Goal: Task Accomplishment & Management: Manage account settings

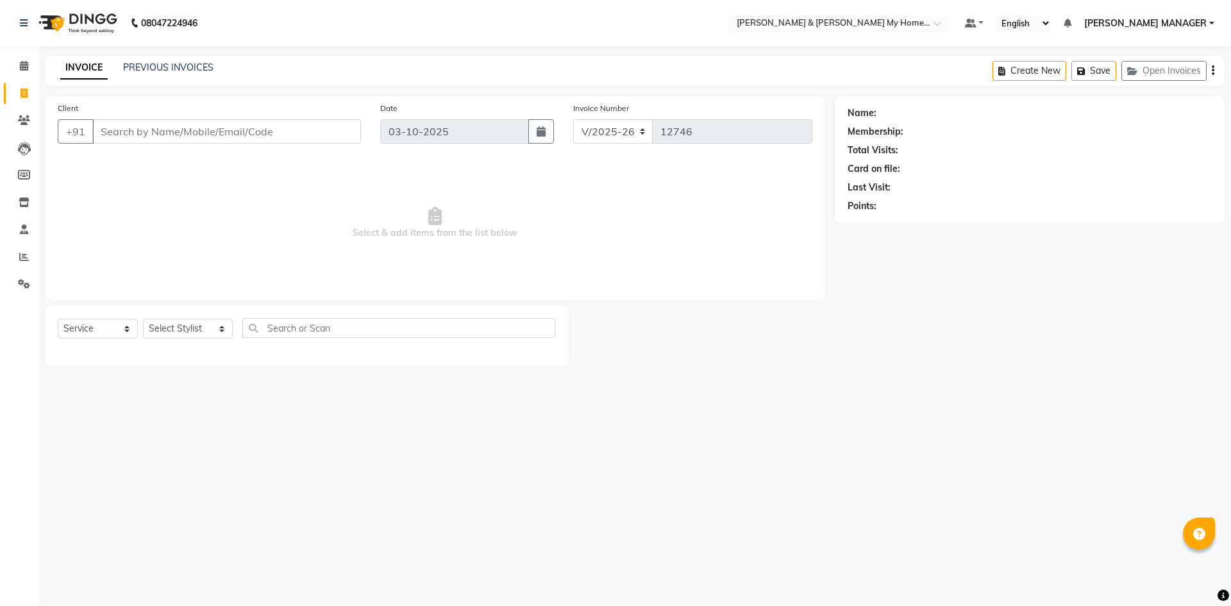
select select "8193"
select select "service"
select select "8193"
select select "service"
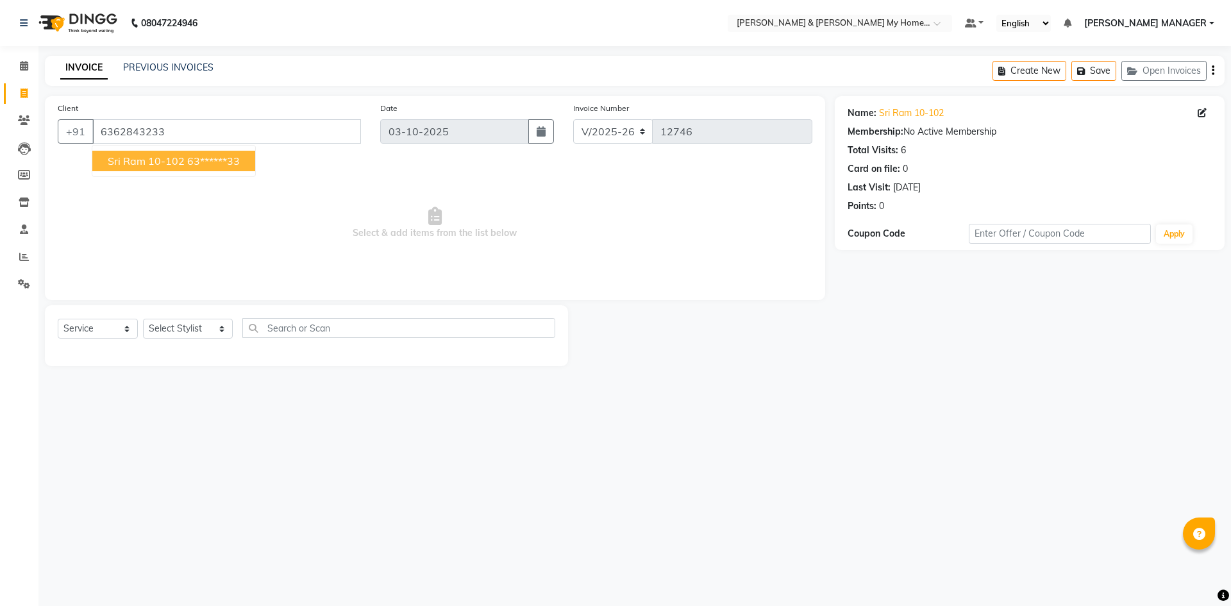
click at [221, 171] on ngb-typeahead-window "Sri Ram 10-102 63******33" at bounding box center [174, 161] width 164 height 32
click at [221, 162] on ngb-highlight "63******33" at bounding box center [213, 160] width 53 height 13
type input "63******33"
click at [170, 326] on select "Select Stylist Aarti Aarti [PERSON_NAME] Beauty [PERSON_NAME] Nail [PERSON_NAME…" at bounding box center [188, 329] width 90 height 20
select select "77257"
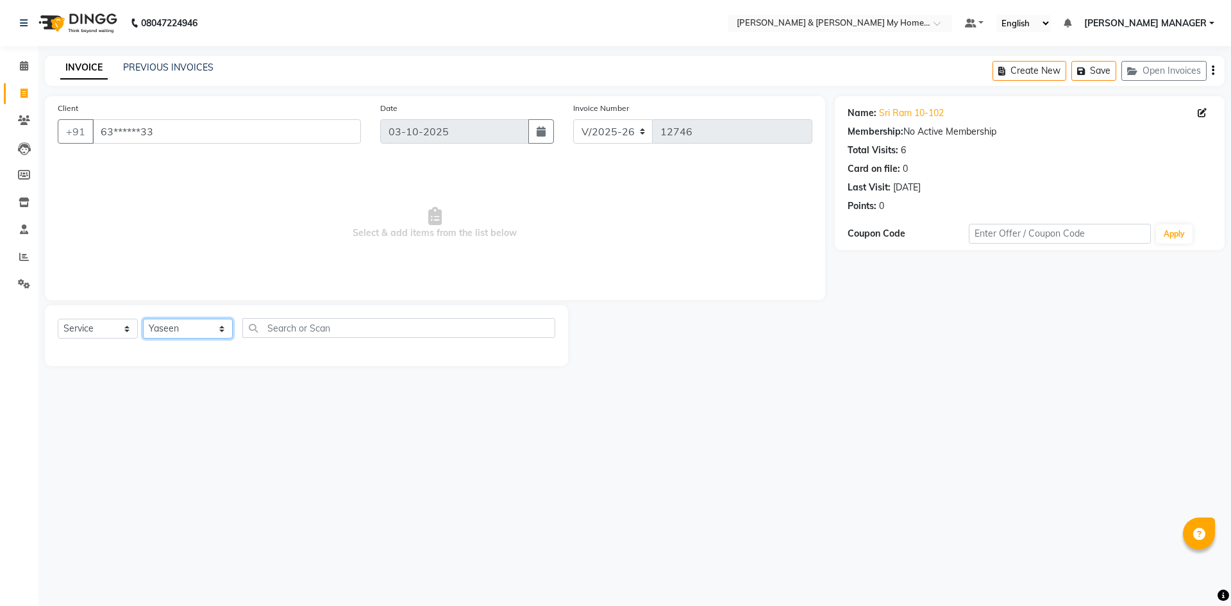
click at [143, 319] on select "Select Stylist Aarti Aarti [PERSON_NAME] Beauty [PERSON_NAME] Nail [PERSON_NAME…" at bounding box center [188, 329] width 90 height 20
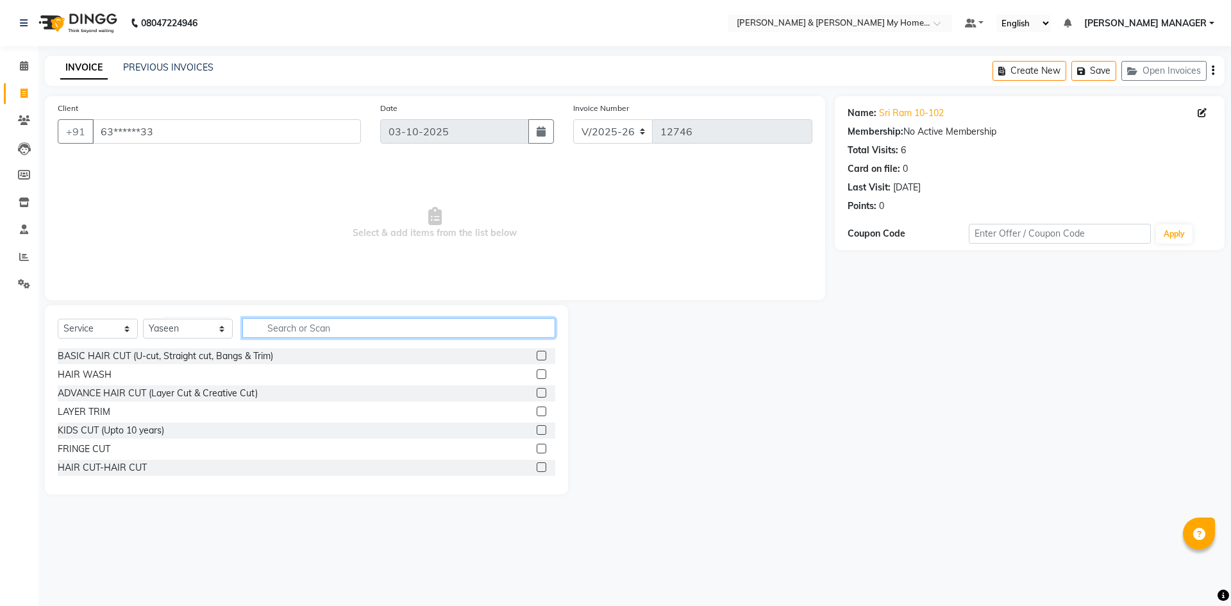
click at [286, 329] on input "text" at bounding box center [398, 328] width 313 height 20
click at [132, 469] on div "HAIR CUT-HAIR CUT" at bounding box center [102, 467] width 89 height 13
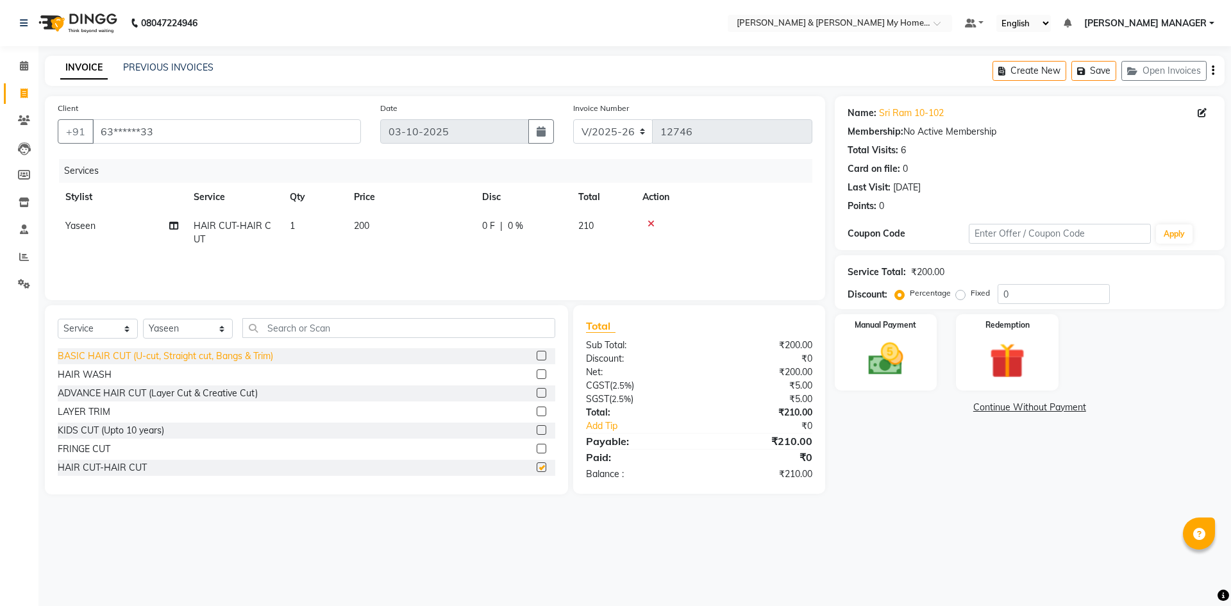
checkbox input "false"
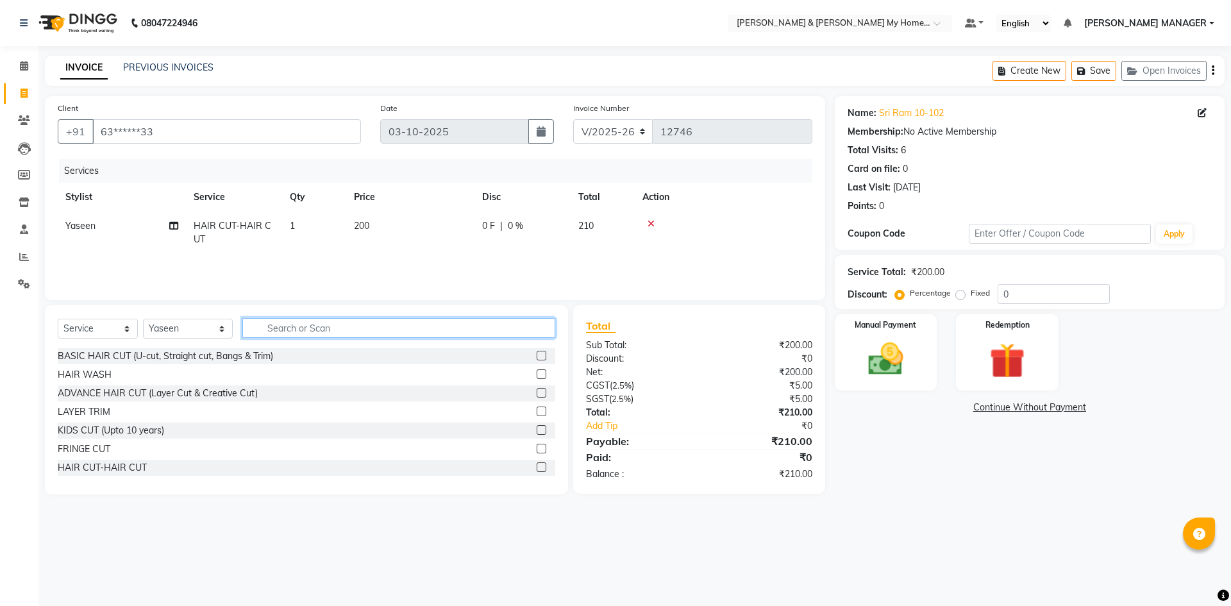
click at [292, 331] on input "text" at bounding box center [398, 328] width 313 height 20
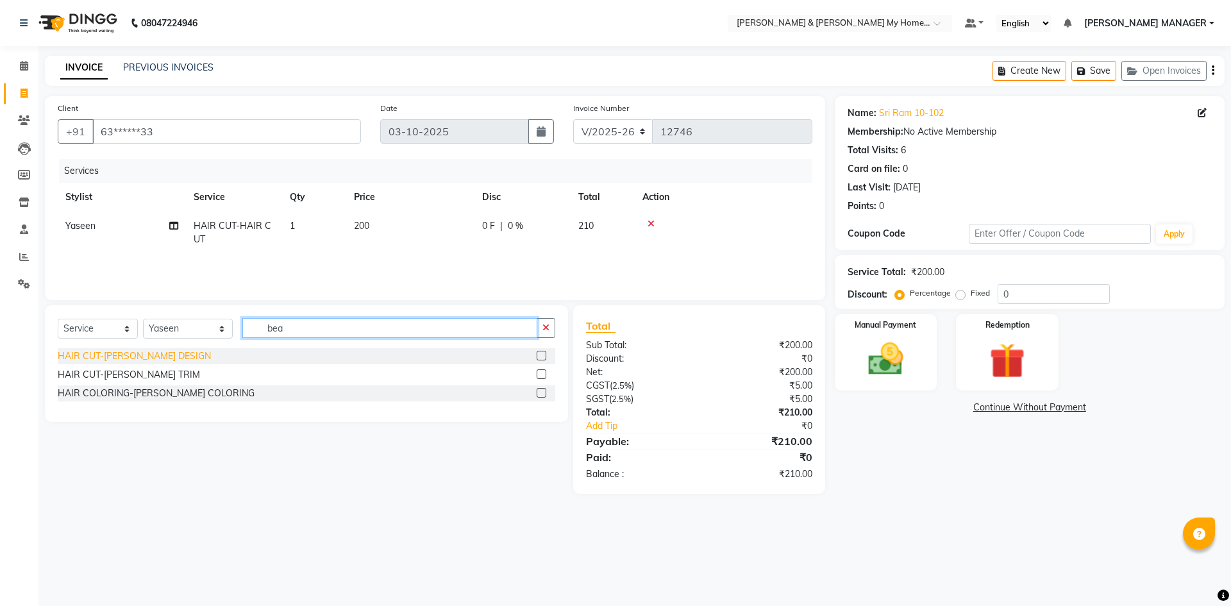
type input "bea"
click at [166, 354] on div "HAIR CUT-[PERSON_NAME] DESIGN" at bounding box center [134, 355] width 153 height 13
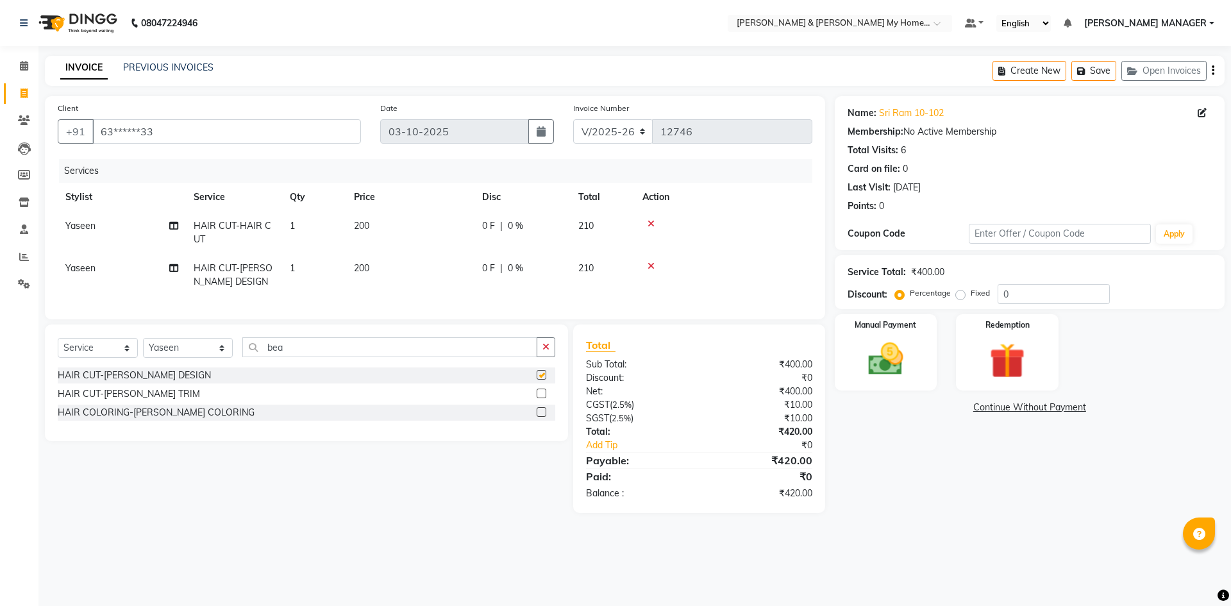
checkbox input "false"
click at [551, 356] on button "button" at bounding box center [546, 347] width 19 height 20
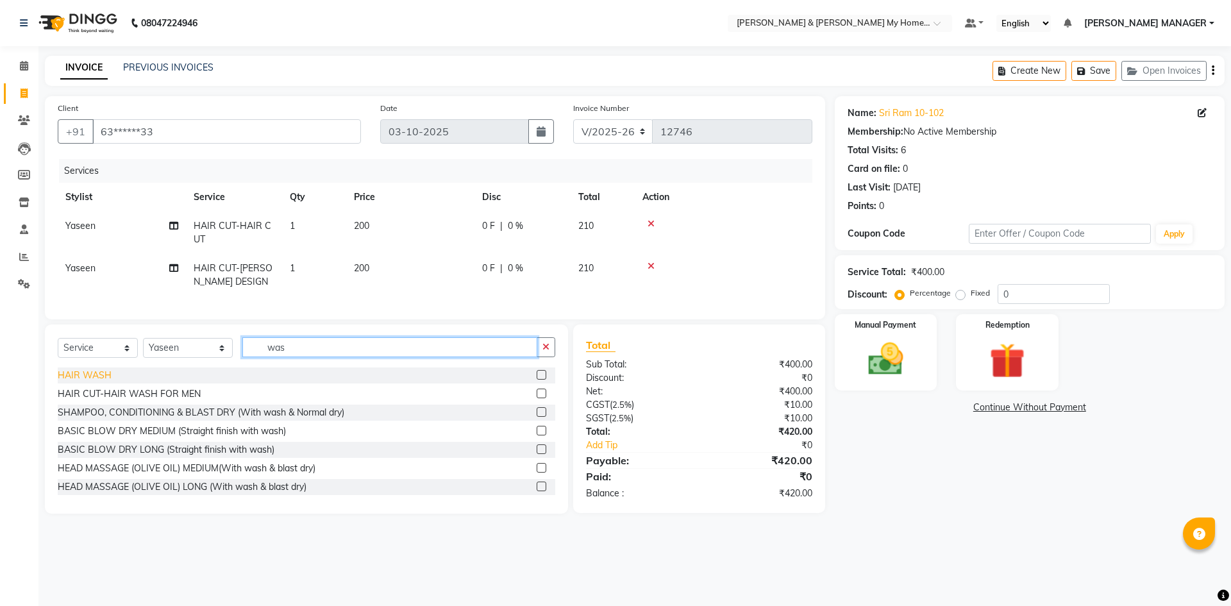
type input "was"
click at [92, 382] on div "HAIR WASH" at bounding box center [85, 375] width 54 height 13
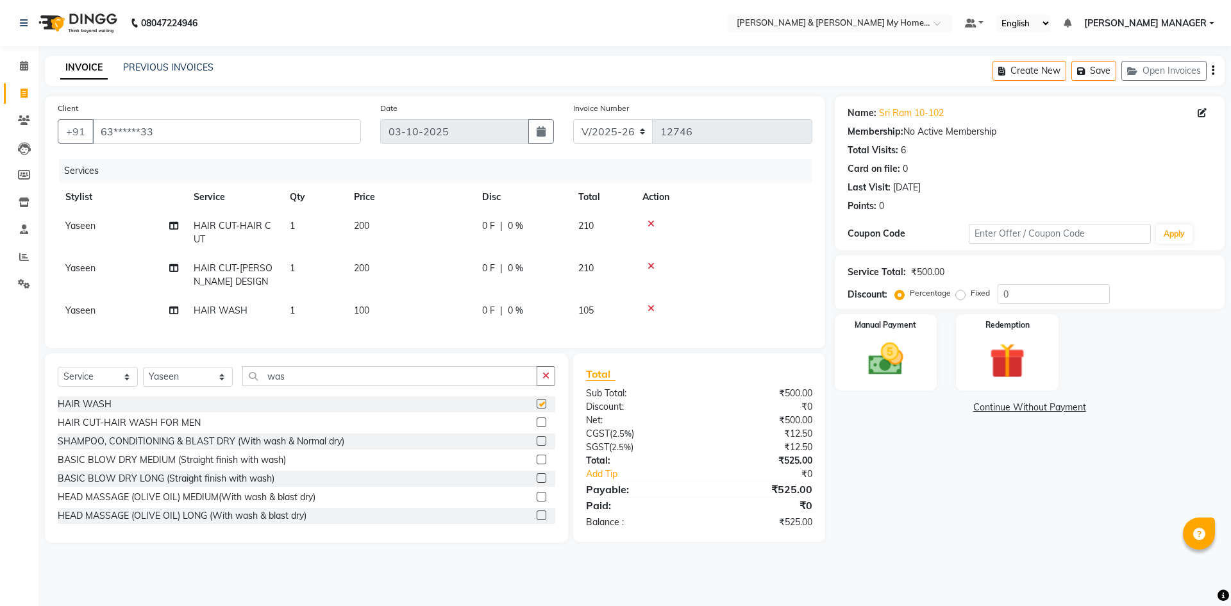
checkbox input "false"
click at [878, 354] on img at bounding box center [886, 359] width 60 height 42
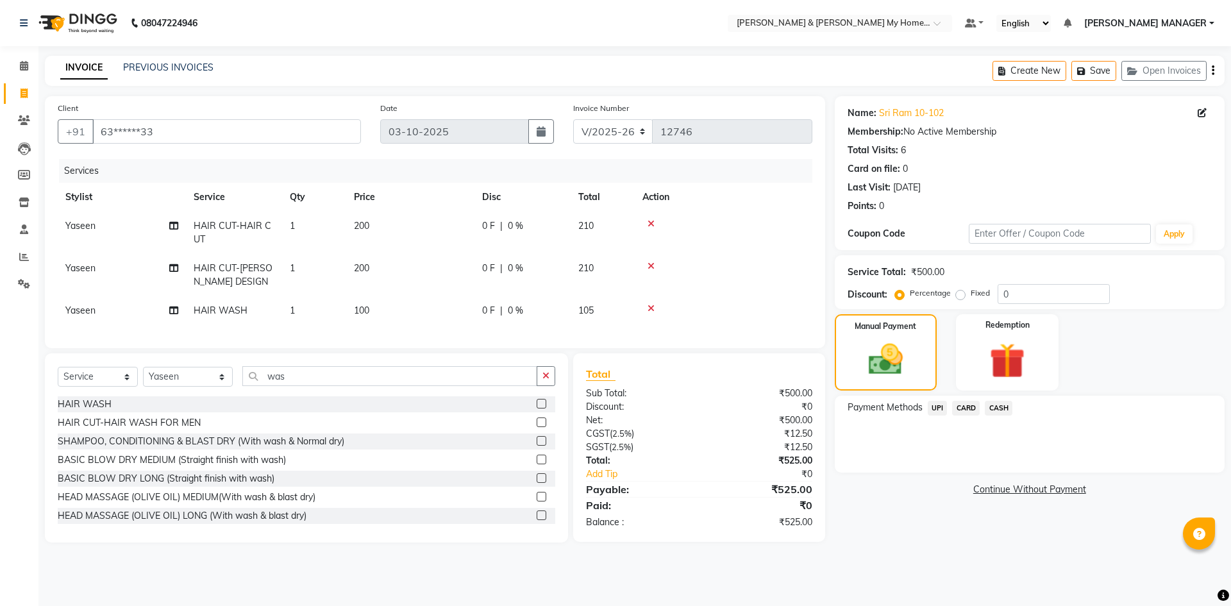
click at [939, 407] on span "UPI" at bounding box center [938, 408] width 20 height 15
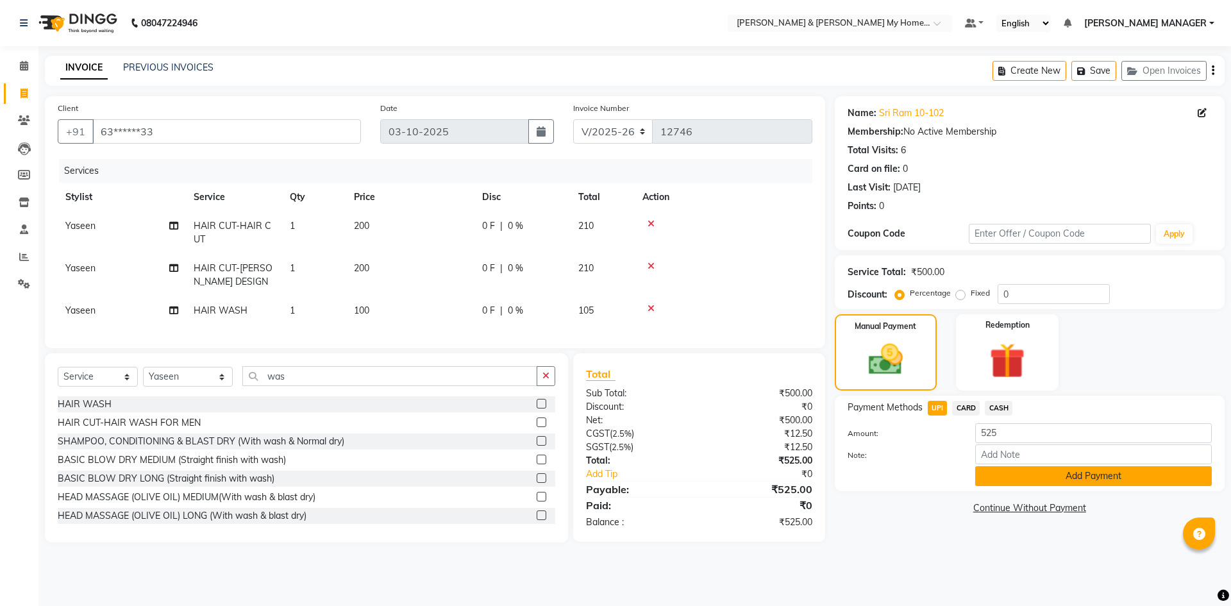
click at [1081, 477] on button "Add Payment" at bounding box center [1093, 476] width 237 height 20
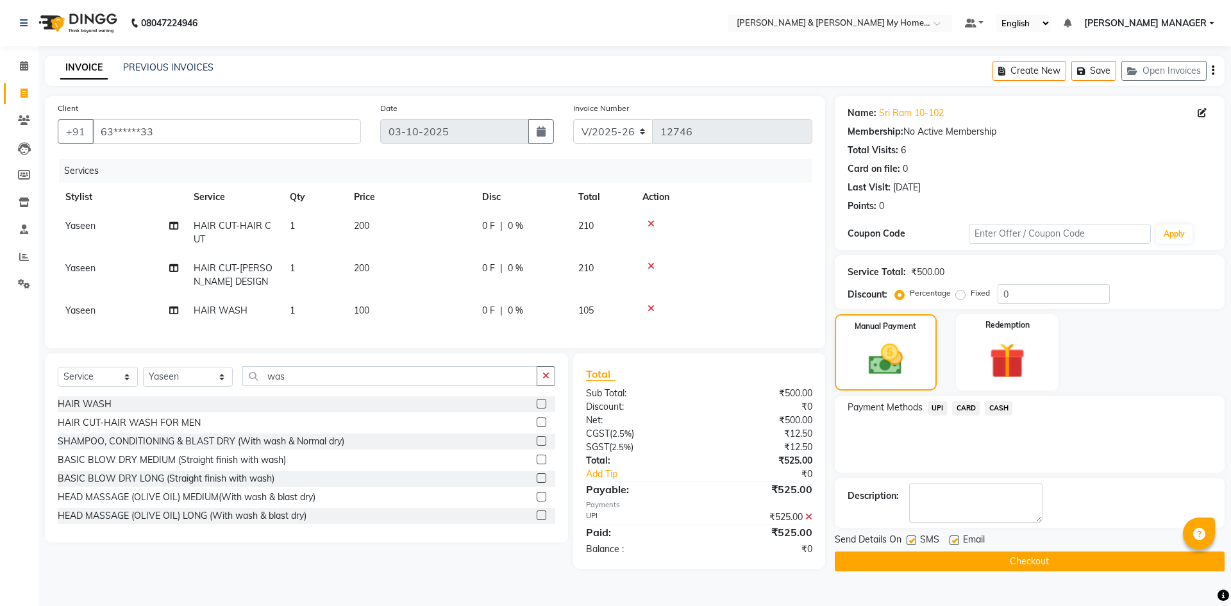
click at [1053, 563] on button "Checkout" at bounding box center [1030, 561] width 390 height 20
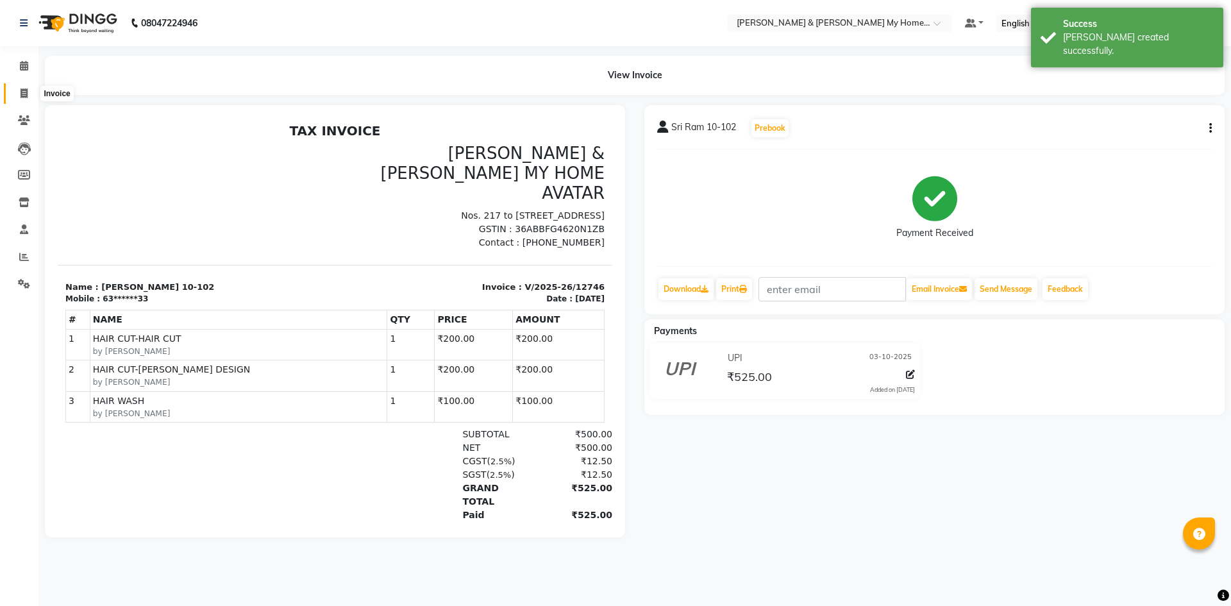
click at [27, 94] on icon at bounding box center [24, 93] width 7 height 10
select select "service"
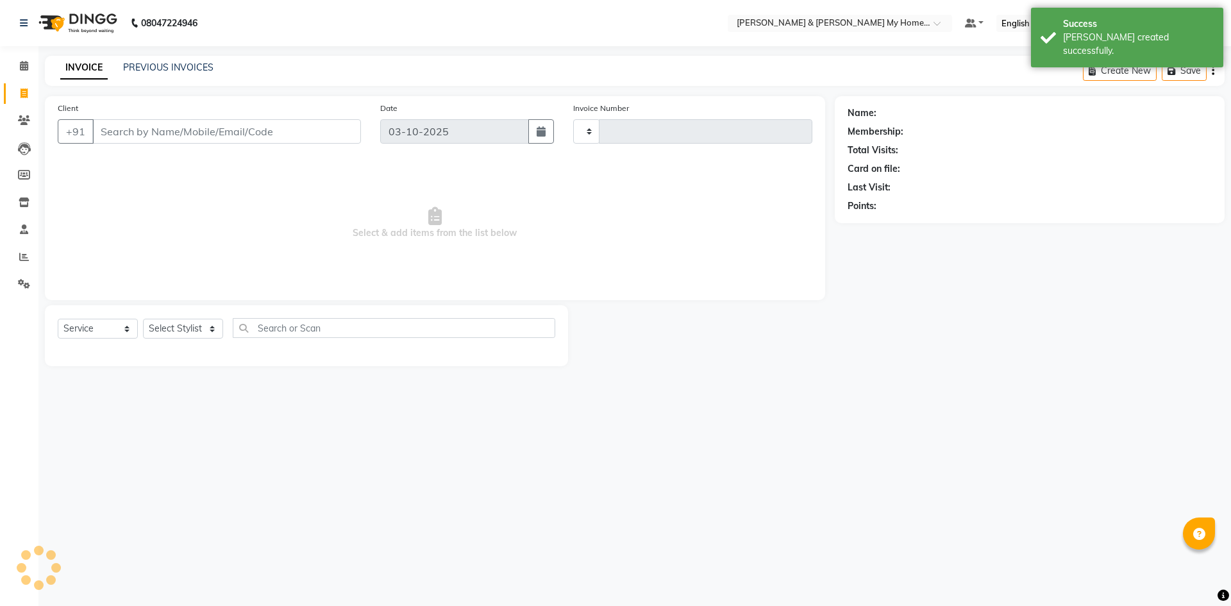
type input "12747"
select select "8193"
click at [20, 69] on icon at bounding box center [24, 66] width 8 height 10
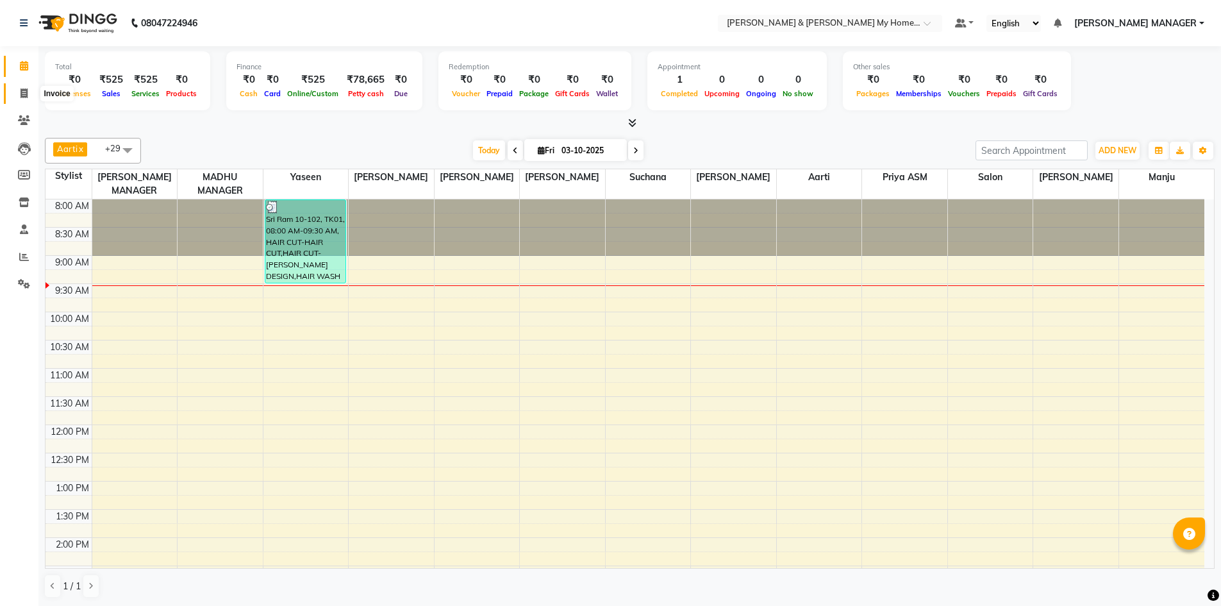
click at [24, 97] on icon at bounding box center [24, 93] width 7 height 10
select select "8193"
select select "service"
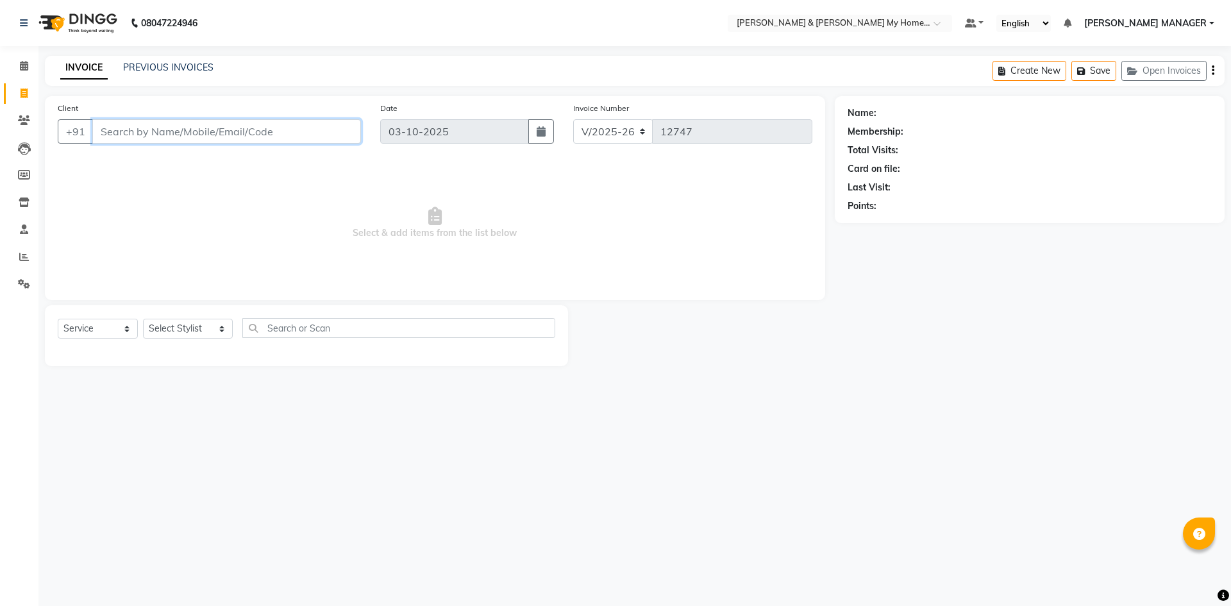
click at [187, 122] on input "Client" at bounding box center [226, 131] width 269 height 24
click at [195, 327] on select "Select Stylist Aarti Aarti Beauty Akanksha Beauty akanksha Nail ALKA Ankitha ES…" at bounding box center [188, 329] width 90 height 20
select select "77259"
click at [143, 319] on select "Select Stylist Aarti Aarti Beauty Akanksha Beauty akanksha Nail ALKA Ankitha ES…" at bounding box center [188, 329] width 90 height 20
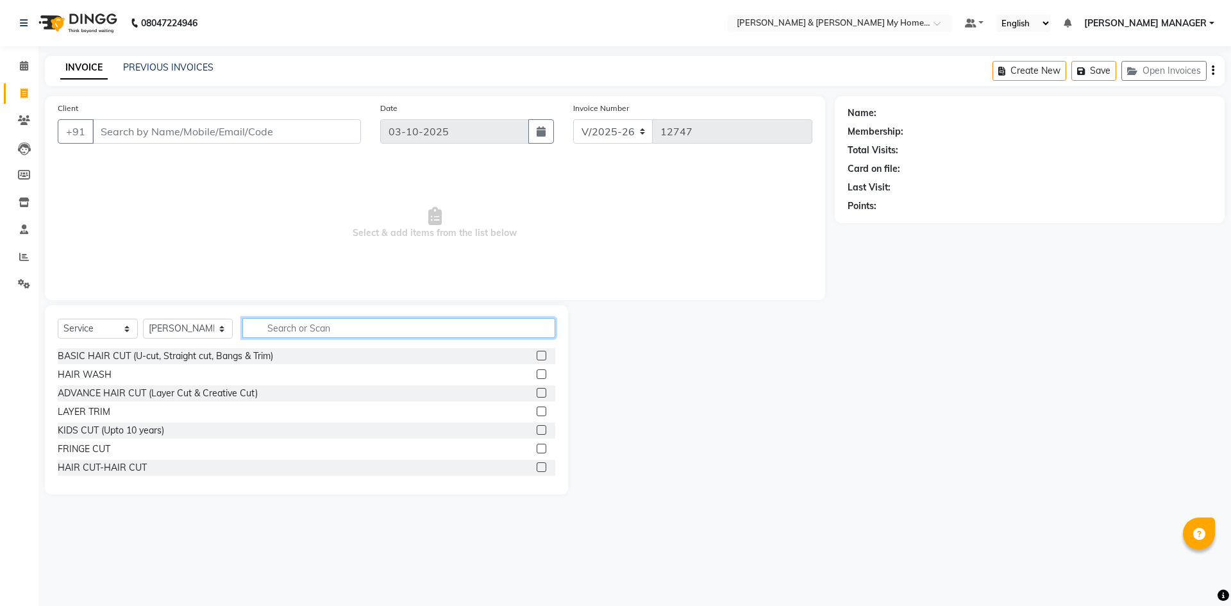
click at [278, 328] on input "text" at bounding box center [398, 328] width 313 height 20
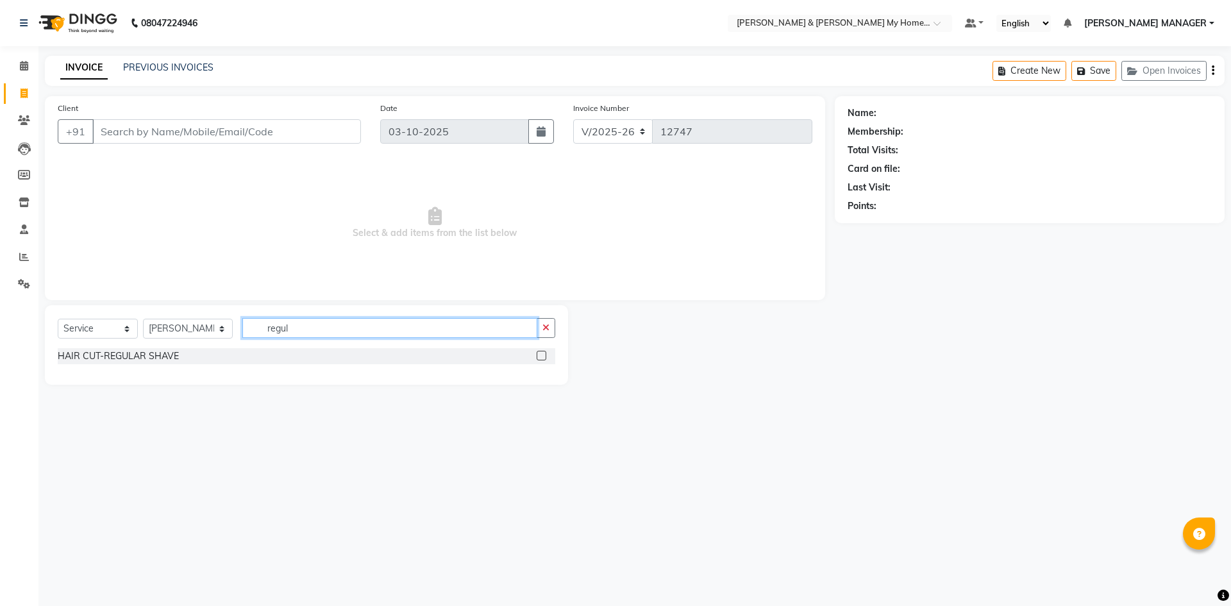
type input "regul"
click at [207, 353] on div "HAIR CUT-REGULAR SHAVE" at bounding box center [306, 356] width 497 height 16
click at [179, 354] on div "HAIR CUT-REGULAR SHAVE" at bounding box center [306, 356] width 497 height 16
click at [174, 356] on div "HAIR CUT-REGULAR SHAVE" at bounding box center [118, 355] width 121 height 13
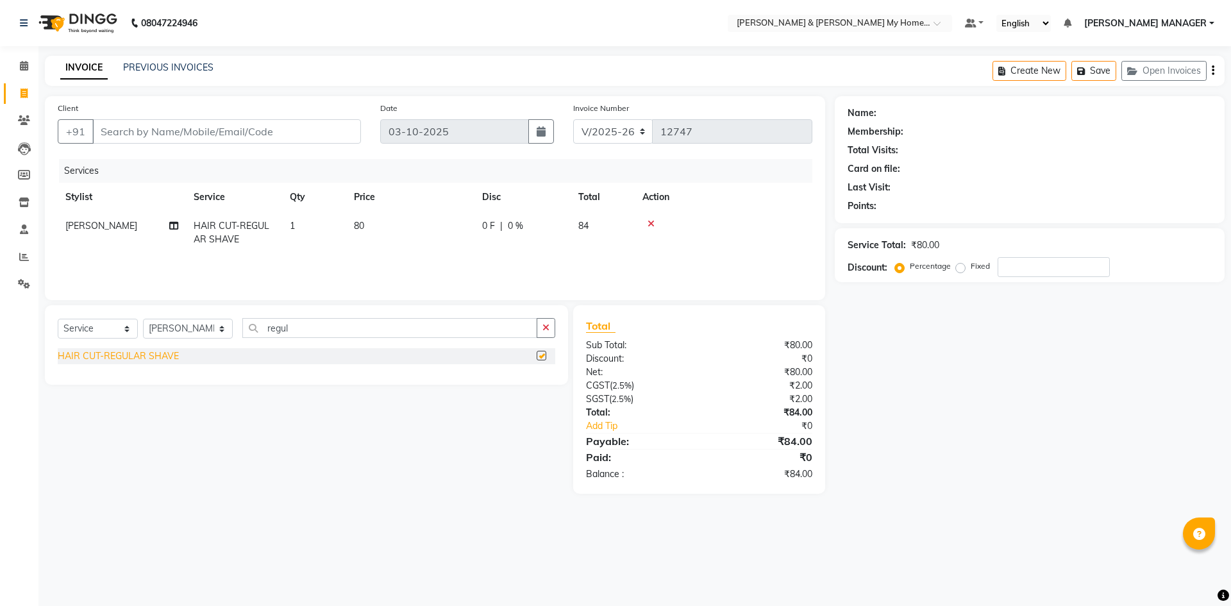
checkbox input "false"
click at [395, 226] on td "80" at bounding box center [410, 233] width 128 height 42
select select "77259"
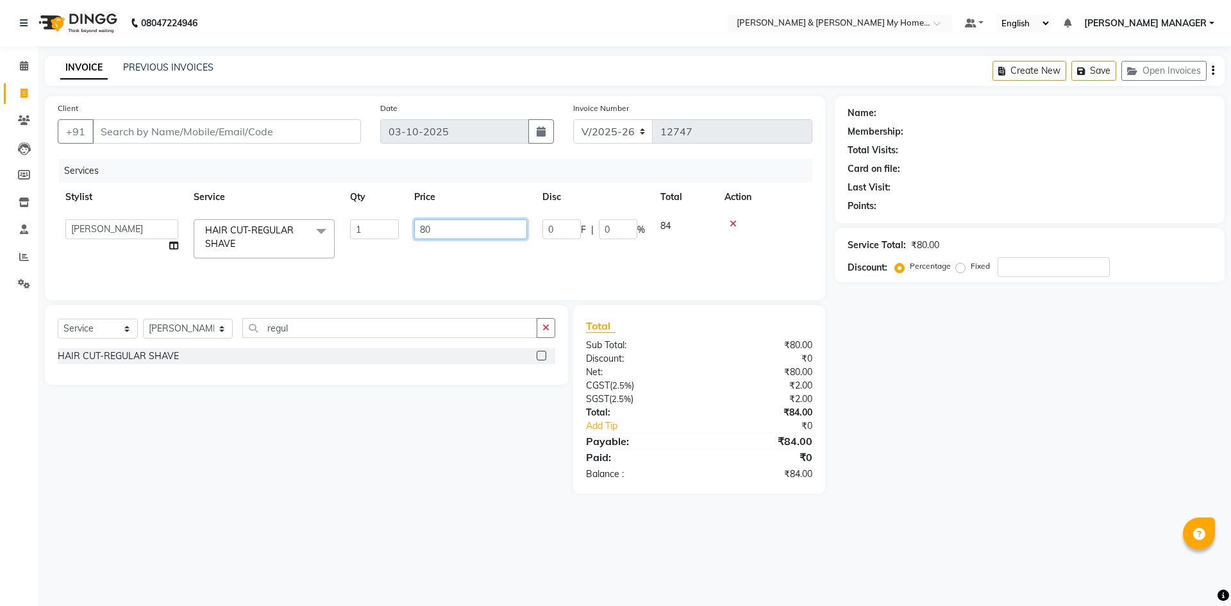
drag, startPoint x: 433, startPoint y: 232, endPoint x: 408, endPoint y: 232, distance: 25.0
click at [408, 232] on td "80" at bounding box center [470, 239] width 128 height 54
type input "100"
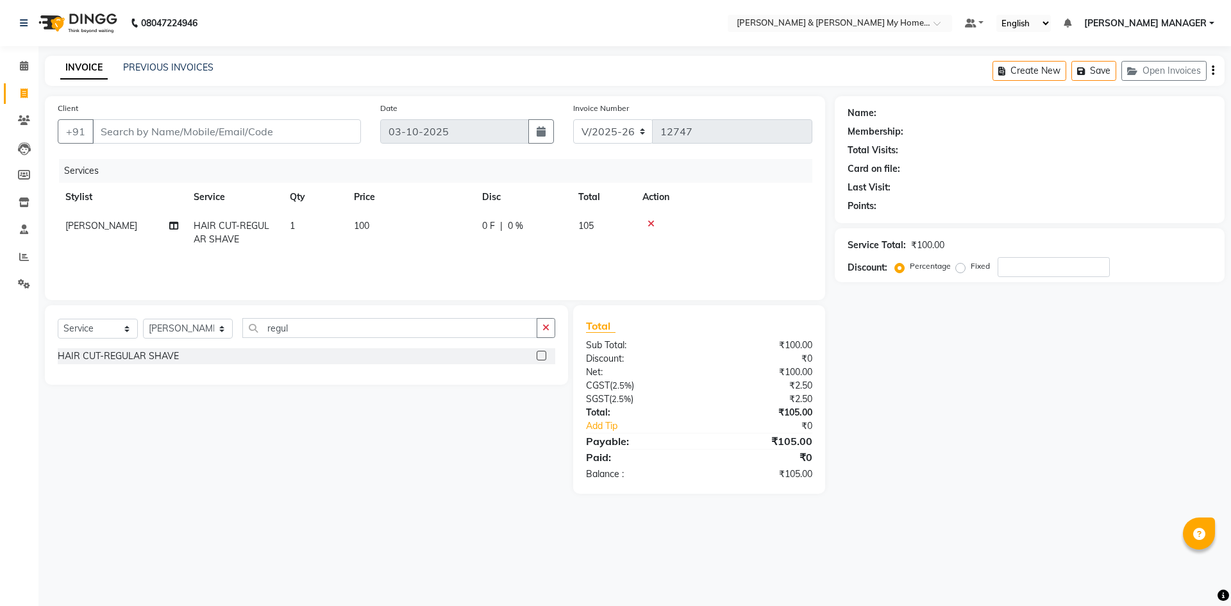
click at [403, 247] on tr "Sameer Khan HAIR CUT-REGULAR SHAVE 1 100 0 F | 0 % 105" at bounding box center [435, 233] width 754 height 42
click at [549, 332] on button "button" at bounding box center [546, 328] width 19 height 20
type input "india"
click at [208, 361] on div "INDIAN HEAD MASSAGE-HEAD MASSAGE" at bounding box center [147, 355] width 179 height 13
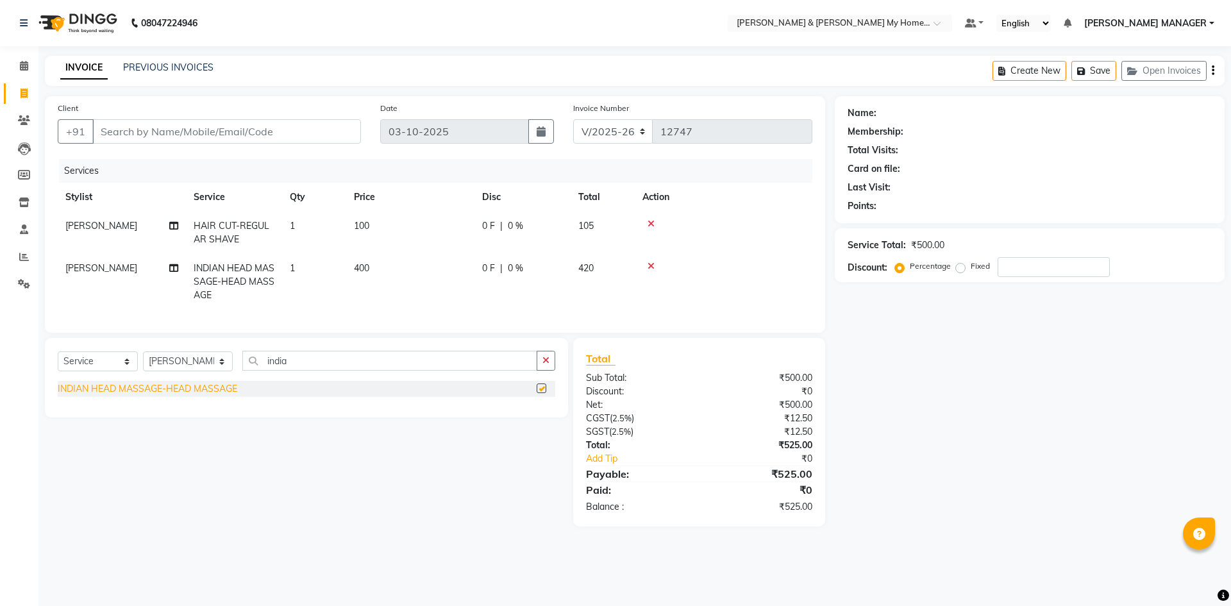
checkbox input "false"
click at [311, 130] on input "Client" at bounding box center [226, 131] width 269 height 24
type input "9"
type input "0"
type input "9849017211"
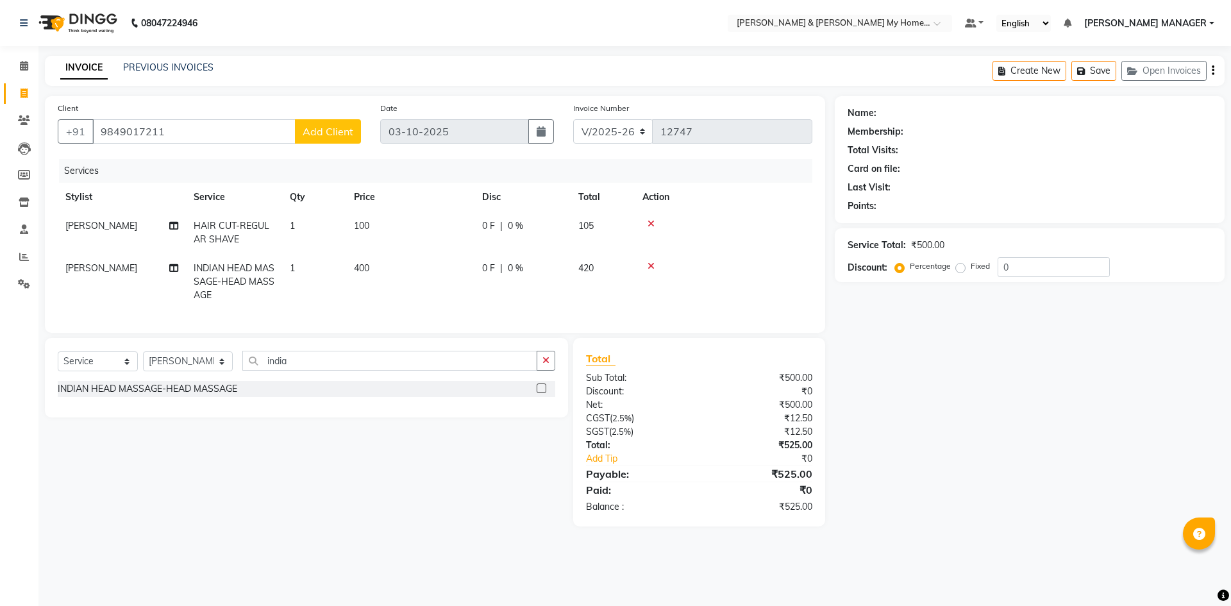
click at [369, 269] on span "400" at bounding box center [361, 268] width 15 height 12
select select "77259"
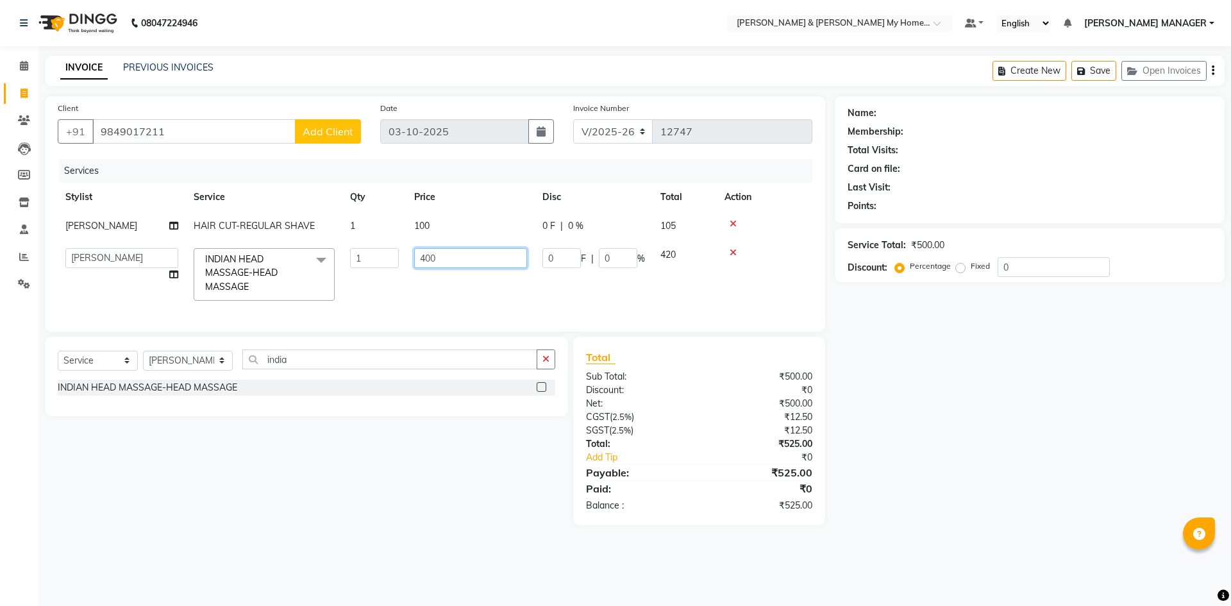
drag, startPoint x: 441, startPoint y: 261, endPoint x: 395, endPoint y: 259, distance: 46.2
click at [395, 259] on tr "Aarti Aarti Beauty Akanksha Beauty akanksha Nail ALKA Ankitha ESHWAR gourav-new…" at bounding box center [435, 274] width 754 height 68
type input "350"
click at [424, 282] on td "350" at bounding box center [470, 274] width 128 height 68
select select "77259"
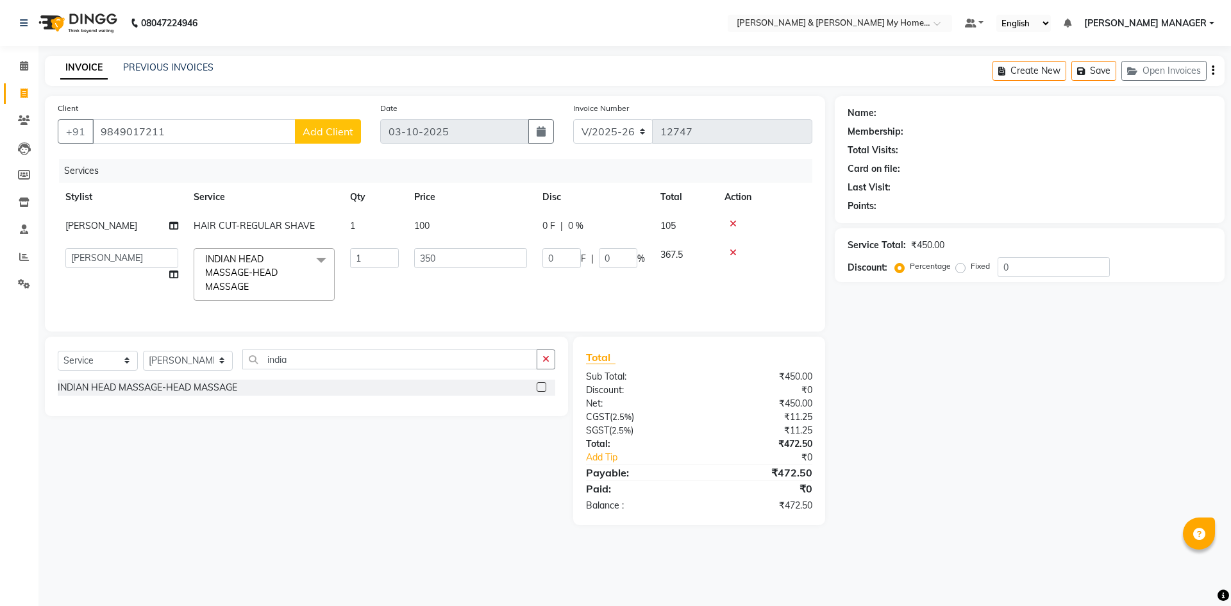
click at [320, 131] on span "Add Client" at bounding box center [328, 131] width 51 height 13
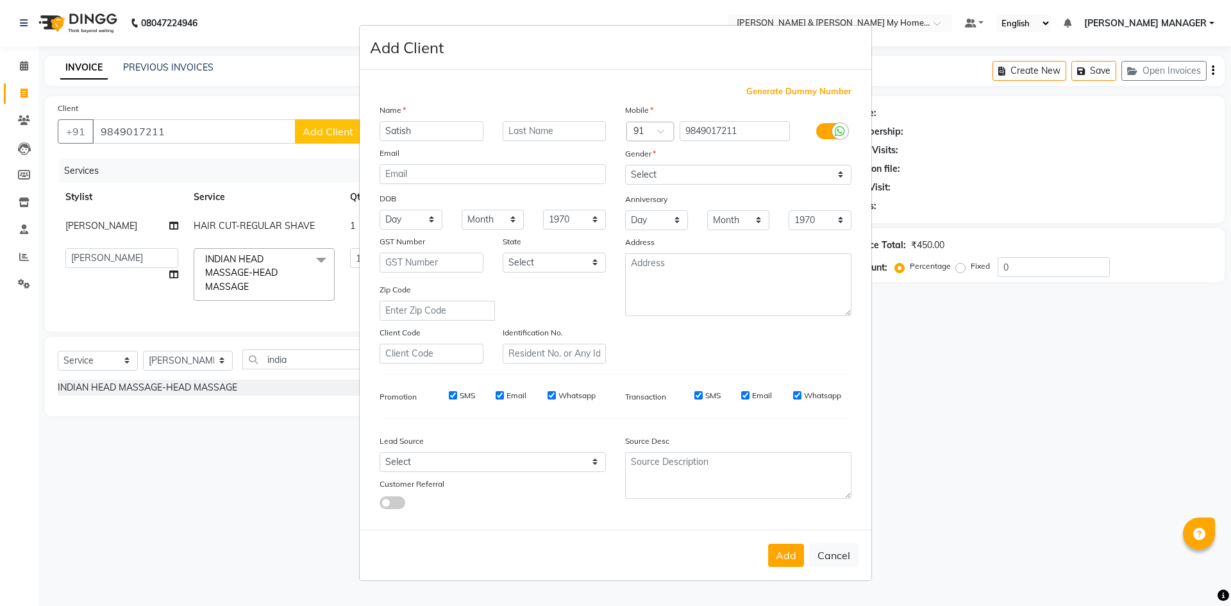
type input "Satish"
click at [537, 129] on input "text" at bounding box center [555, 131] width 104 height 20
type input "B"
type input "4-901"
click at [698, 174] on select "Select Male Female Other Prefer Not To Say" at bounding box center [738, 175] width 226 height 20
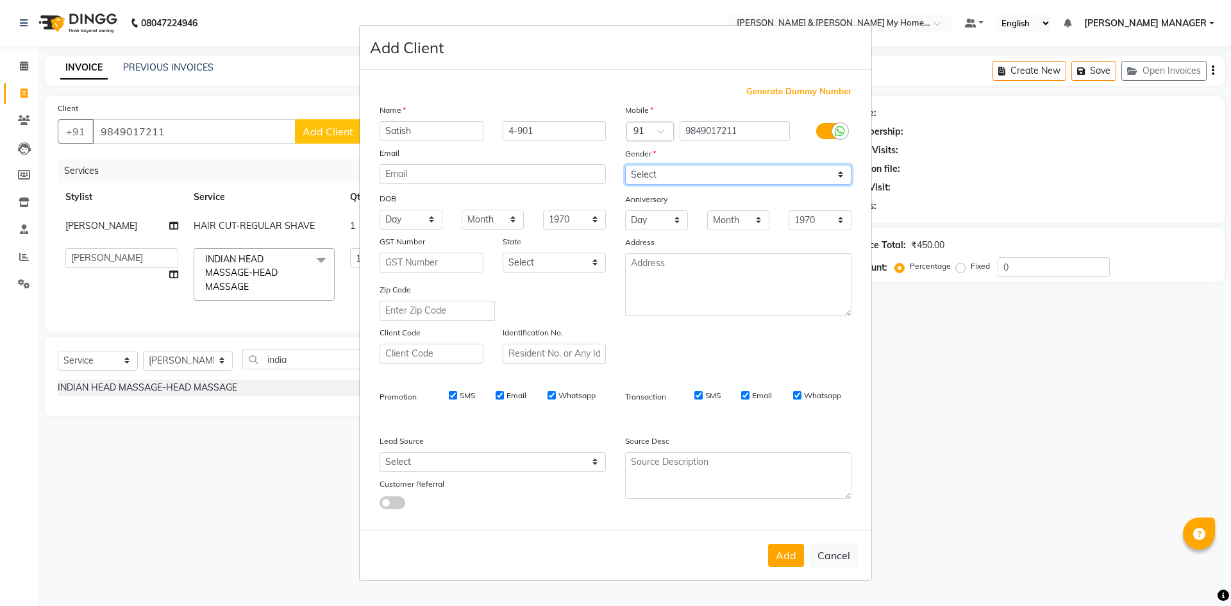
select select "male"
click at [625, 165] on select "Select Male Female Other Prefer Not To Say" at bounding box center [738, 175] width 226 height 20
click at [787, 560] on button "Add" at bounding box center [786, 555] width 36 height 23
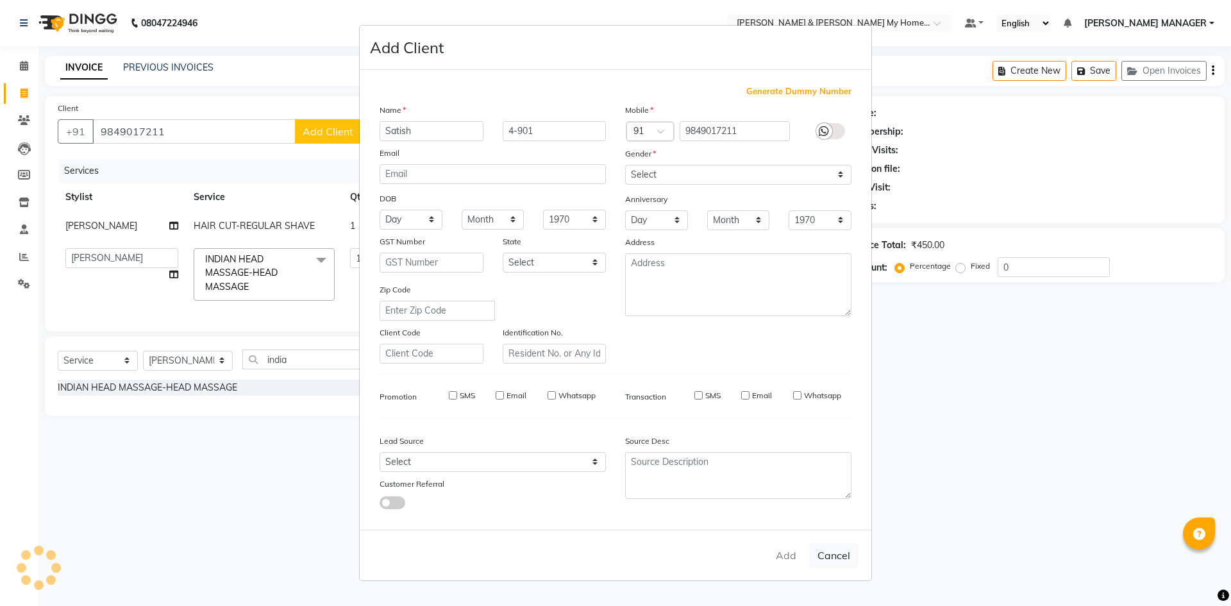
type input "98******11"
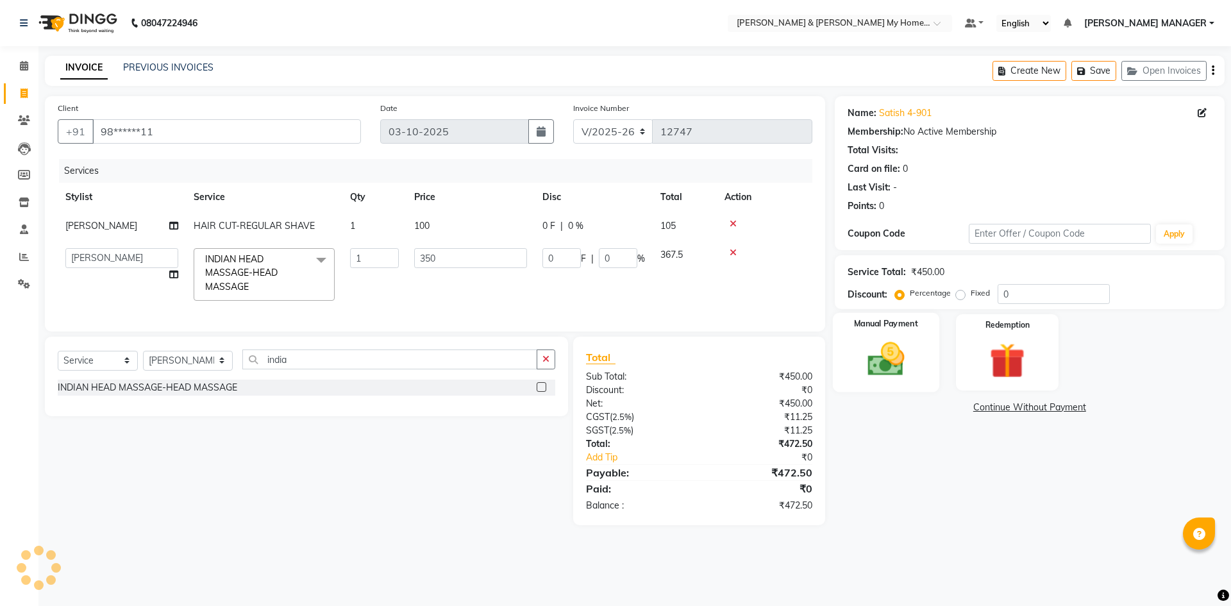
click at [883, 367] on img at bounding box center [886, 359] width 60 height 42
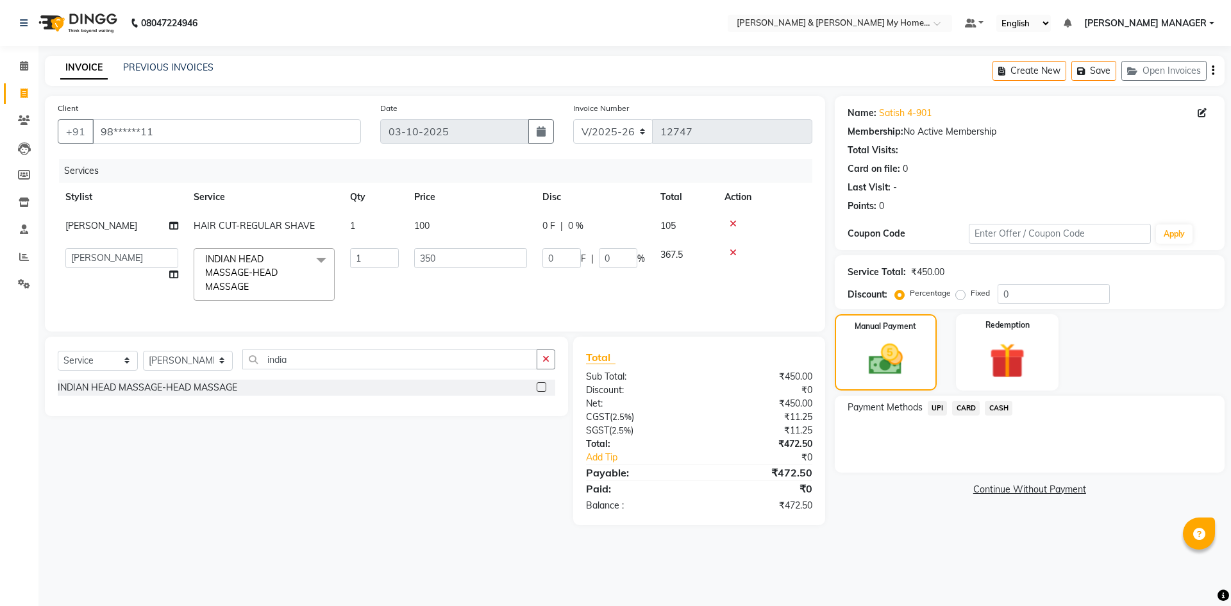
click at [932, 404] on span "UPI" at bounding box center [938, 408] width 20 height 15
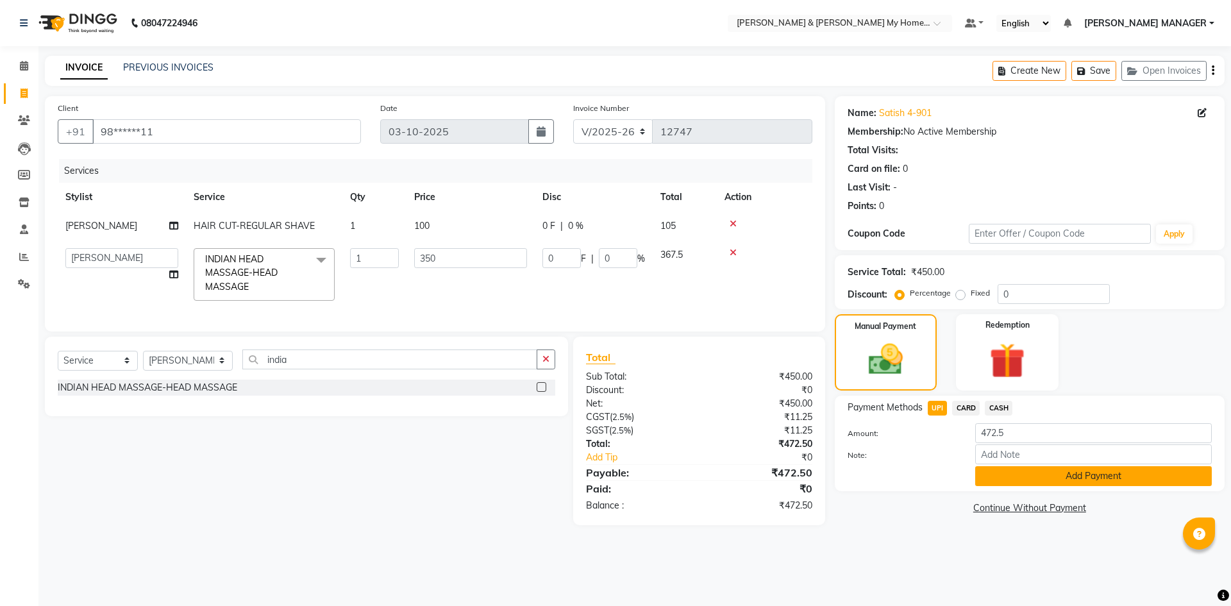
click at [1014, 479] on button "Add Payment" at bounding box center [1093, 476] width 237 height 20
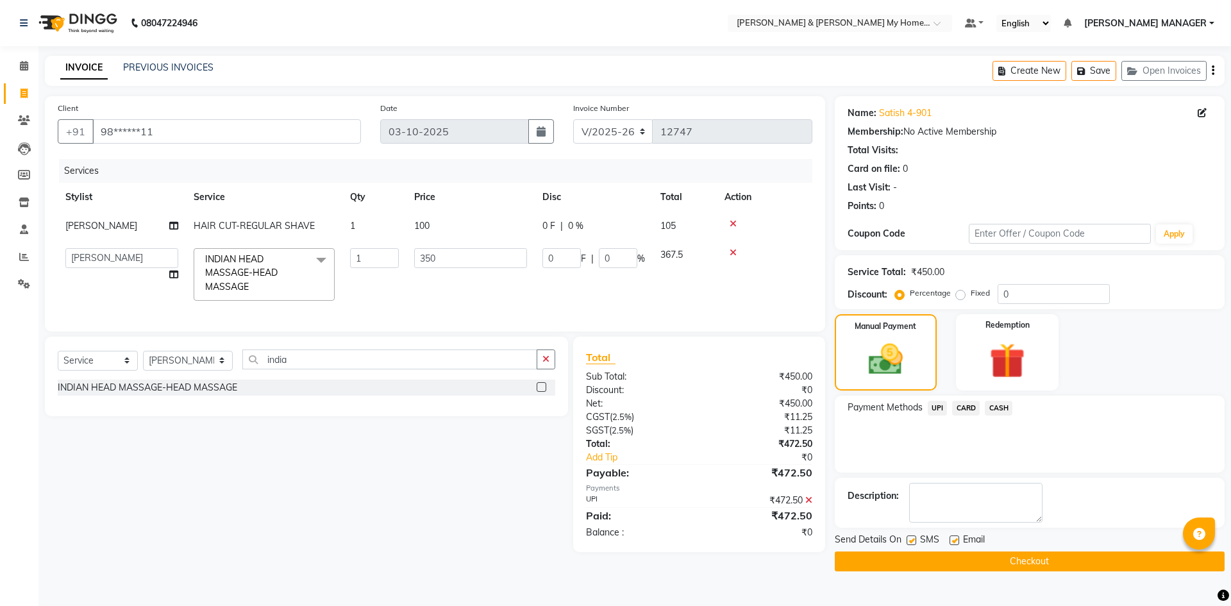
click at [1028, 562] on button "Checkout" at bounding box center [1030, 561] width 390 height 20
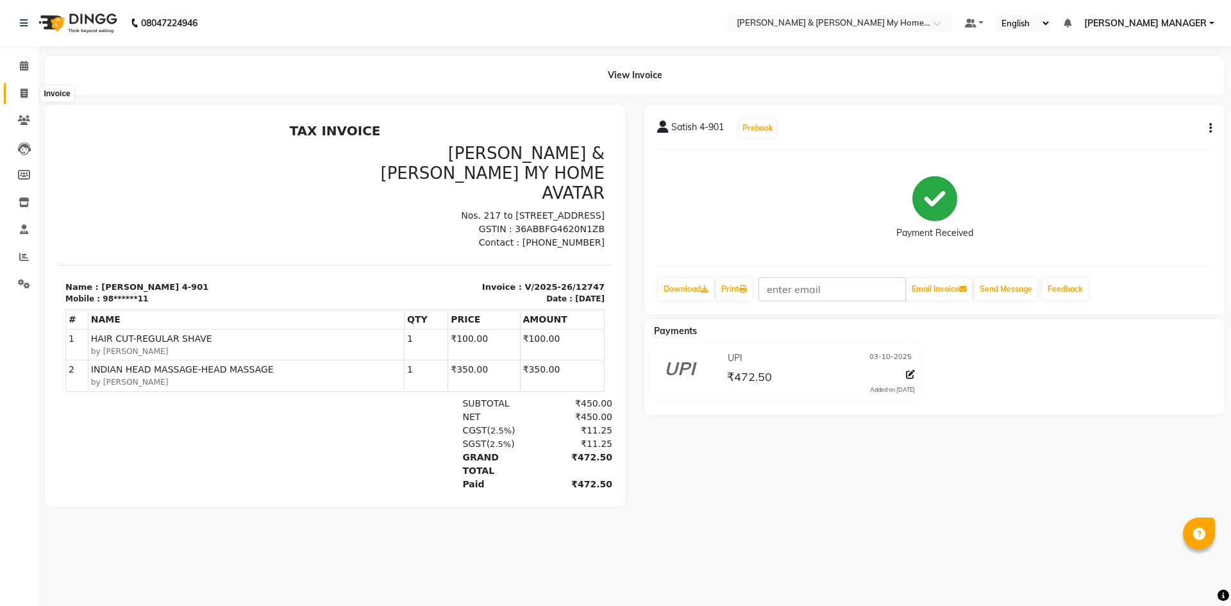
click at [19, 95] on span at bounding box center [24, 94] width 22 height 15
select select "8193"
select select "service"
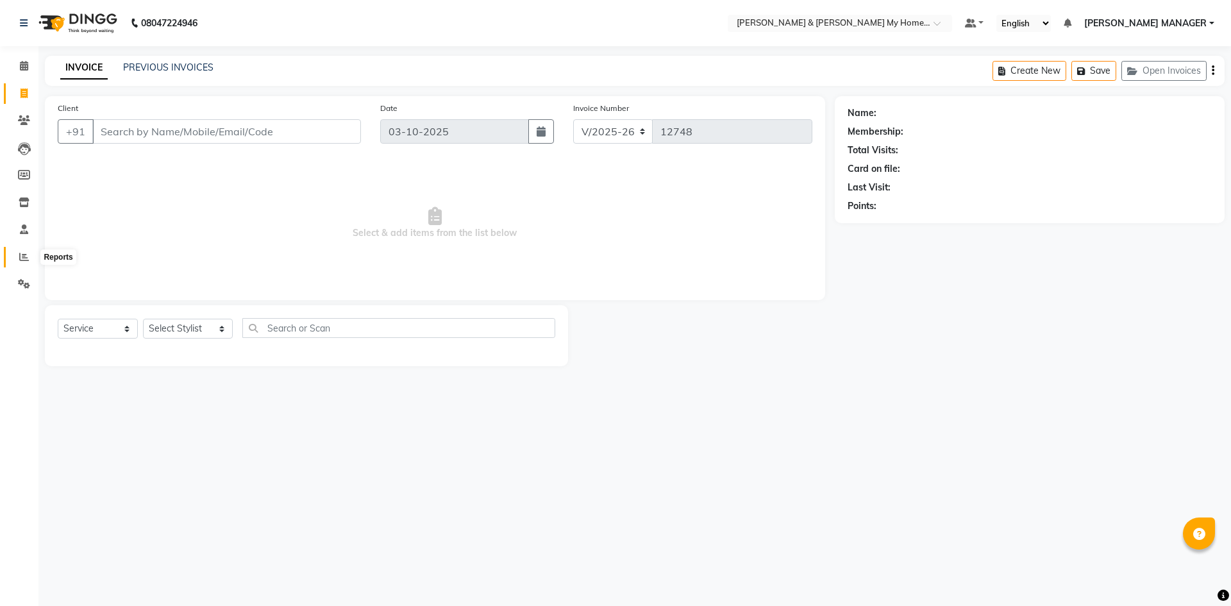
click at [22, 256] on icon at bounding box center [24, 257] width 10 height 10
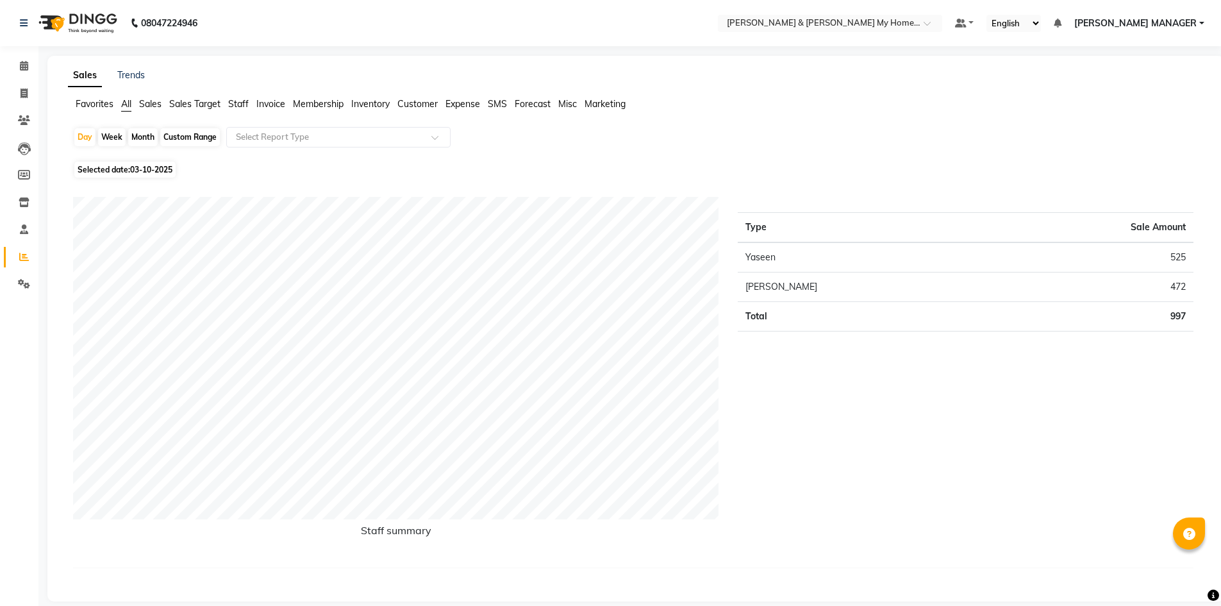
click at [235, 106] on span "Staff" at bounding box center [238, 104] width 21 height 12
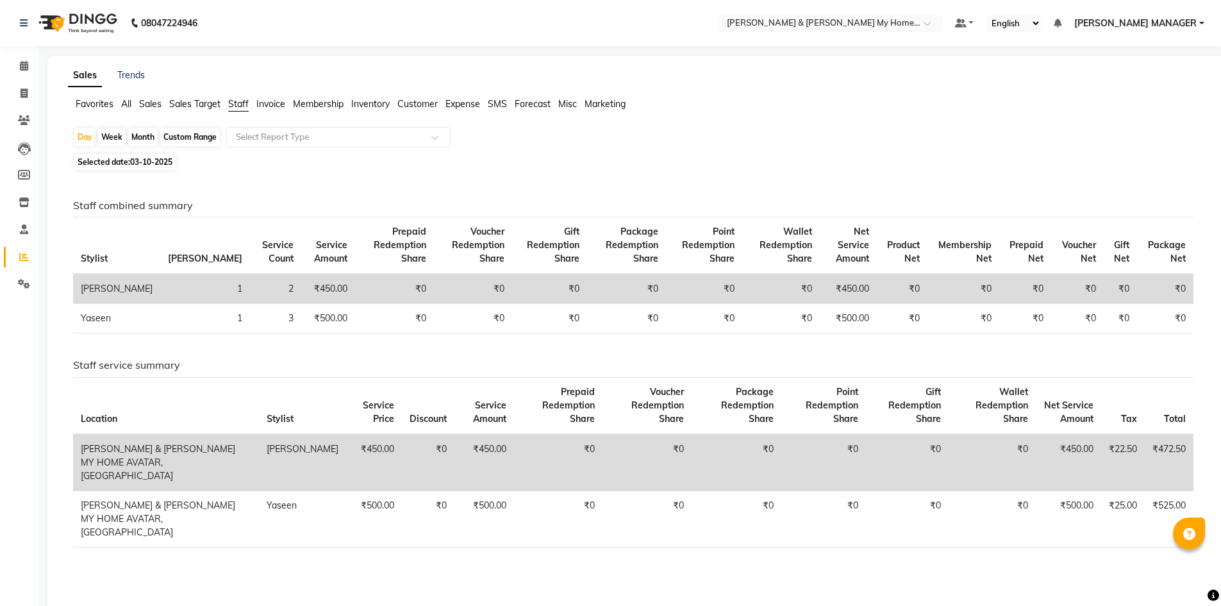
click at [147, 140] on div "Month" at bounding box center [142, 137] width 29 height 18
select select "10"
select select "2025"
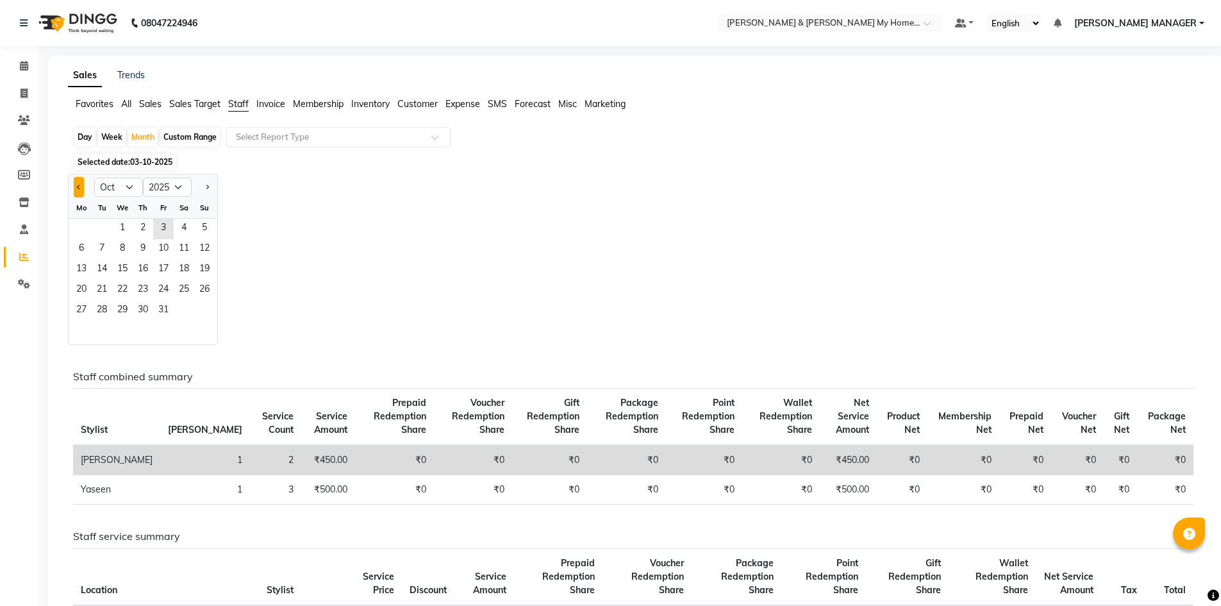
click at [76, 188] on button "Previous month" at bounding box center [79, 187] width 10 height 21
select select "9"
click at [85, 228] on span "1" at bounding box center [81, 229] width 21 height 21
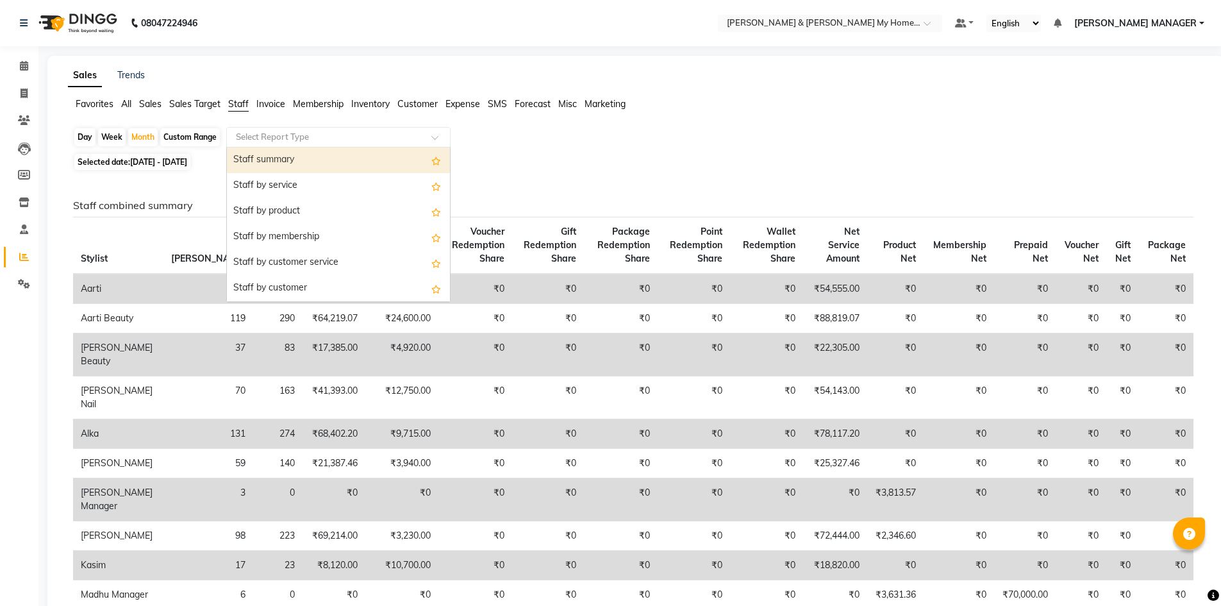
click at [377, 140] on input "text" at bounding box center [325, 137] width 185 height 13
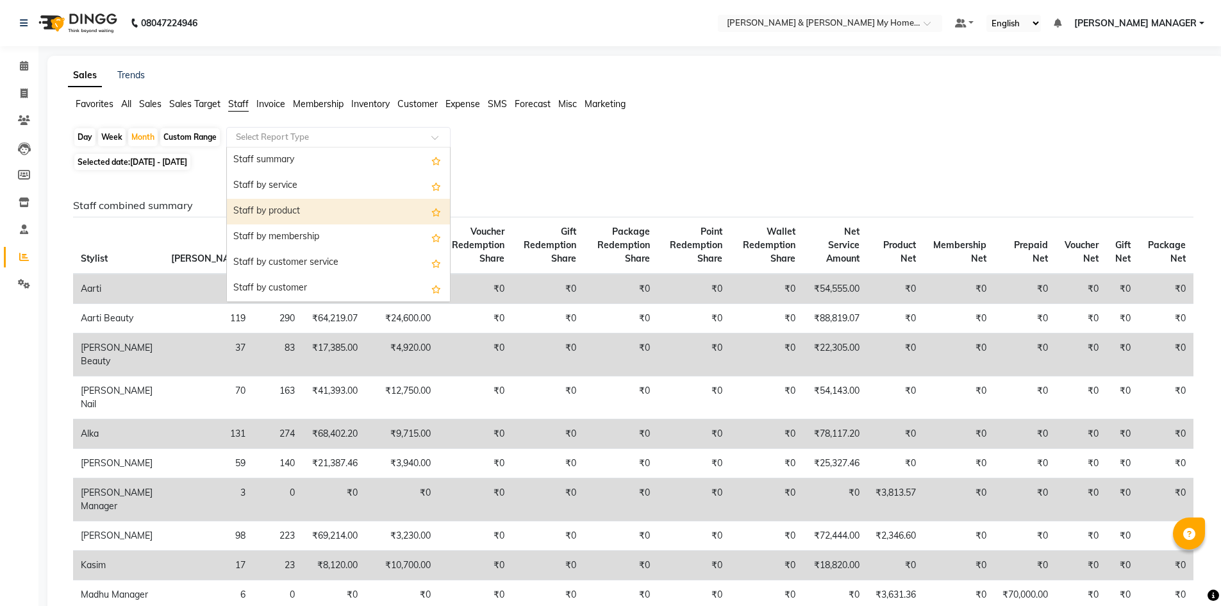
click at [359, 202] on div "Staff by product" at bounding box center [338, 212] width 223 height 26
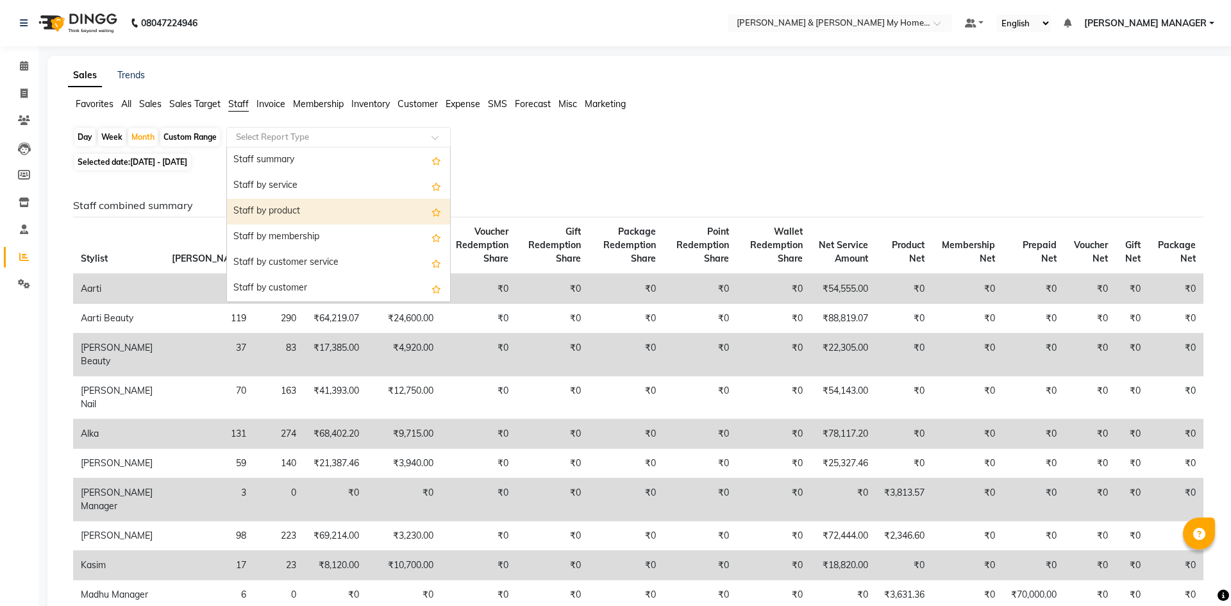
select select "csv"
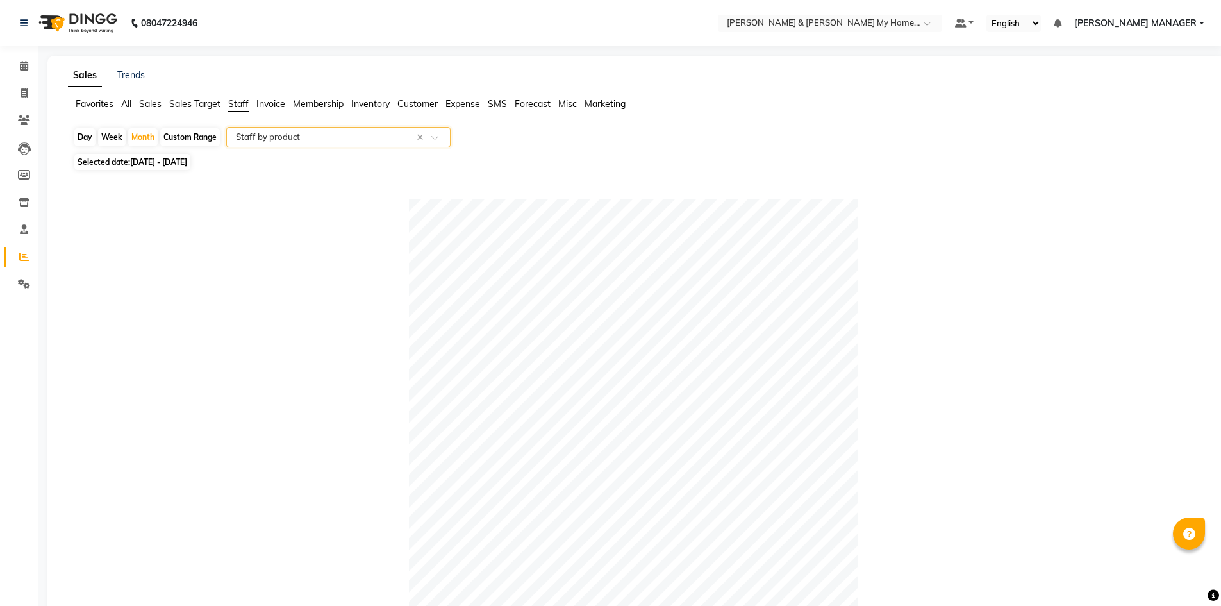
click at [353, 140] on input "text" at bounding box center [325, 137] width 185 height 13
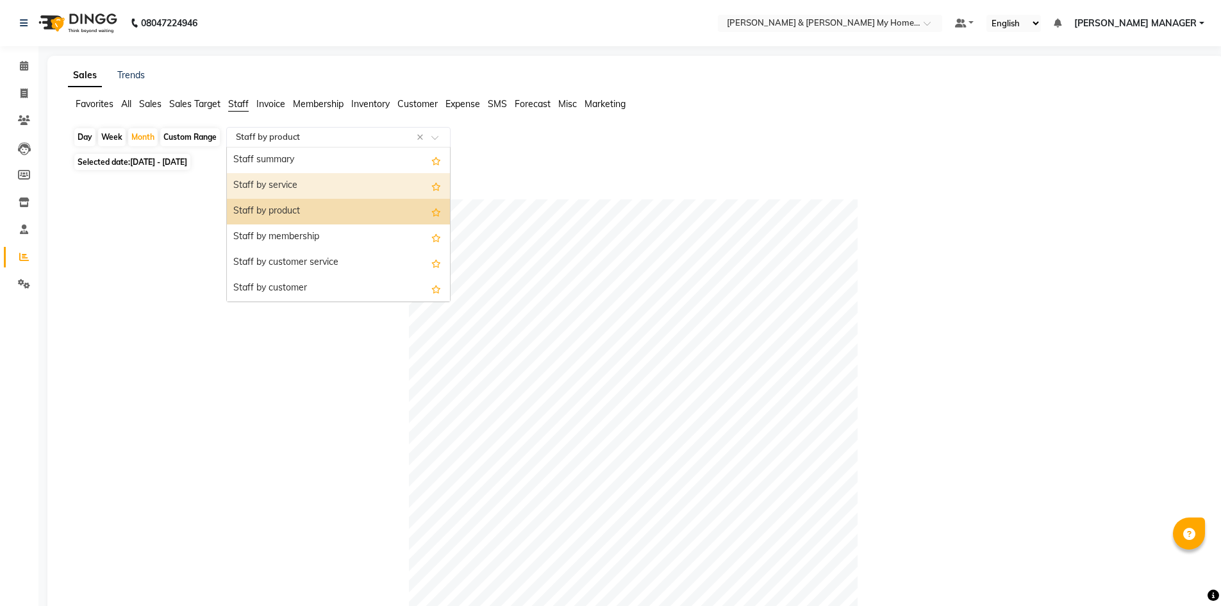
click at [349, 182] on div "Staff by service" at bounding box center [338, 186] width 223 height 26
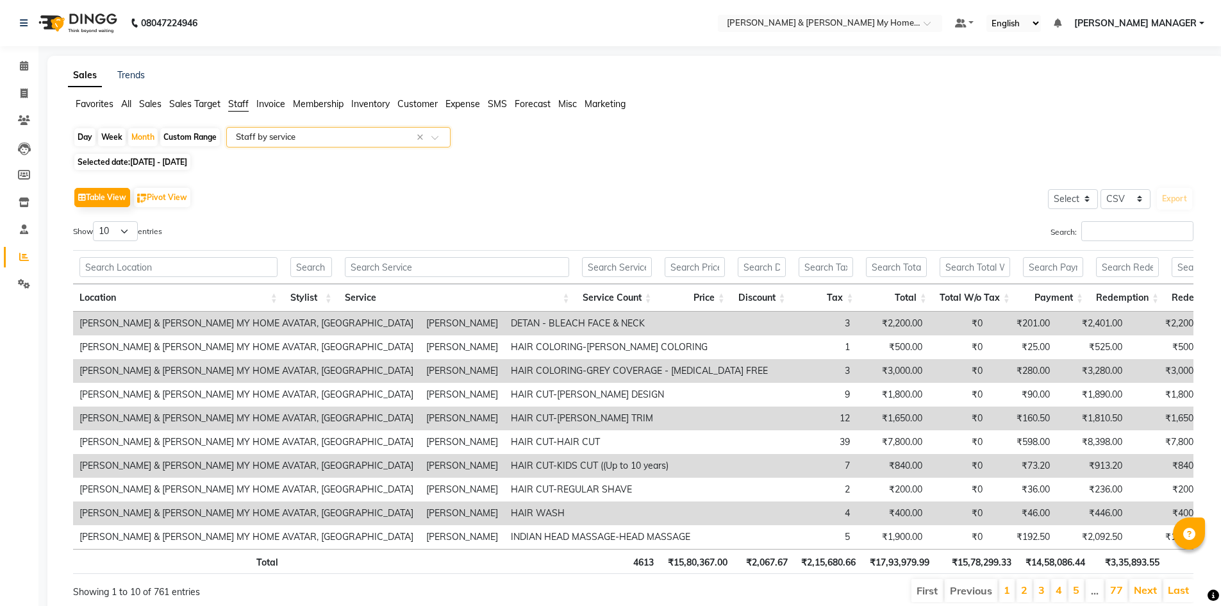
click at [385, 131] on input "text" at bounding box center [325, 137] width 185 height 13
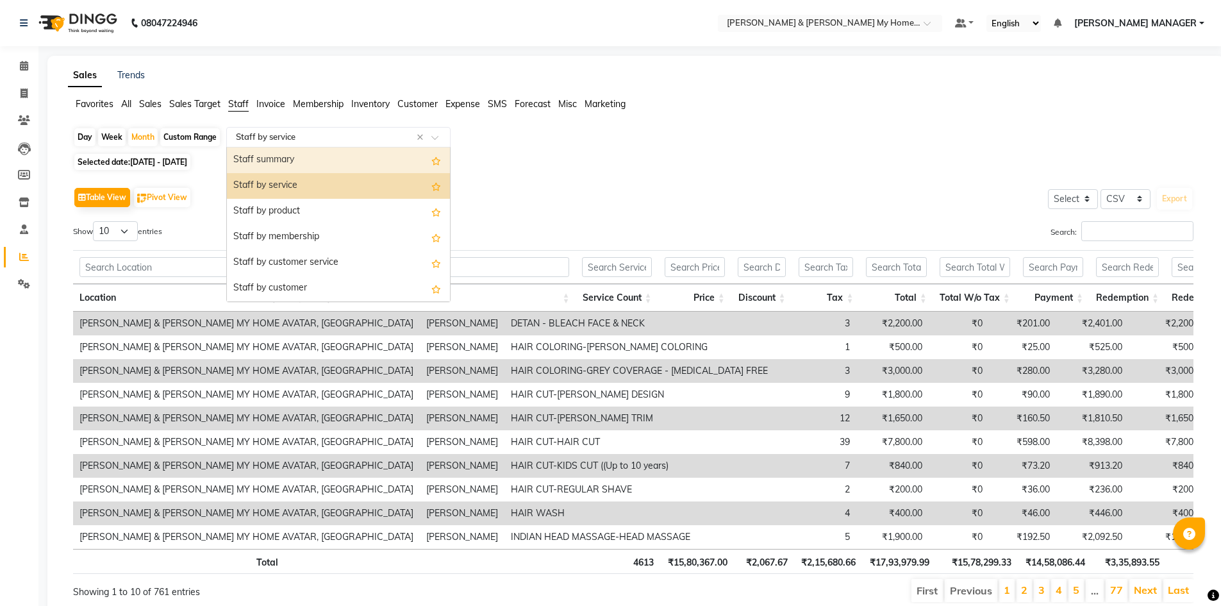
click at [329, 154] on div "Staff summary" at bounding box center [338, 160] width 223 height 26
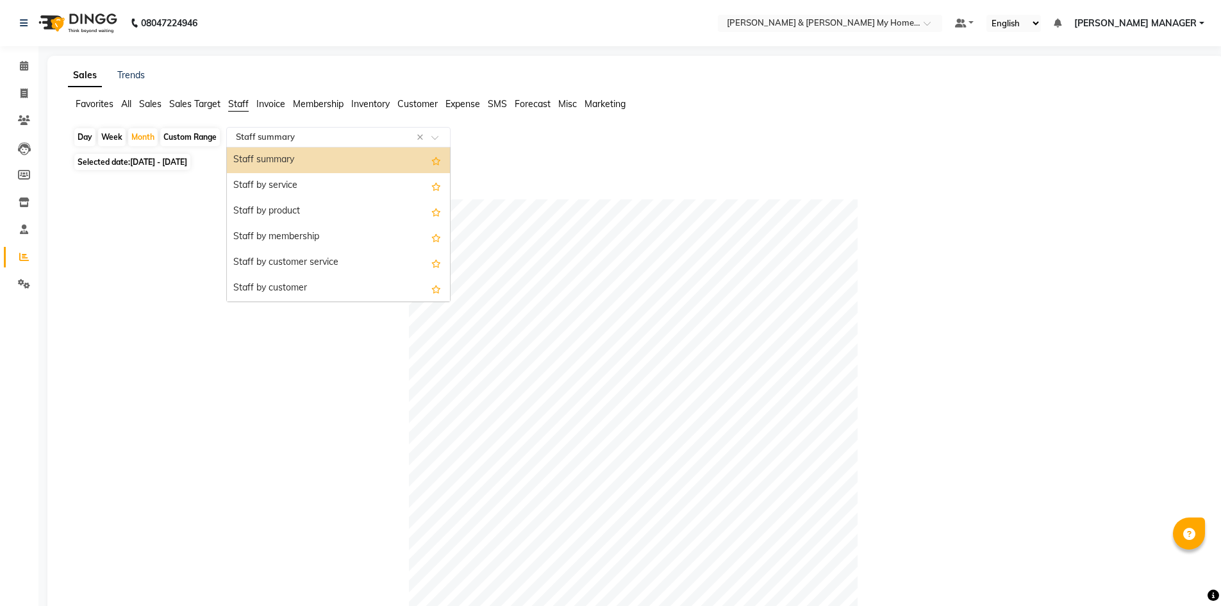
click at [397, 142] on input "text" at bounding box center [325, 137] width 185 height 13
click at [367, 258] on div "Staff by customer service" at bounding box center [338, 263] width 223 height 26
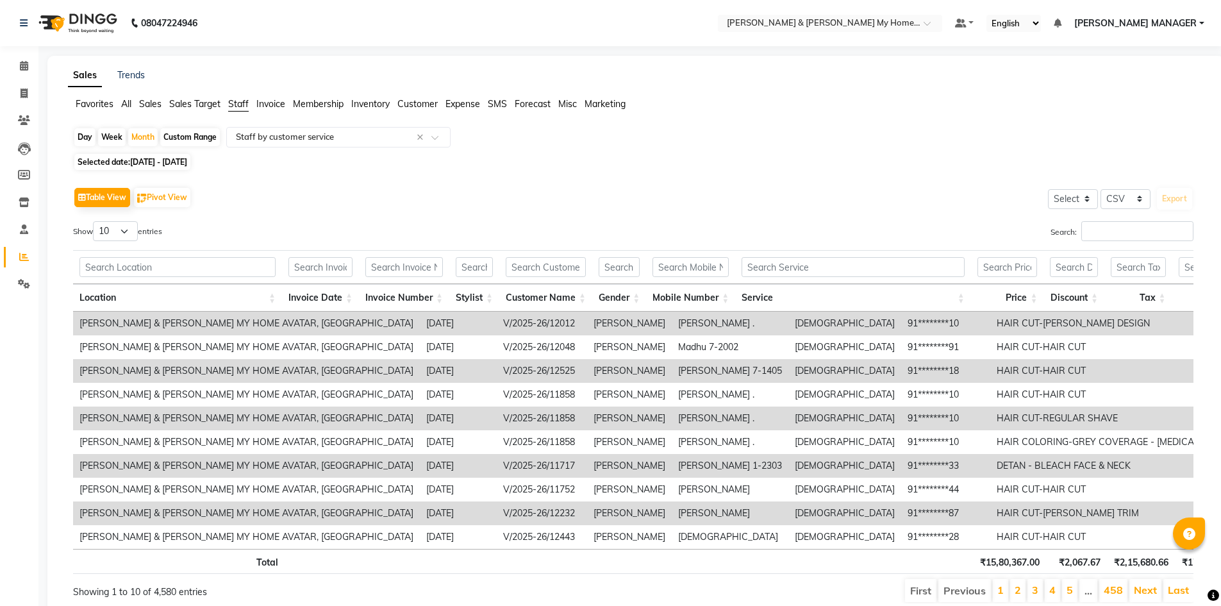
click at [381, 149] on div "Day Week Month Custom Range Select Report Type × Staff by customer service ×" at bounding box center [636, 138] width 1126 height 23
click at [385, 140] on input "text" at bounding box center [325, 137] width 185 height 13
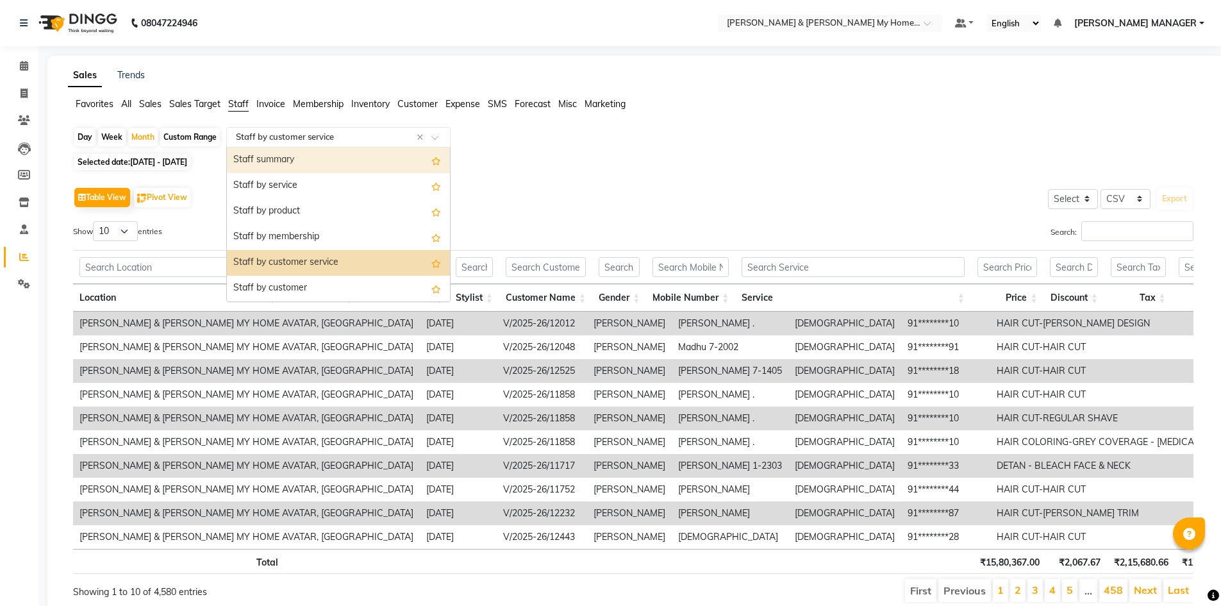
click at [342, 170] on div "Staff summary" at bounding box center [338, 160] width 223 height 26
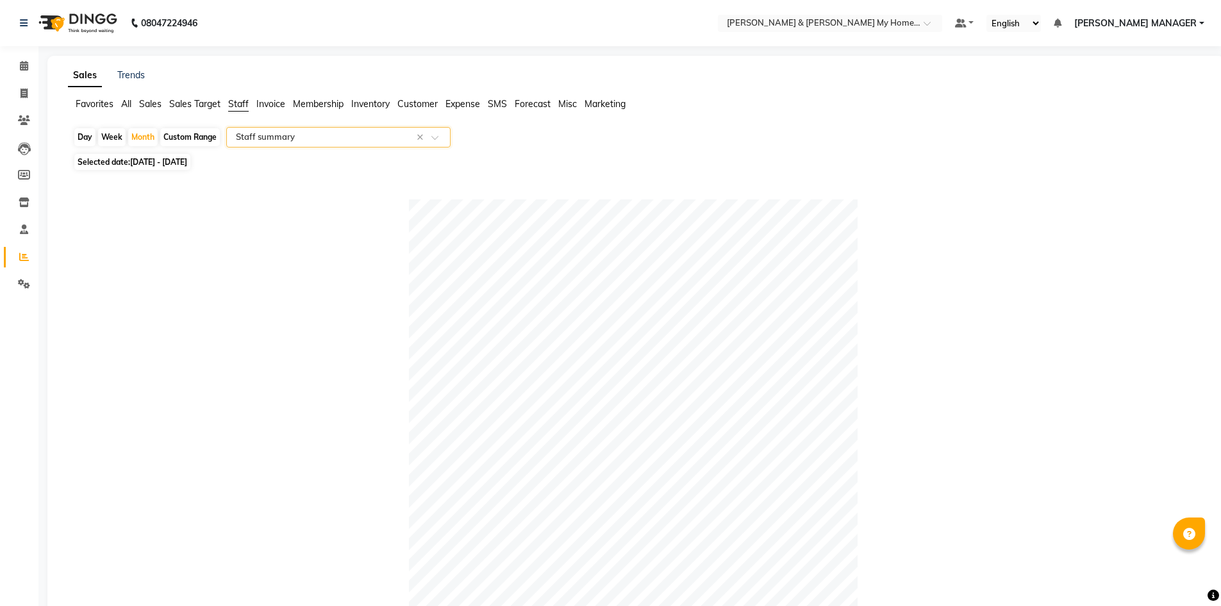
click at [238, 108] on span "Staff" at bounding box center [238, 104] width 21 height 12
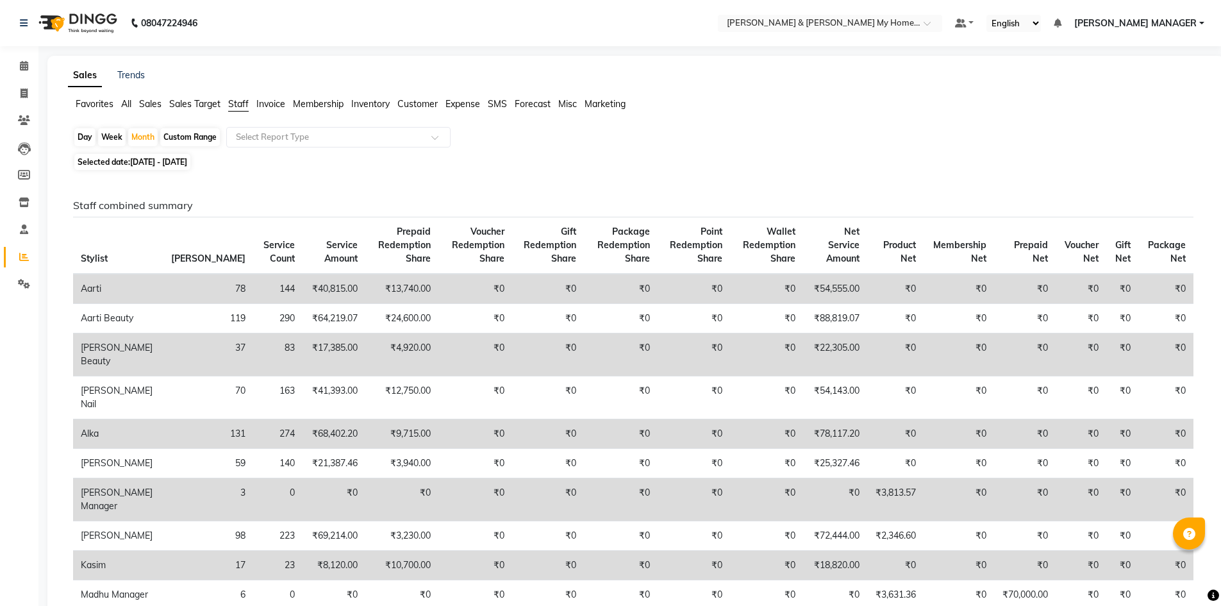
click at [194, 140] on div "Custom Range" at bounding box center [190, 137] width 60 height 18
select select "9"
select select "2025"
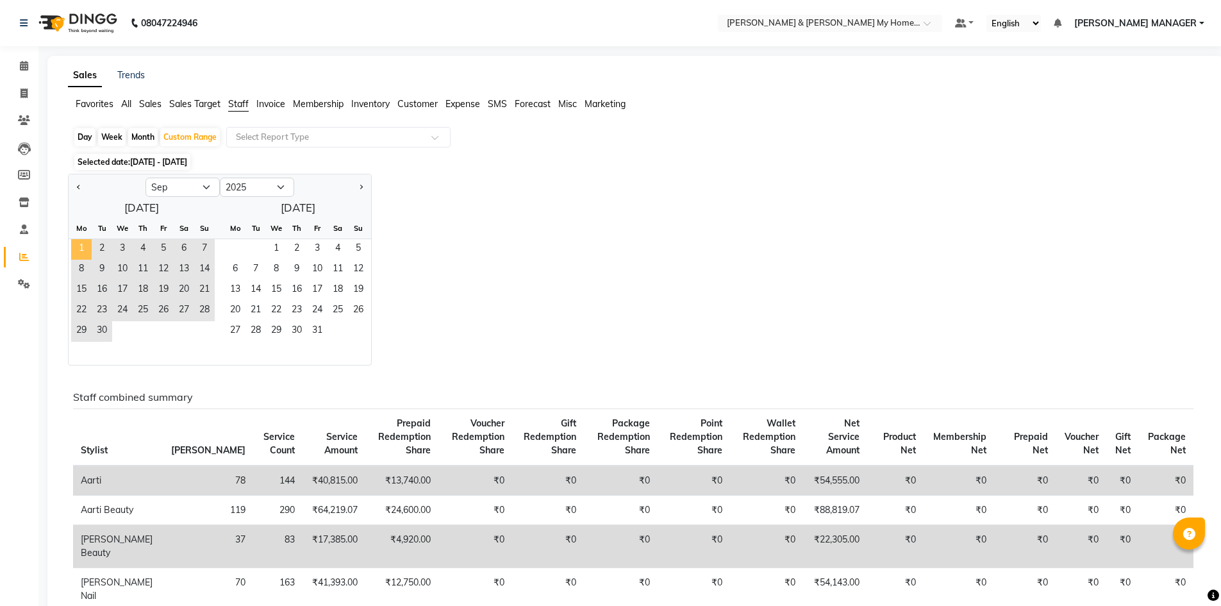
click at [87, 244] on span "1" at bounding box center [81, 249] width 21 height 21
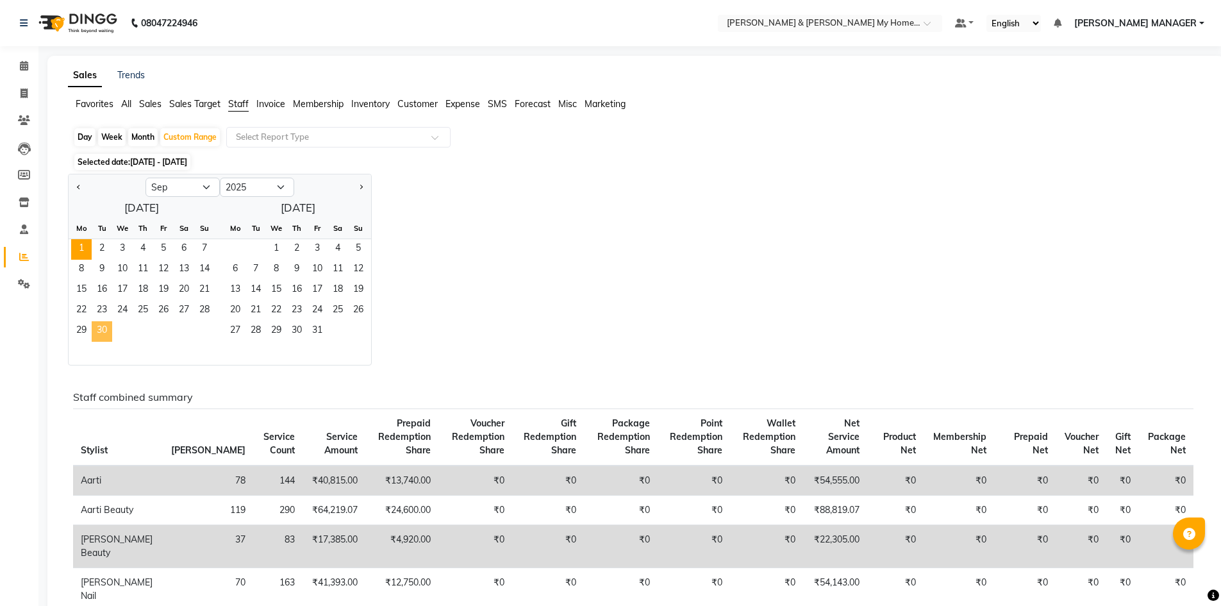
click at [97, 331] on span "30" at bounding box center [102, 331] width 21 height 21
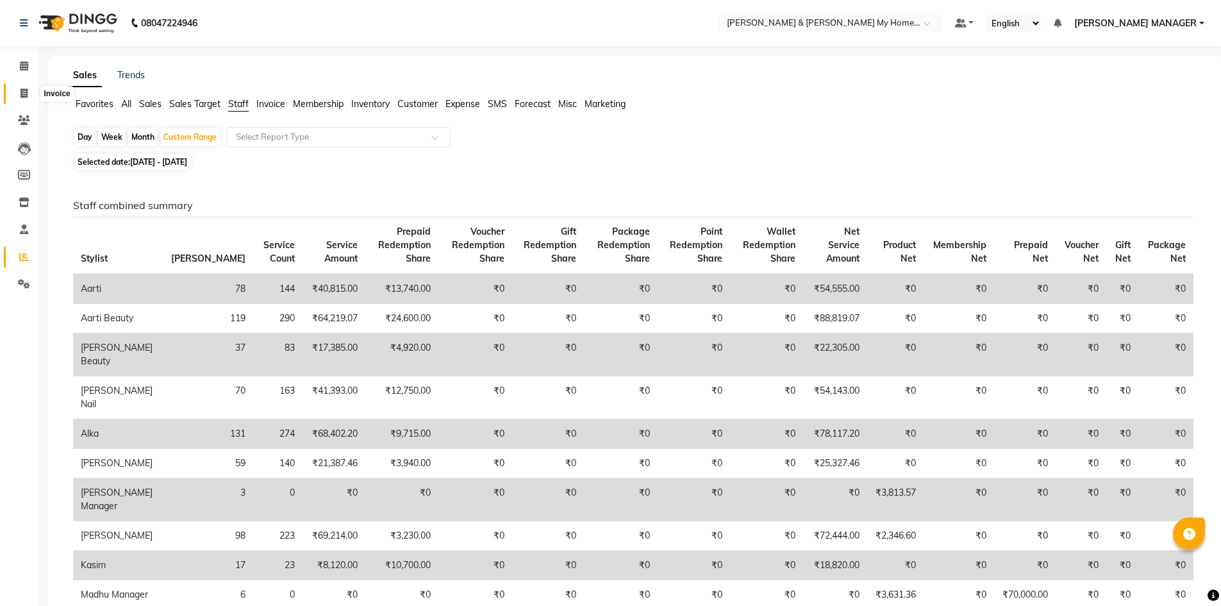
drag, startPoint x: 19, startPoint y: 86, endPoint x: 57, endPoint y: 100, distance: 41.0
click at [19, 87] on span at bounding box center [24, 94] width 22 height 15
select select "8193"
select select "service"
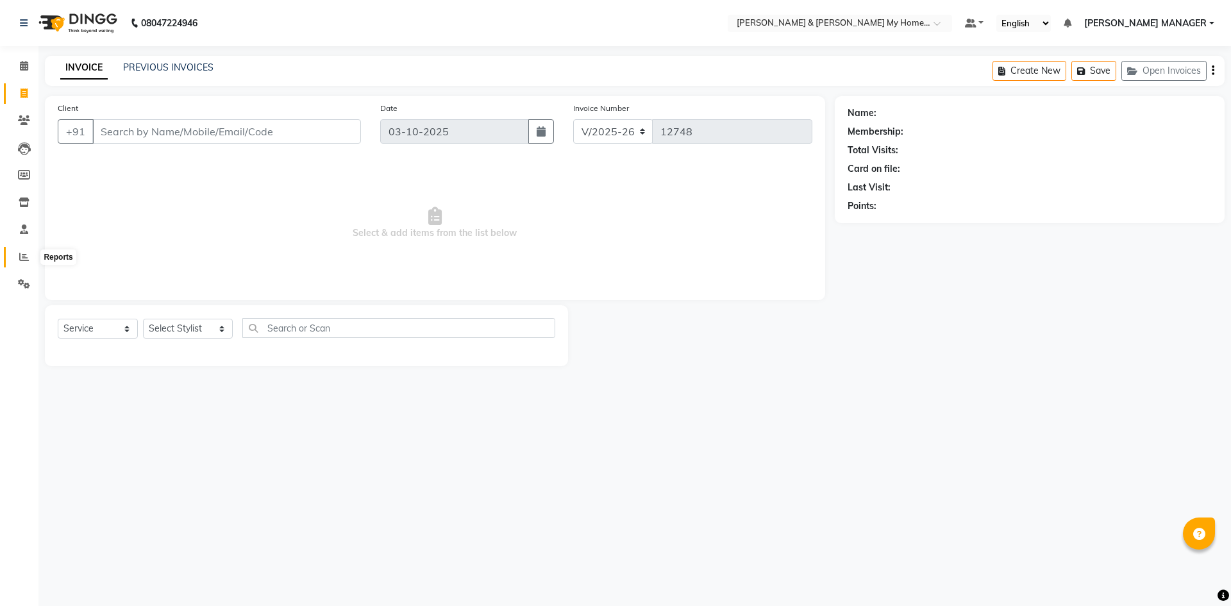
click at [24, 260] on icon at bounding box center [24, 257] width 10 height 10
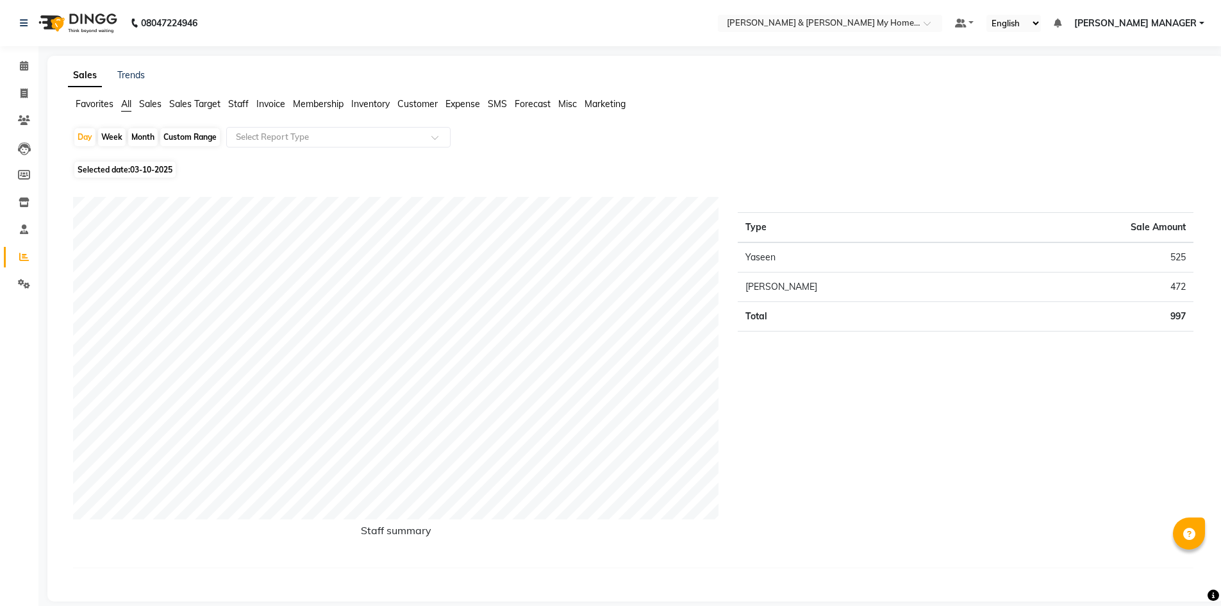
click at [241, 104] on span "Staff" at bounding box center [238, 104] width 21 height 12
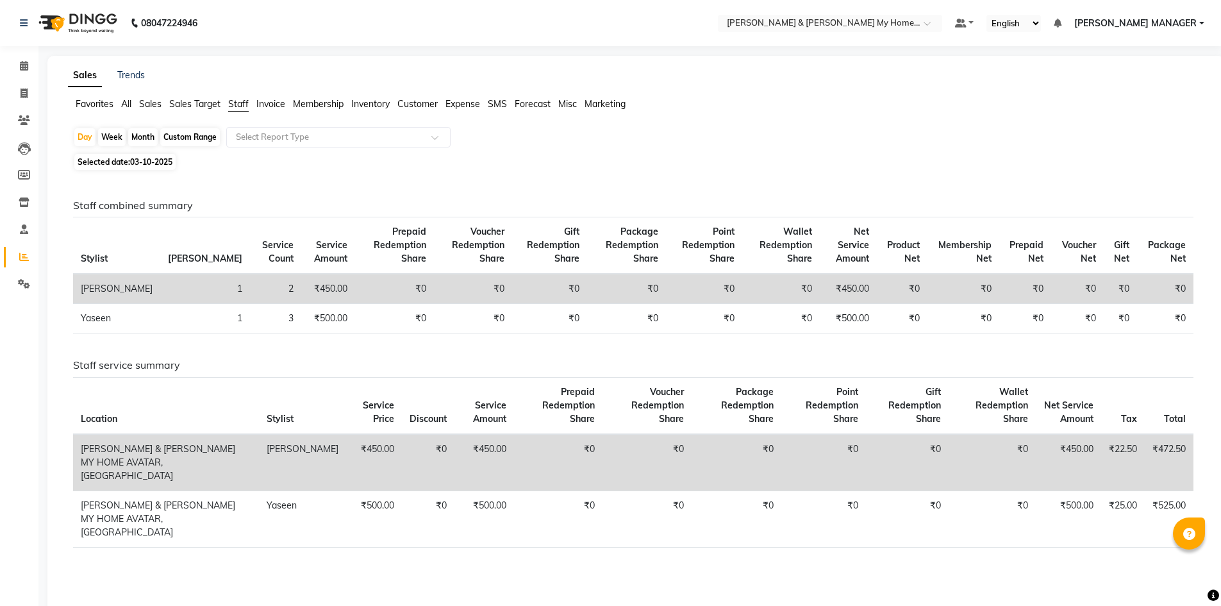
click at [195, 142] on div "Custom Range" at bounding box center [190, 137] width 60 height 18
select select "10"
select select "2025"
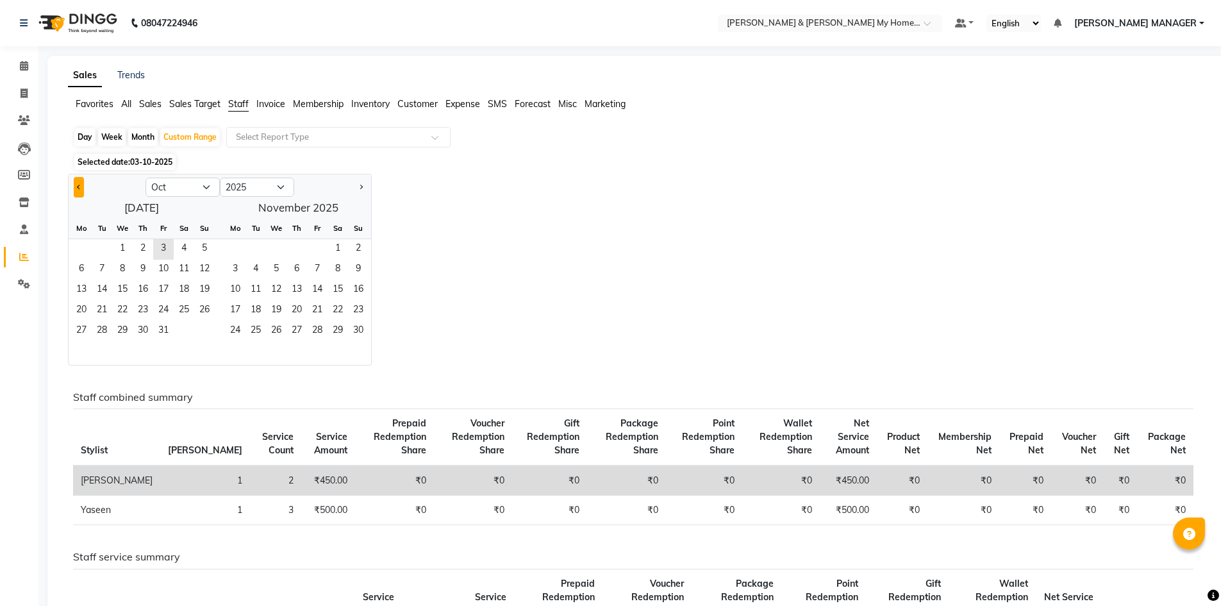
click at [79, 189] on span "Previous month" at bounding box center [79, 187] width 4 height 4
select select "9"
click at [83, 249] on span "1" at bounding box center [81, 249] width 21 height 21
click at [108, 328] on span "30" at bounding box center [102, 331] width 21 height 21
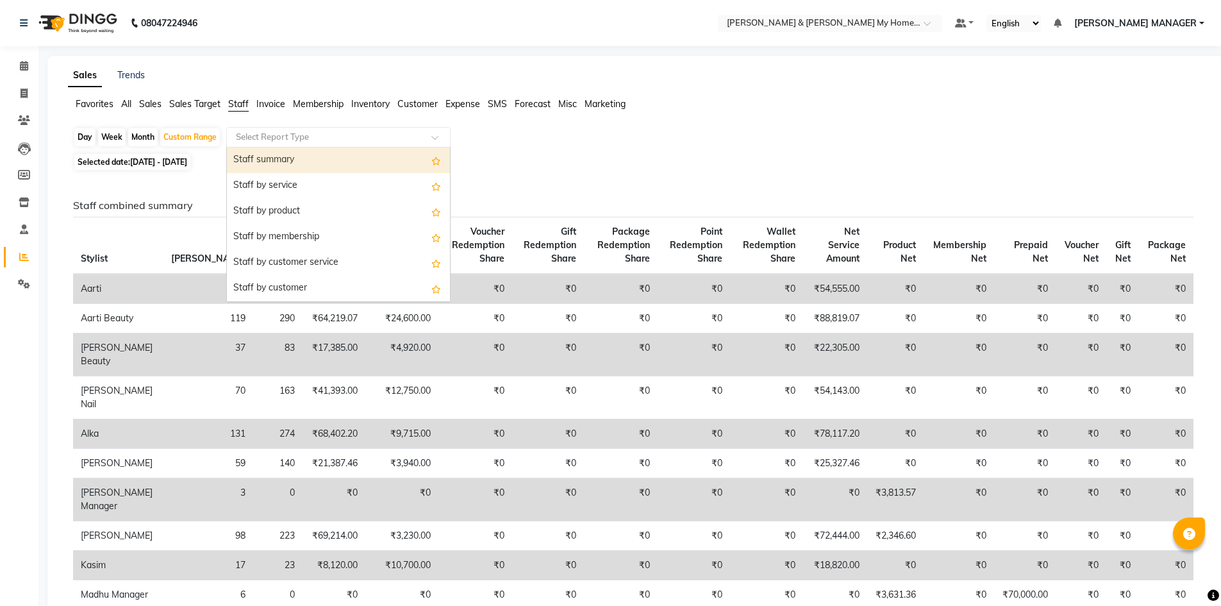
click at [426, 143] on div at bounding box center [338, 137] width 223 height 13
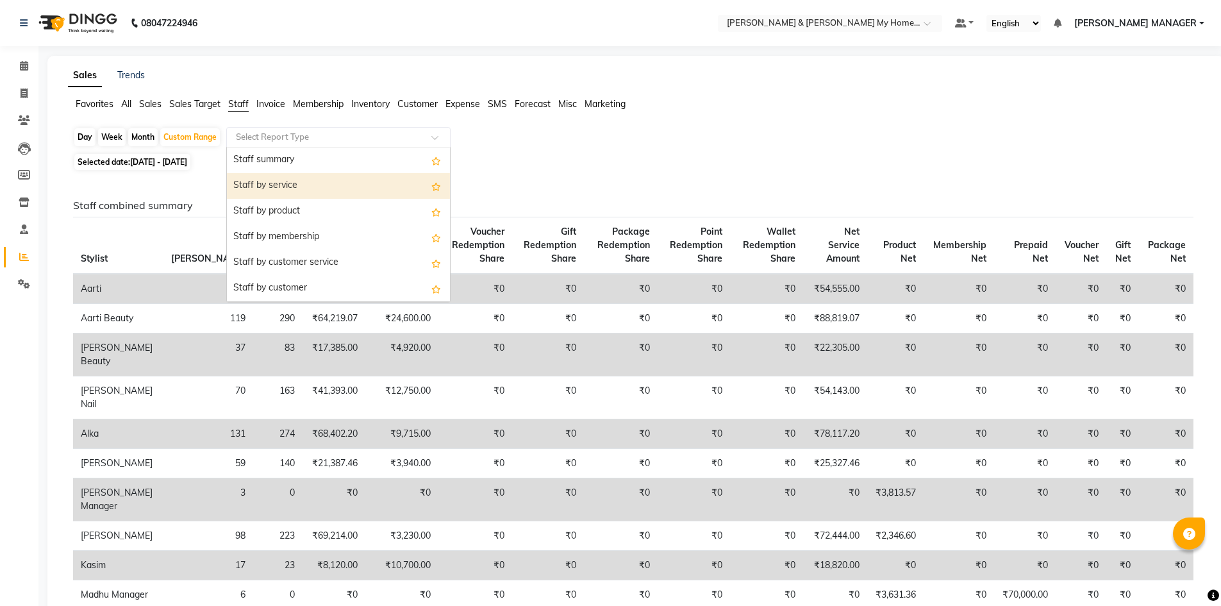
click at [396, 179] on div "Staff by service" at bounding box center [338, 186] width 223 height 26
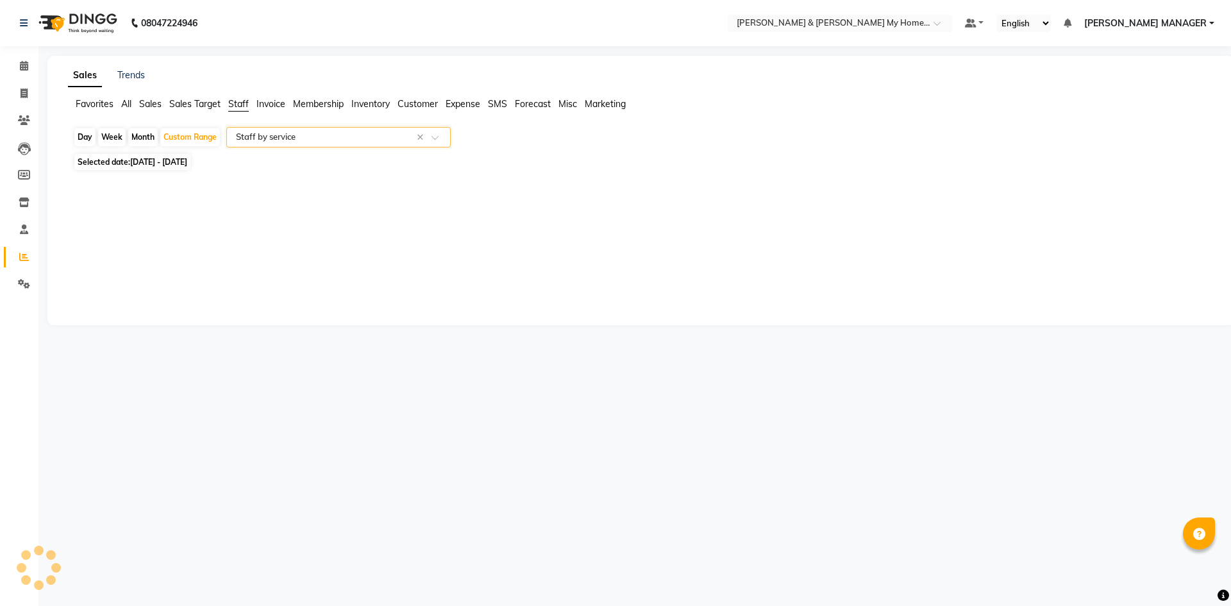
select select "csv"
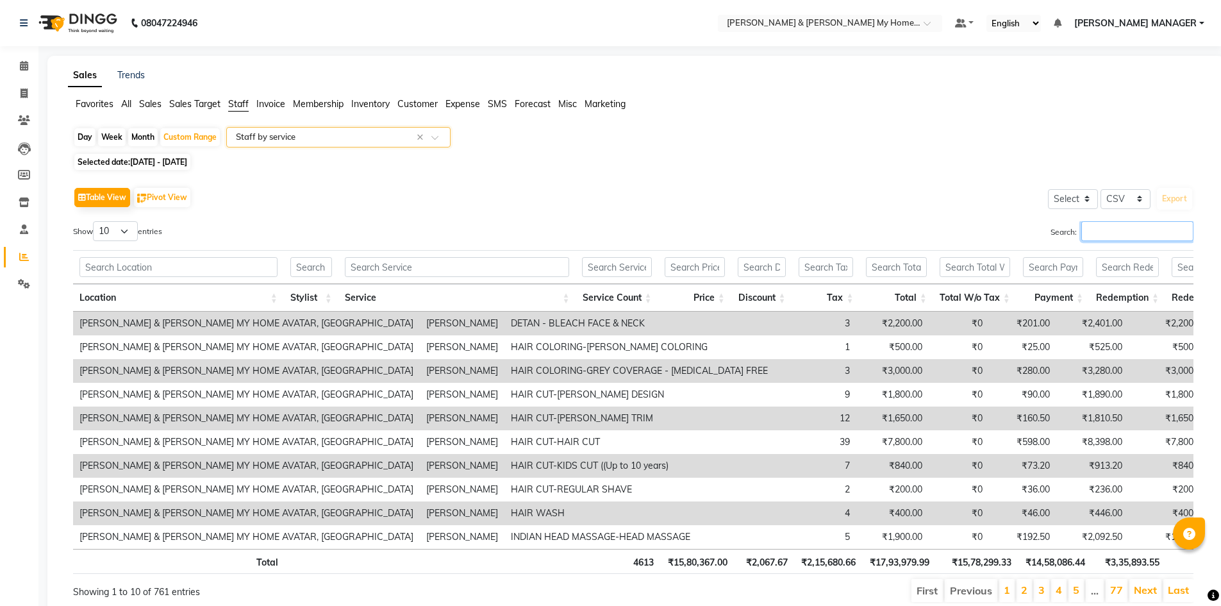
click at [1137, 231] on input "Search:" at bounding box center [1137, 231] width 112 height 20
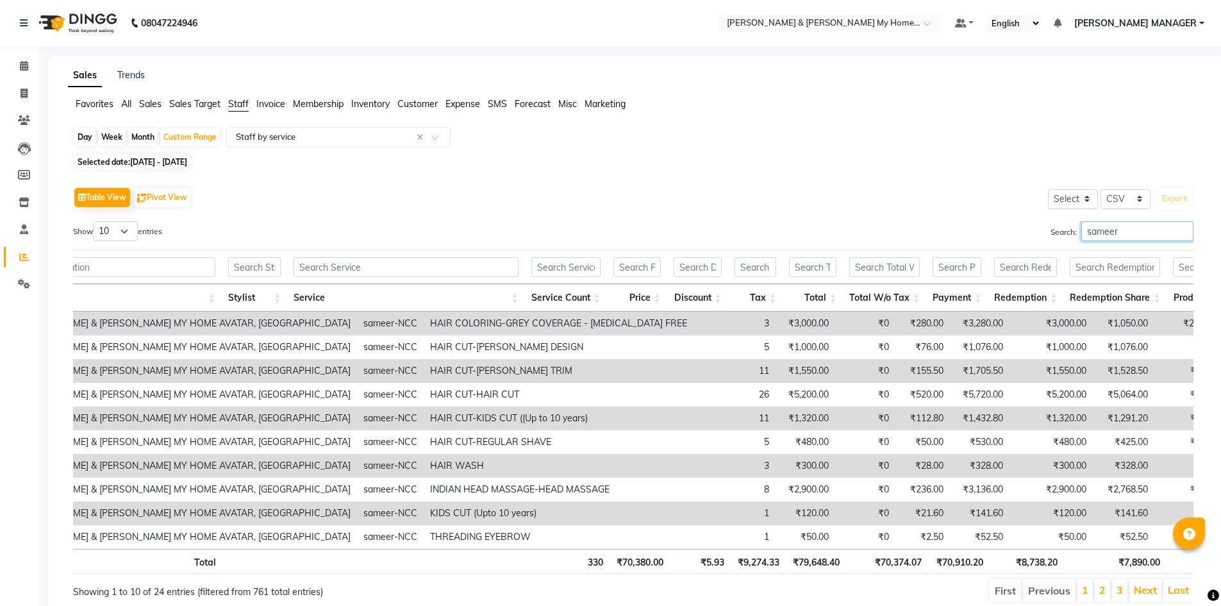
scroll to position [0, 63]
type input "sameer"
drag, startPoint x: 942, startPoint y: 572, endPoint x: 968, endPoint y: 574, distance: 26.4
click at [968, 574] on th "₹70,910.20" at bounding box center [958, 561] width 61 height 25
click at [31, 94] on span at bounding box center [24, 94] width 22 height 15
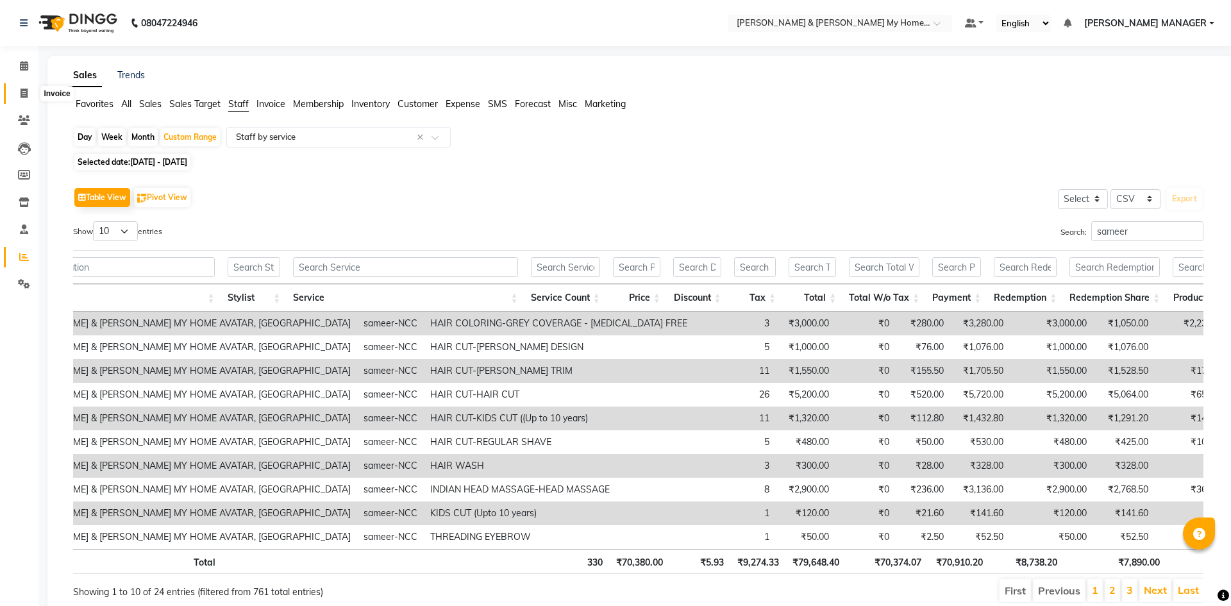
select select "8193"
select select "service"
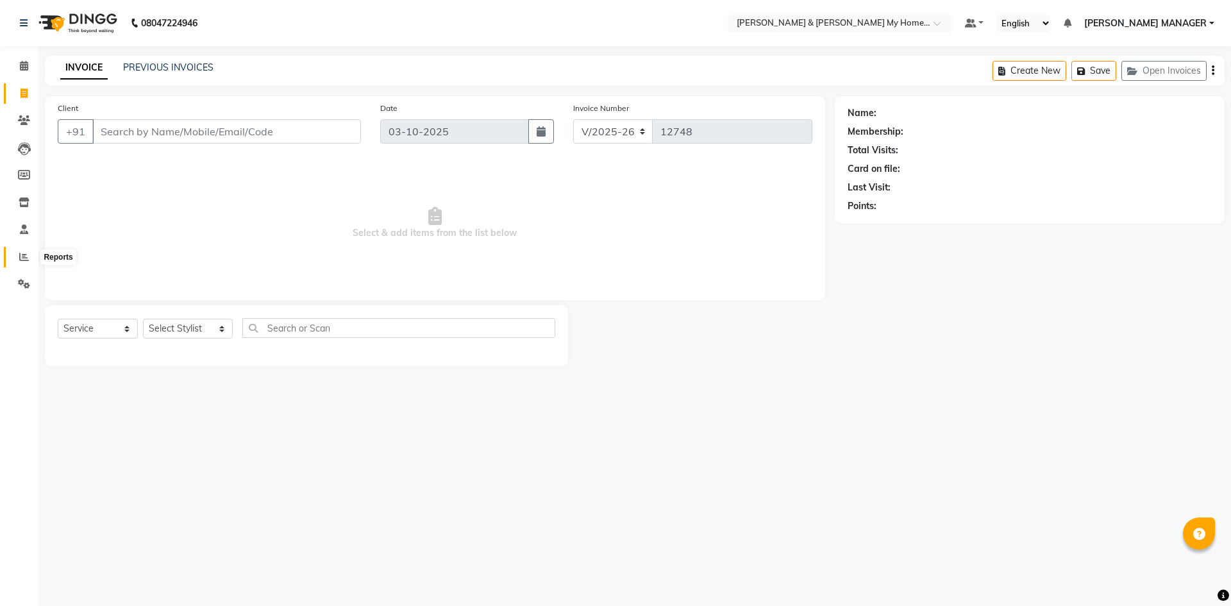
click at [25, 258] on icon at bounding box center [24, 257] width 10 height 10
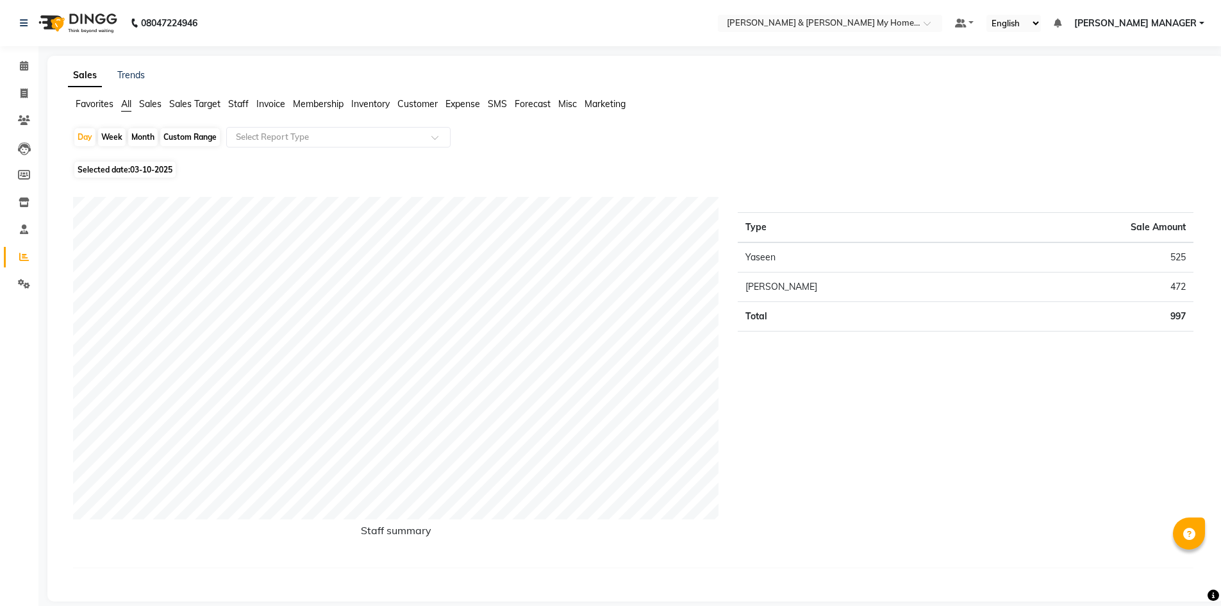
click at [239, 104] on span "Staff" at bounding box center [238, 104] width 21 height 12
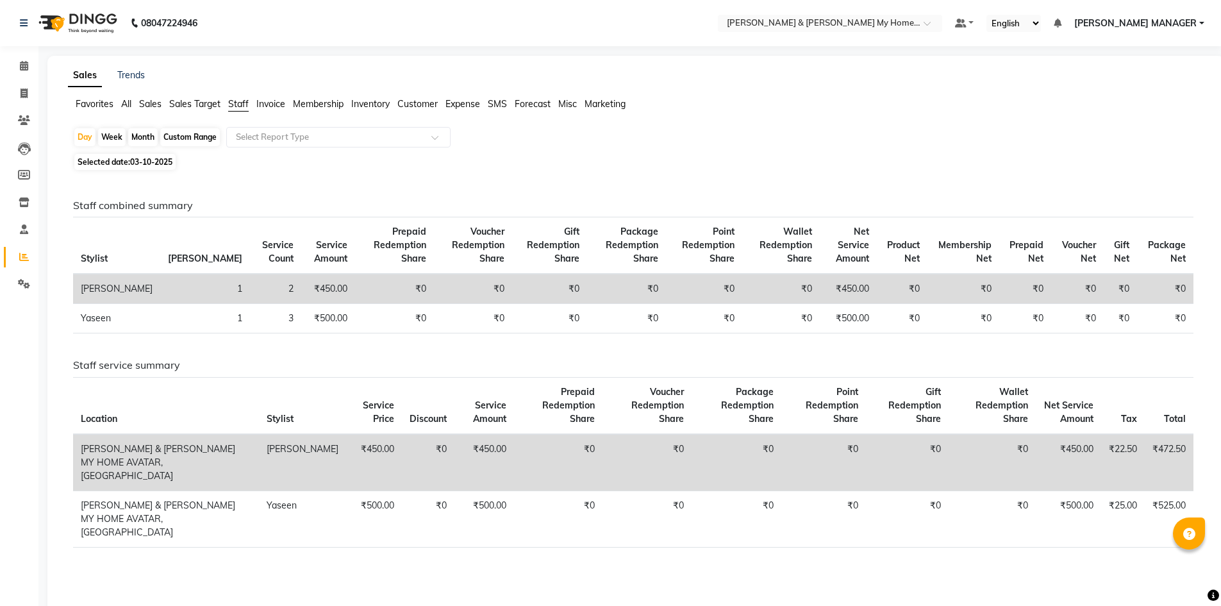
click at [177, 143] on div "Custom Range" at bounding box center [190, 137] width 60 height 18
select select "10"
select select "2025"
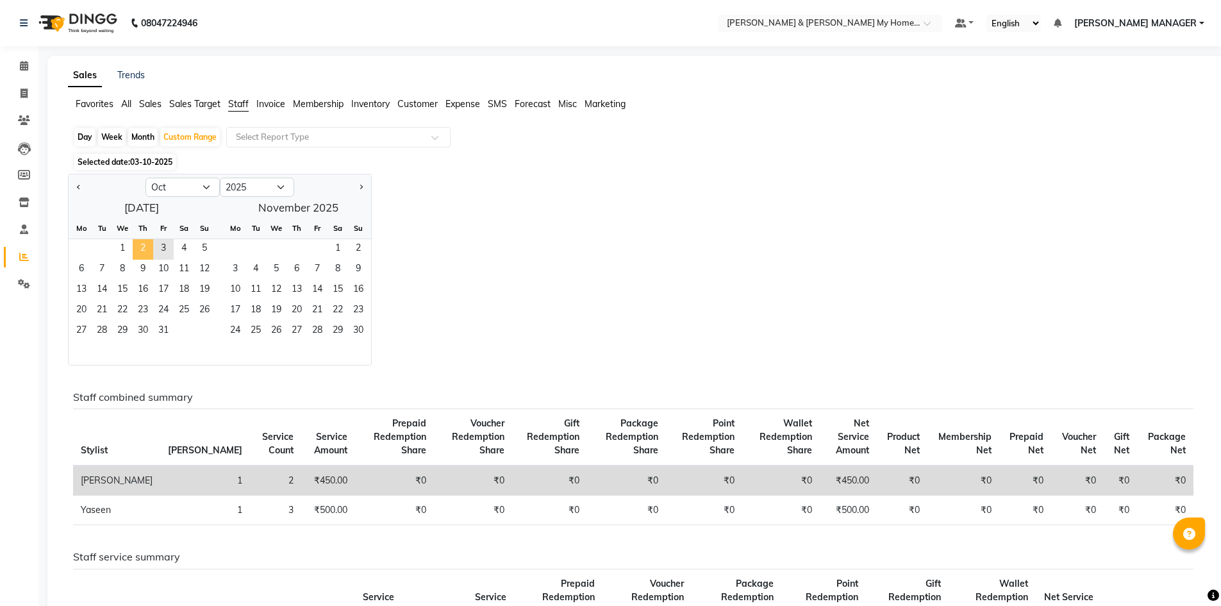
click at [147, 250] on span "2" at bounding box center [143, 249] width 21 height 21
click at [144, 251] on span "2" at bounding box center [143, 249] width 21 height 21
click at [452, 233] on div "Jan Feb Mar Apr May Jun Jul Aug Sep Oct Nov Dec 2015 2016 2017 2018 2019 2020 2…" at bounding box center [636, 270] width 1136 height 192
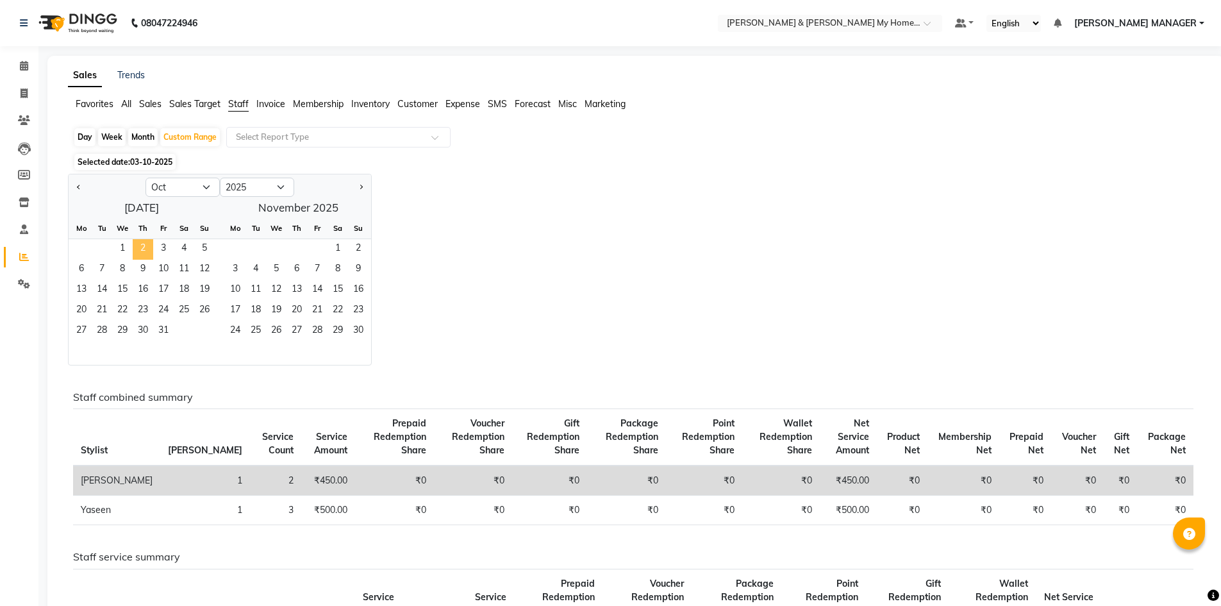
click at [140, 253] on span "2" at bounding box center [143, 249] width 21 height 21
click at [90, 142] on div "Day" at bounding box center [84, 137] width 21 height 18
select select "10"
select select "2025"
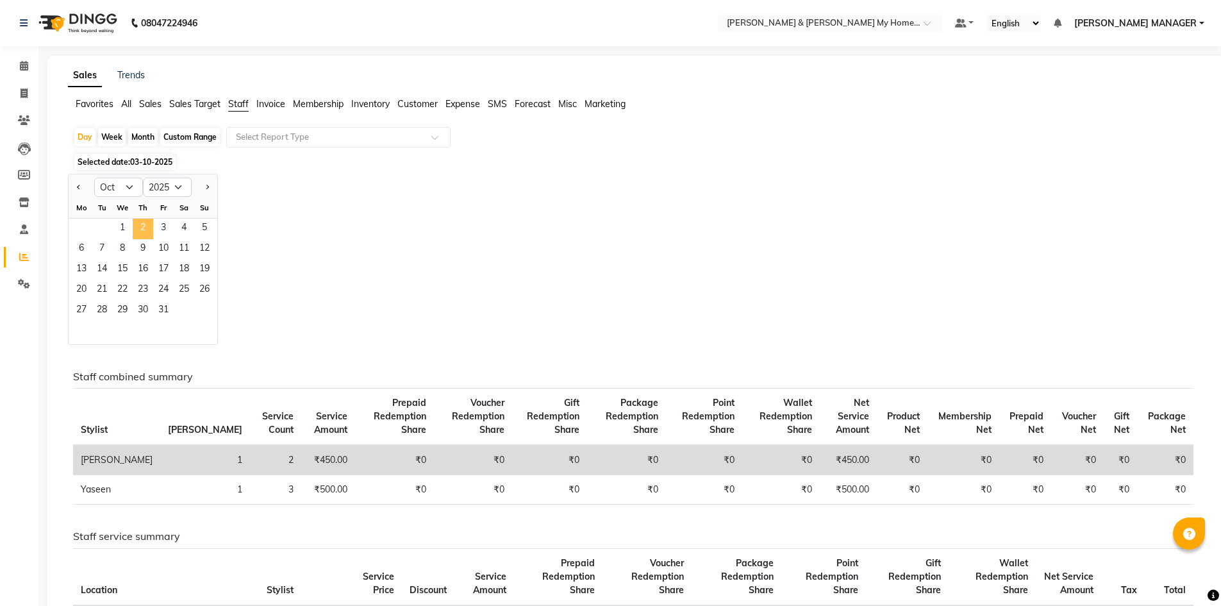
click at [142, 226] on span "2" at bounding box center [143, 229] width 21 height 21
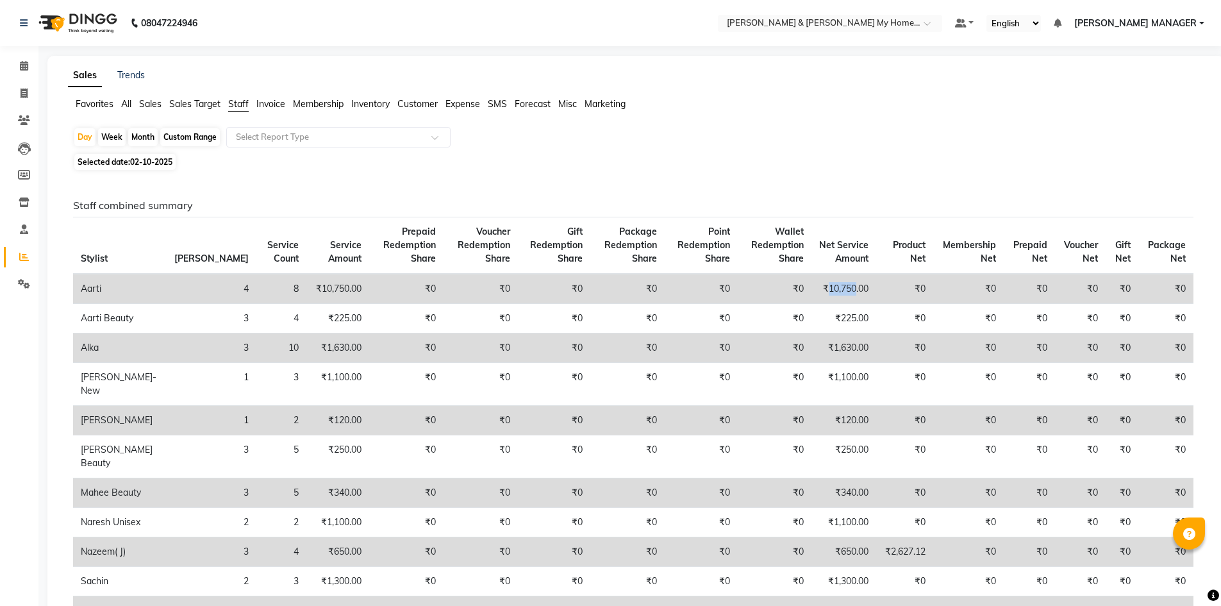
drag, startPoint x: 815, startPoint y: 289, endPoint x: 840, endPoint y: 290, distance: 25.6
click at [840, 290] on td "₹10,750.00" at bounding box center [844, 289] width 65 height 30
copy td "10,750"
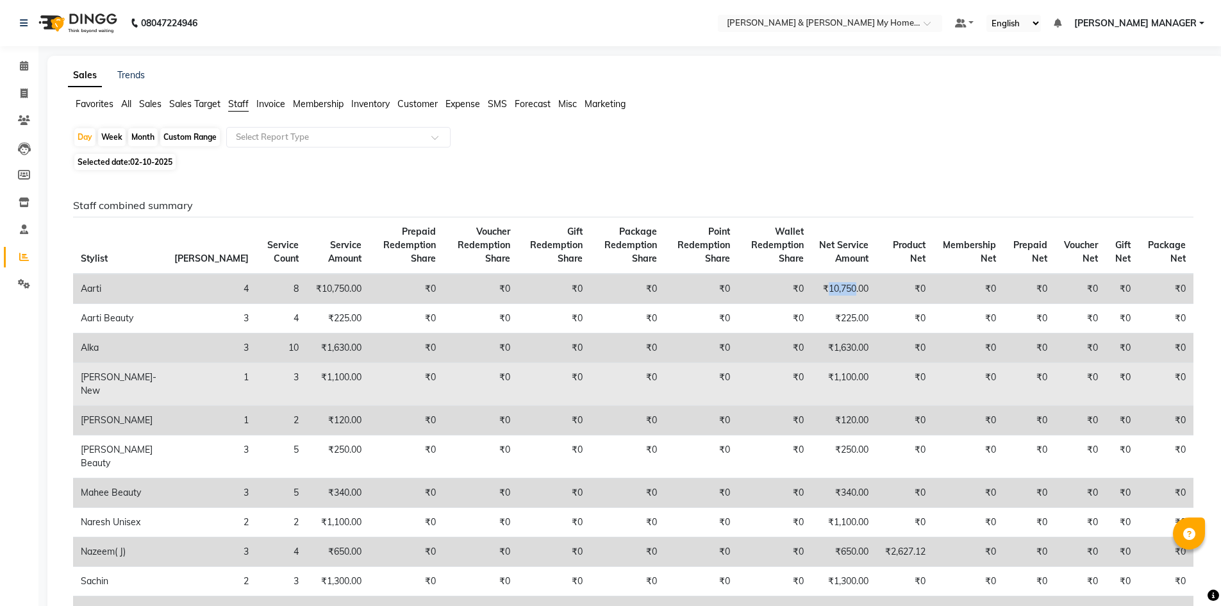
scroll to position [64, 0]
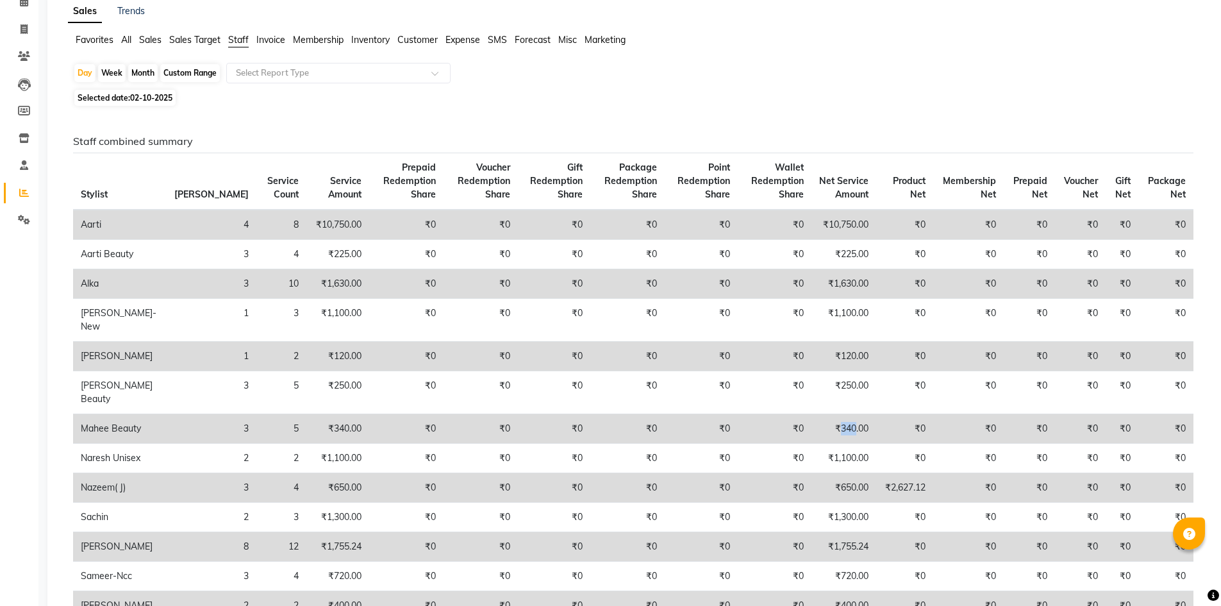
drag, startPoint x: 827, startPoint y: 442, endPoint x: 840, endPoint y: 444, distance: 13.6
click at [840, 444] on td "₹340.00" at bounding box center [844, 428] width 65 height 29
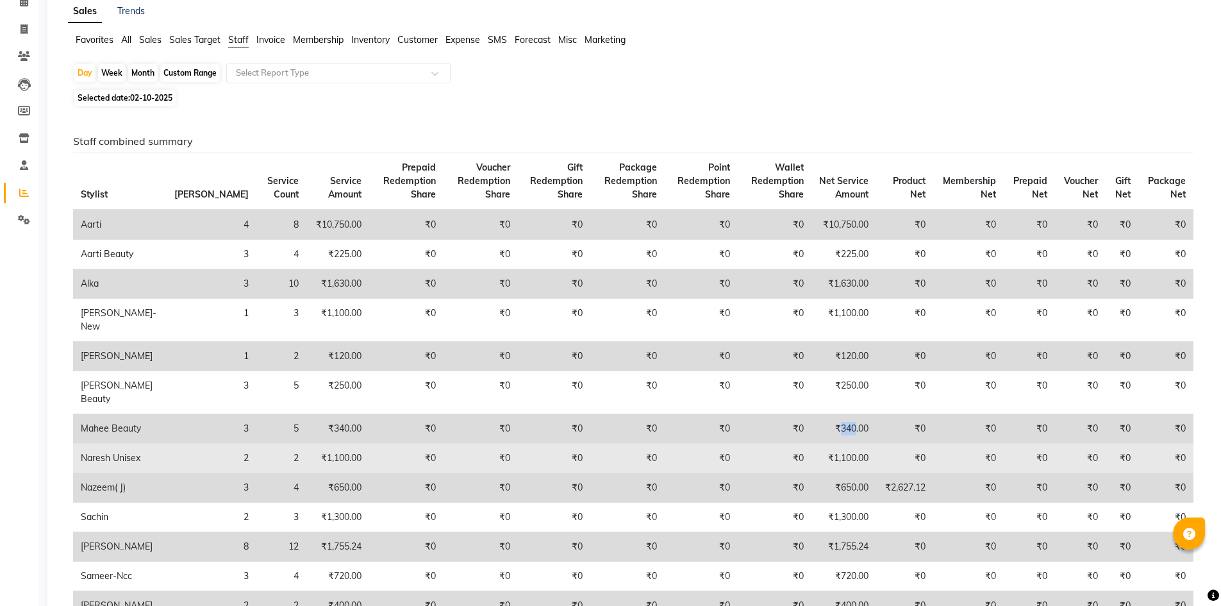
copy td "340"
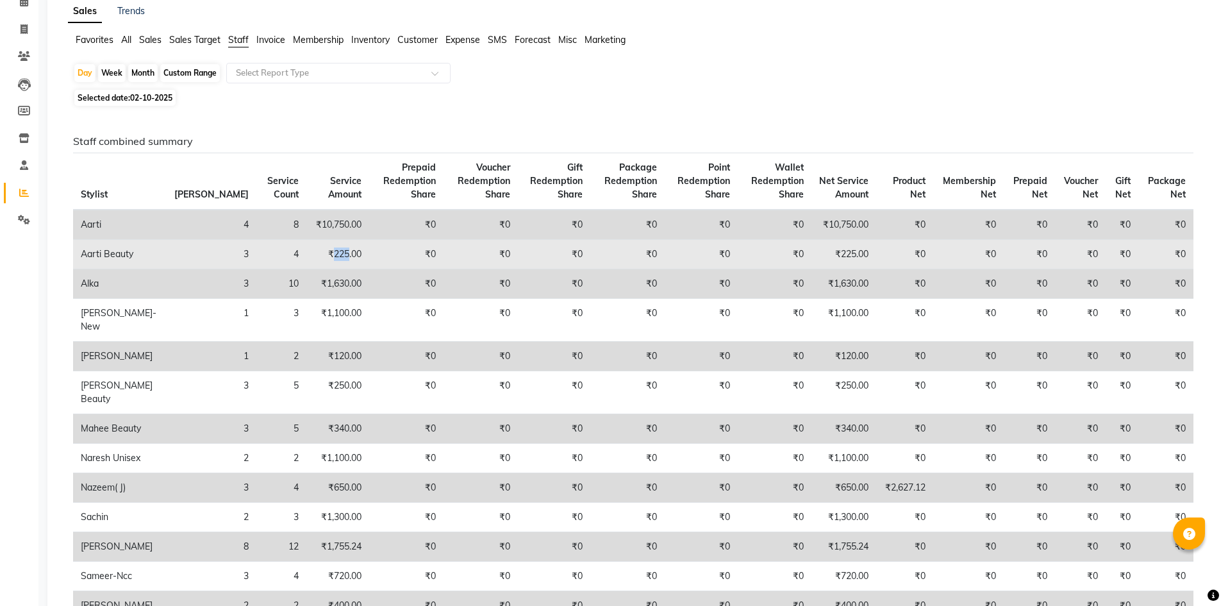
drag, startPoint x: 262, startPoint y: 255, endPoint x: 277, endPoint y: 255, distance: 15.4
click at [306, 255] on td "₹225.00" at bounding box center [337, 254] width 63 height 29
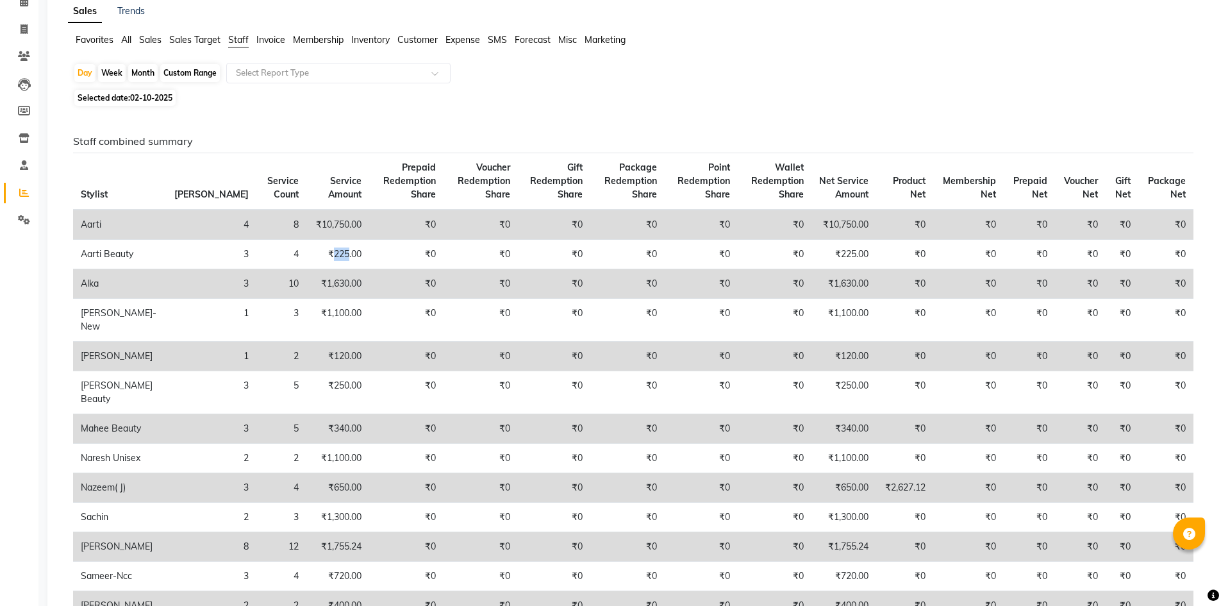
copy td "225"
drag, startPoint x: 263, startPoint y: 366, endPoint x: 276, endPoint y: 365, distance: 13.5
click at [306, 365] on td "₹120.00" at bounding box center [337, 356] width 63 height 29
copy td "120"
drag, startPoint x: 820, startPoint y: 296, endPoint x: 842, endPoint y: 297, distance: 21.2
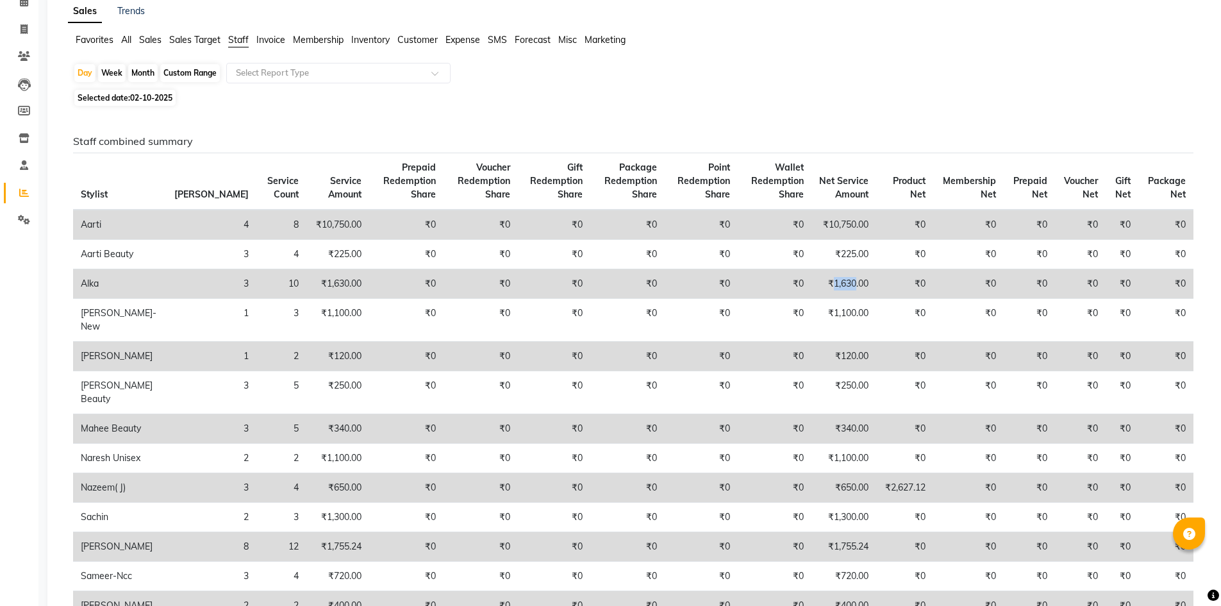
click at [842, 297] on td "₹1,630.00" at bounding box center [844, 283] width 65 height 29
copy td "1,630"
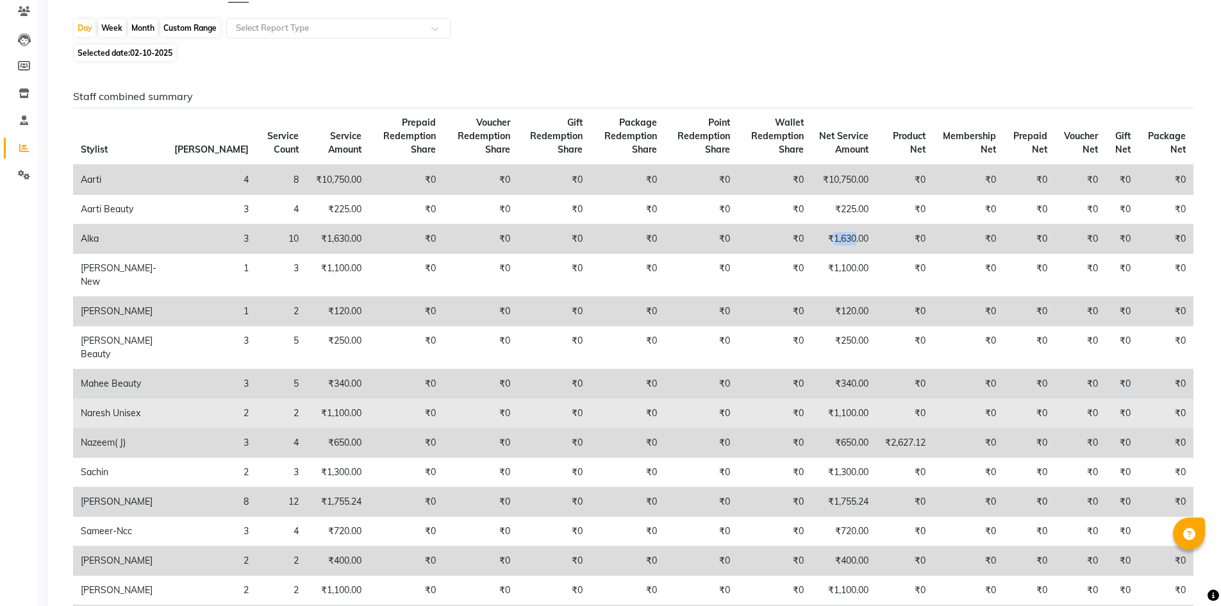
scroll to position [128, 0]
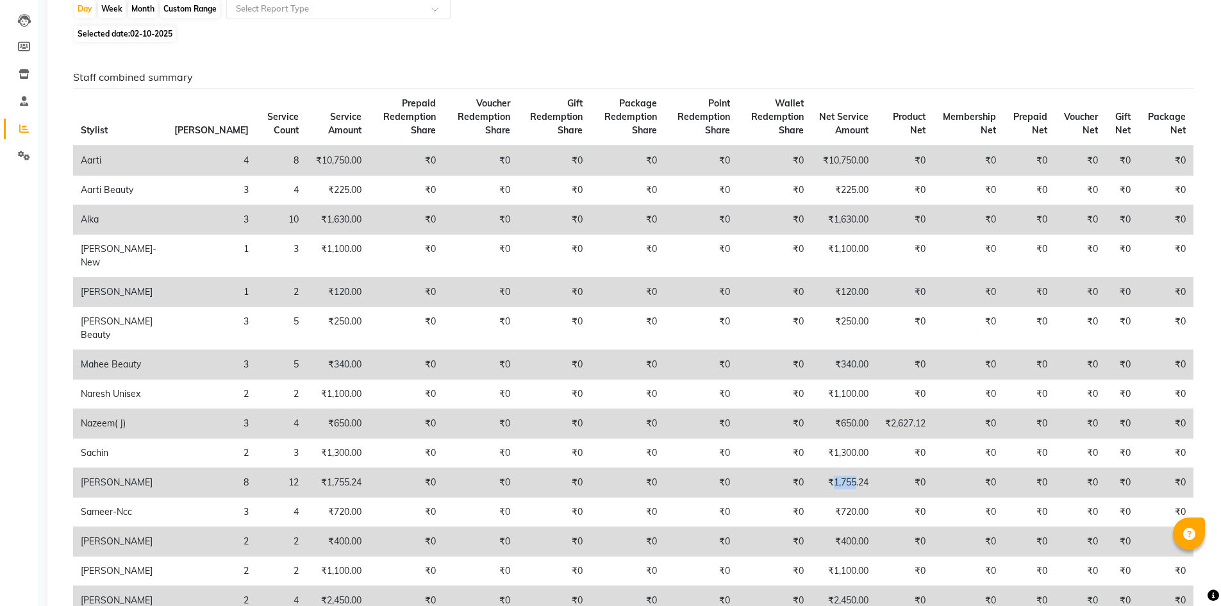
drag, startPoint x: 819, startPoint y: 533, endPoint x: 840, endPoint y: 531, distance: 21.9
click at [840, 497] on td "₹1,755.24" at bounding box center [844, 482] width 65 height 29
copy td "1,755"
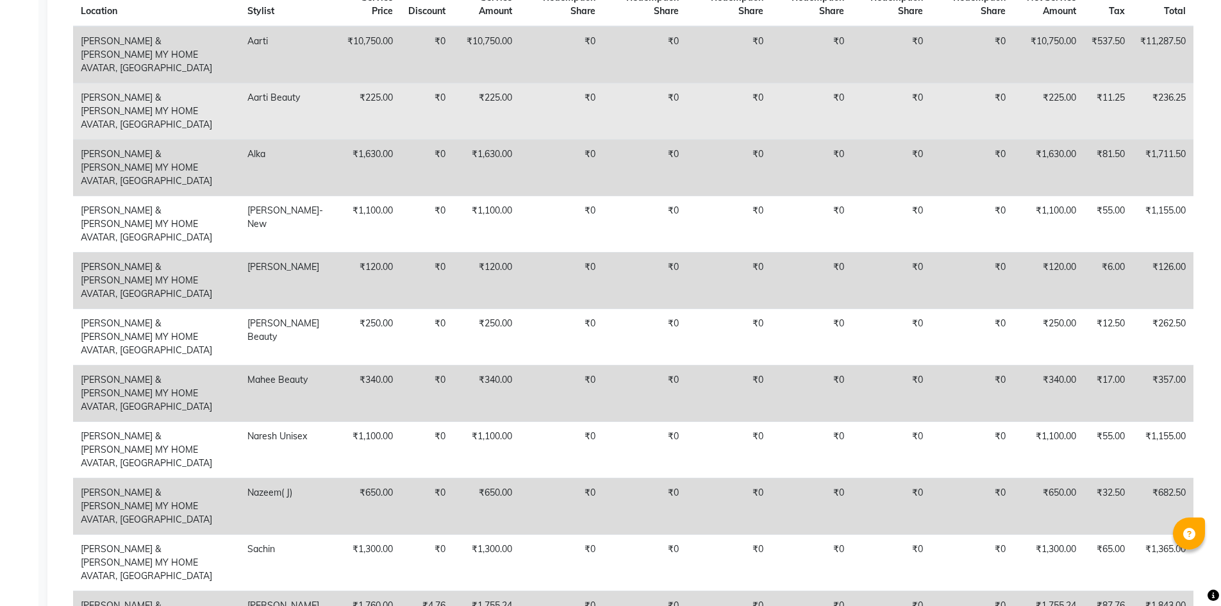
scroll to position [897, 0]
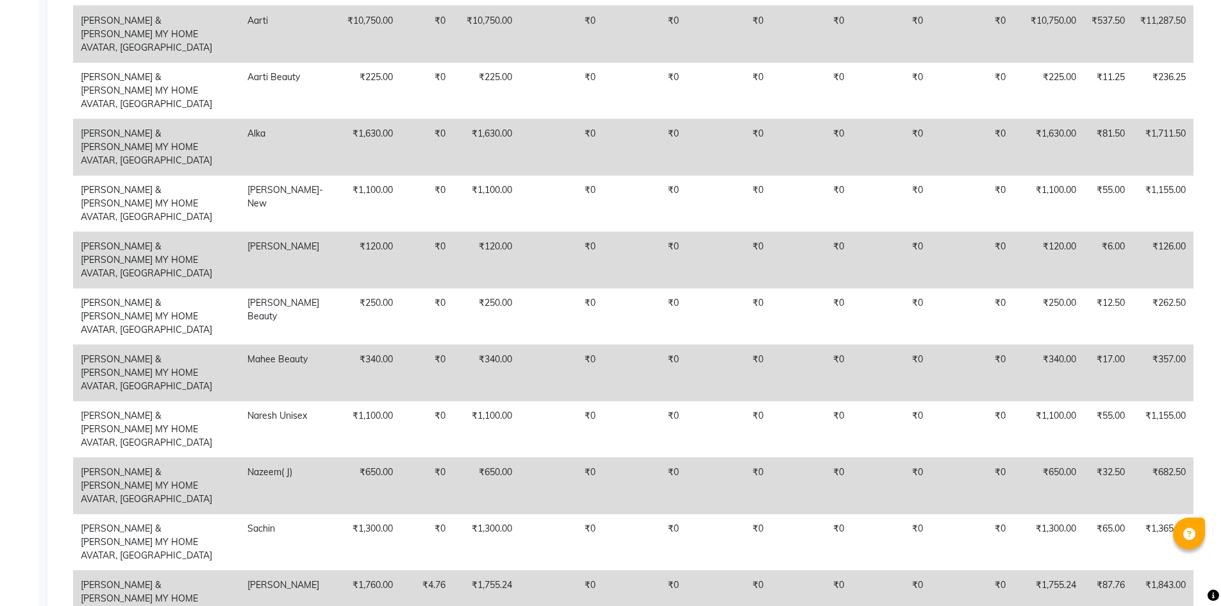
click at [1019, 175] on td "₹1,630.00" at bounding box center [1048, 147] width 71 height 56
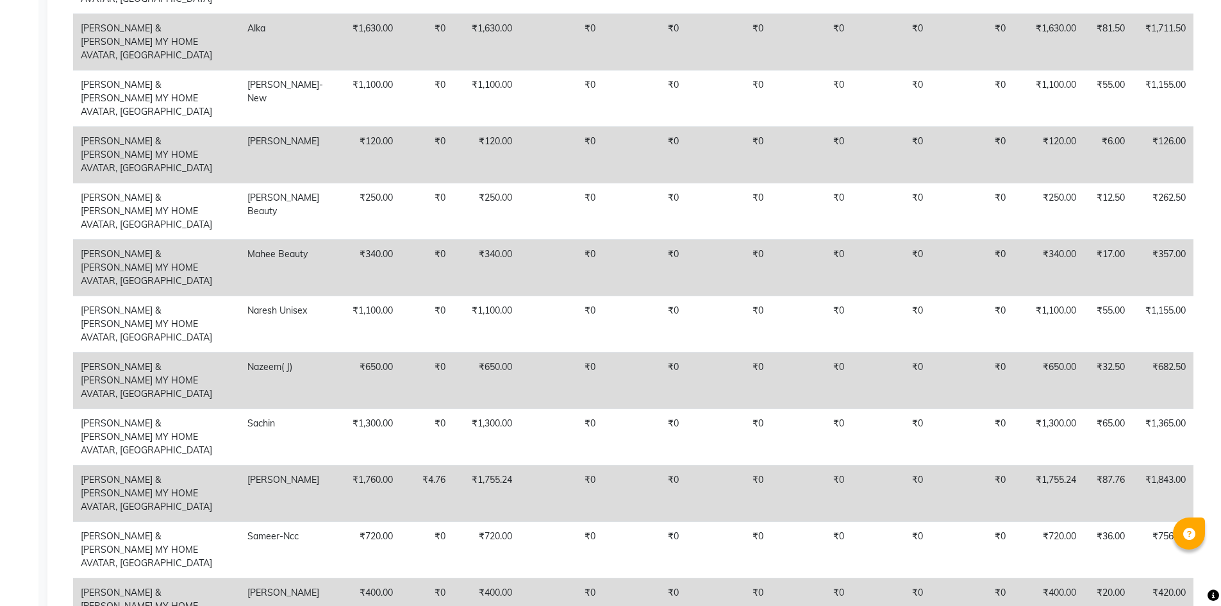
scroll to position [1026, 0]
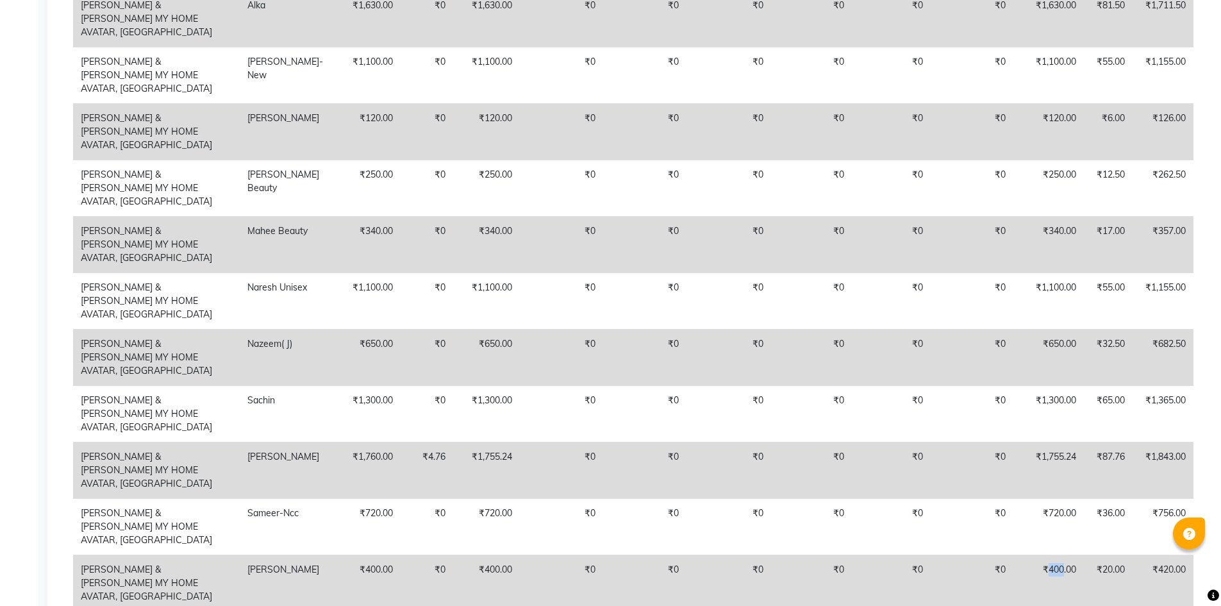
drag, startPoint x: 1045, startPoint y: 490, endPoint x: 1059, endPoint y: 489, distance: 13.5
click at [1059, 554] on td "₹400.00" at bounding box center [1048, 582] width 71 height 56
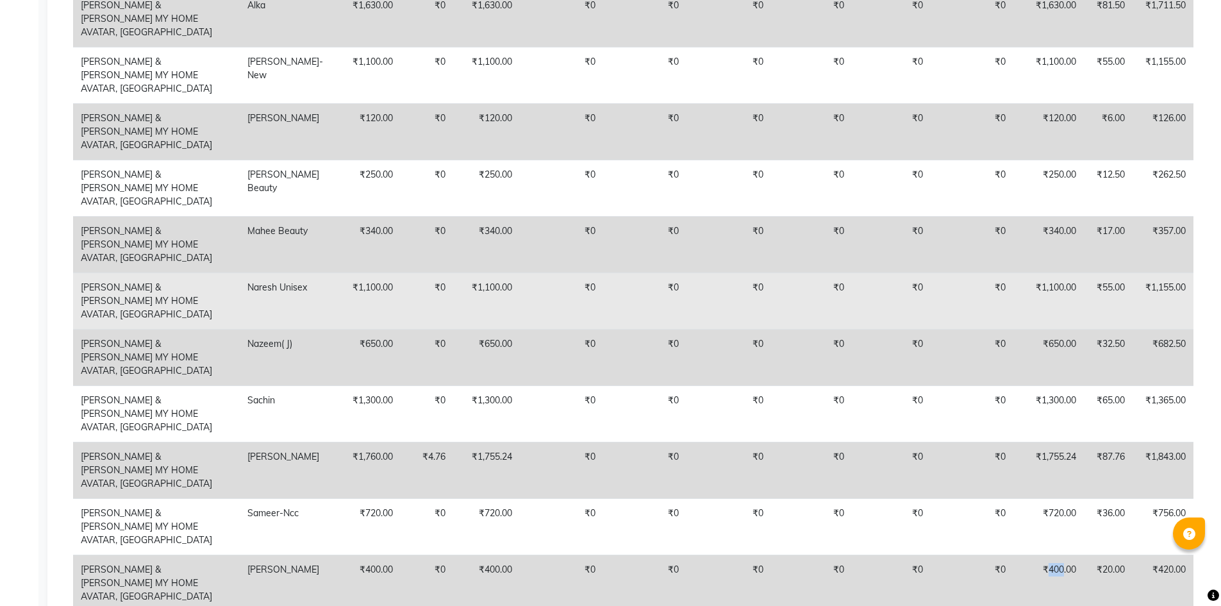
copy td "400"
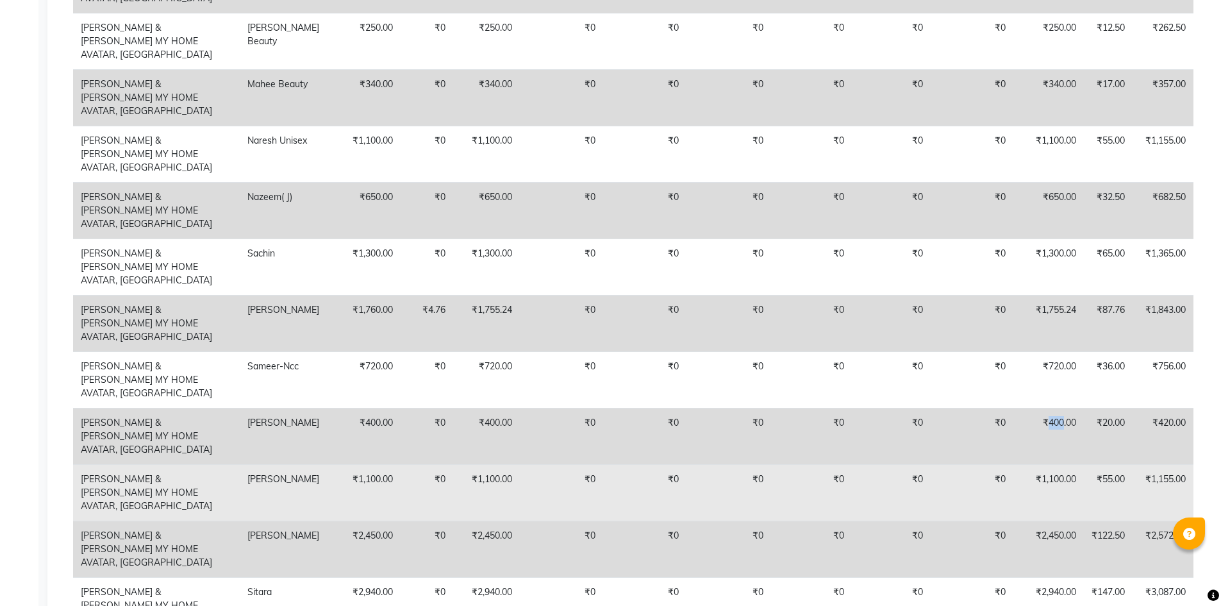
scroll to position [1149, 0]
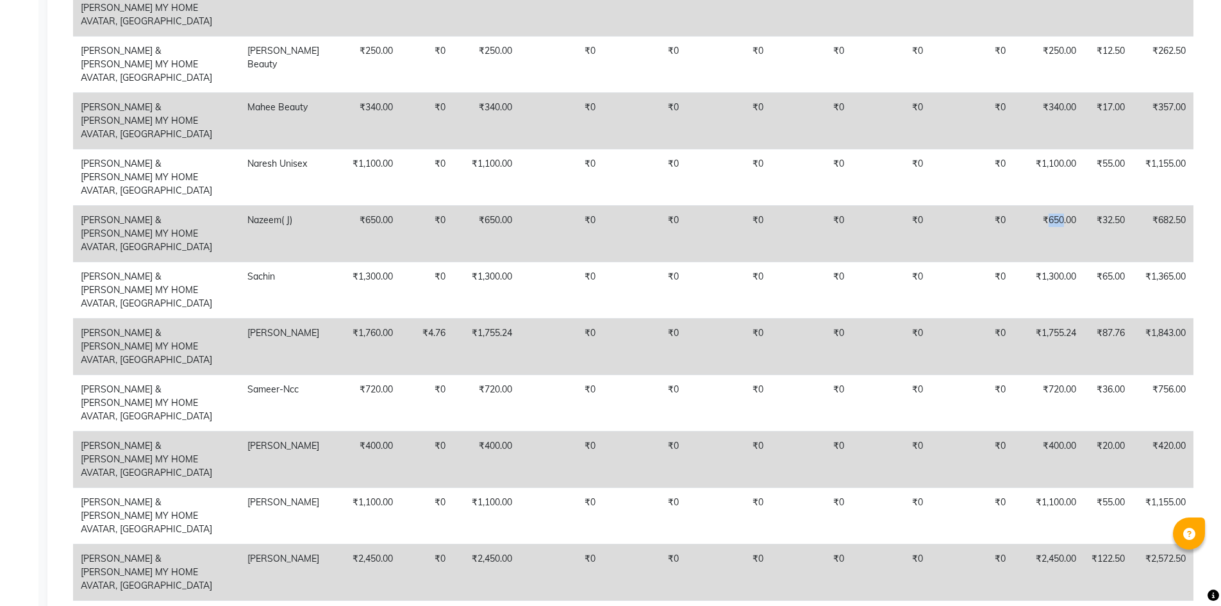
drag, startPoint x: 1044, startPoint y: 194, endPoint x: 1060, endPoint y: 194, distance: 16.0
click at [1060, 205] on td "₹650.00" at bounding box center [1048, 233] width 71 height 56
copy td "650"
drag, startPoint x: 1038, startPoint y: 538, endPoint x: 1060, endPoint y: 542, distance: 22.1
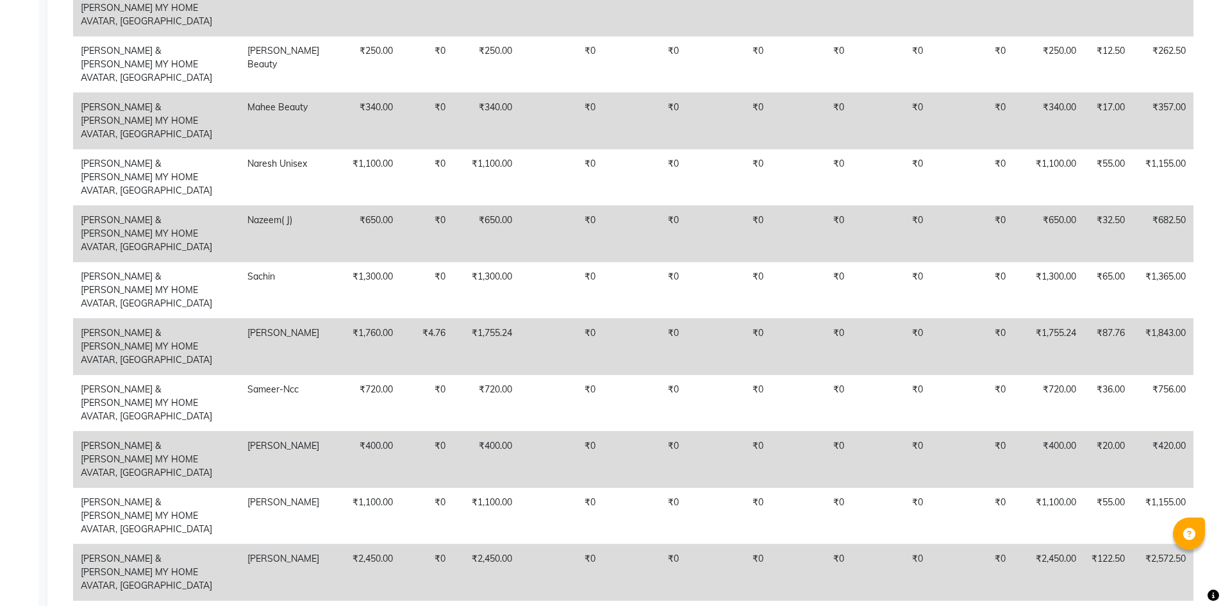
copy td "2,200"
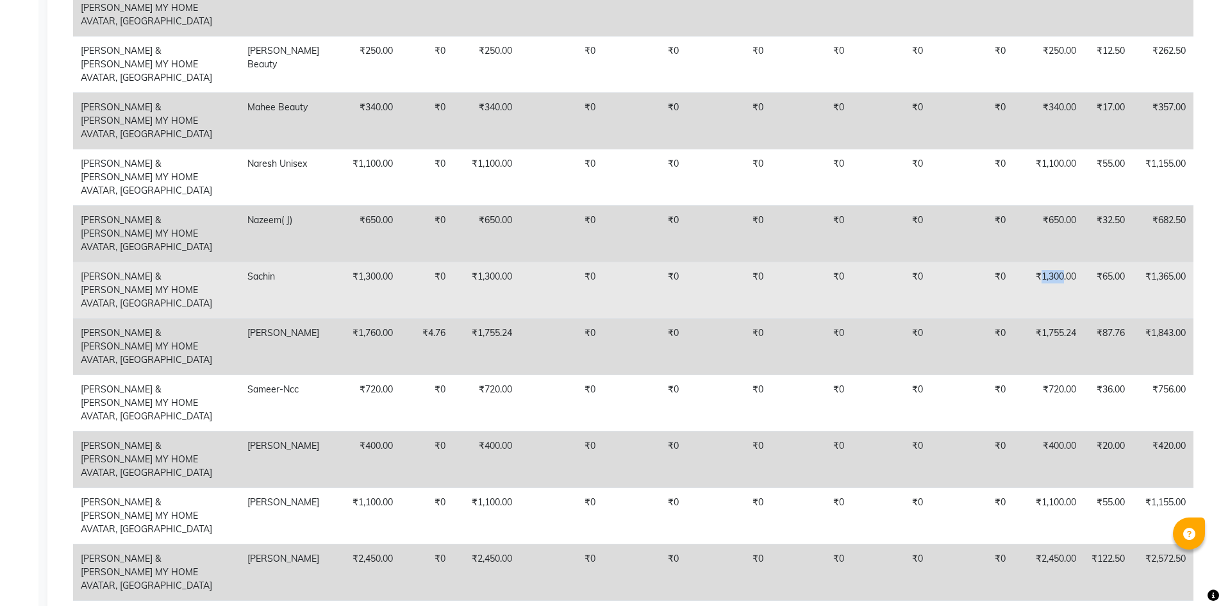
drag, startPoint x: 1038, startPoint y: 238, endPoint x: 1060, endPoint y: 242, distance: 21.4
click at [1060, 262] on td "₹1,300.00" at bounding box center [1048, 290] width 71 height 56
copy td "1,300"
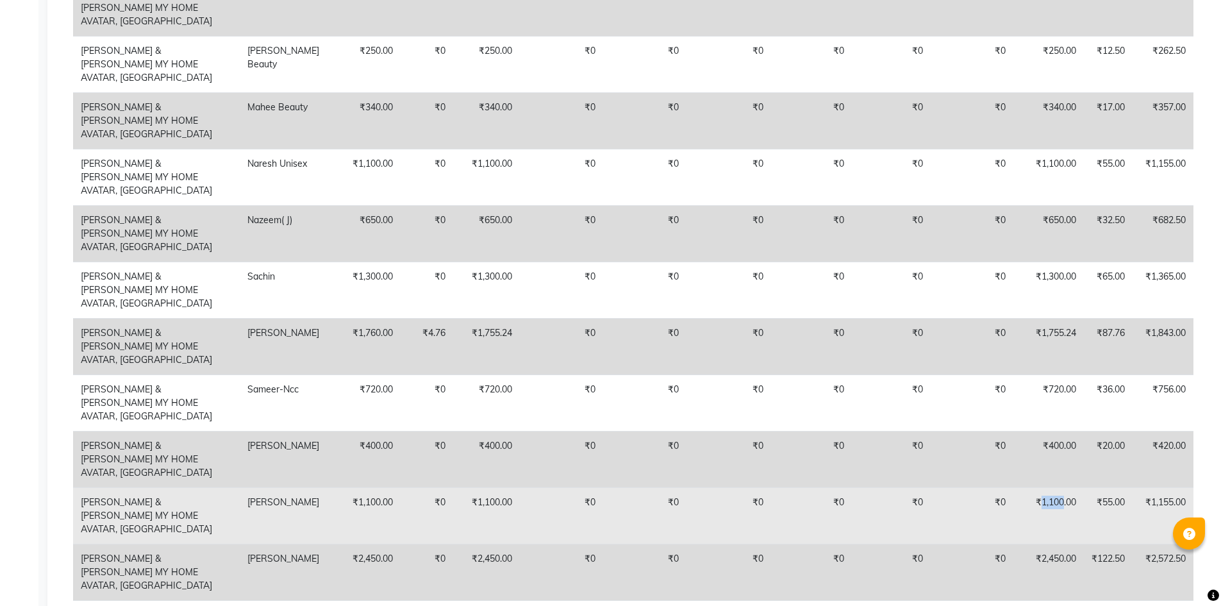
drag, startPoint x: 1038, startPoint y: 412, endPoint x: 1059, endPoint y: 413, distance: 21.2
click at [1059, 487] on td "₹1,100.00" at bounding box center [1048, 515] width 71 height 56
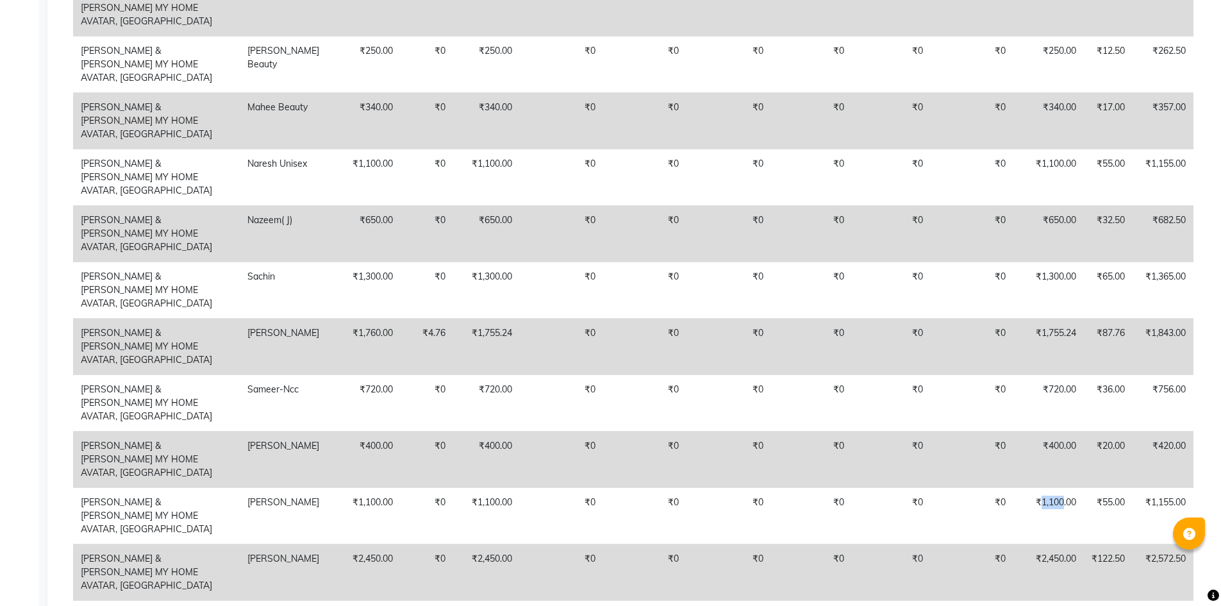
scroll to position [1085, 0]
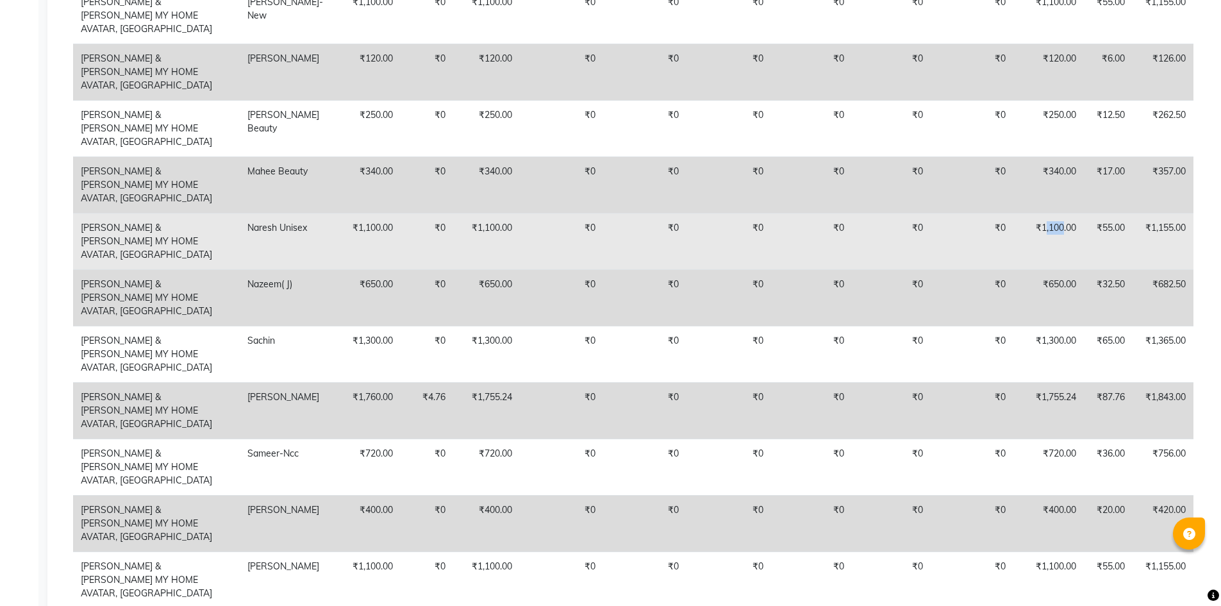
drag, startPoint x: 1040, startPoint y: 216, endPoint x: 1058, endPoint y: 214, distance: 18.1
click at [1058, 214] on td "₹1,100.00" at bounding box center [1048, 241] width 71 height 56
drag, startPoint x: 1038, startPoint y: 215, endPoint x: 1059, endPoint y: 217, distance: 20.6
click at [1059, 217] on td "₹1,100.00" at bounding box center [1048, 241] width 71 height 56
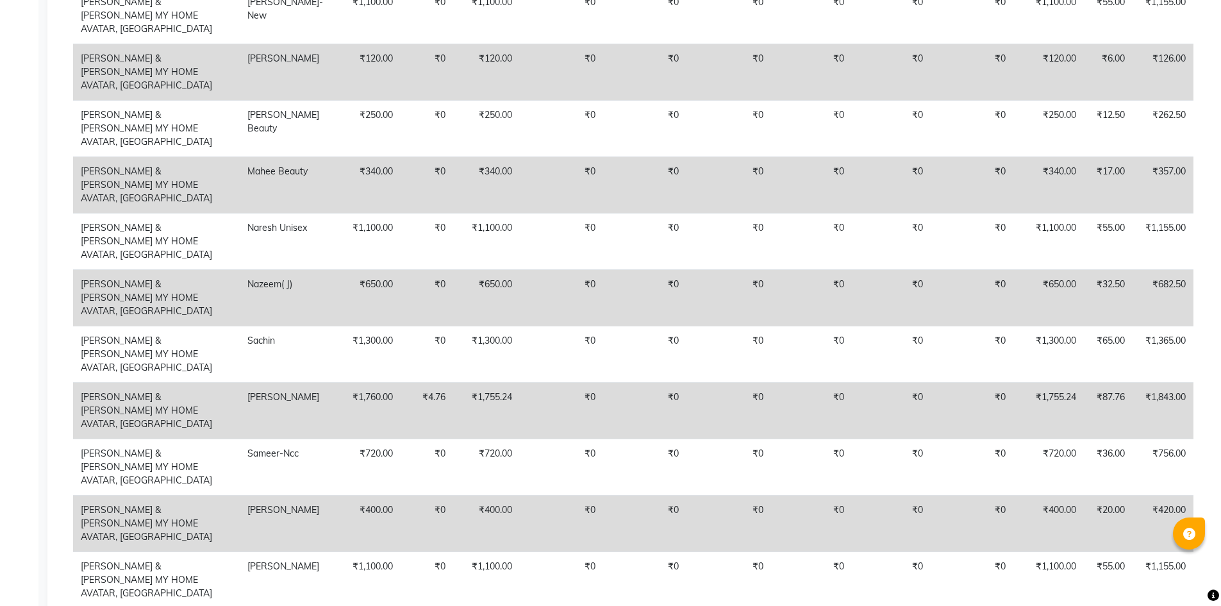
drag, startPoint x: 1039, startPoint y: 516, endPoint x: 1058, endPoint y: 516, distance: 19.2
drag, startPoint x: 1038, startPoint y: 560, endPoint x: 1060, endPoint y: 561, distance: 21.8
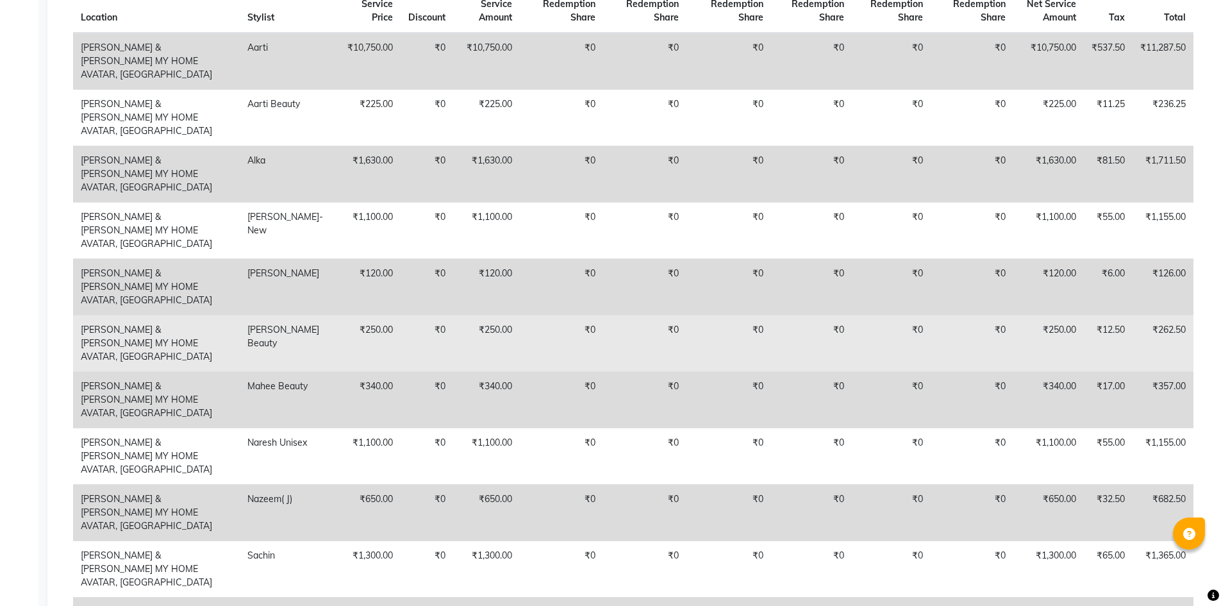
scroll to position [893, 0]
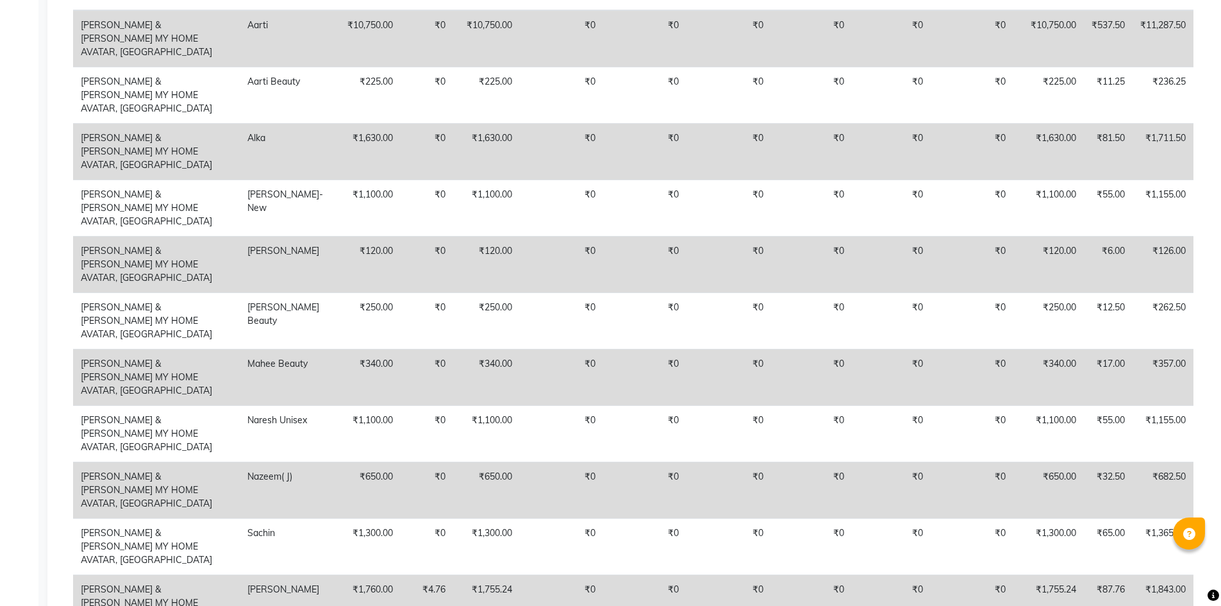
drag, startPoint x: 1046, startPoint y: 578, endPoint x: 1058, endPoint y: 579, distance: 12.2
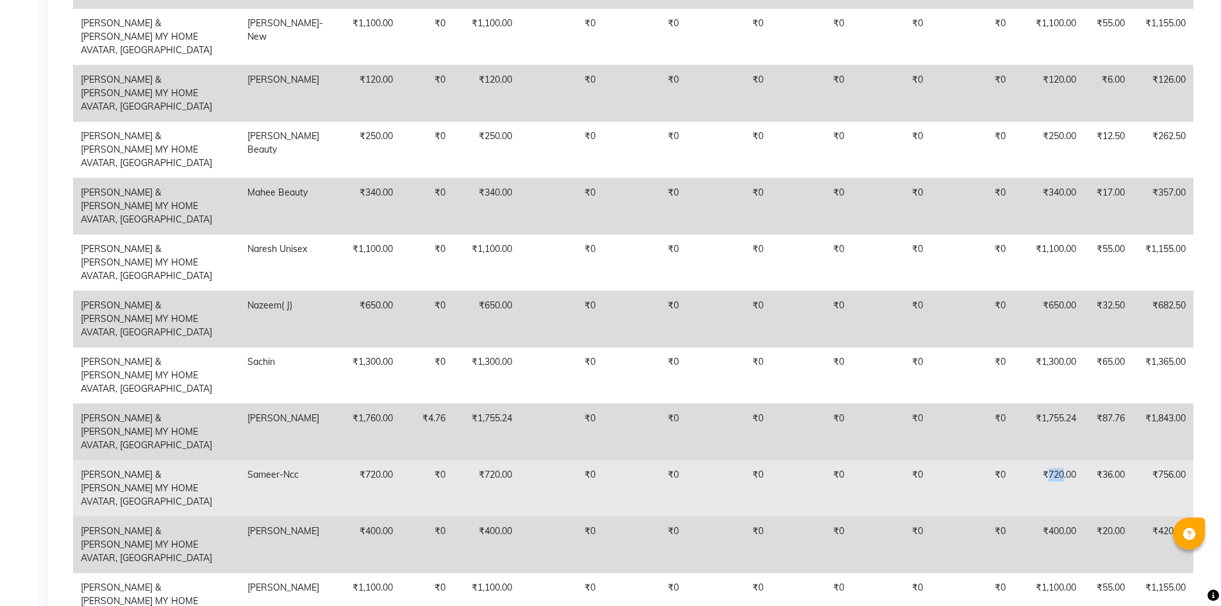
scroll to position [1085, 0]
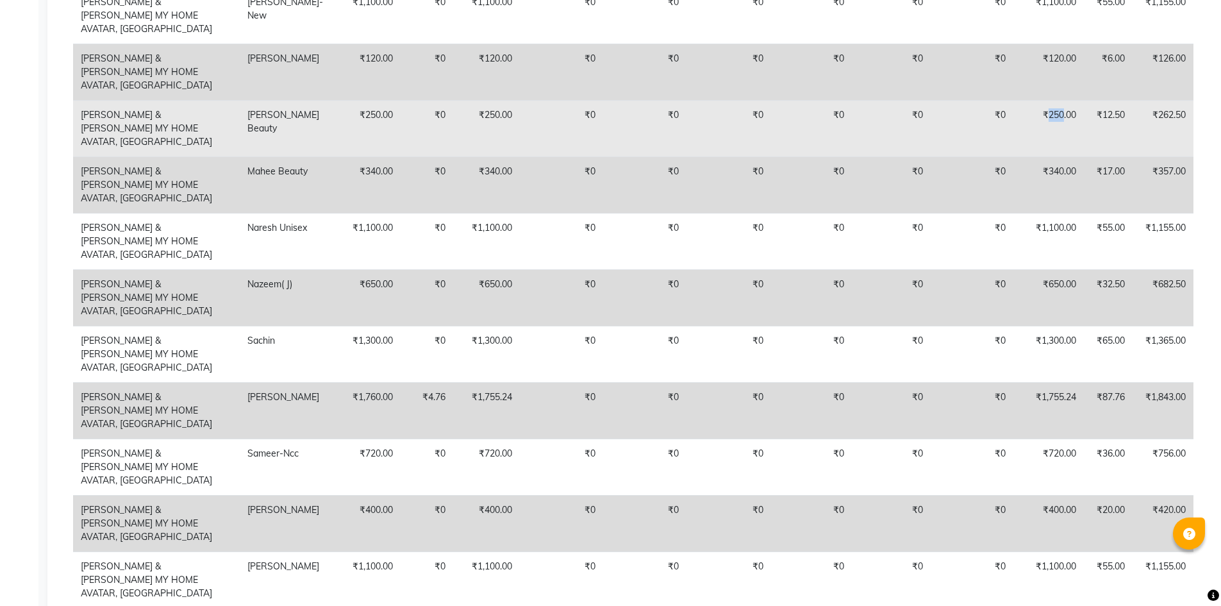
drag, startPoint x: 1045, startPoint y: 129, endPoint x: 1060, endPoint y: 131, distance: 15.4
click at [1060, 131] on td "₹250.00" at bounding box center [1048, 128] width 71 height 56
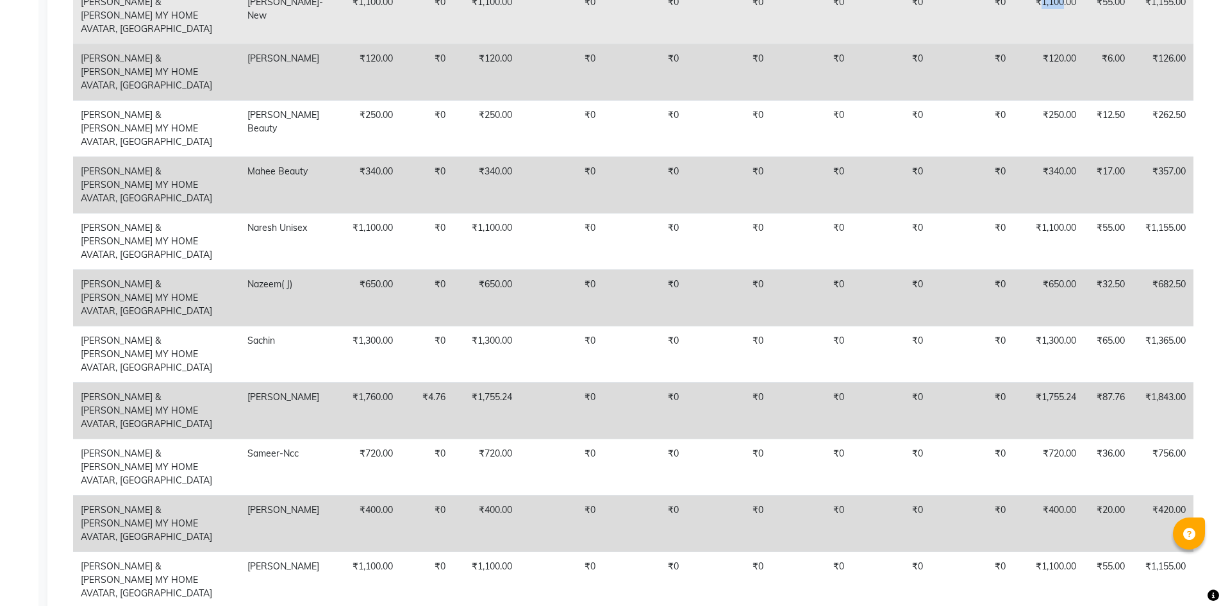
drag, startPoint x: 1038, startPoint y: 44, endPoint x: 1060, endPoint y: 46, distance: 21.9
click at [1060, 44] on td "₹1,100.00" at bounding box center [1048, 15] width 71 height 56
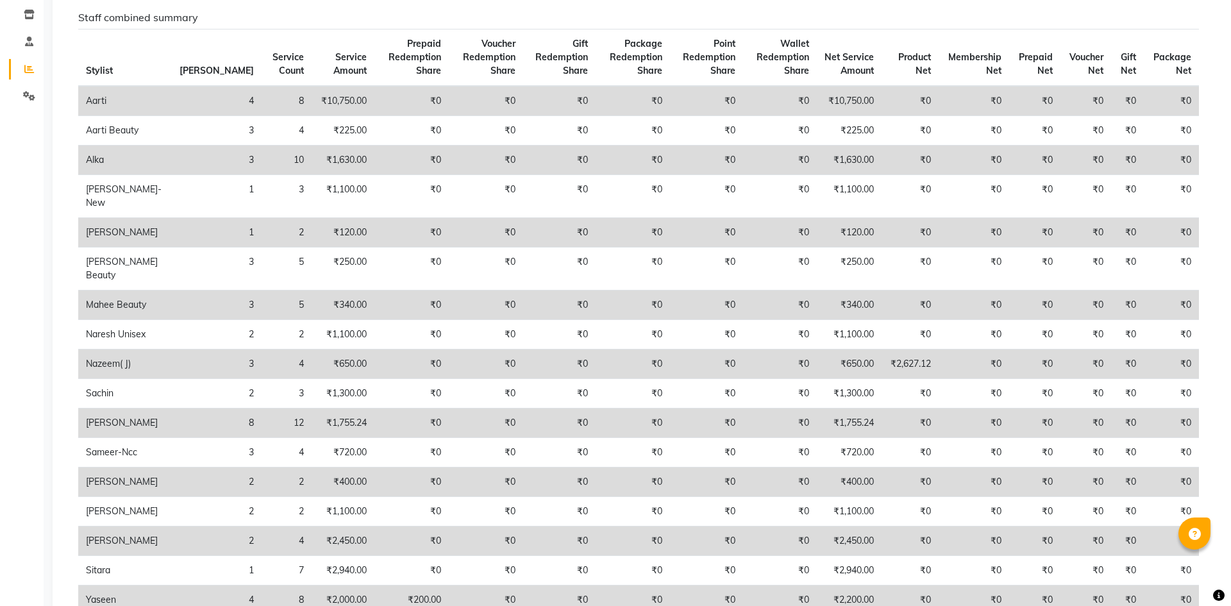
scroll to position [0, 0]
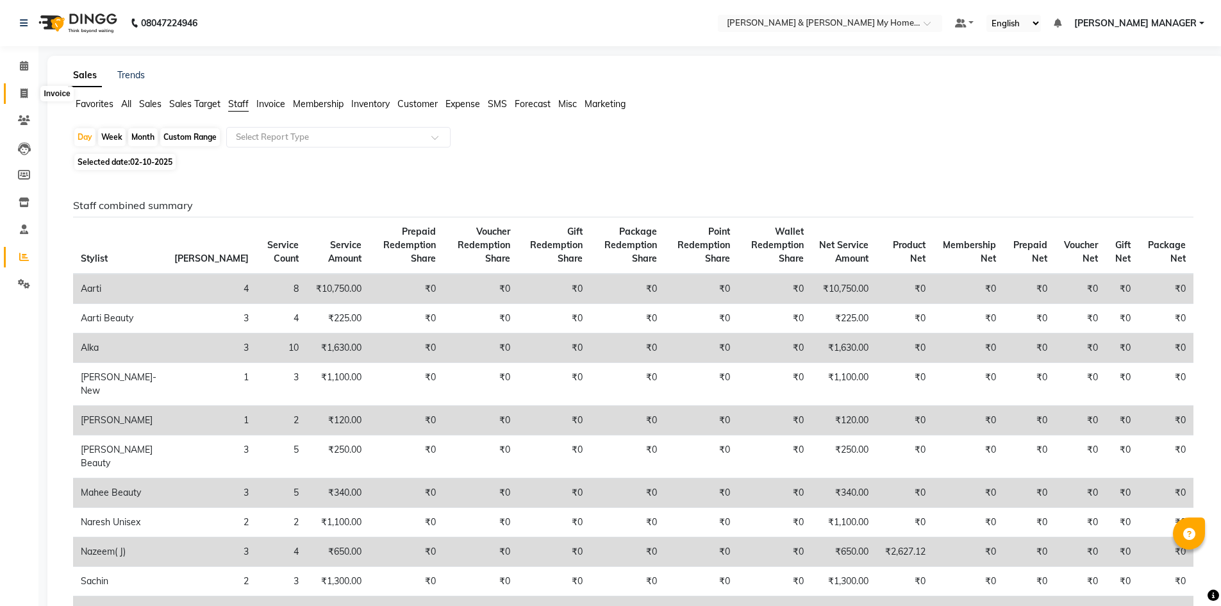
click at [29, 91] on span at bounding box center [24, 94] width 22 height 15
select select "service"
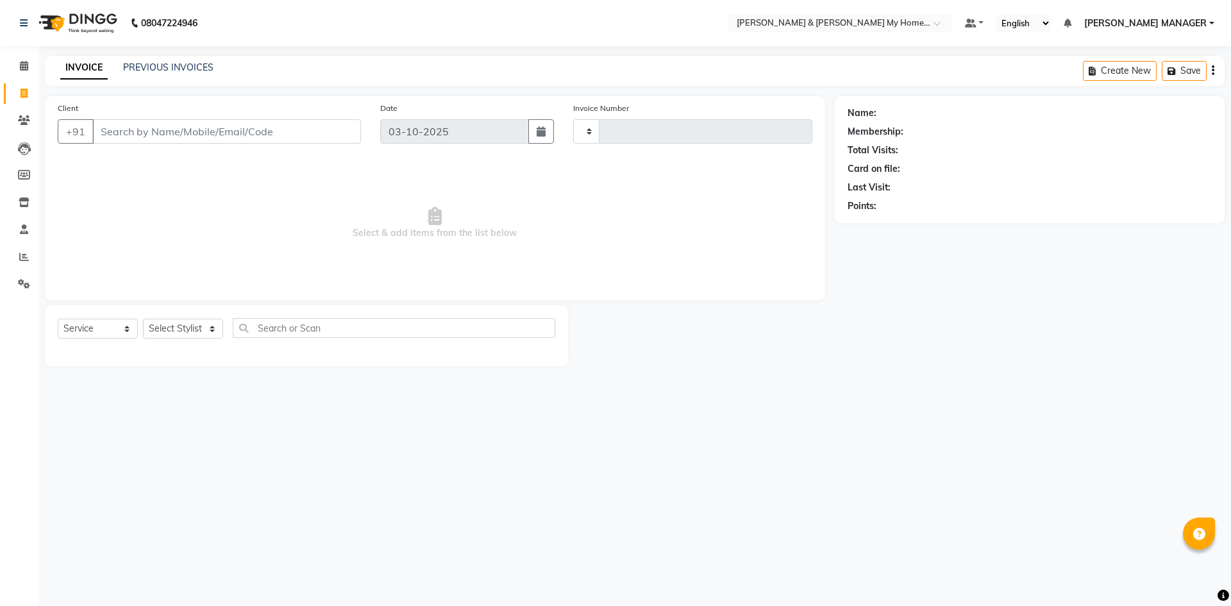
type input "12752"
select select "8193"
click at [173, 128] on input "Client" at bounding box center [226, 131] width 269 height 24
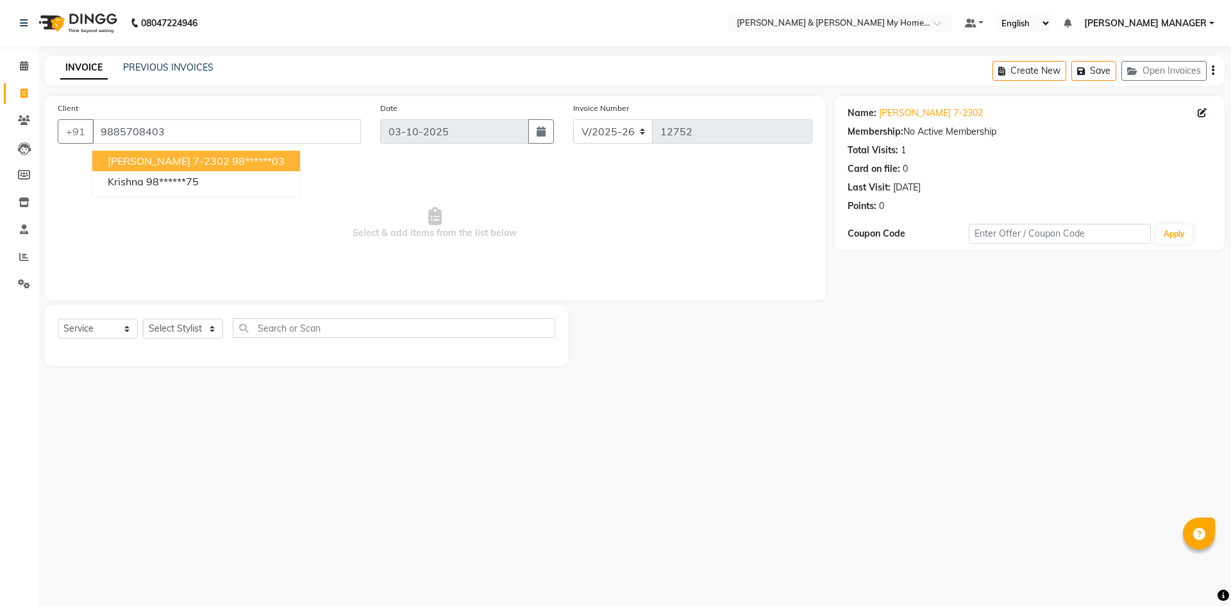
click at [190, 160] on span "RAJASHEKAR 7-2302" at bounding box center [169, 160] width 122 height 13
type input "98******03"
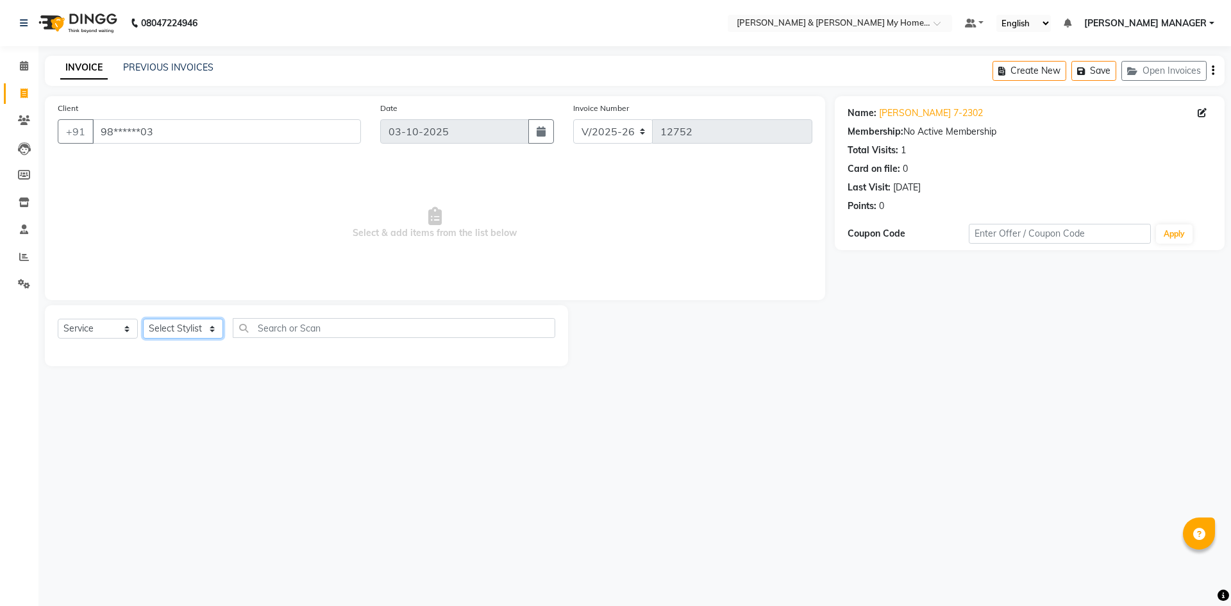
click at [192, 331] on select "Select Stylist" at bounding box center [183, 329] width 80 height 20
click at [210, 328] on select "Select Stylist" at bounding box center [183, 329] width 80 height 20
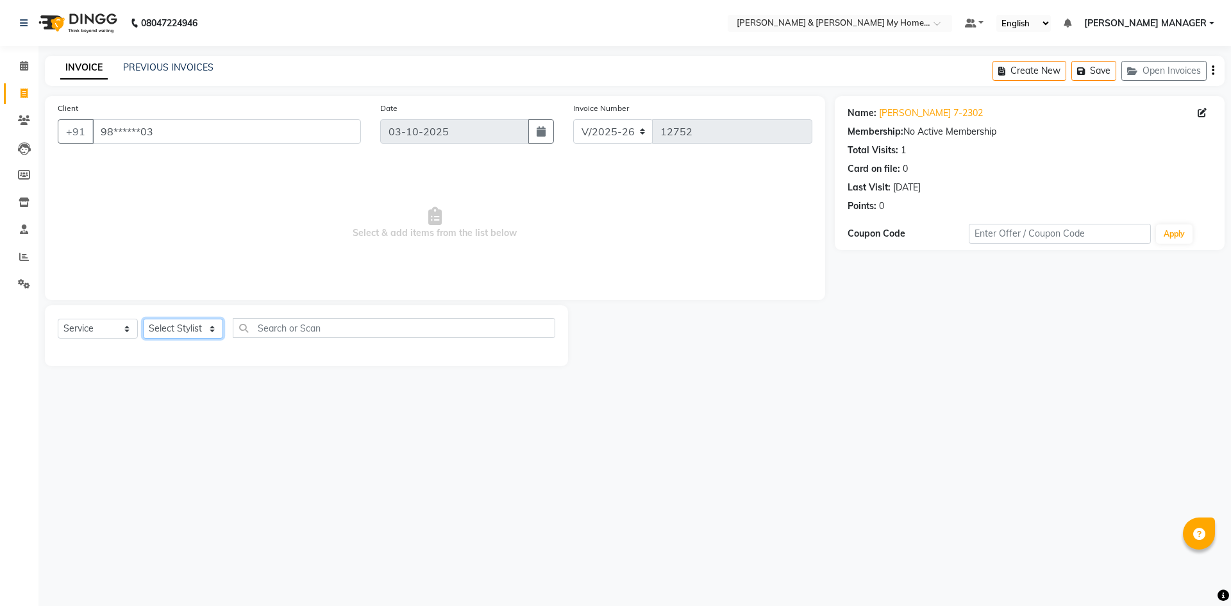
click at [210, 328] on select "Select Stylist" at bounding box center [183, 329] width 80 height 20
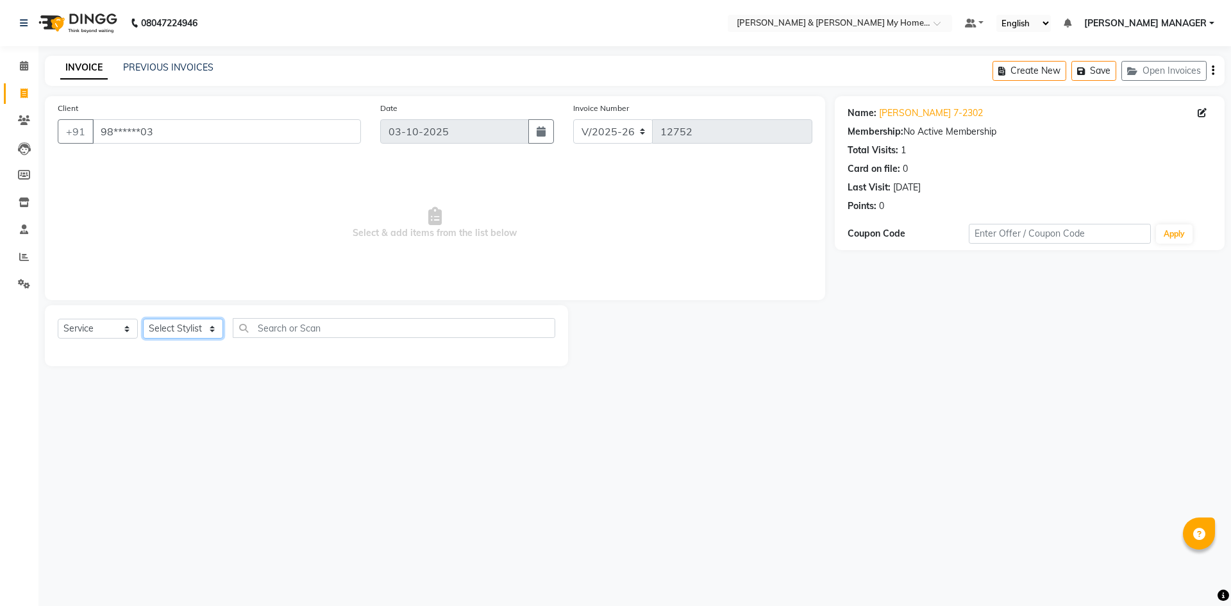
click at [210, 328] on select "Select Stylist" at bounding box center [183, 329] width 80 height 20
click at [23, 91] on icon at bounding box center [24, 93] width 7 height 10
select select "service"
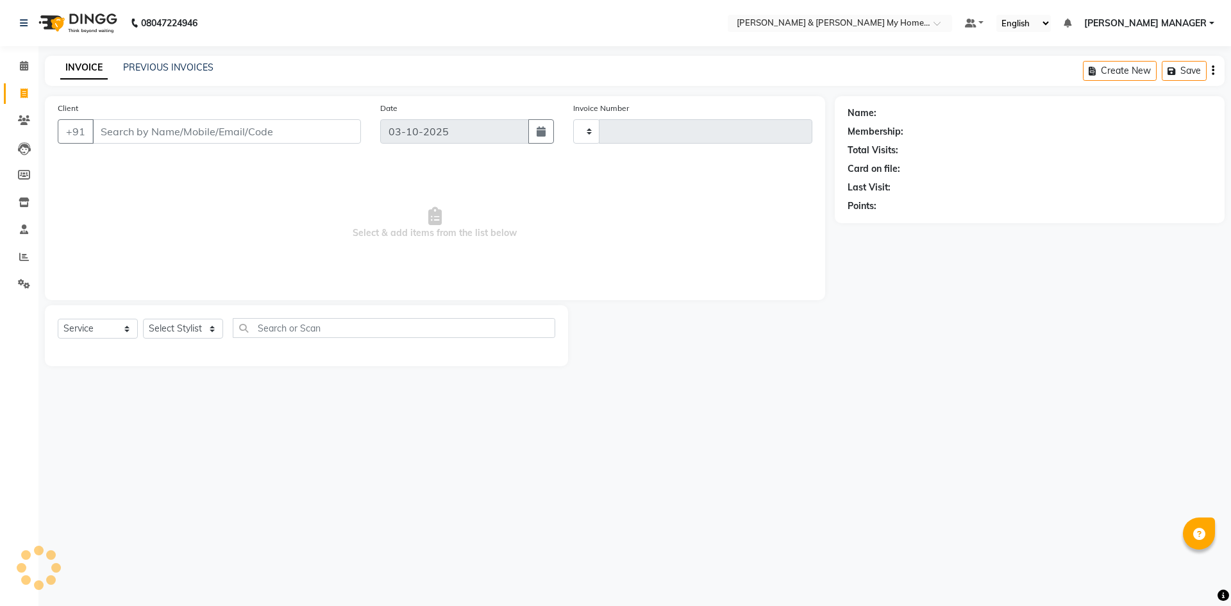
type input "12752"
select select "8193"
click at [190, 132] on input "Client" at bounding box center [226, 131] width 269 height 24
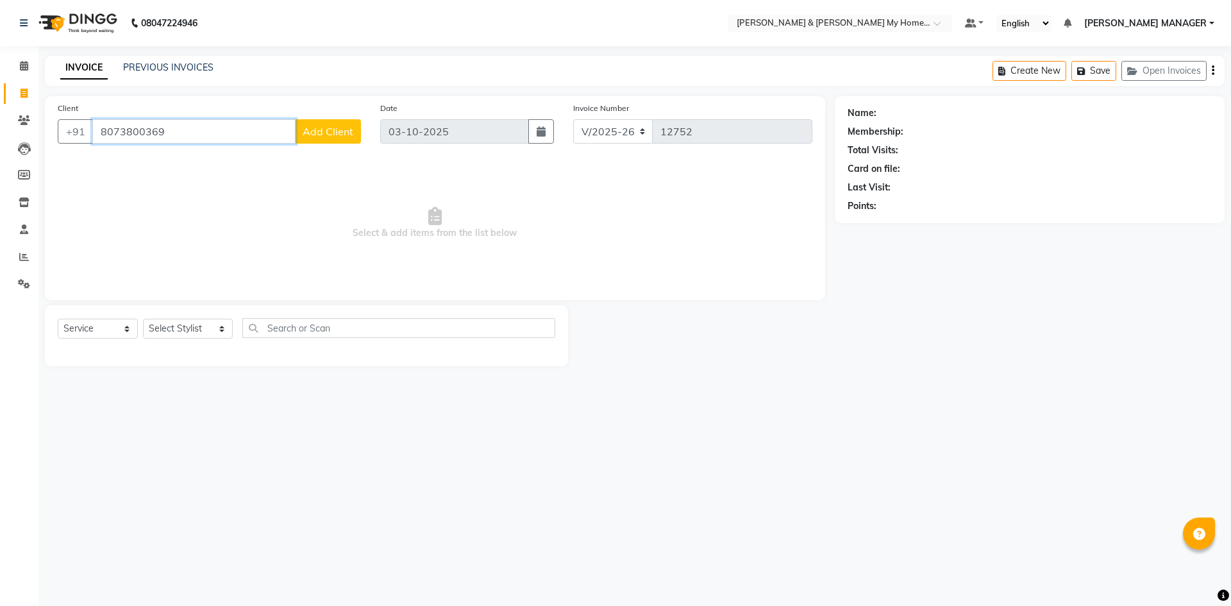
type input "8073800369"
click at [343, 138] on button "Add Client" at bounding box center [328, 131] width 66 height 24
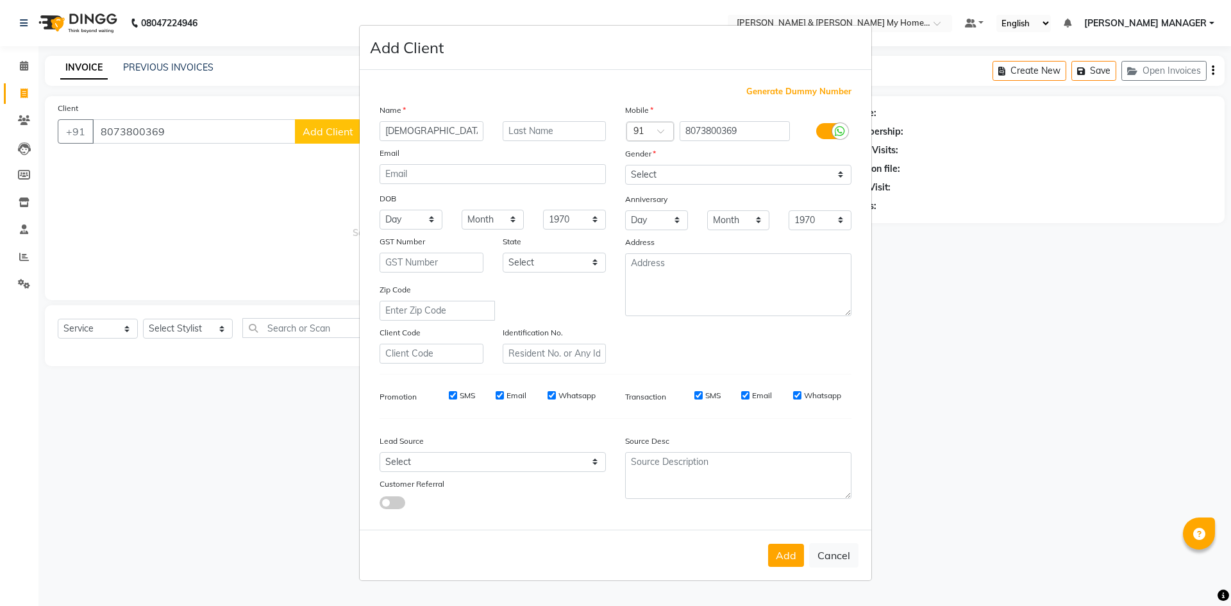
type input "Shivam"
click at [568, 130] on input "text" at bounding box center [555, 131] width 104 height 20
type input "9-1801"
click at [702, 174] on select "Select Male Female Other Prefer Not To Say" at bounding box center [738, 175] width 226 height 20
select select "male"
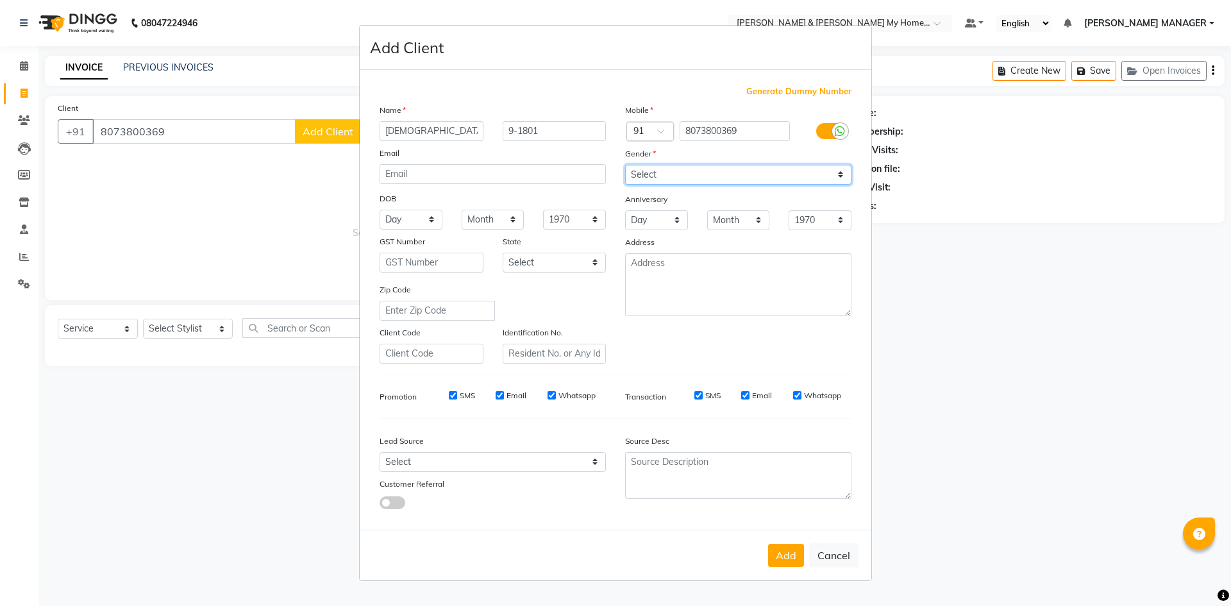
click at [625, 165] on select "Select Male Female Other Prefer Not To Say" at bounding box center [738, 175] width 226 height 20
click at [788, 560] on button "Add" at bounding box center [786, 555] width 36 height 23
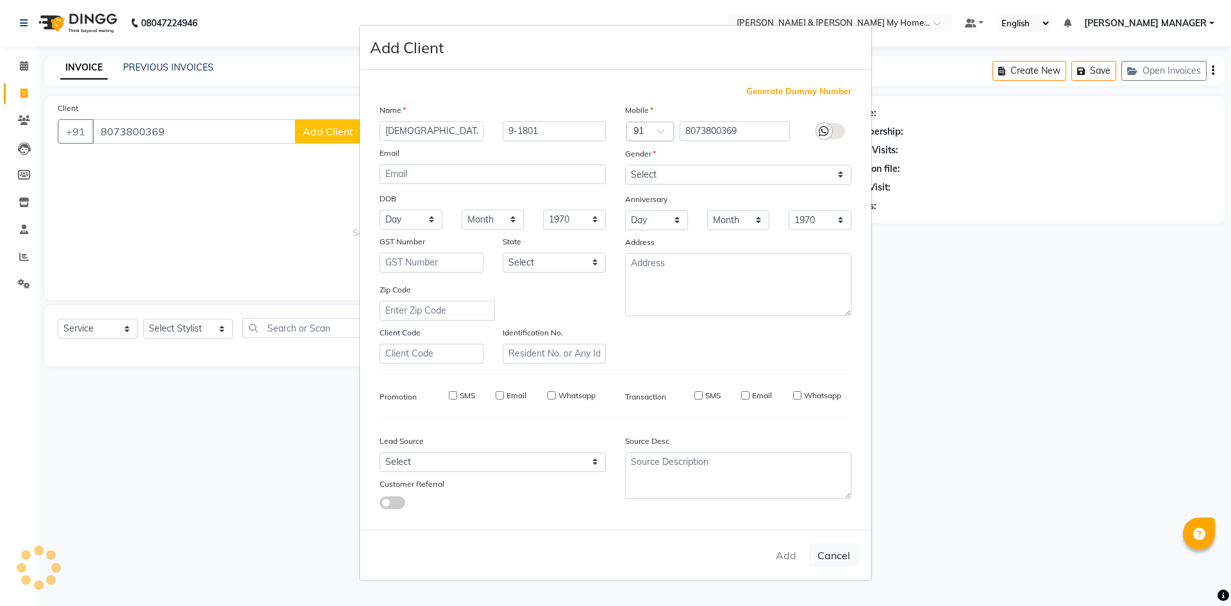
type input "80******69"
select select
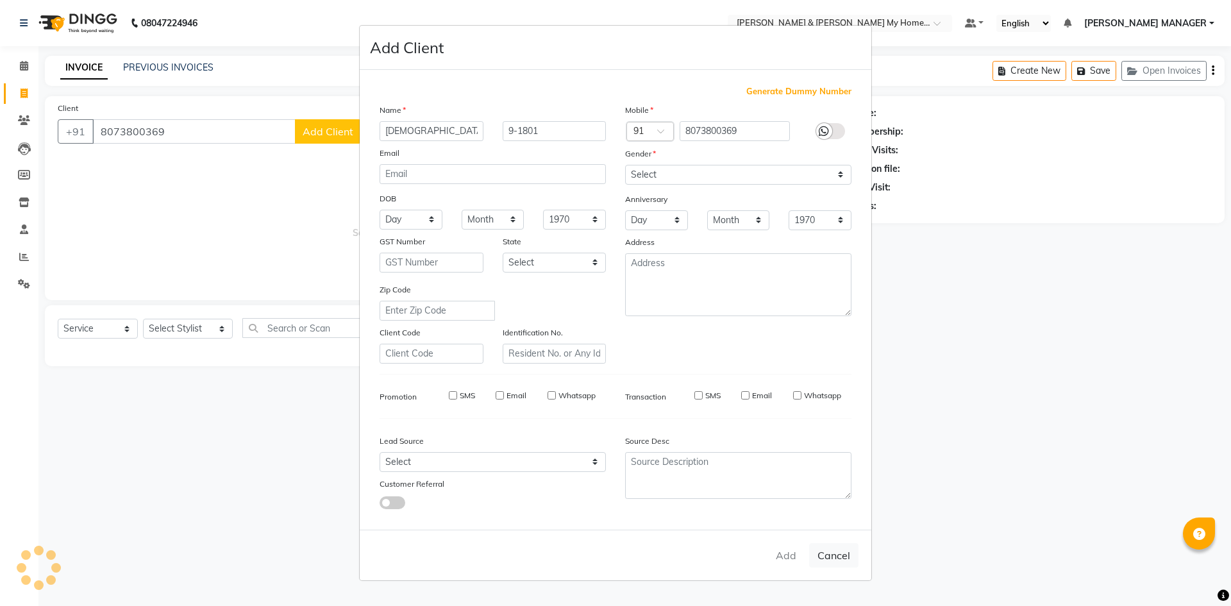
select select
checkbox input "false"
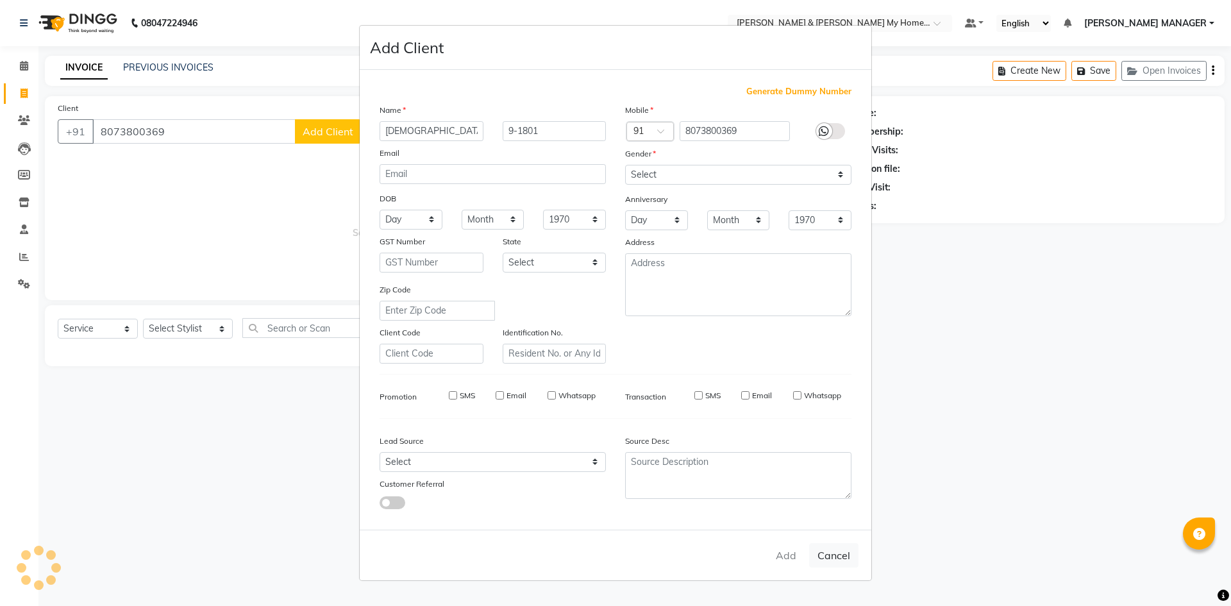
checkbox input "false"
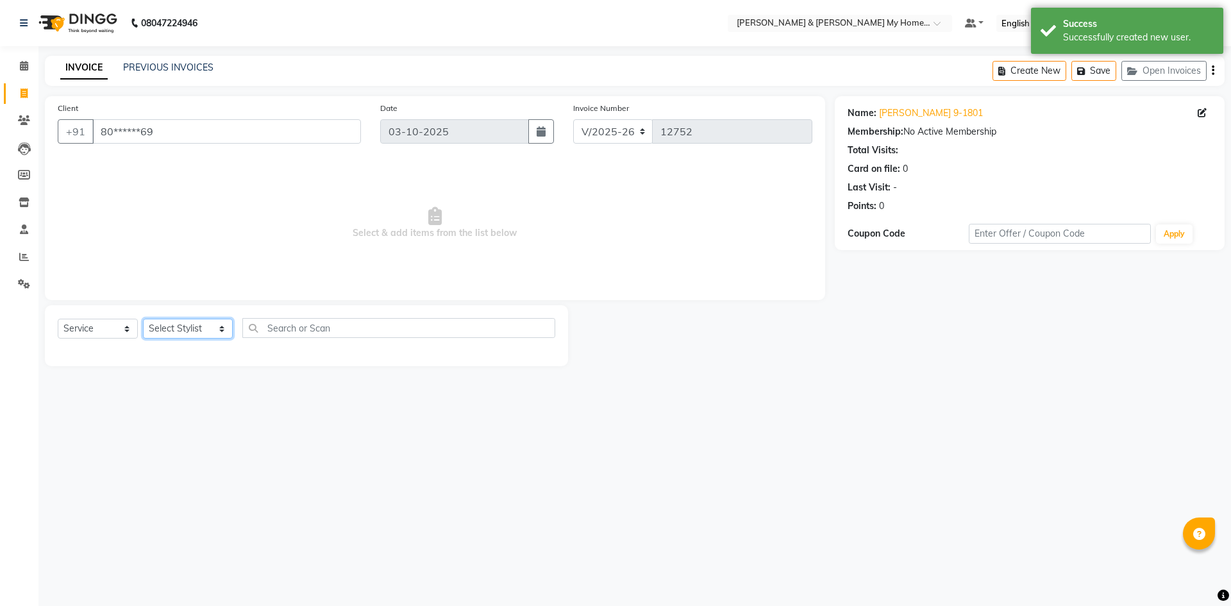
click at [199, 328] on select "Select Stylist Aarti Aarti [PERSON_NAME] Beauty [PERSON_NAME] Nail [PERSON_NAME…" at bounding box center [188, 329] width 90 height 20
select select "77259"
click at [143, 319] on select "Select Stylist Aarti Aarti [PERSON_NAME] Beauty [PERSON_NAME] Nail [PERSON_NAME…" at bounding box center [188, 329] width 90 height 20
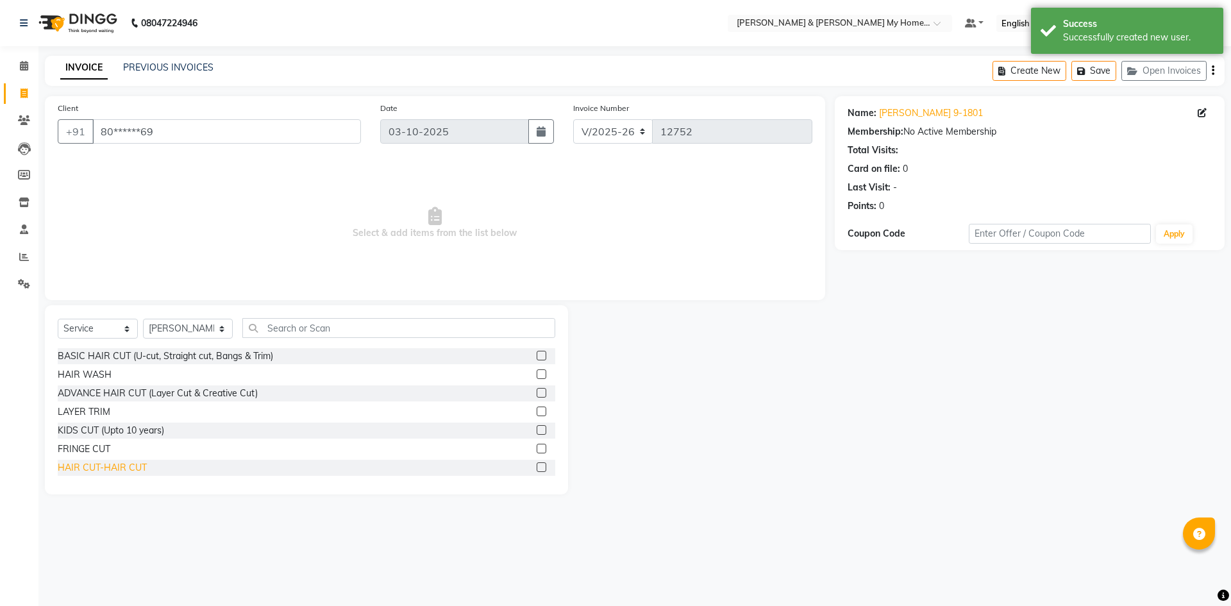
click at [124, 470] on div "HAIR CUT-HAIR CUT" at bounding box center [102, 467] width 89 height 13
checkbox input "false"
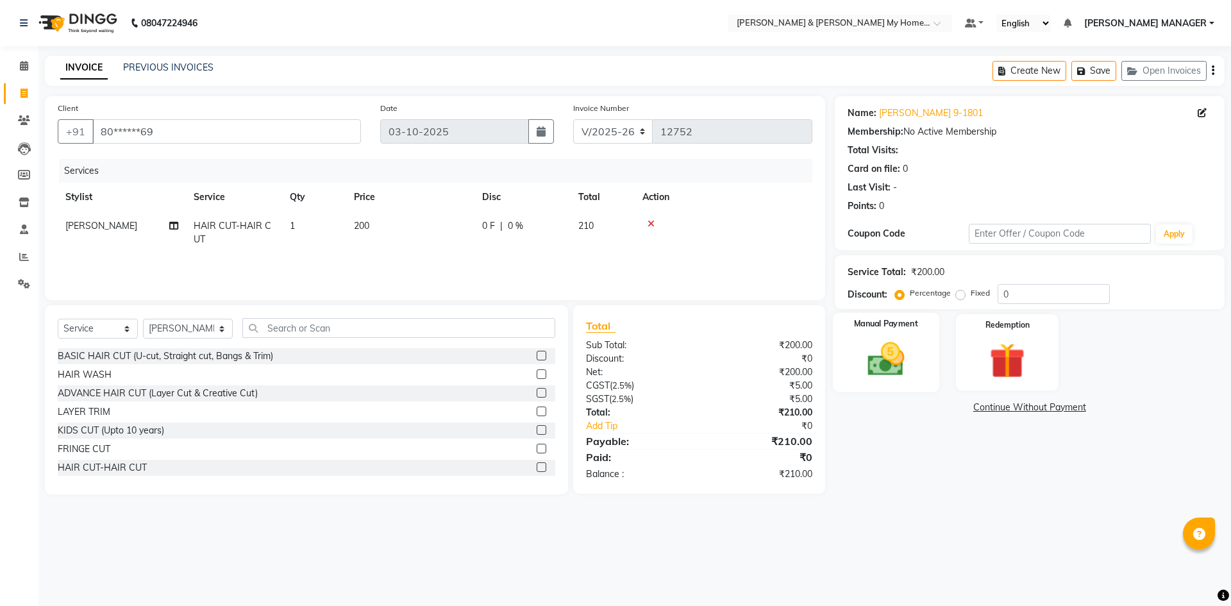
click at [884, 365] on img at bounding box center [886, 359] width 60 height 42
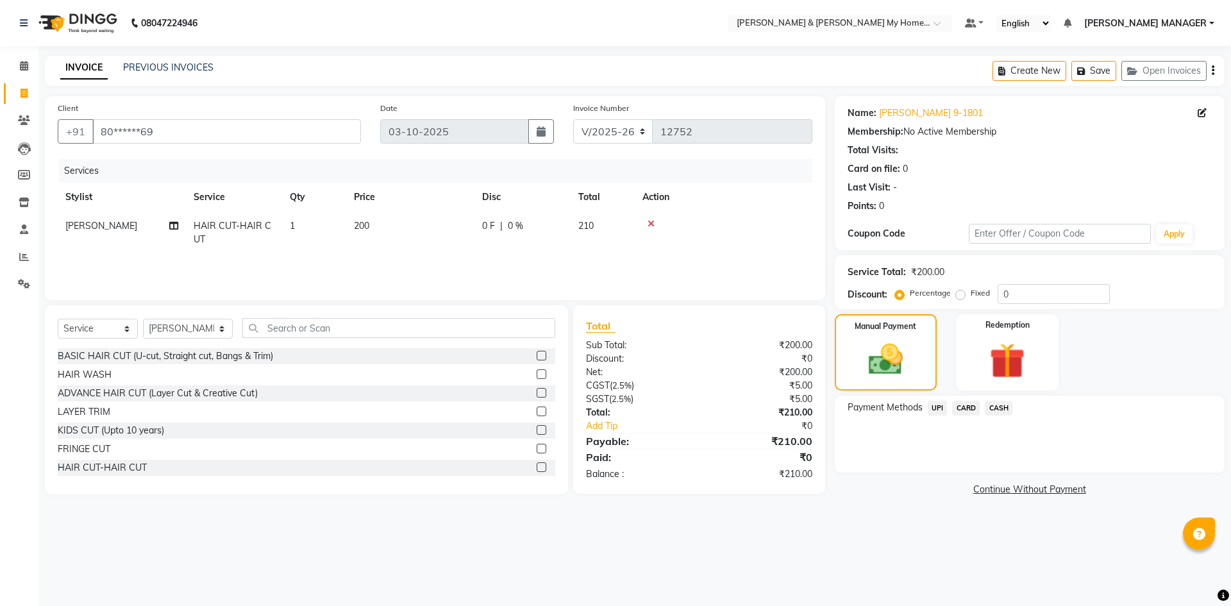
click at [934, 413] on span "UPI" at bounding box center [938, 408] width 20 height 15
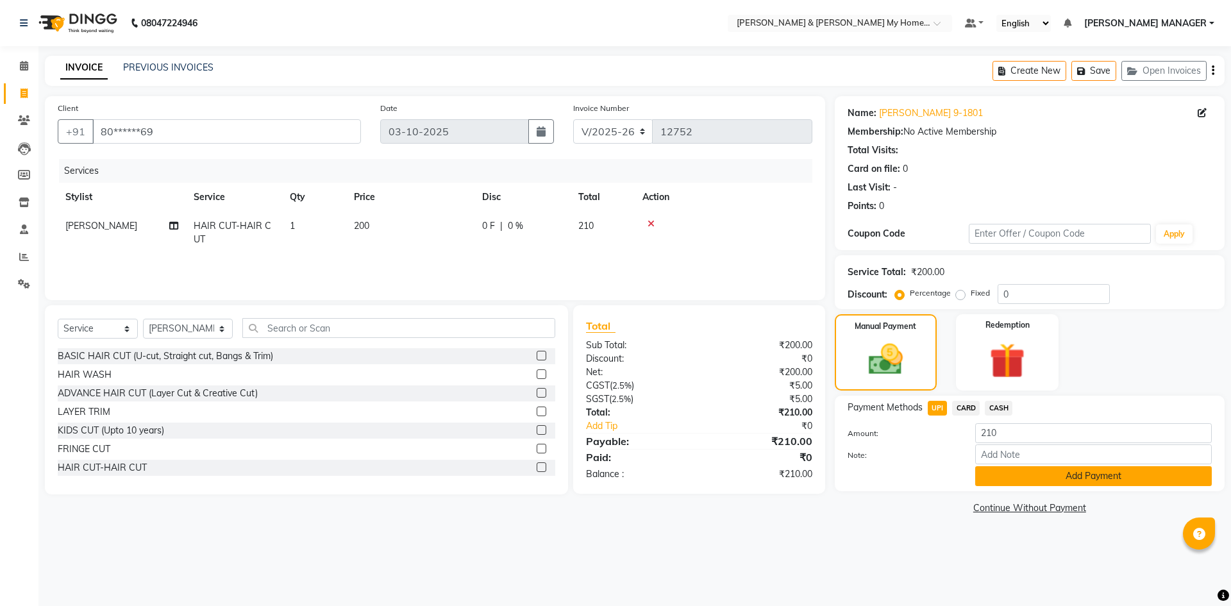
click at [1062, 478] on button "Add Payment" at bounding box center [1093, 476] width 237 height 20
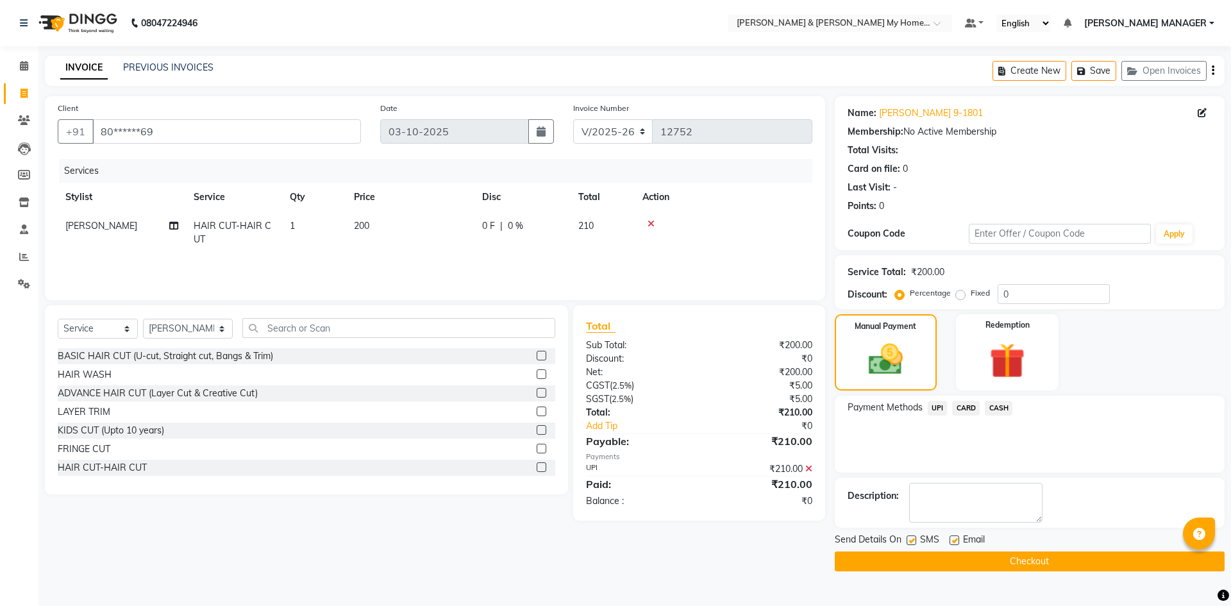
click at [1063, 562] on button "Checkout" at bounding box center [1030, 561] width 390 height 20
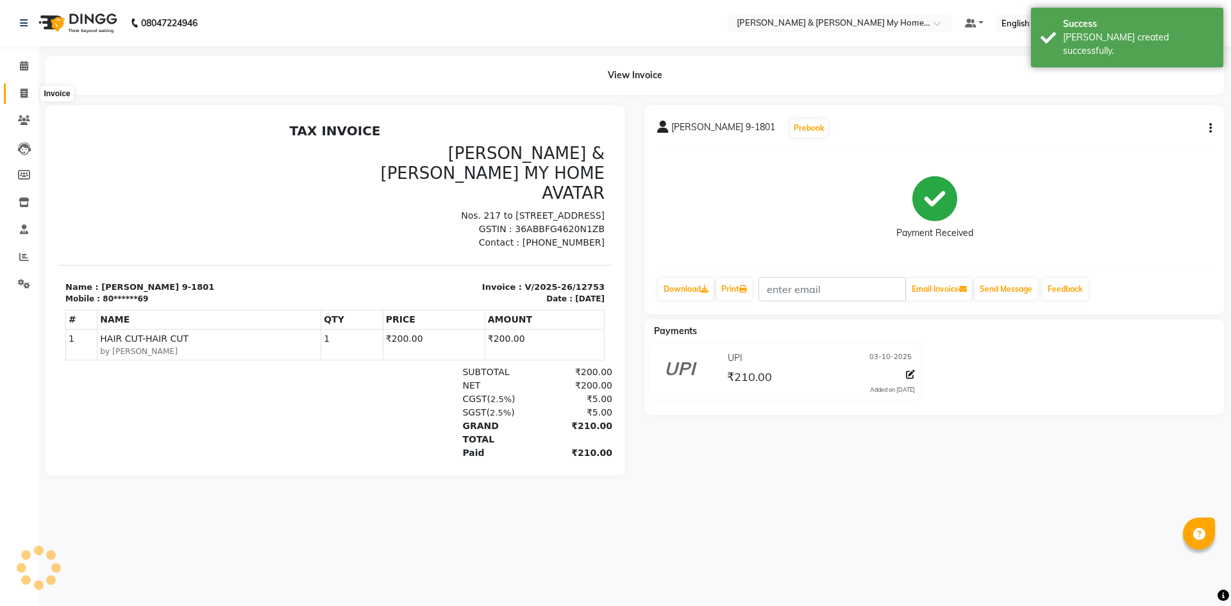
click at [24, 97] on icon at bounding box center [24, 93] width 7 height 10
select select "service"
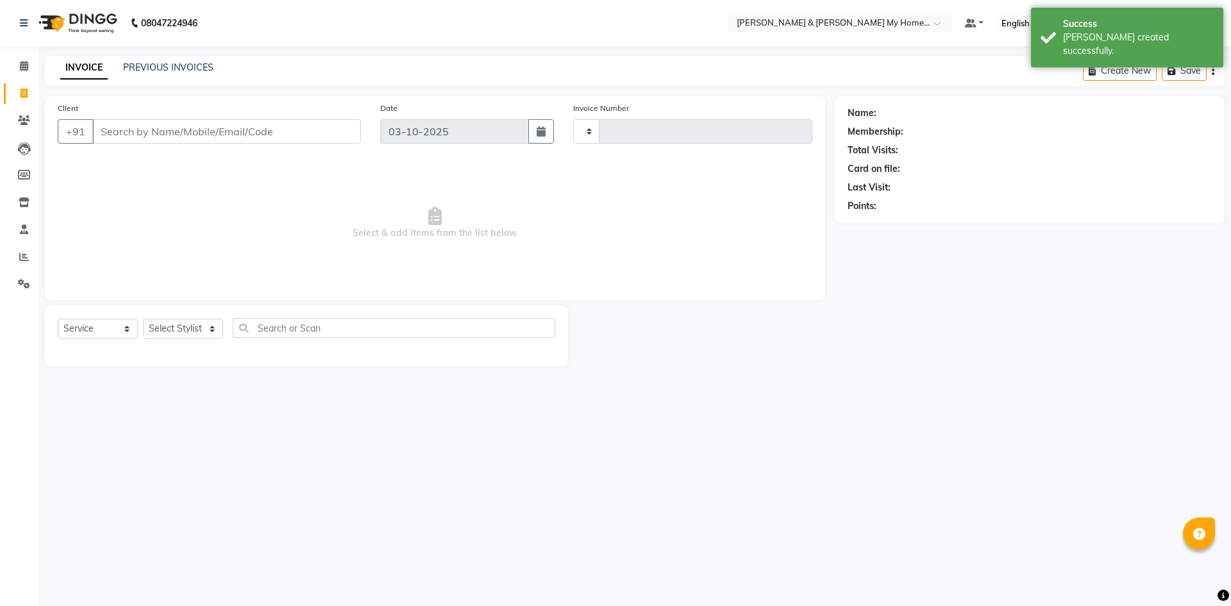
type input "12754"
select select "8193"
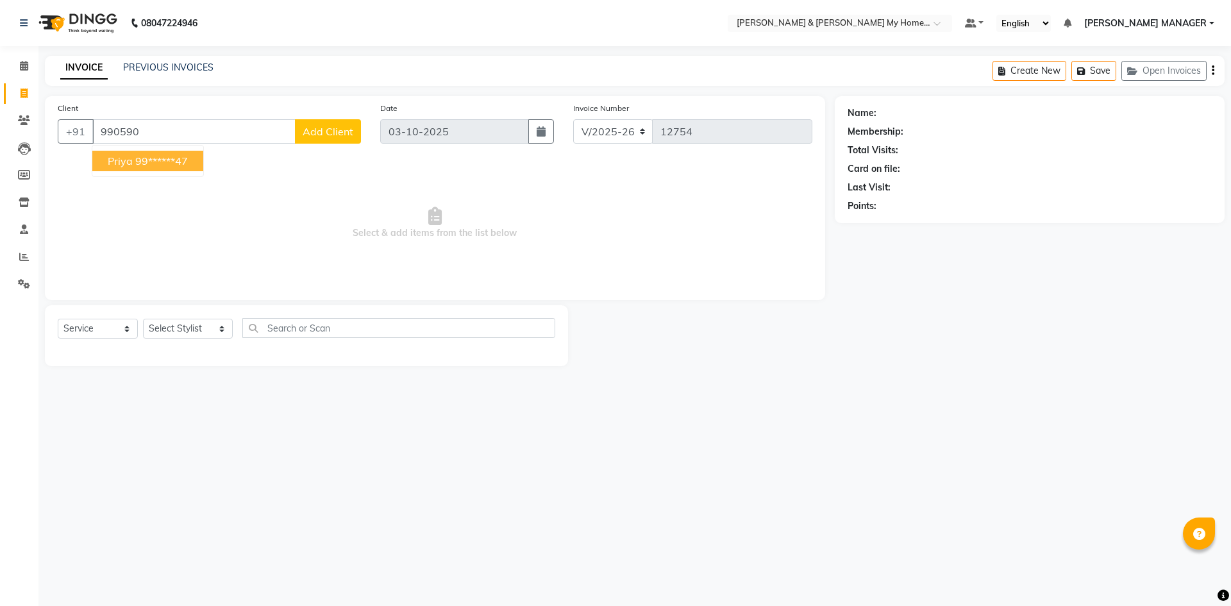
click at [124, 156] on span "priya" at bounding box center [120, 160] width 25 height 13
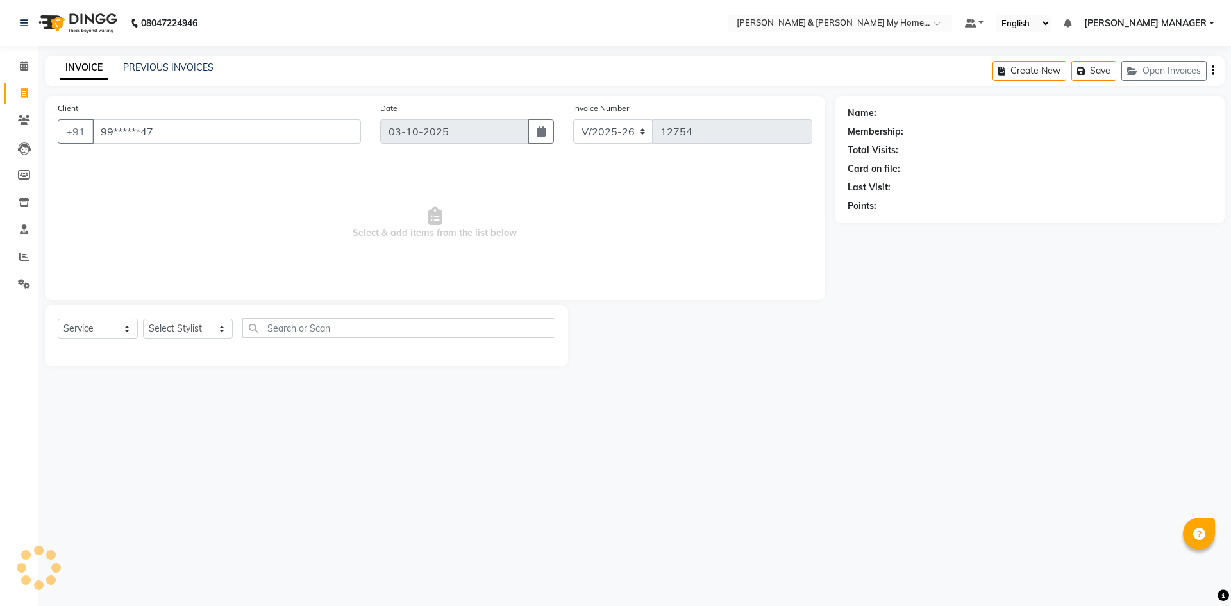
type input "99******47"
click at [182, 323] on select "Select Stylist Aarti Aarti [PERSON_NAME] Beauty [PERSON_NAME] Nail [PERSON_NAME…" at bounding box center [188, 329] width 90 height 20
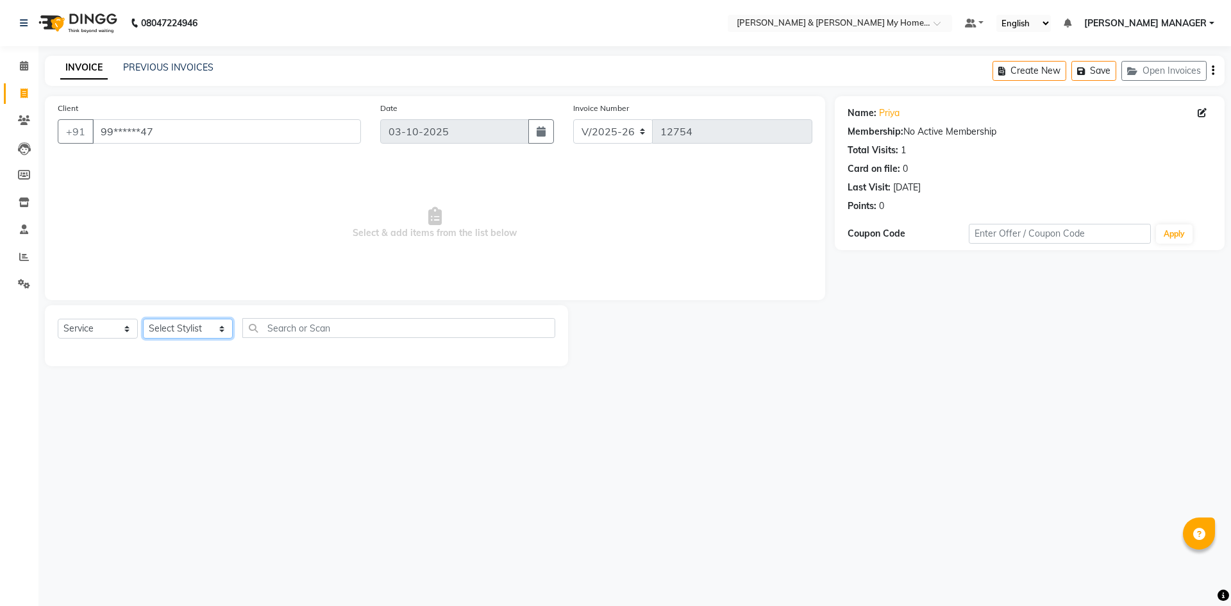
select select "85861"
click at [143, 319] on select "Select Stylist Aarti Aarti [PERSON_NAME] Beauty [PERSON_NAME] Nail [PERSON_NAME…" at bounding box center [188, 329] width 90 height 20
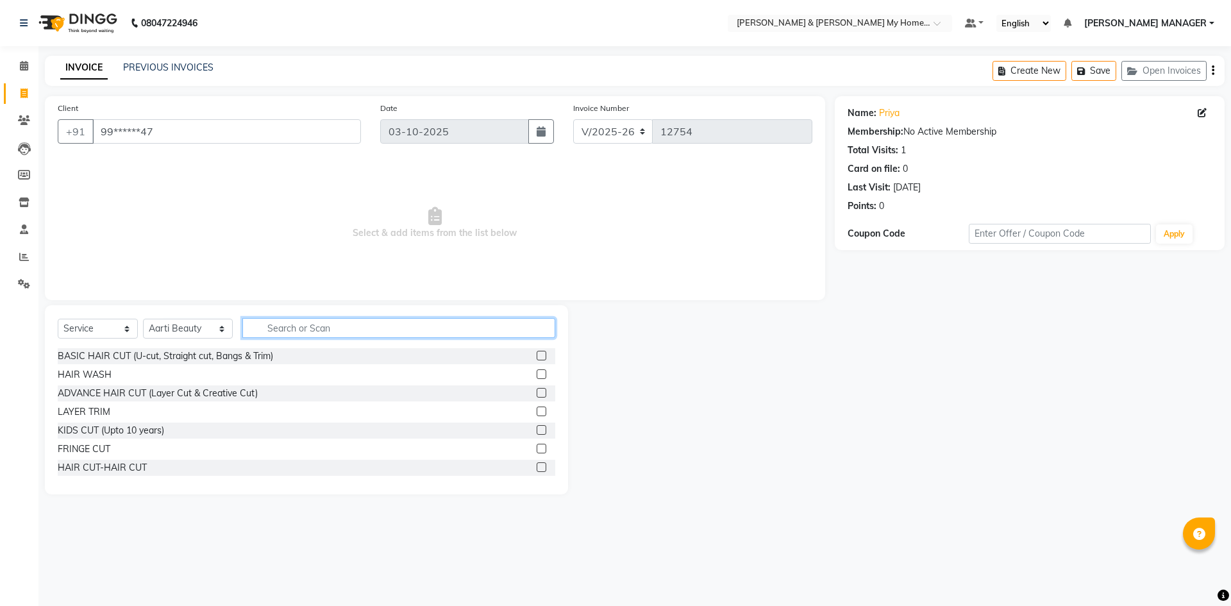
click at [286, 328] on input "text" at bounding box center [398, 328] width 313 height 20
type input "thr"
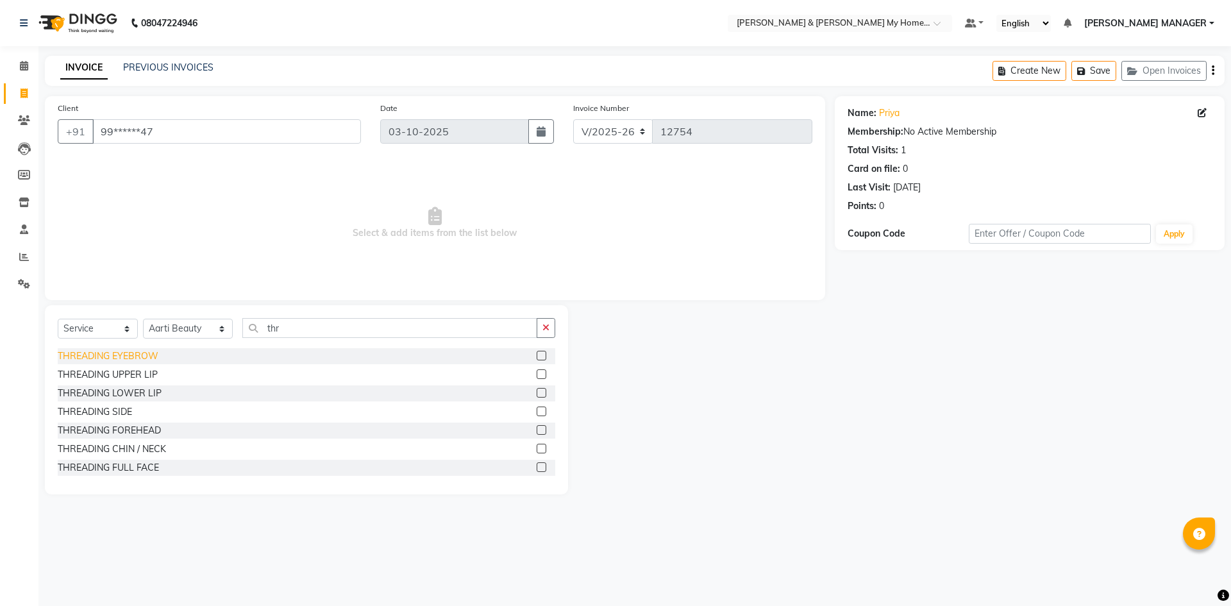
click at [117, 354] on div "THREADING EYEBROW" at bounding box center [108, 355] width 101 height 13
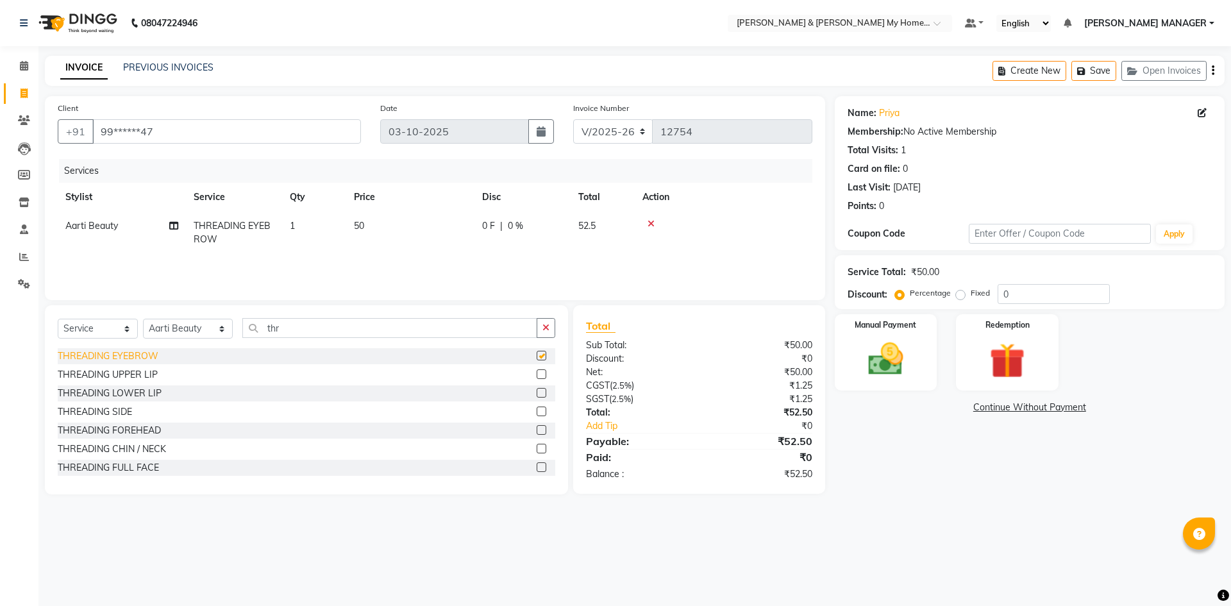
checkbox input "false"
click at [881, 371] on img at bounding box center [886, 359] width 60 height 42
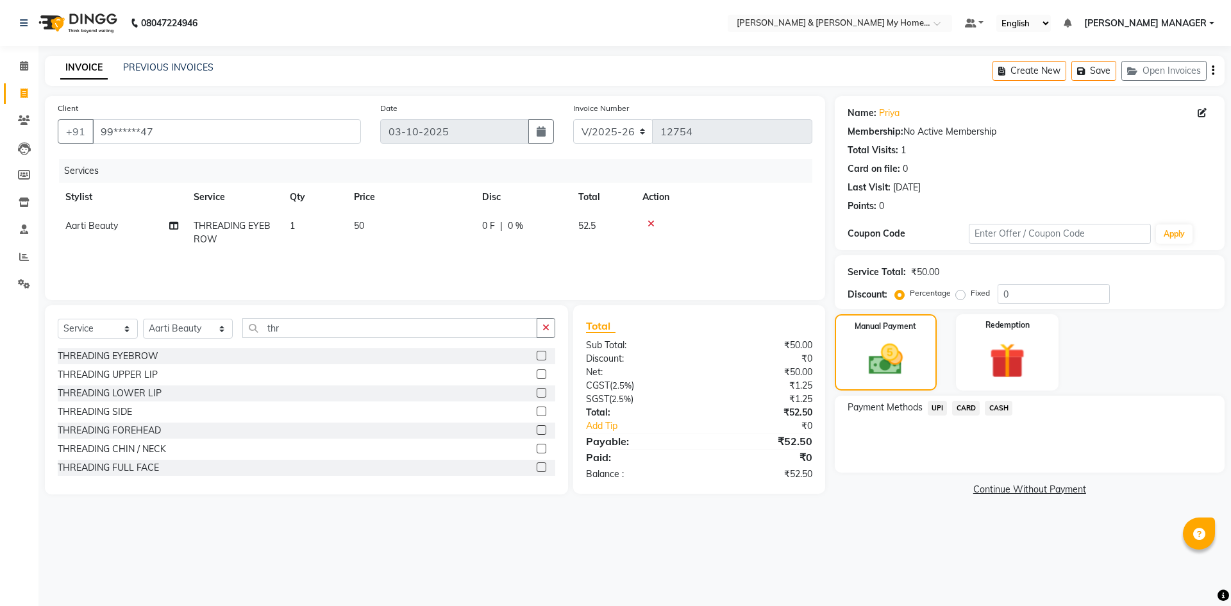
click at [935, 406] on span "UPI" at bounding box center [938, 408] width 20 height 15
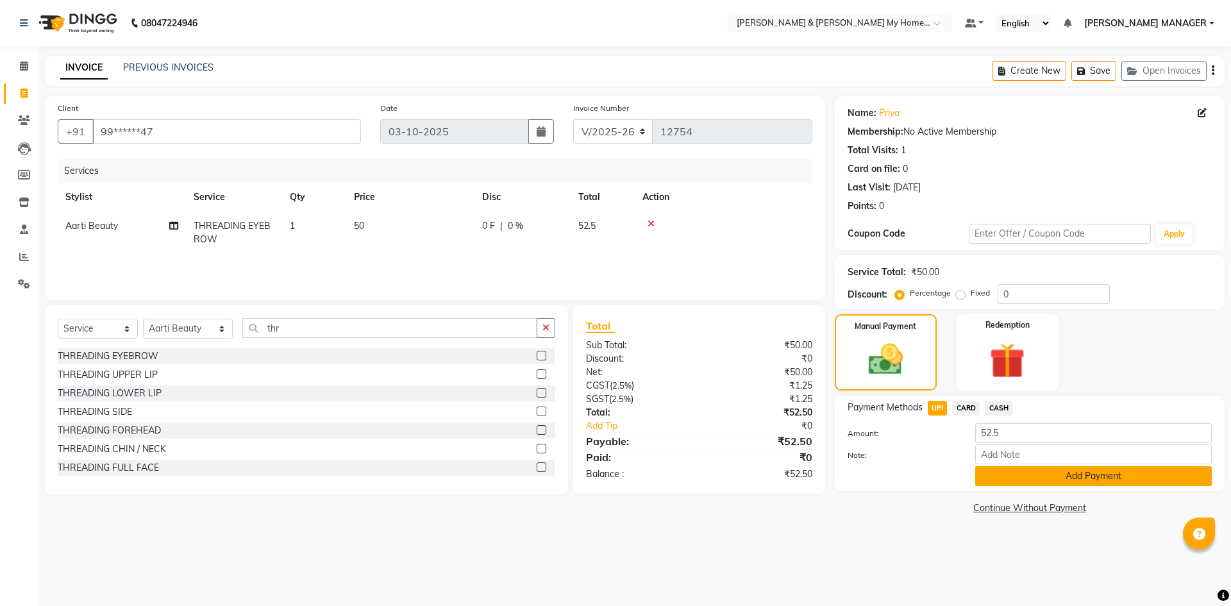
click at [1019, 478] on button "Add Payment" at bounding box center [1093, 476] width 237 height 20
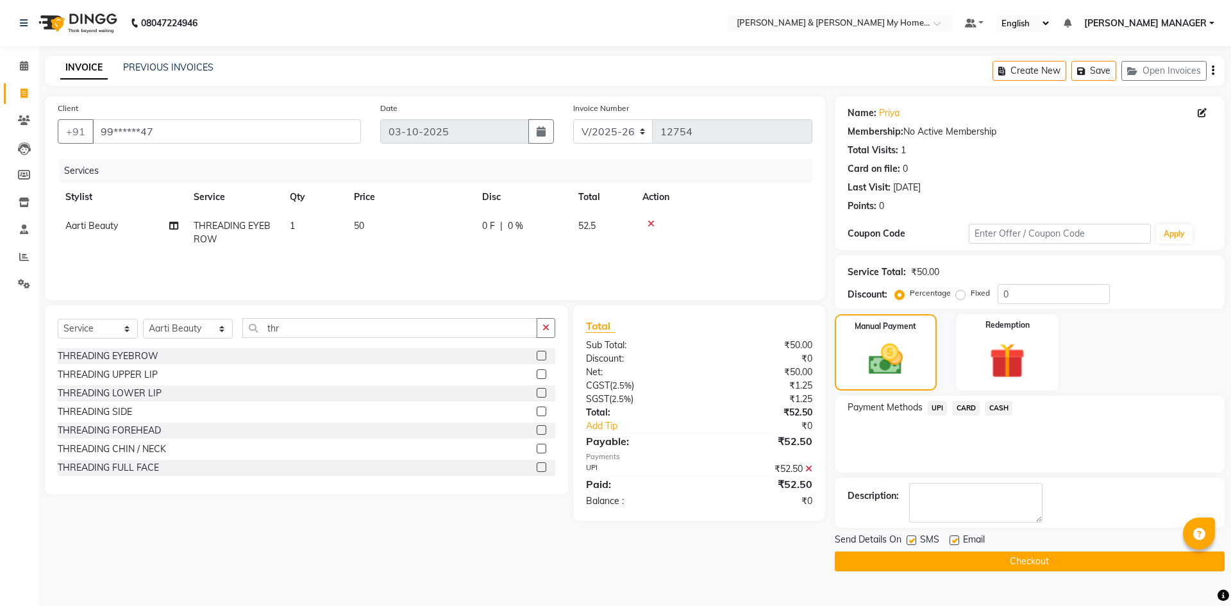
click at [1047, 569] on button "Checkout" at bounding box center [1030, 561] width 390 height 20
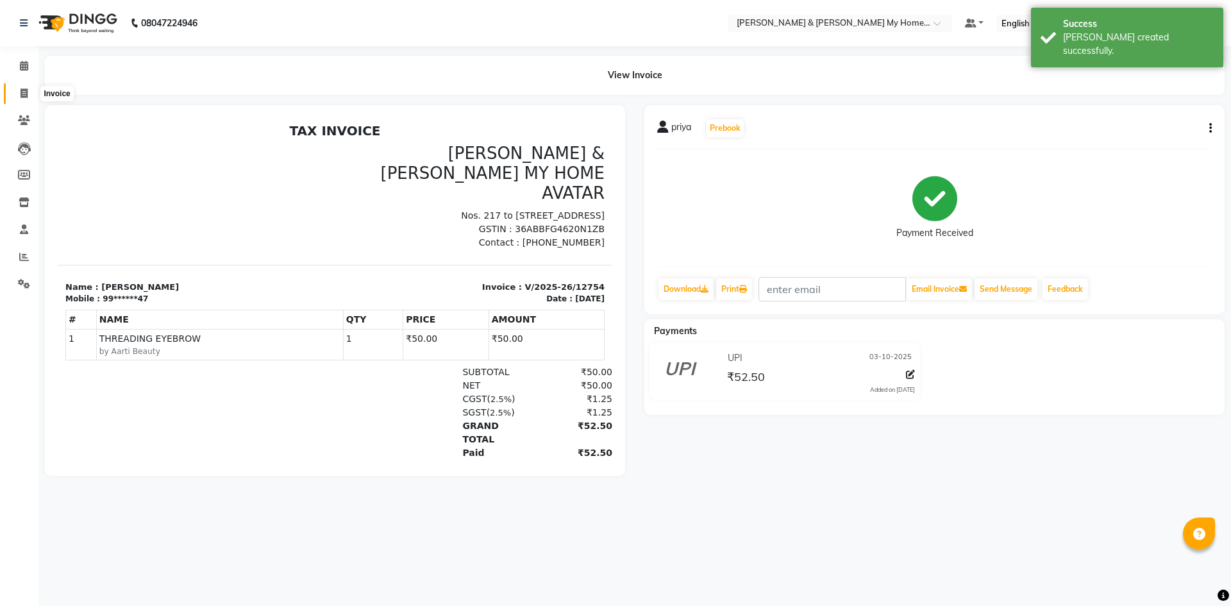
click at [24, 89] on icon at bounding box center [24, 93] width 7 height 10
select select "8193"
select select "service"
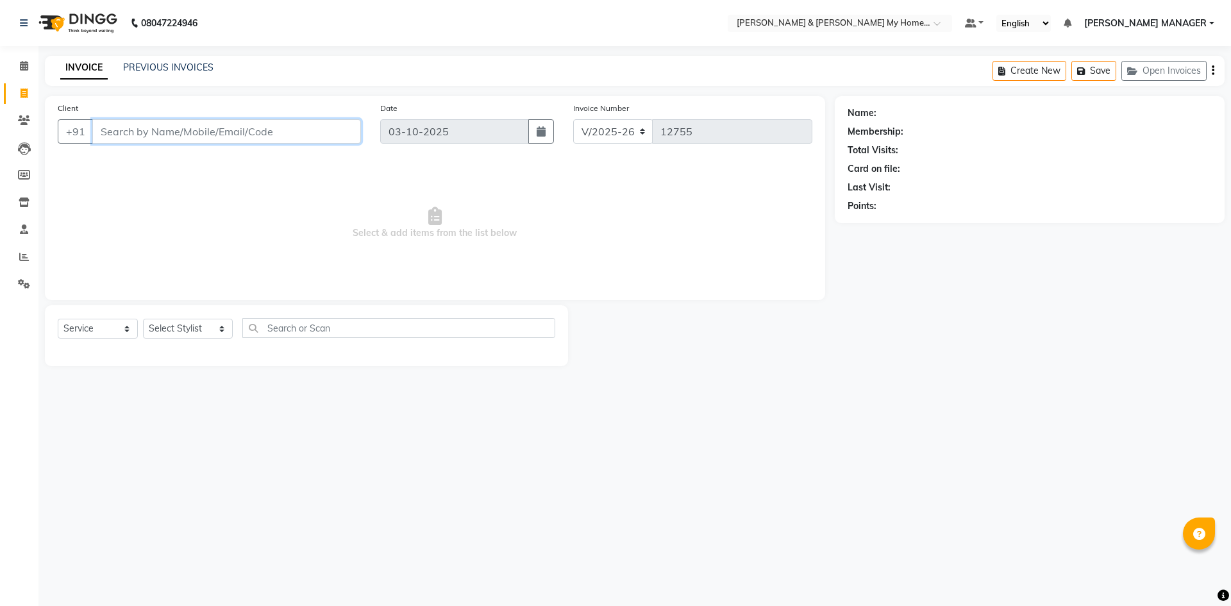
click at [313, 134] on input "Client" at bounding box center [226, 131] width 269 height 24
click at [304, 130] on input "Client" at bounding box center [226, 131] width 269 height 24
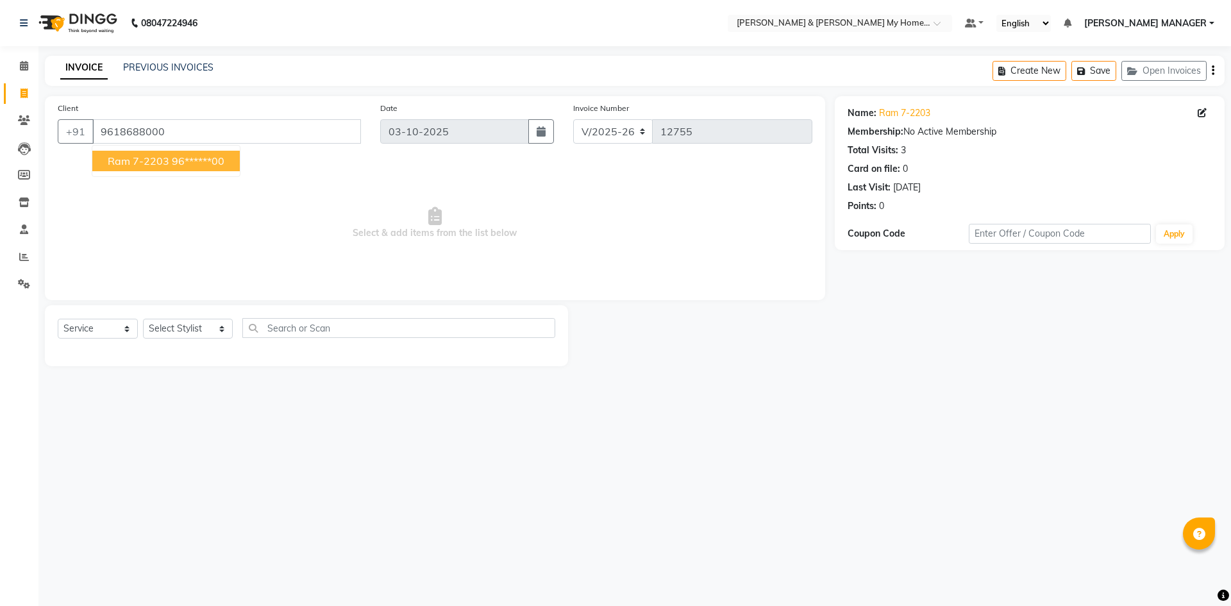
click at [215, 168] on button "ram 7-2203 96******00" at bounding box center [165, 161] width 147 height 21
type input "96******00"
click at [193, 324] on select "Select Stylist Aarti Aarti [PERSON_NAME] Beauty [PERSON_NAME] Nail [PERSON_NAME…" at bounding box center [188, 329] width 90 height 20
select select "87484"
click at [143, 319] on select "Select Stylist Aarti Aarti [PERSON_NAME] Beauty [PERSON_NAME] Nail [PERSON_NAME…" at bounding box center [188, 329] width 90 height 20
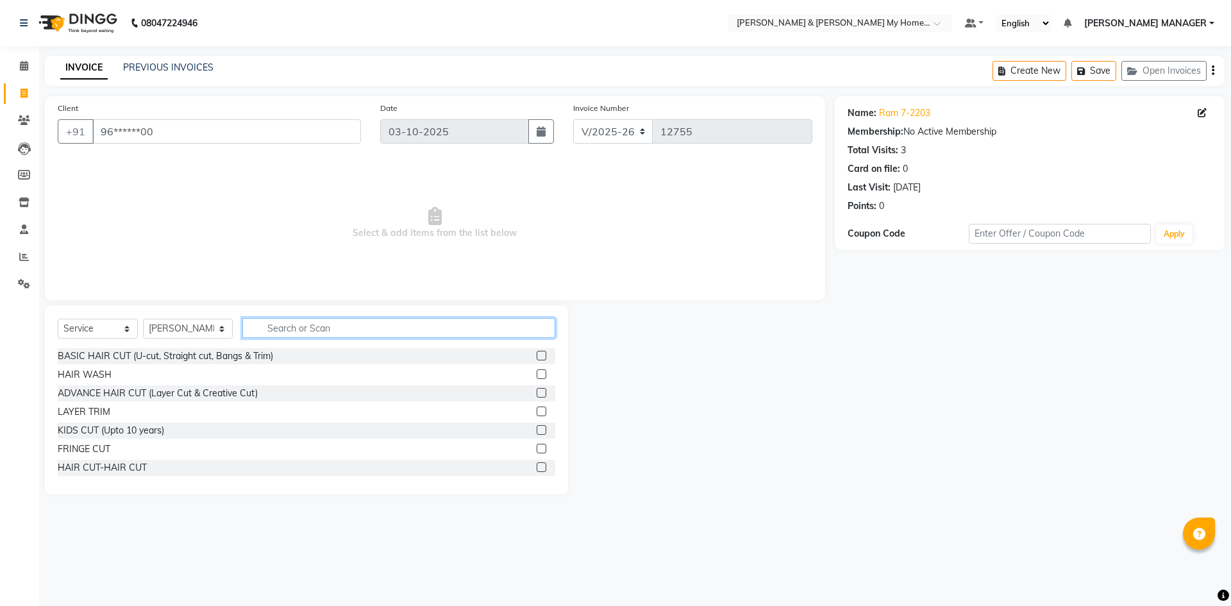
click at [280, 325] on input "text" at bounding box center [398, 328] width 313 height 20
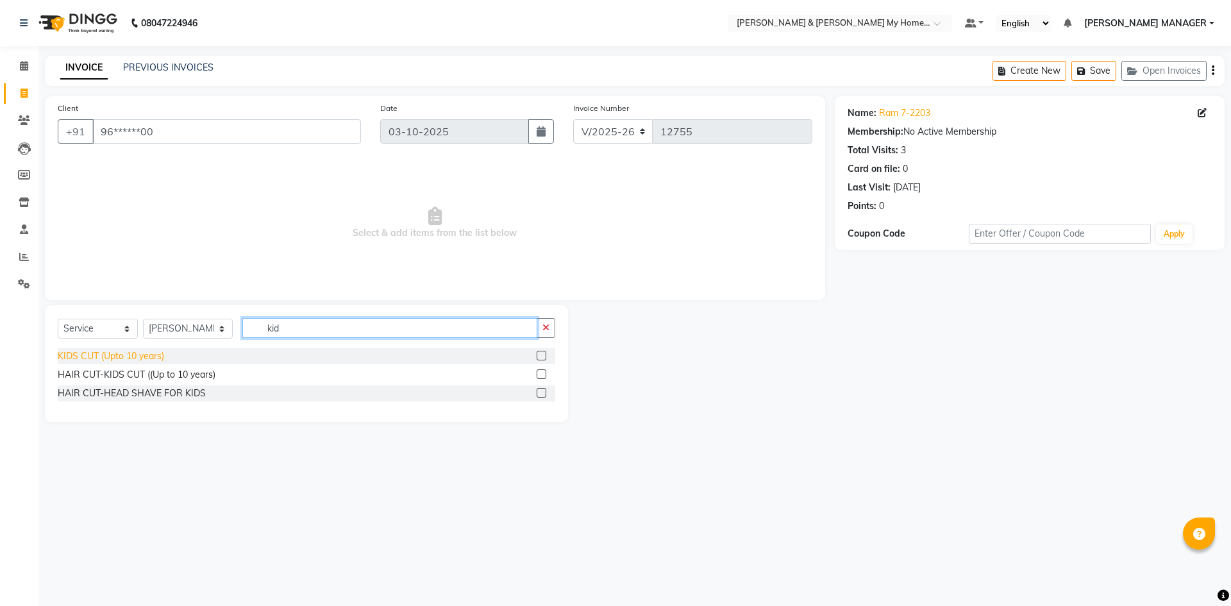
type input "kid"
click at [136, 362] on div "KIDS CUT (Upto 10 years)" at bounding box center [111, 355] width 106 height 13
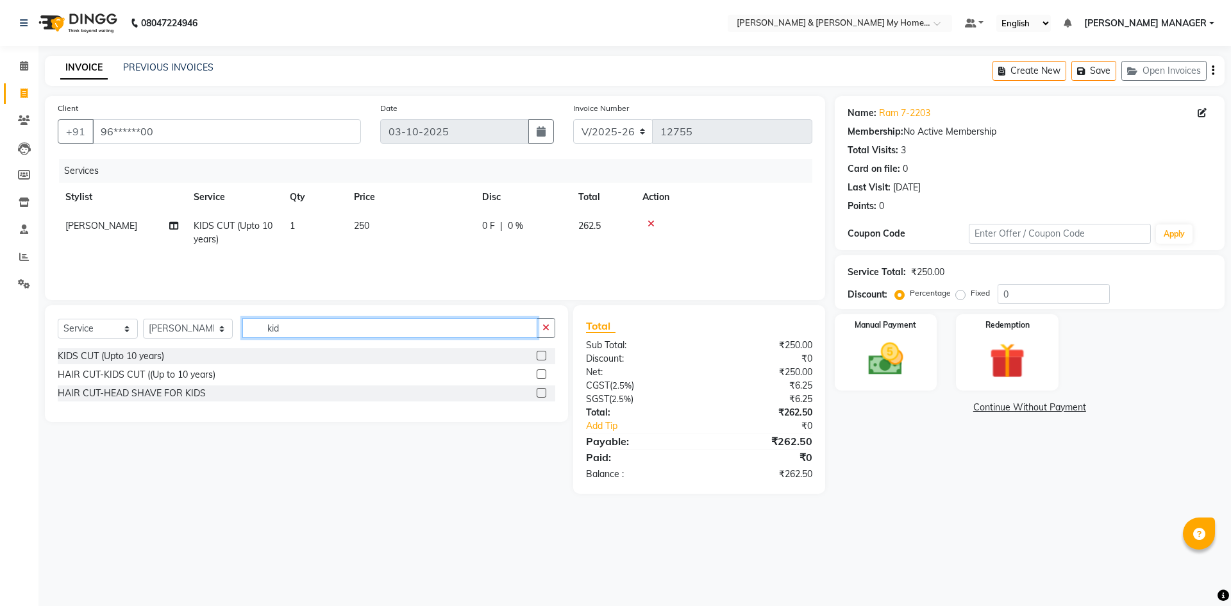
click at [324, 330] on input "kid" at bounding box center [389, 328] width 295 height 20
click at [136, 357] on div "KIDS CUT (Upto 10 years)" at bounding box center [111, 355] width 106 height 13
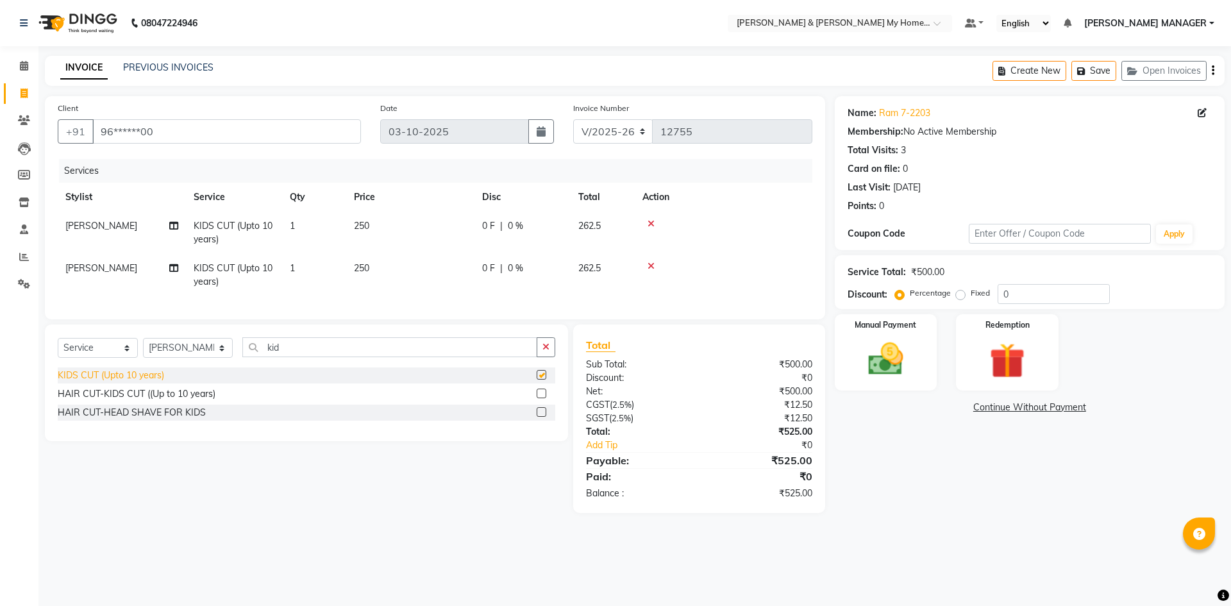
checkbox input "false"
click at [861, 350] on img at bounding box center [886, 359] width 60 height 42
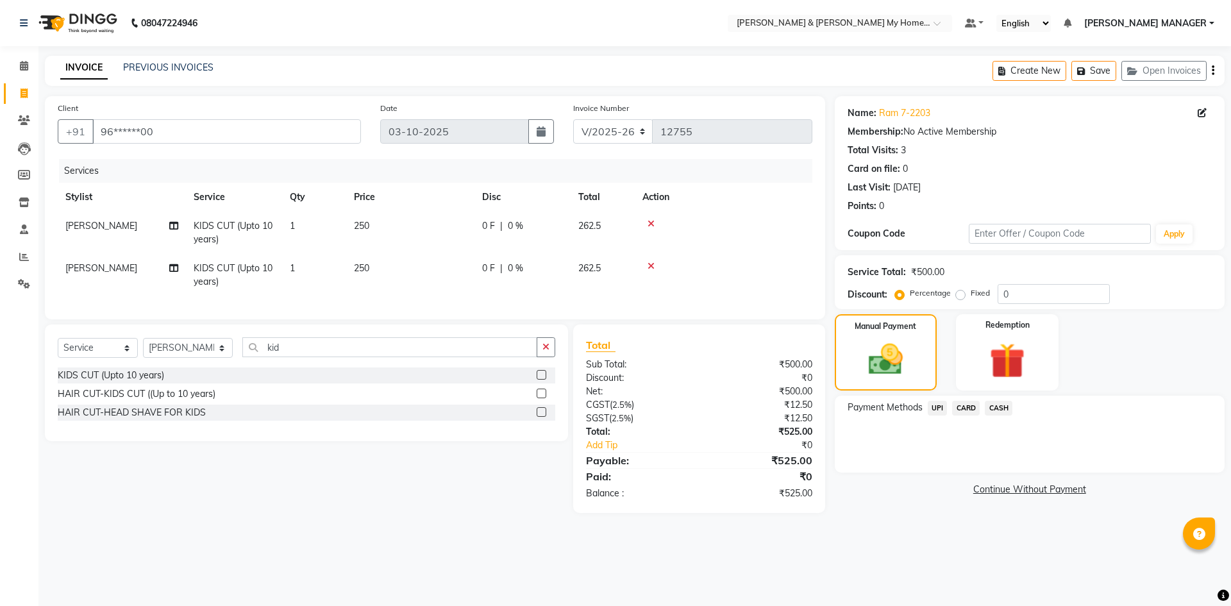
click at [938, 410] on span "UPI" at bounding box center [938, 408] width 20 height 15
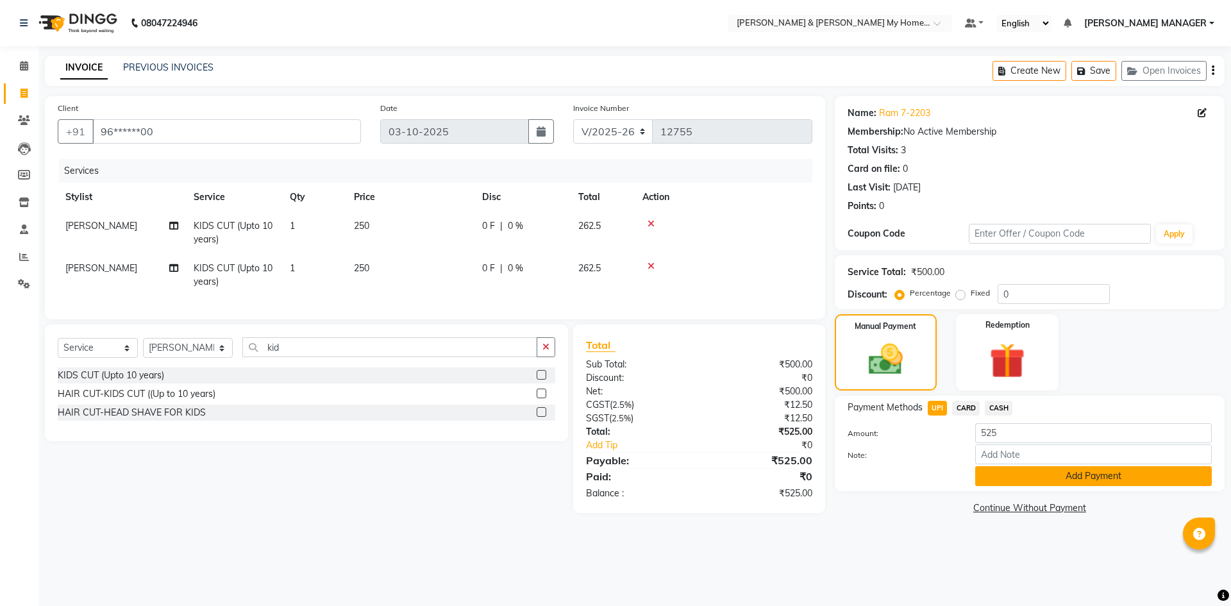
click at [1028, 471] on button "Add Payment" at bounding box center [1093, 476] width 237 height 20
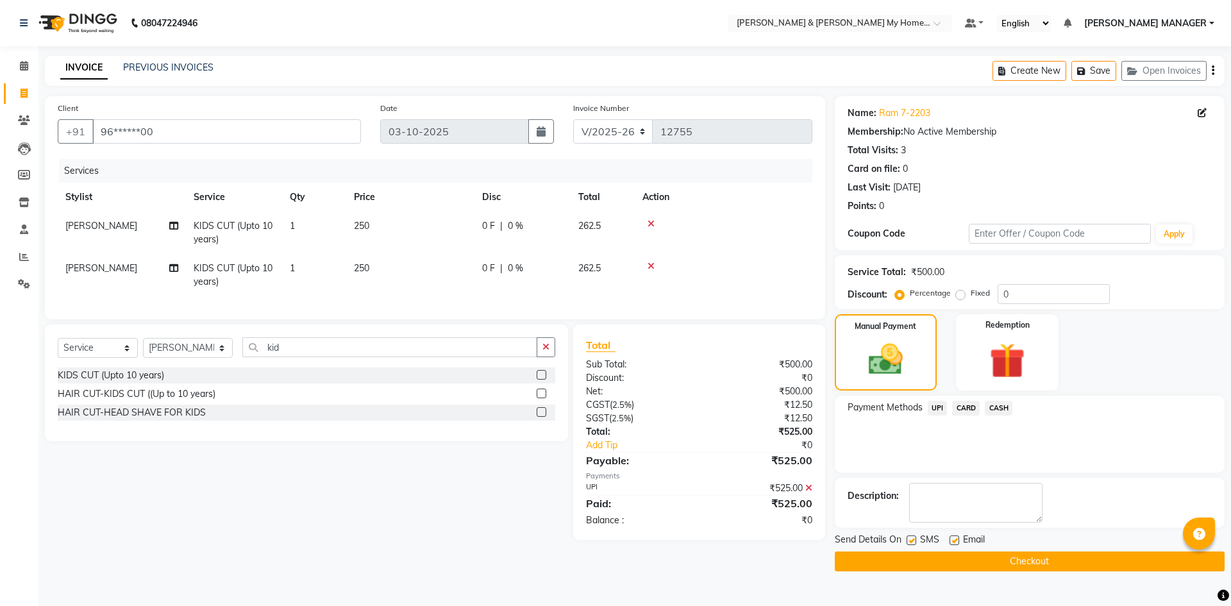
click at [1028, 558] on button "Checkout" at bounding box center [1030, 561] width 390 height 20
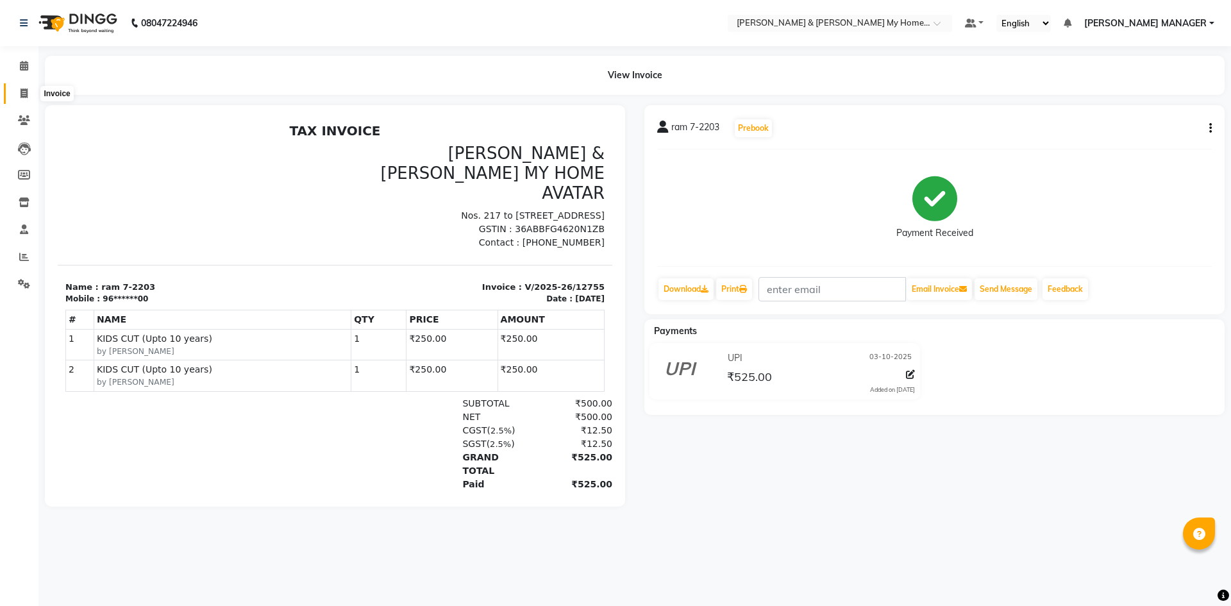
click at [17, 100] on span at bounding box center [24, 94] width 22 height 15
select select "service"
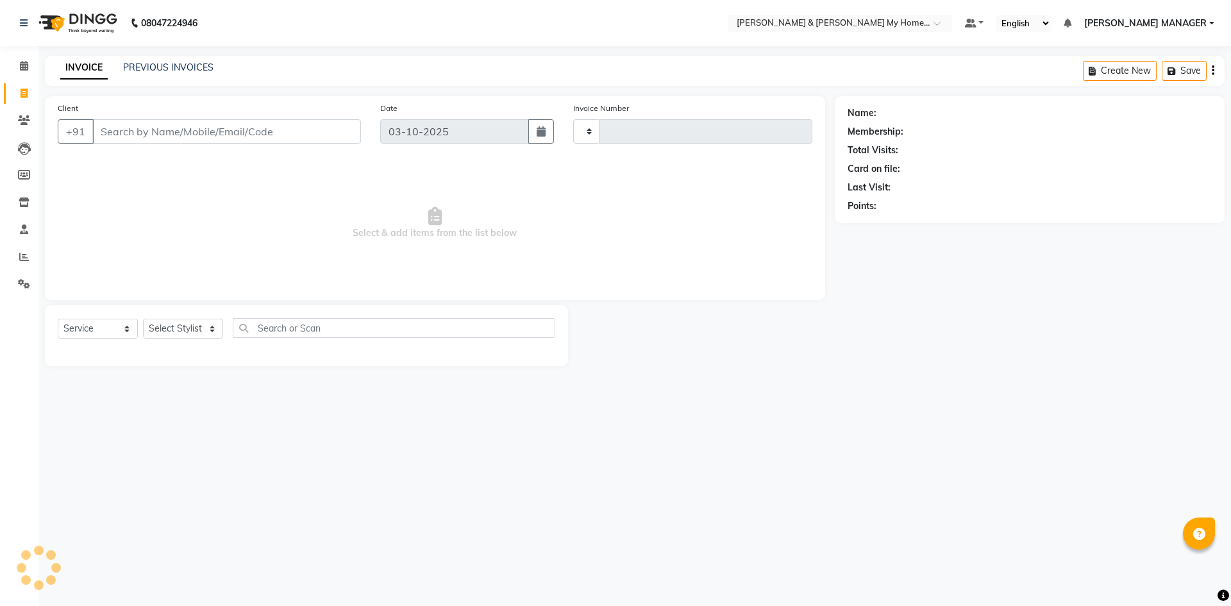
type input "12756"
select select "8193"
click at [28, 63] on icon at bounding box center [24, 66] width 8 height 10
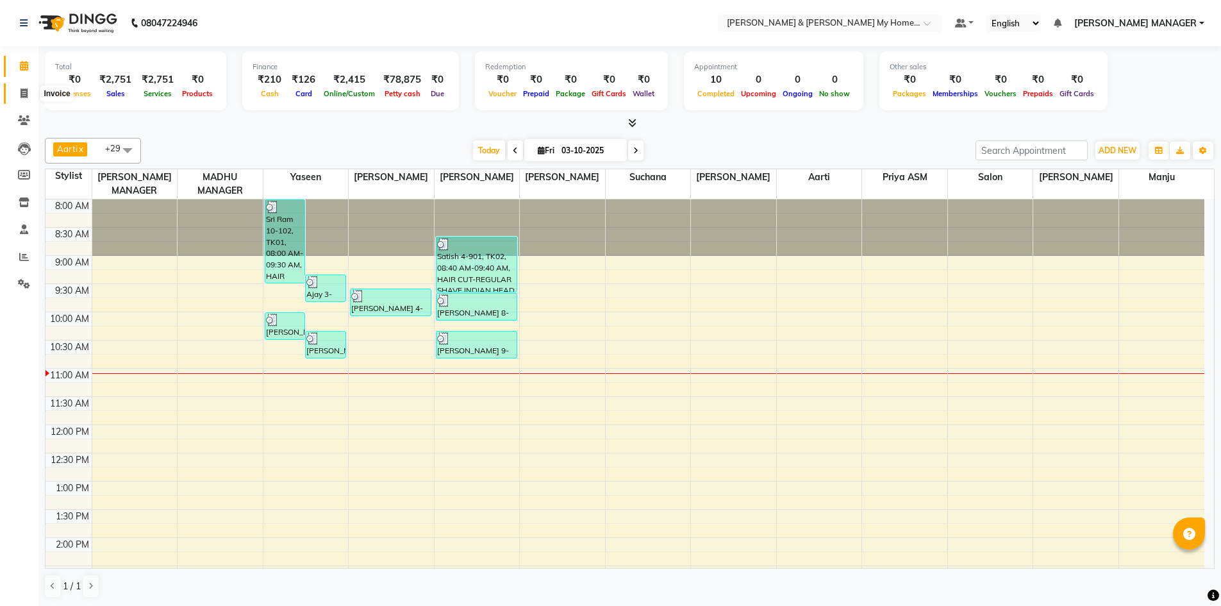
click at [21, 88] on icon at bounding box center [24, 93] width 7 height 10
select select "8193"
select select "service"
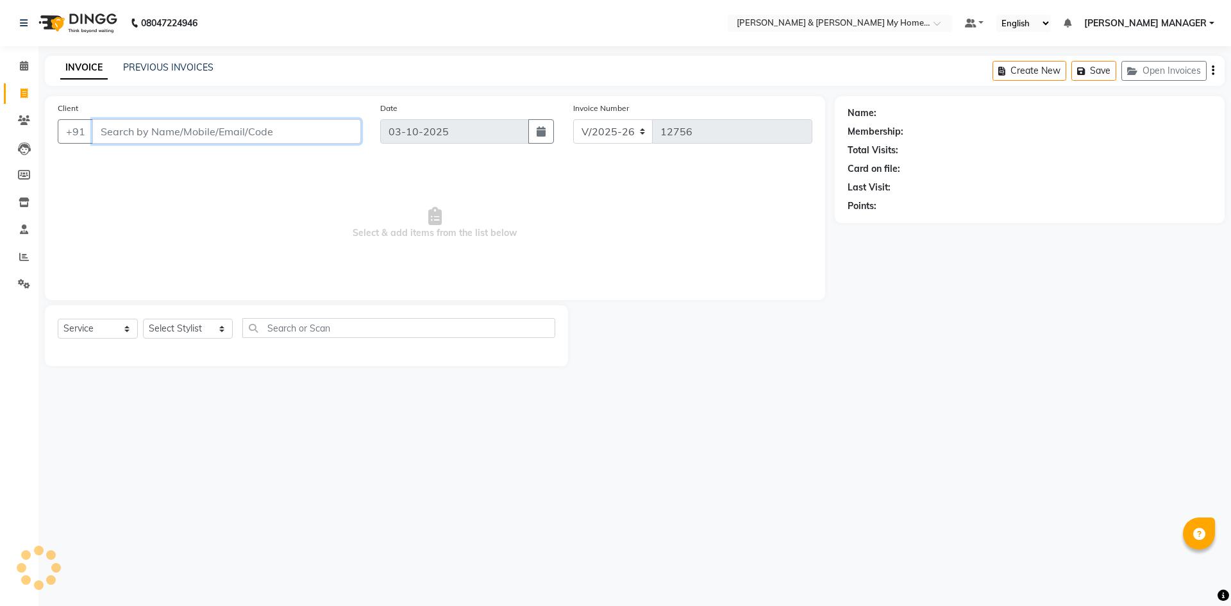
click at [198, 138] on input "Client" at bounding box center [226, 131] width 269 height 24
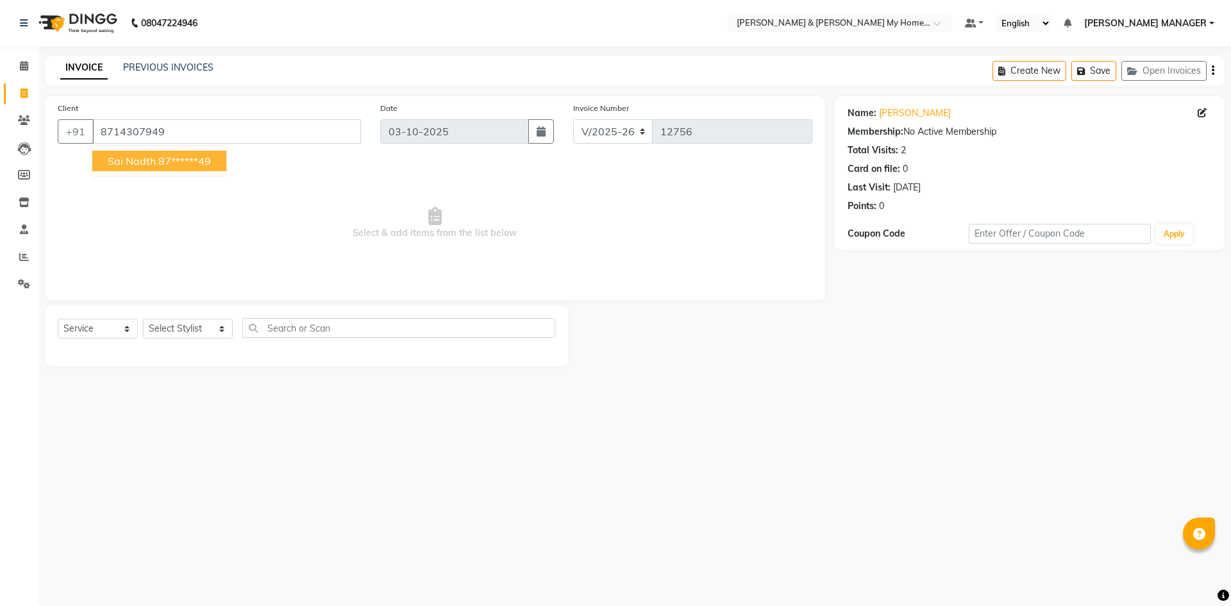
click at [172, 166] on ngb-highlight "87******49" at bounding box center [184, 160] width 53 height 13
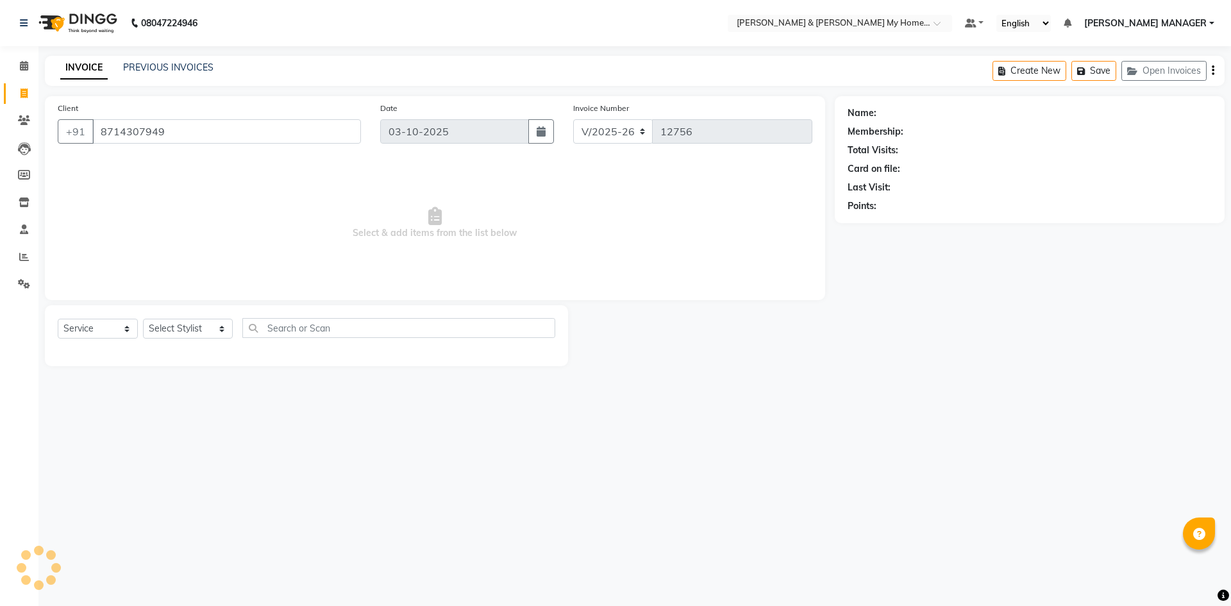
type input "87******49"
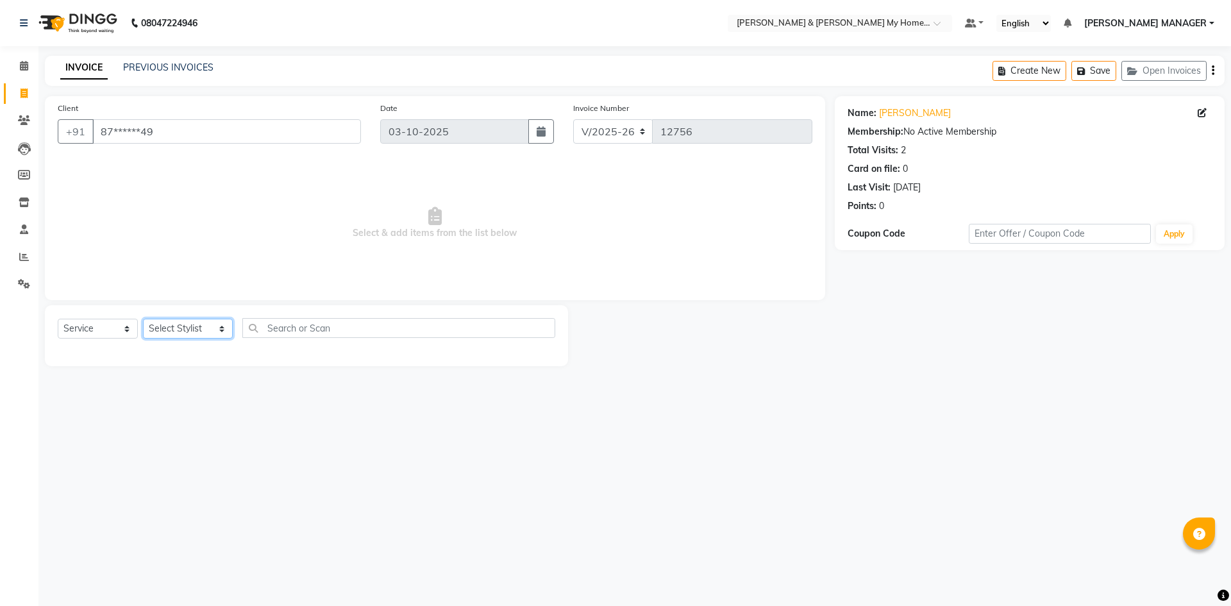
click at [191, 327] on select "Select Stylist Aarti Aarti [PERSON_NAME] Beauty [PERSON_NAME] Nail [PERSON_NAME…" at bounding box center [188, 329] width 90 height 20
select select "77259"
click at [143, 319] on select "Select Stylist Aarti Aarti [PERSON_NAME] Beauty [PERSON_NAME] Nail [PERSON_NAME…" at bounding box center [188, 329] width 90 height 20
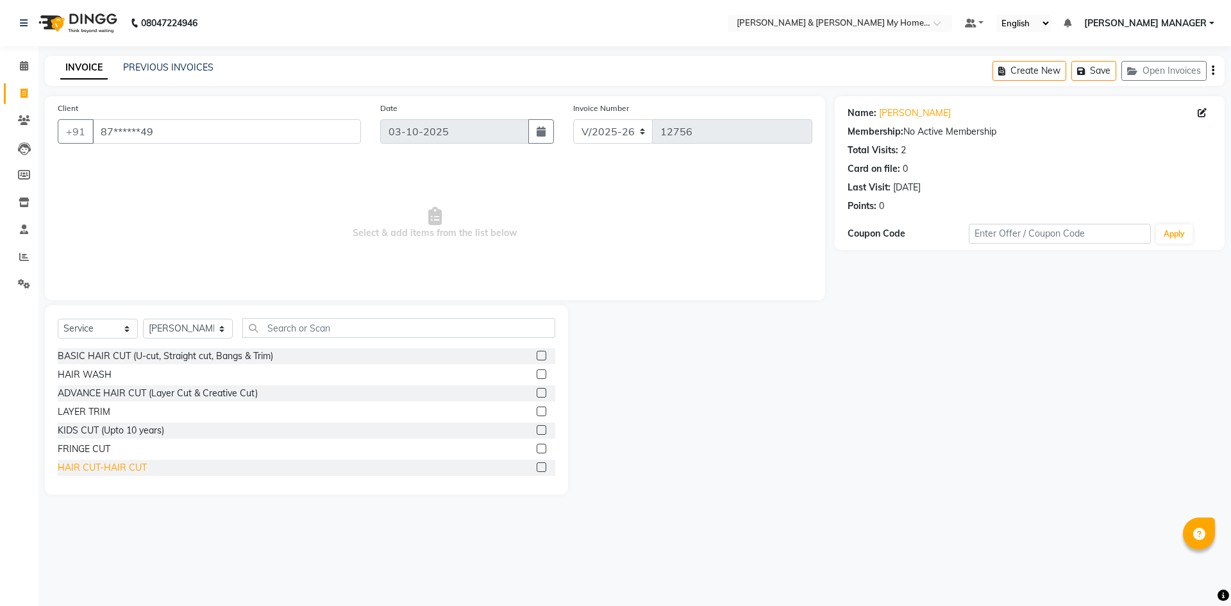
click at [103, 467] on div "HAIR CUT-HAIR CUT" at bounding box center [102, 467] width 89 height 13
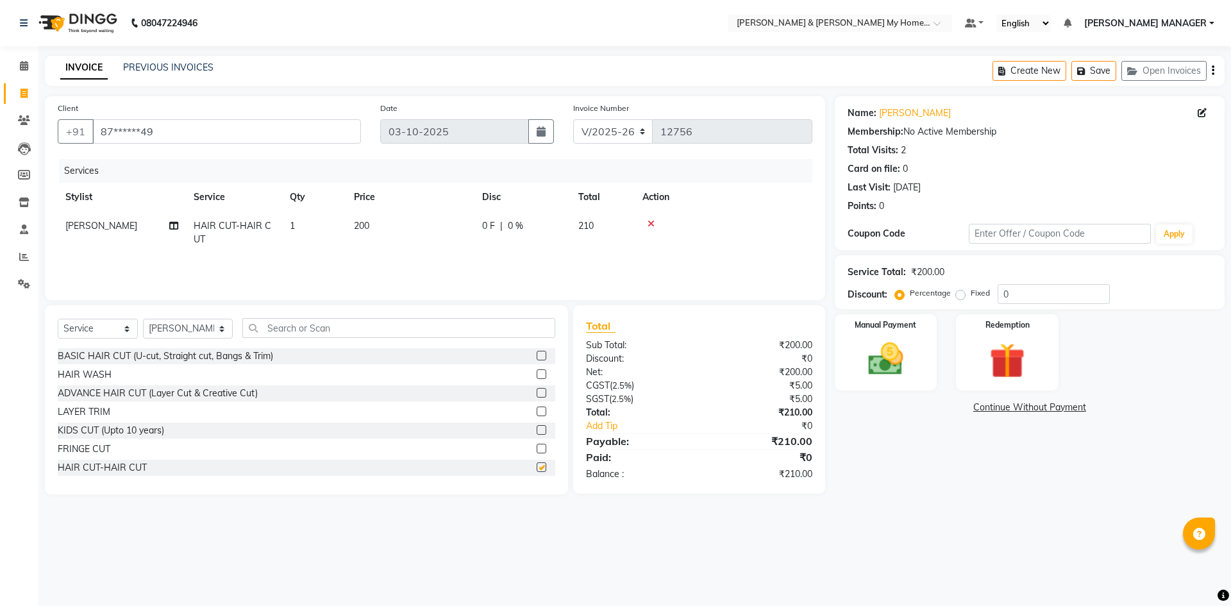
checkbox input "false"
click at [913, 373] on img at bounding box center [886, 359] width 60 height 42
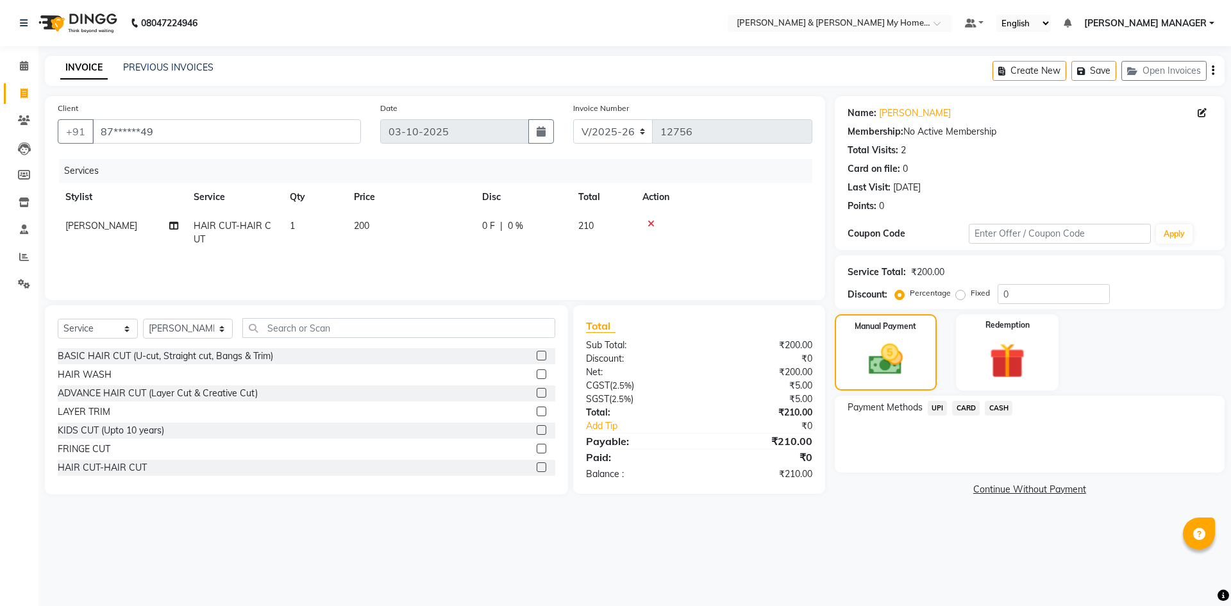
click at [941, 409] on span "UPI" at bounding box center [938, 408] width 20 height 15
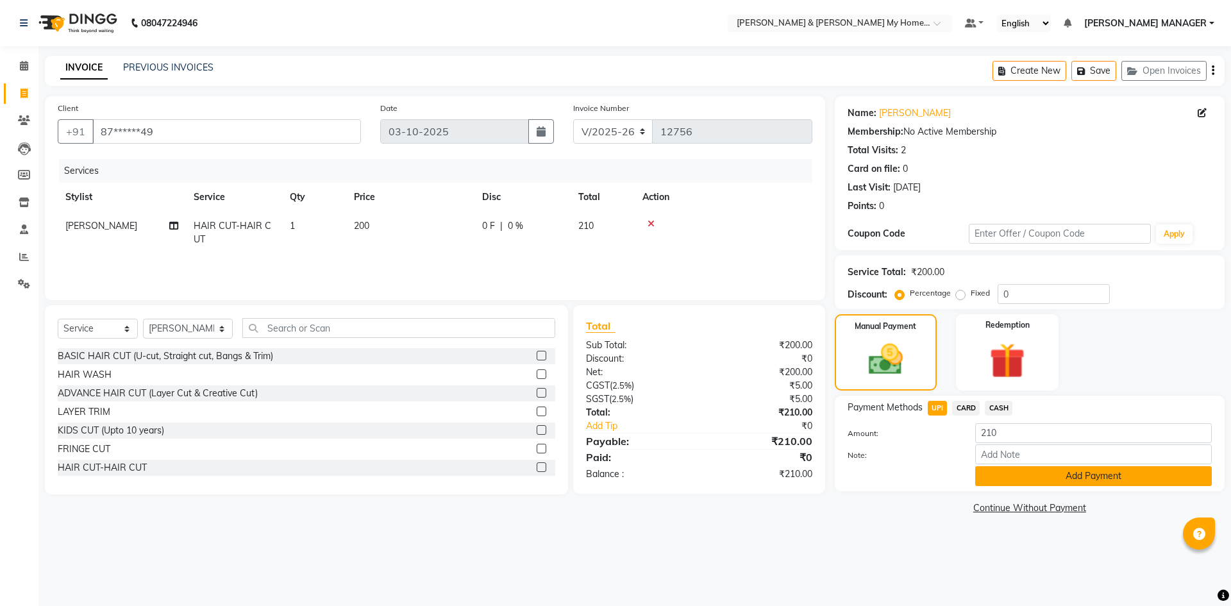
click at [1040, 480] on button "Add Payment" at bounding box center [1093, 476] width 237 height 20
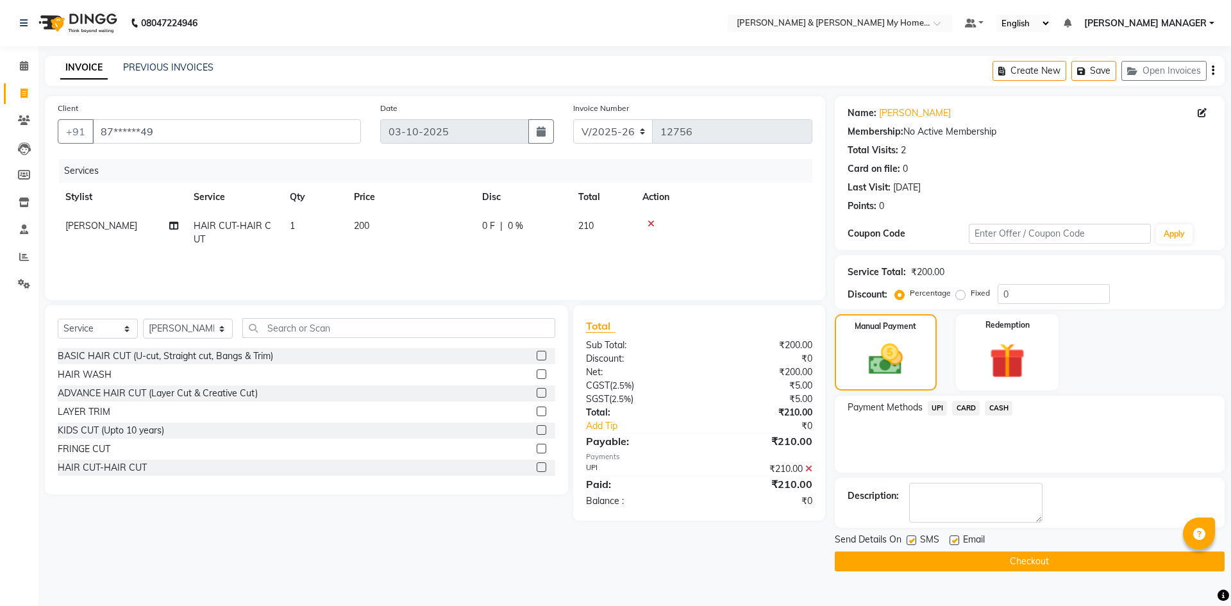
click at [1040, 558] on button "Checkout" at bounding box center [1030, 561] width 390 height 20
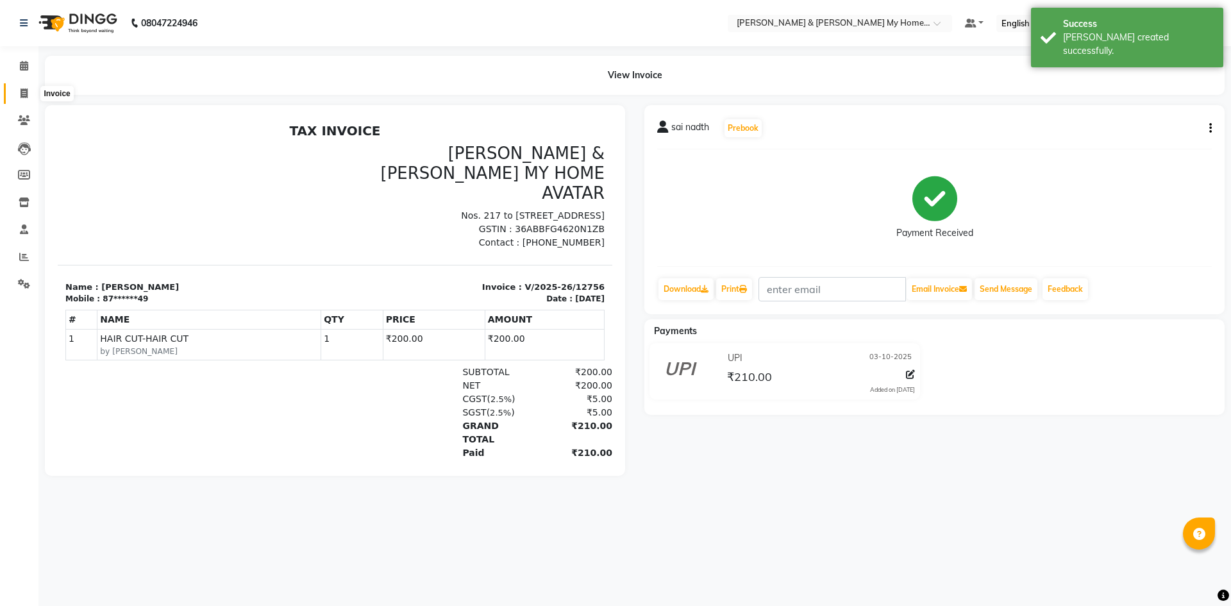
click at [26, 87] on span at bounding box center [24, 94] width 22 height 15
select select "8193"
select select "service"
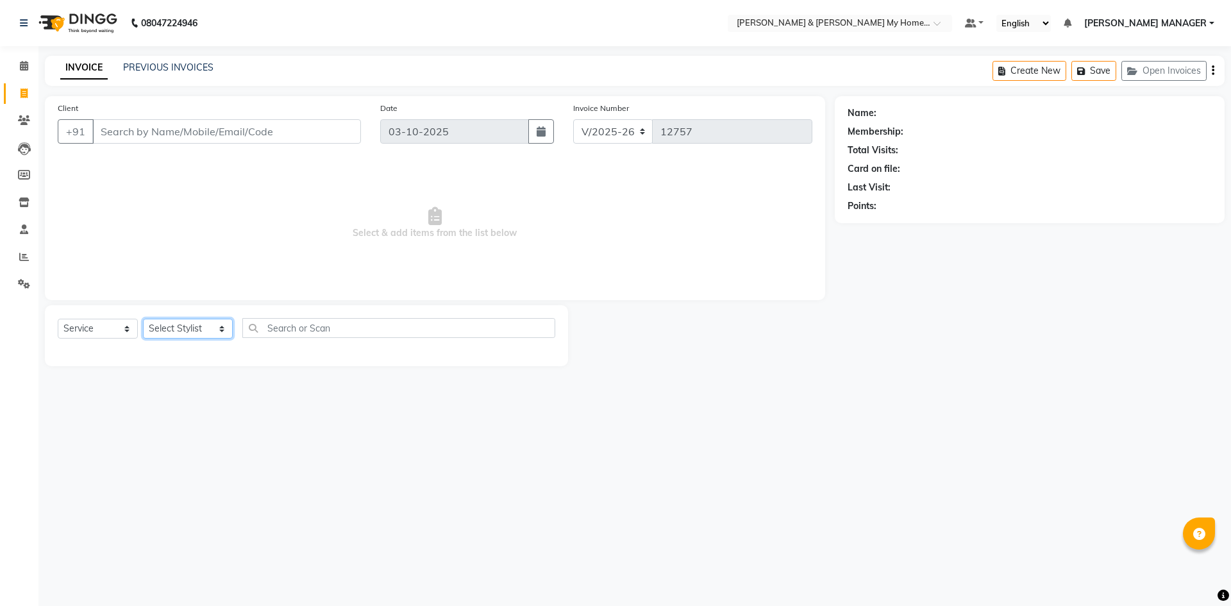
click at [200, 333] on select "Select Stylist Aarti Aarti [PERSON_NAME] Beauty [PERSON_NAME] Nail [PERSON_NAME…" at bounding box center [188, 329] width 90 height 20
select select "89818"
click at [143, 319] on select "Select Stylist Aarti Aarti [PERSON_NAME] Beauty [PERSON_NAME] Nail [PERSON_NAME…" at bounding box center [188, 329] width 90 height 20
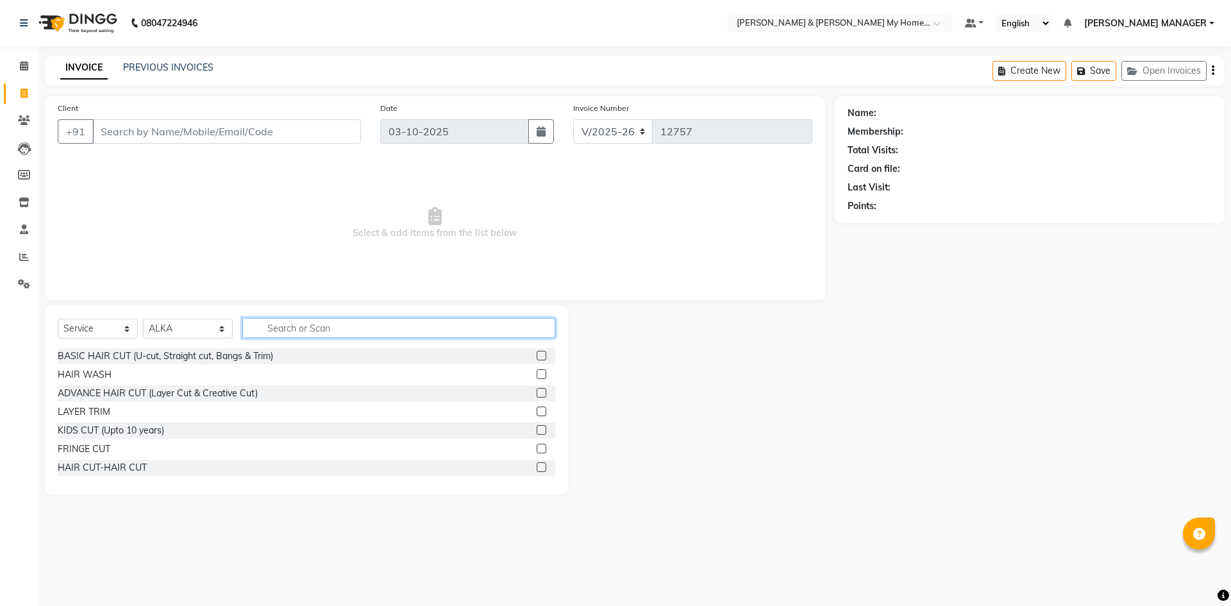
click at [323, 331] on input "text" at bounding box center [398, 328] width 313 height 20
type input "f"
type input "threa"
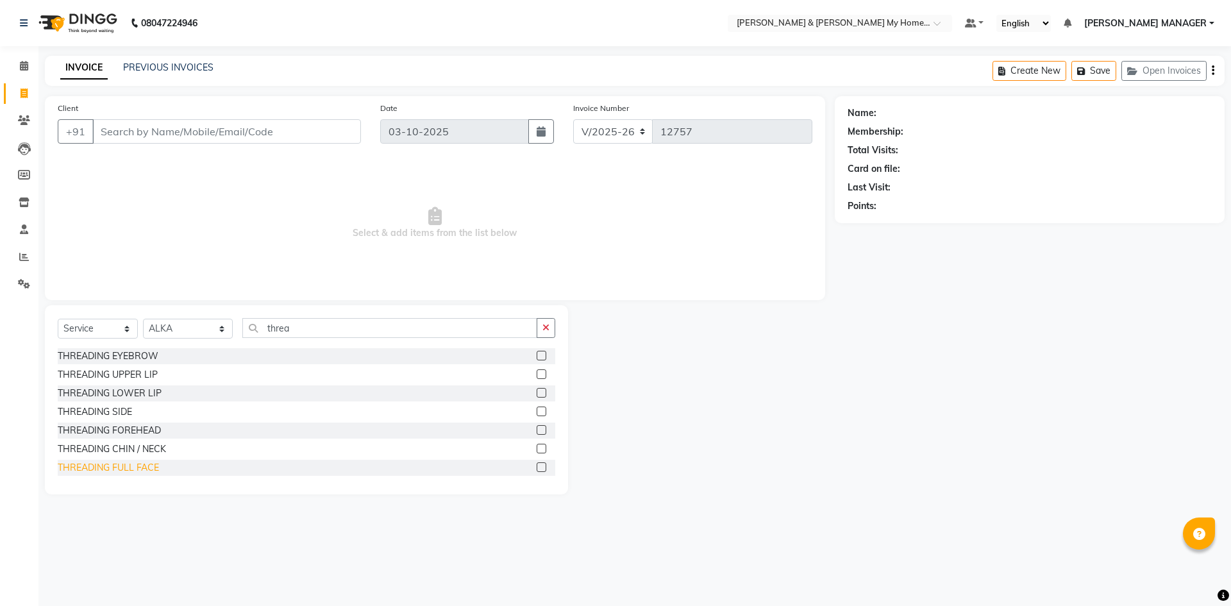
click at [140, 471] on div "THREADING FULL FACE" at bounding box center [108, 467] width 101 height 13
checkbox input "false"
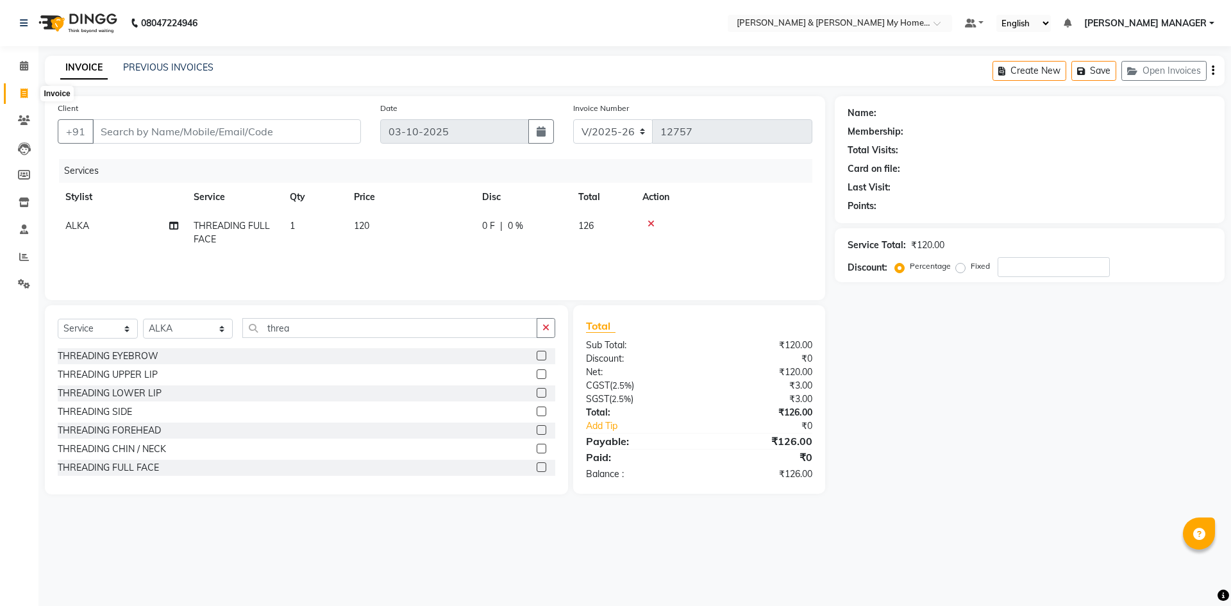
click at [22, 94] on icon at bounding box center [24, 93] width 7 height 10
select select "service"
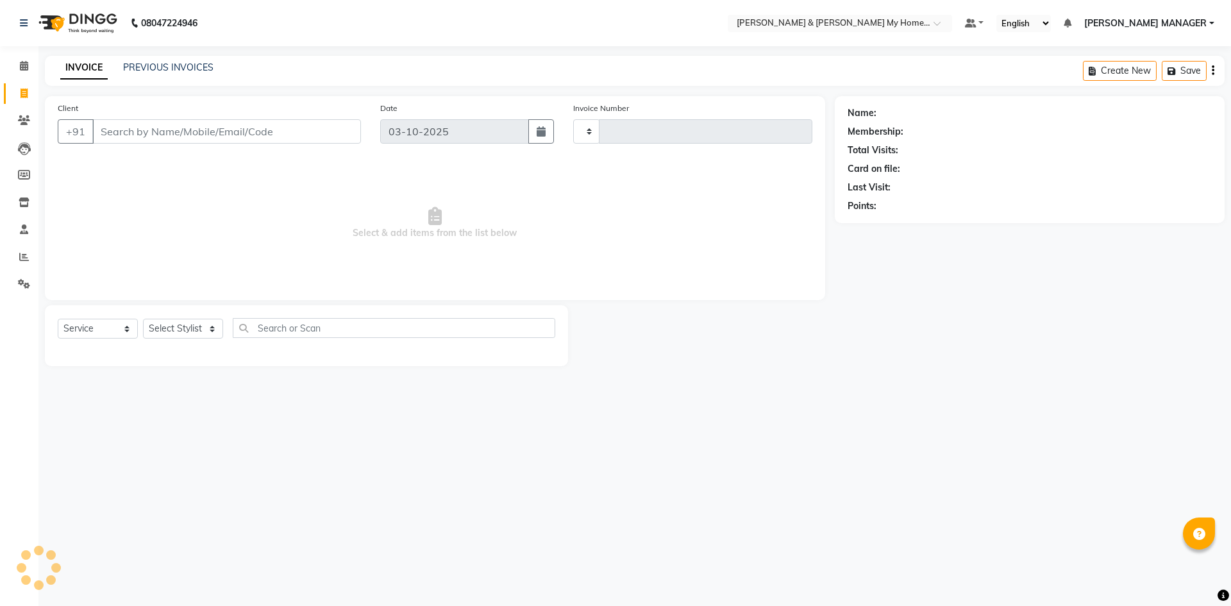
type input "12757"
select select "8193"
click at [225, 130] on input "Client" at bounding box center [226, 131] width 269 height 24
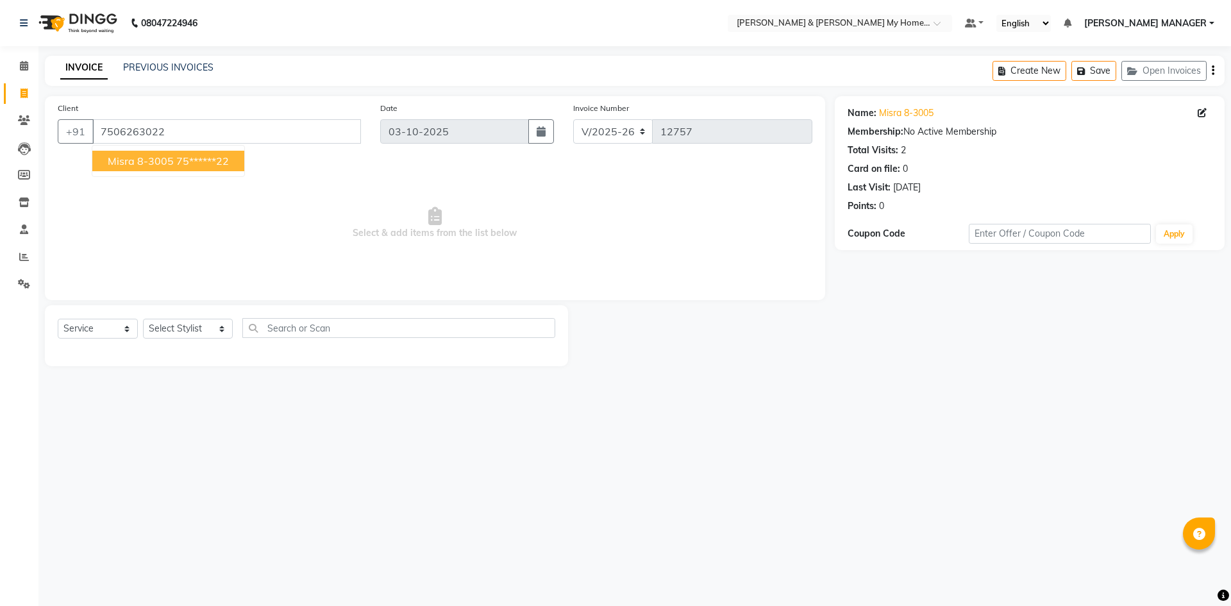
click at [215, 168] on button "Misra 8-3005 75******22" at bounding box center [168, 161] width 152 height 21
type input "75******22"
click at [192, 333] on select "Select Stylist Aarti Aarti [PERSON_NAME] Beauty [PERSON_NAME] Nail [PERSON_NAME…" at bounding box center [188, 329] width 90 height 20
select select "77257"
click at [143, 319] on select "Select Stylist Aarti Aarti [PERSON_NAME] Beauty [PERSON_NAME] Nail [PERSON_NAME…" at bounding box center [188, 329] width 90 height 20
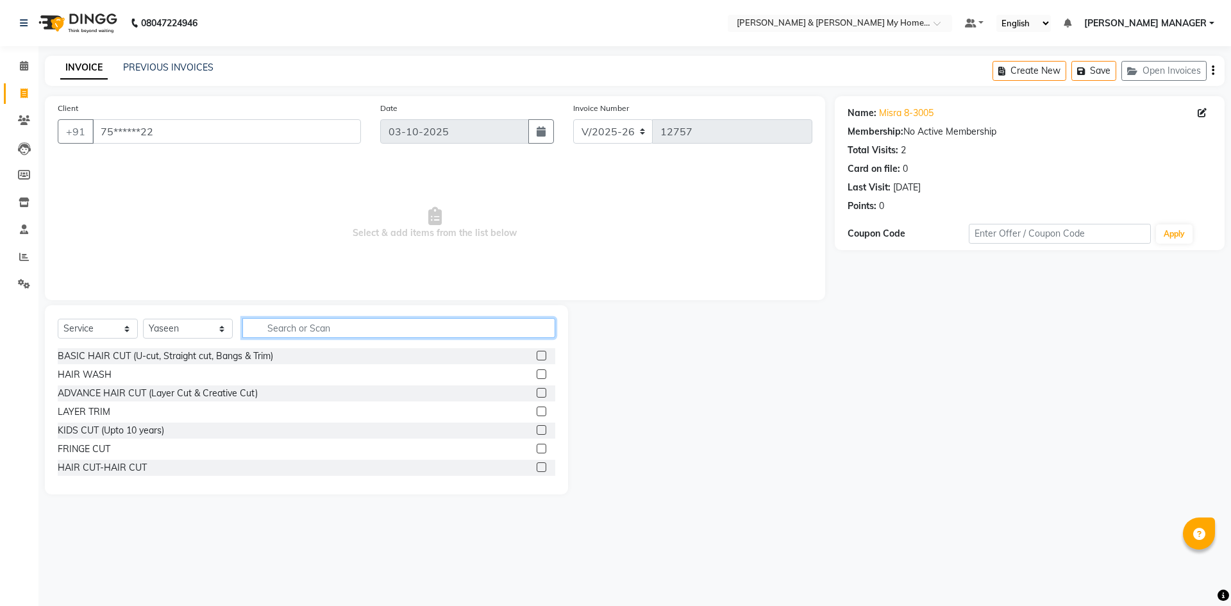
click at [259, 322] on input "text" at bounding box center [398, 328] width 313 height 20
click at [113, 469] on div "HAIR CUT-HAIR CUT" at bounding box center [102, 467] width 89 height 13
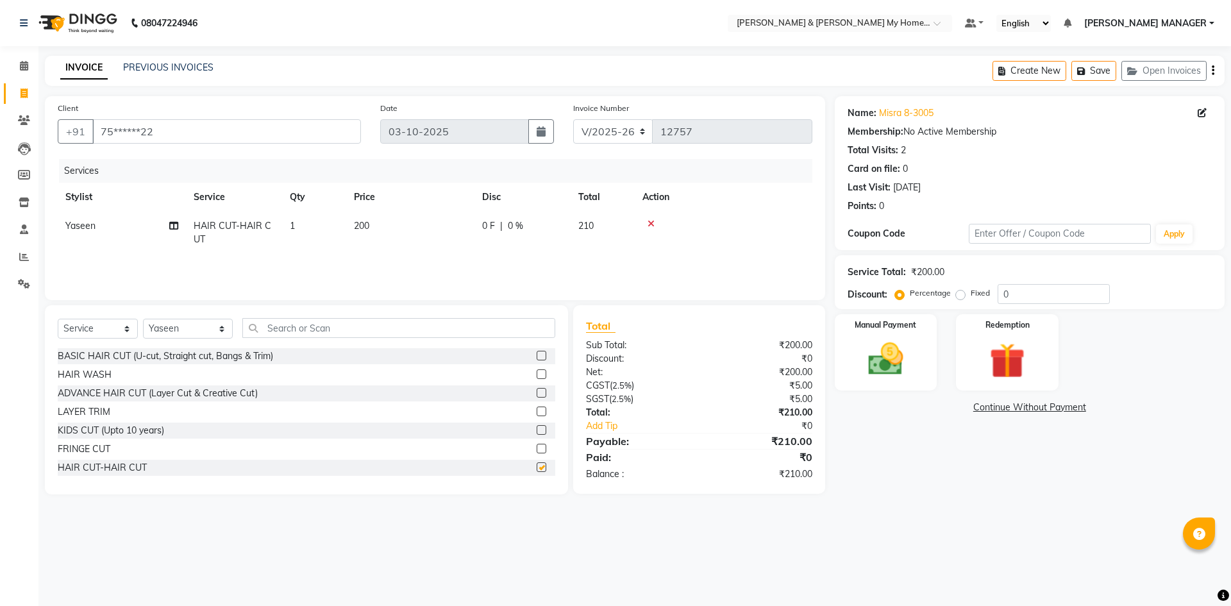
checkbox input "false"
click at [392, 325] on input "text" at bounding box center [398, 328] width 313 height 20
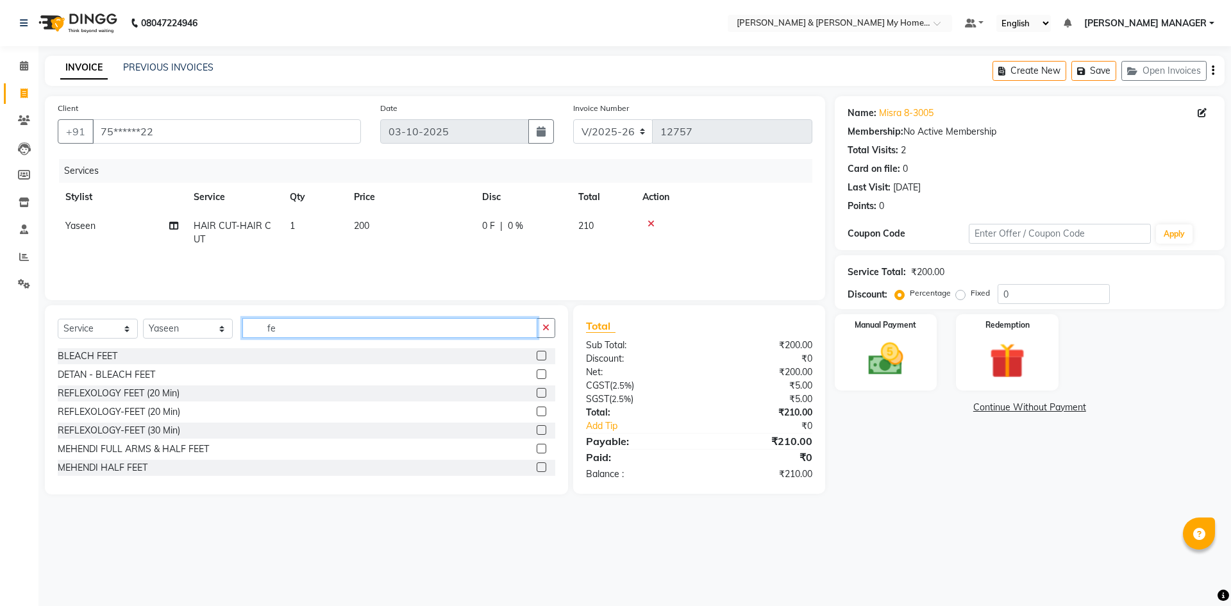
type input "f"
type input "feet"
click at [152, 414] on div "REFLEXOLOGY-FEET (20 Min)" at bounding box center [119, 411] width 122 height 13
checkbox input "false"
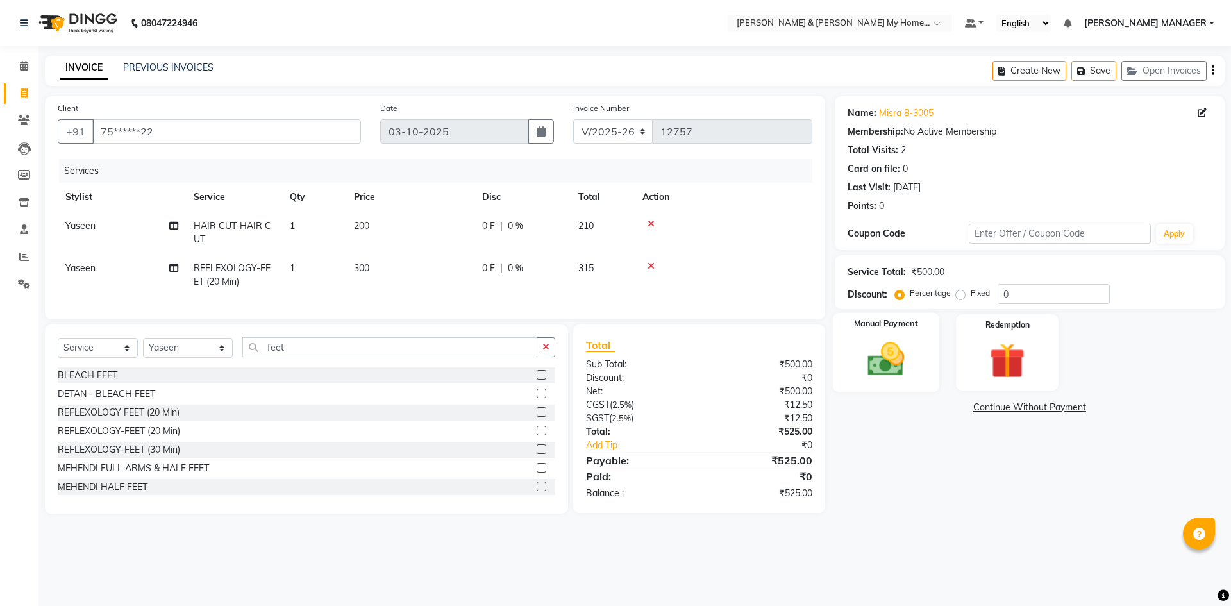
click at [910, 360] on img at bounding box center [886, 359] width 60 height 42
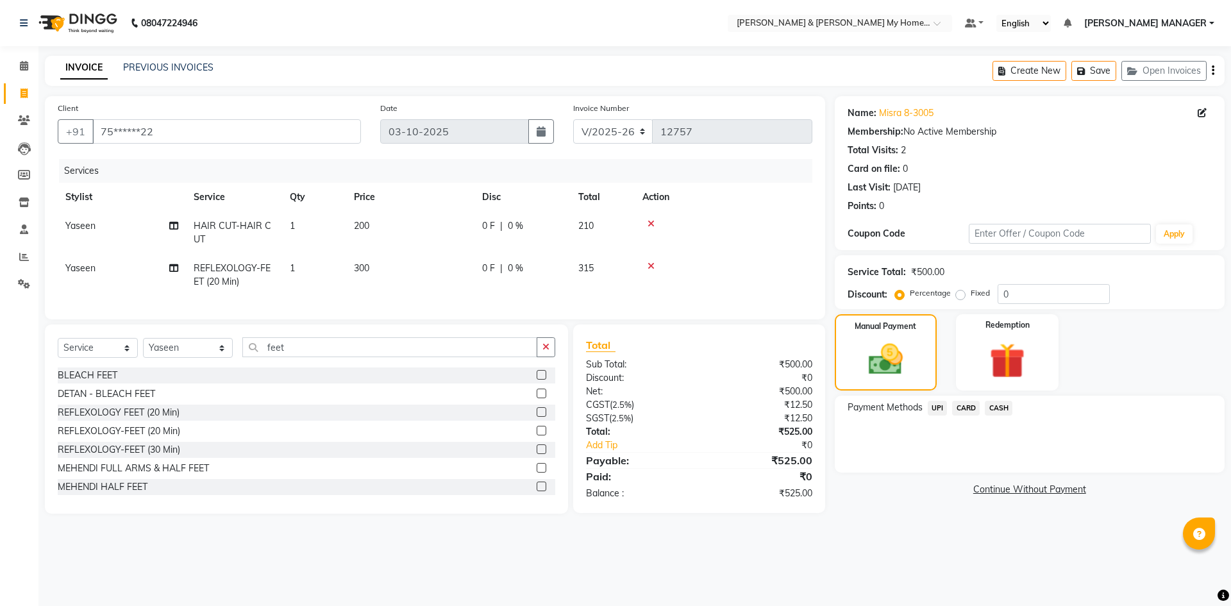
click at [1004, 407] on span "CASH" at bounding box center [999, 408] width 28 height 15
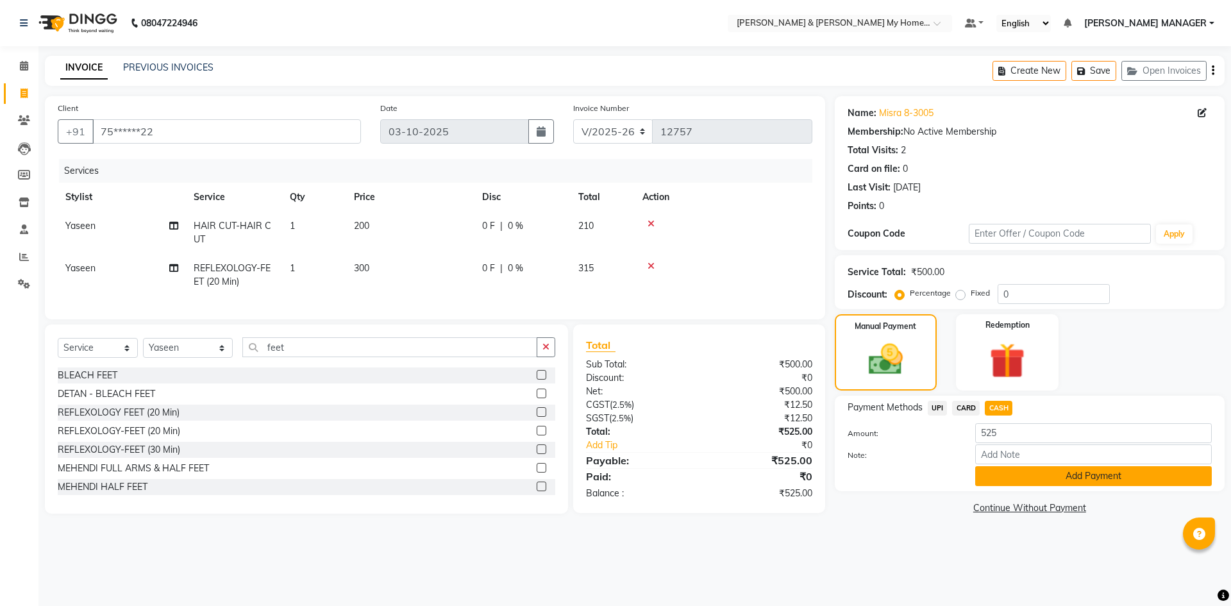
click at [1032, 474] on button "Add Payment" at bounding box center [1093, 476] width 237 height 20
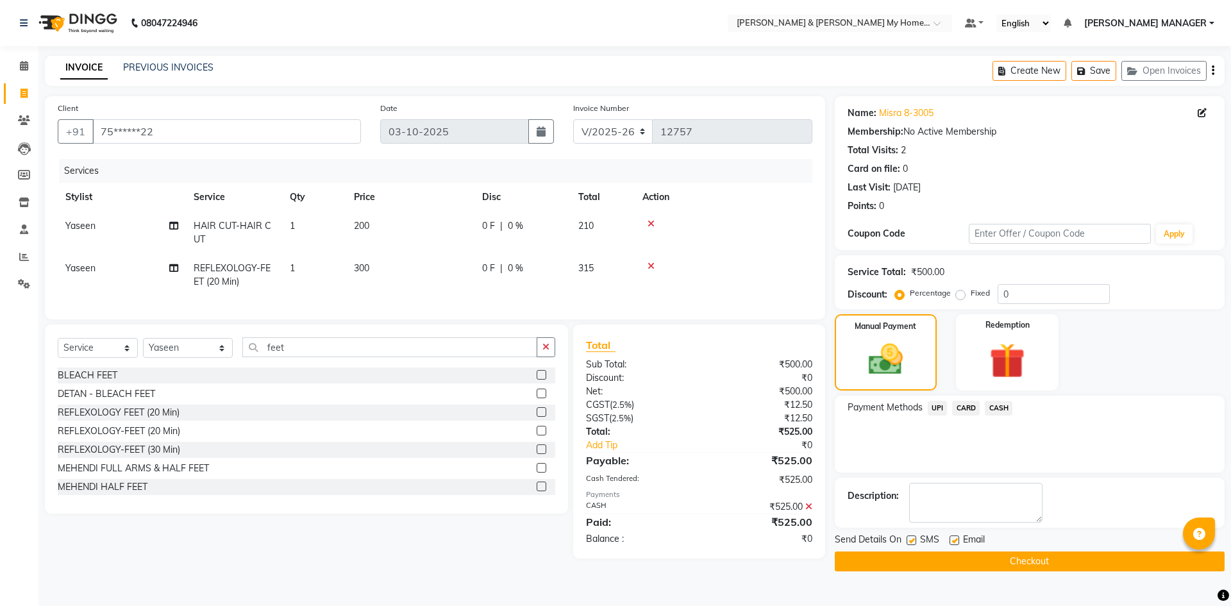
click at [1021, 555] on button "Checkout" at bounding box center [1030, 561] width 390 height 20
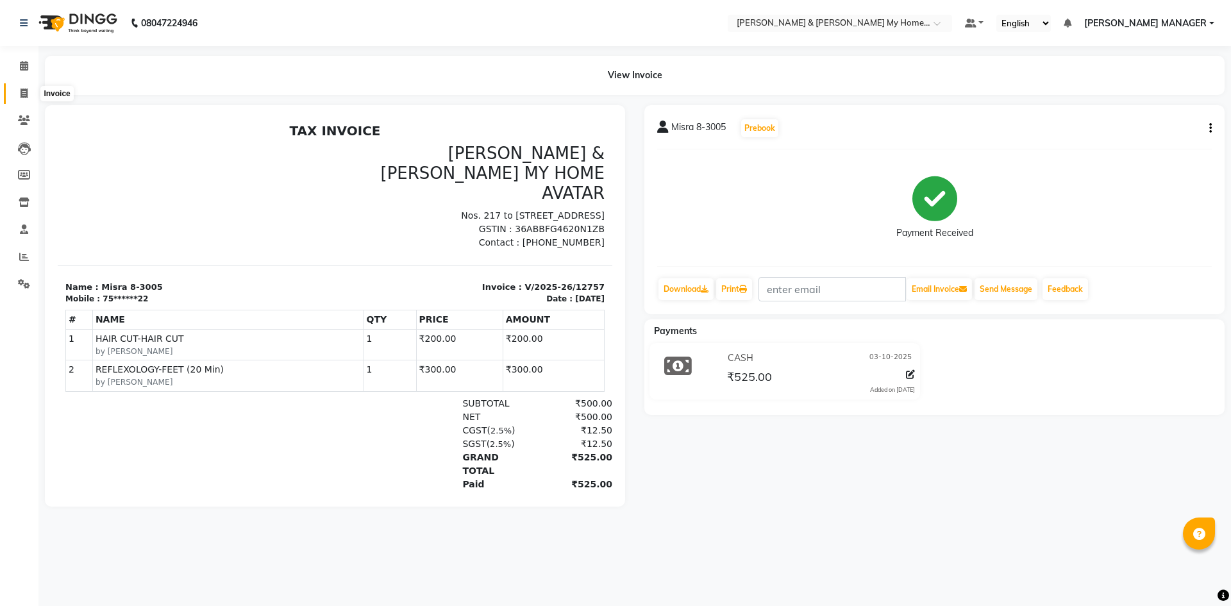
click at [26, 96] on icon at bounding box center [24, 93] width 7 height 10
select select "8193"
select select "service"
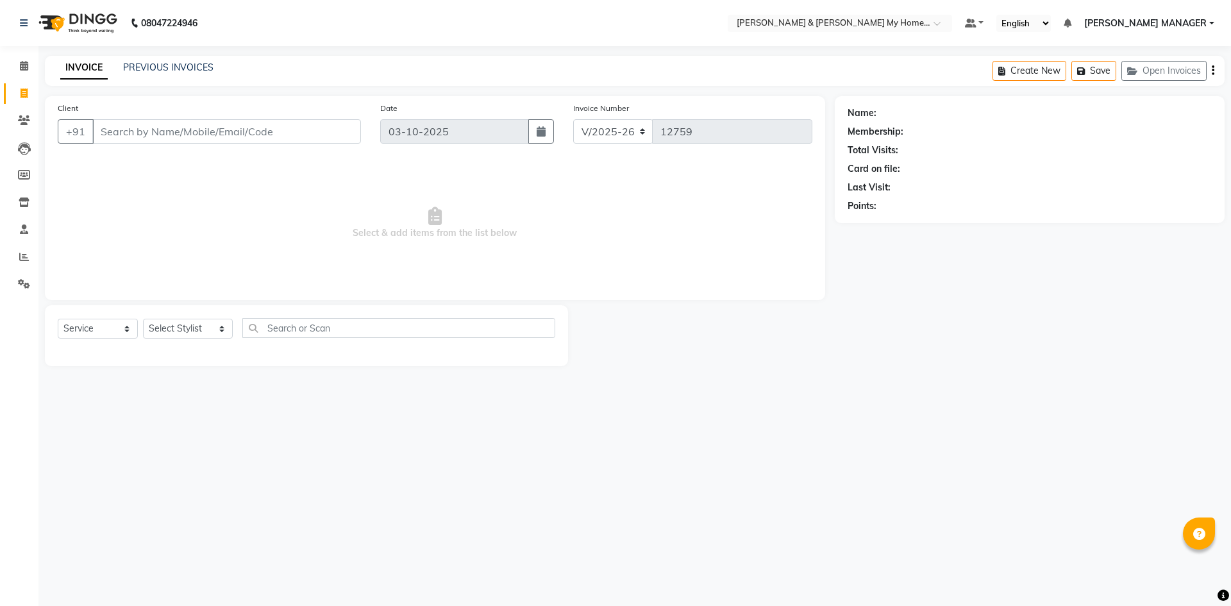
click at [203, 342] on div "Select Service Product Membership Package Voucher Prepaid Gift Card Select Styl…" at bounding box center [306, 333] width 497 height 30
click at [201, 337] on select "Select Stylist Aarti Aarti [PERSON_NAME] Beauty [PERSON_NAME] Nail [PERSON_NAME…" at bounding box center [188, 329] width 90 height 20
select select "89818"
click at [143, 319] on select "Select Stylist Aarti Aarti [PERSON_NAME] Beauty [PERSON_NAME] Nail [PERSON_NAME…" at bounding box center [188, 329] width 90 height 20
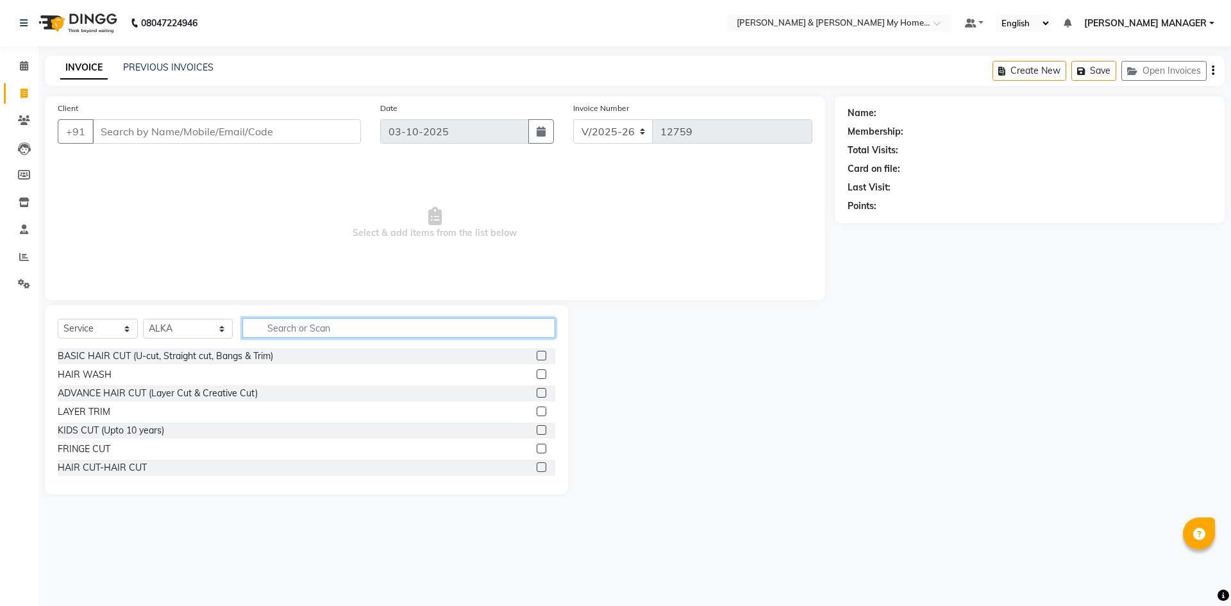
click at [286, 328] on input "text" at bounding box center [398, 328] width 313 height 20
type input "thre"
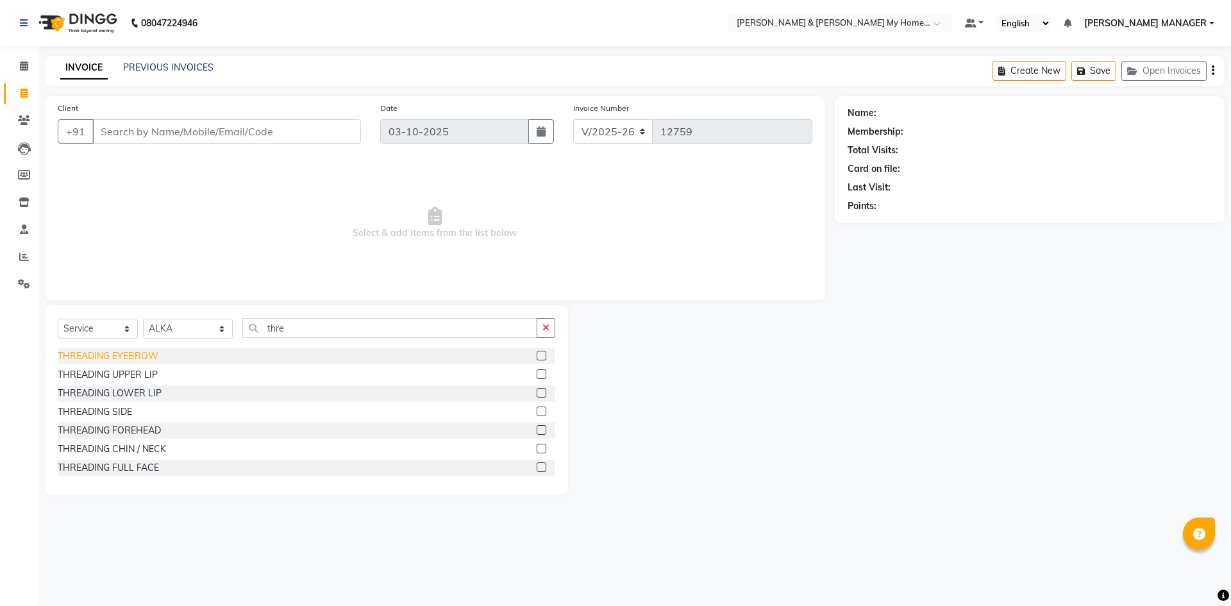
click at [146, 353] on div "THREADING EYEBROW" at bounding box center [108, 355] width 101 height 13
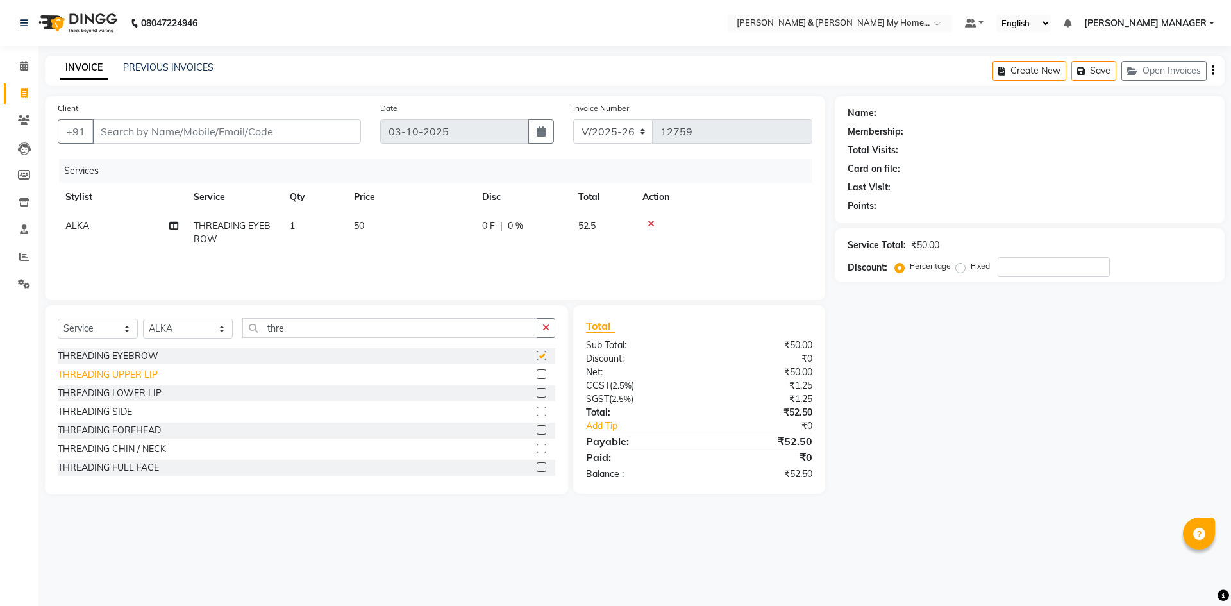
checkbox input "false"
click at [138, 376] on div "THREADING UPPER LIP" at bounding box center [108, 374] width 100 height 13
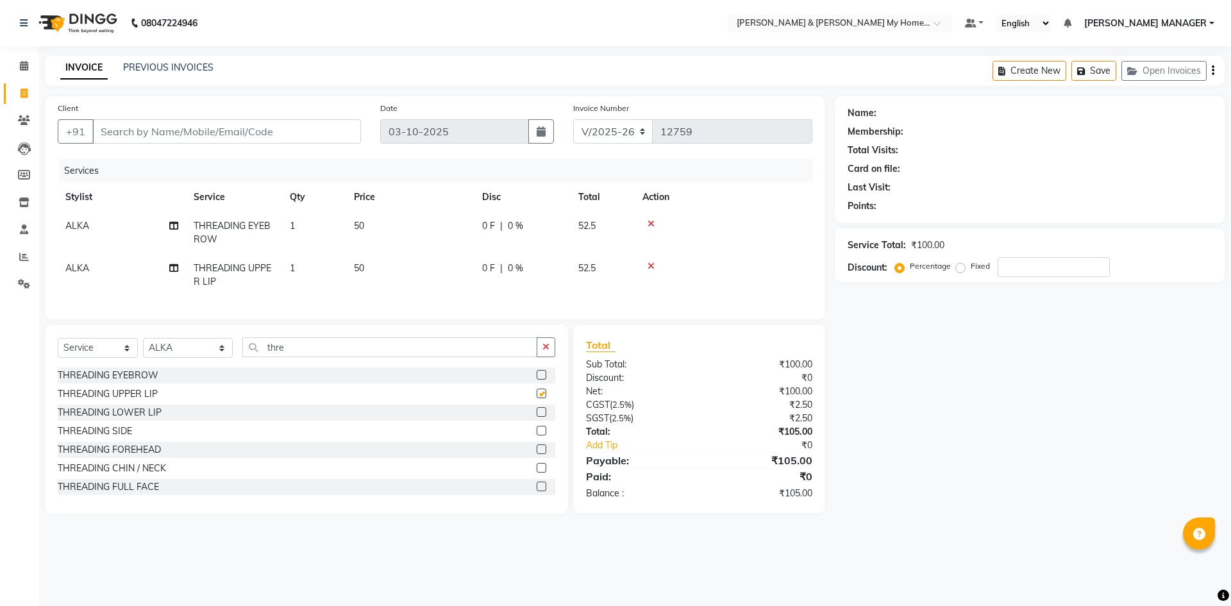
checkbox input "false"
drag, startPoint x: 281, startPoint y: 357, endPoint x: 215, endPoint y: 354, distance: 66.7
click at [222, 356] on div "Select Service Product Membership Package Voucher Prepaid Gift Card Select Styl…" at bounding box center [306, 352] width 497 height 30
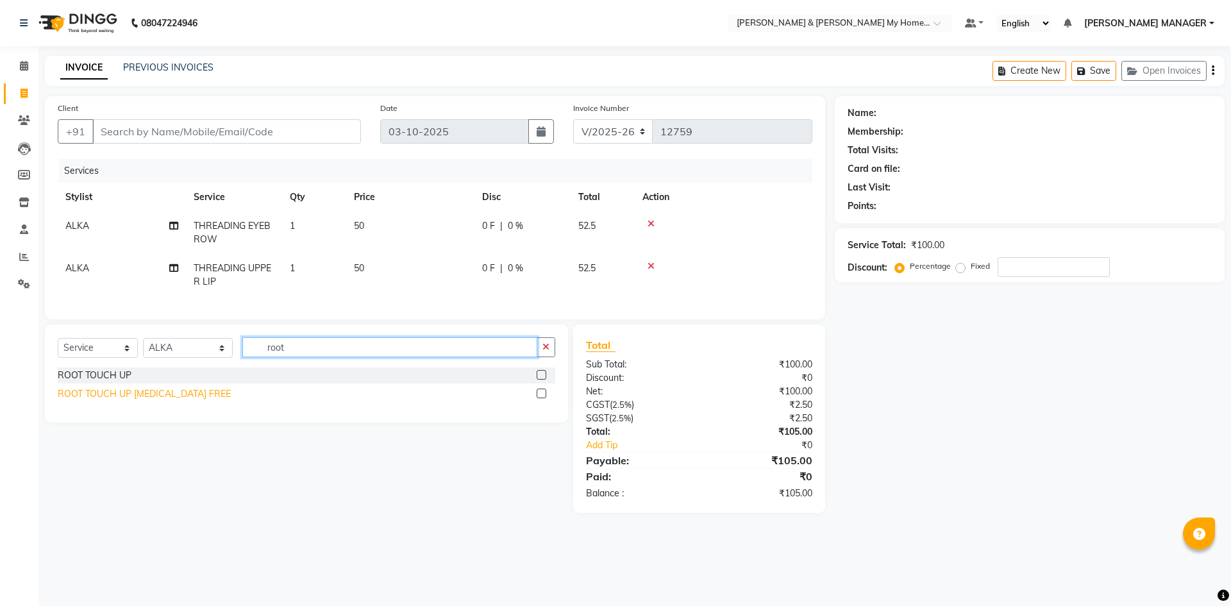
type input "root"
click at [180, 401] on div "ROOT TOUCH UP [MEDICAL_DATA] FREE" at bounding box center [144, 393] width 173 height 13
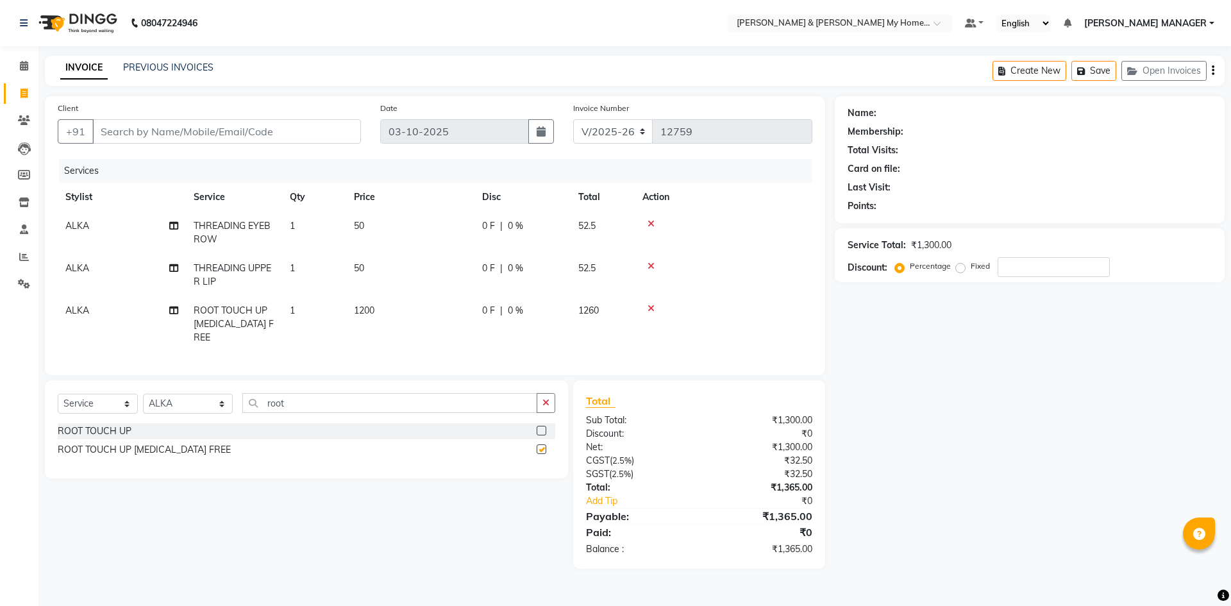
checkbox input "false"
drag, startPoint x: 294, startPoint y: 401, endPoint x: 183, endPoint y: 381, distance: 112.8
click at [183, 381] on div "Select Service Product Membership Package Voucher Prepaid Gift Card Select Styl…" at bounding box center [306, 429] width 523 height 98
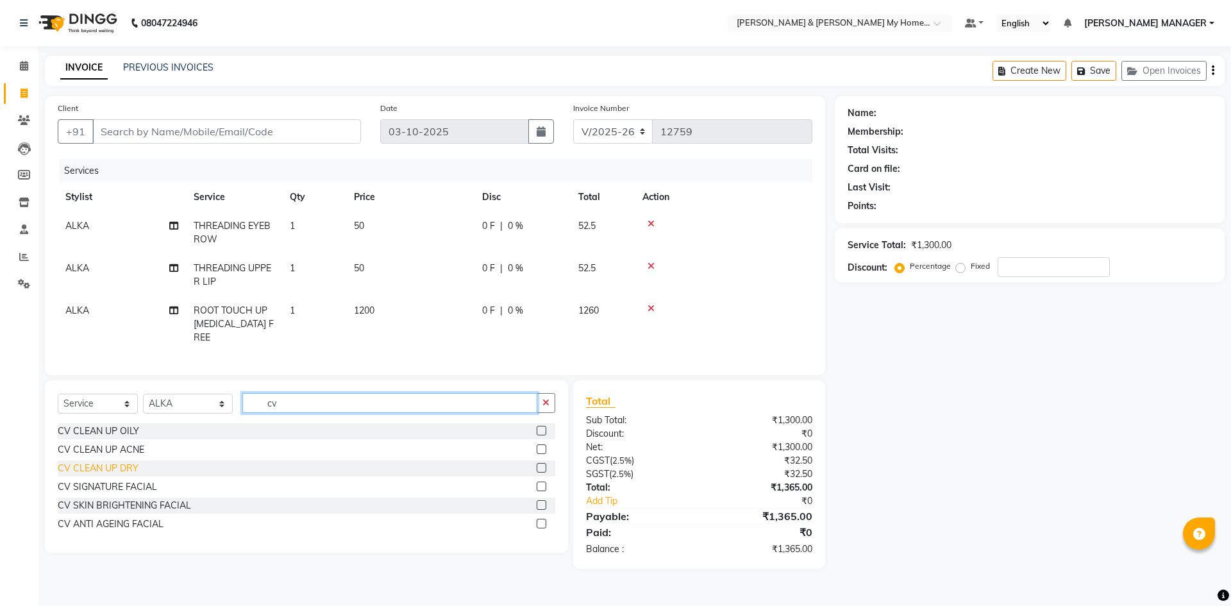
type input "cv"
click at [128, 462] on div "CV CLEAN UP DRY" at bounding box center [98, 468] width 81 height 13
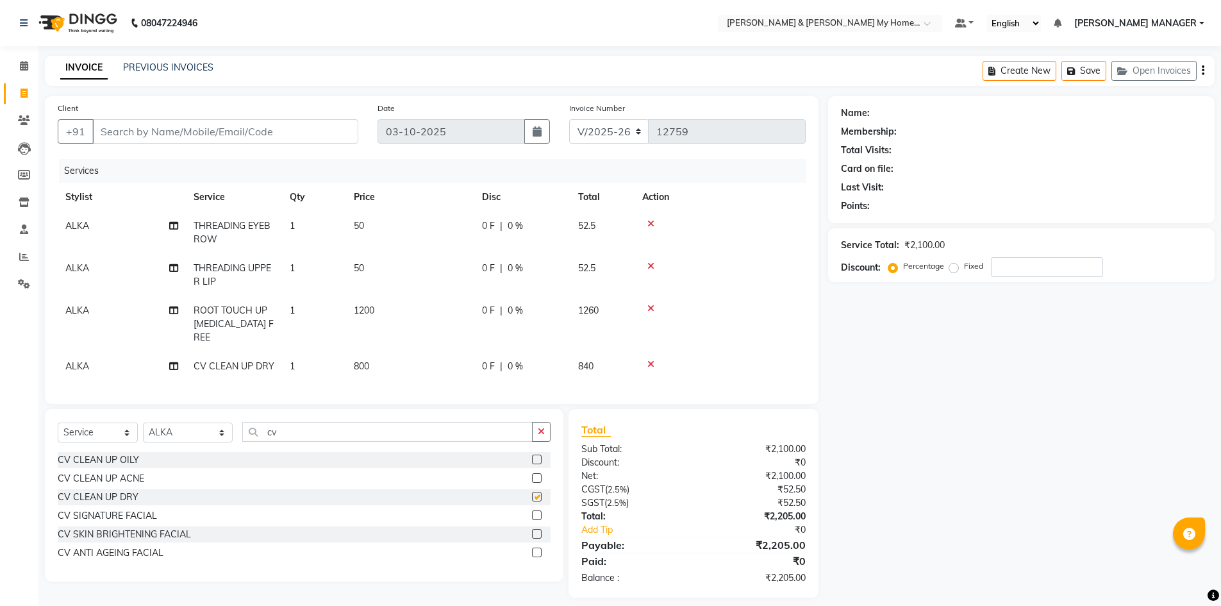
checkbox input "false"
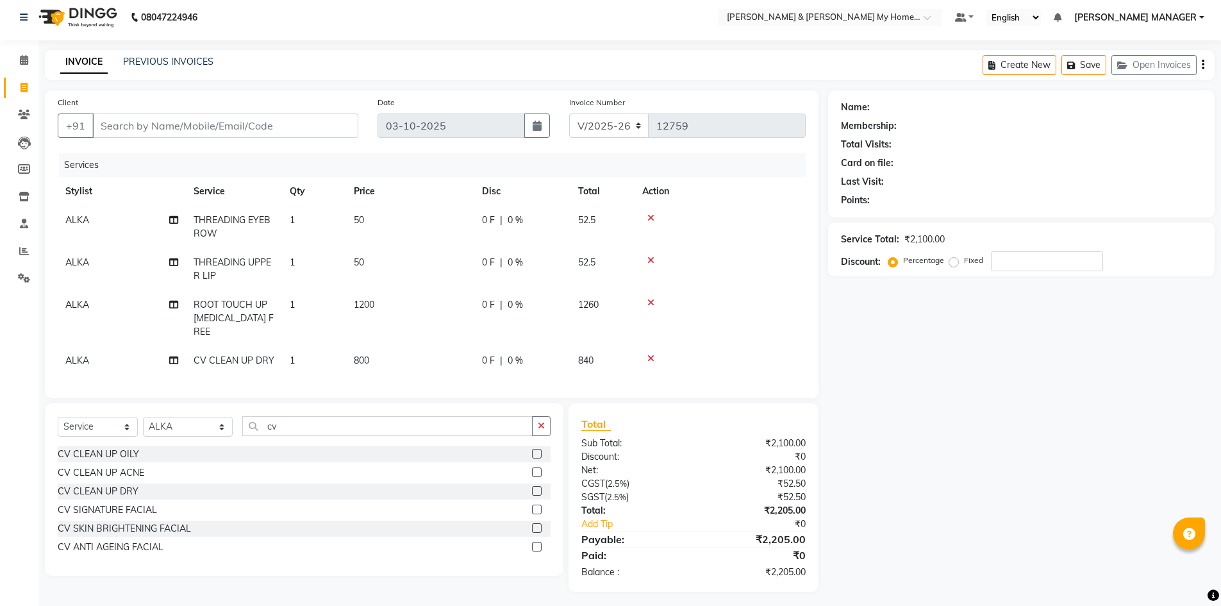
scroll to position [7, 0]
click at [172, 121] on input "Client" at bounding box center [225, 124] width 266 height 24
type input "9"
type input "0"
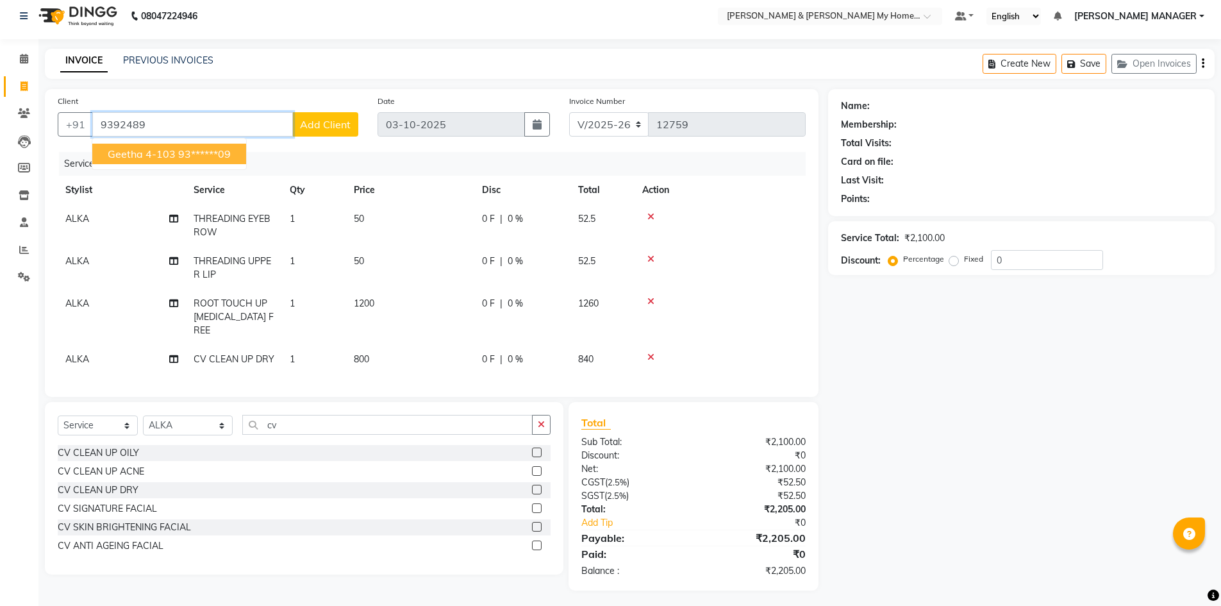
click at [169, 156] on span "Geetha 4-103" at bounding box center [142, 153] width 68 height 13
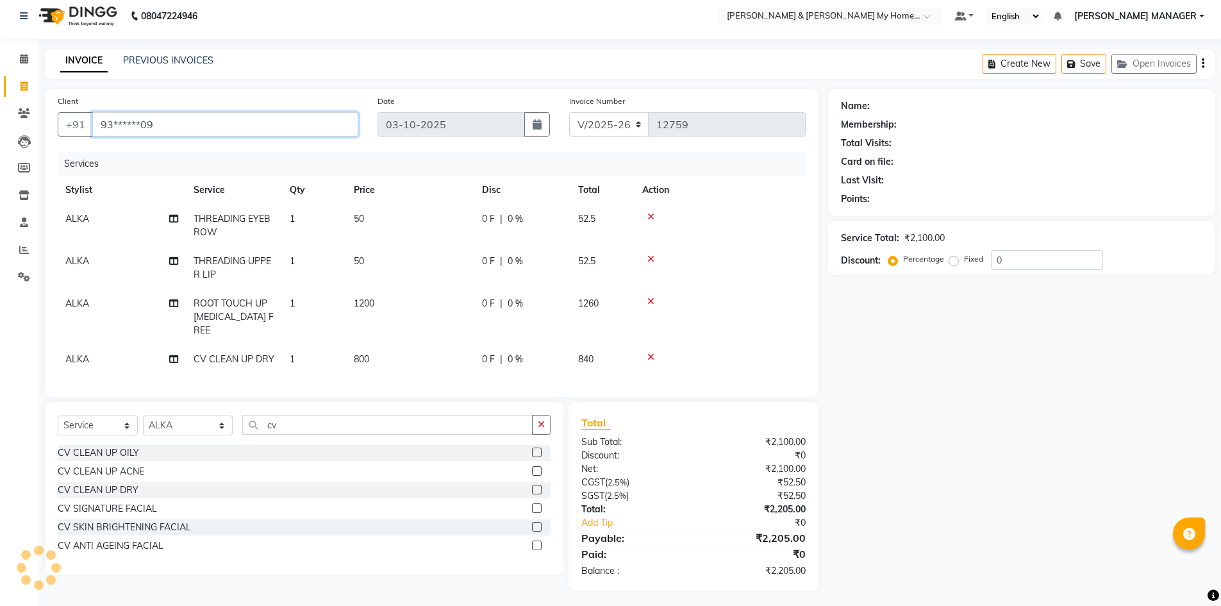
type input "93******09"
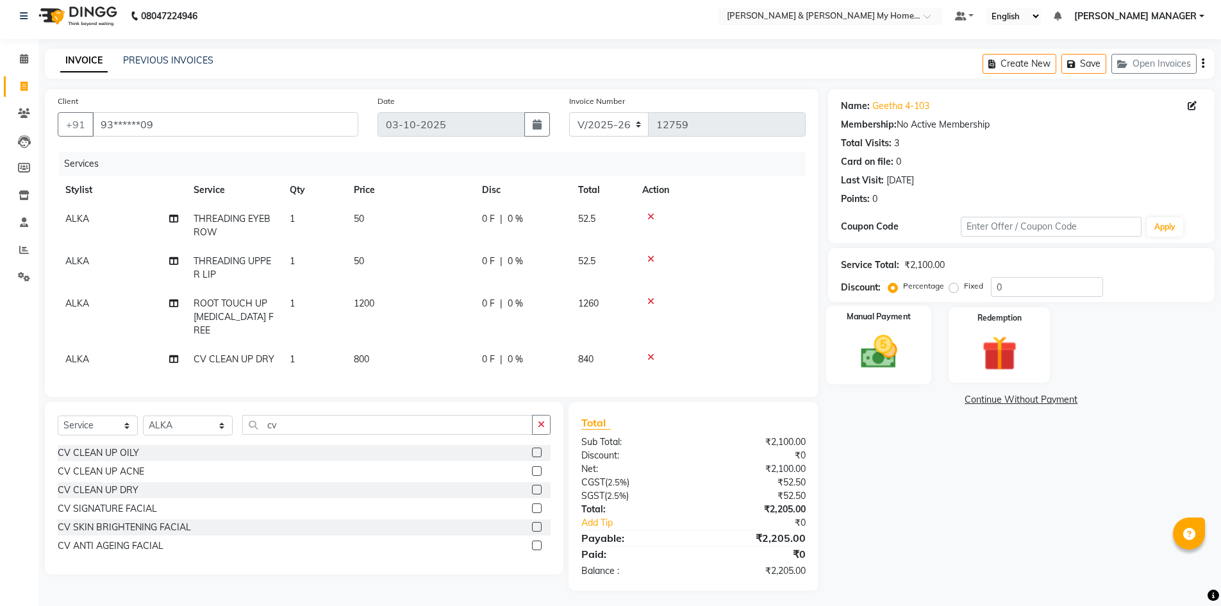
click at [885, 363] on img at bounding box center [878, 352] width 59 height 42
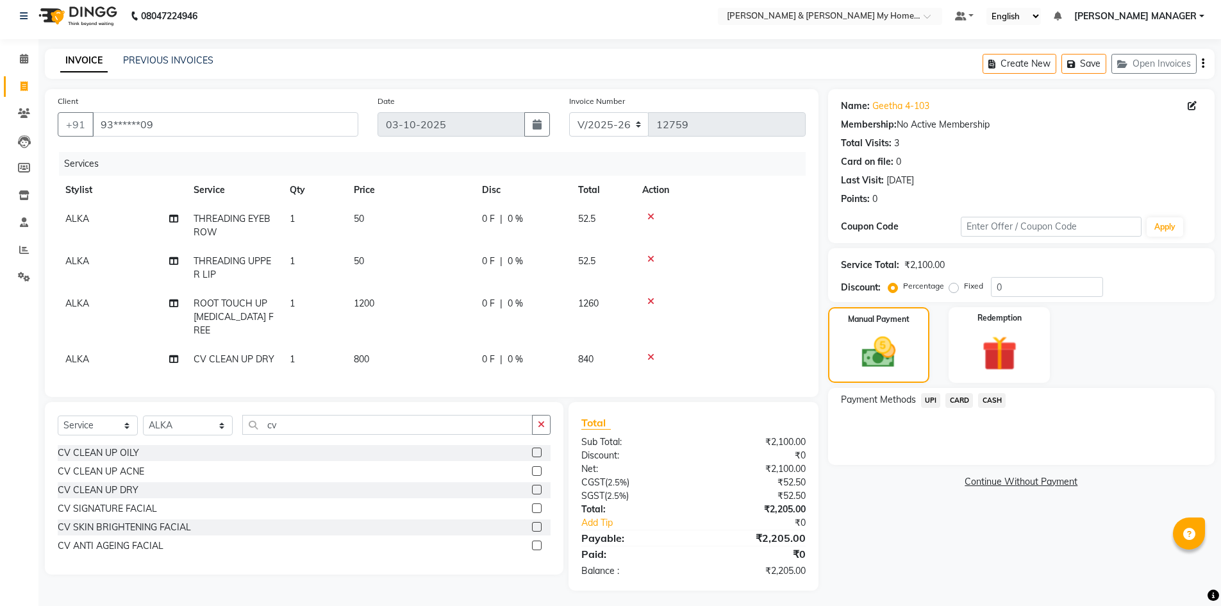
click at [933, 402] on span "UPI" at bounding box center [931, 400] width 20 height 15
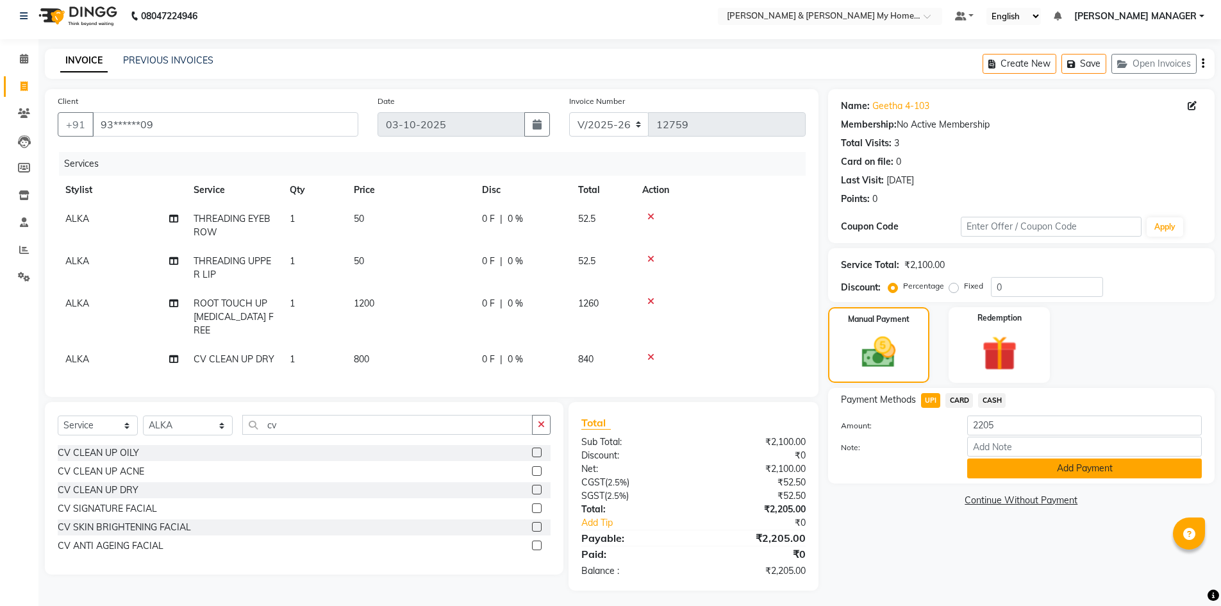
click at [1010, 469] on button "Add Payment" at bounding box center [1084, 468] width 235 height 20
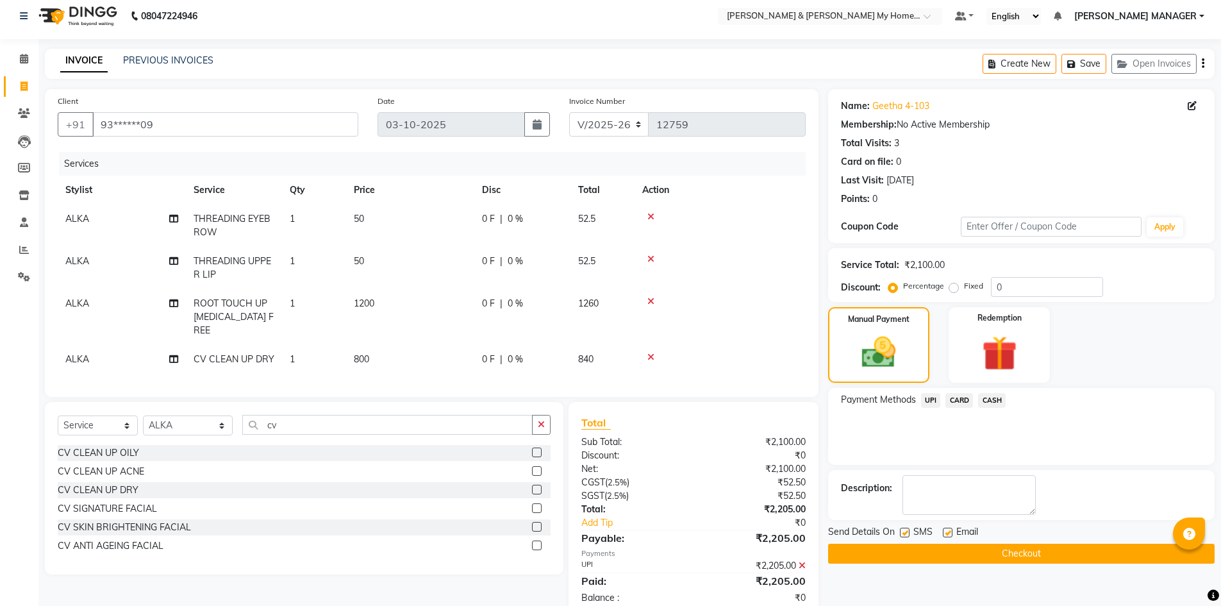
click at [1031, 558] on button "Checkout" at bounding box center [1021, 554] width 387 height 20
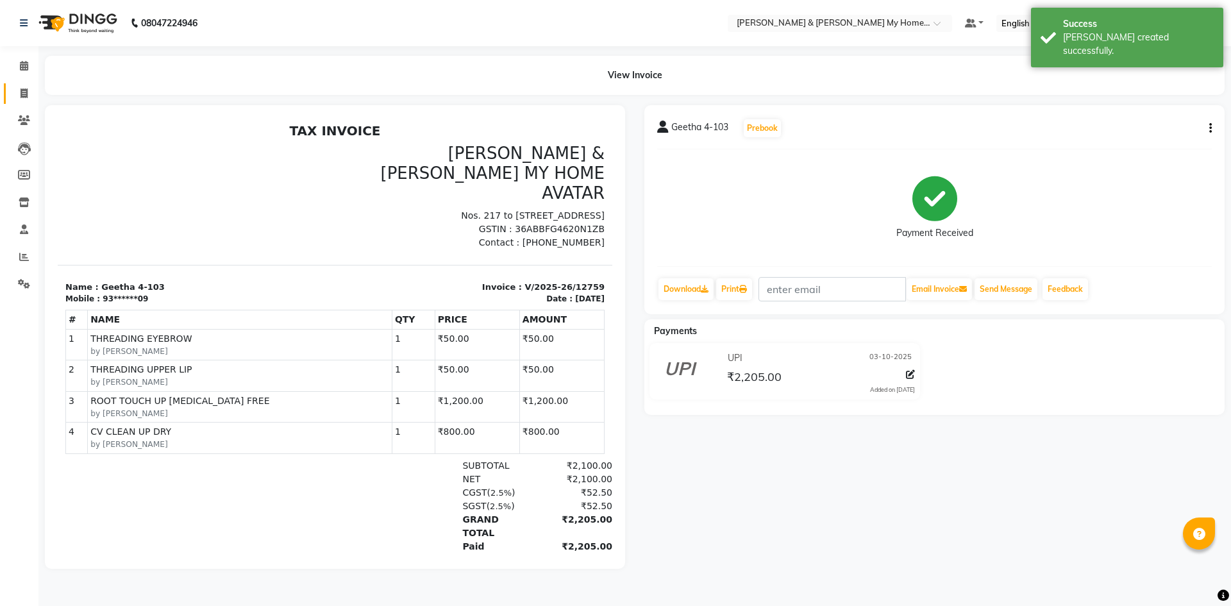
click at [20, 99] on span at bounding box center [24, 94] width 22 height 15
select select "service"
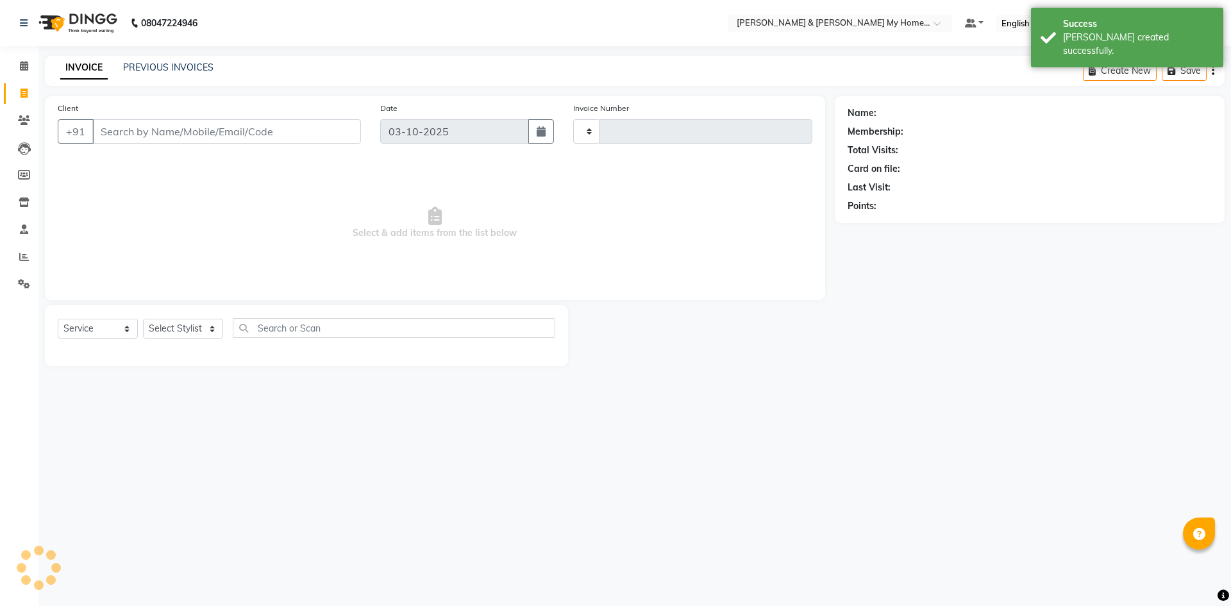
type input "12760"
select select "8193"
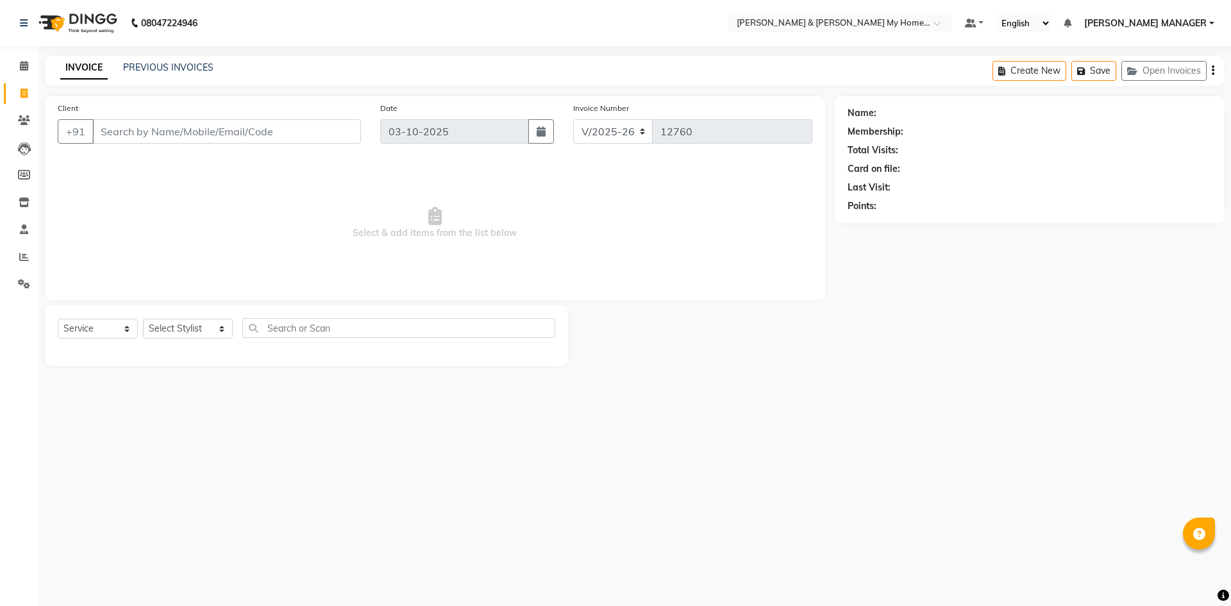
click at [153, 75] on div "INVOICE PREVIOUS INVOICES" at bounding box center [137, 68] width 184 height 15
click at [153, 73] on div "PREVIOUS INVOICES" at bounding box center [168, 67] width 90 height 13
click at [153, 71] on link "PREVIOUS INVOICES" at bounding box center [168, 68] width 90 height 12
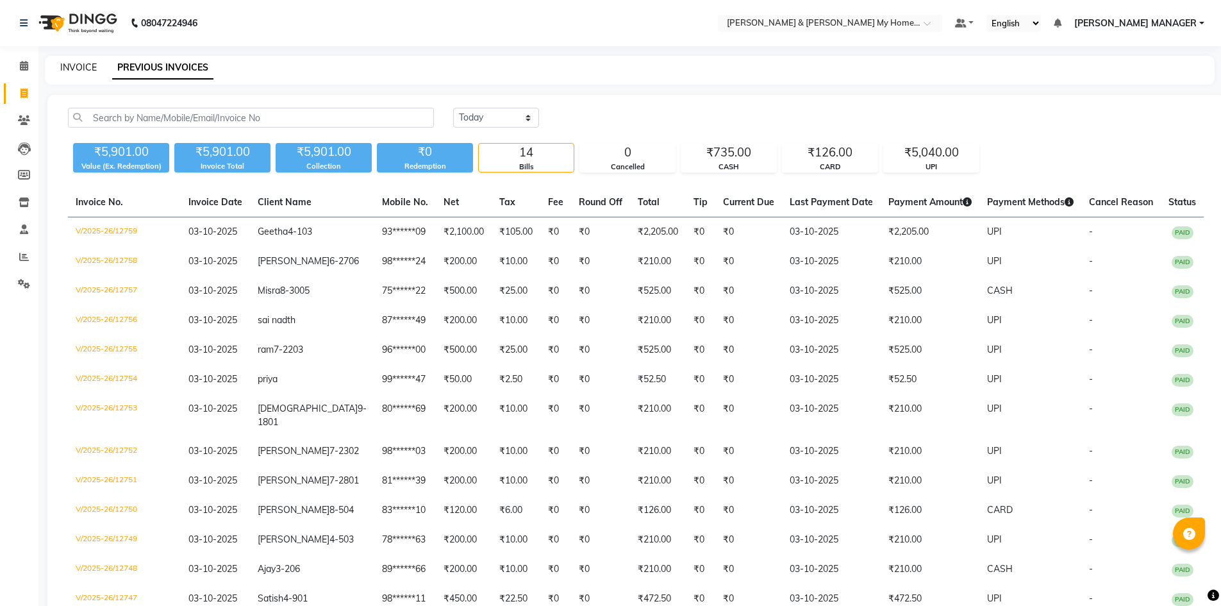
click at [79, 66] on link "INVOICE" at bounding box center [78, 68] width 37 height 12
select select "8193"
select select "service"
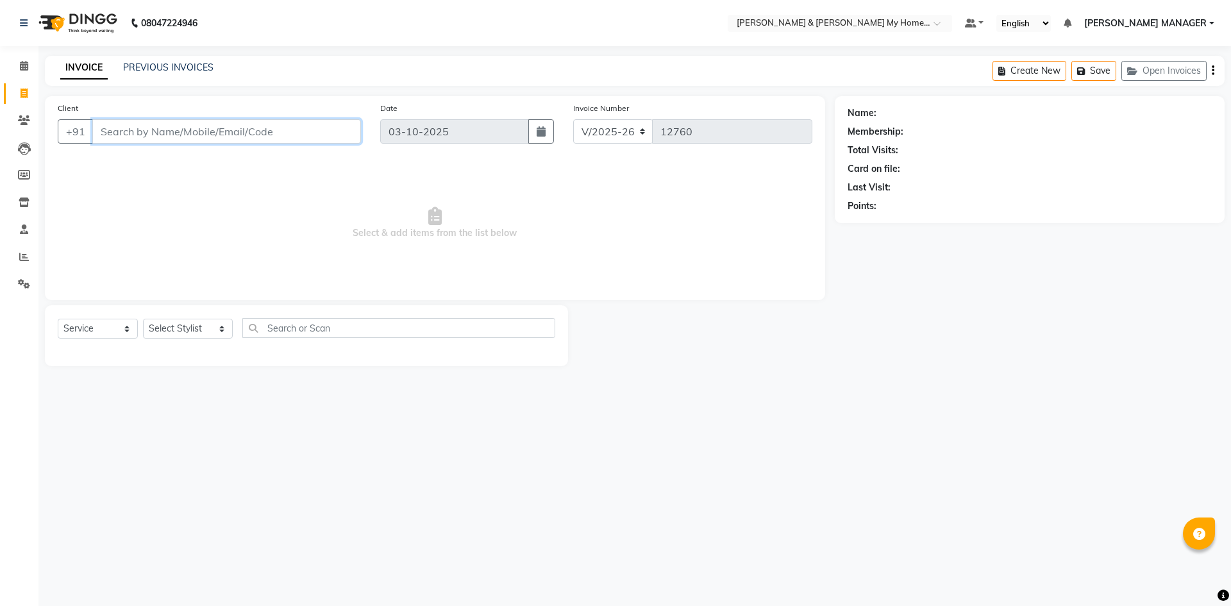
click at [121, 135] on input "Client" at bounding box center [226, 131] width 269 height 24
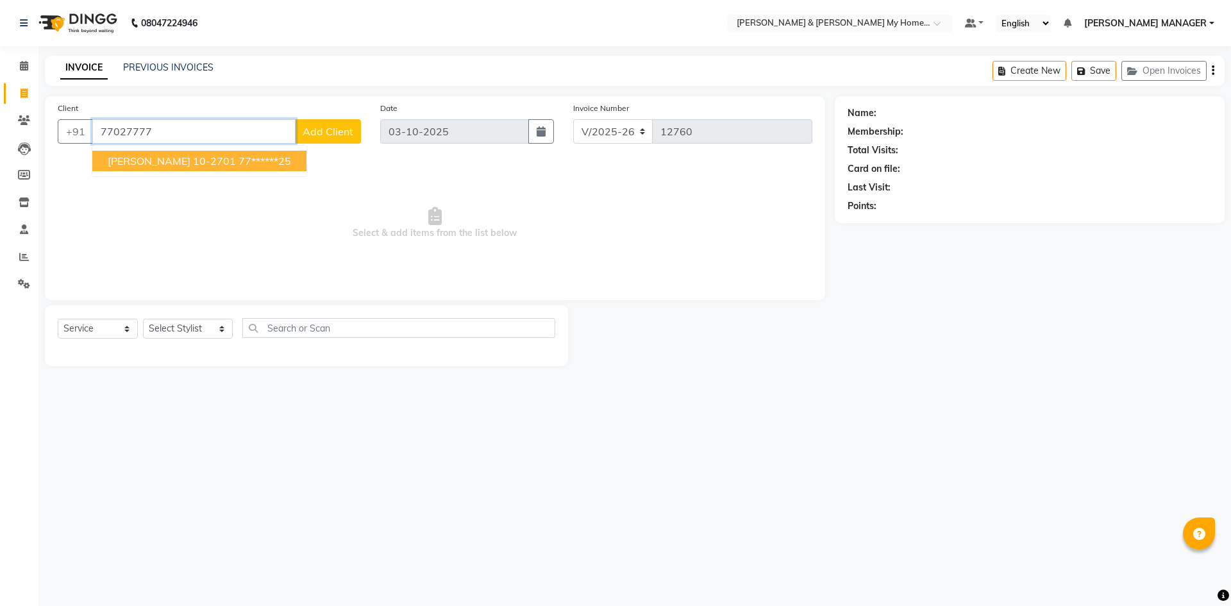
click at [146, 162] on span "aDYASHA 10-2701" at bounding box center [172, 160] width 128 height 13
type input "77******25"
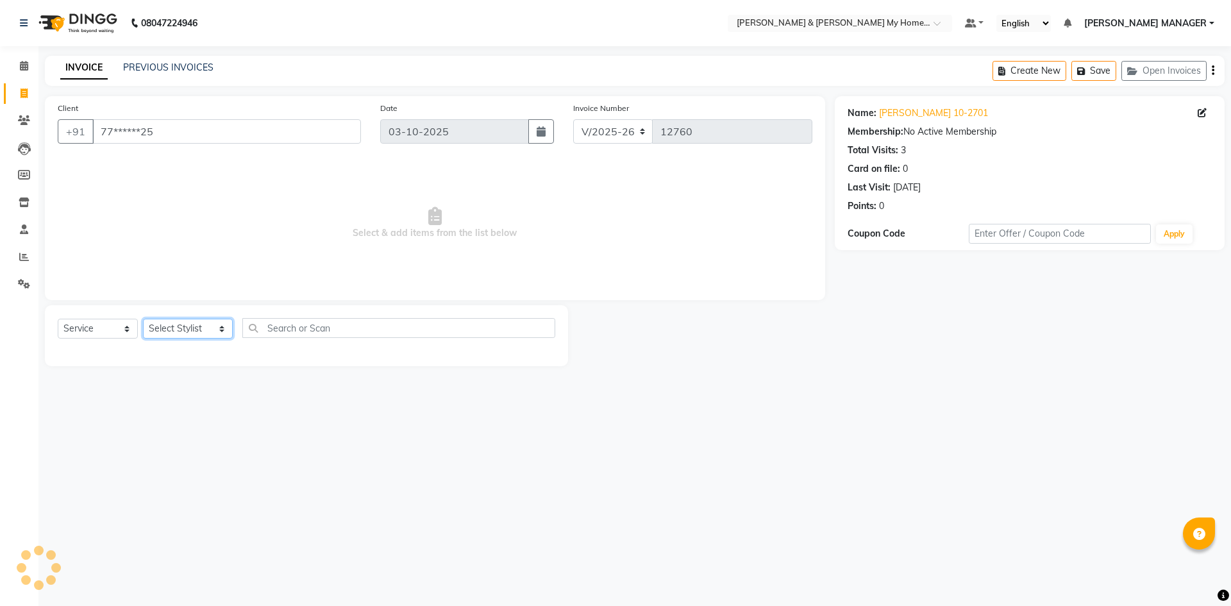
click at [199, 324] on select "Select Stylist Aarti Aarti [PERSON_NAME] Beauty [PERSON_NAME] Nail [PERSON_NAME…" at bounding box center [188, 329] width 90 height 20
select select "77258"
click at [143, 319] on select "Select Stylist Aarti Aarti [PERSON_NAME] Beauty [PERSON_NAME] Nail [PERSON_NAME…" at bounding box center [188, 329] width 90 height 20
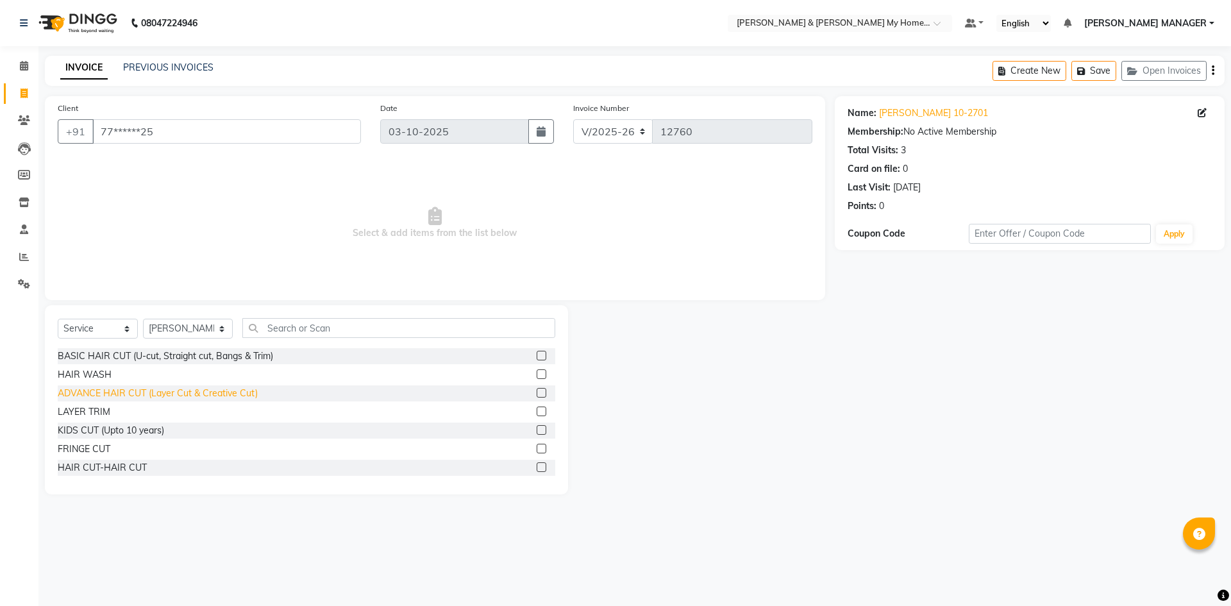
click at [219, 392] on div "ADVANCE HAIR CUT (Layer Cut & Creative Cut)" at bounding box center [158, 393] width 200 height 13
checkbox input "false"
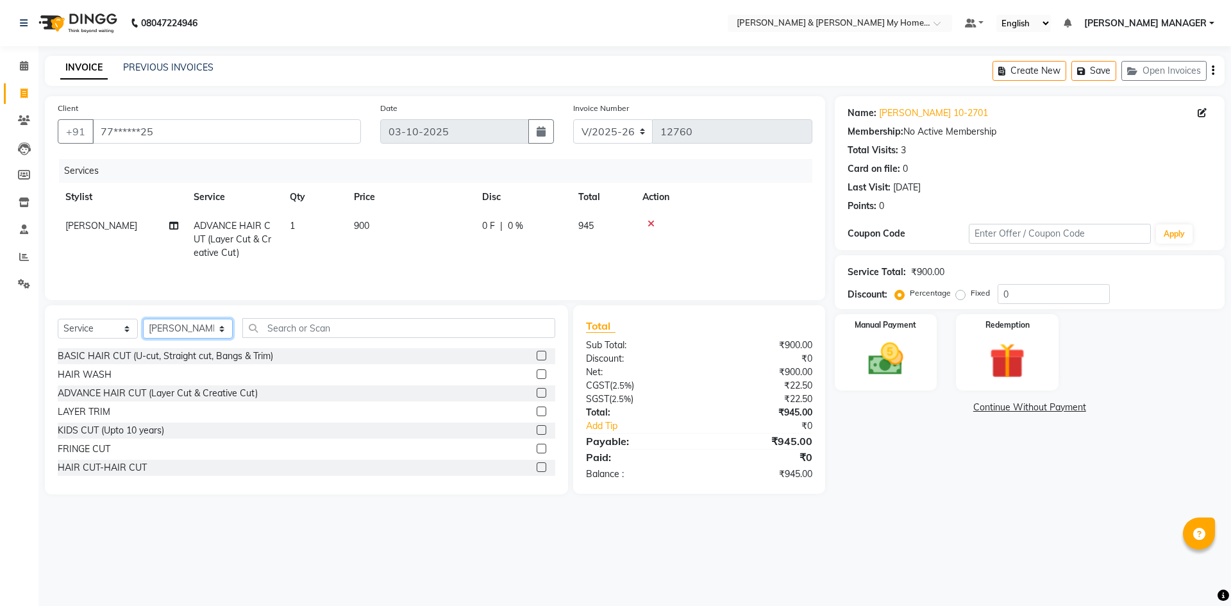
click at [189, 330] on select "Select Stylist Aarti Aarti [PERSON_NAME] Beauty [PERSON_NAME] Nail [PERSON_NAME…" at bounding box center [188, 329] width 90 height 20
select select "85861"
click at [143, 319] on select "Select Stylist Aarti Aarti [PERSON_NAME] Beauty [PERSON_NAME] Nail [PERSON_NAME…" at bounding box center [188, 329] width 90 height 20
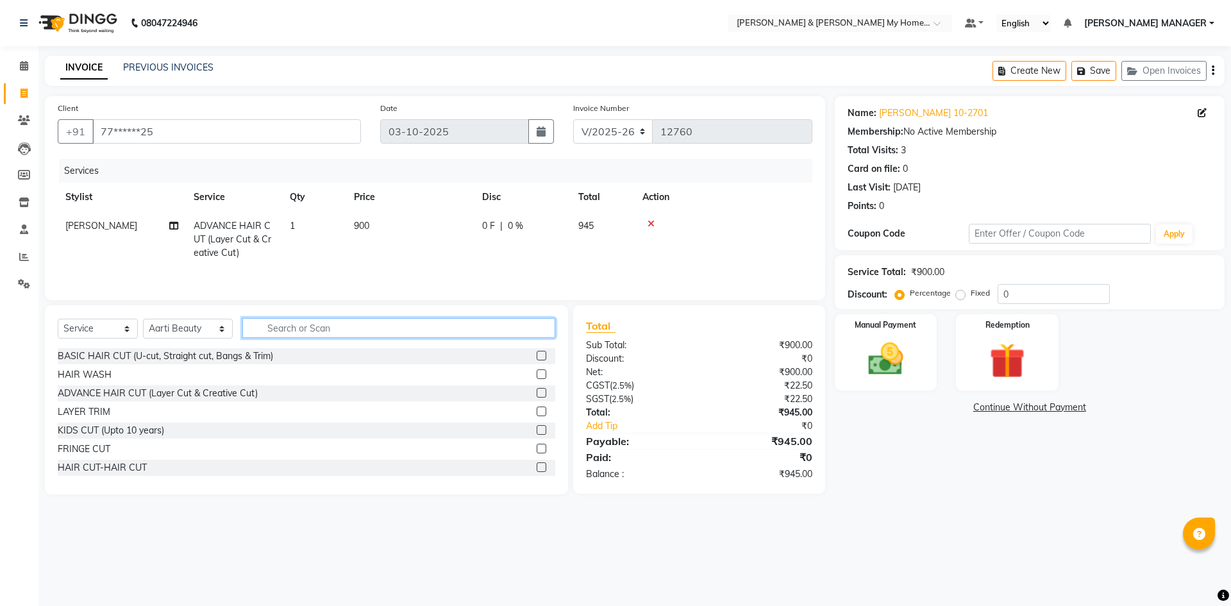
click at [327, 322] on input "text" at bounding box center [398, 328] width 313 height 20
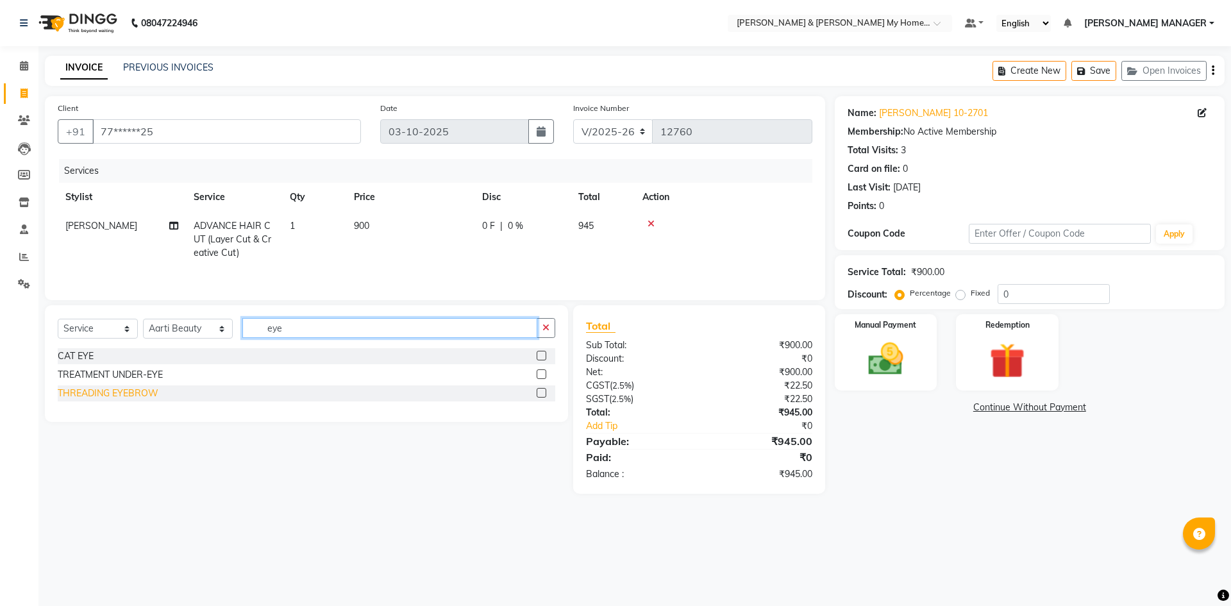
type input "eye"
click at [141, 392] on div "THREADING EYEBROW" at bounding box center [108, 393] width 101 height 13
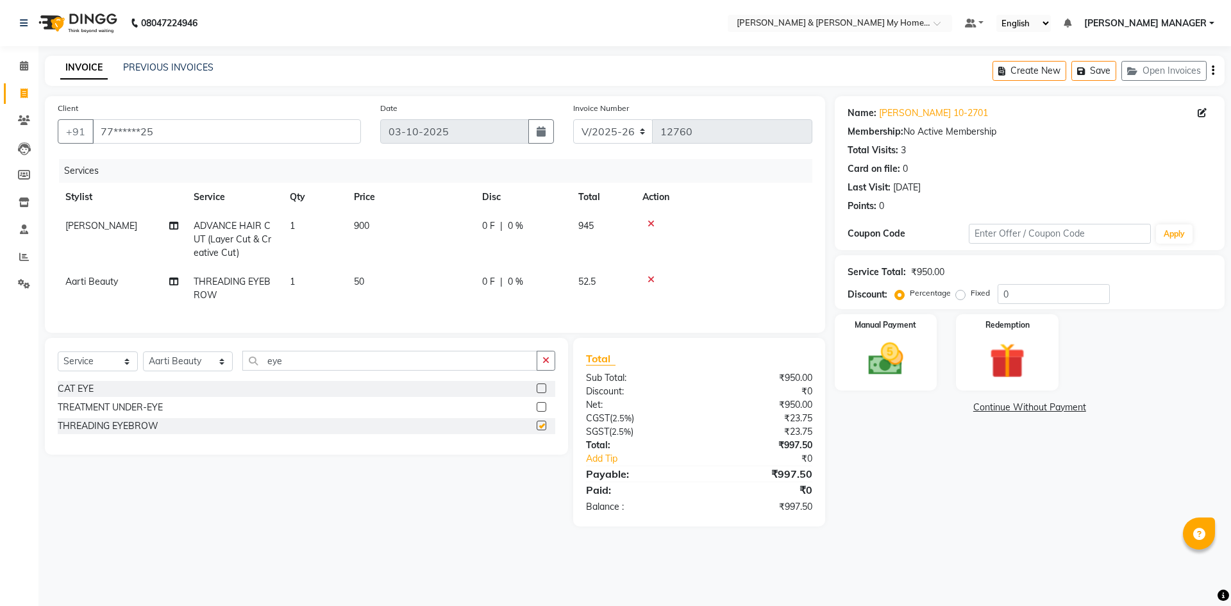
checkbox input "false"
drag, startPoint x: 295, startPoint y: 371, endPoint x: 243, endPoint y: 373, distance: 52.0
click at [243, 371] on input "eye" at bounding box center [389, 361] width 295 height 20
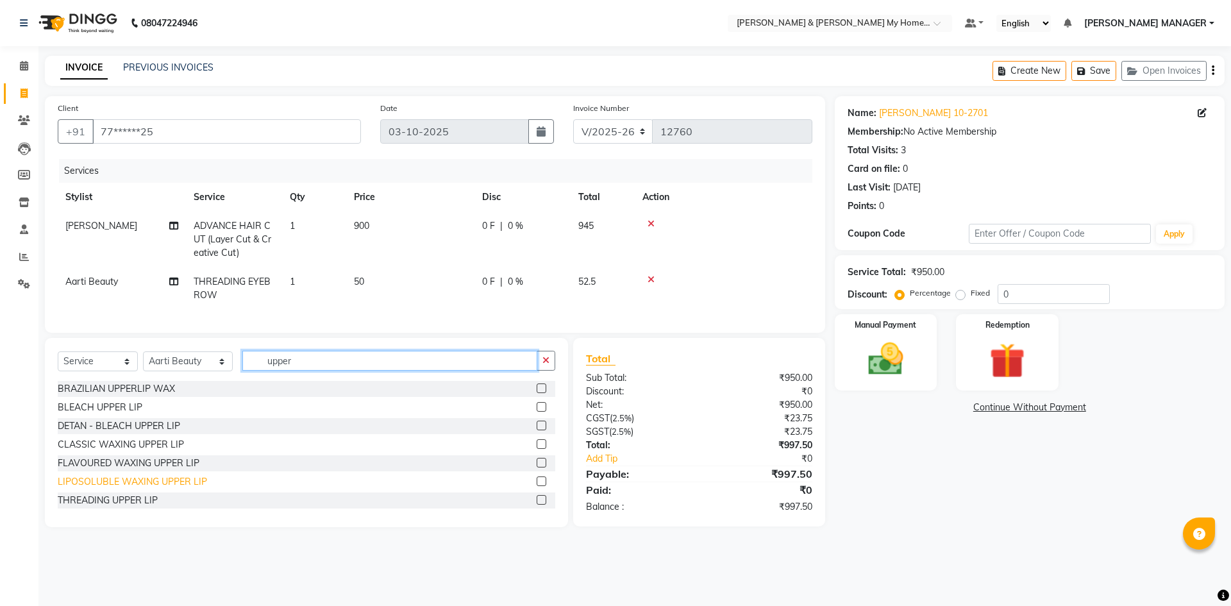
scroll to position [2, 0]
type input "upper"
click at [142, 505] on div "THREADING UPPER LIP" at bounding box center [108, 498] width 100 height 13
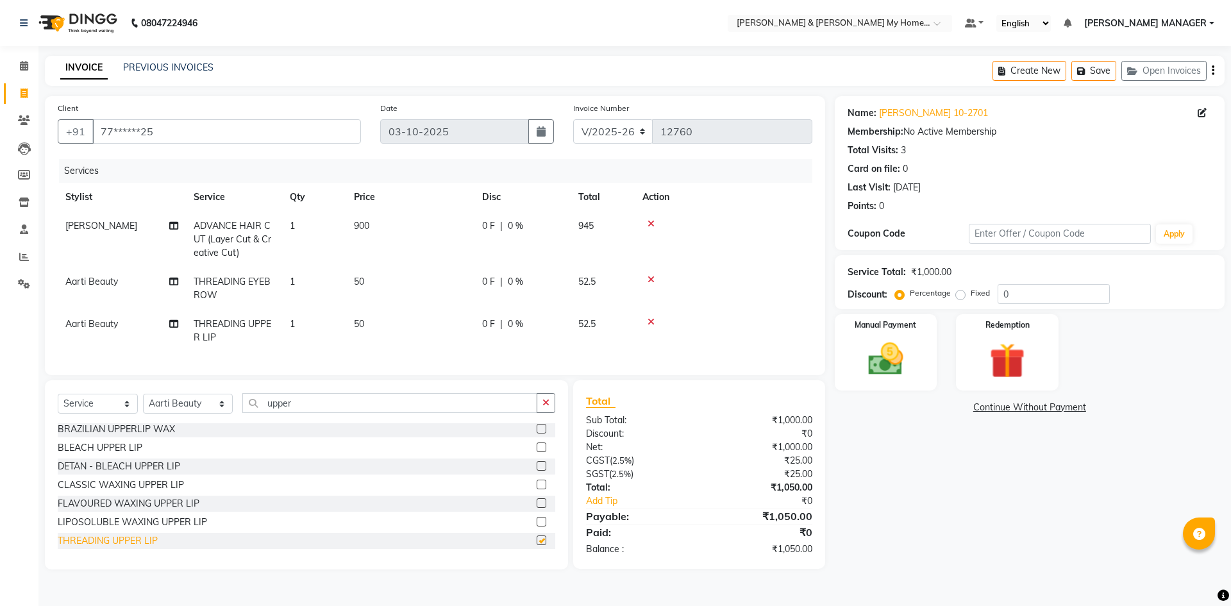
checkbox input "false"
drag, startPoint x: 312, startPoint y: 412, endPoint x: 200, endPoint y: 406, distance: 111.7
click at [201, 406] on div "Select Service Product Membership Package Voucher Prepaid Gift Card Select Styl…" at bounding box center [306, 408] width 497 height 30
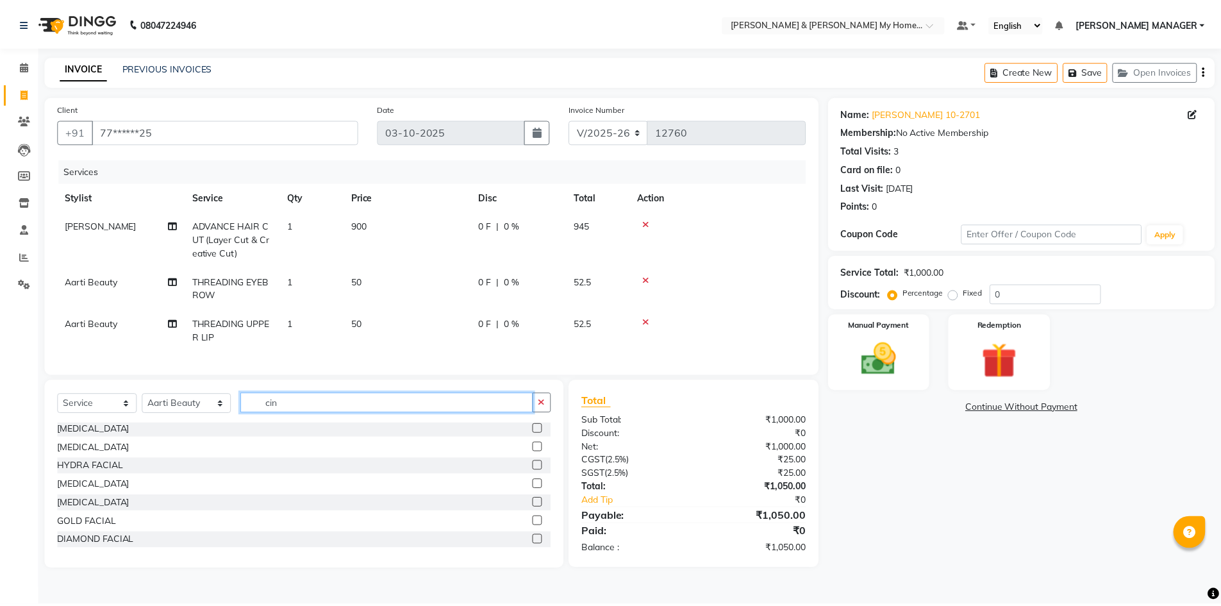
scroll to position [0, 0]
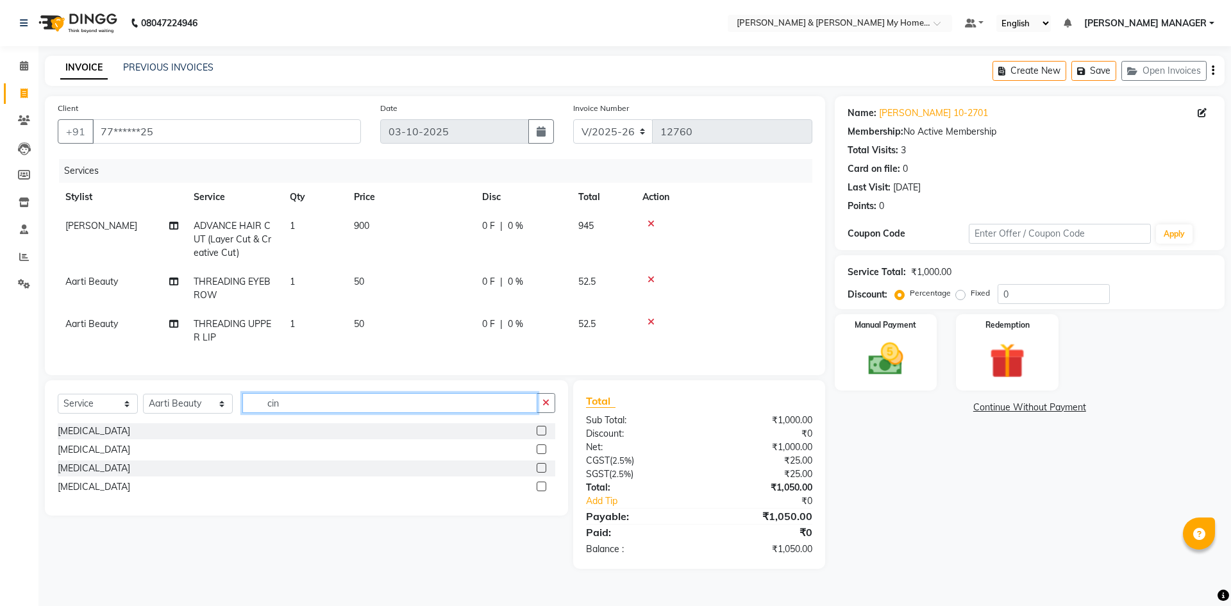
drag, startPoint x: 283, startPoint y: 410, endPoint x: 212, endPoint y: 394, distance: 72.8
click at [216, 399] on div "Select Service Product Membership Package Voucher Prepaid Gift Card Select Styl…" at bounding box center [306, 447] width 523 height 135
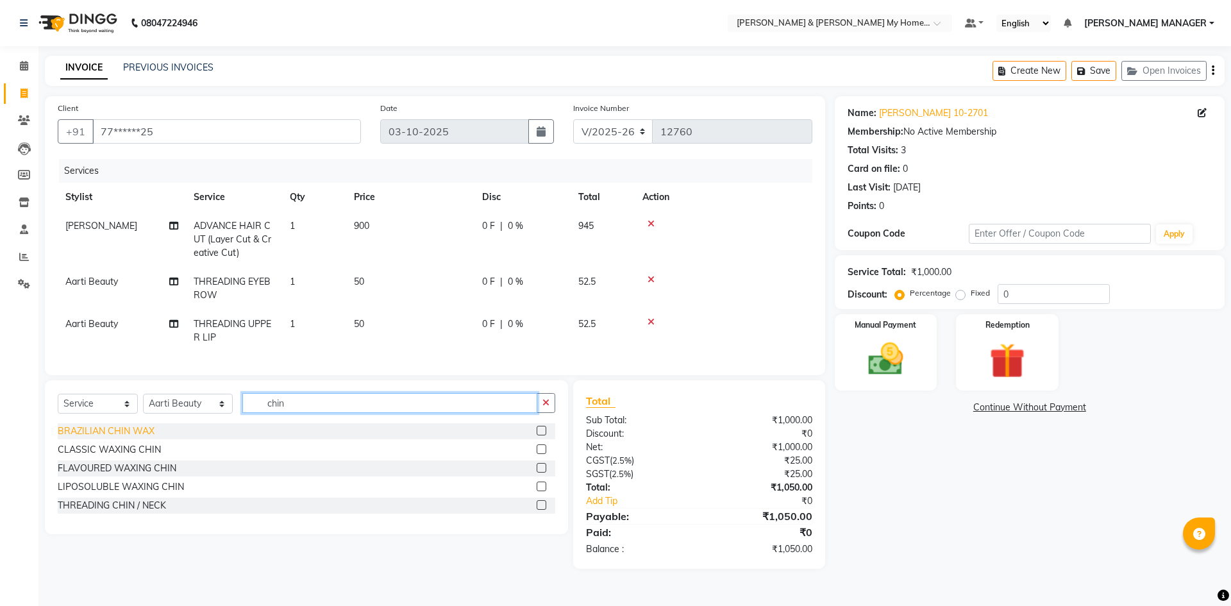
type input "chin"
click at [135, 438] on div "BRAZILIAN CHIN WAX" at bounding box center [106, 430] width 97 height 13
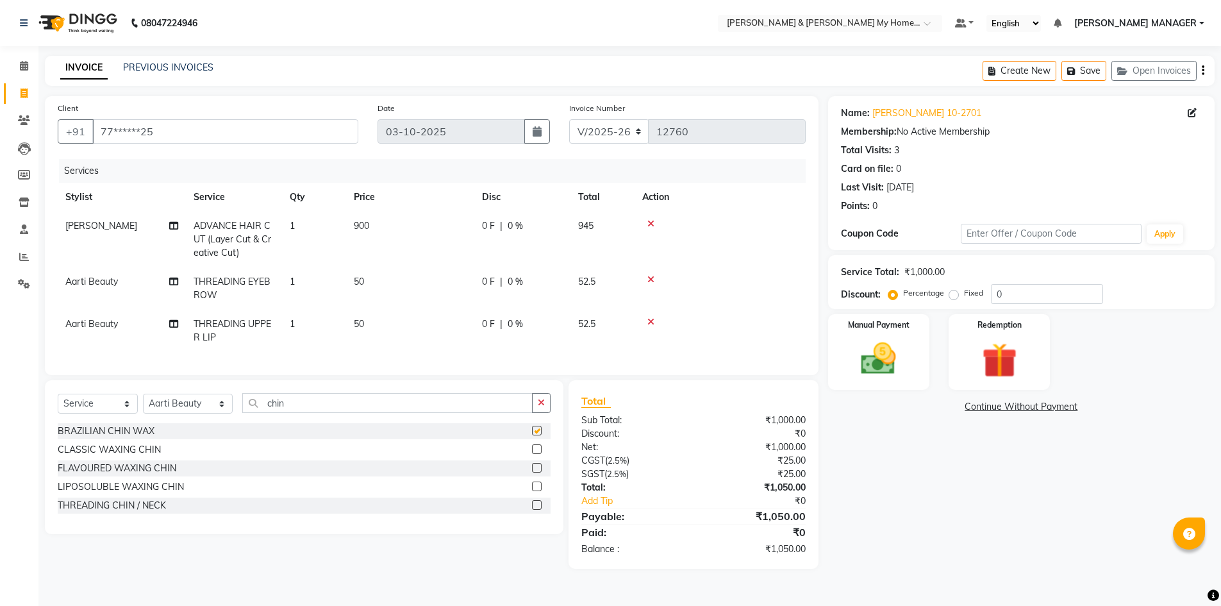
checkbox input "false"
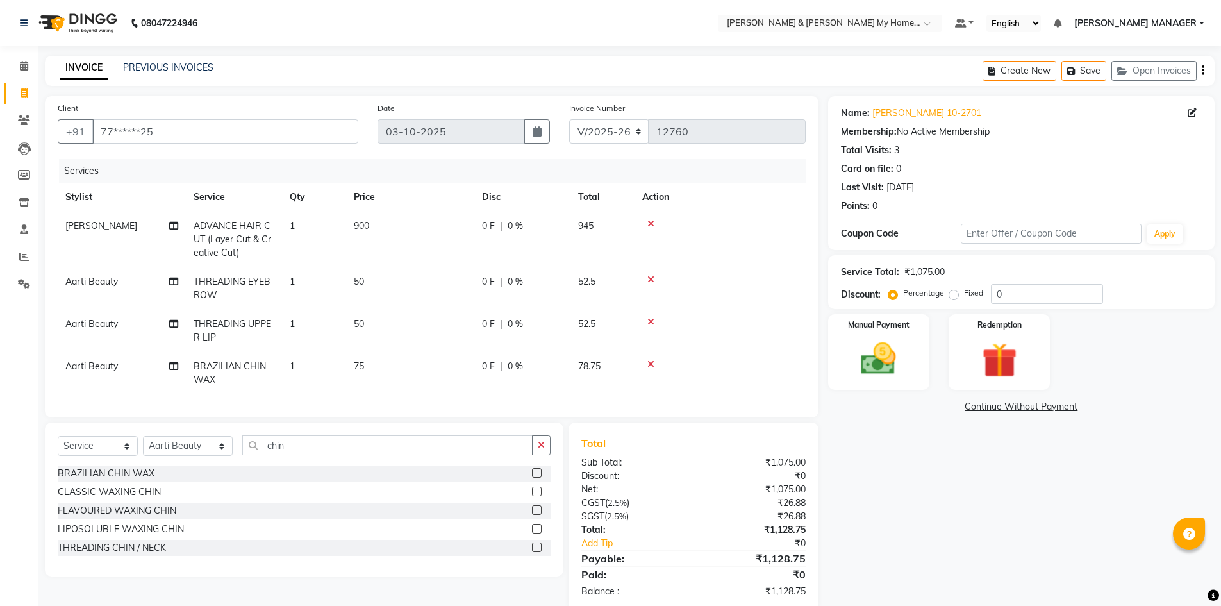
scroll to position [34, 0]
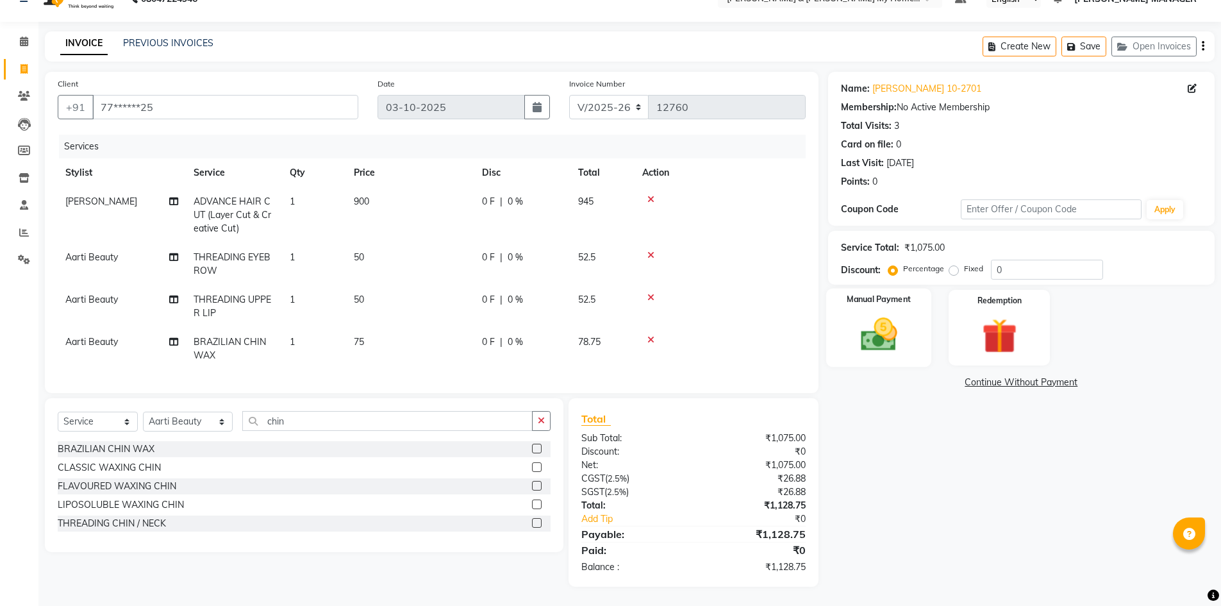
click at [878, 329] on img at bounding box center [878, 334] width 59 height 42
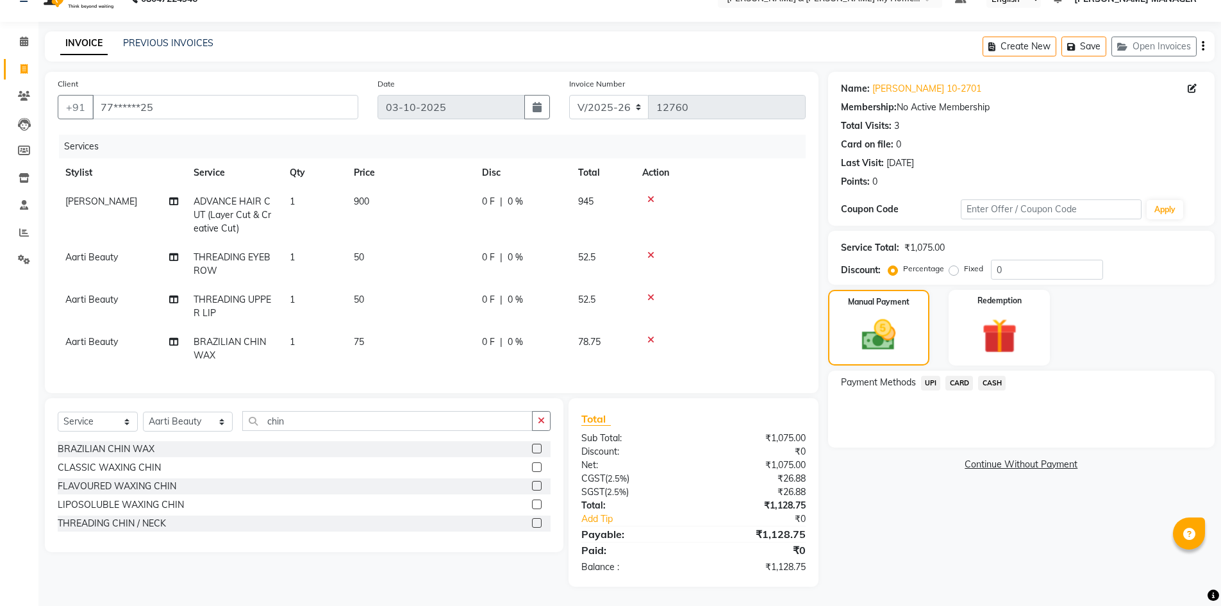
click at [928, 376] on span "UPI" at bounding box center [931, 383] width 20 height 15
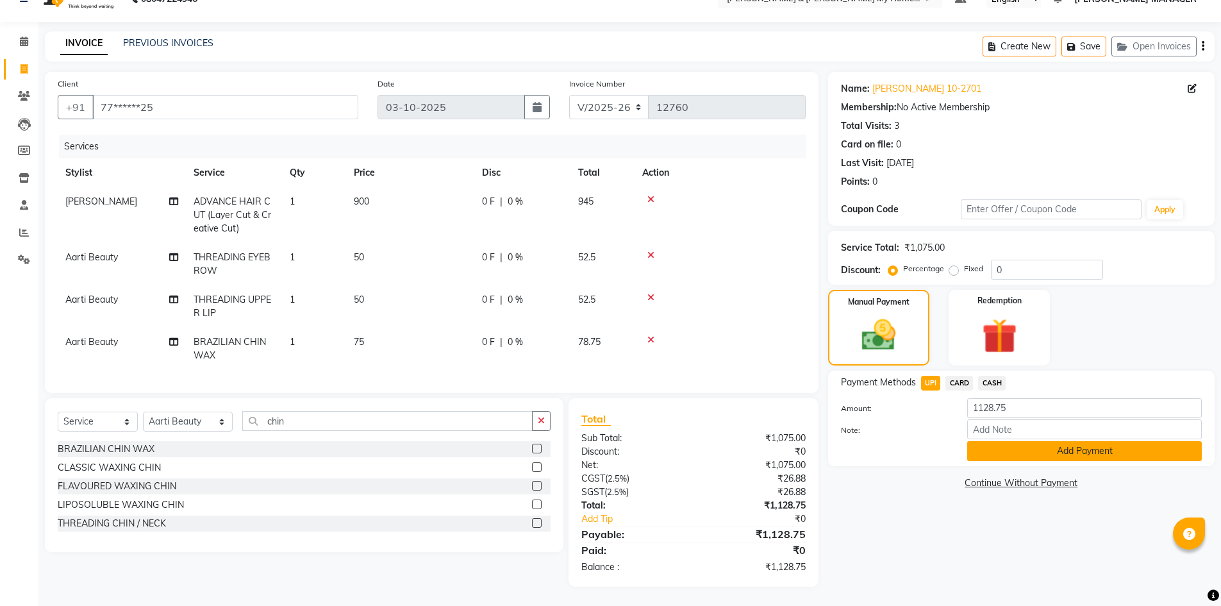
click at [1078, 441] on button "Add Payment" at bounding box center [1084, 451] width 235 height 20
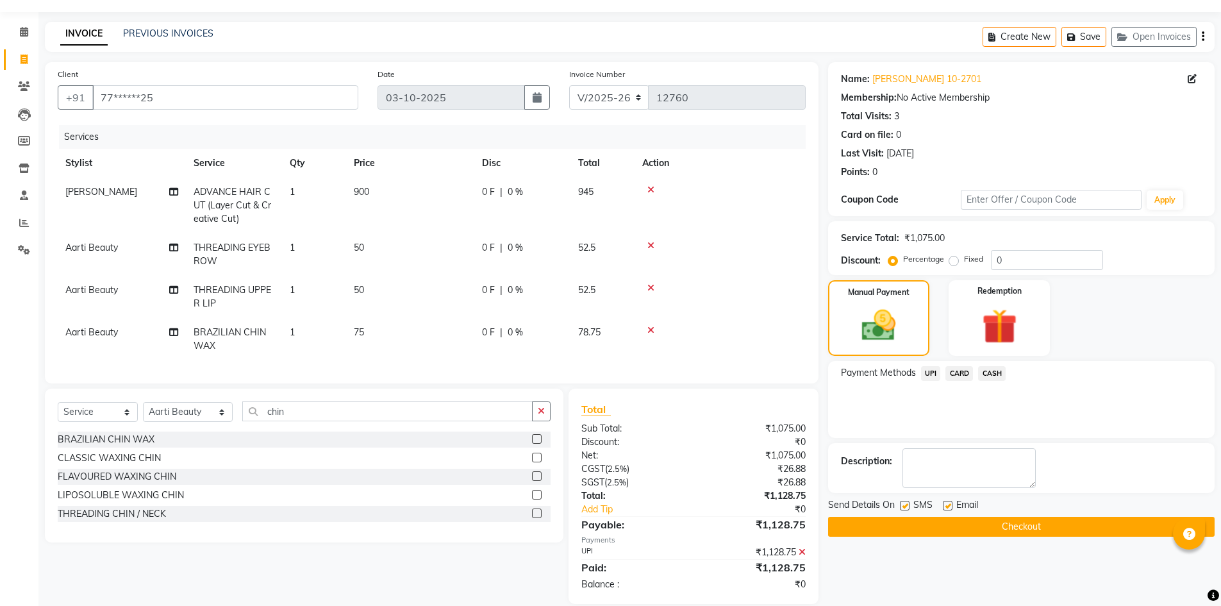
click at [1022, 526] on button "Checkout" at bounding box center [1021, 527] width 387 height 20
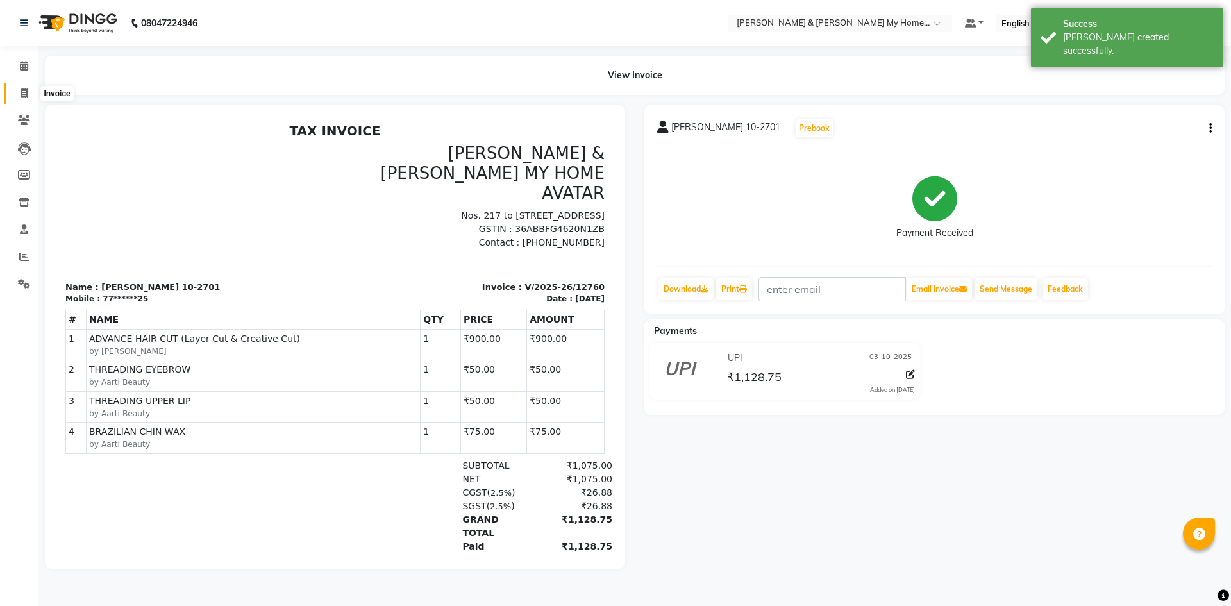
click at [24, 97] on icon at bounding box center [24, 93] width 7 height 10
select select "8193"
select select "service"
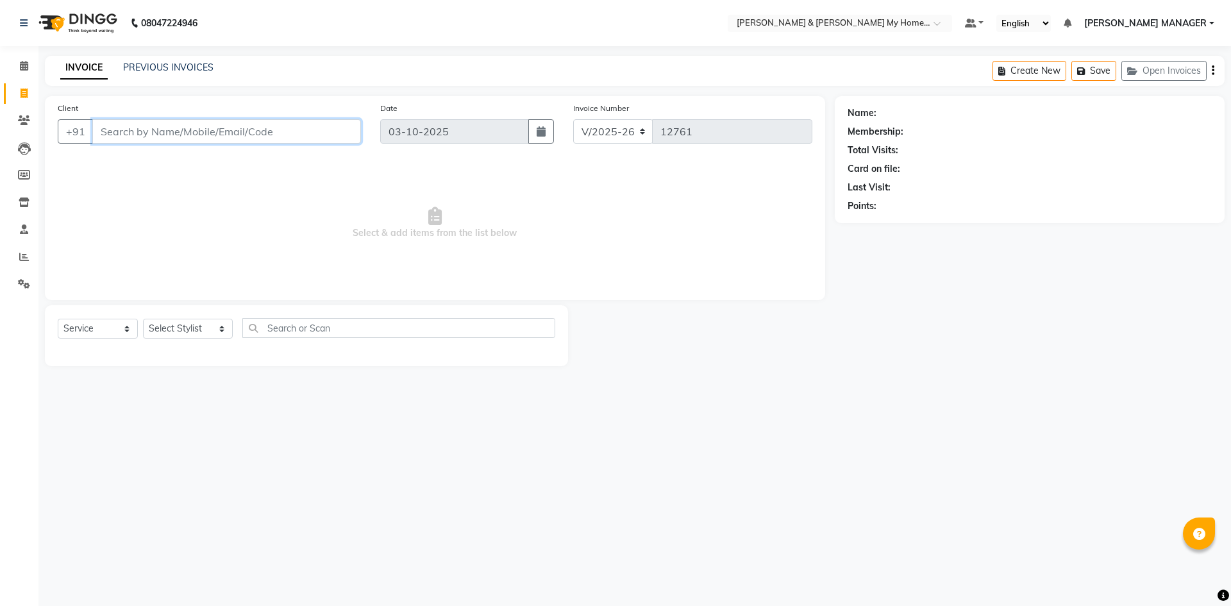
click at [175, 135] on input "Client" at bounding box center [226, 131] width 269 height 24
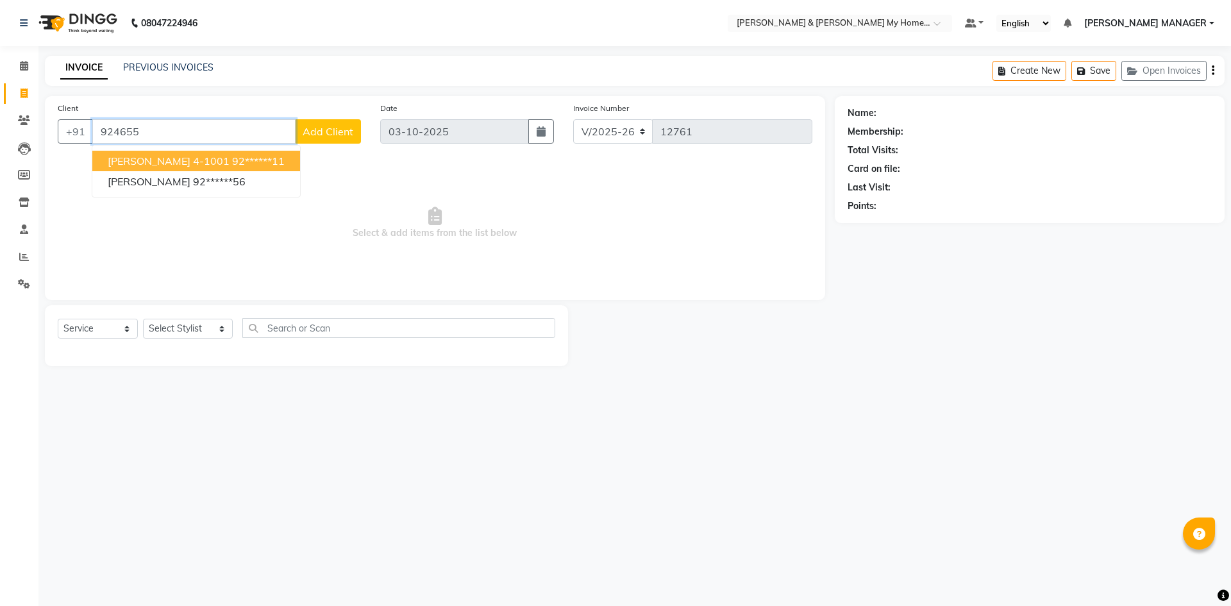
click at [179, 160] on span "AHMAD 4-1001" at bounding box center [169, 160] width 122 height 13
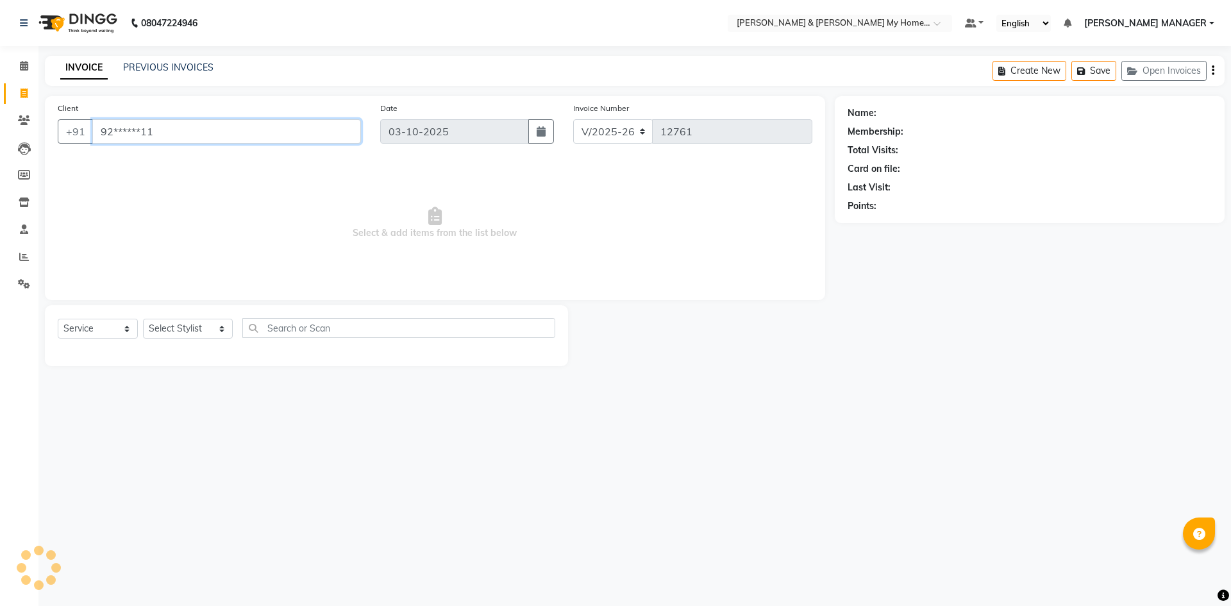
type input "92******11"
click at [184, 329] on select "Select Stylist Aarti Aarti [PERSON_NAME] Beauty [PERSON_NAME] Nail [PERSON_NAME…" at bounding box center [188, 329] width 90 height 20
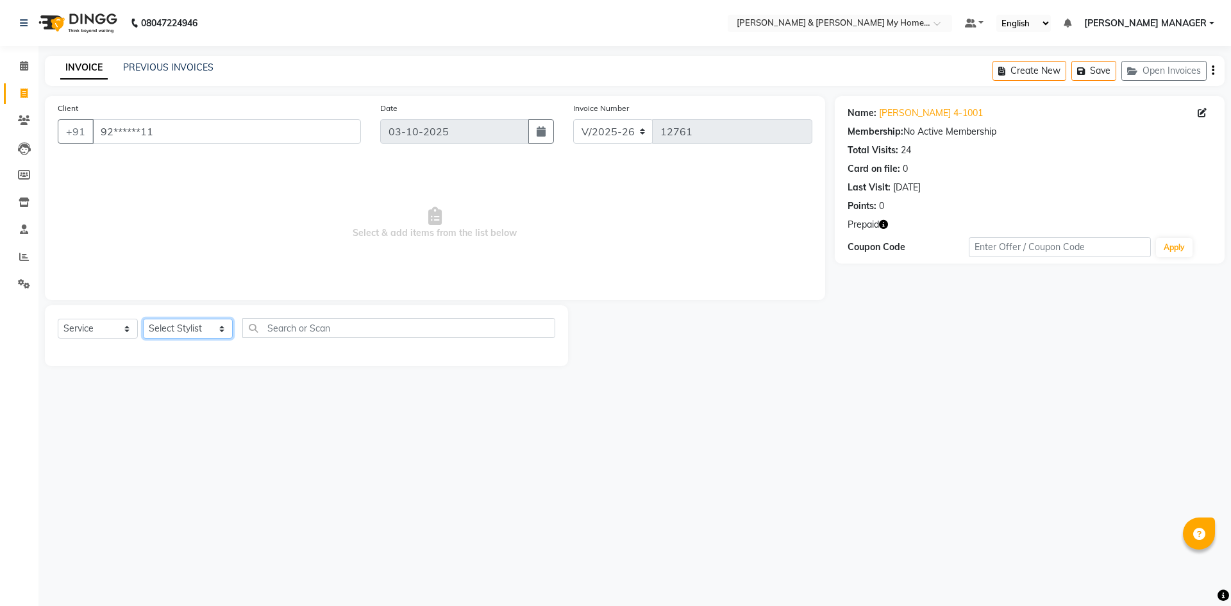
select select "77284"
click at [143, 319] on select "Select Stylist Aarti Aarti [PERSON_NAME] Beauty [PERSON_NAME] Nail [PERSON_NAME…" at bounding box center [188, 329] width 90 height 20
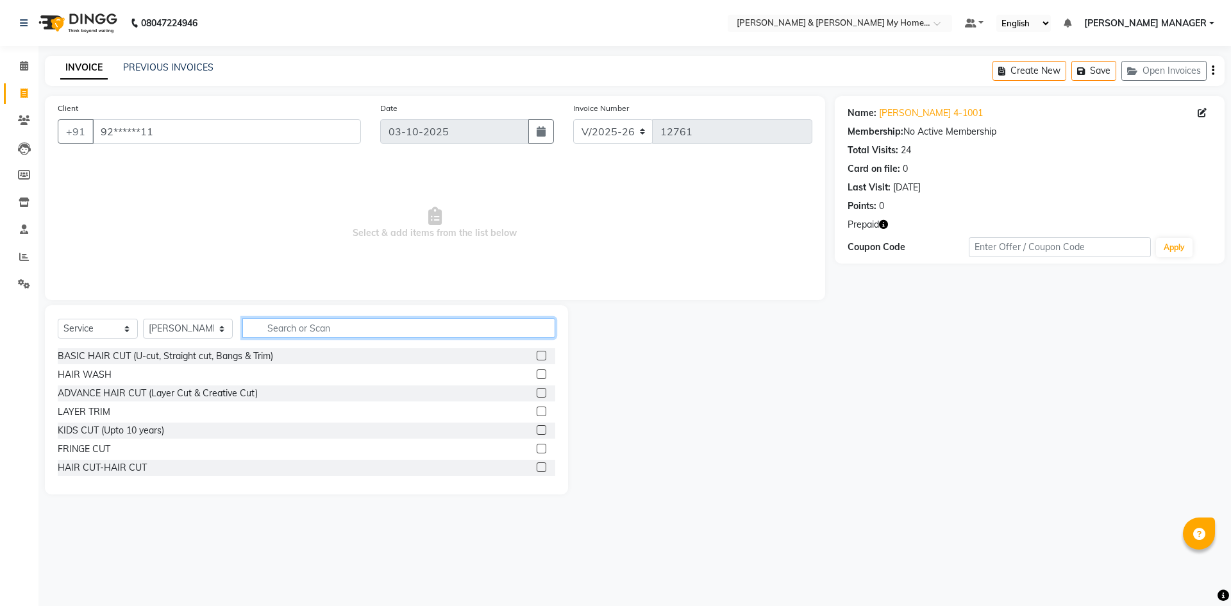
click at [269, 329] on input "text" at bounding box center [398, 328] width 313 height 20
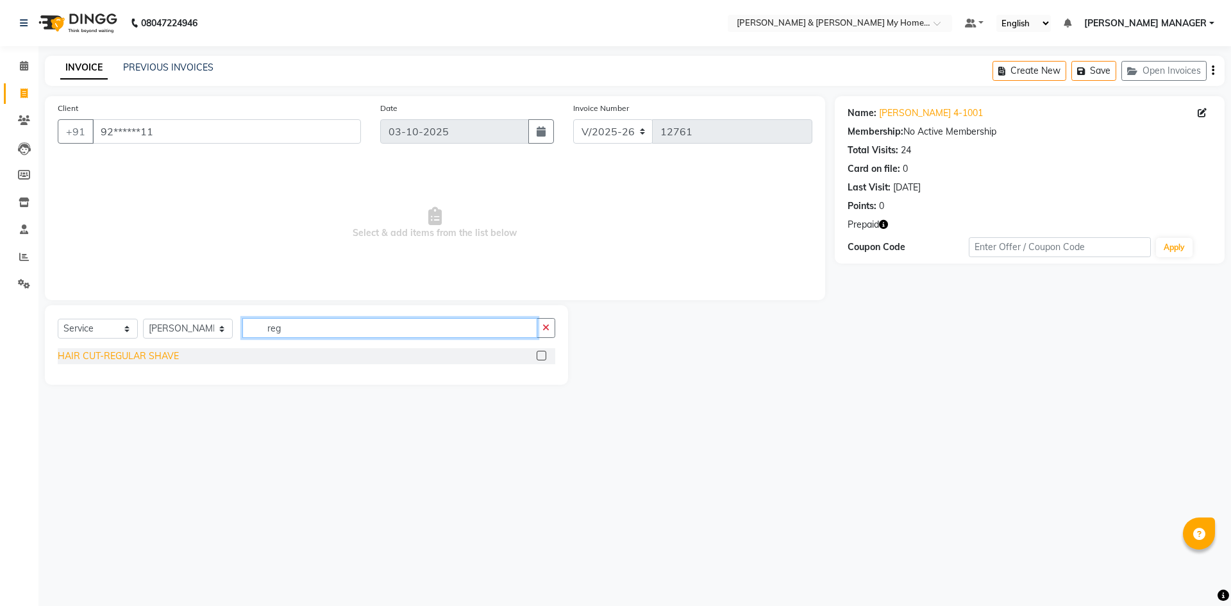
type input "reg"
click at [168, 354] on div "HAIR CUT-REGULAR SHAVE" at bounding box center [118, 355] width 121 height 13
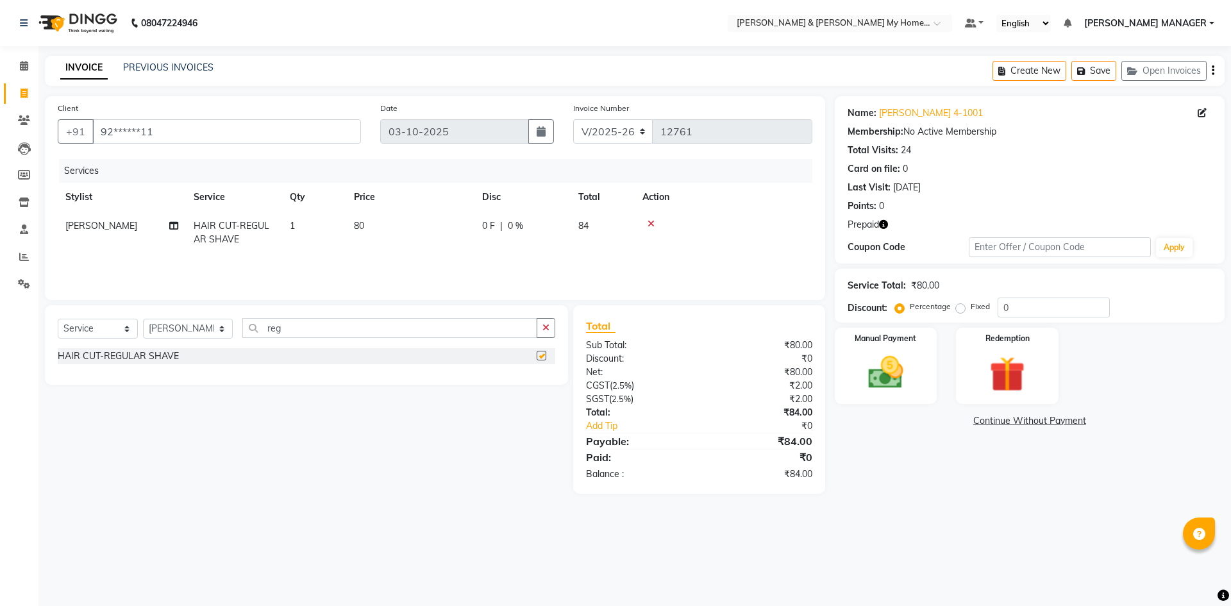
checkbox input "false"
click at [371, 231] on td "80" at bounding box center [410, 233] width 128 height 42
select select "77284"
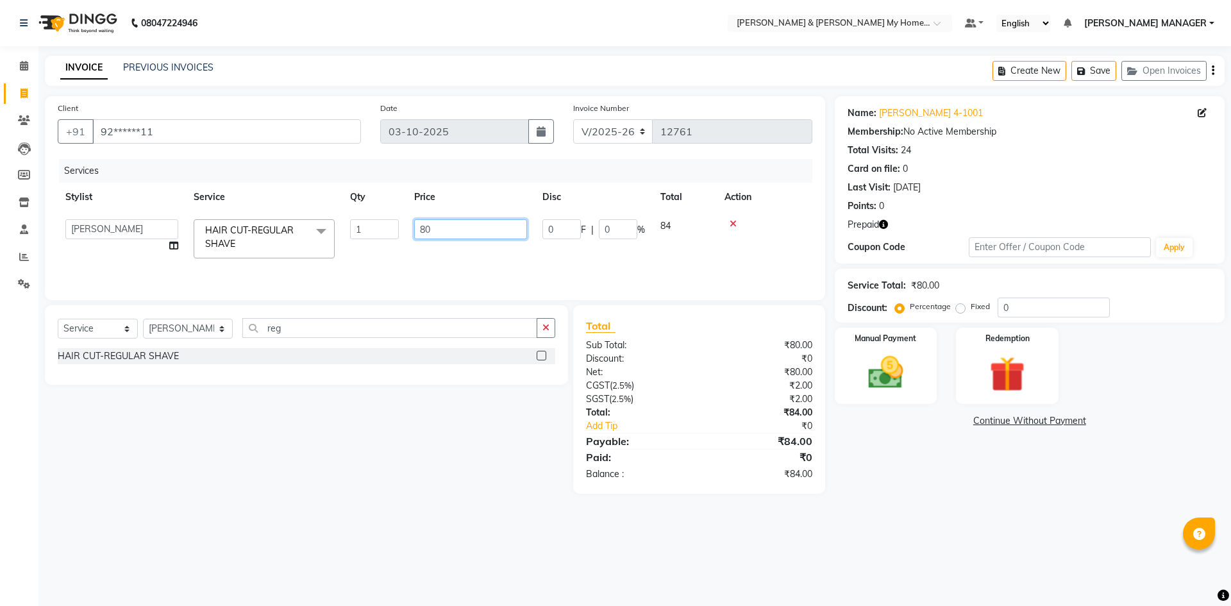
drag, startPoint x: 472, startPoint y: 220, endPoint x: 329, endPoint y: 226, distance: 143.1
click at [331, 226] on tr "Aarti Aarti Beauty Akanksha Beauty akanksha Nail ALKA Ankitha ESHWAR gourav-new…" at bounding box center [435, 239] width 754 height 54
type input "100"
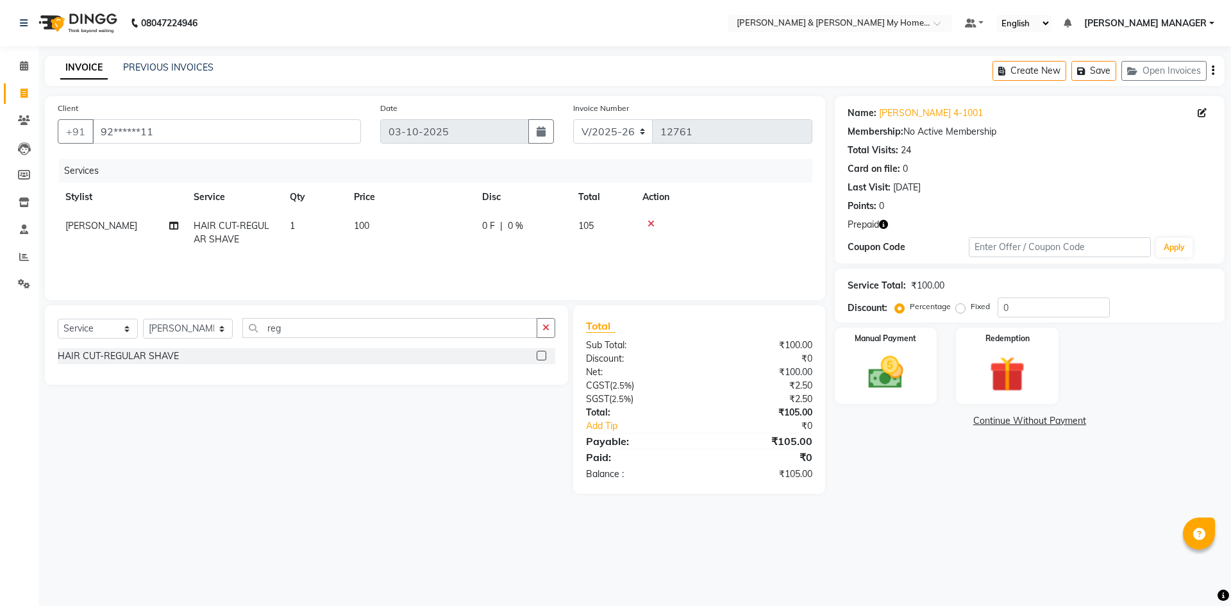
click at [870, 445] on div "Name: Ahmad 4-1001 Membership: No Active Membership Total Visits: 24 Card on fi…" at bounding box center [1034, 294] width 399 height 397
click at [1007, 378] on img at bounding box center [1007, 374] width 60 height 46
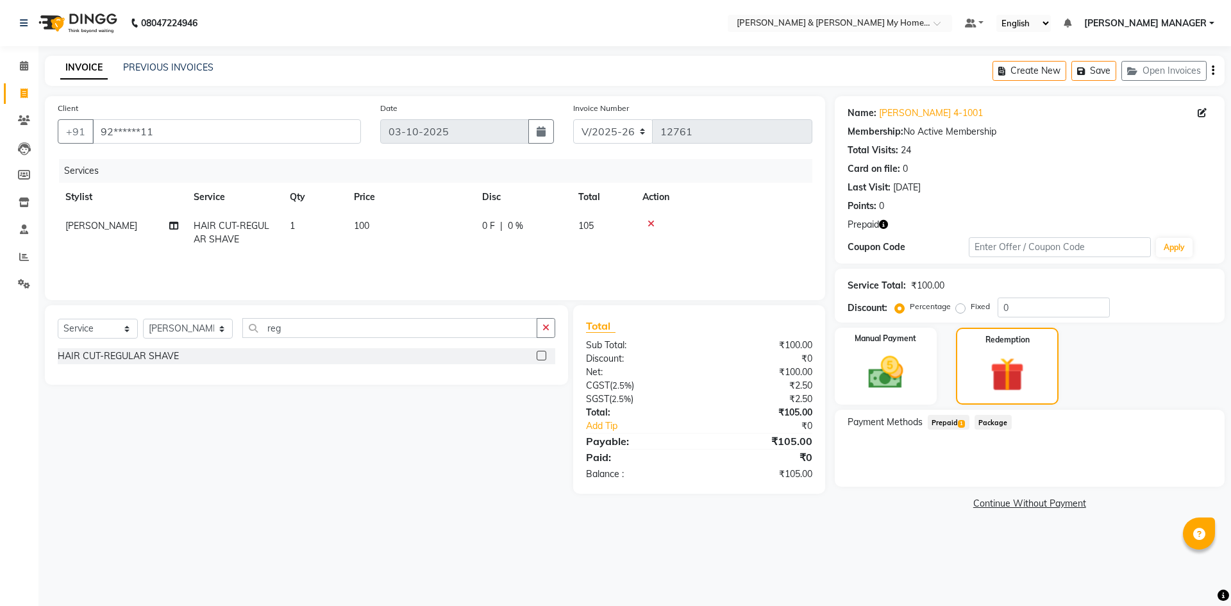
click at [959, 424] on span "1" at bounding box center [961, 424] width 7 height 8
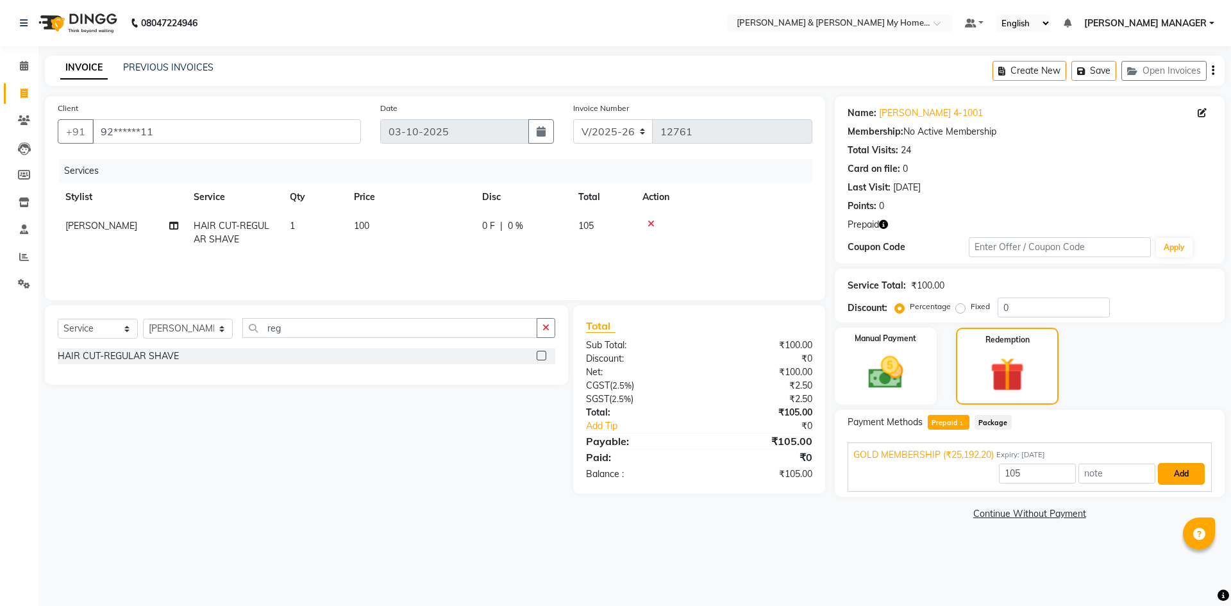
click at [1185, 471] on button "Add" at bounding box center [1181, 474] width 47 height 22
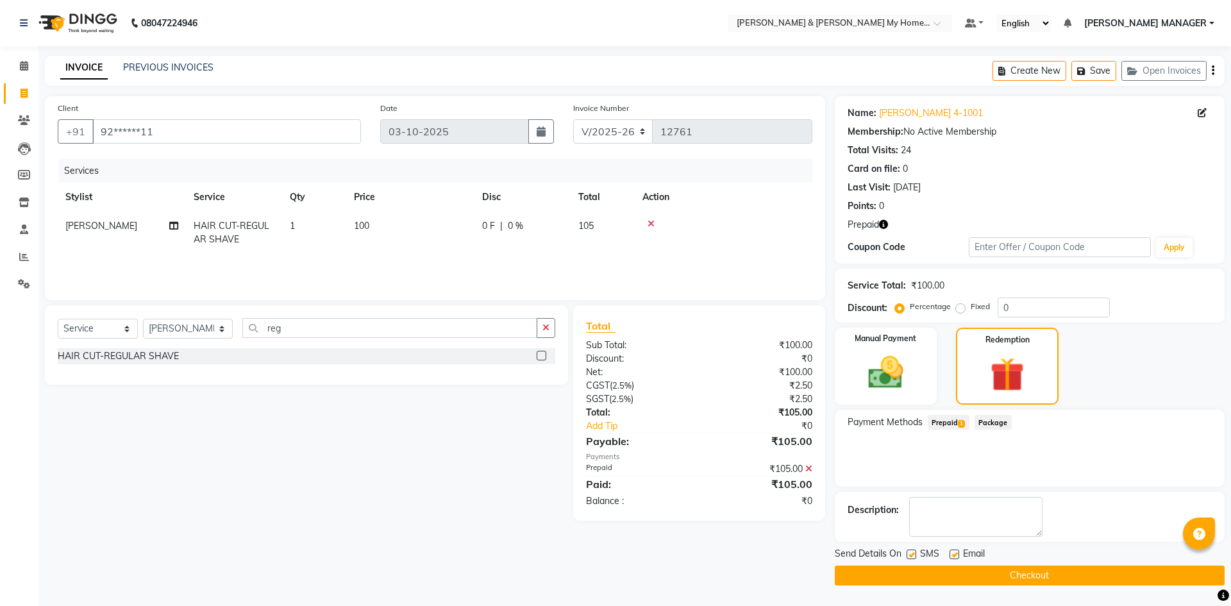
click at [1039, 579] on button "Checkout" at bounding box center [1030, 575] width 390 height 20
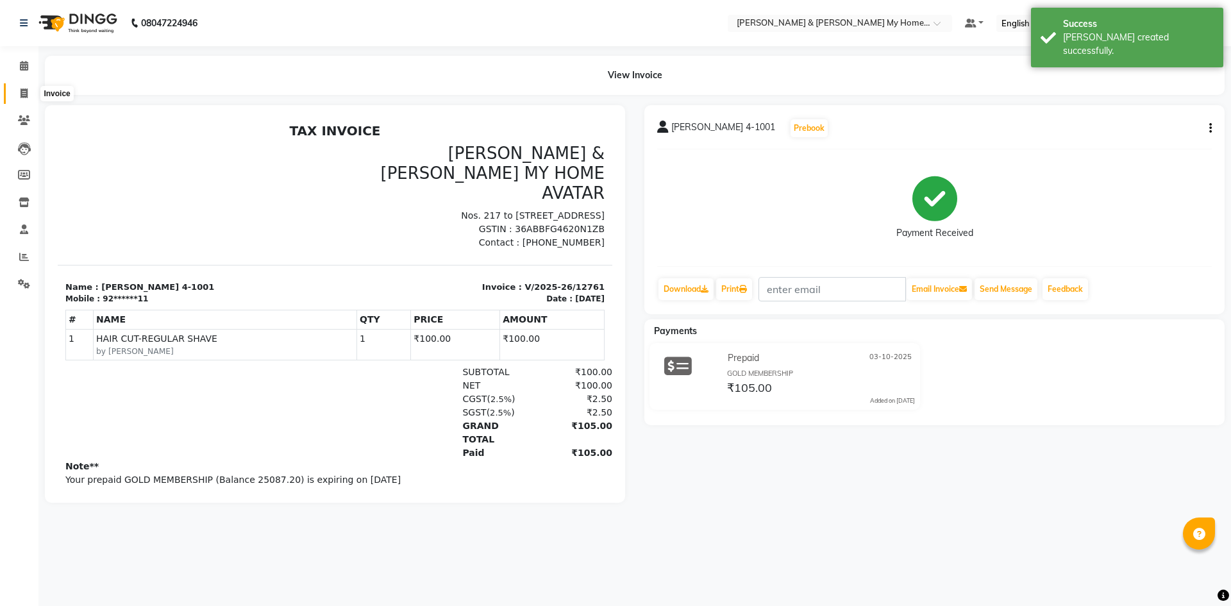
click at [28, 91] on icon at bounding box center [24, 93] width 7 height 10
select select "service"
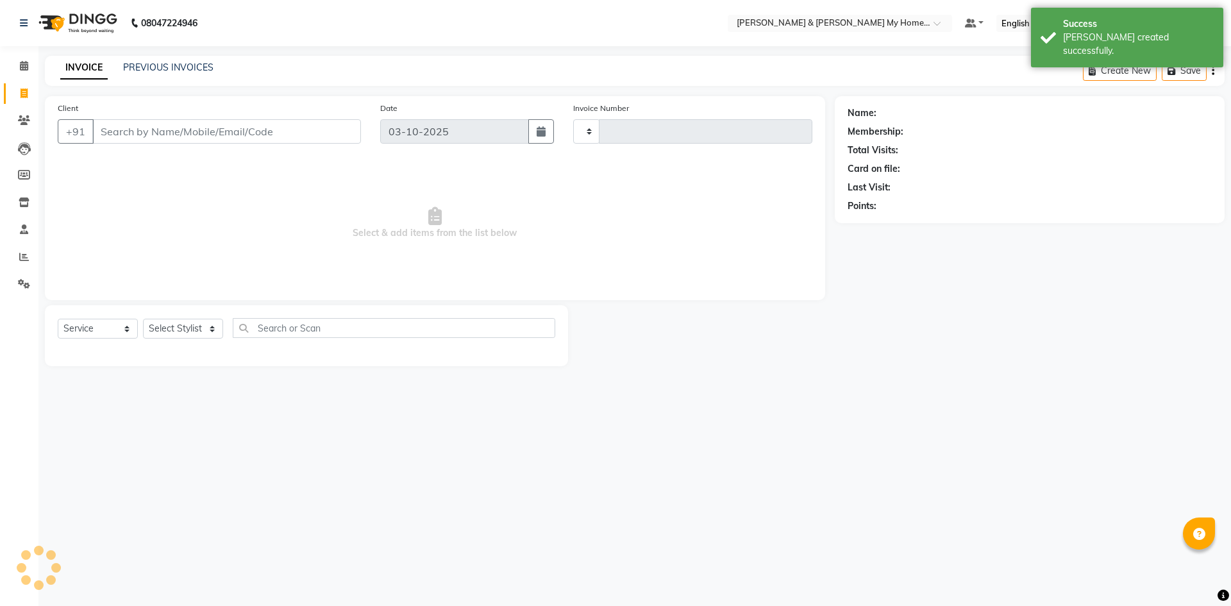
type input "12762"
select select "8193"
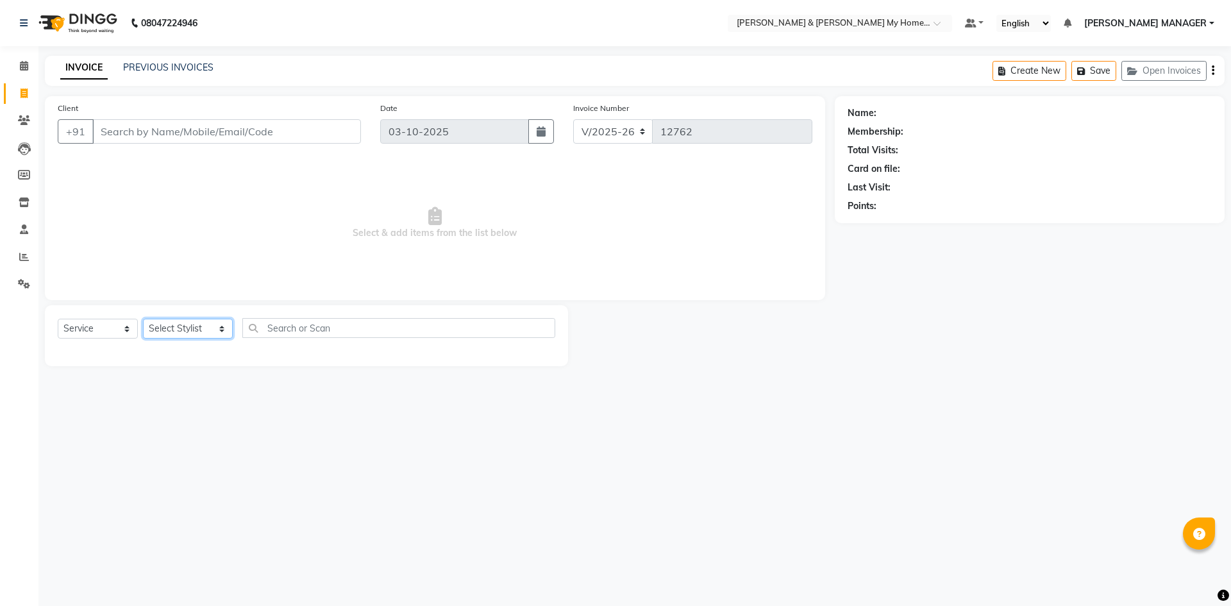
click at [161, 333] on select "Select Stylist Aarti Aarti [PERSON_NAME] Beauty [PERSON_NAME] Nail [PERSON_NAME…" at bounding box center [188, 329] width 90 height 20
select select "87484"
click at [143, 319] on select "Select Stylist Aarti Aarti [PERSON_NAME] Beauty [PERSON_NAME] Nail [PERSON_NAME…" at bounding box center [188, 329] width 90 height 20
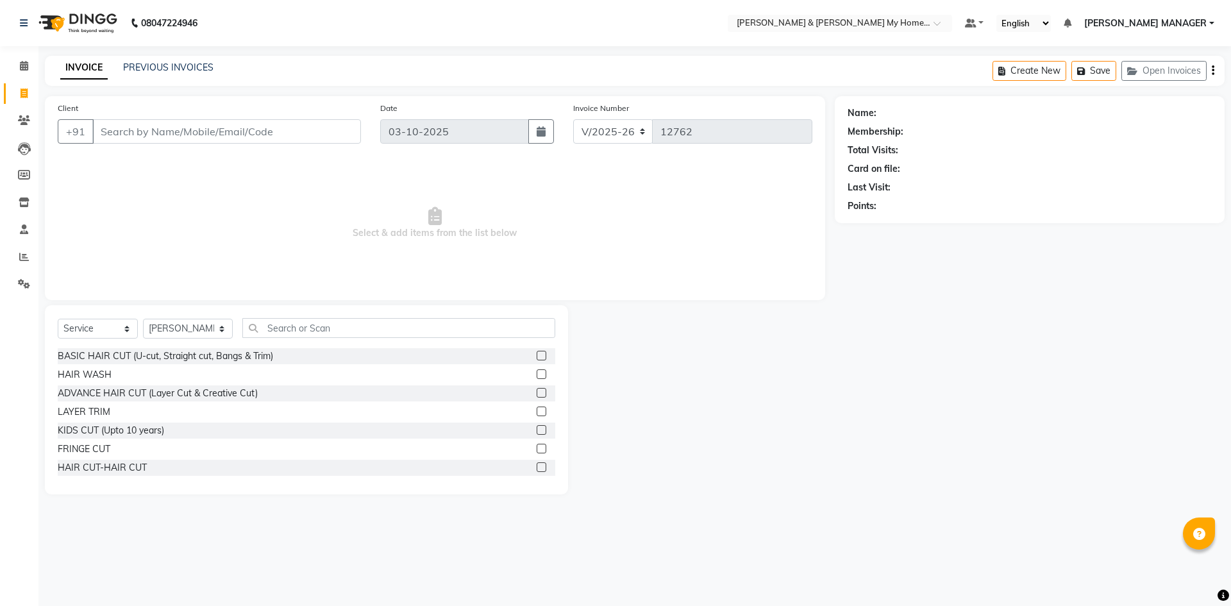
click at [122, 467] on div "HAIR CUT-HAIR CUT" at bounding box center [102, 467] width 89 height 13
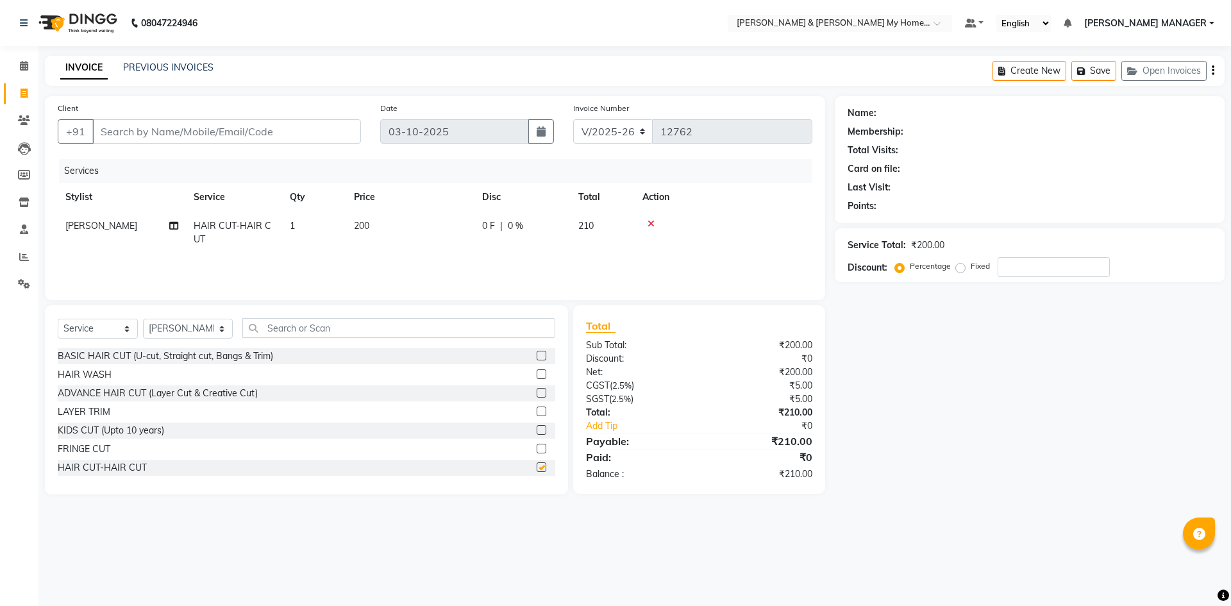
checkbox input "false"
click at [315, 324] on input "text" at bounding box center [398, 328] width 313 height 20
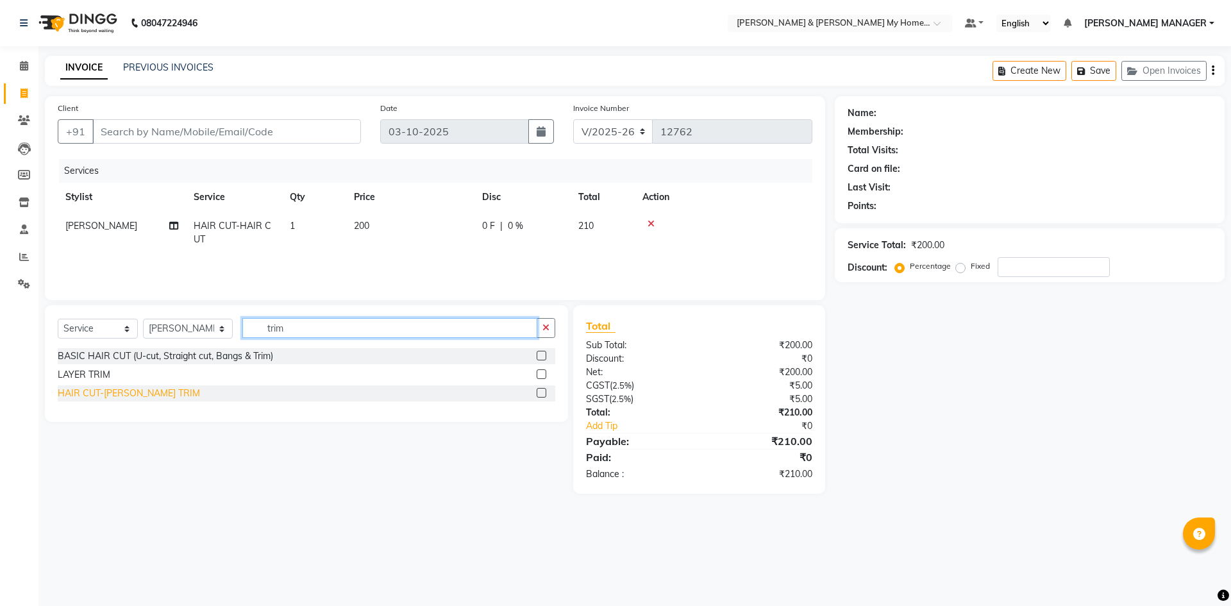
type input "trim"
click at [137, 391] on div "HAIR CUT-[PERSON_NAME] TRIM" at bounding box center [129, 393] width 142 height 13
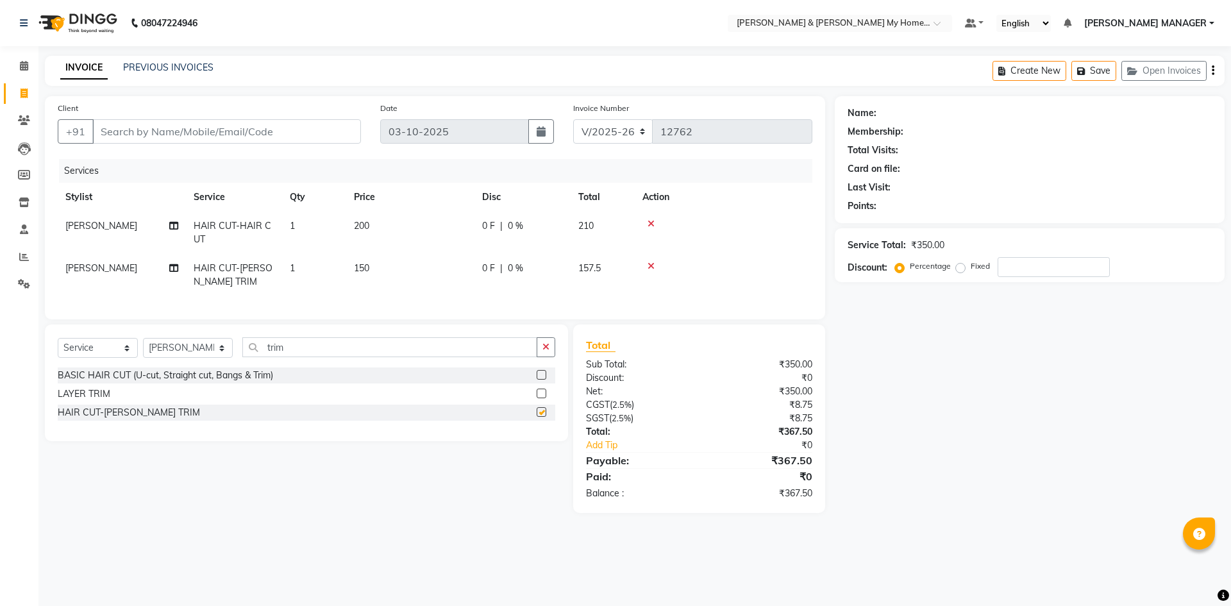
checkbox input "false"
click at [229, 365] on div "Select Service Product Membership Package Voucher Prepaid Gift Card Select Styl…" at bounding box center [306, 352] width 497 height 30
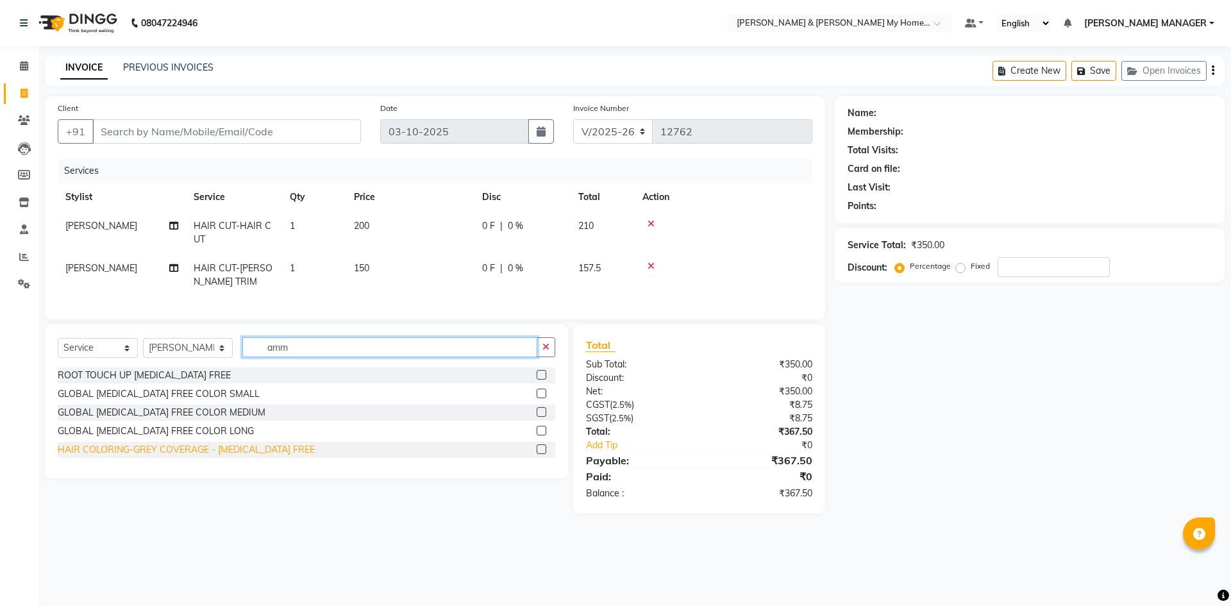
type input "amm"
click at [197, 456] on div "HAIR COLORING-GREY COVERAGE - [MEDICAL_DATA] FREE" at bounding box center [186, 449] width 257 height 13
checkbox input "false"
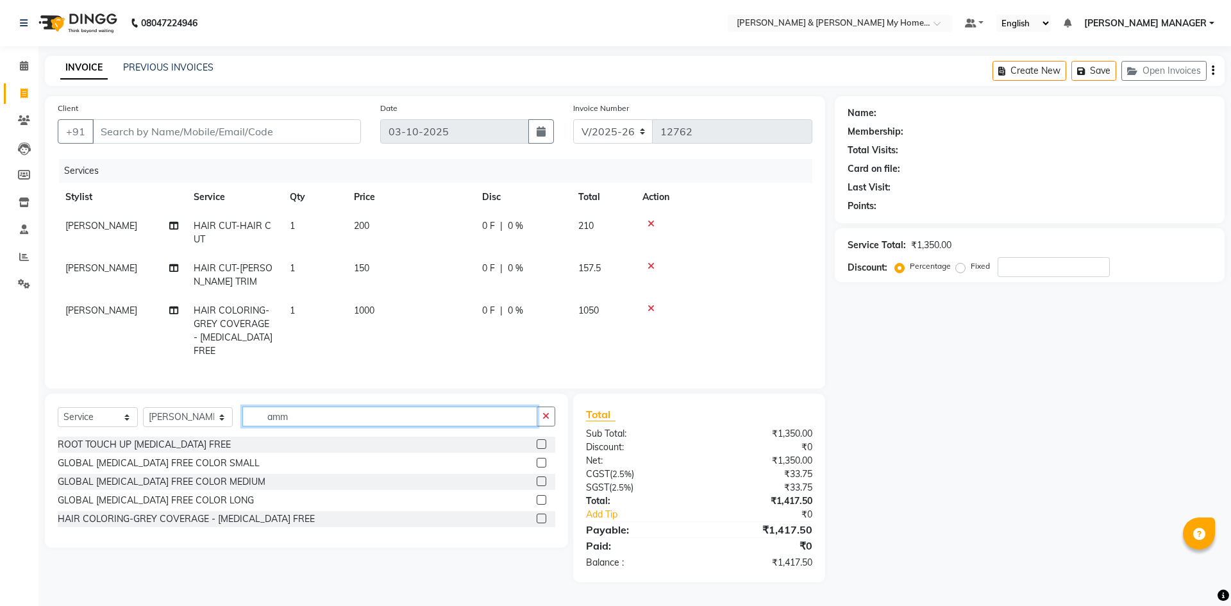
drag, startPoint x: 297, startPoint y: 410, endPoint x: 131, endPoint y: 383, distance: 168.1
click at [162, 399] on div "Select Service Product Membership Package Voucher Prepaid Gift Card Select Styl…" at bounding box center [306, 471] width 523 height 154
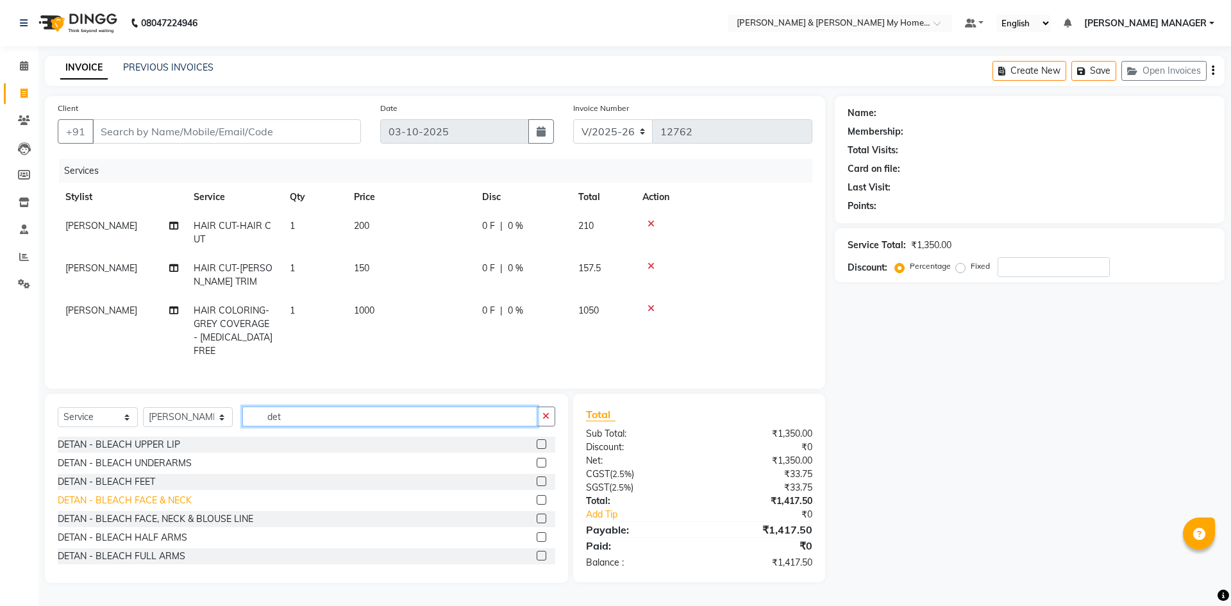
type input "det"
click at [142, 499] on div "DETAN - BLEACH FACE & NECK" at bounding box center [125, 500] width 134 height 13
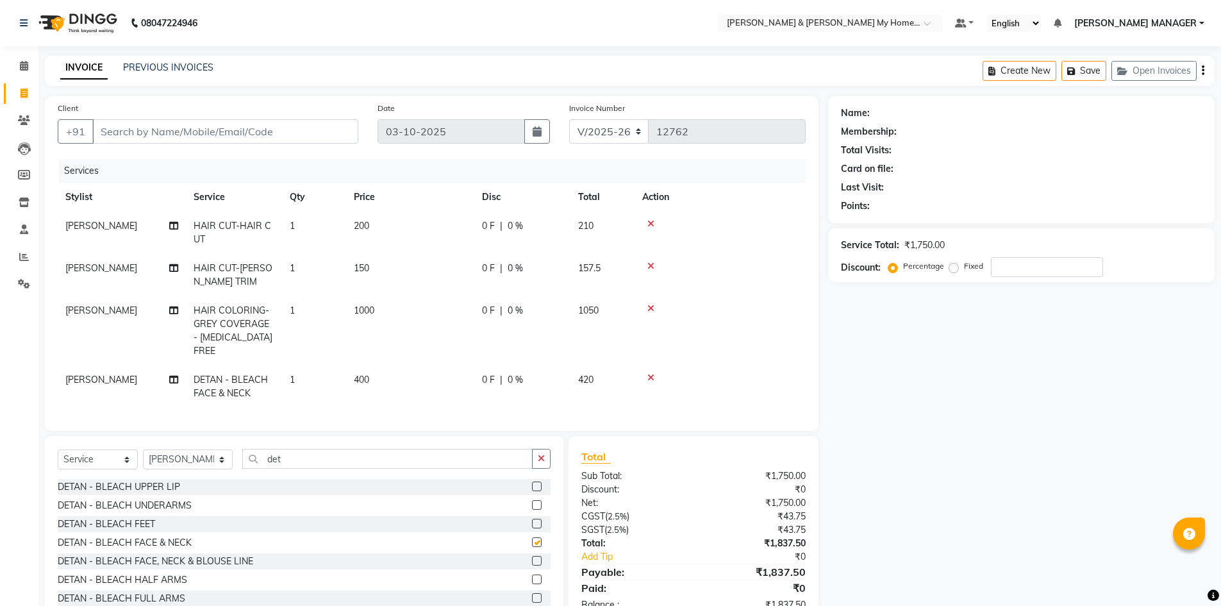
checkbox input "false"
click at [378, 369] on td "400" at bounding box center [410, 386] width 128 height 42
select select "87484"
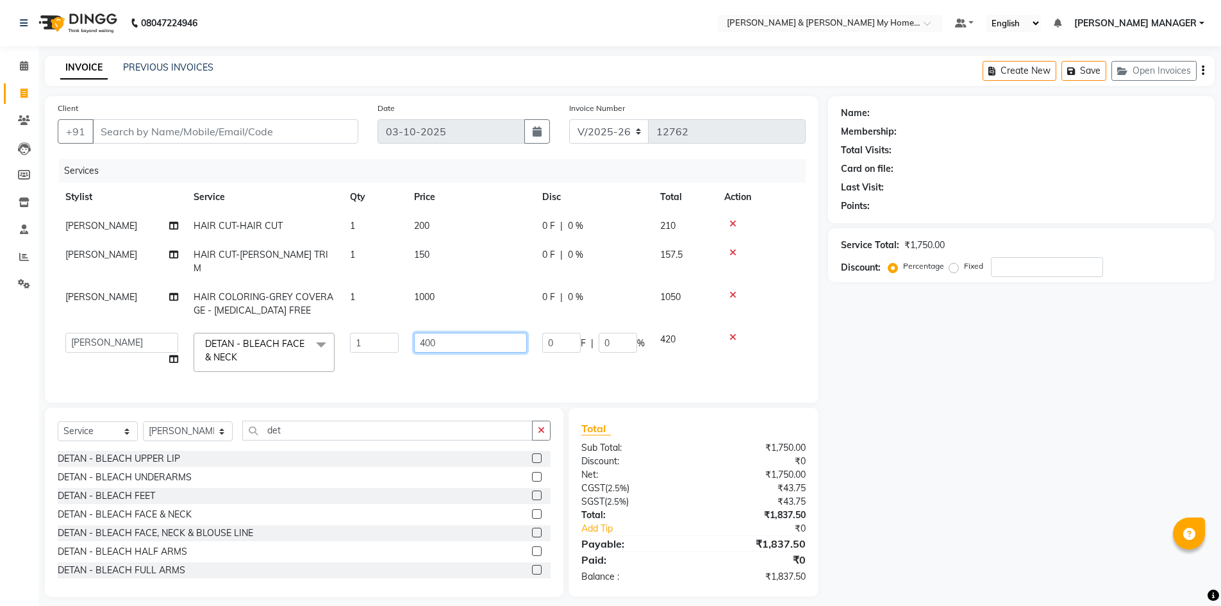
drag, startPoint x: 399, startPoint y: 326, endPoint x: 319, endPoint y: 288, distance: 89.5
click at [355, 310] on tbody "Shekar HAIR CUT-HAIR CUT 1 200 0 F | 0 % 210 Shekar HAIR CUT-BEARD TRIM 1 150 0…" at bounding box center [432, 296] width 748 height 168
type input "700"
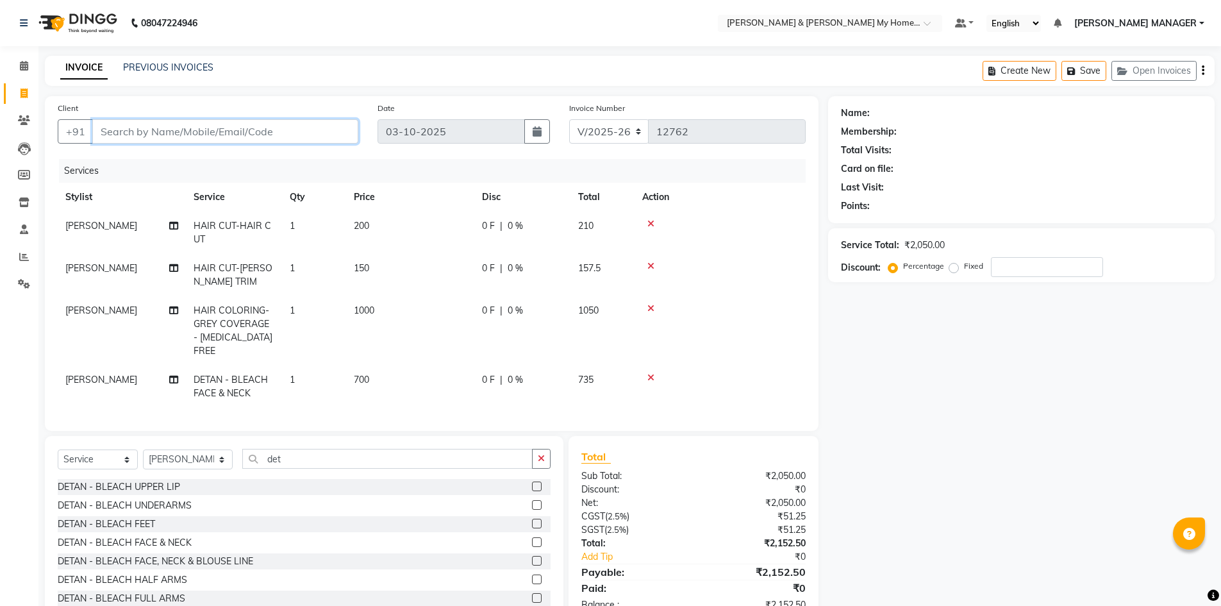
click at [135, 135] on input "Client" at bounding box center [225, 131] width 266 height 24
type input "8"
type input "0"
click at [122, 158] on span "raji 9-2401" at bounding box center [137, 160] width 58 height 13
type input "81******01"
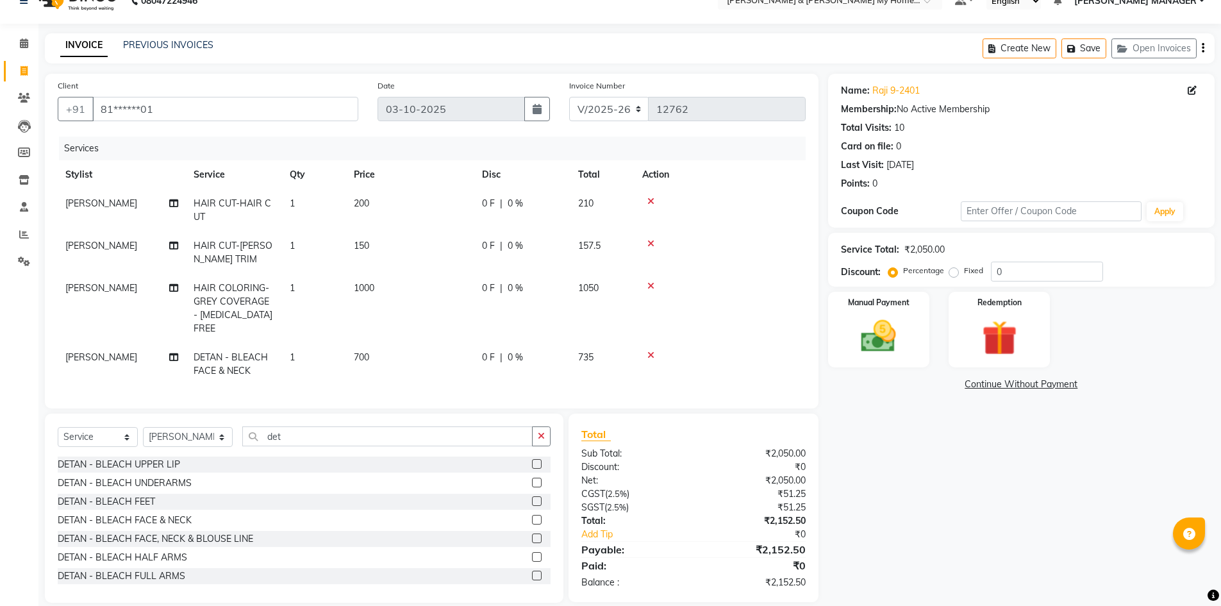
scroll to position [35, 0]
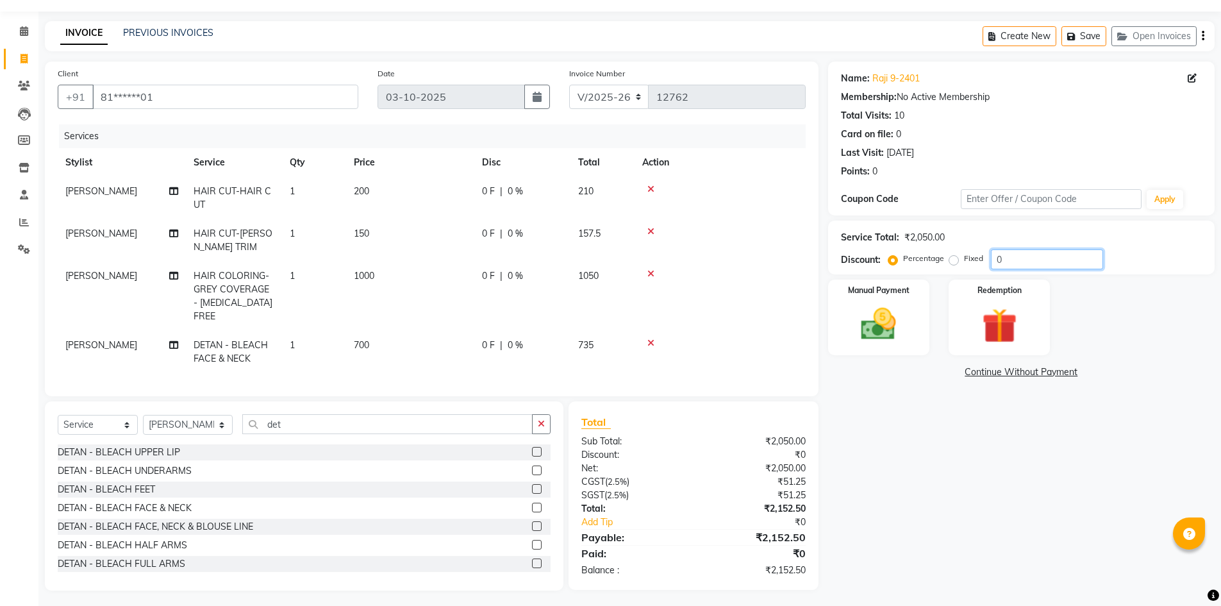
drag, startPoint x: 1005, startPoint y: 263, endPoint x: 975, endPoint y: 260, distance: 30.4
click at [976, 260] on div "Percentage Fixed 0" at bounding box center [997, 259] width 212 height 20
click at [960, 260] on div "Fixed" at bounding box center [967, 258] width 31 height 15
drag, startPoint x: 949, startPoint y: 262, endPoint x: 976, endPoint y: 262, distance: 26.3
click at [964, 262] on label "Fixed" at bounding box center [973, 259] width 19 height 12
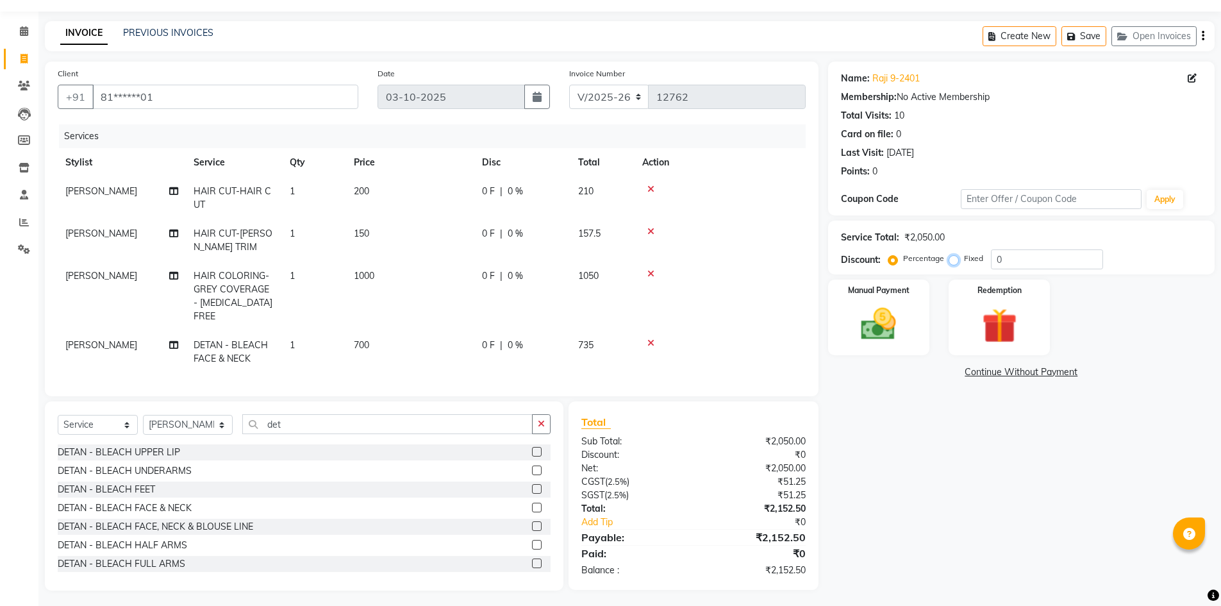
click at [953, 262] on input "Fixed" at bounding box center [956, 258] width 9 height 9
radio input "true"
drag, startPoint x: 987, startPoint y: 263, endPoint x: 979, endPoint y: 262, distance: 7.2
click at [981, 263] on div "Percentage Fixed 0" at bounding box center [997, 259] width 212 height 20
type input "2.49"
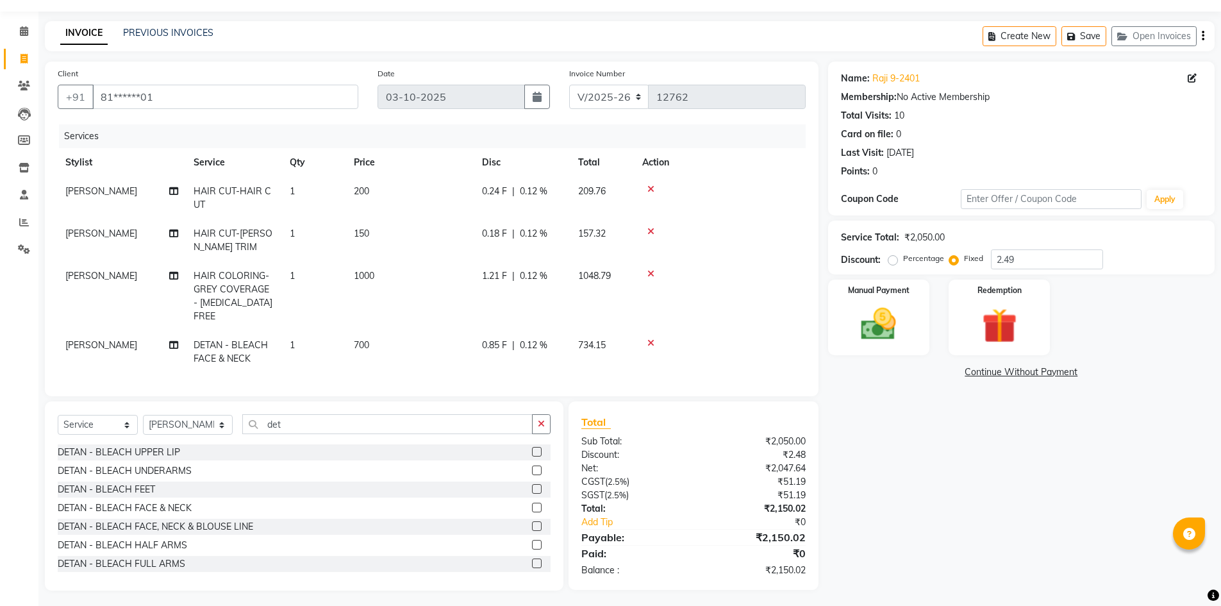
click at [913, 493] on div "Name: Raji 9-2401 Membership: No Active Membership Total Visits: 10 Card on fil…" at bounding box center [1026, 326] width 396 height 529
click at [886, 324] on img at bounding box center [878, 324] width 59 height 42
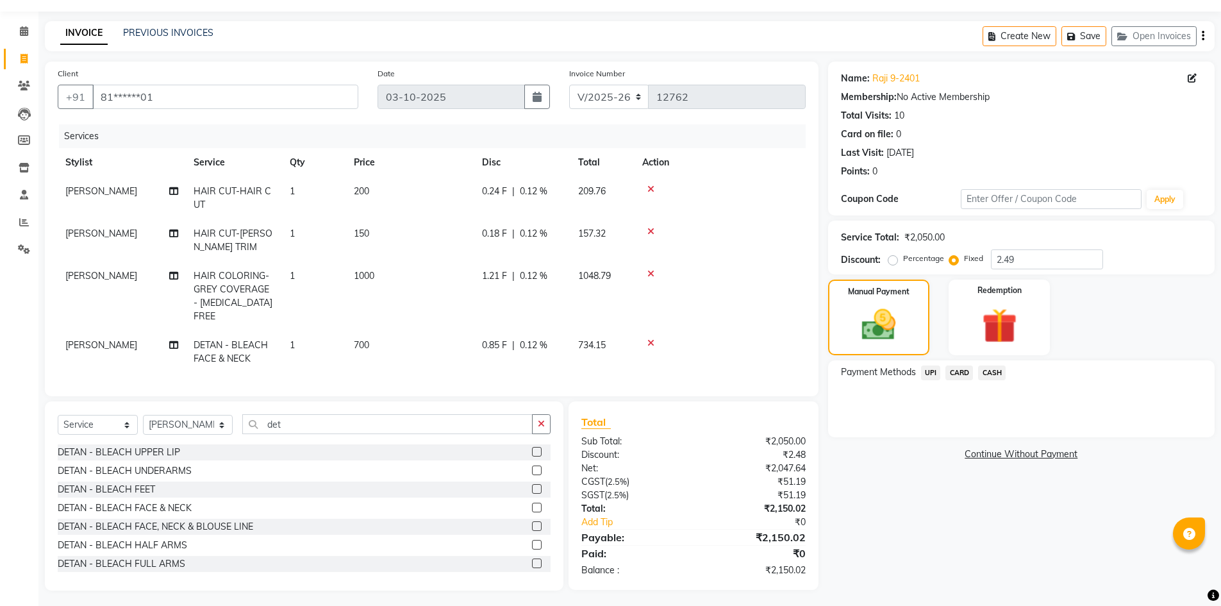
click at [925, 372] on span "UPI" at bounding box center [931, 372] width 20 height 15
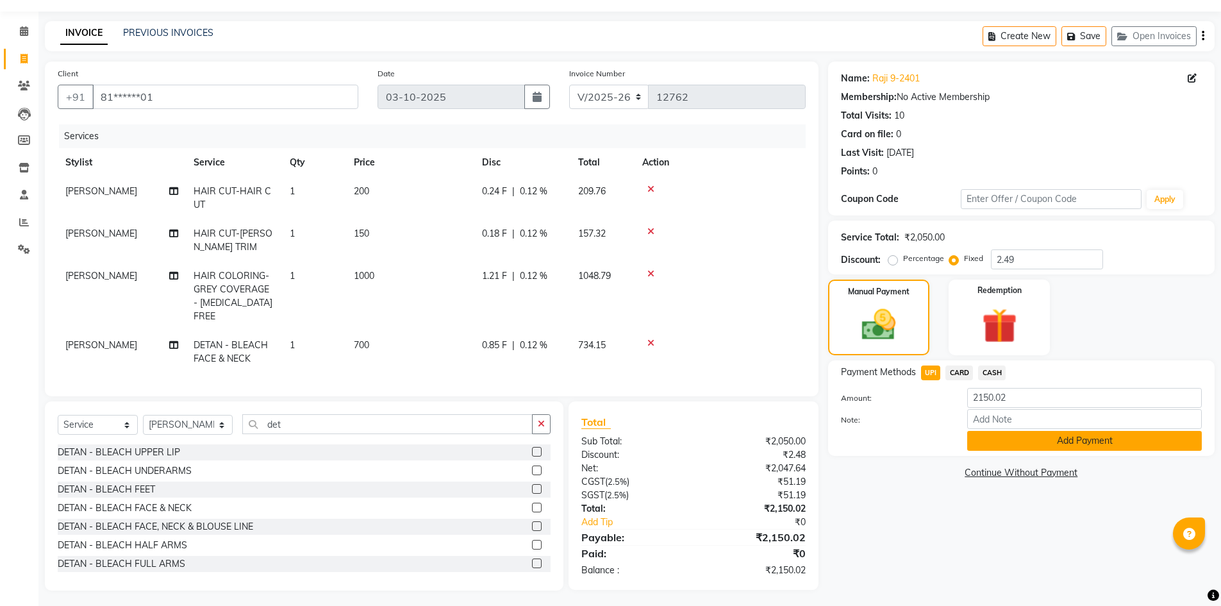
click at [1070, 440] on button "Add Payment" at bounding box center [1084, 441] width 235 height 20
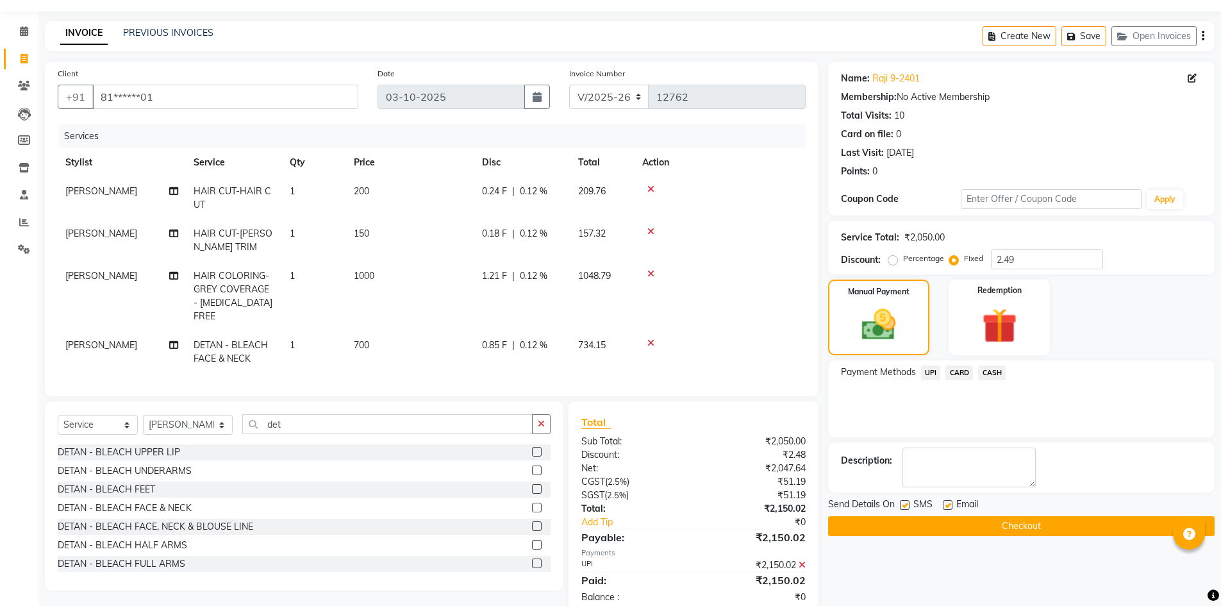
click at [1013, 528] on button "Checkout" at bounding box center [1021, 526] width 387 height 20
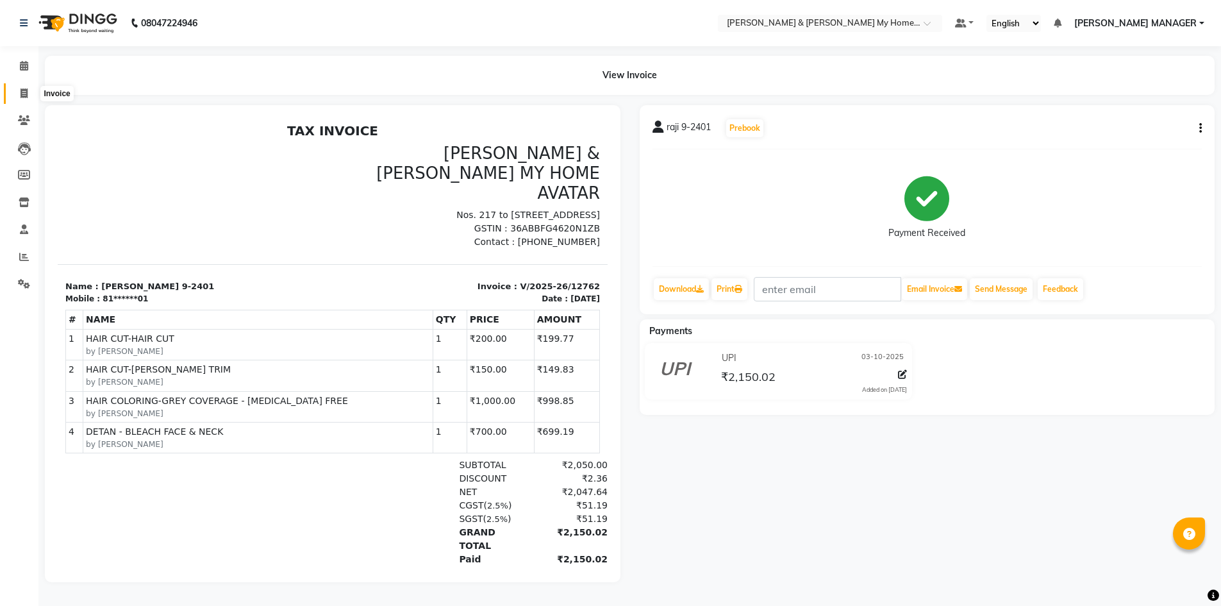
click at [22, 92] on icon at bounding box center [24, 93] width 7 height 10
select select "8193"
select select "service"
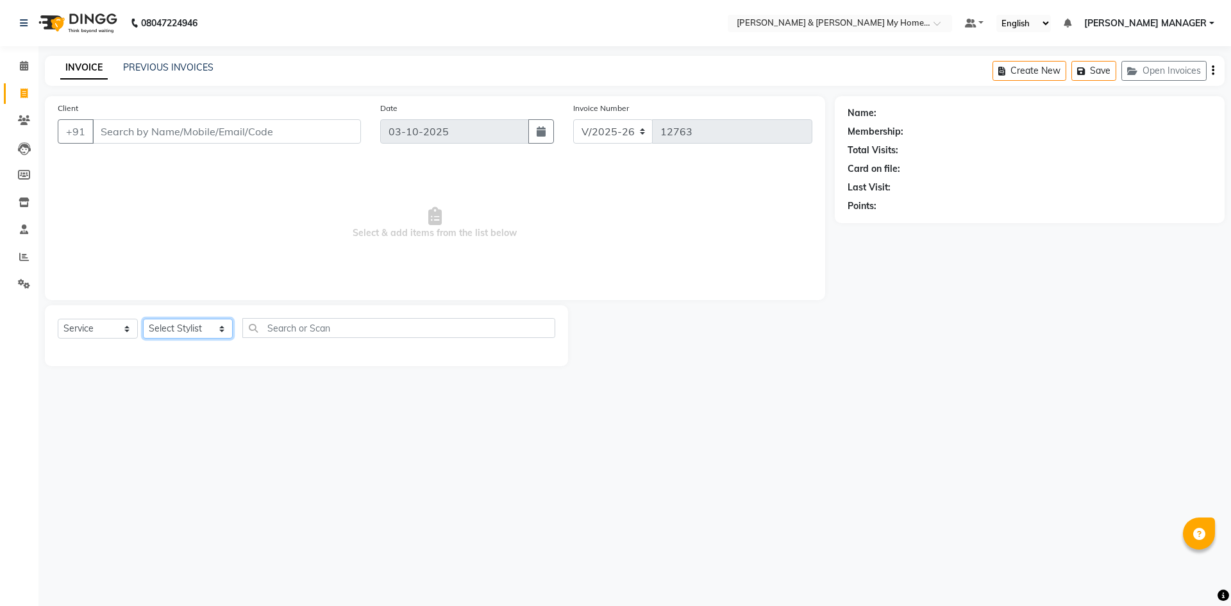
click at [196, 330] on select "Select Stylist Aarti Aarti [PERSON_NAME] Beauty [PERSON_NAME] Nail [PERSON_NAME…" at bounding box center [188, 329] width 90 height 20
click at [180, 335] on select "Select Stylist Aarti Aarti [PERSON_NAME] Beauty [PERSON_NAME] Nail [PERSON_NAME…" at bounding box center [188, 329] width 90 height 20
select select "77257"
click at [143, 319] on select "Select Stylist Aarti Aarti [PERSON_NAME] Beauty [PERSON_NAME] Nail [PERSON_NAME…" at bounding box center [188, 329] width 90 height 20
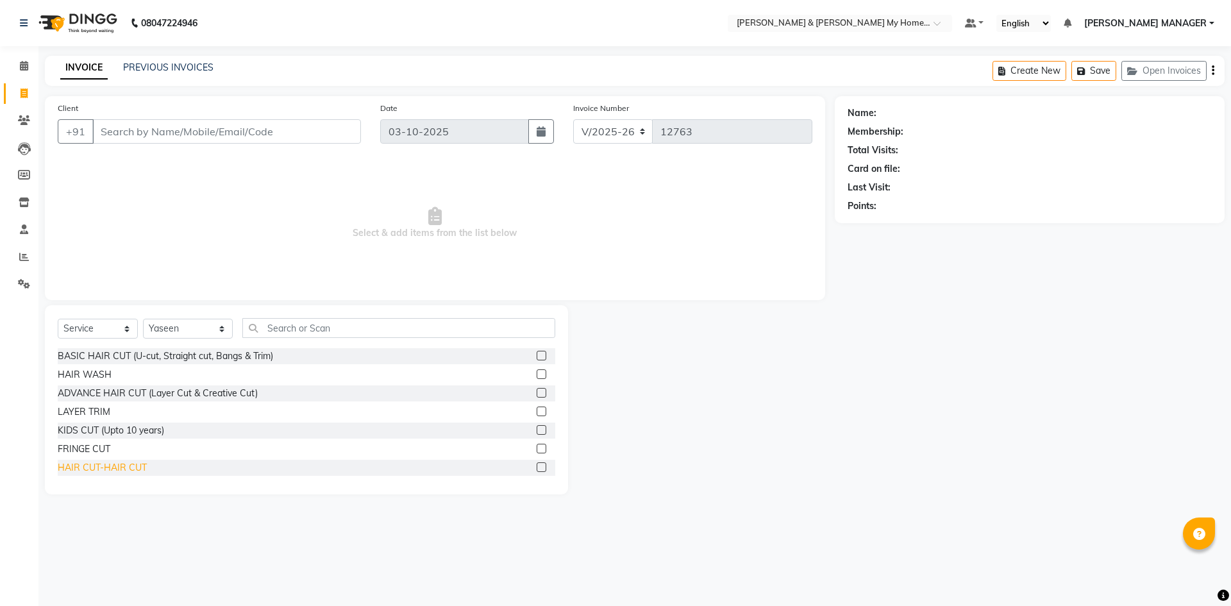
click at [124, 467] on div "HAIR CUT-HAIR CUT" at bounding box center [102, 467] width 89 height 13
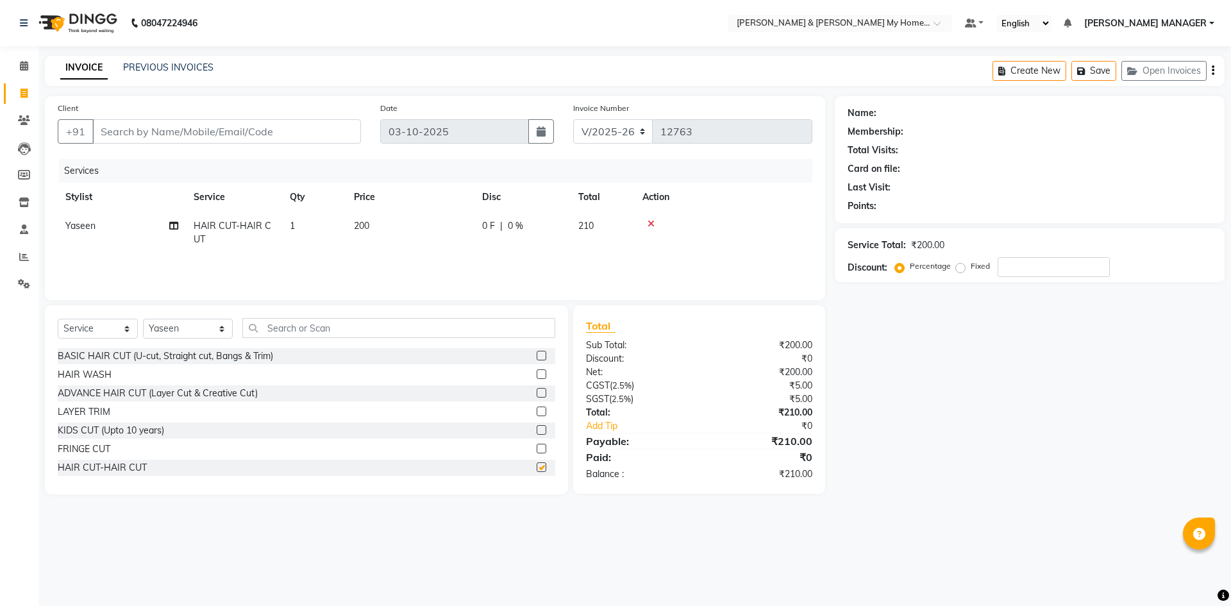
checkbox input "false"
click at [288, 328] on input "text" at bounding box center [398, 328] width 313 height 20
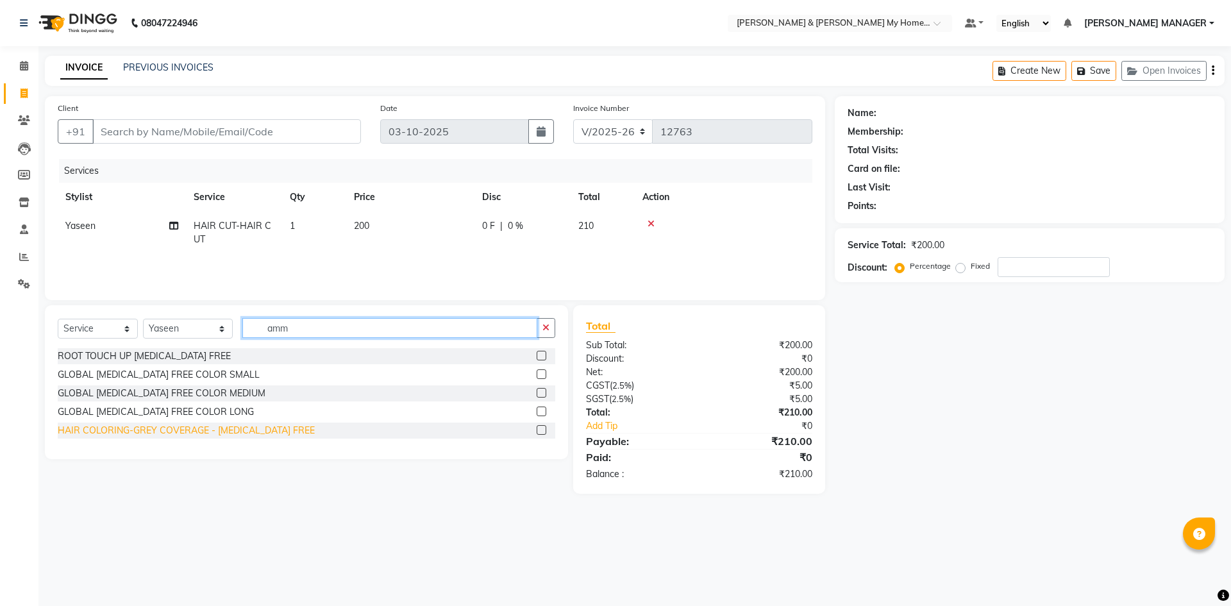
type input "amm"
click at [195, 429] on div "HAIR COLORING-GREY COVERAGE - [MEDICAL_DATA] FREE" at bounding box center [186, 430] width 257 height 13
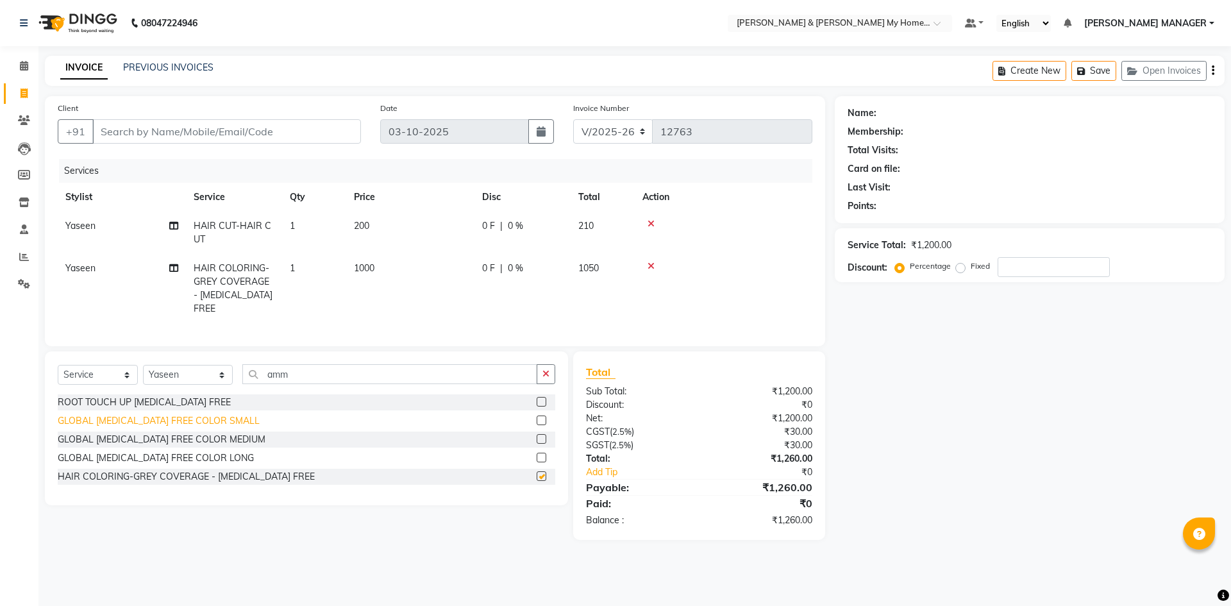
checkbox input "false"
click at [183, 371] on select "Select Stylist Aarti Aarti [PERSON_NAME] Beauty [PERSON_NAME] Nail [PERSON_NAME…" at bounding box center [188, 375] width 90 height 20
select select "77261"
click at [143, 365] on select "Select Stylist Aarti Aarti [PERSON_NAME] Beauty [PERSON_NAME] Nail [PERSON_NAME…" at bounding box center [188, 375] width 90 height 20
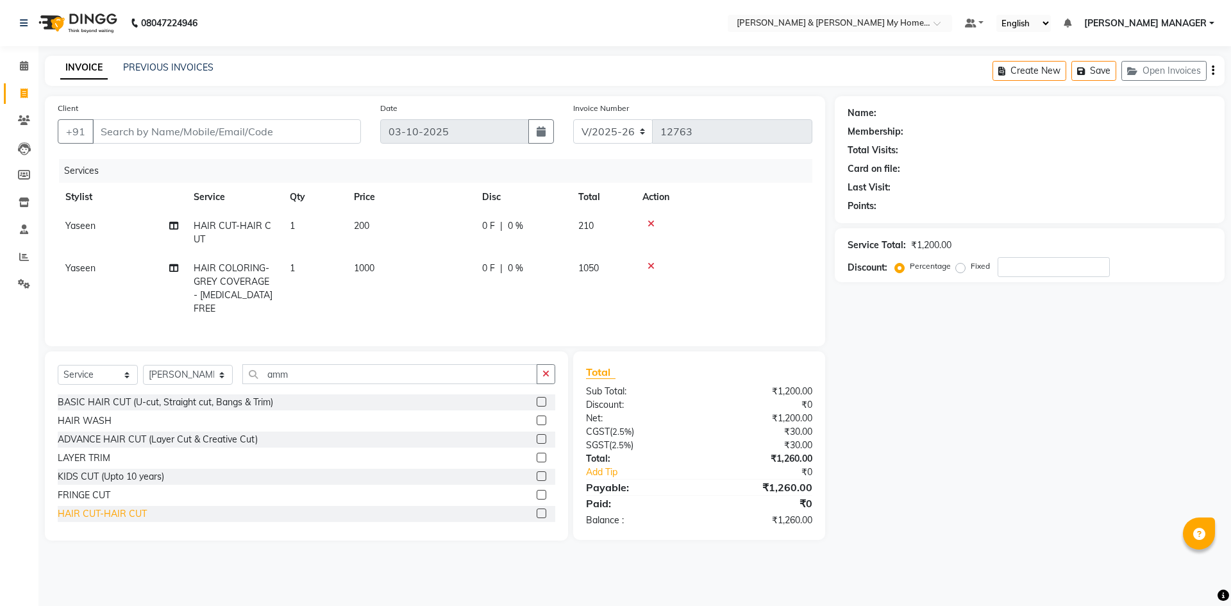
drag, startPoint x: 137, startPoint y: 510, endPoint x: 206, endPoint y: 497, distance: 70.9
click at [137, 510] on div "HAIR CUT-HAIR CUT" at bounding box center [102, 513] width 89 height 13
checkbox input "false"
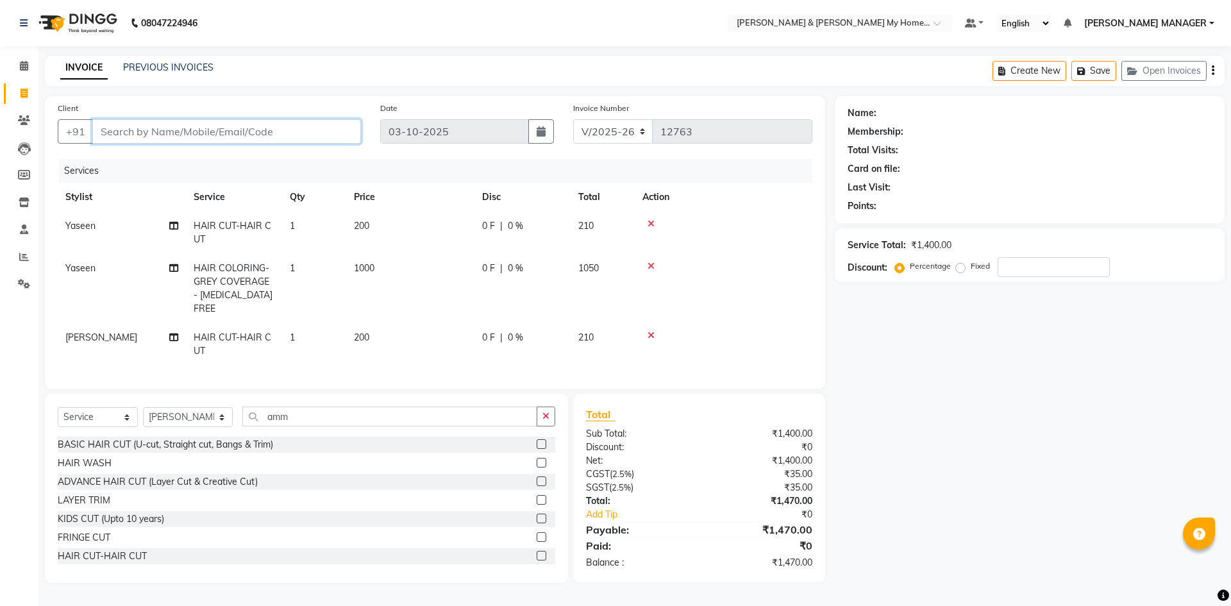
click at [140, 137] on input "Client" at bounding box center [226, 131] width 269 height 24
type input "9"
type input "0"
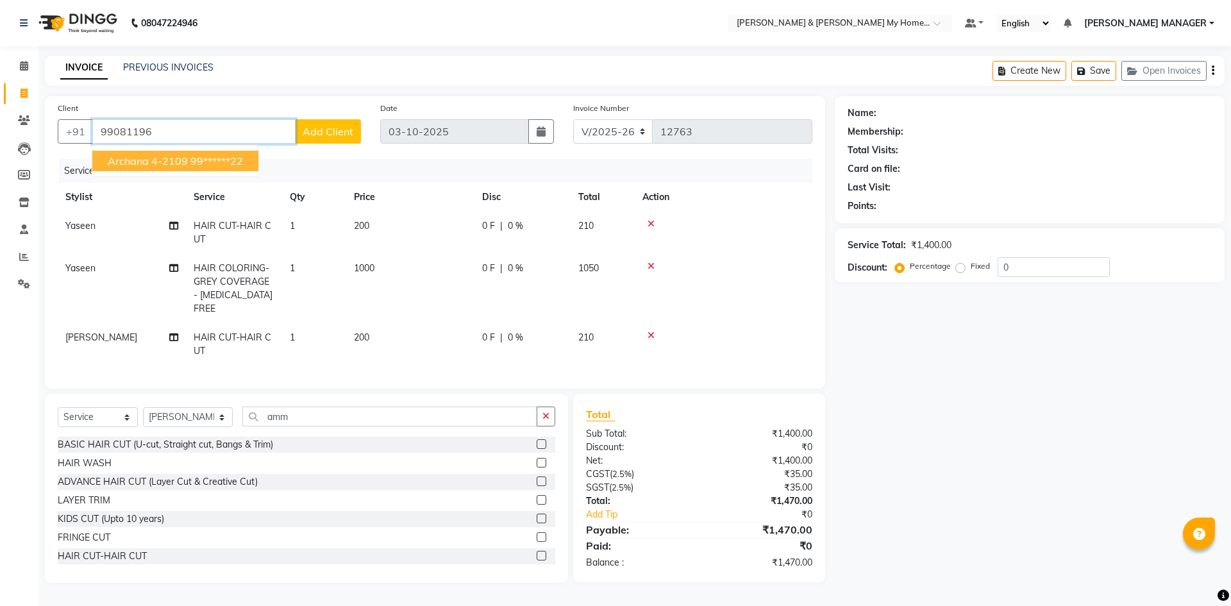
click at [146, 156] on span "Archana 4-2109" at bounding box center [148, 160] width 80 height 13
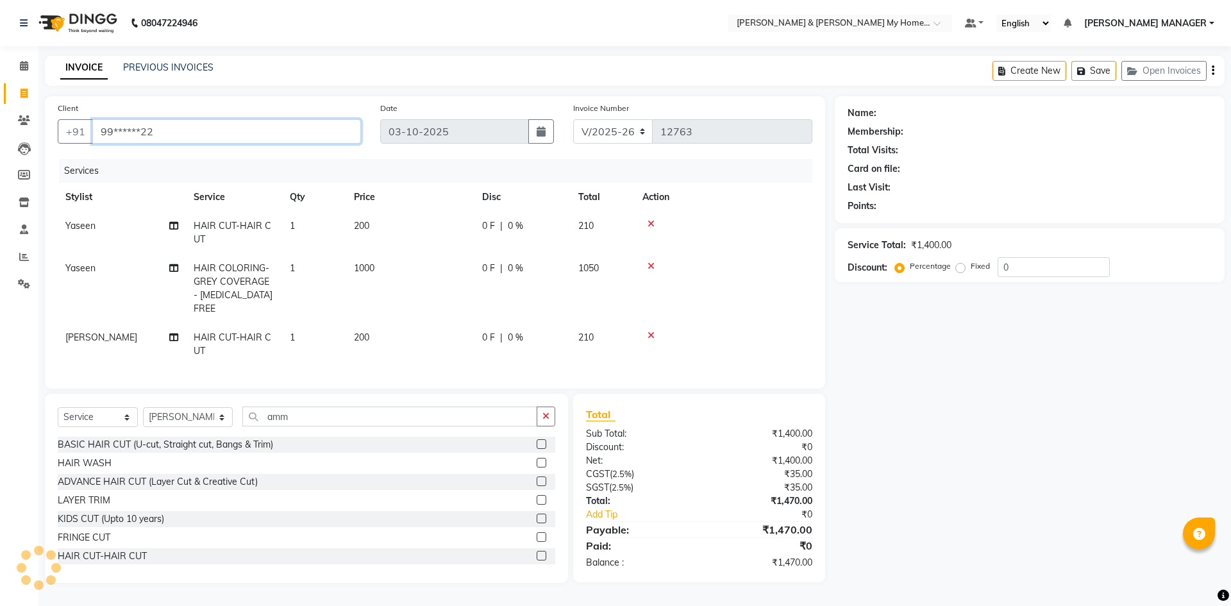
type input "99******22"
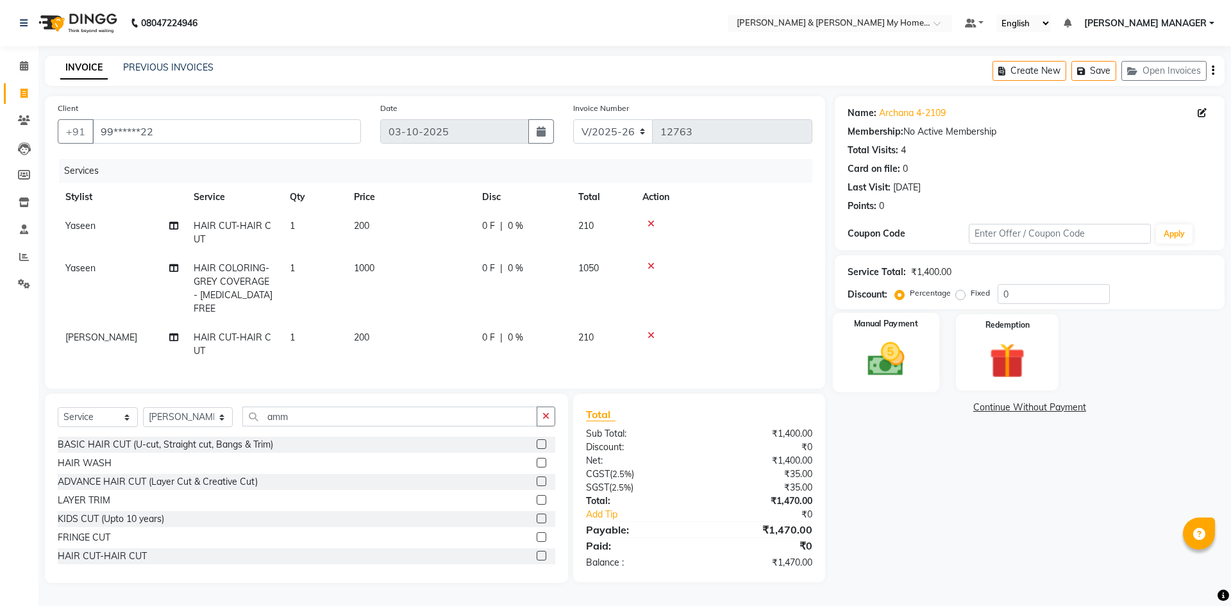
click at [885, 366] on img at bounding box center [886, 359] width 60 height 42
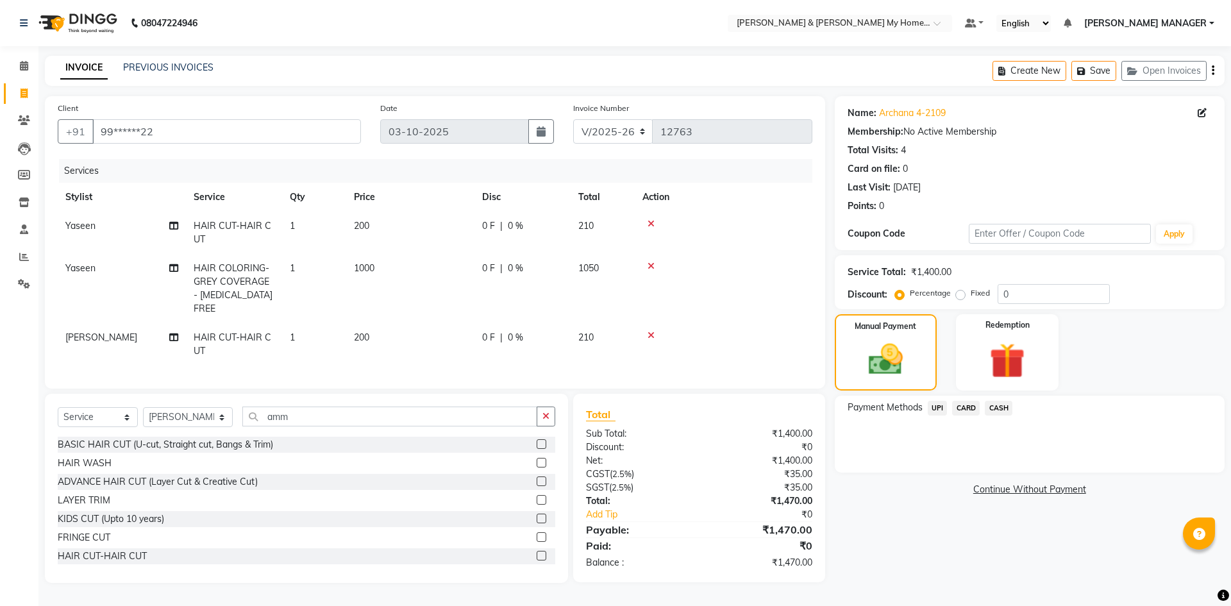
click at [938, 408] on span "UPI" at bounding box center [938, 408] width 20 height 15
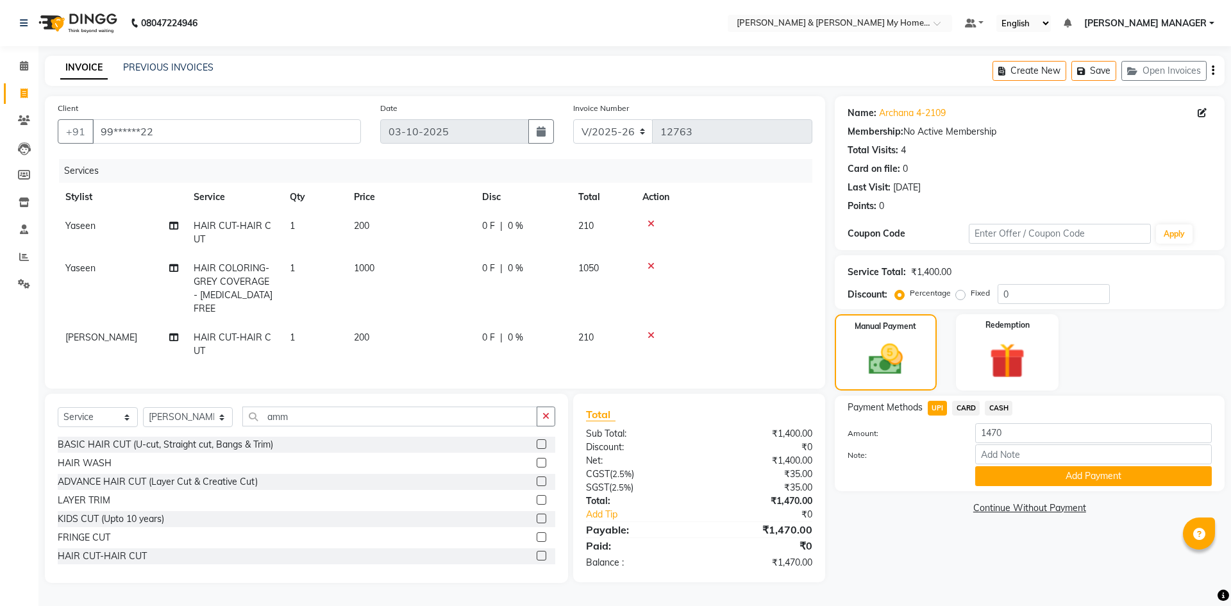
click at [1014, 480] on button "Add Payment" at bounding box center [1093, 476] width 237 height 20
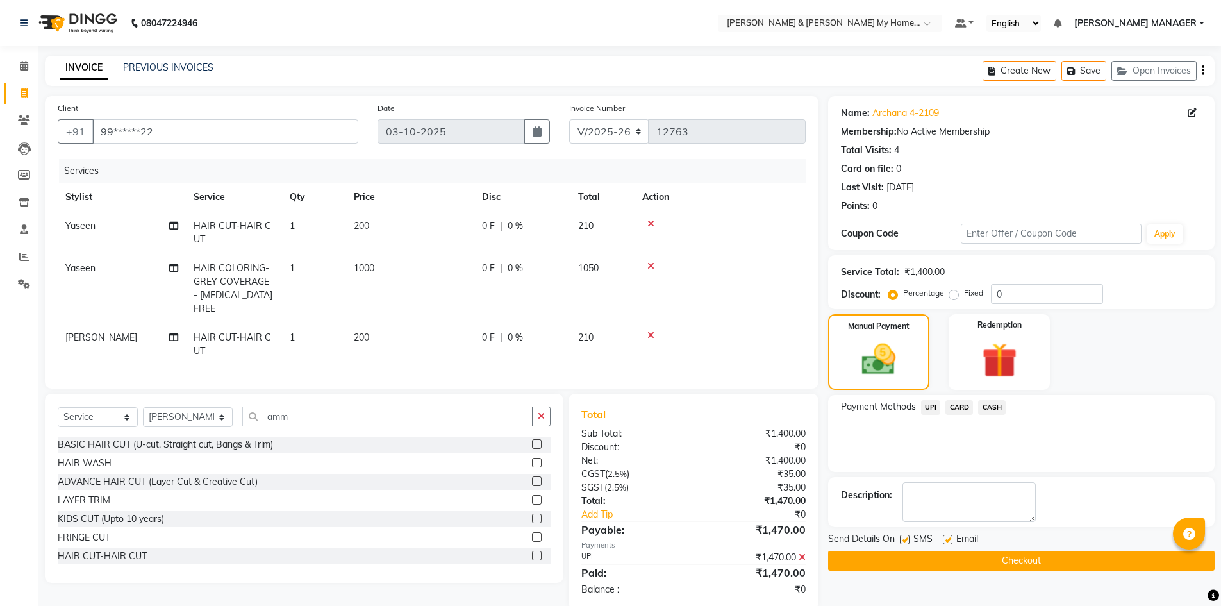
click at [1022, 555] on button "Checkout" at bounding box center [1021, 561] width 387 height 20
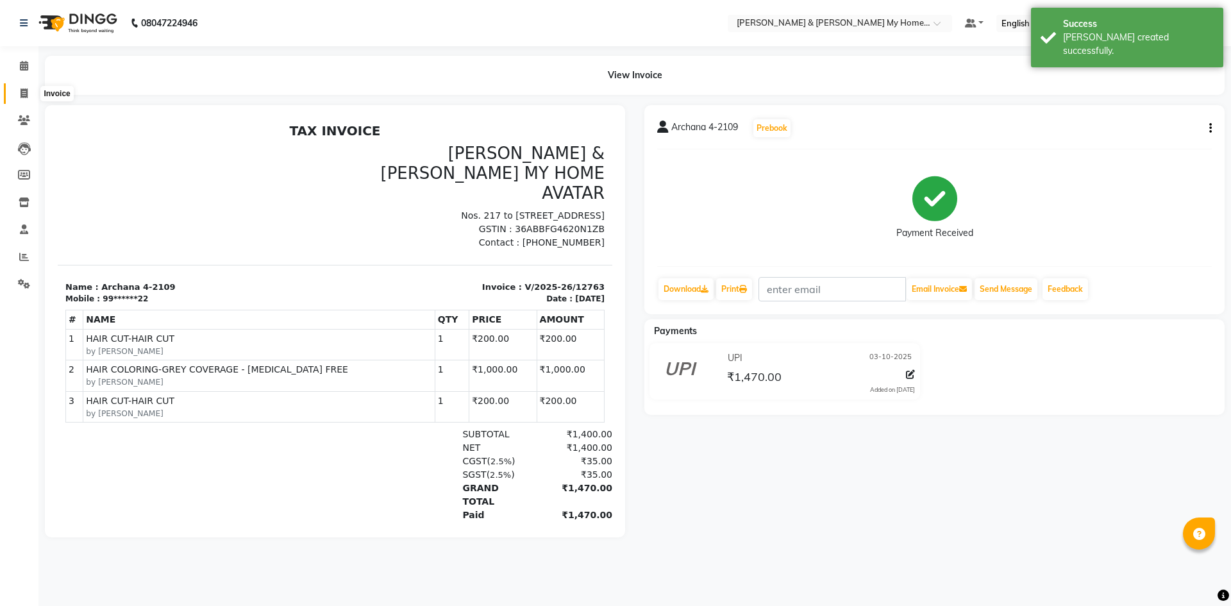
click at [25, 90] on icon at bounding box center [24, 93] width 7 height 10
select select "8193"
select select "service"
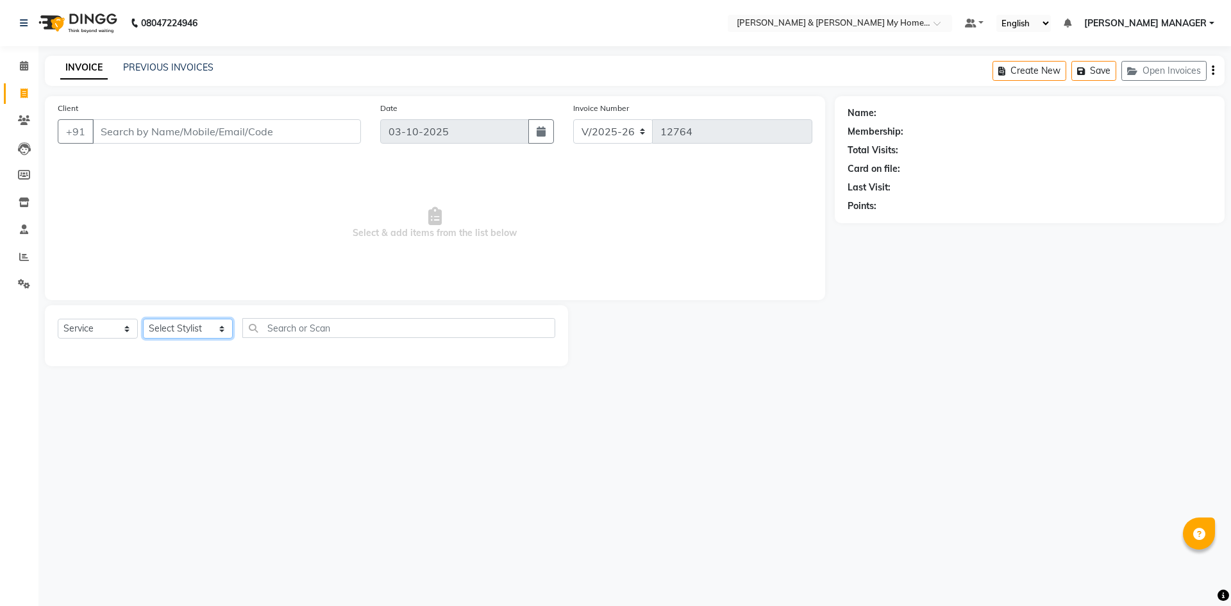
click at [169, 333] on select "Select Stylist Aarti Aarti [PERSON_NAME] Beauty [PERSON_NAME] Nail [PERSON_NAME…" at bounding box center [188, 329] width 90 height 20
select select "77258"
click at [143, 319] on select "Select Stylist Aarti Aarti [PERSON_NAME] Beauty [PERSON_NAME] Nail [PERSON_NAME…" at bounding box center [188, 329] width 90 height 20
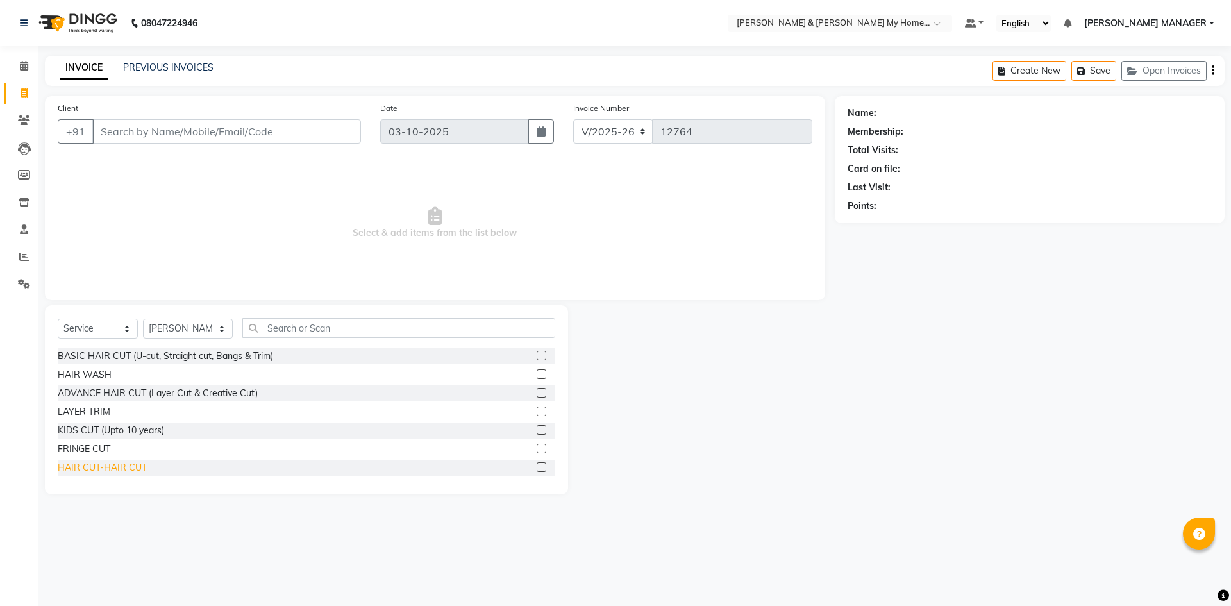
click at [121, 467] on div "HAIR CUT-HAIR CUT" at bounding box center [102, 467] width 89 height 13
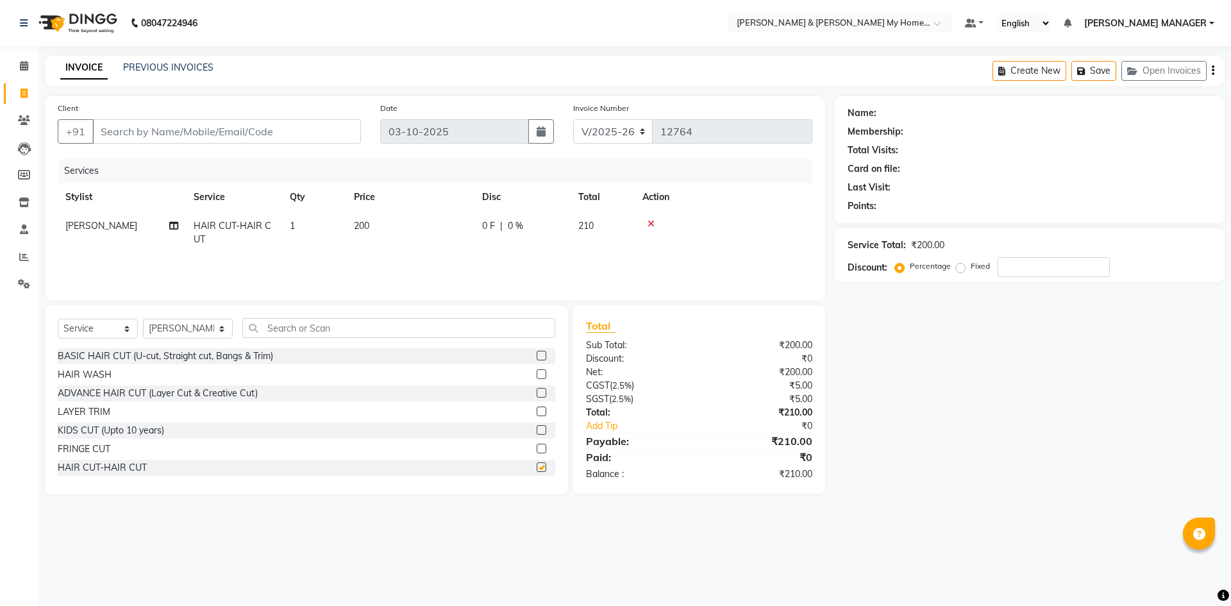
checkbox input "false"
click at [143, 138] on input "Client" at bounding box center [226, 131] width 269 height 24
type input "h"
type input "0"
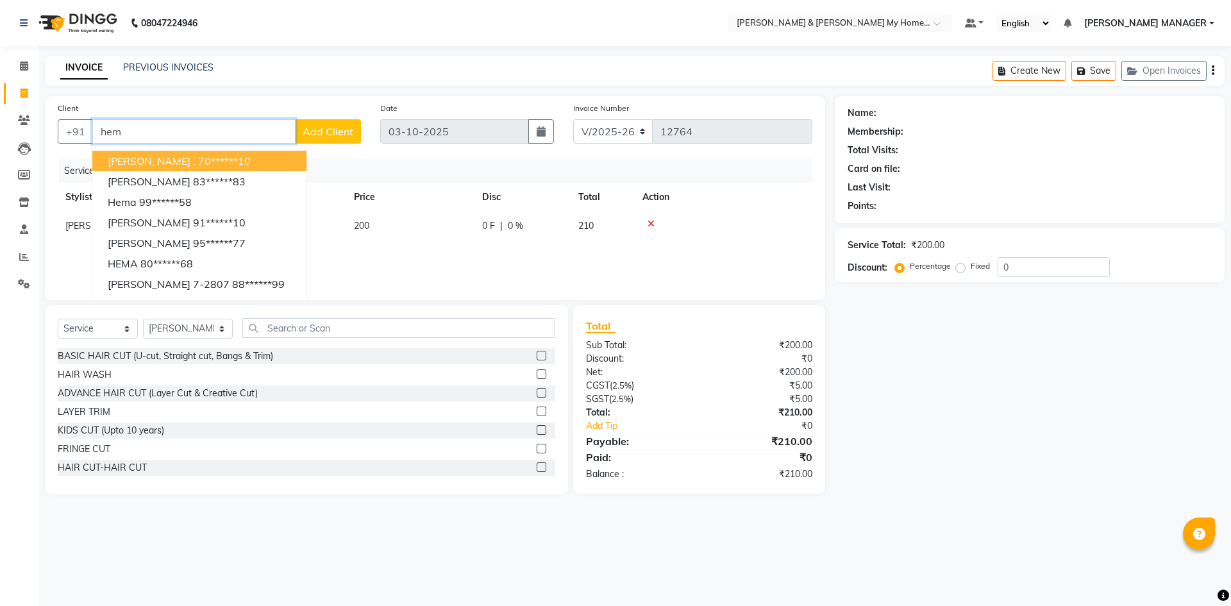
click at [198, 160] on ngb-highlight "70******10" at bounding box center [224, 160] width 53 height 13
type input "70******10"
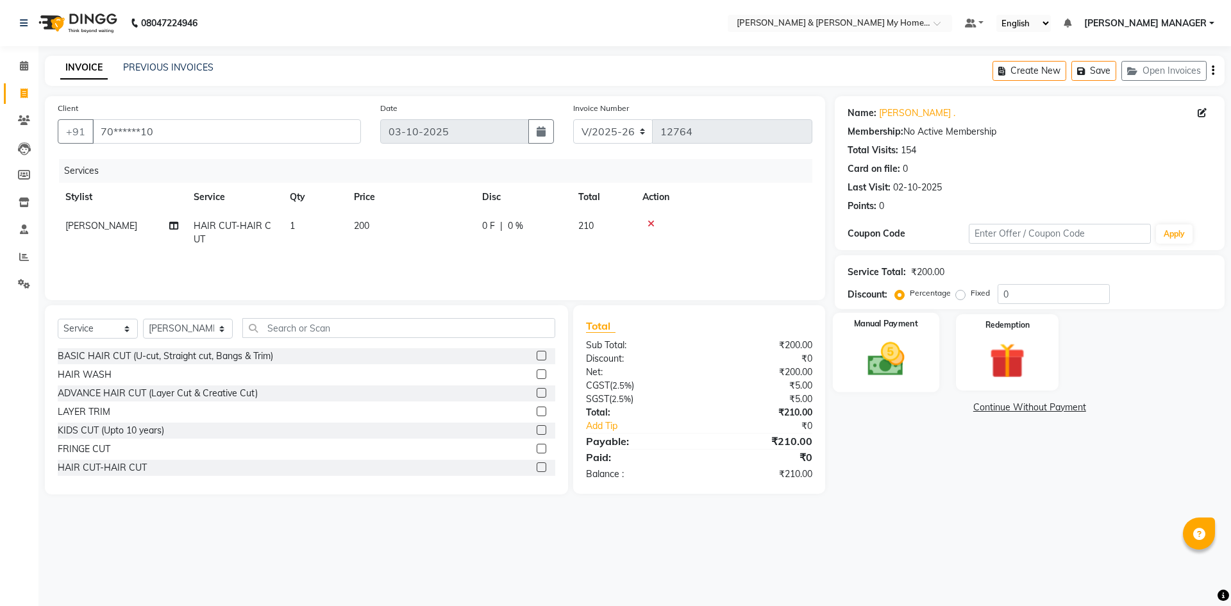
click at [885, 365] on img at bounding box center [886, 359] width 60 height 42
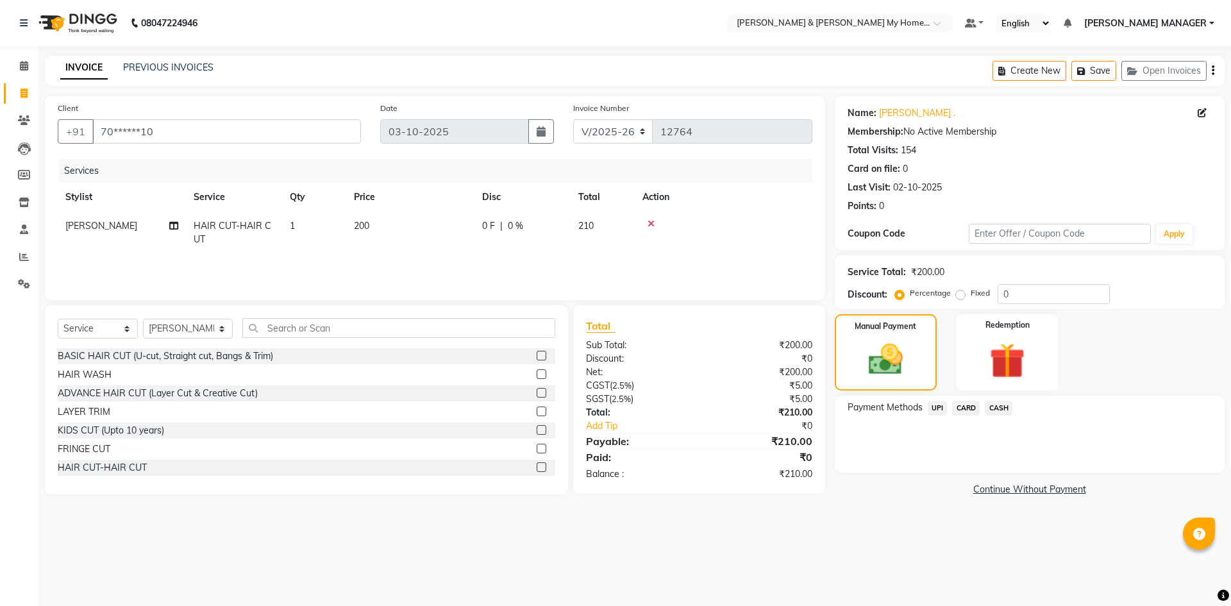
click at [937, 406] on span "UPI" at bounding box center [938, 408] width 20 height 15
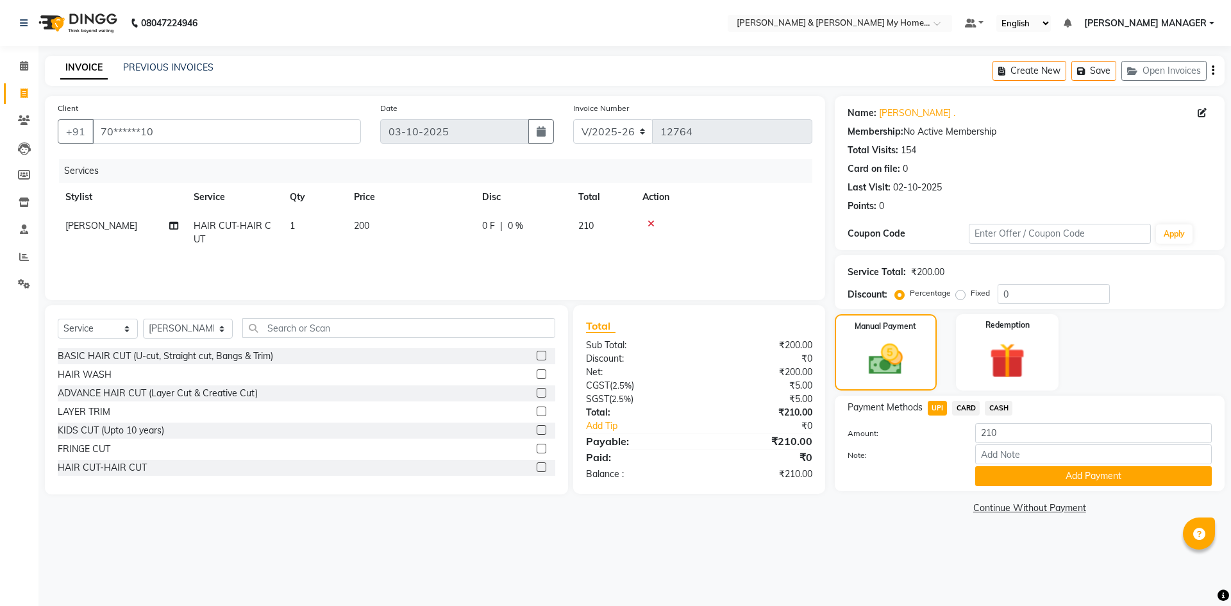
click at [1058, 486] on div "Payment Methods UPI CARD CASH Amount: 210 Note: Add Payment" at bounding box center [1030, 444] width 390 height 96
click at [1061, 472] on button "Add Payment" at bounding box center [1093, 476] width 237 height 20
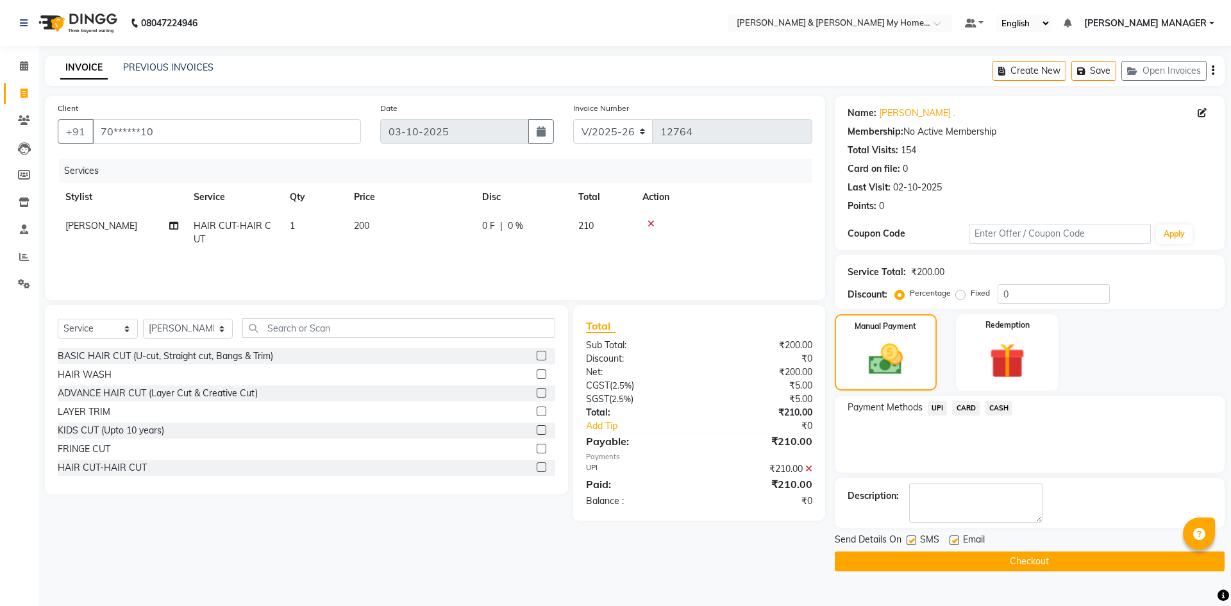
click at [994, 562] on button "Checkout" at bounding box center [1030, 561] width 390 height 20
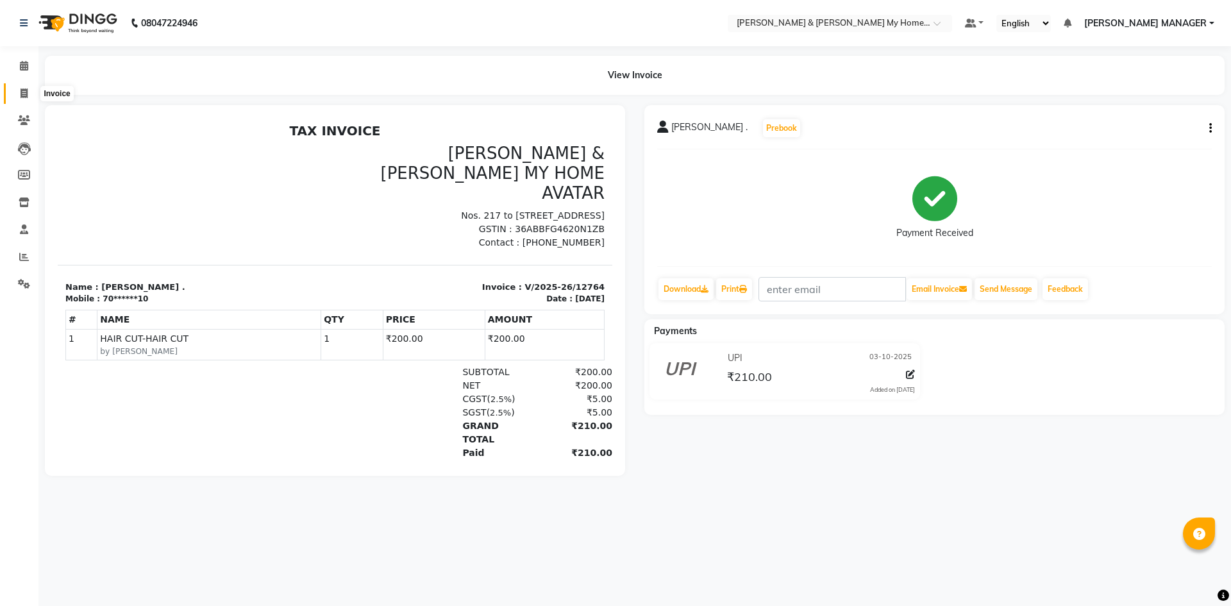
click at [27, 89] on icon at bounding box center [24, 93] width 7 height 10
select select "8193"
select select "service"
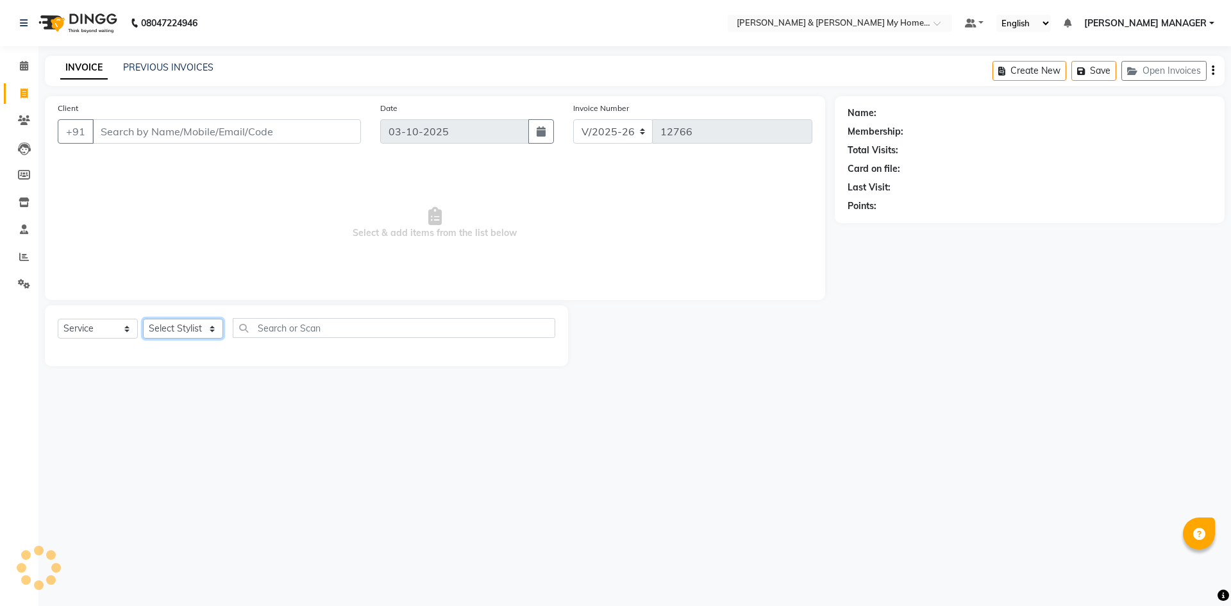
drag, startPoint x: 194, startPoint y: 328, endPoint x: 197, endPoint y: 306, distance: 22.0
click at [194, 328] on select "Select Stylist" at bounding box center [183, 329] width 80 height 20
click at [189, 338] on select "Select Stylist" at bounding box center [183, 329] width 80 height 20
click at [198, 324] on select "Select Stylist Aarti Aarti [PERSON_NAME] Beauty [PERSON_NAME] Nail [PERSON_NAME…" at bounding box center [188, 329] width 90 height 20
select select "77343"
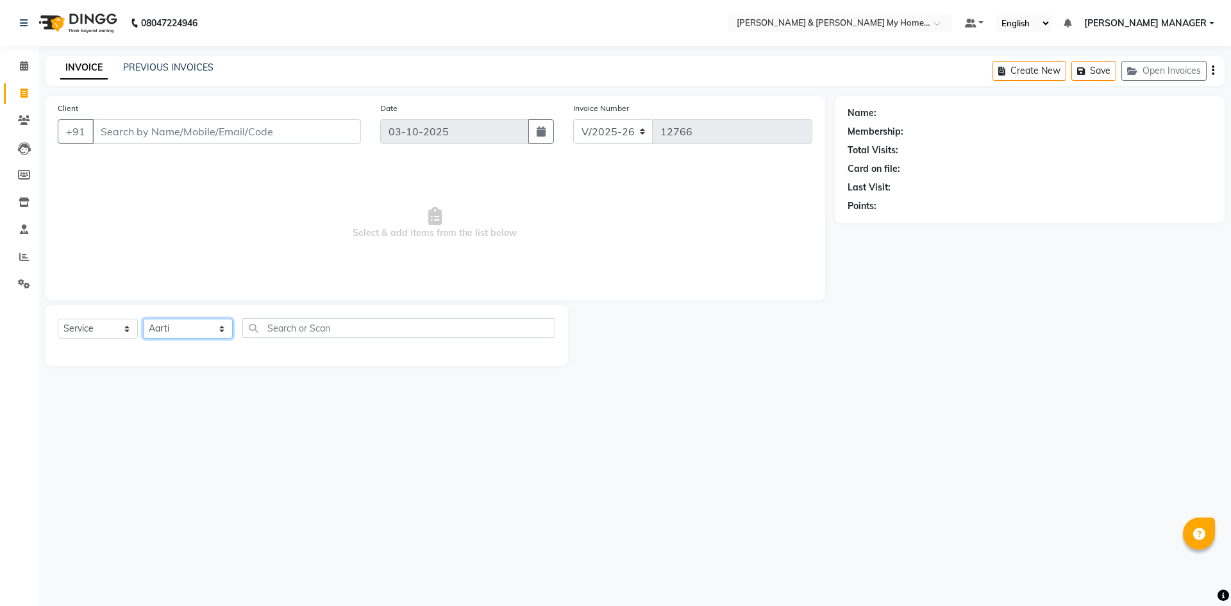
click at [143, 319] on select "Select Stylist Aarti Aarti [PERSON_NAME] Beauty [PERSON_NAME] Nail [PERSON_NAME…" at bounding box center [188, 329] width 90 height 20
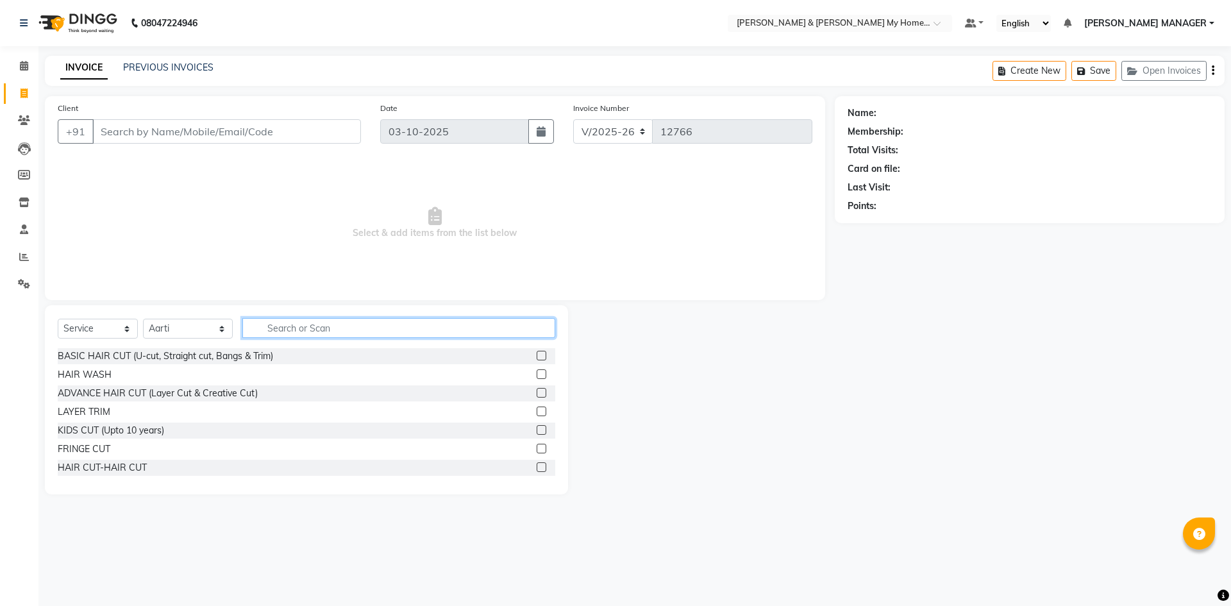
click at [266, 326] on input "text" at bounding box center [398, 328] width 313 height 20
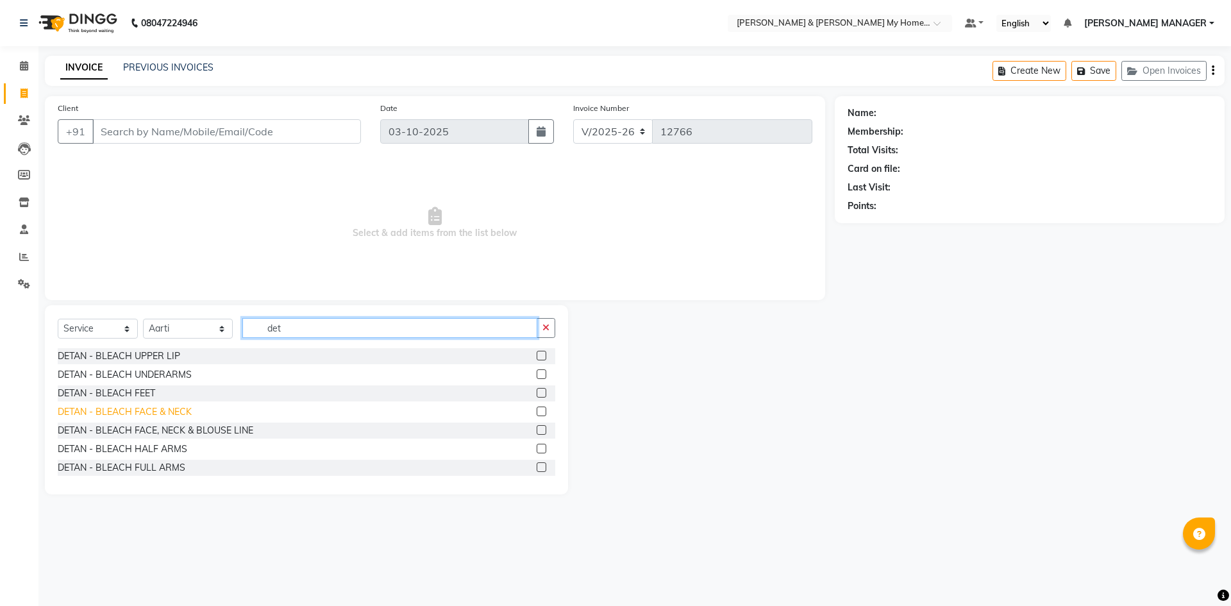
type input "det"
click at [168, 407] on div "DETAN - BLEACH FACE & NECK" at bounding box center [125, 411] width 134 height 13
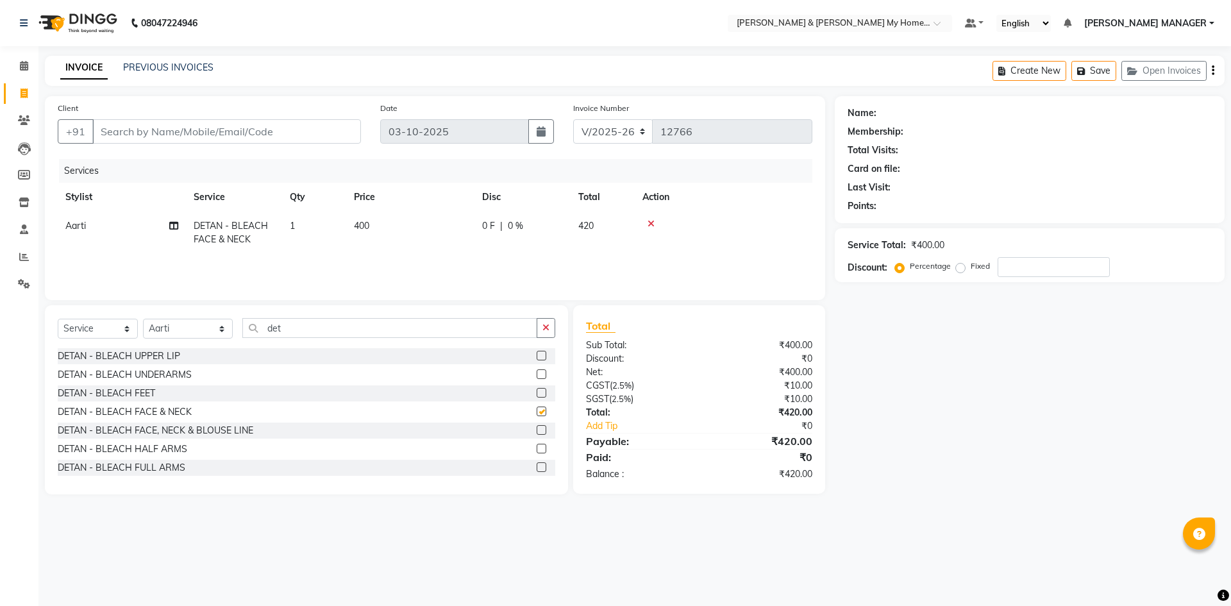
checkbox input "false"
click at [381, 224] on td "400" at bounding box center [410, 233] width 128 height 42
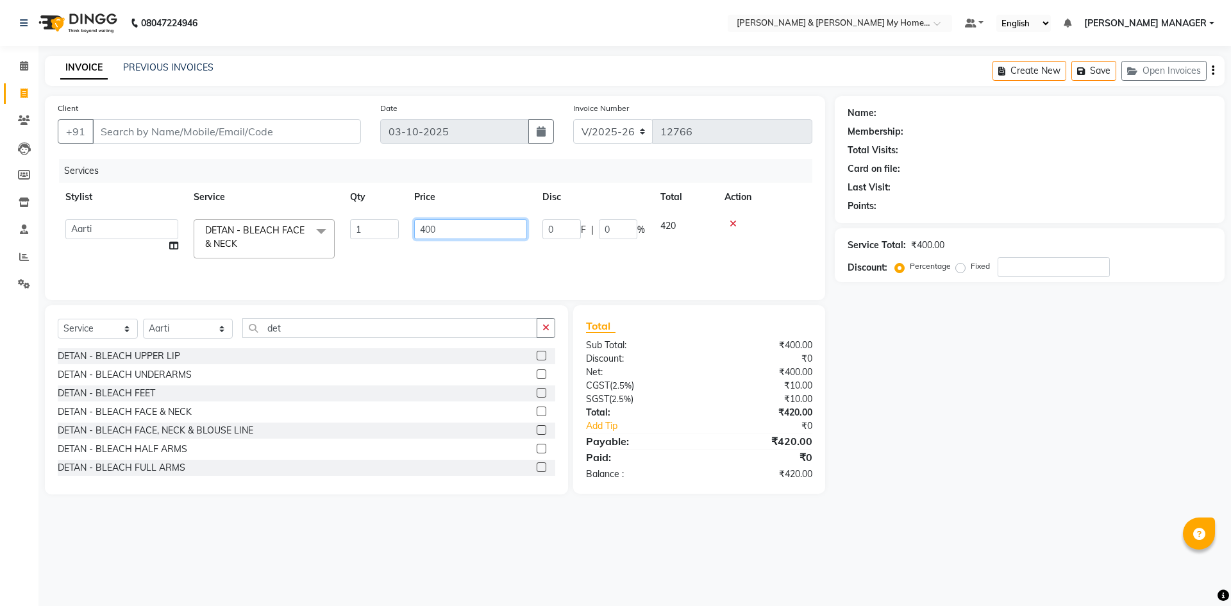
drag, startPoint x: 411, startPoint y: 225, endPoint x: 229, endPoint y: 211, distance: 182.6
click at [292, 224] on tr "Aarti Aarti Beauty Akanksha Beauty akanksha Nail ALKA Ankitha ESHWAR gourav-new…" at bounding box center [435, 239] width 754 height 54
type input "70"
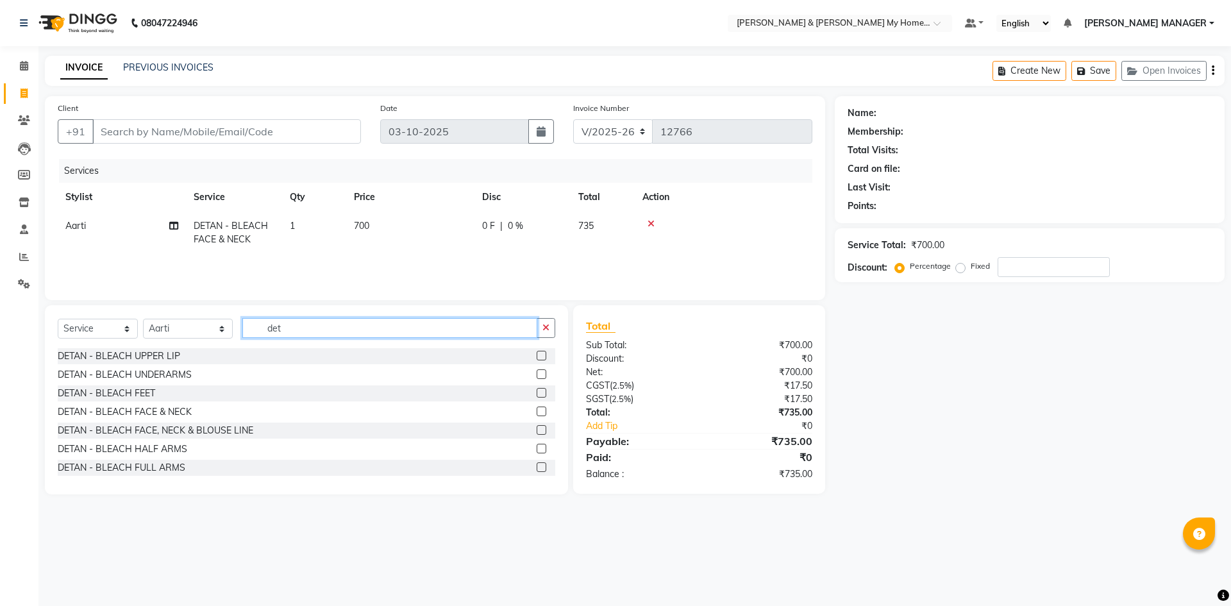
drag, startPoint x: 273, startPoint y: 326, endPoint x: 179, endPoint y: 318, distance: 93.9
click at [184, 319] on div "Select Service Product Membership Package Voucher Prepaid Gift Card Select Styl…" at bounding box center [306, 333] width 497 height 30
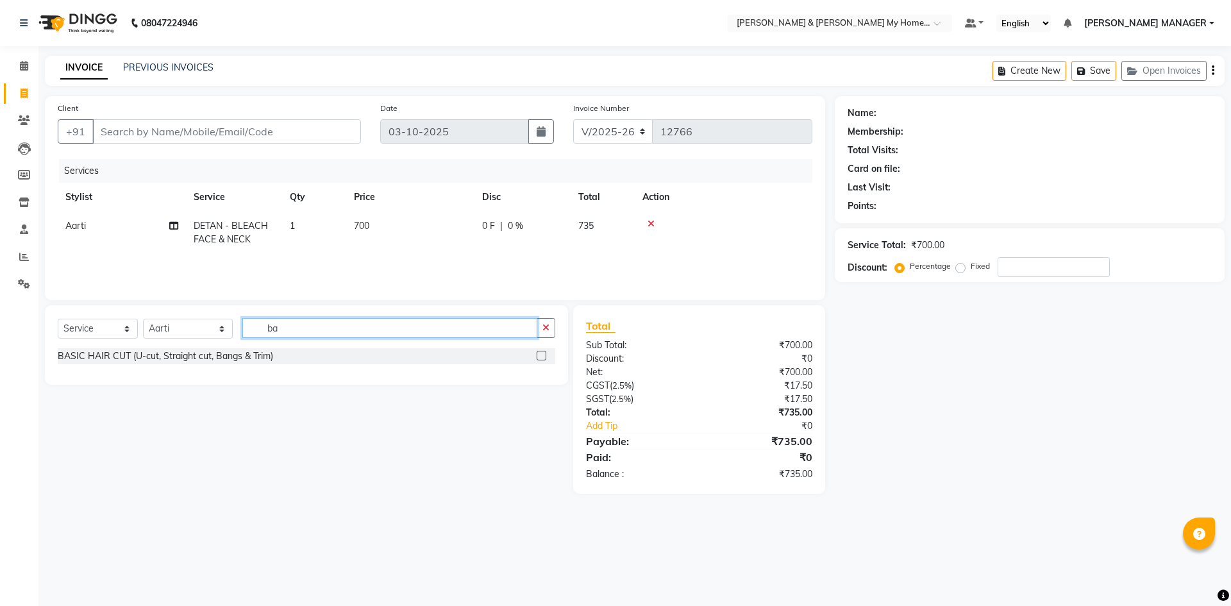
type input "b"
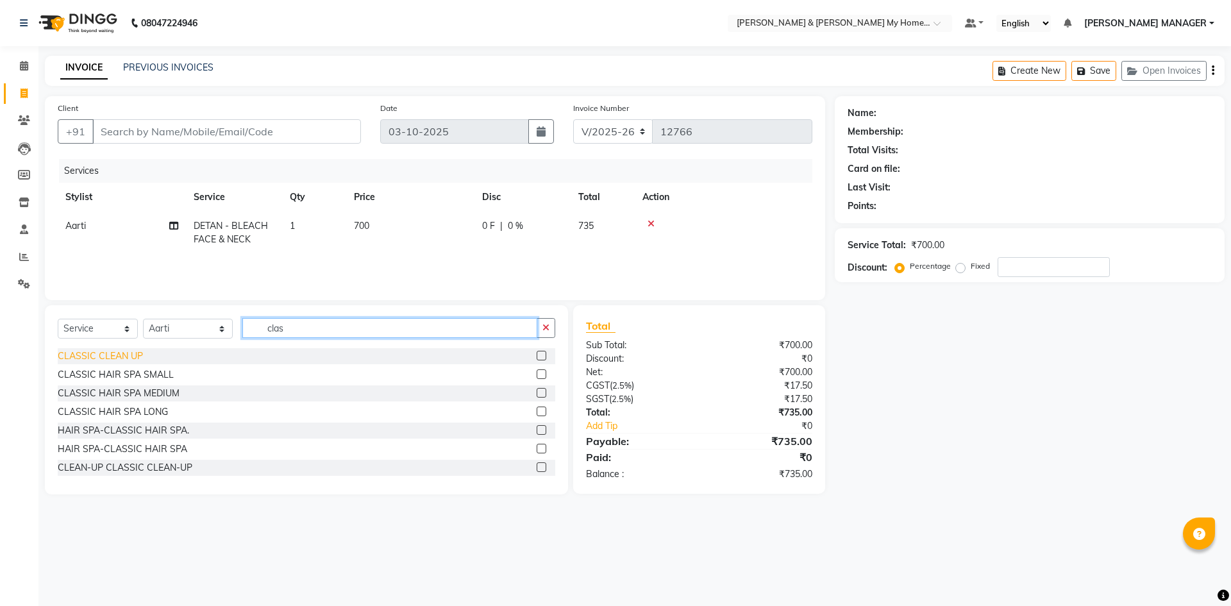
type input "clas"
click at [126, 355] on div "CLASSIC CLEAN UP" at bounding box center [100, 355] width 85 height 13
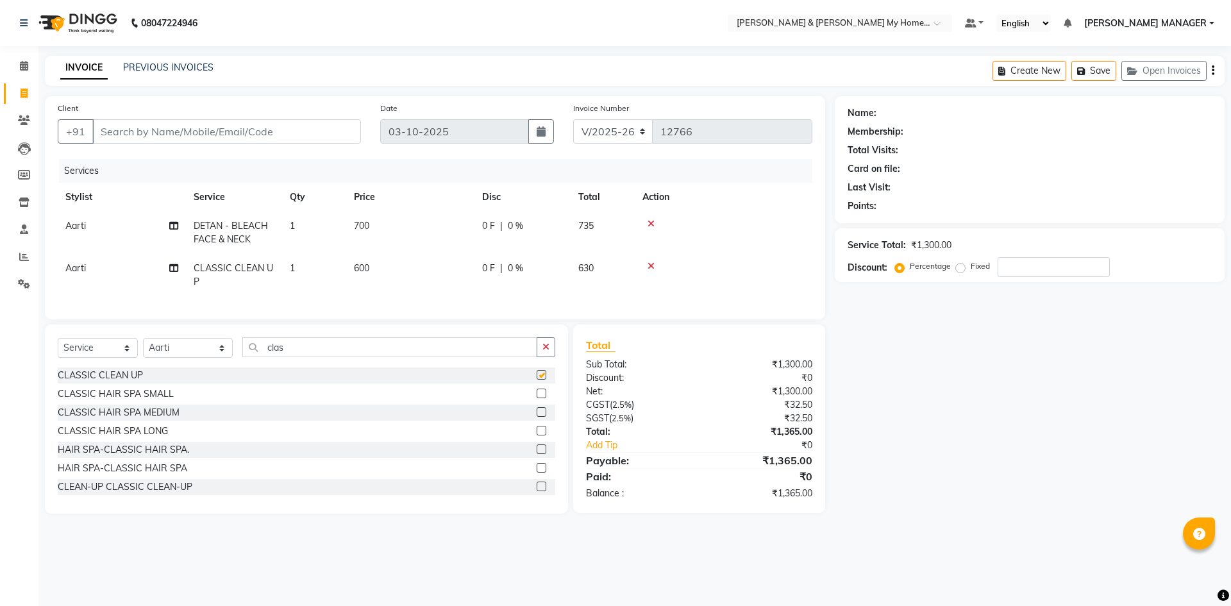
checkbox input "false"
drag, startPoint x: 297, startPoint y: 354, endPoint x: 201, endPoint y: 354, distance: 96.2
click at [201, 354] on div "Select Service Product Membership Package Voucher Prepaid Gift Card Select Styl…" at bounding box center [306, 352] width 497 height 30
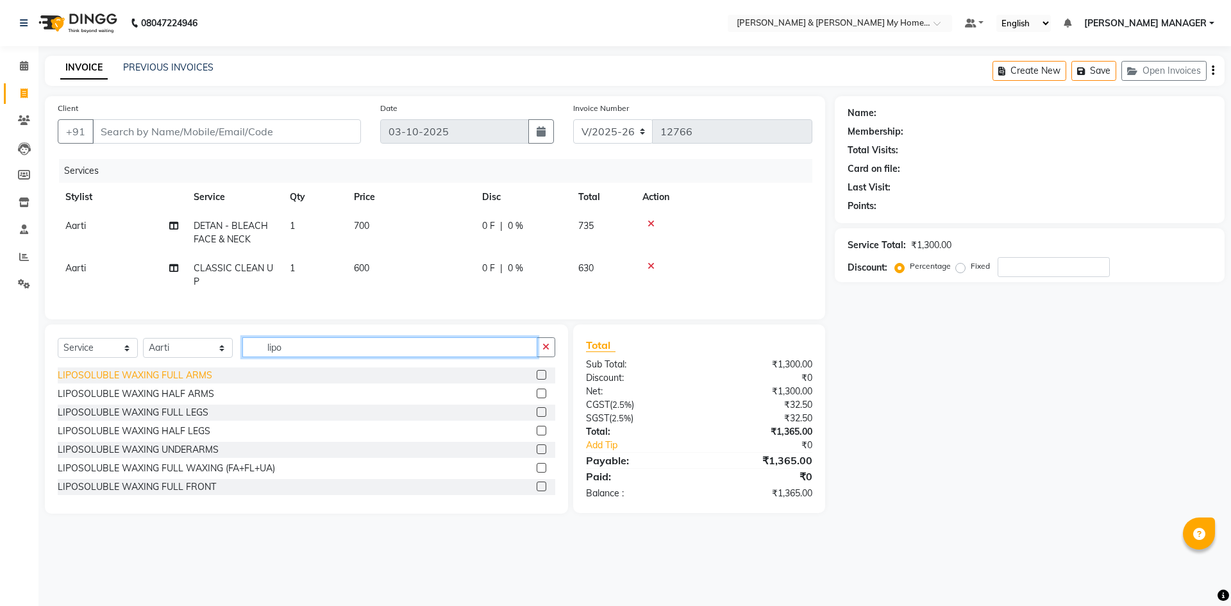
type input "lipo"
click at [196, 382] on div "LIPOSOLUBLE WAXING FULL ARMS" at bounding box center [135, 375] width 154 height 13
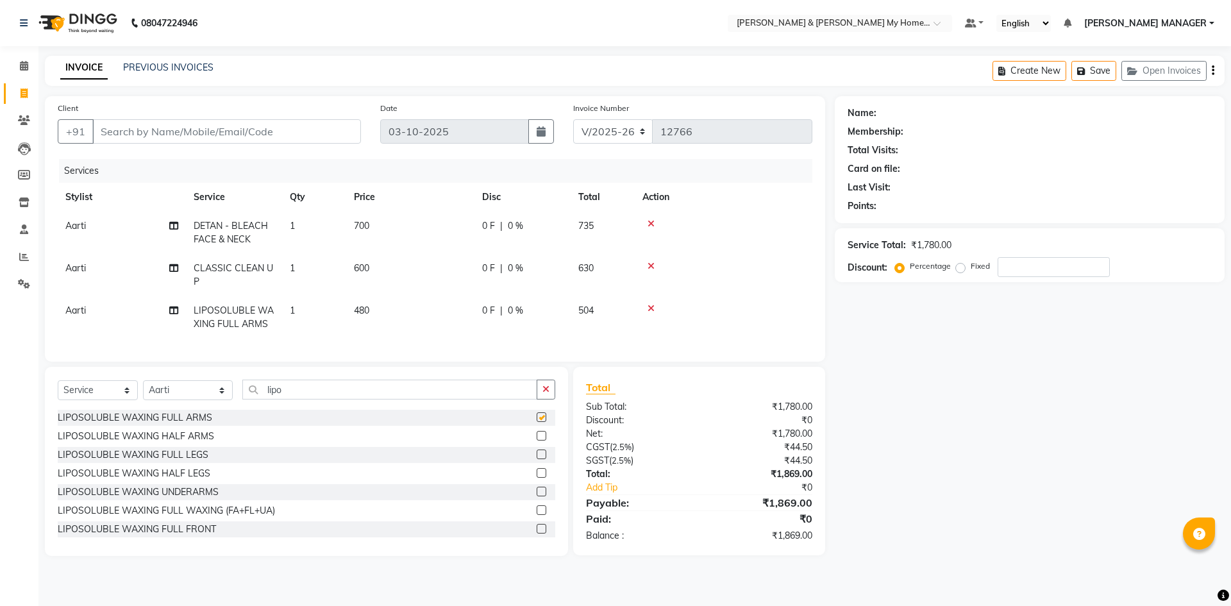
checkbox input "false"
click at [151, 131] on input "Client" at bounding box center [226, 131] width 269 height 24
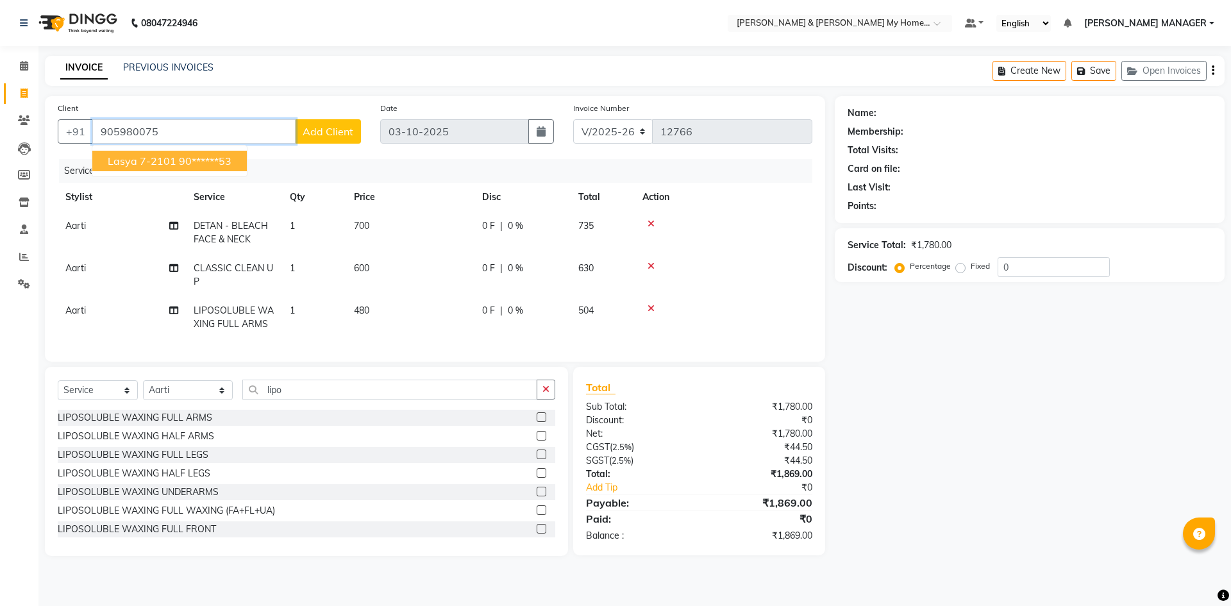
click at [186, 161] on ngb-highlight "90******53" at bounding box center [205, 160] width 53 height 13
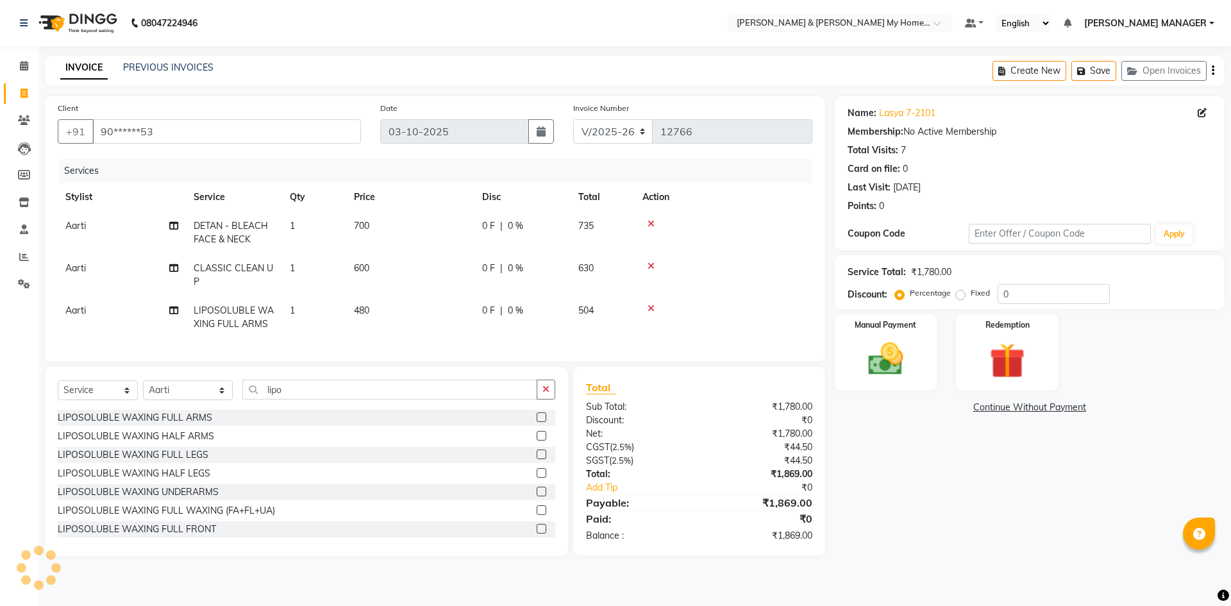
click at [944, 460] on div "Name: Lasya 7-2101 Membership: No Active Membership Total Visits: 7 Card on fil…" at bounding box center [1034, 326] width 399 height 460
click at [870, 363] on img at bounding box center [886, 359] width 60 height 42
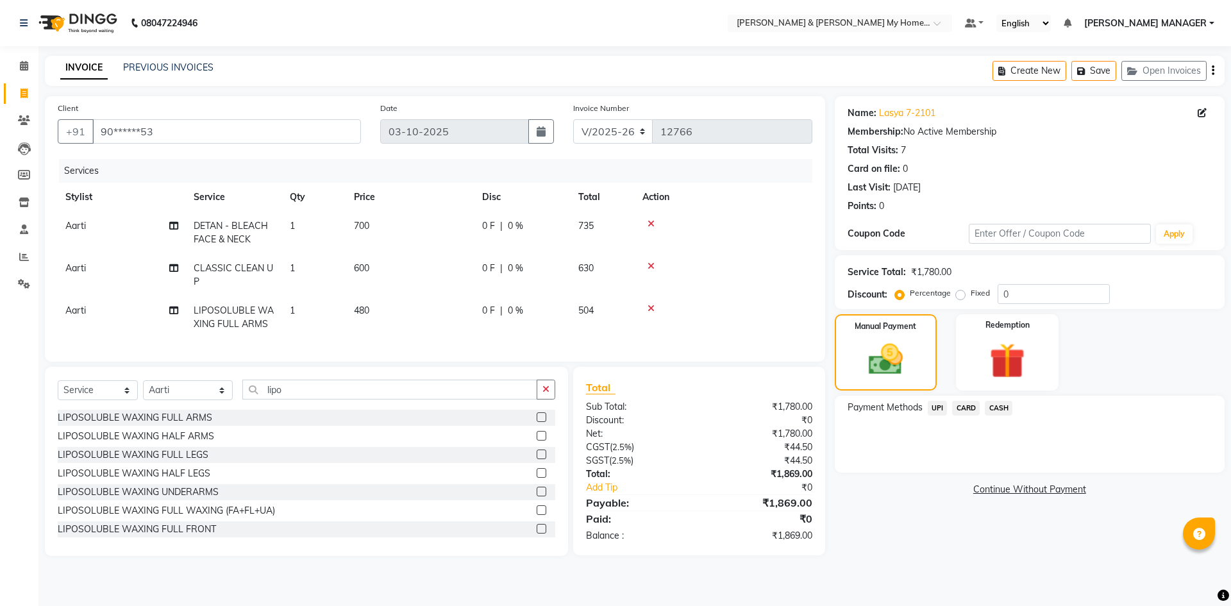
click at [936, 406] on span "UPI" at bounding box center [938, 408] width 20 height 15
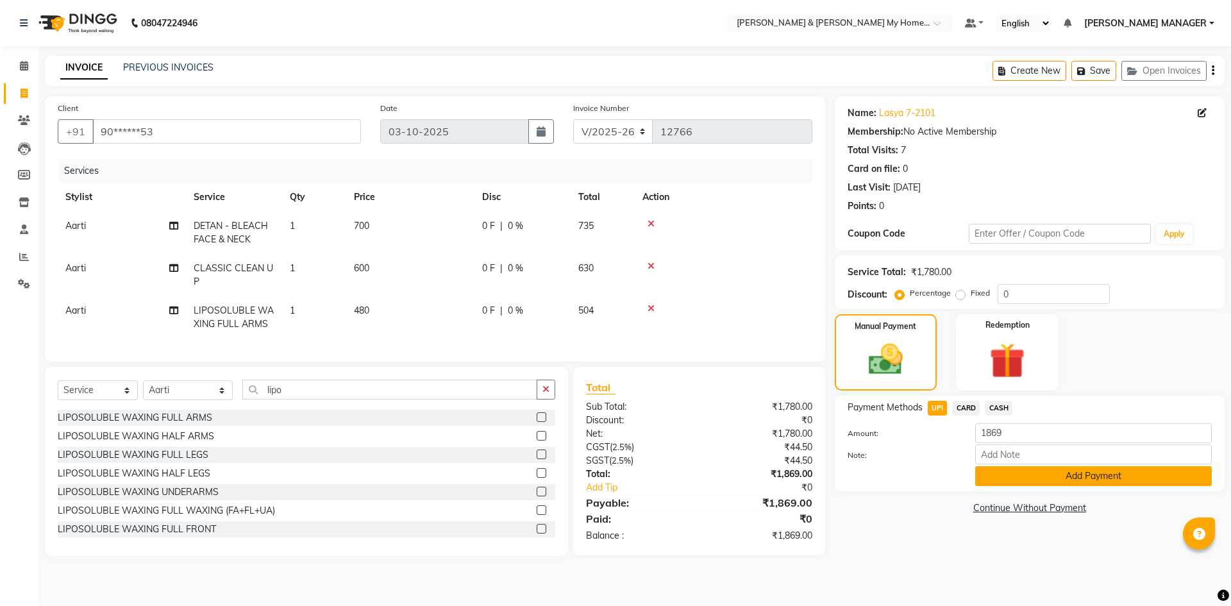
click at [1000, 481] on button "Add Payment" at bounding box center [1093, 476] width 237 height 20
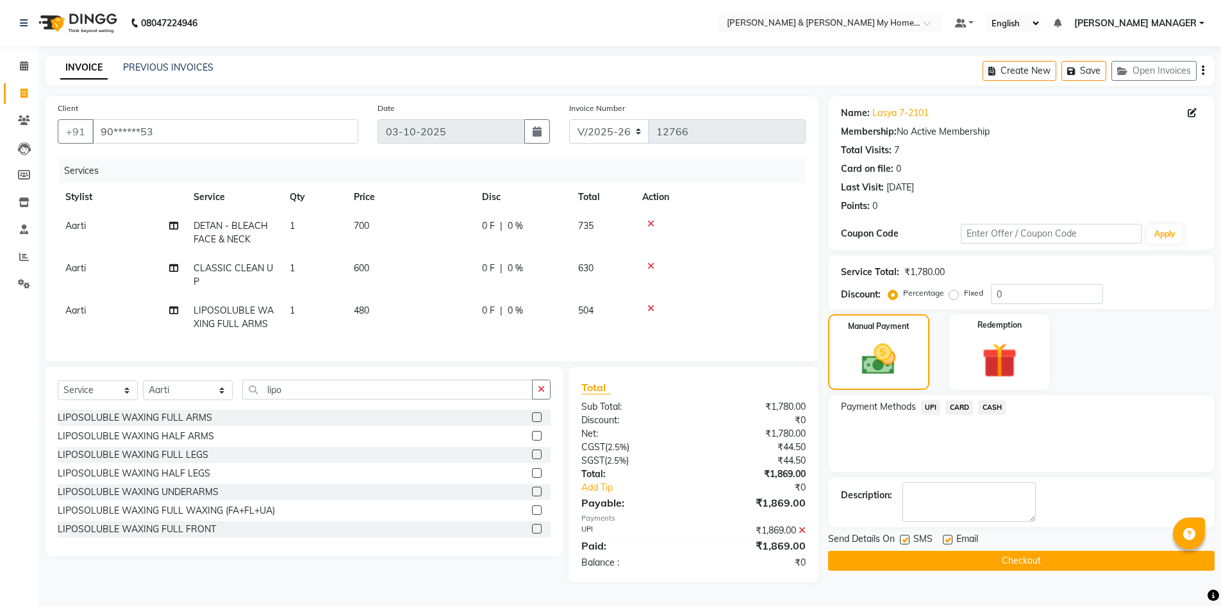
click at [1008, 557] on button "Checkout" at bounding box center [1021, 561] width 387 height 20
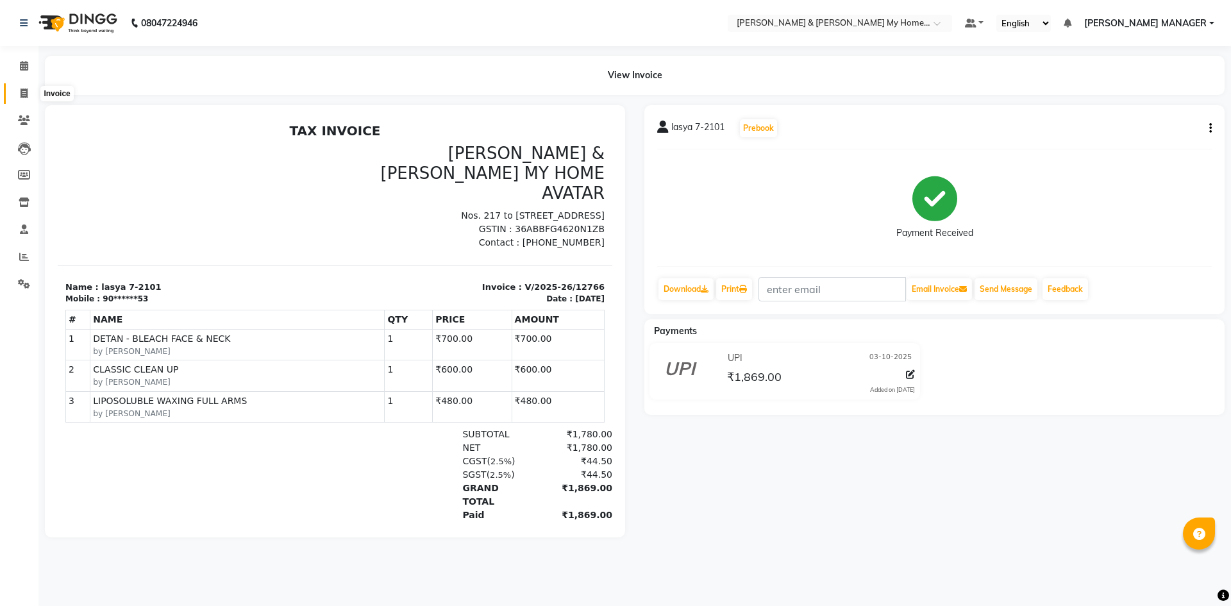
click at [27, 94] on icon at bounding box center [24, 93] width 7 height 10
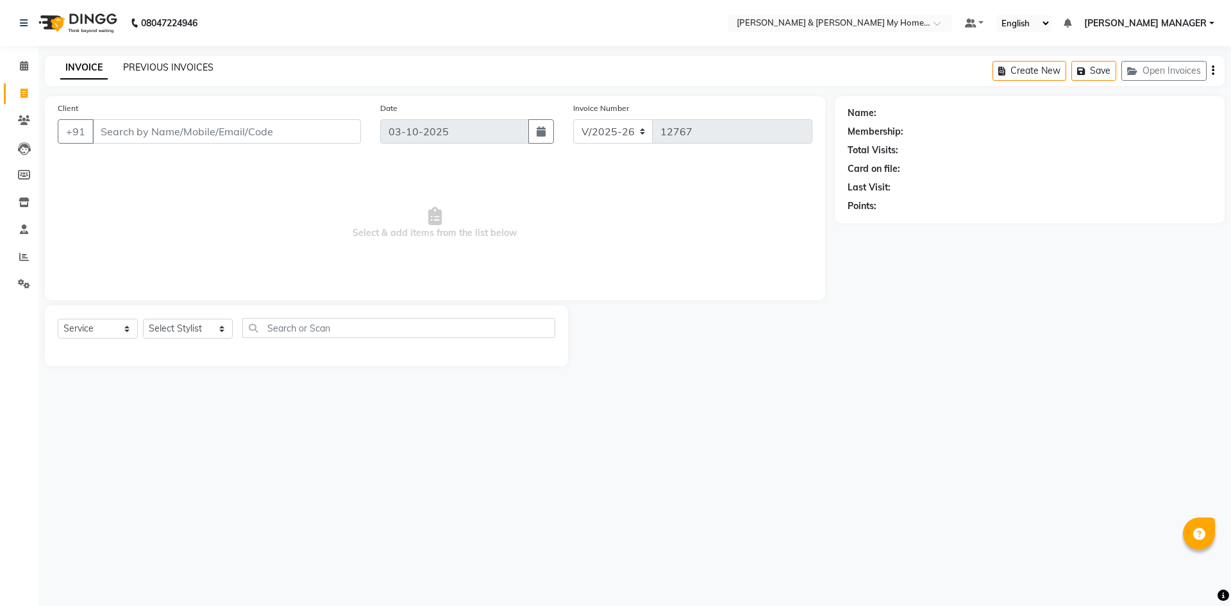
click at [208, 72] on link "PREVIOUS INVOICES" at bounding box center [168, 68] width 90 height 12
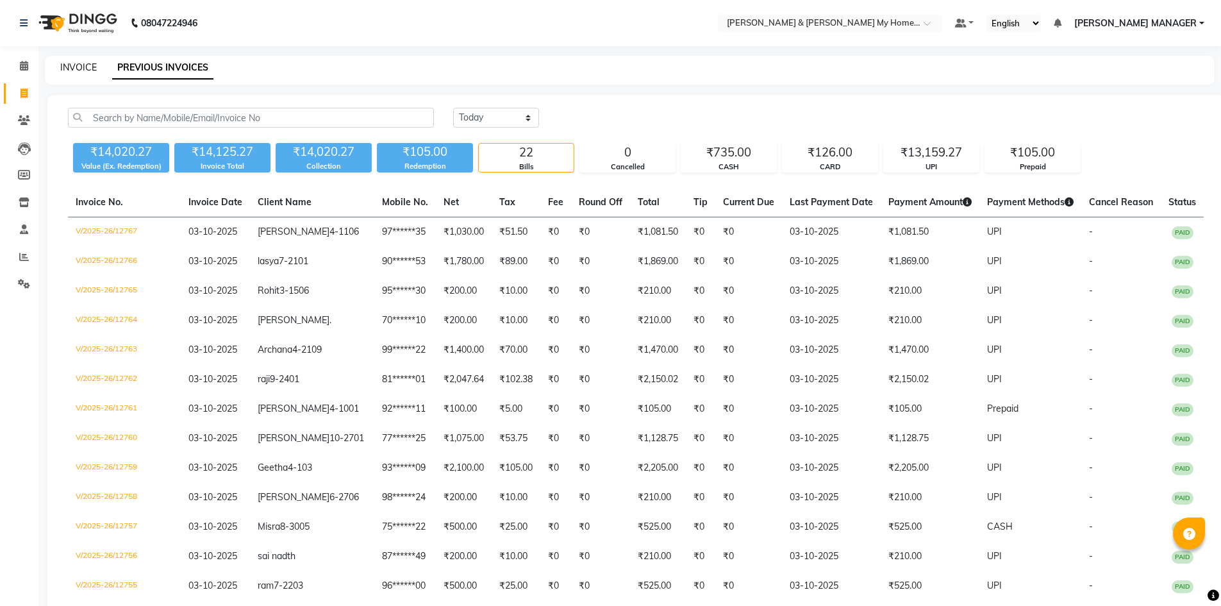
click at [88, 65] on link "INVOICE" at bounding box center [78, 68] width 37 height 12
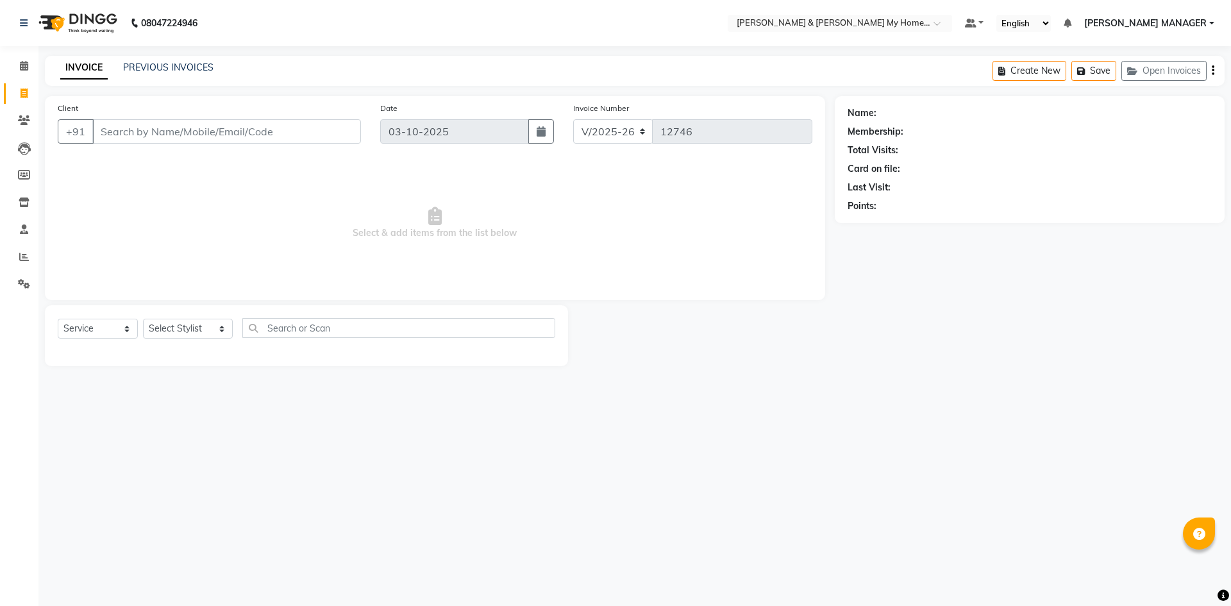
select select "8193"
select select "service"
click at [296, 137] on input "Client" at bounding box center [226, 131] width 269 height 24
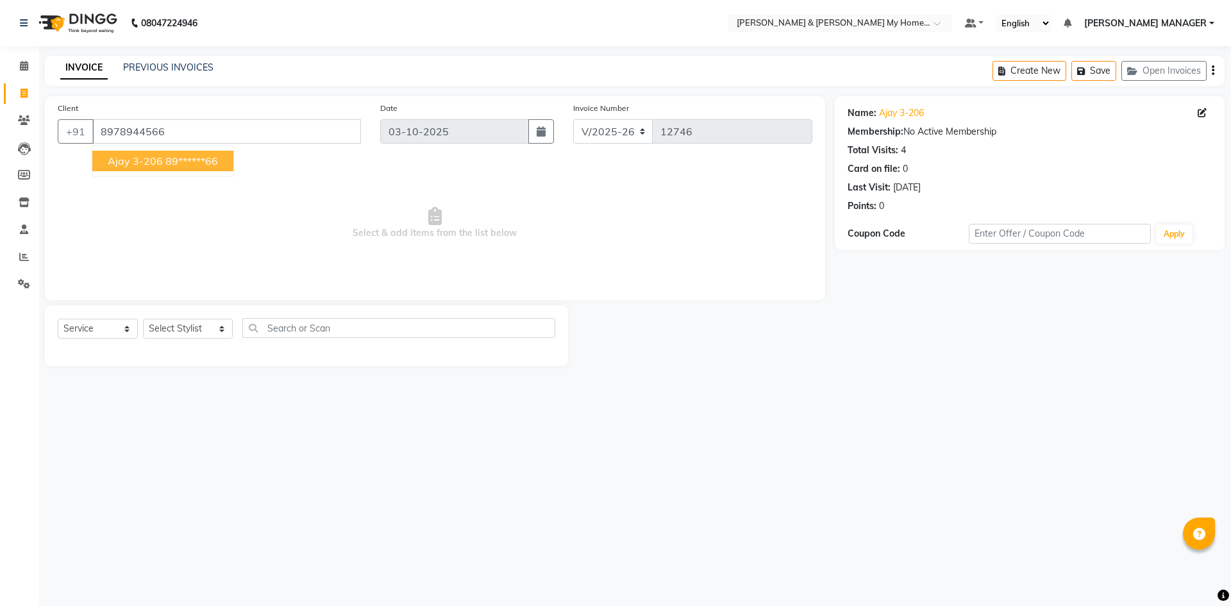
click at [214, 156] on ngb-highlight "89******66" at bounding box center [191, 160] width 53 height 13
type input "89******66"
click at [203, 326] on select "Select Stylist Aarti Aarti [PERSON_NAME] Beauty [PERSON_NAME] Nail [PERSON_NAME…" at bounding box center [188, 329] width 90 height 20
click at [200, 331] on select "Select Stylist Aarti Aarti [PERSON_NAME] Beauty [PERSON_NAME] Nail [PERSON_NAME…" at bounding box center [188, 329] width 90 height 20
select select "77257"
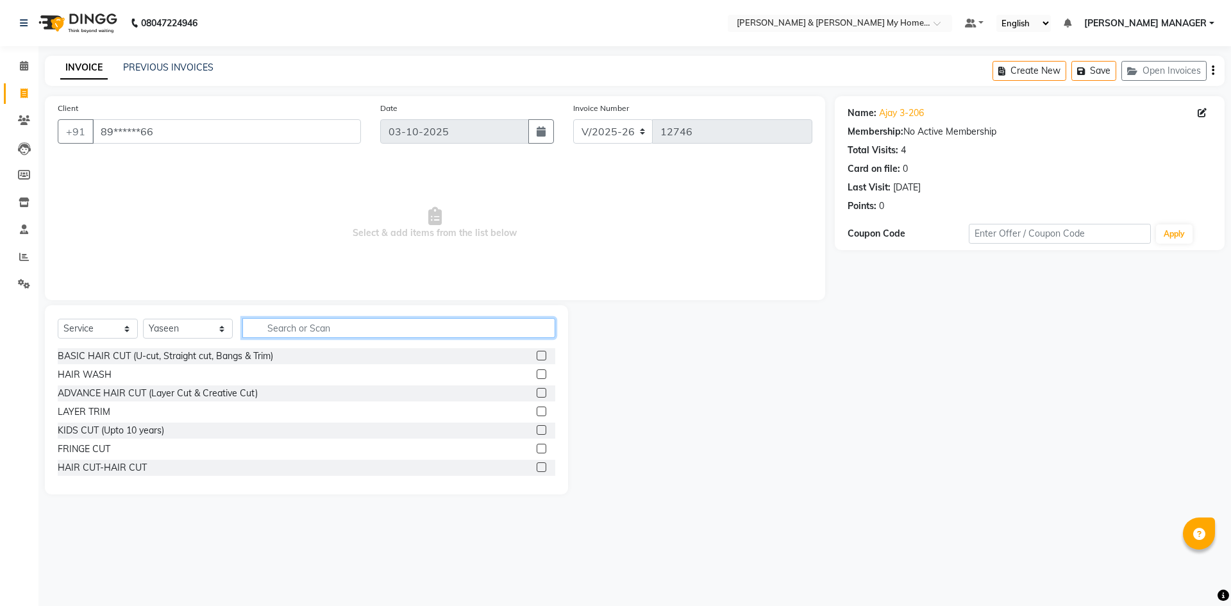
click at [287, 332] on input "text" at bounding box center [398, 328] width 313 height 20
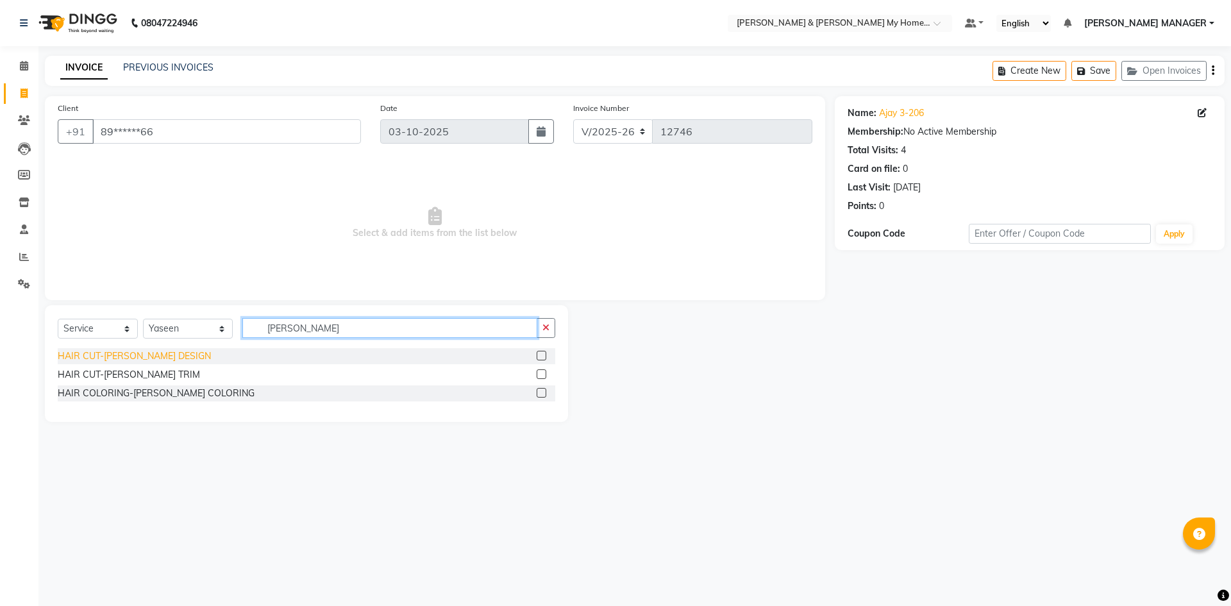
type input "beard"
click at [169, 354] on div "HAIR CUT-[PERSON_NAME] DESIGN" at bounding box center [134, 355] width 153 height 13
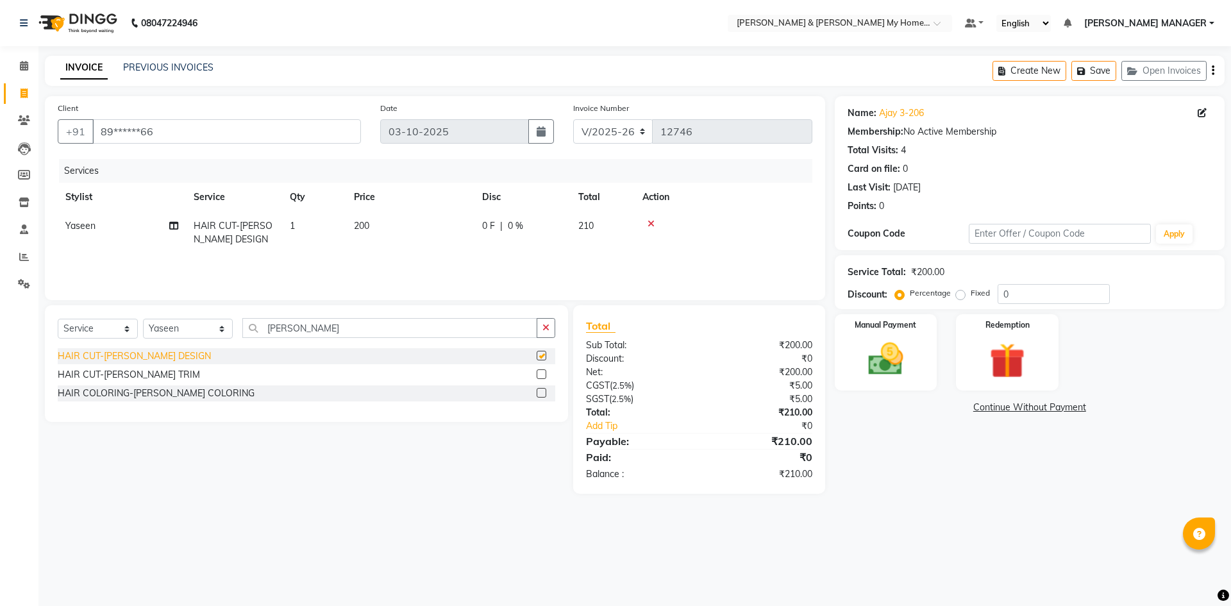
checkbox input "false"
click at [901, 366] on img at bounding box center [886, 359] width 60 height 42
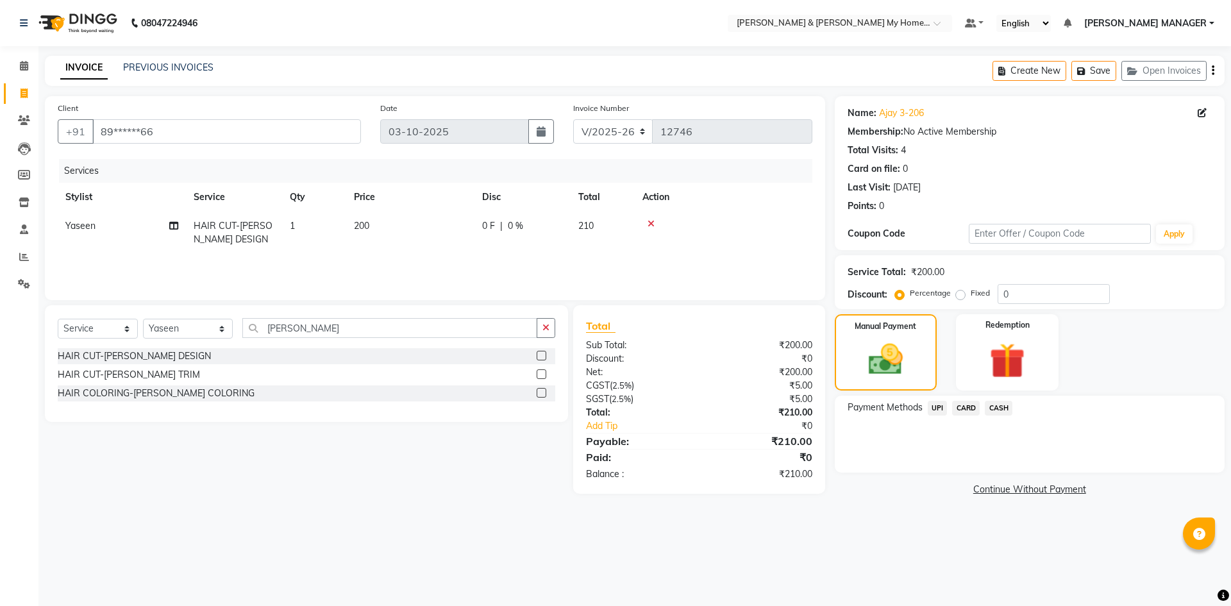
click at [998, 412] on span "CASH" at bounding box center [999, 408] width 28 height 15
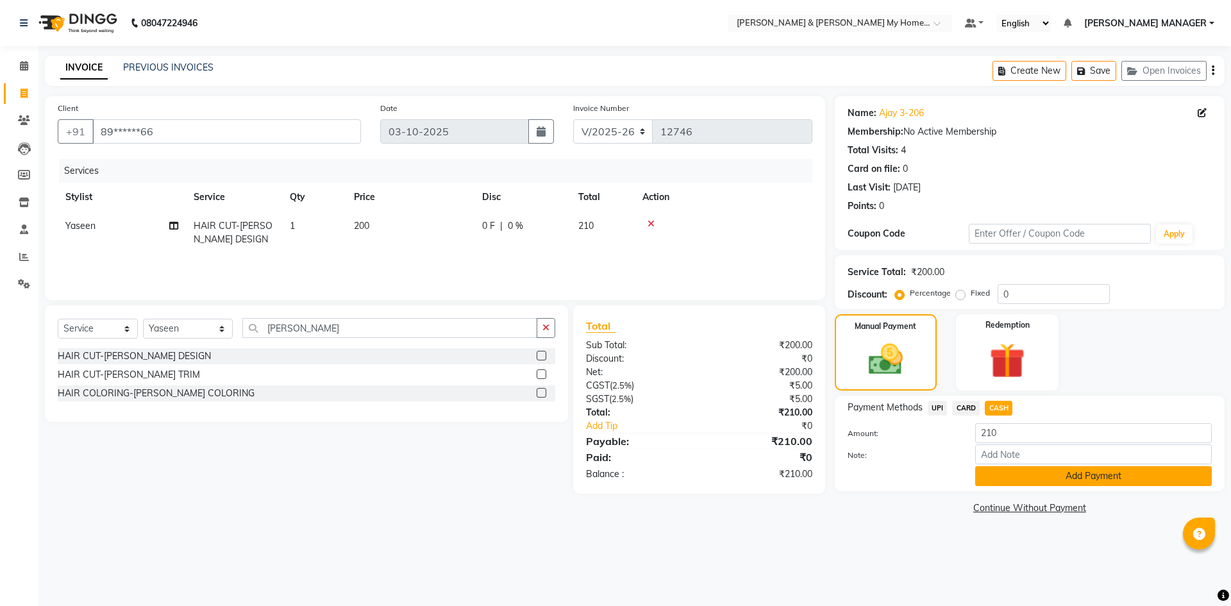
click at [1084, 477] on button "Add Payment" at bounding box center [1093, 476] width 237 height 20
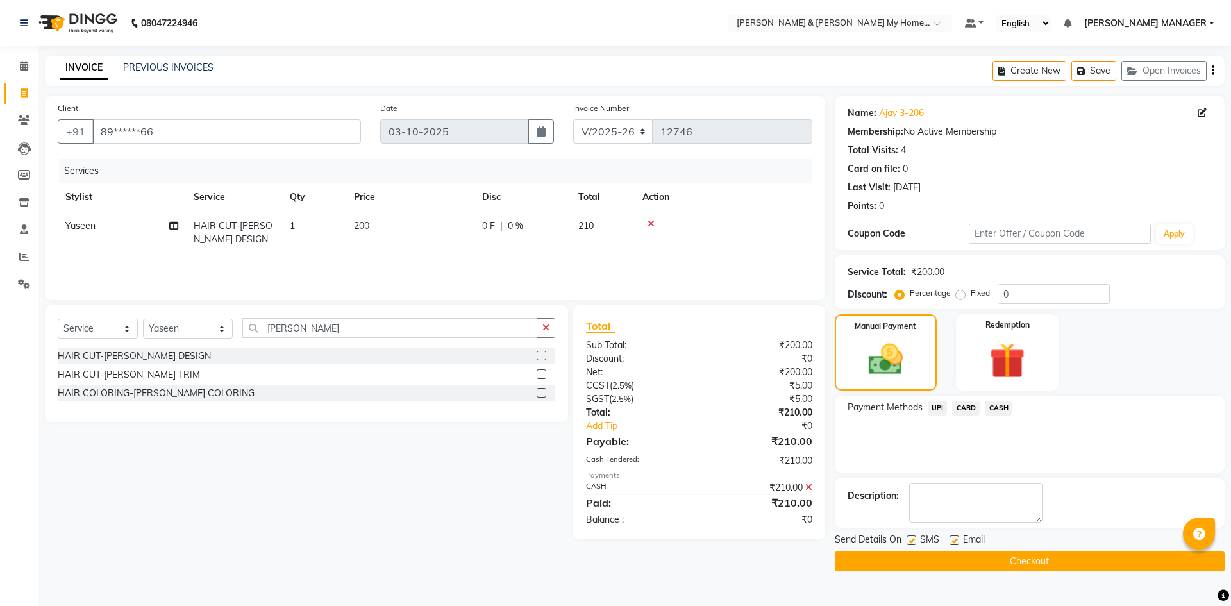
click at [1047, 553] on button "Checkout" at bounding box center [1030, 561] width 390 height 20
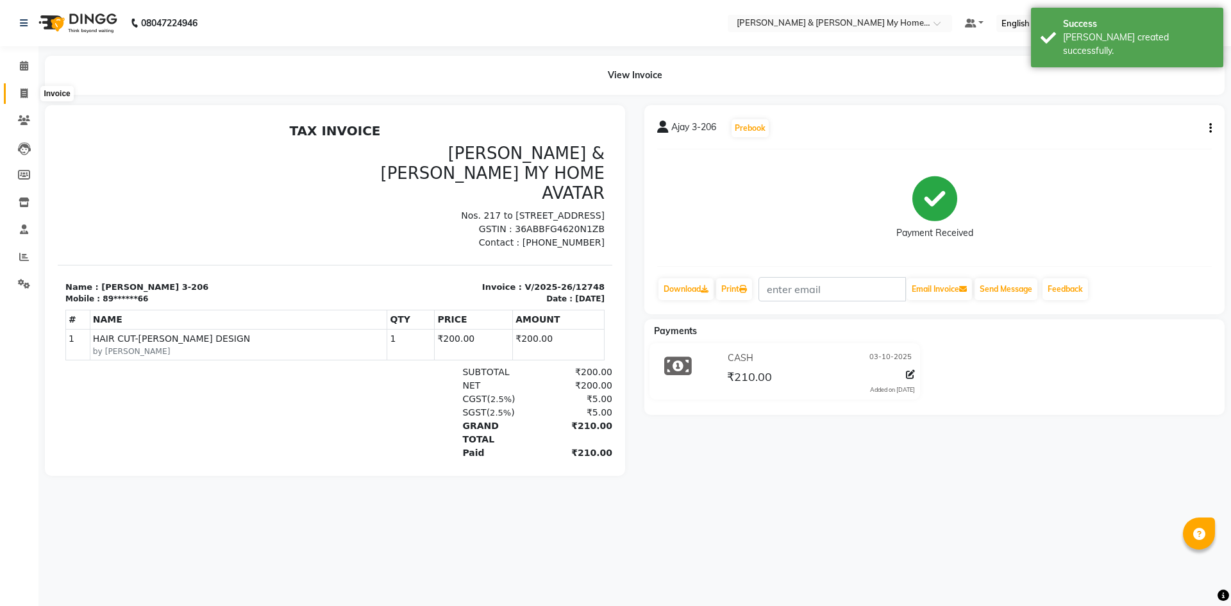
click at [18, 88] on span at bounding box center [24, 94] width 22 height 15
select select "8193"
select select "service"
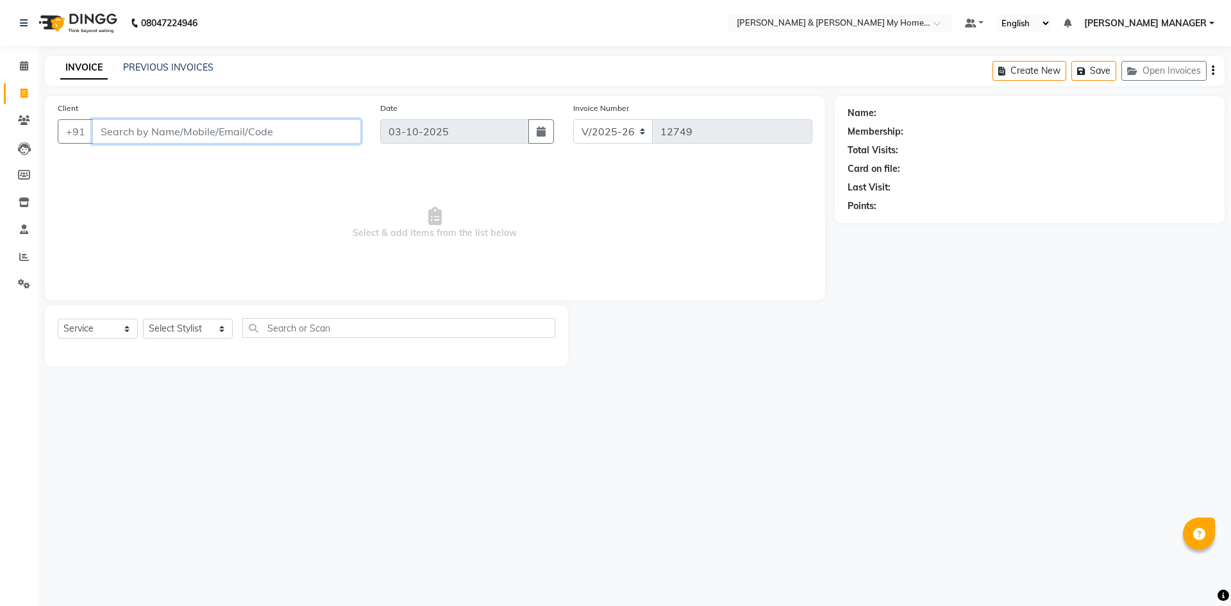
click at [238, 126] on input "Client" at bounding box center [226, 131] width 269 height 24
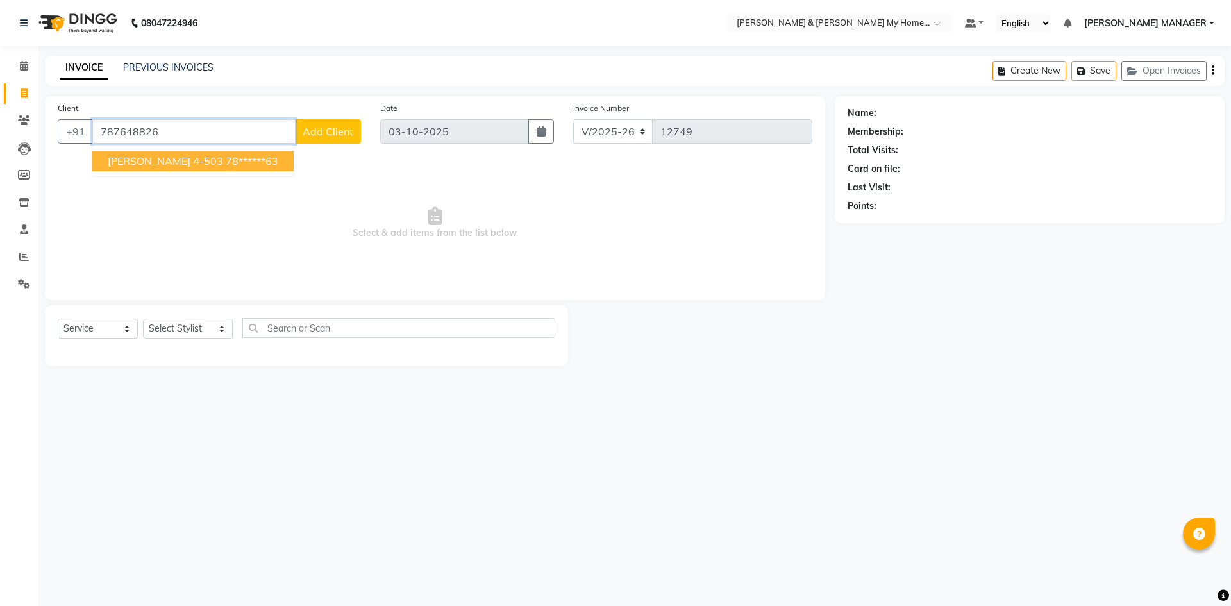
click at [218, 169] on button "Deepanshu 4-503 78******63" at bounding box center [192, 161] width 201 height 21
type input "78******63"
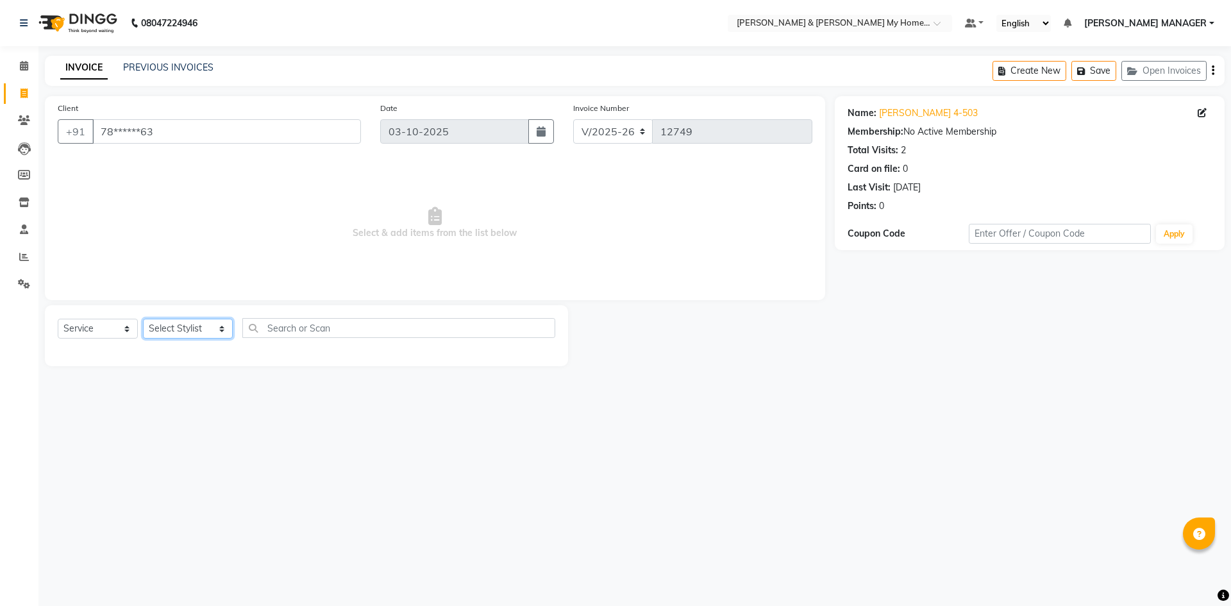
click at [192, 330] on select "Select Stylist Aarti Aarti [PERSON_NAME] Beauty [PERSON_NAME] Nail [PERSON_NAME…" at bounding box center [188, 329] width 90 height 20
select select "77258"
click at [143, 319] on select "Select Stylist Aarti Aarti [PERSON_NAME] Beauty [PERSON_NAME] Nail [PERSON_NAME…" at bounding box center [188, 329] width 90 height 20
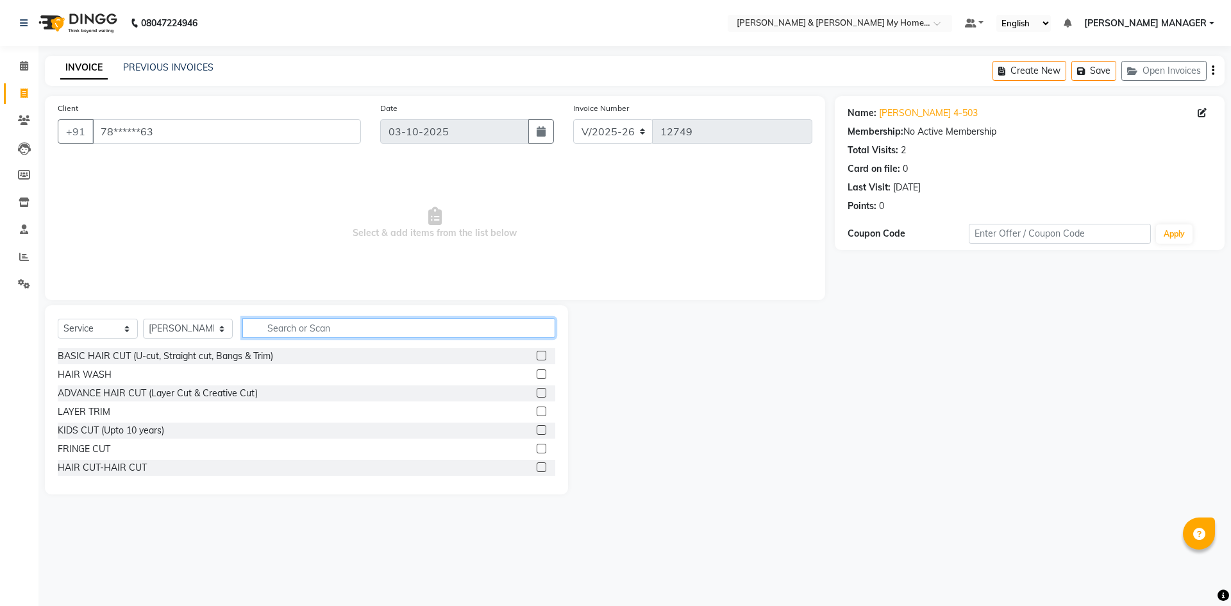
click at [297, 327] on input "text" at bounding box center [398, 328] width 313 height 20
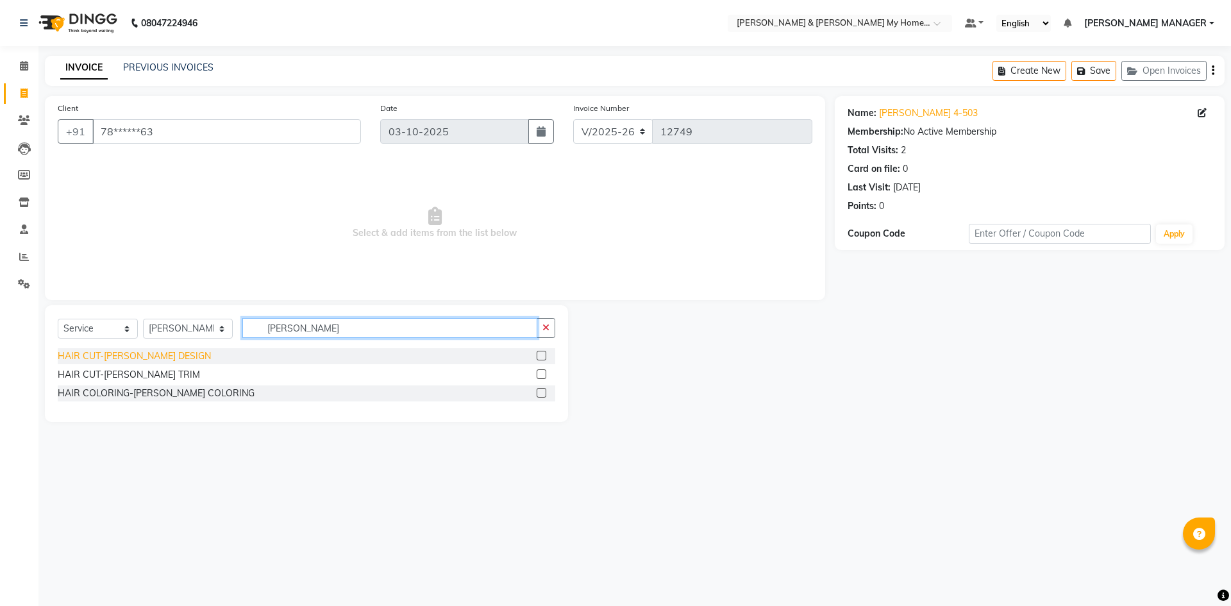
type input "Beard"
click at [137, 356] on div "HAIR CUT-[PERSON_NAME] DESIGN" at bounding box center [134, 355] width 153 height 13
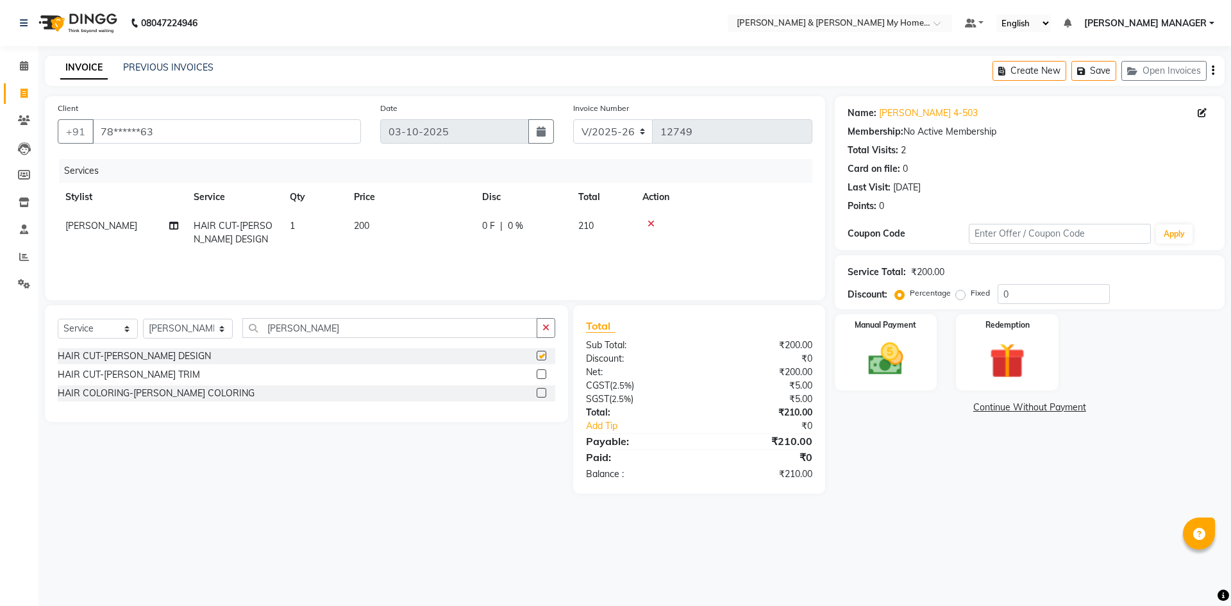
checkbox input "false"
click at [890, 365] on img at bounding box center [886, 359] width 60 height 42
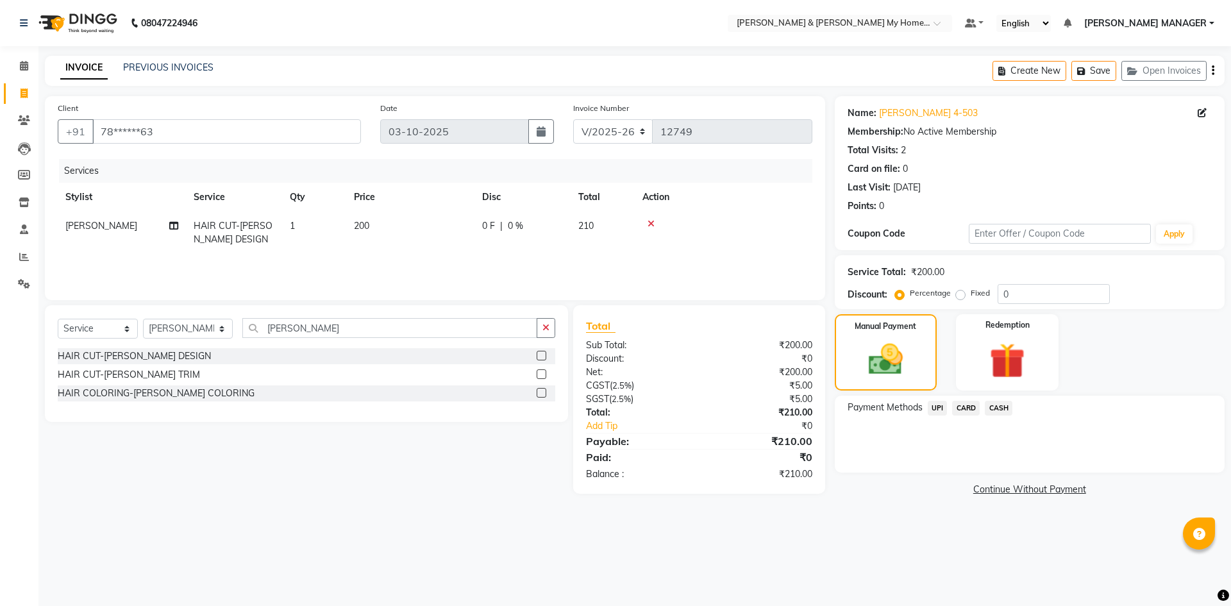
click at [934, 404] on span "UPI" at bounding box center [938, 408] width 20 height 15
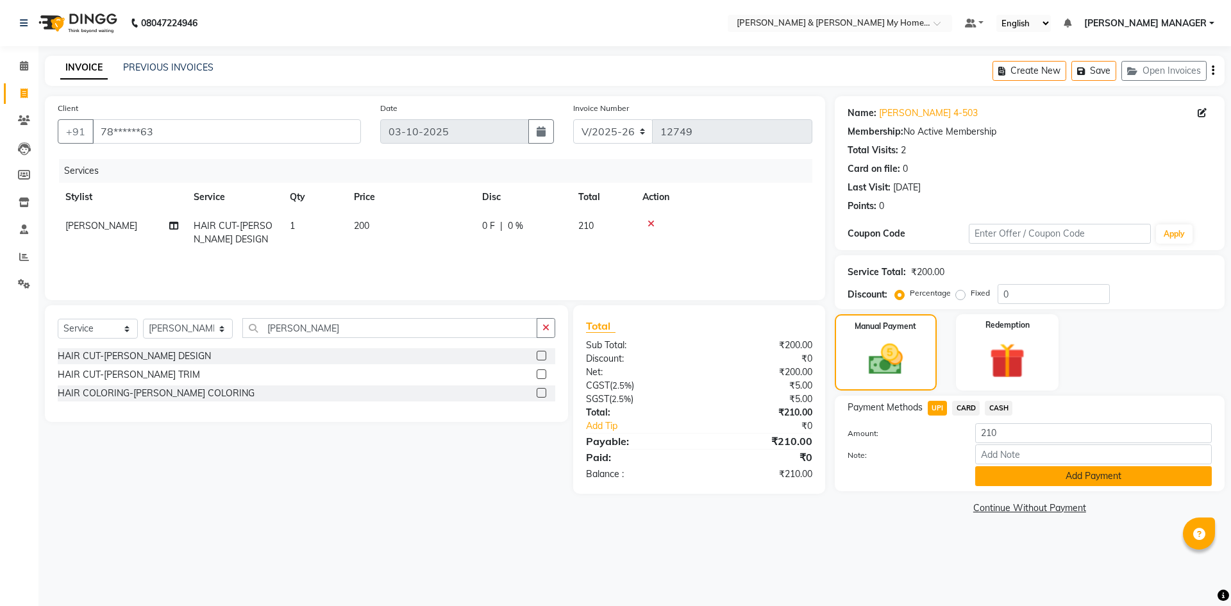
click at [1076, 483] on button "Add Payment" at bounding box center [1093, 476] width 237 height 20
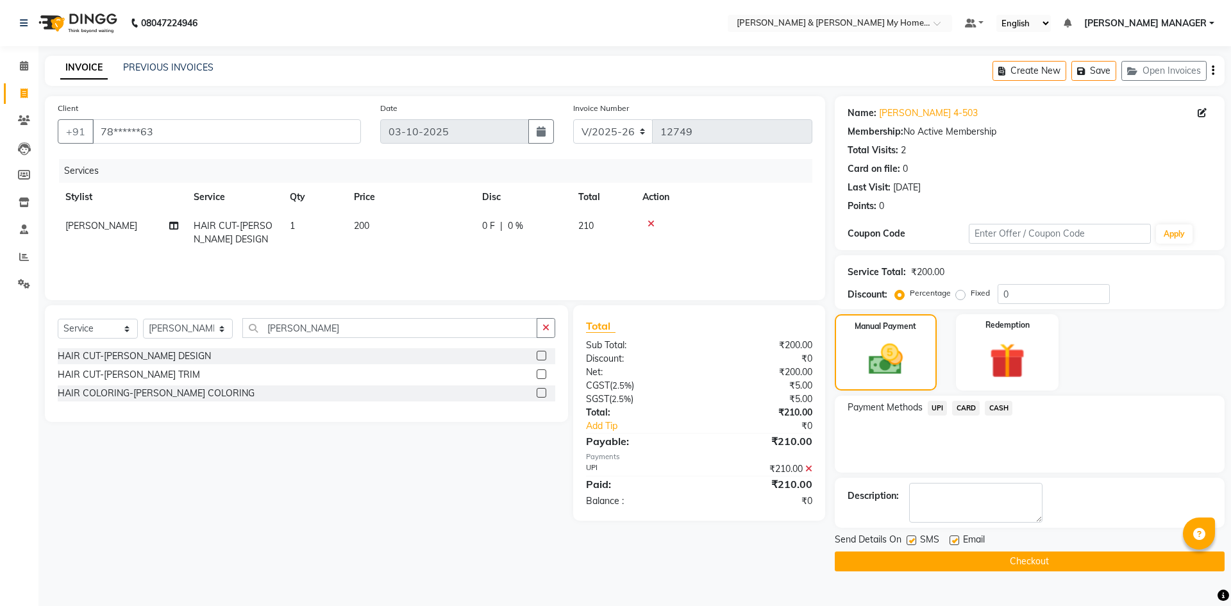
click at [997, 560] on button "Checkout" at bounding box center [1030, 561] width 390 height 20
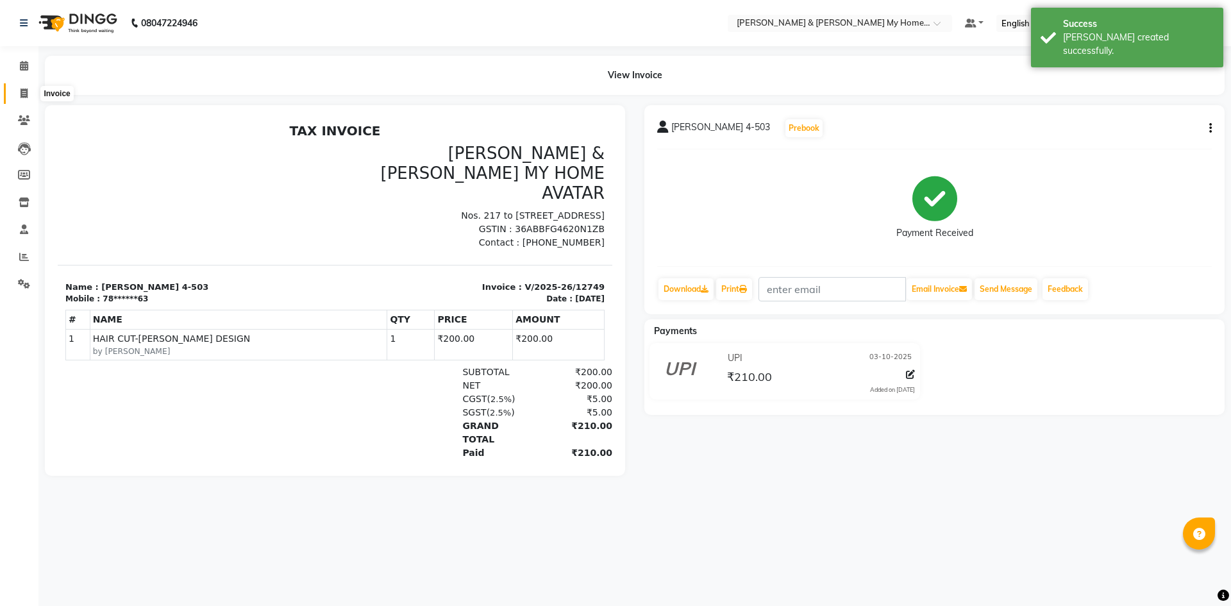
click at [21, 94] on icon at bounding box center [24, 93] width 7 height 10
select select "service"
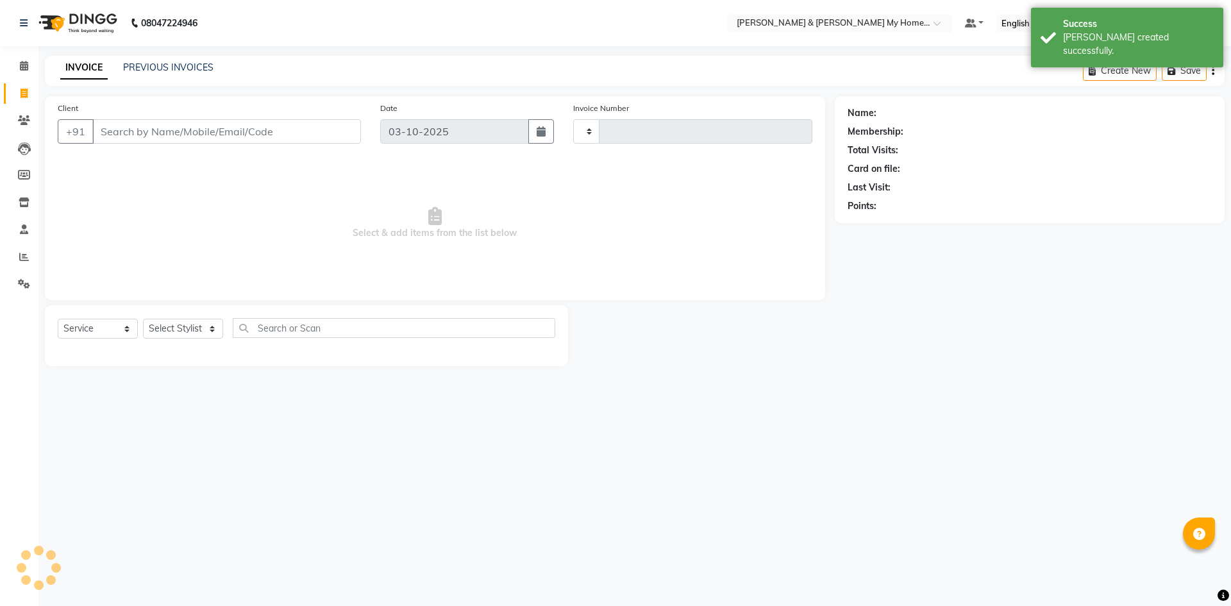
type input "12750"
select select "8193"
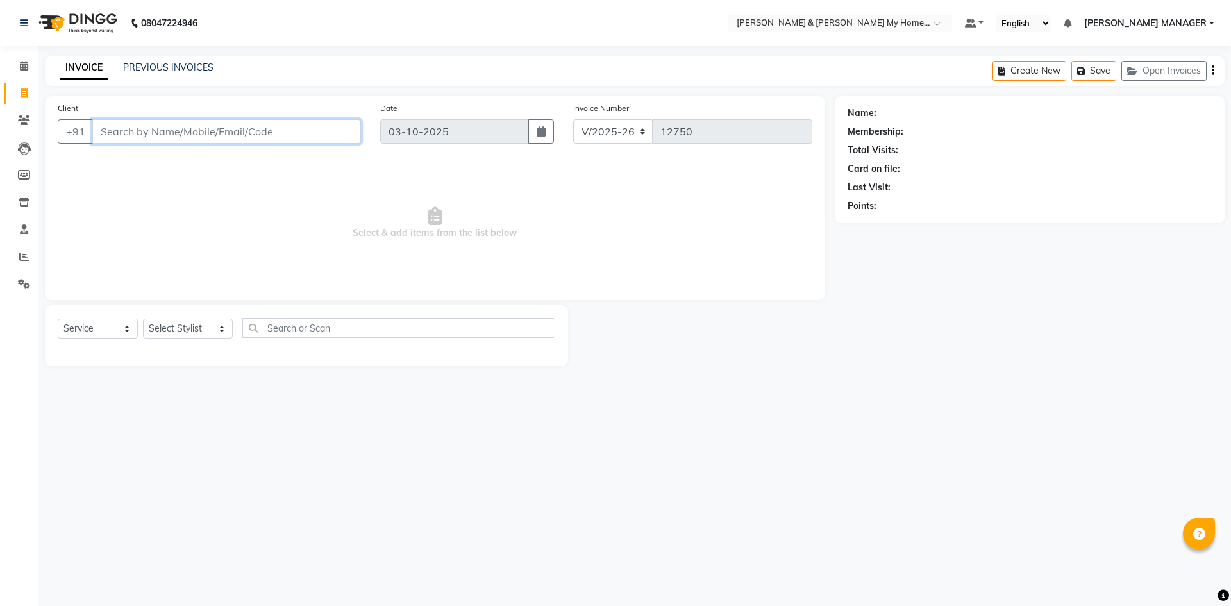
click at [298, 139] on input "Client" at bounding box center [226, 131] width 269 height 24
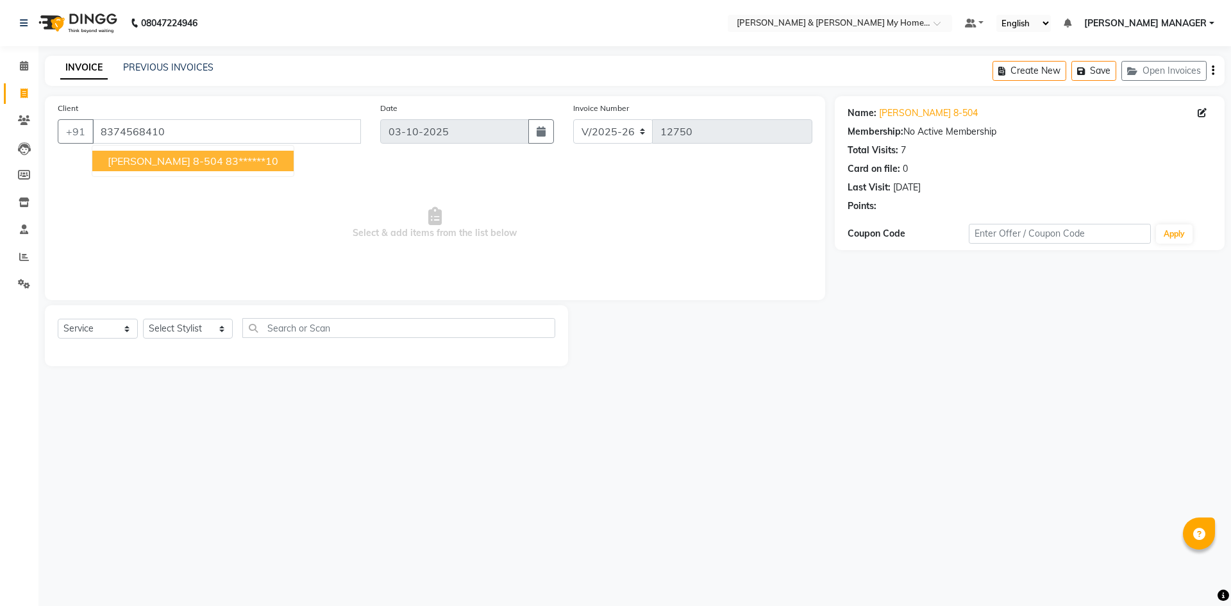
click at [226, 156] on ngb-highlight "83******10" at bounding box center [252, 160] width 53 height 13
type input "83******10"
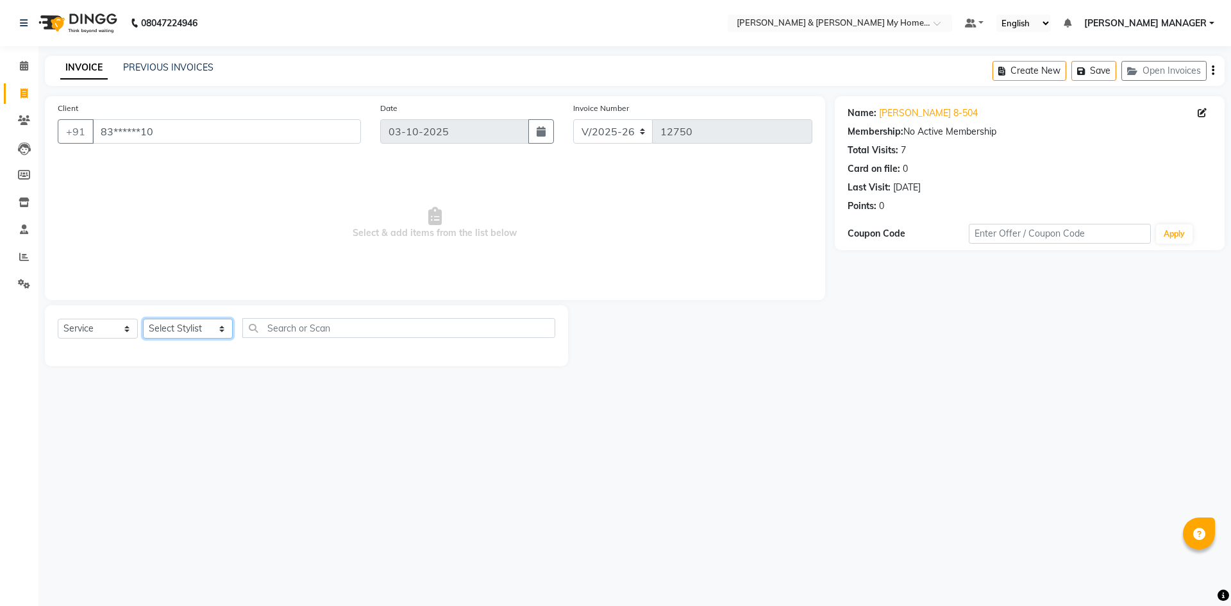
click at [179, 324] on select "Select Stylist Aarti Aarti [PERSON_NAME] Beauty [PERSON_NAME] Nail [PERSON_NAME…" at bounding box center [188, 329] width 90 height 20
select select "77259"
click at [143, 319] on select "Select Stylist Aarti Aarti [PERSON_NAME] Beauty [PERSON_NAME] Nail [PERSON_NAME…" at bounding box center [188, 329] width 90 height 20
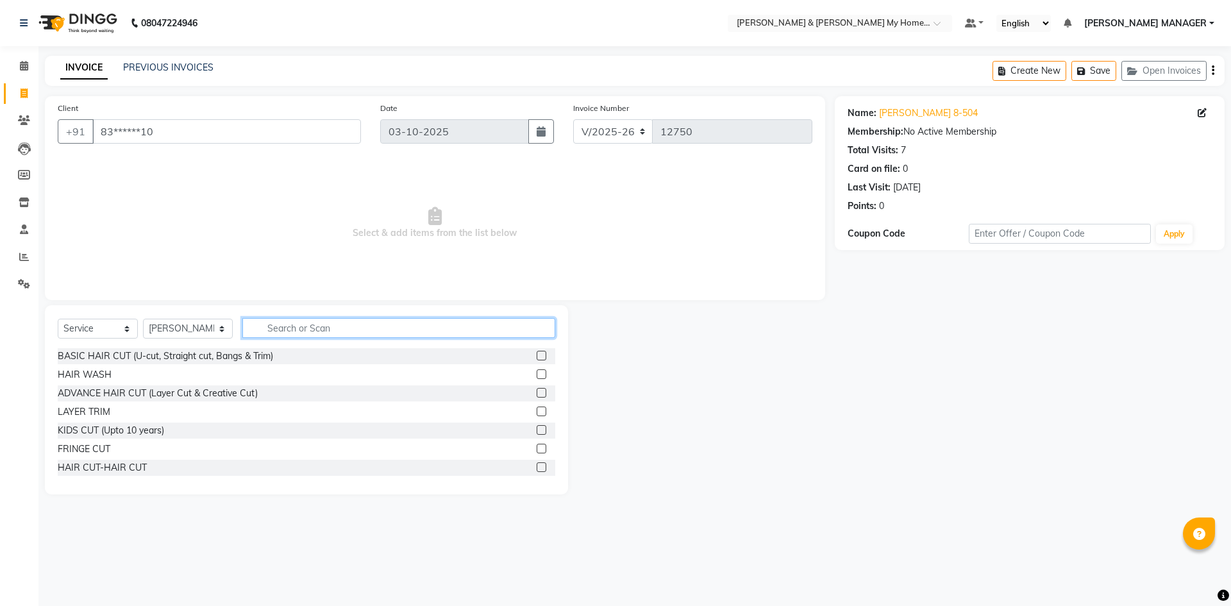
click at [271, 329] on input "text" at bounding box center [398, 328] width 313 height 20
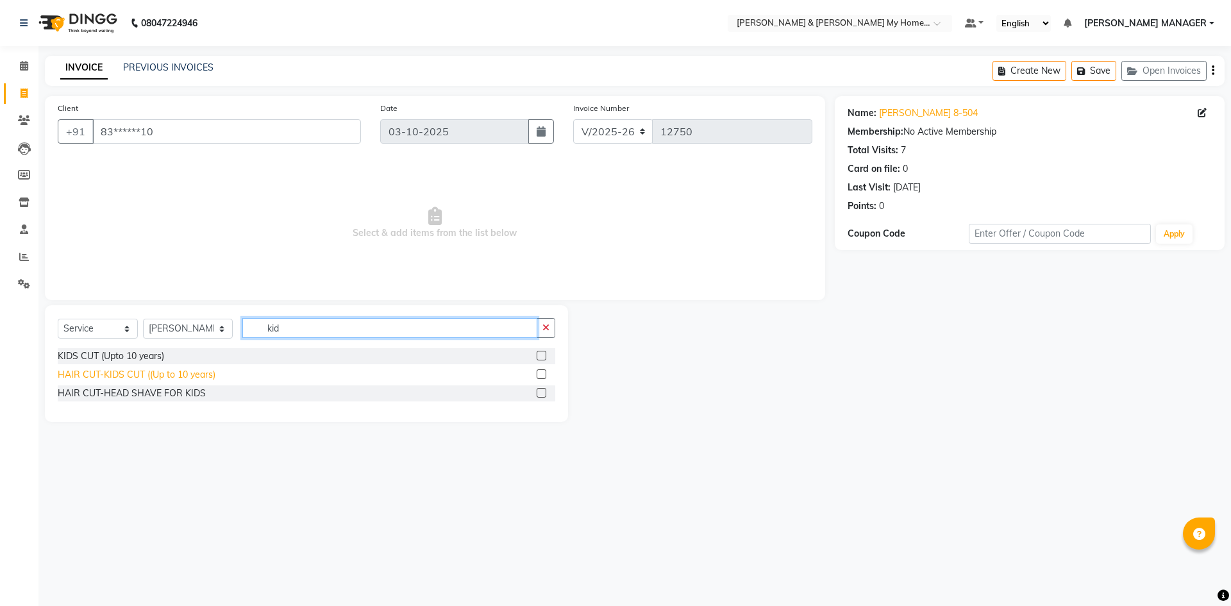
type input "kid"
click at [188, 374] on div "HAIR CUT-KIDS CUT ((Up to 10 years)" at bounding box center [137, 374] width 158 height 13
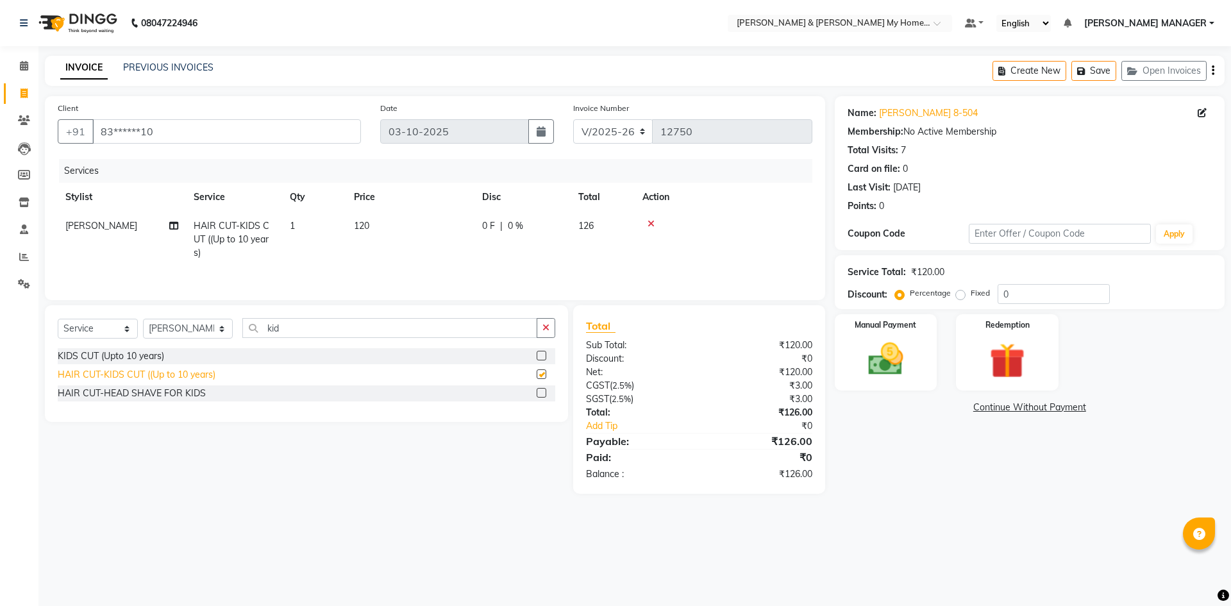
checkbox input "false"
click at [910, 365] on img at bounding box center [886, 359] width 60 height 42
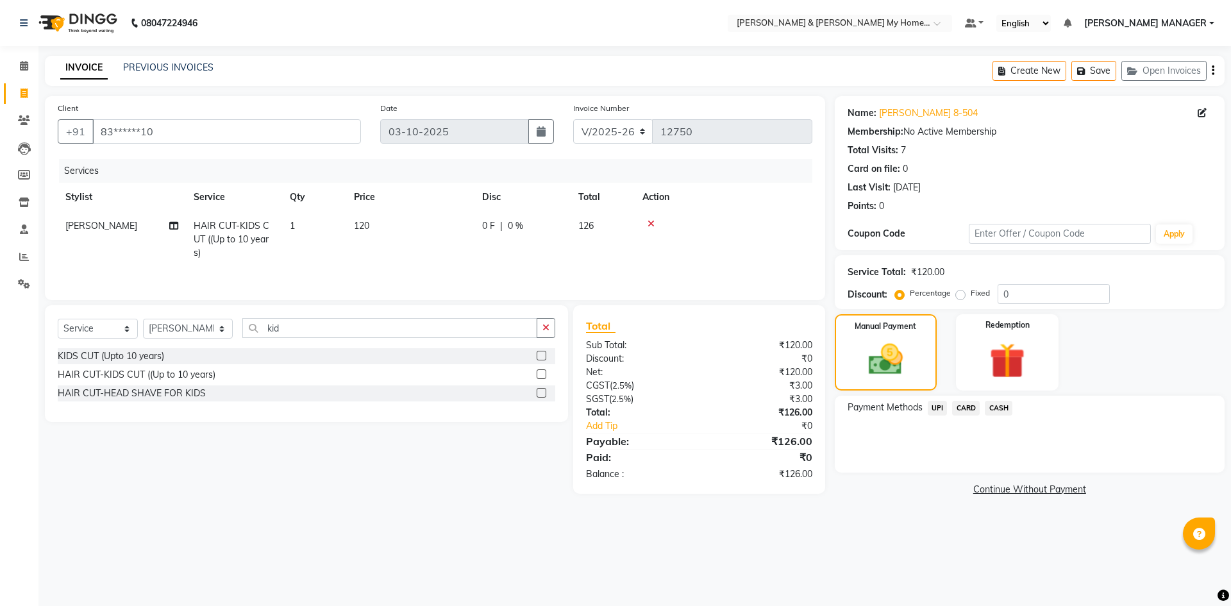
click at [965, 410] on span "CARD" at bounding box center [966, 408] width 28 height 15
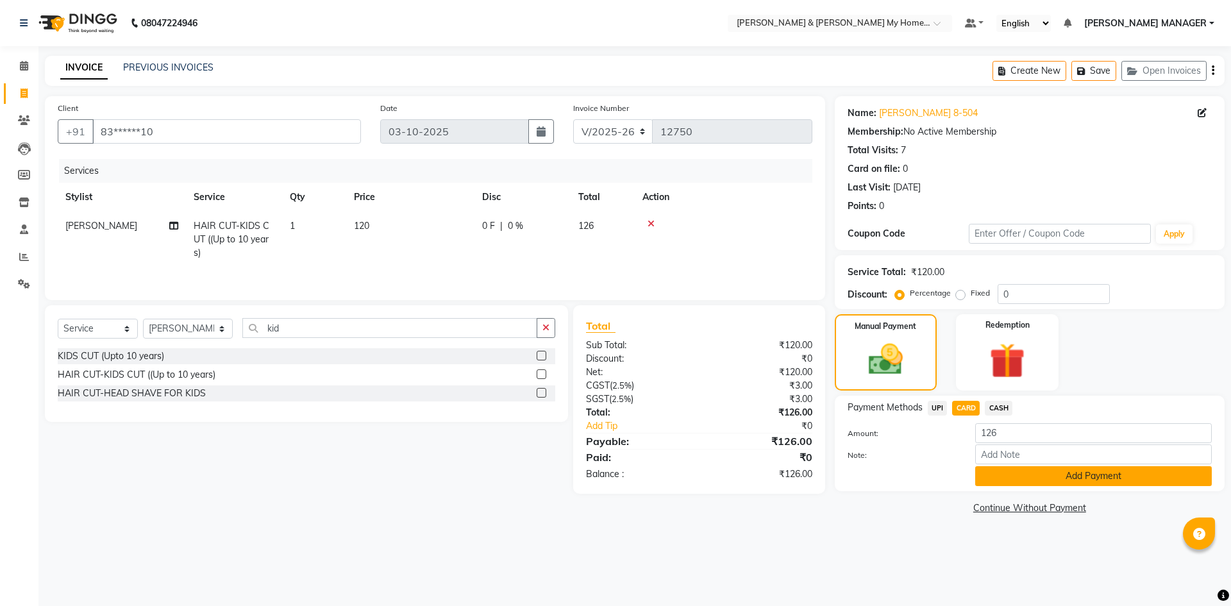
click at [1103, 481] on button "Add Payment" at bounding box center [1093, 476] width 237 height 20
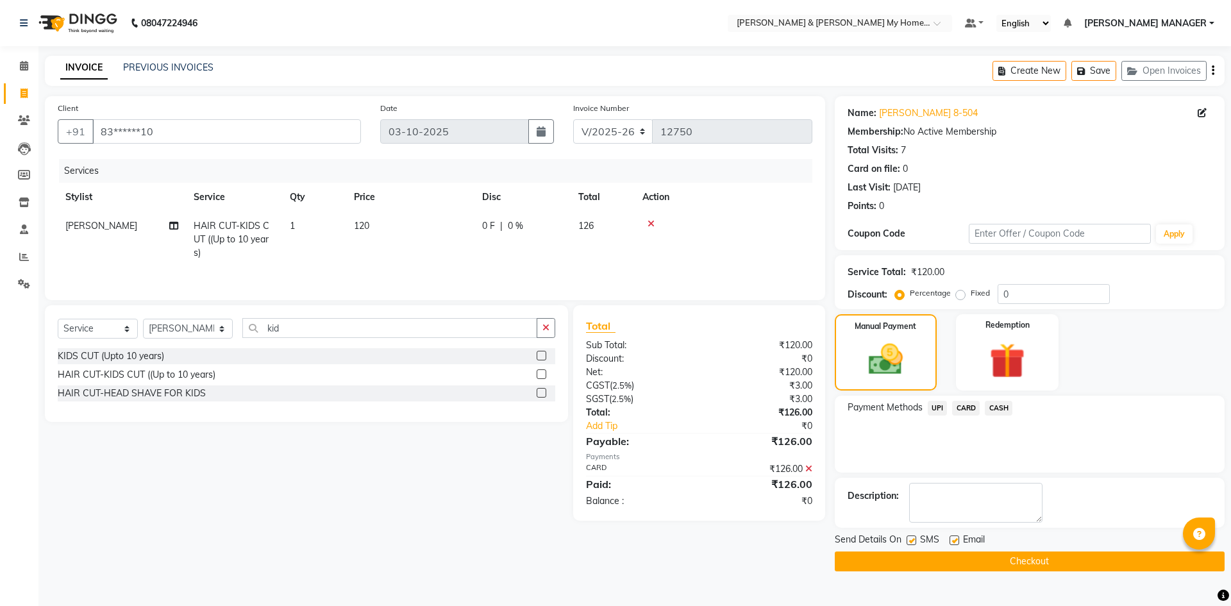
click at [1038, 561] on button "Checkout" at bounding box center [1030, 561] width 390 height 20
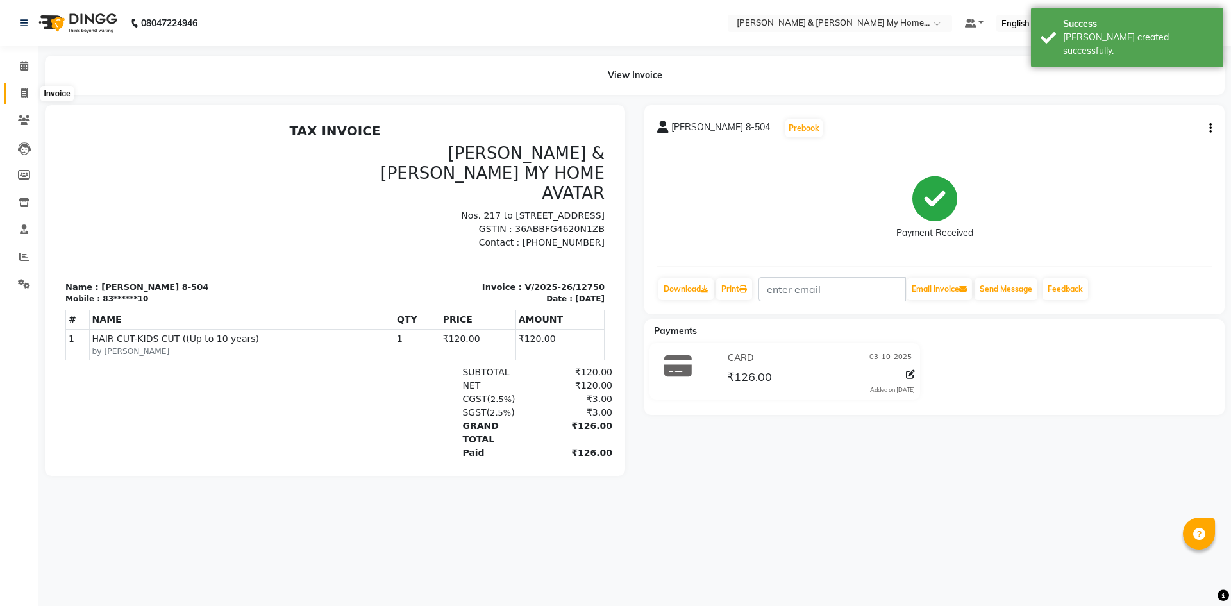
click at [26, 99] on span at bounding box center [24, 94] width 22 height 15
select select "service"
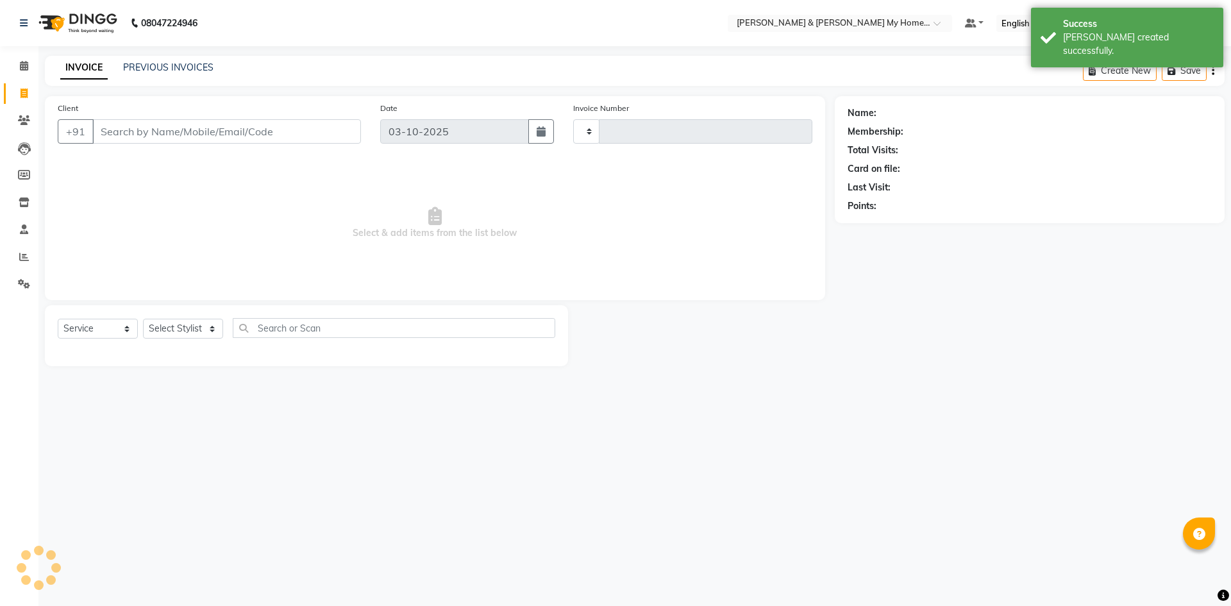
type input "12751"
select select "8193"
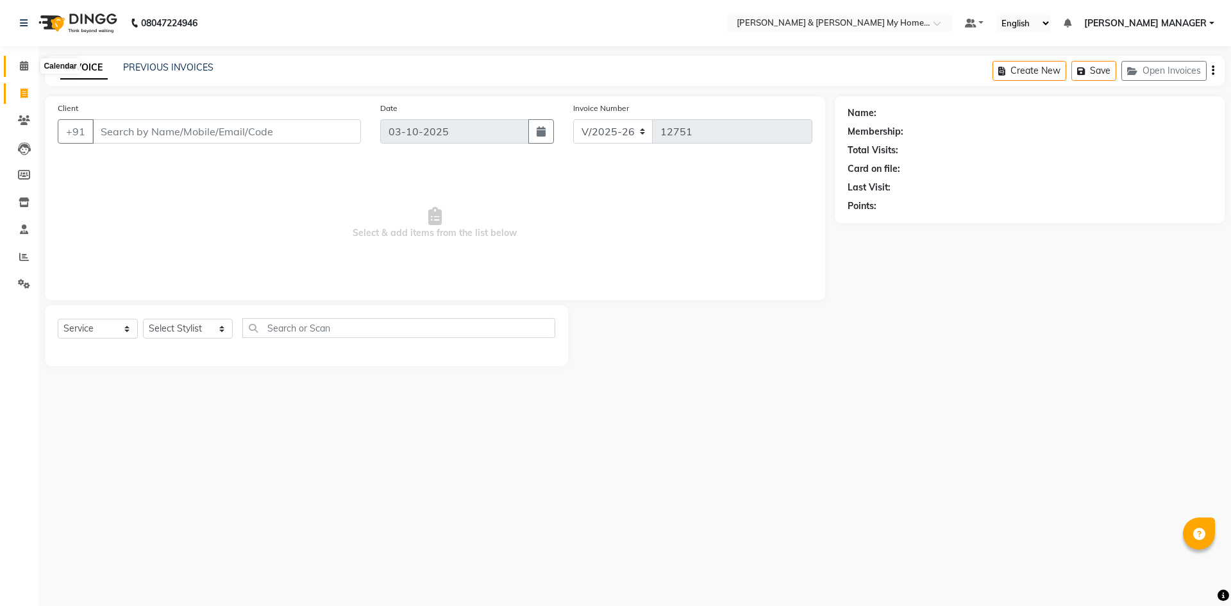
click at [25, 73] on span at bounding box center [24, 66] width 22 height 15
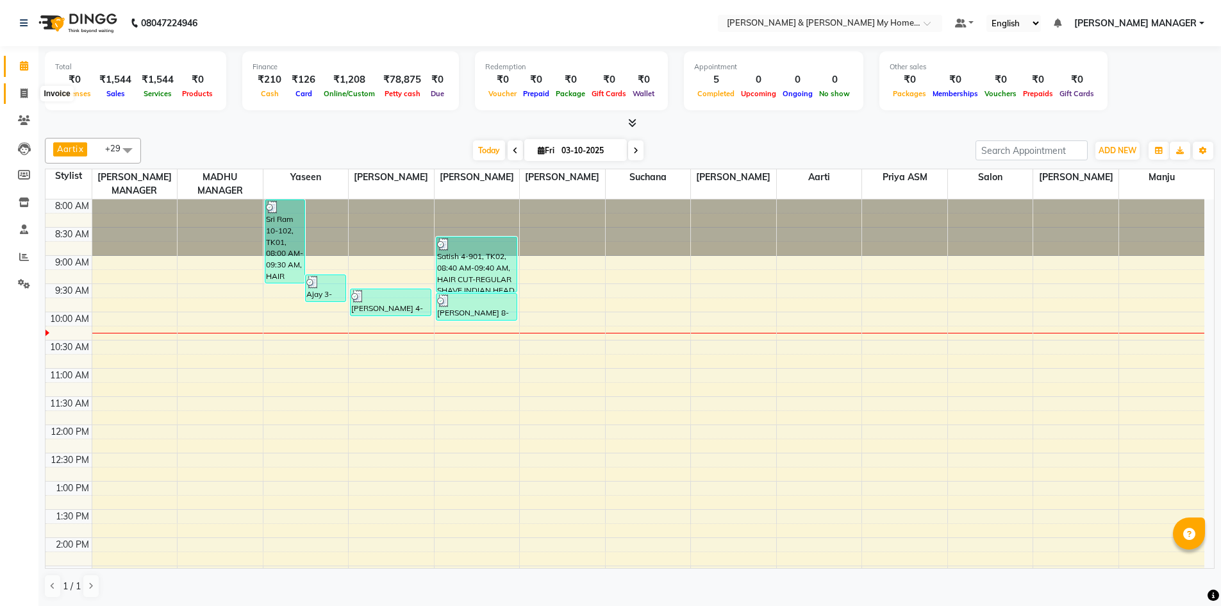
drag, startPoint x: 21, startPoint y: 87, endPoint x: 28, endPoint y: 107, distance: 21.9
click at [21, 87] on span at bounding box center [24, 94] width 22 height 15
select select "service"
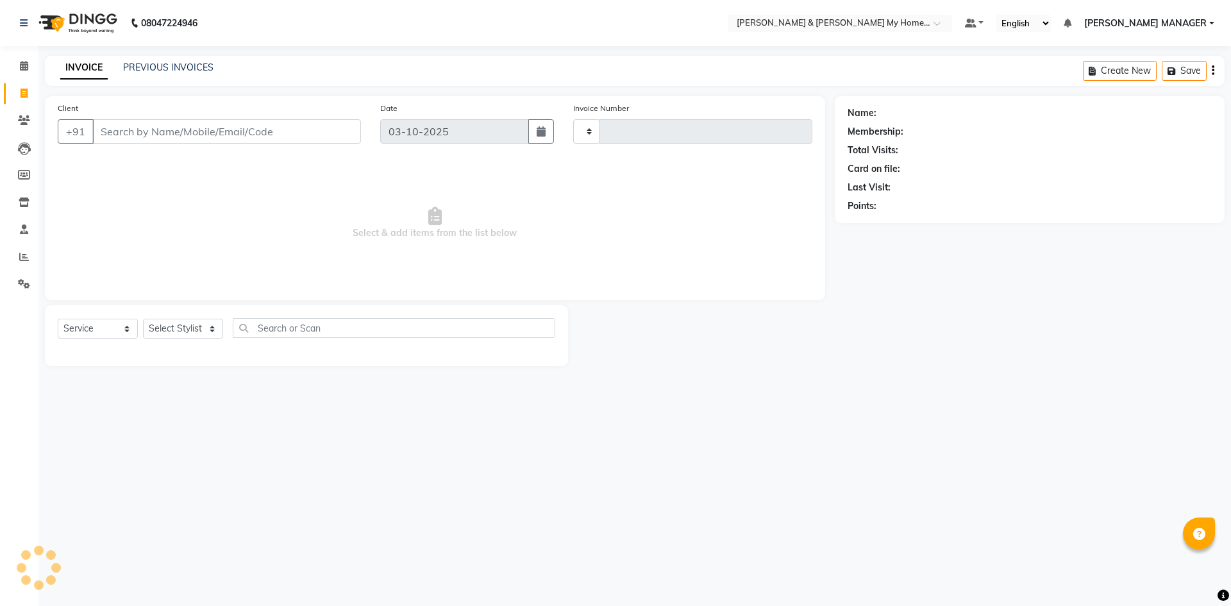
type input "12751"
select select "8193"
click at [294, 133] on input "Client" at bounding box center [226, 131] width 269 height 24
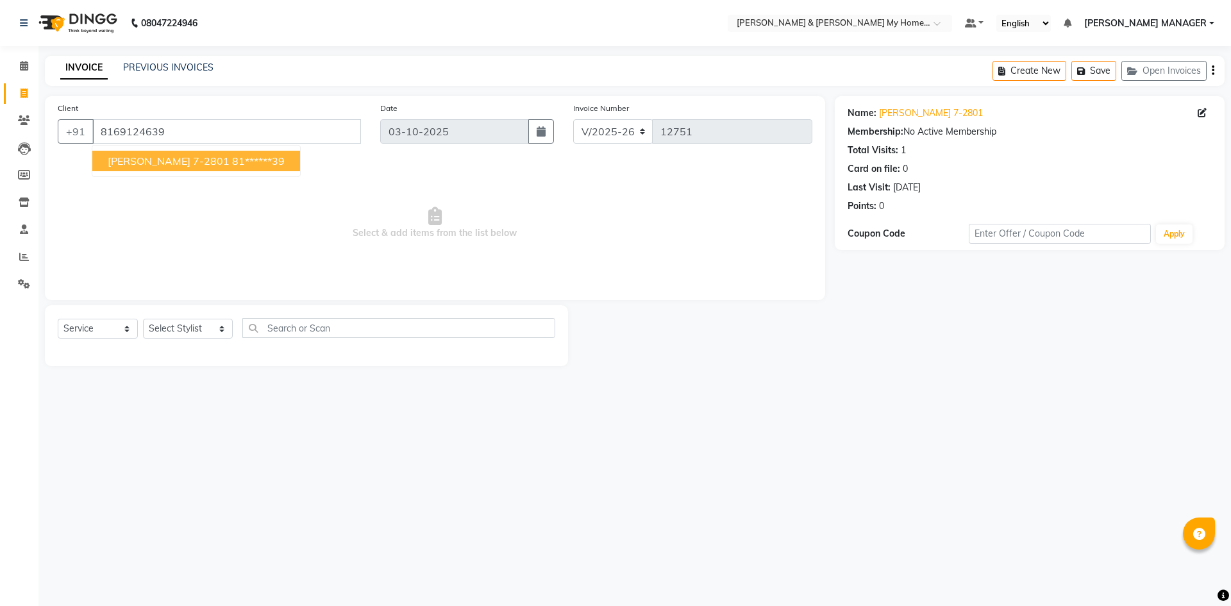
click at [221, 170] on button "Tapan 7-2801 81******39" at bounding box center [196, 161] width 208 height 21
type input "81******39"
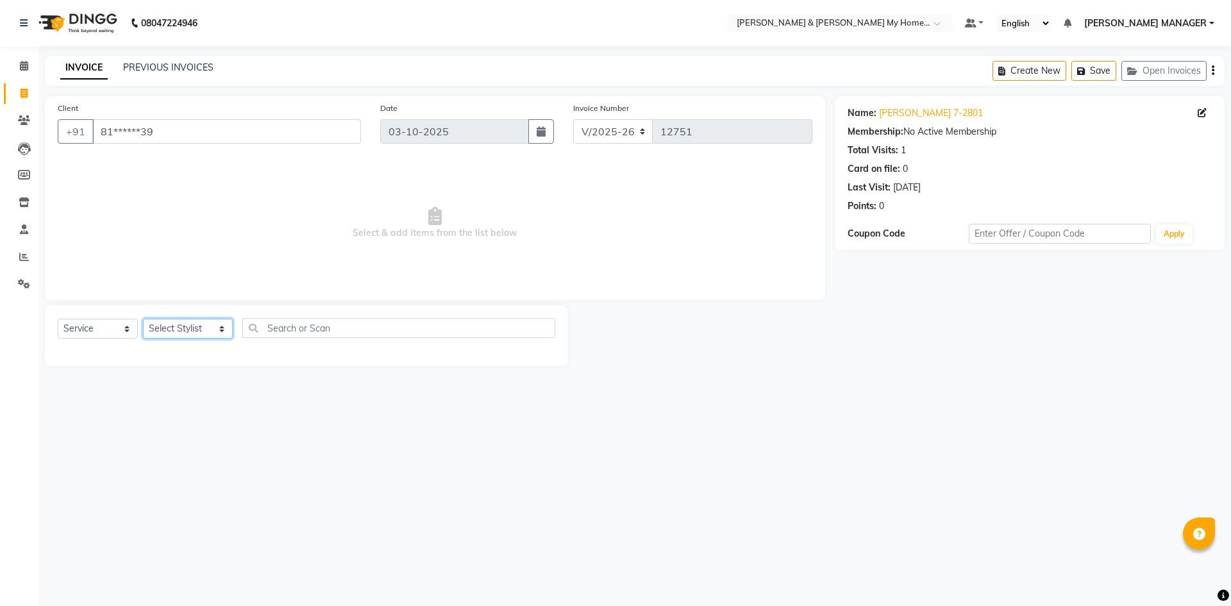
click at [198, 325] on select "Select Stylist Aarti Aarti [PERSON_NAME] Beauty [PERSON_NAME] Nail [PERSON_NAME…" at bounding box center [188, 329] width 90 height 20
select select "77257"
click at [143, 319] on select "Select Stylist Aarti Aarti [PERSON_NAME] Beauty [PERSON_NAME] Nail [PERSON_NAME…" at bounding box center [188, 329] width 90 height 20
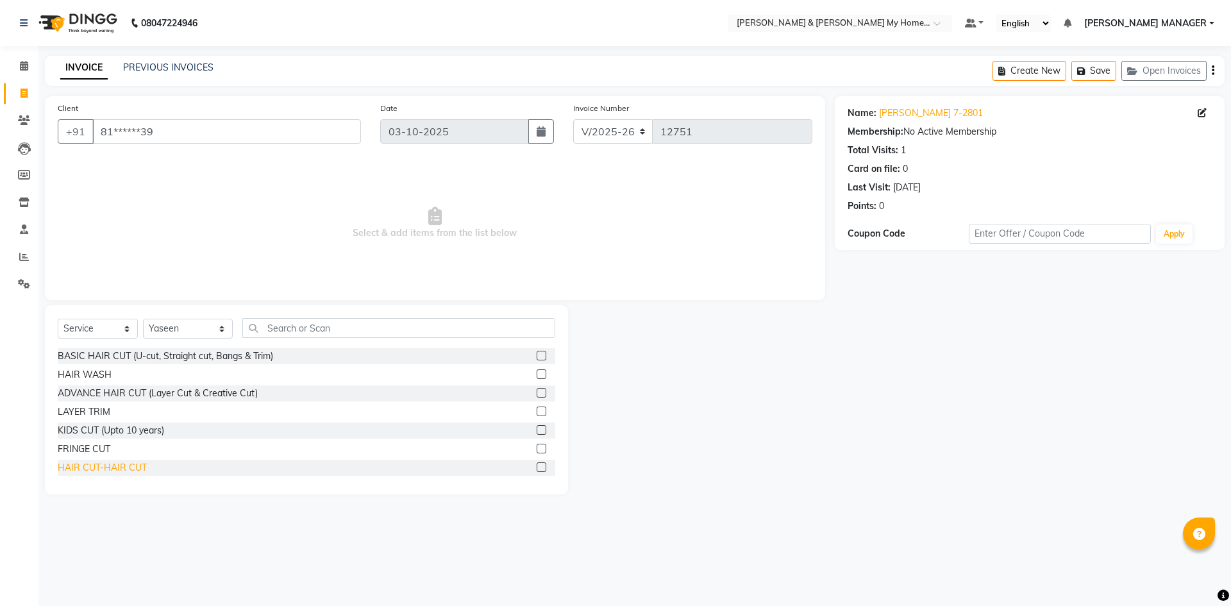
click at [119, 465] on div "HAIR CUT-HAIR CUT" at bounding box center [102, 467] width 89 height 13
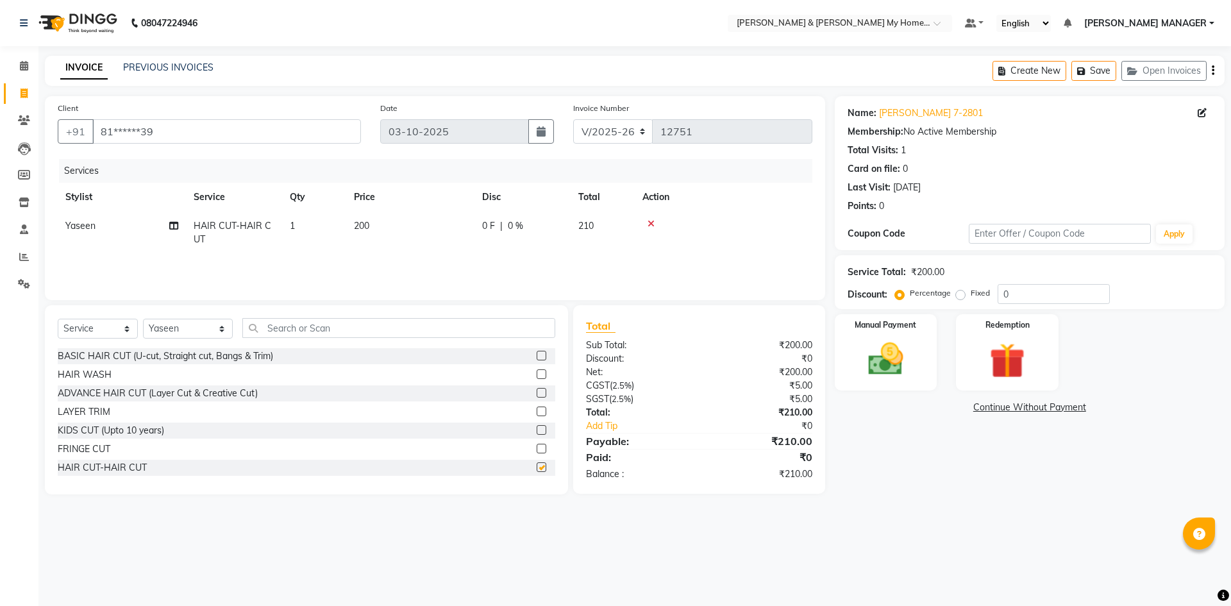
checkbox input "false"
click at [914, 374] on img at bounding box center [886, 359] width 60 height 42
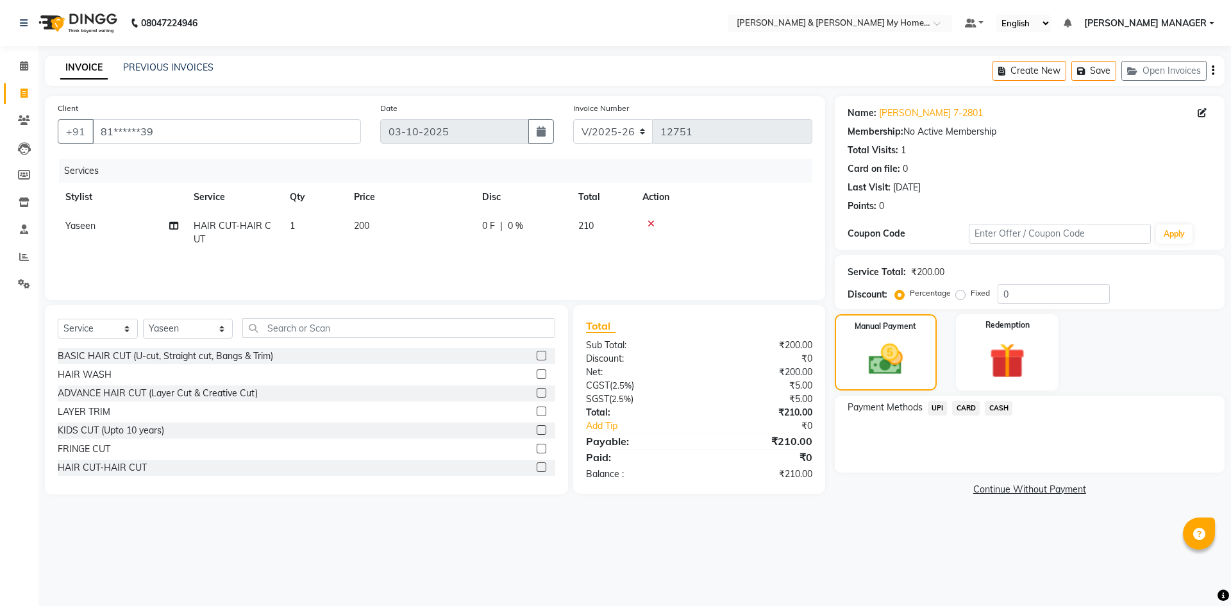
click at [930, 408] on span "UPI" at bounding box center [938, 408] width 20 height 15
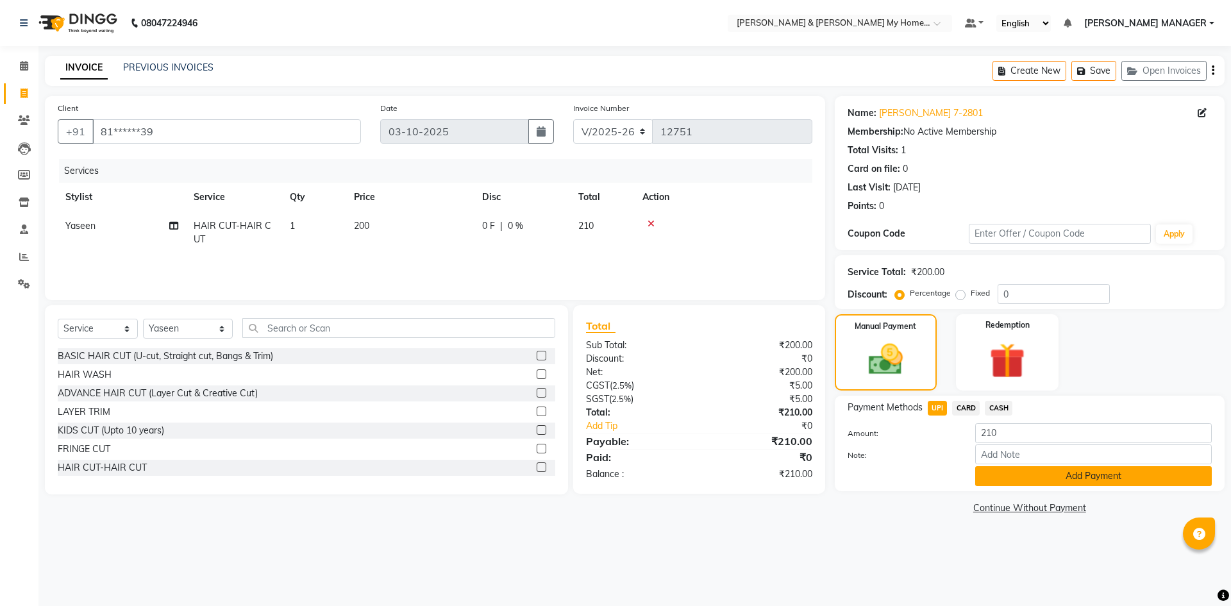
click at [1038, 477] on button "Add Payment" at bounding box center [1093, 476] width 237 height 20
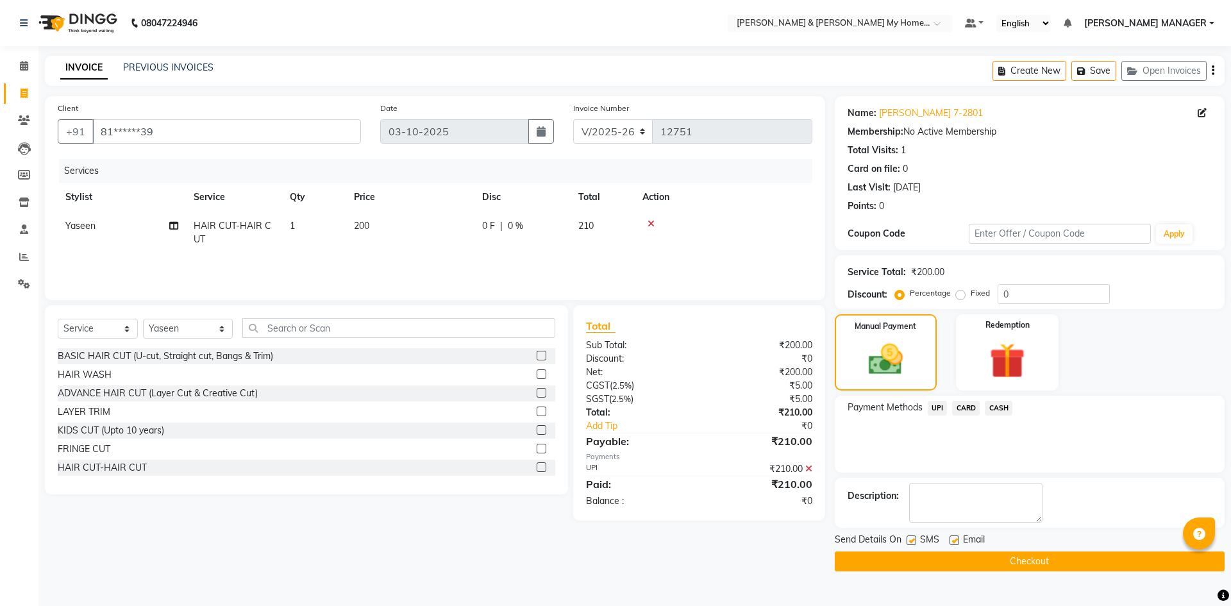
click at [1045, 561] on button "Checkout" at bounding box center [1030, 561] width 390 height 20
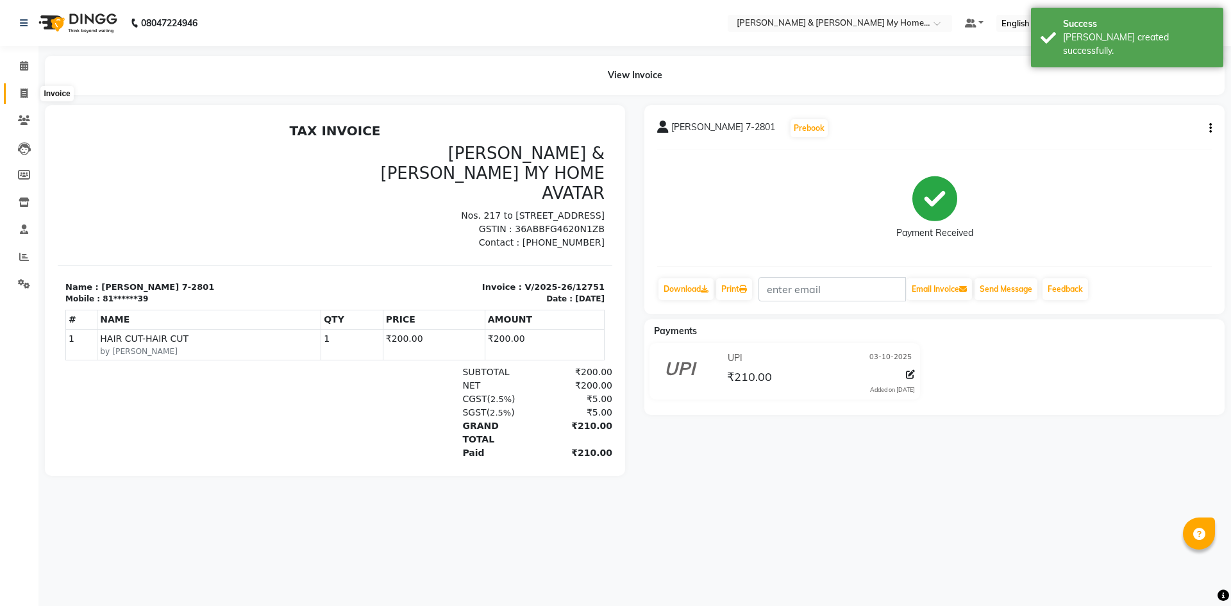
click at [21, 96] on icon at bounding box center [24, 93] width 7 height 10
select select "8193"
select select "service"
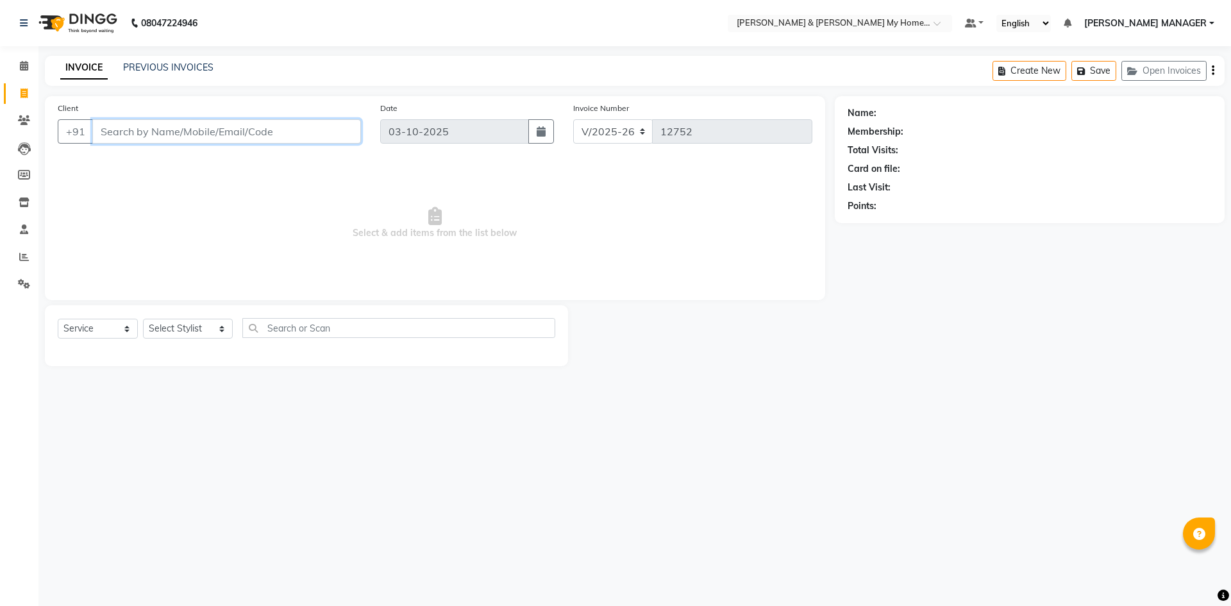
click at [267, 137] on input "Client" at bounding box center [226, 131] width 269 height 24
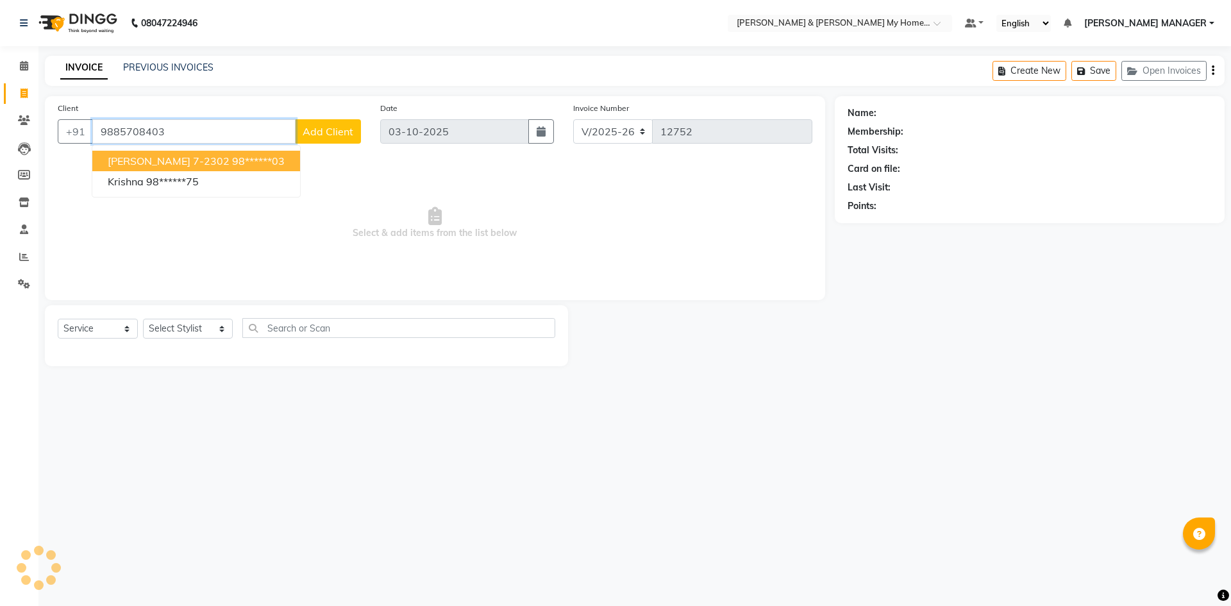
type input "9885708403"
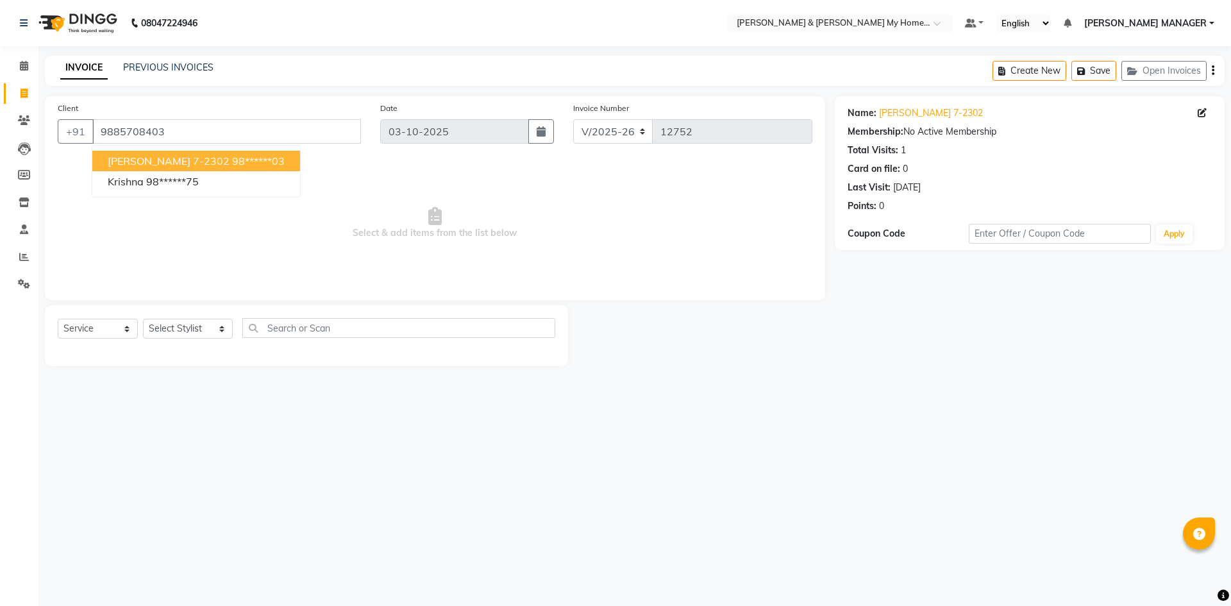
click at [278, 240] on span "Select & add items from the list below" at bounding box center [435, 223] width 754 height 128
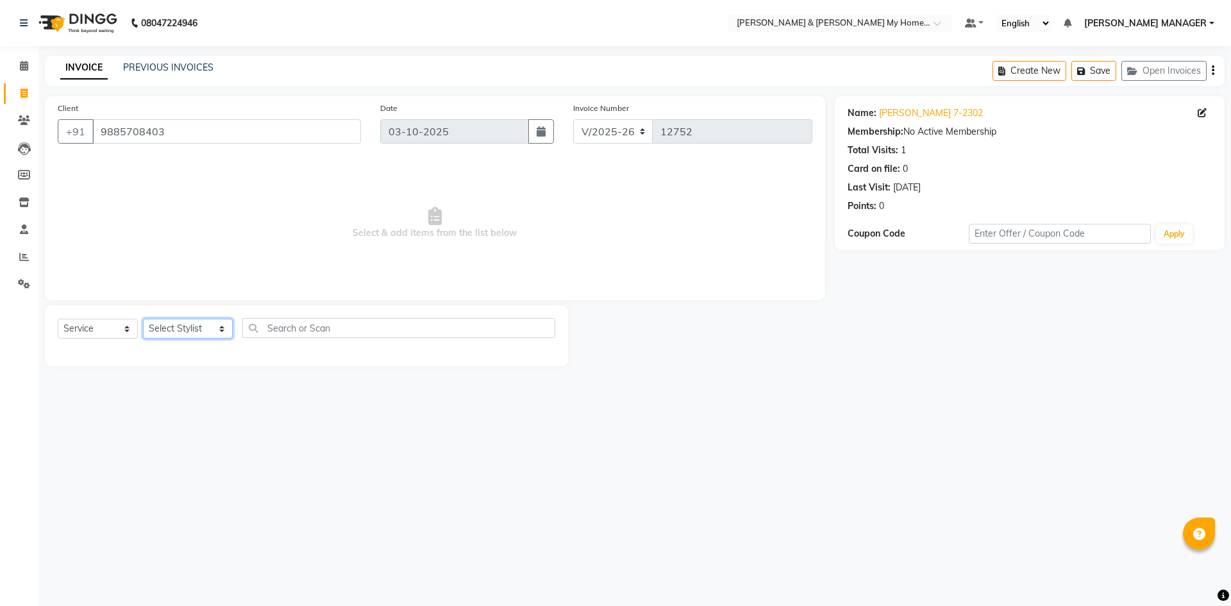
click at [203, 331] on select "Select Stylist Aarti Aarti [PERSON_NAME] Beauty [PERSON_NAME] Nail [PERSON_NAME…" at bounding box center [188, 329] width 90 height 20
click at [281, 129] on input "9885708403" at bounding box center [226, 131] width 269 height 24
click at [207, 322] on select "Select Stylist Aarti Aarti [PERSON_NAME] Beauty [PERSON_NAME] Nail [PERSON_NAME…" at bounding box center [188, 329] width 90 height 20
select select "77257"
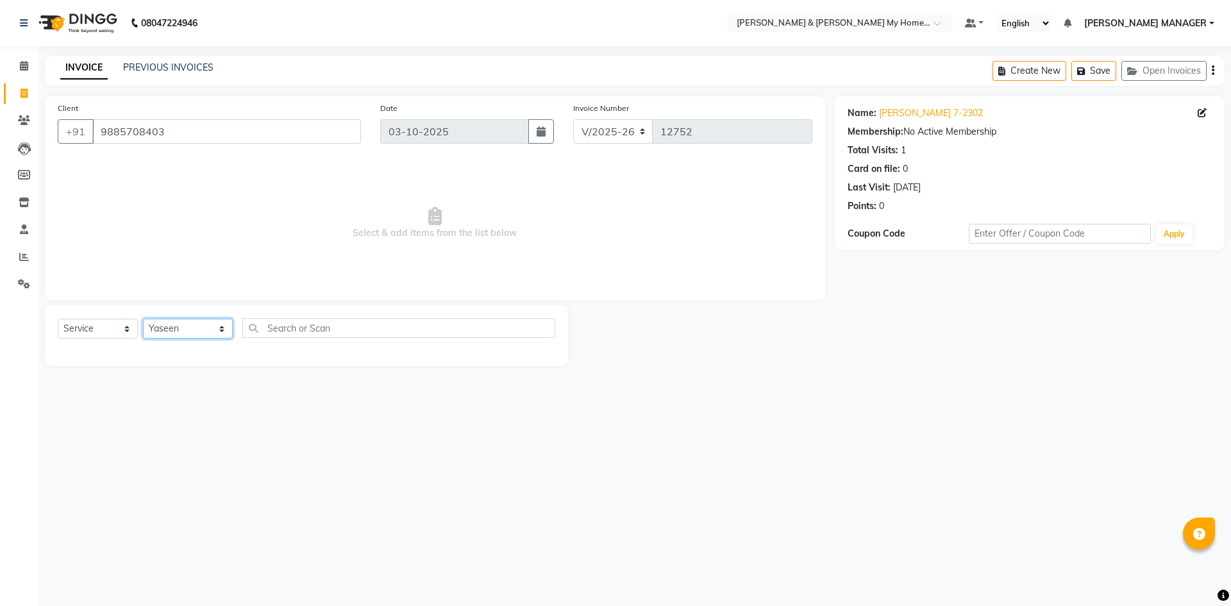
click at [143, 319] on select "Select Stylist Aarti Aarti [PERSON_NAME] Beauty [PERSON_NAME] Nail [PERSON_NAME…" at bounding box center [188, 329] width 90 height 20
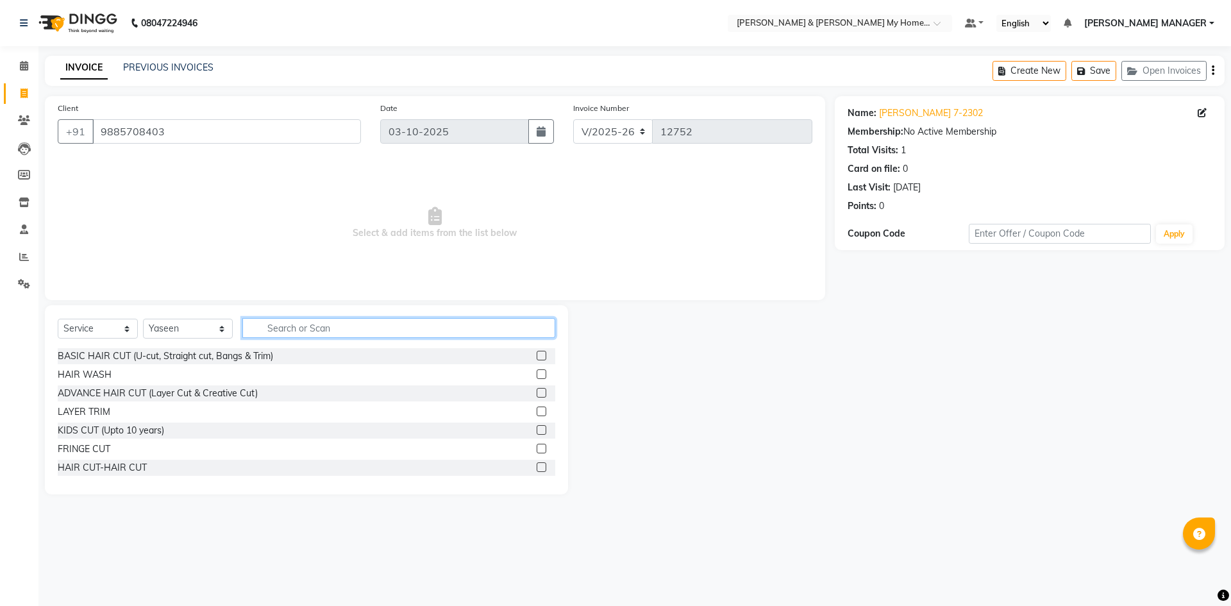
click at [328, 334] on input "text" at bounding box center [398, 328] width 313 height 20
click at [131, 471] on div "HAIR CUT-HAIR CUT" at bounding box center [102, 467] width 89 height 13
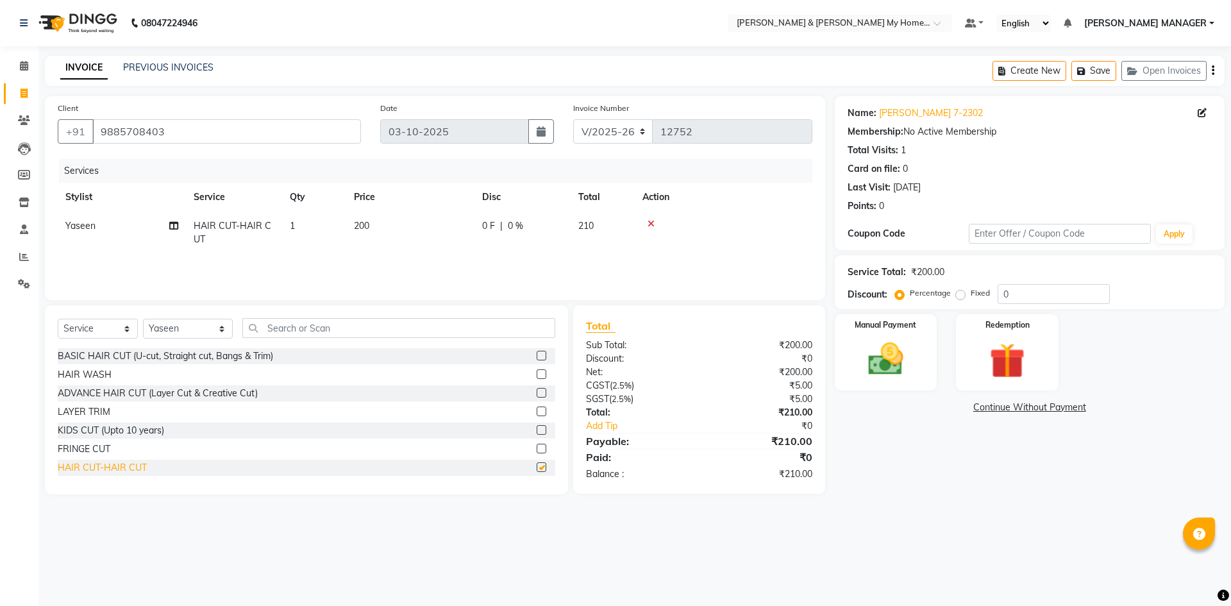
checkbox input "false"
click at [893, 370] on img at bounding box center [886, 359] width 60 height 42
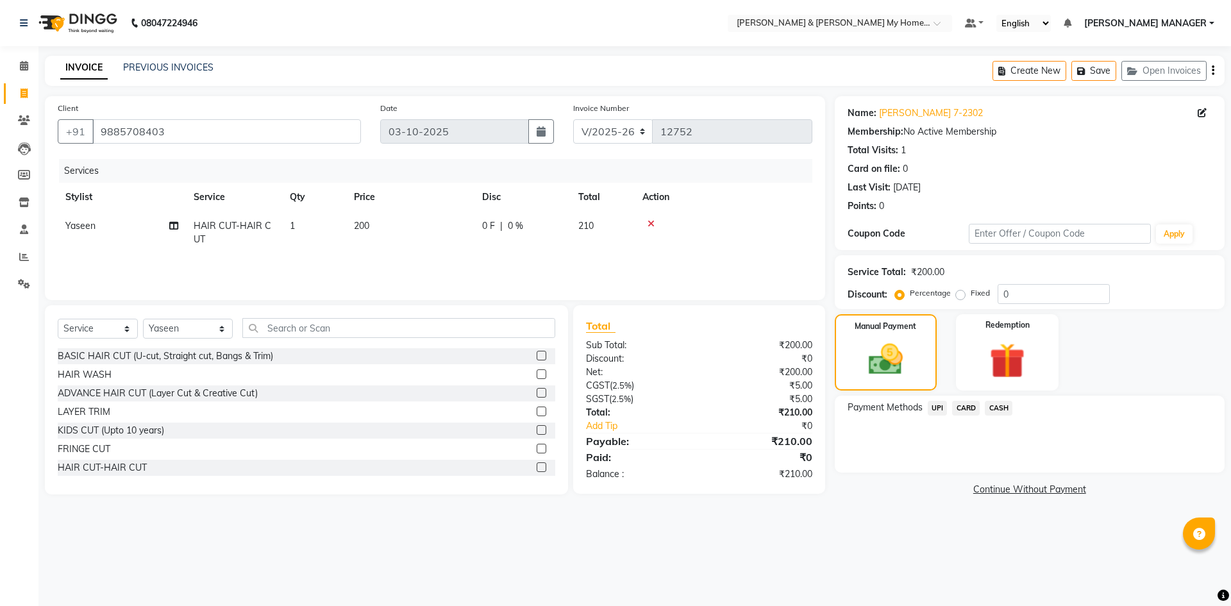
click at [933, 405] on span "UPI" at bounding box center [938, 408] width 20 height 15
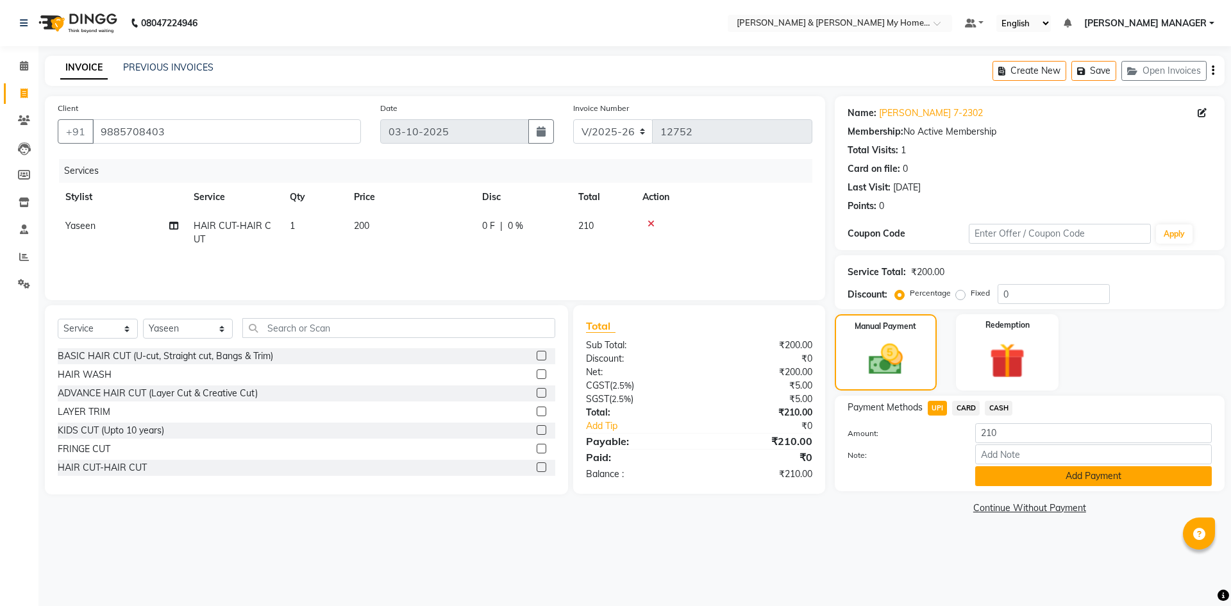
click at [1051, 478] on button "Add Payment" at bounding box center [1093, 476] width 237 height 20
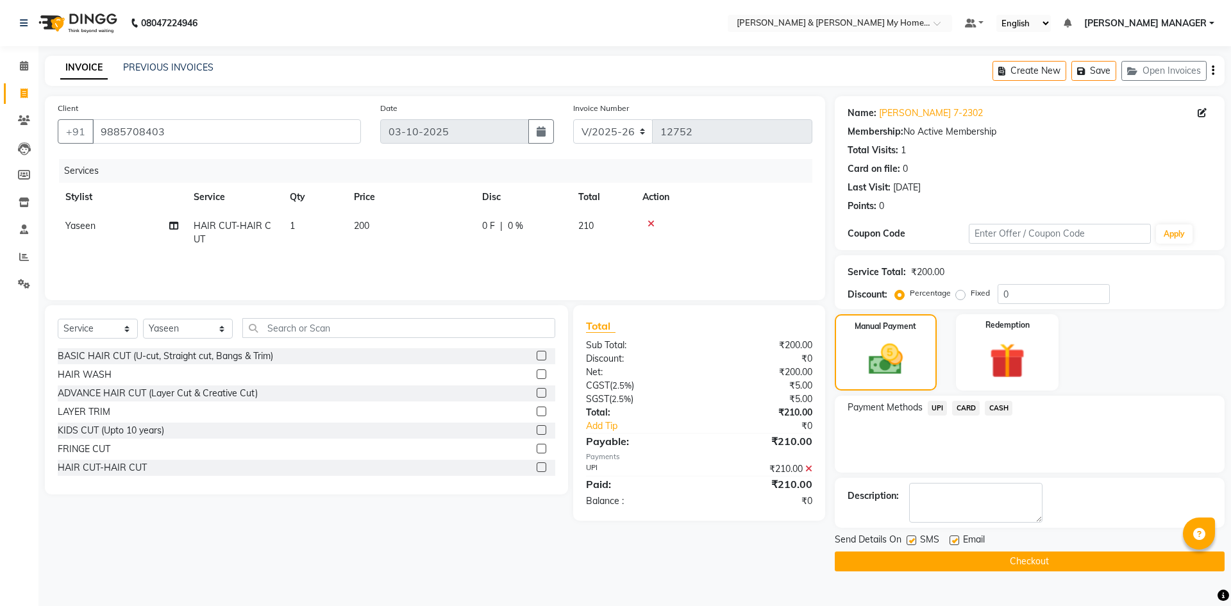
click at [1042, 563] on button "Checkout" at bounding box center [1030, 561] width 390 height 20
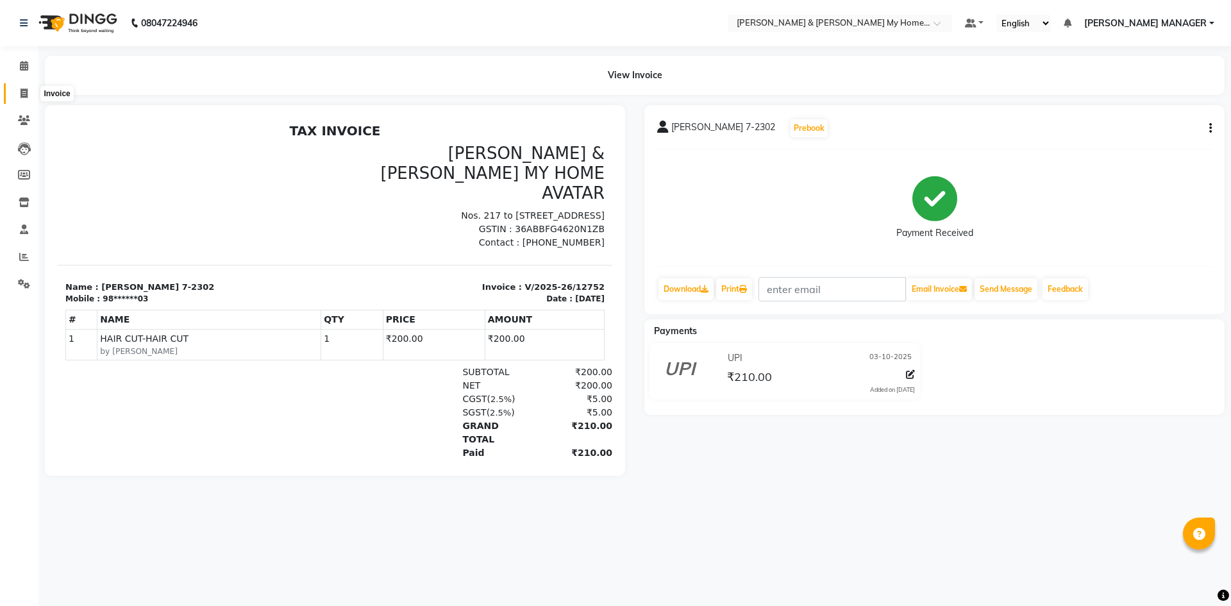
drag, startPoint x: 29, startPoint y: 88, endPoint x: 54, endPoint y: 84, distance: 25.3
click at [29, 88] on span at bounding box center [24, 94] width 22 height 15
select select "service"
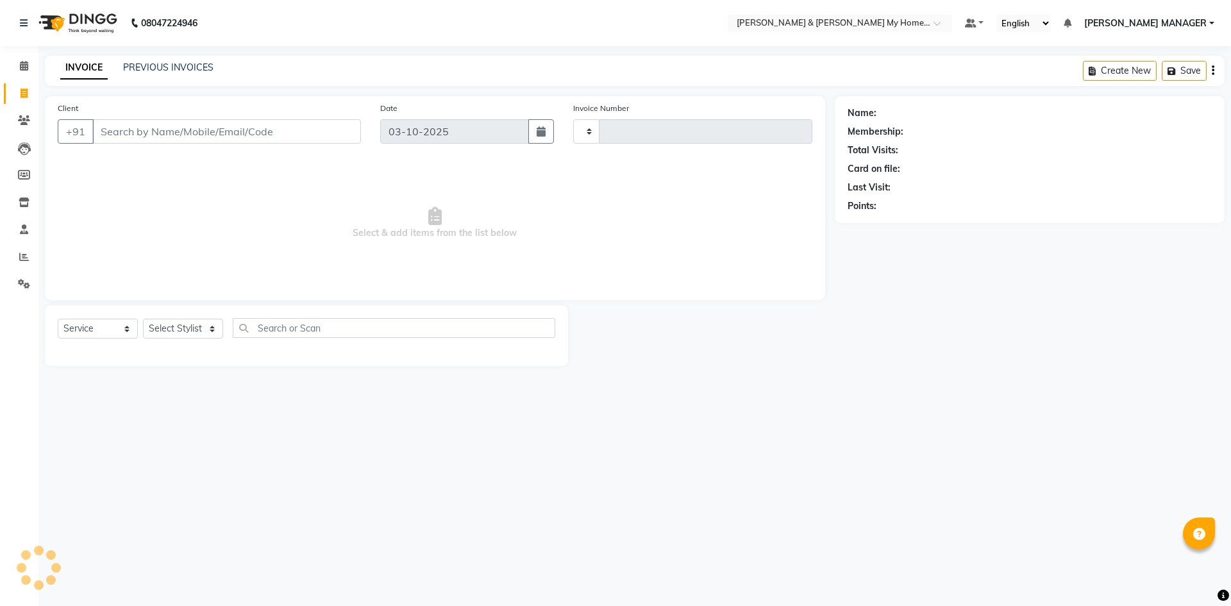
type input "12755"
select select "8193"
select select "service"
drag, startPoint x: 0, startPoint y: 0, endPoint x: 224, endPoint y: 128, distance: 257.5
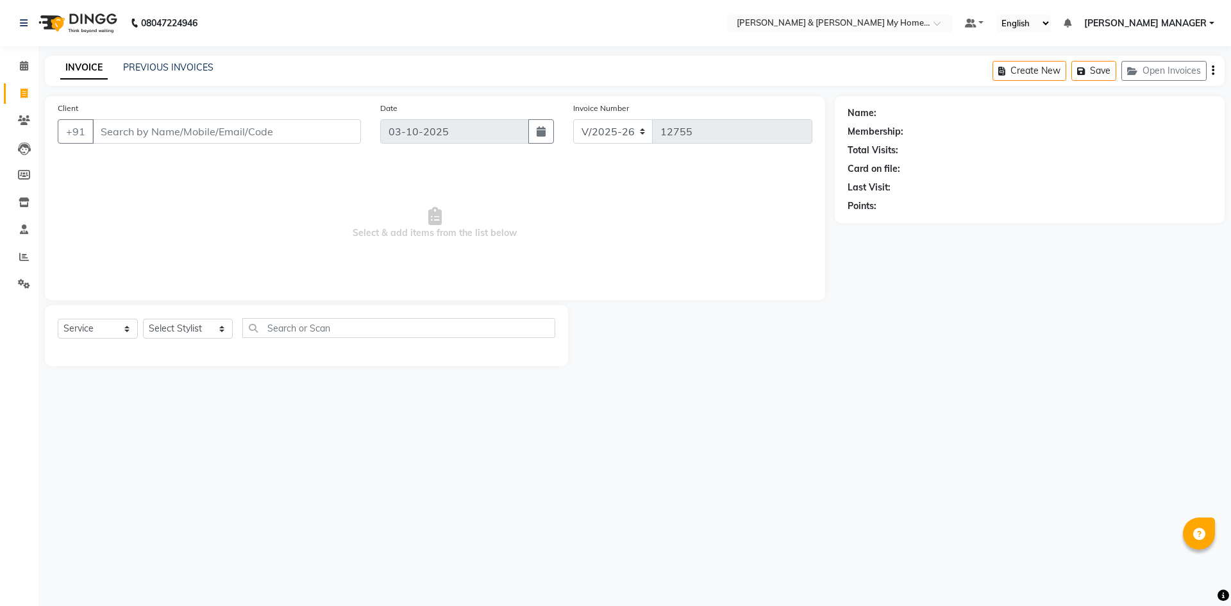
click at [224, 128] on input "Client" at bounding box center [226, 131] width 269 height 24
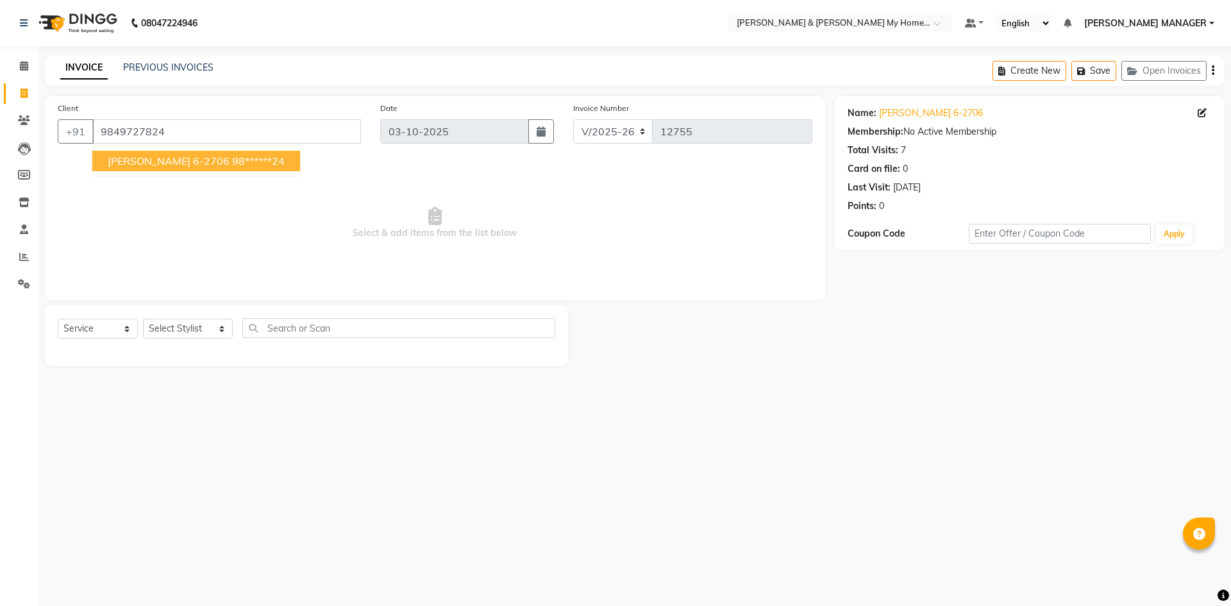
click at [232, 162] on ngb-highlight "98******24" at bounding box center [258, 160] width 53 height 13
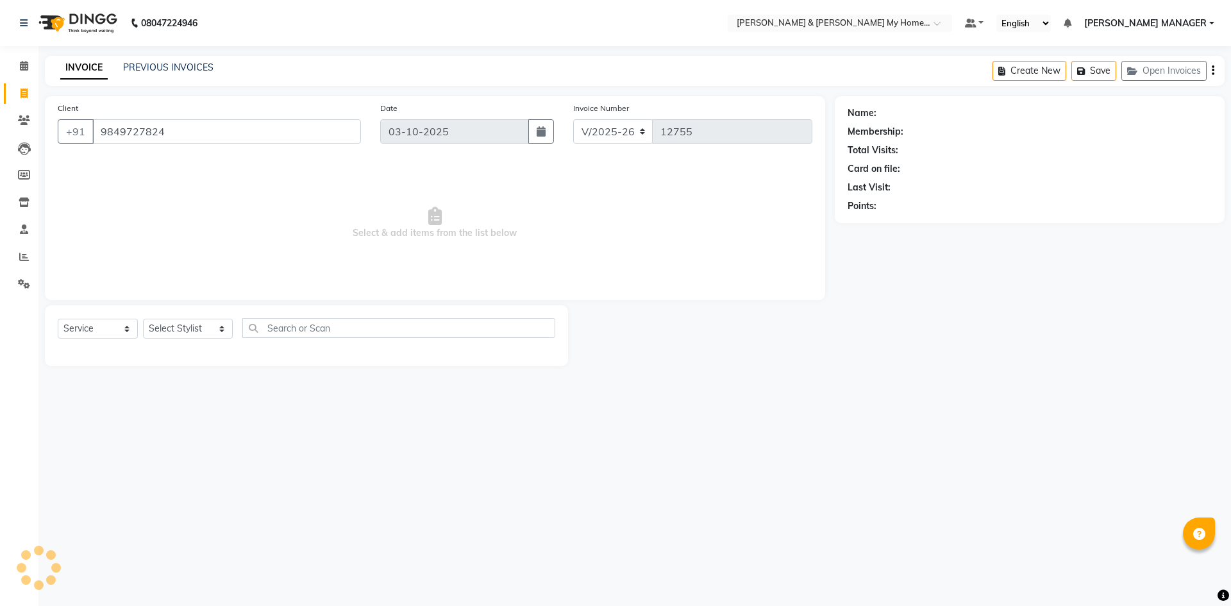
type input "98******24"
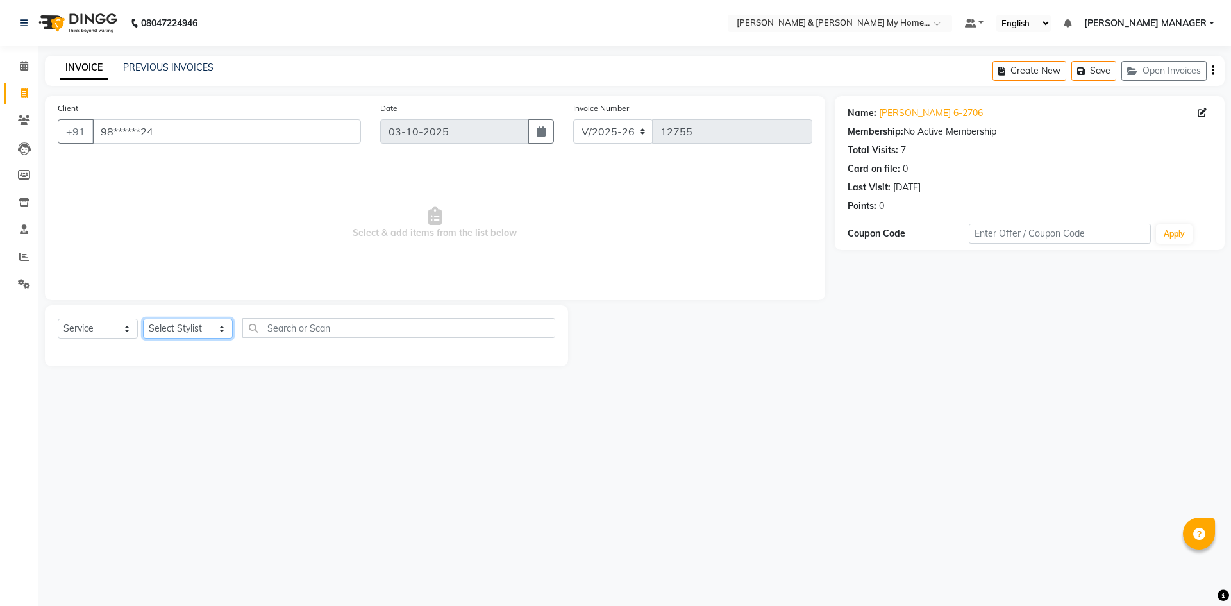
click at [206, 333] on select "Select Stylist Aarti Aarti [PERSON_NAME] Beauty [PERSON_NAME] Nail [PERSON_NAME…" at bounding box center [188, 329] width 90 height 20
select select "77284"
click at [143, 319] on select "Select Stylist Aarti Aarti [PERSON_NAME] Beauty [PERSON_NAME] Nail [PERSON_NAME…" at bounding box center [188, 329] width 90 height 20
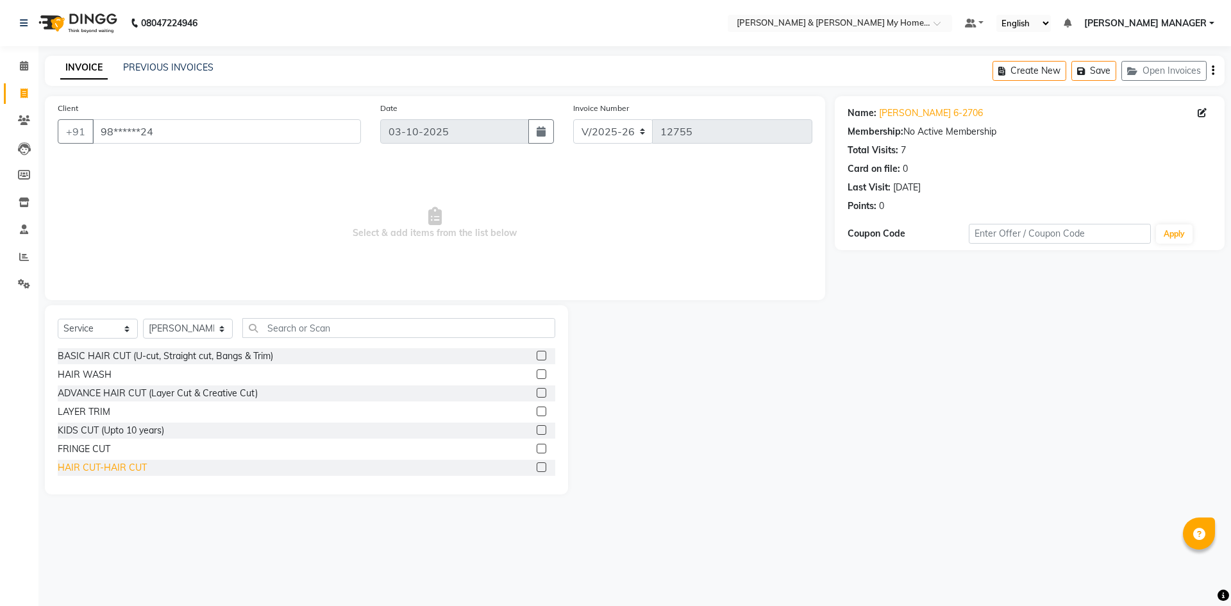
click at [122, 468] on div "HAIR CUT-HAIR CUT" at bounding box center [102, 467] width 89 height 13
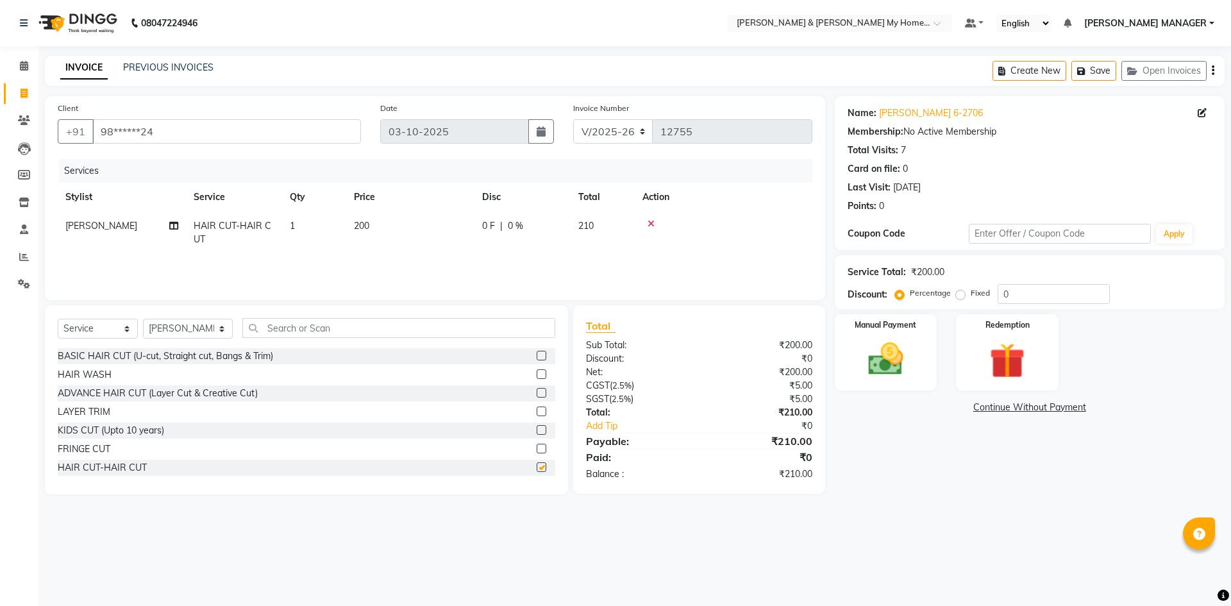
checkbox input "false"
click at [889, 375] on img at bounding box center [886, 359] width 60 height 42
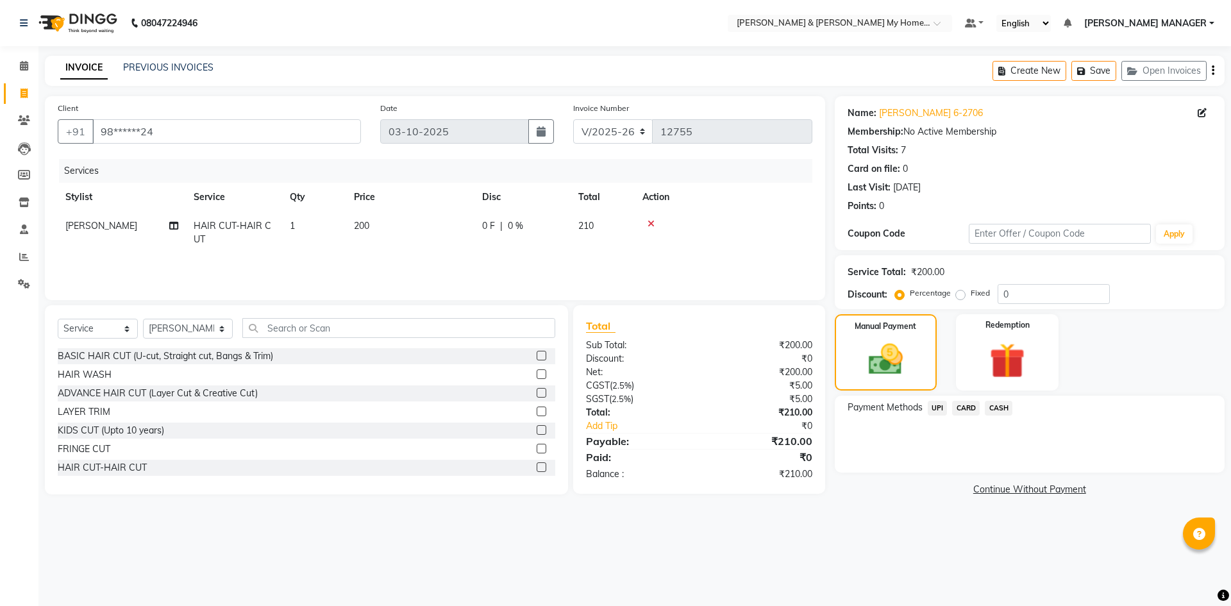
click at [941, 410] on span "UPI" at bounding box center [938, 408] width 20 height 15
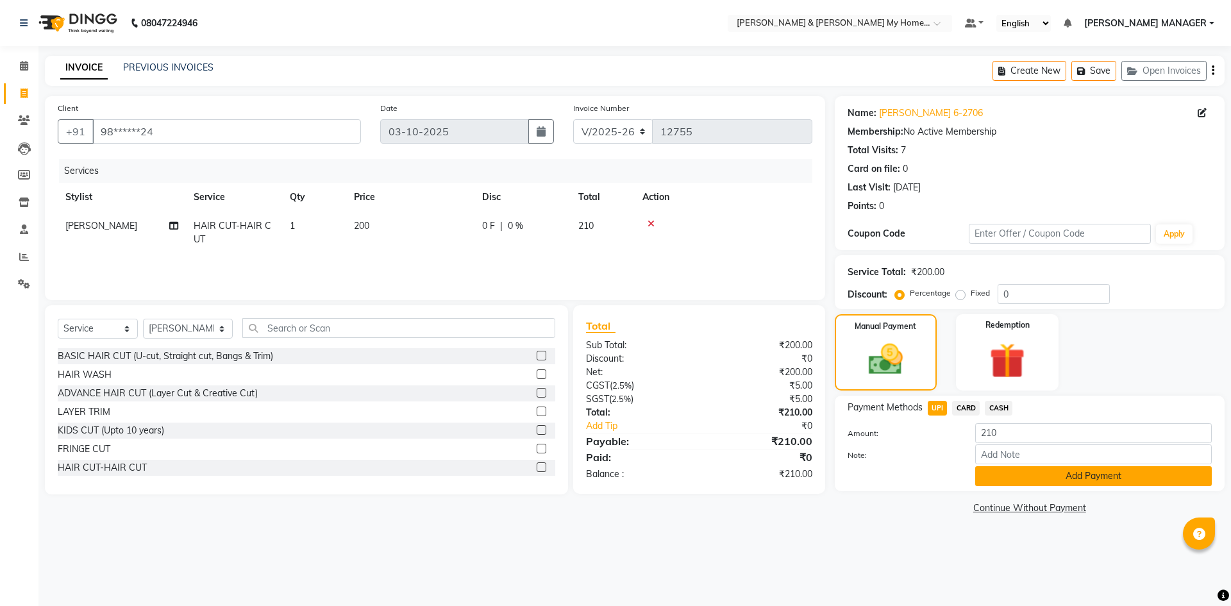
click at [1045, 475] on button "Add Payment" at bounding box center [1093, 476] width 237 height 20
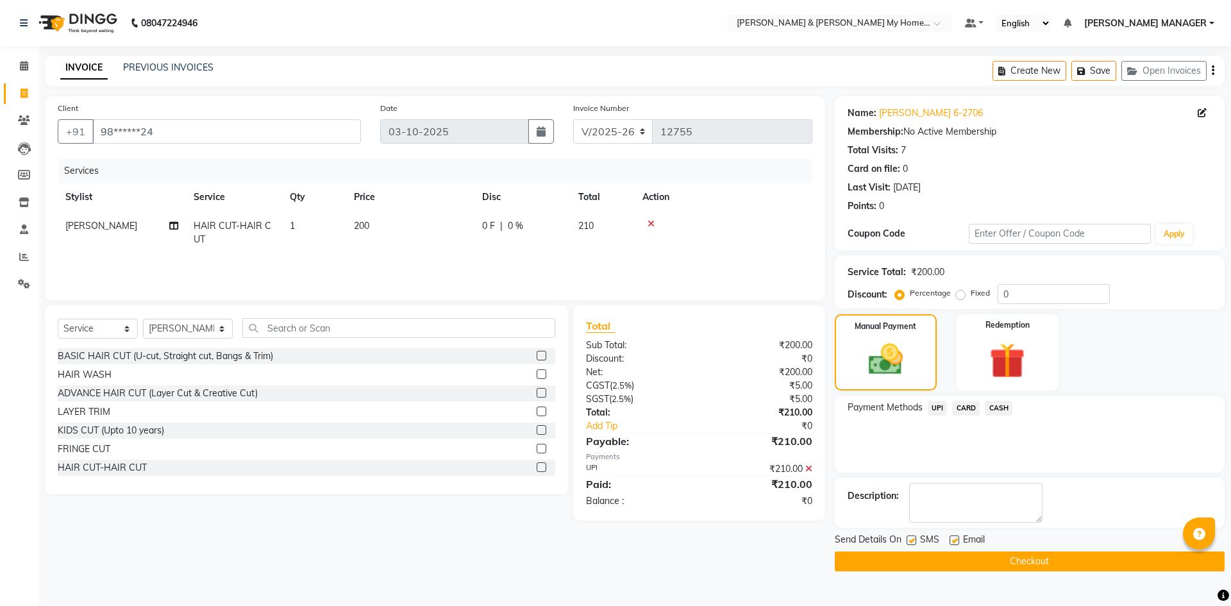
click at [1026, 560] on button "Checkout" at bounding box center [1030, 561] width 390 height 20
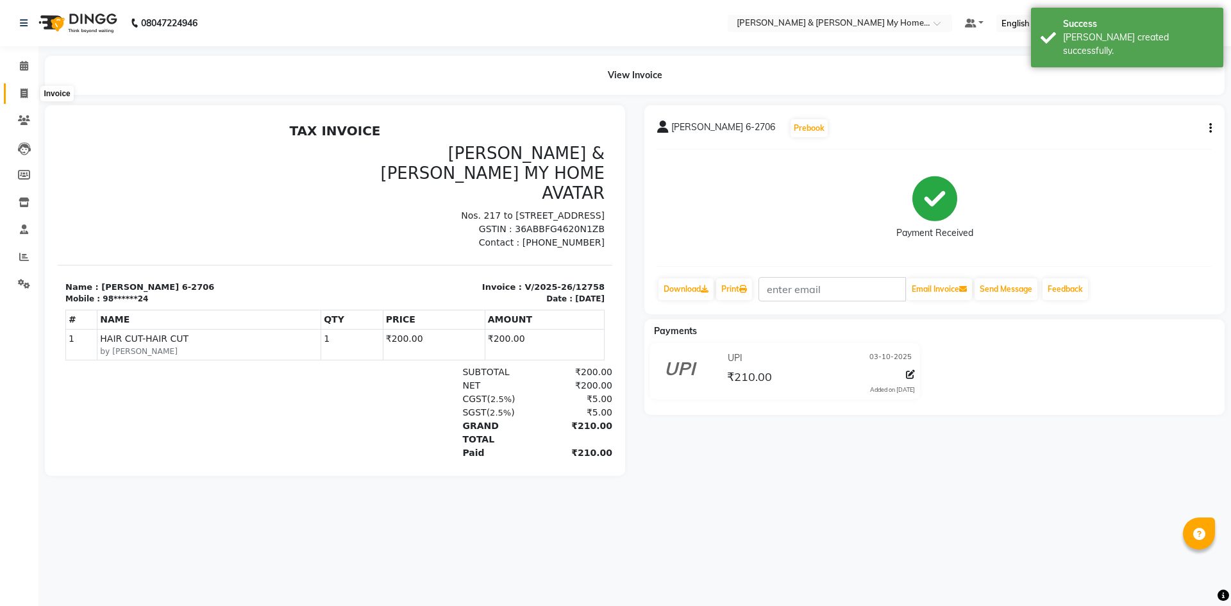
drag, startPoint x: 24, startPoint y: 90, endPoint x: 31, endPoint y: 82, distance: 10.4
click at [24, 90] on icon at bounding box center [24, 93] width 7 height 10
select select "8193"
select select "service"
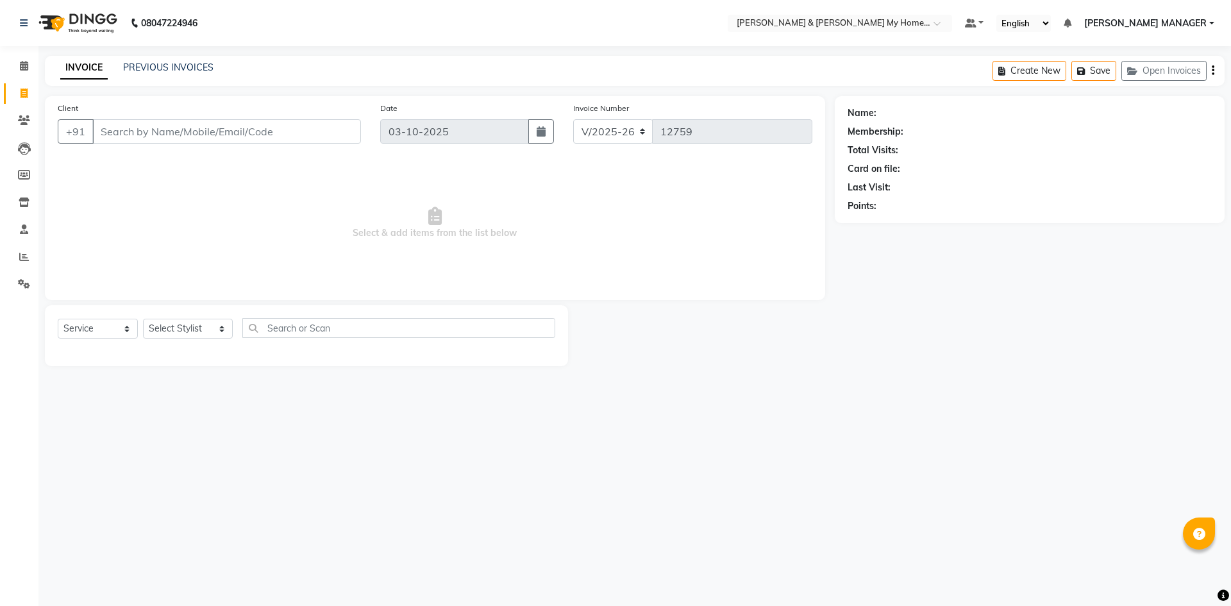
select select "8193"
select select "service"
click at [186, 326] on select "Select Stylist Aarti Aarti [PERSON_NAME] Beauty [PERSON_NAME] Nail [PERSON_NAME…" at bounding box center [188, 329] width 90 height 20
select select "87484"
click at [143, 319] on select "Select Stylist Aarti Aarti [PERSON_NAME] Beauty [PERSON_NAME] Nail [PERSON_NAME…" at bounding box center [188, 329] width 90 height 20
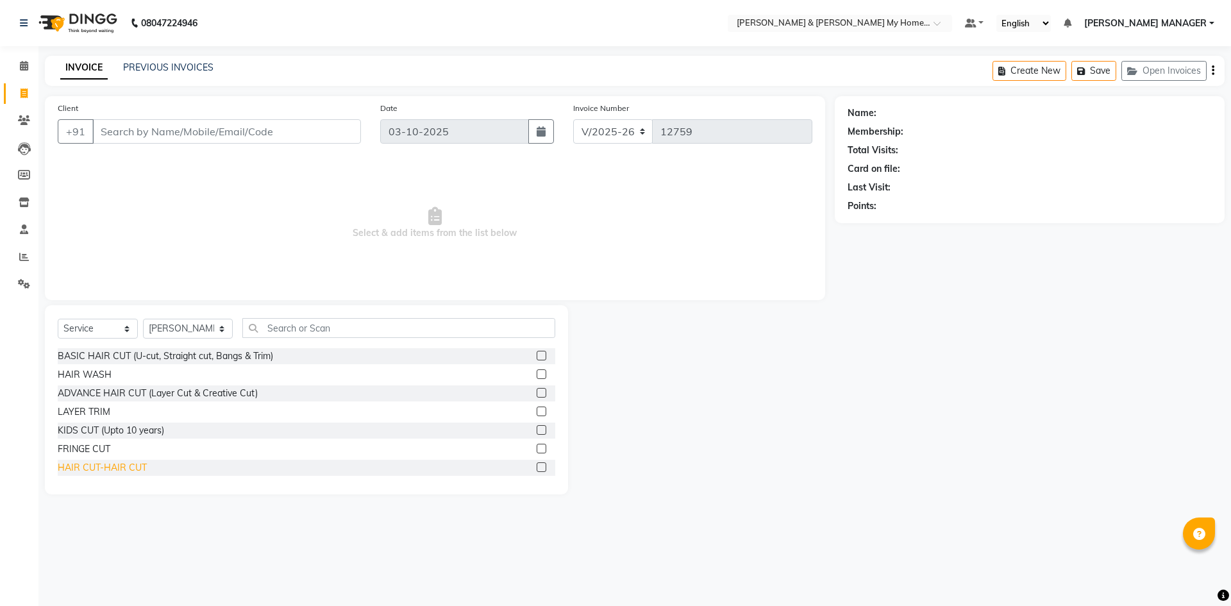
click at [112, 467] on div "HAIR CUT-HAIR CUT" at bounding box center [102, 467] width 89 height 13
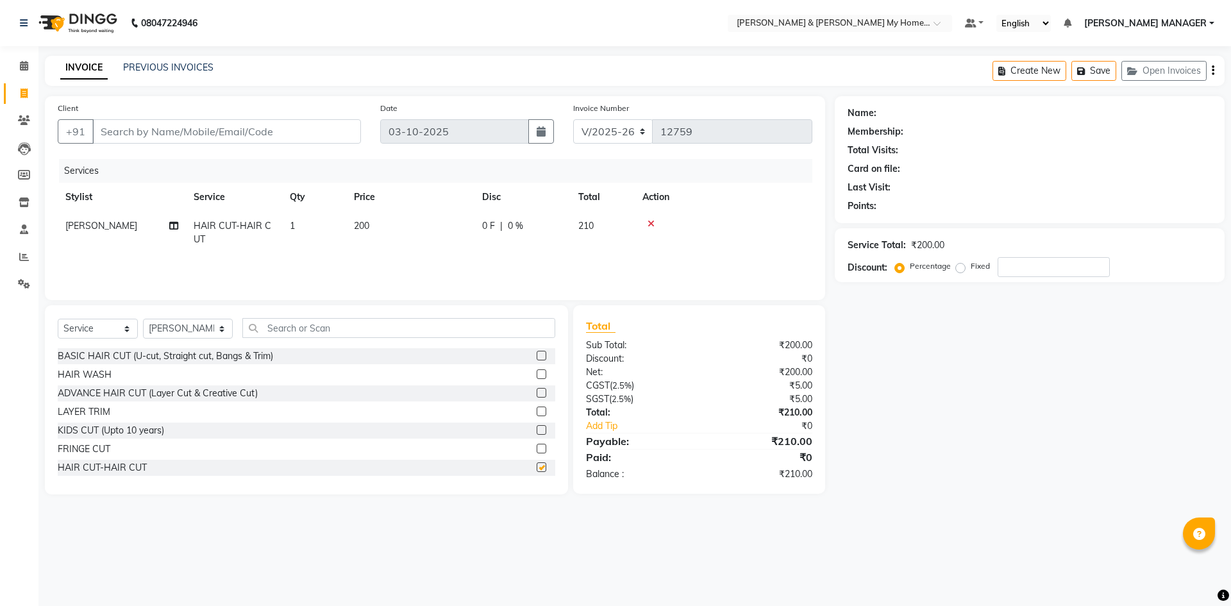
checkbox input "false"
click at [140, 134] on input "Client" at bounding box center [226, 131] width 269 height 24
type input "9"
type input "0"
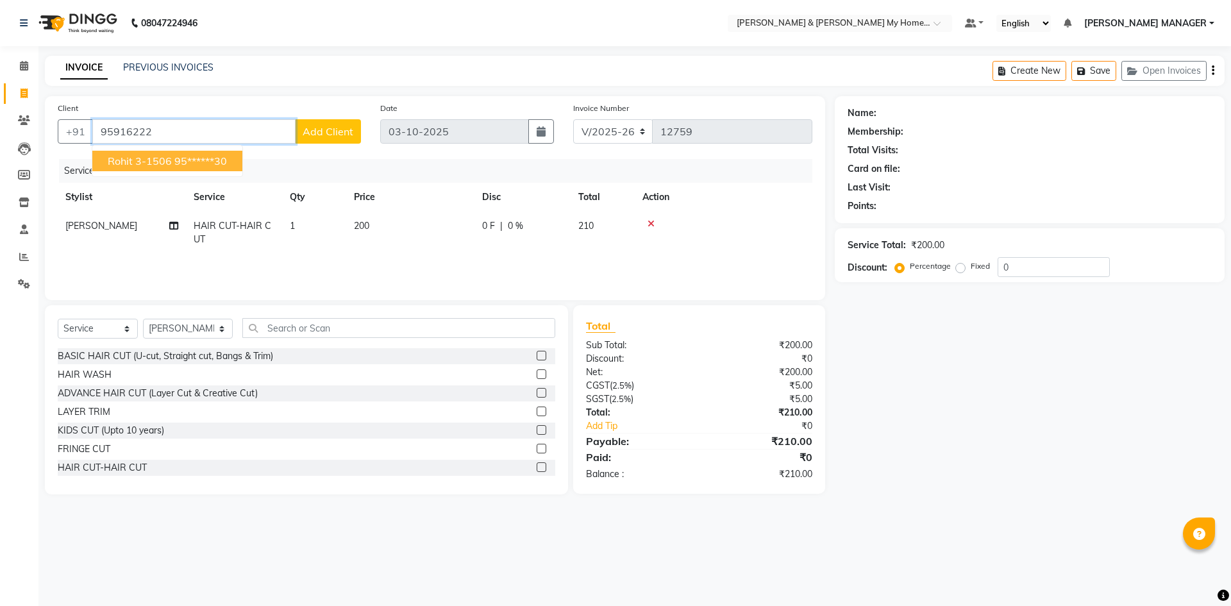
click at [133, 156] on span "Rohit 3-1506" at bounding box center [140, 160] width 64 height 13
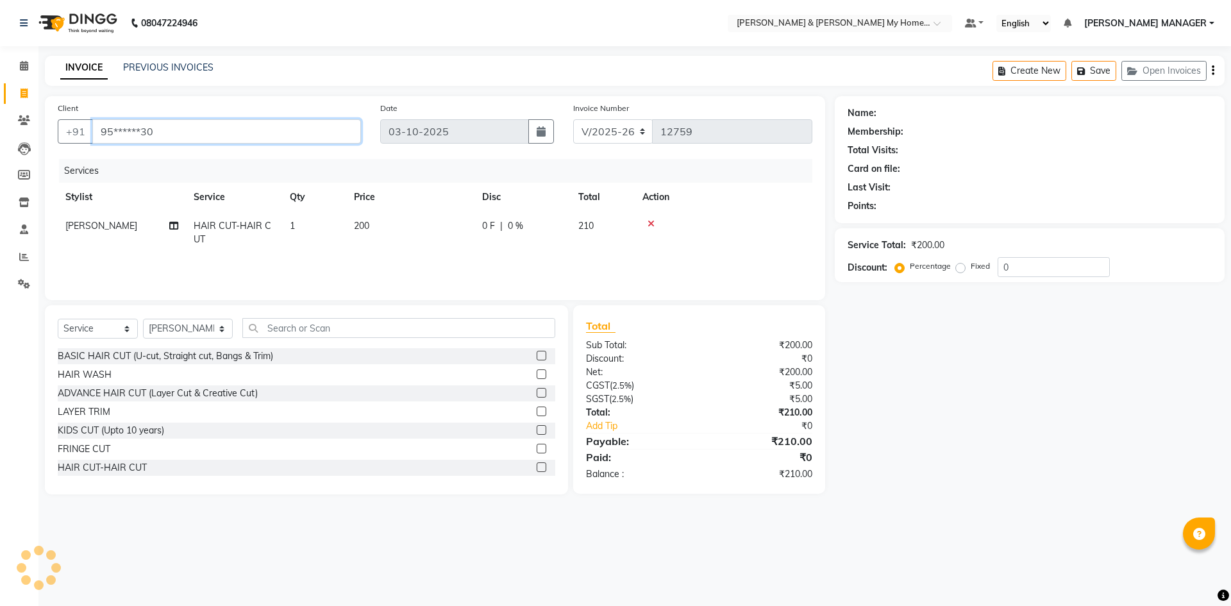
type input "95******30"
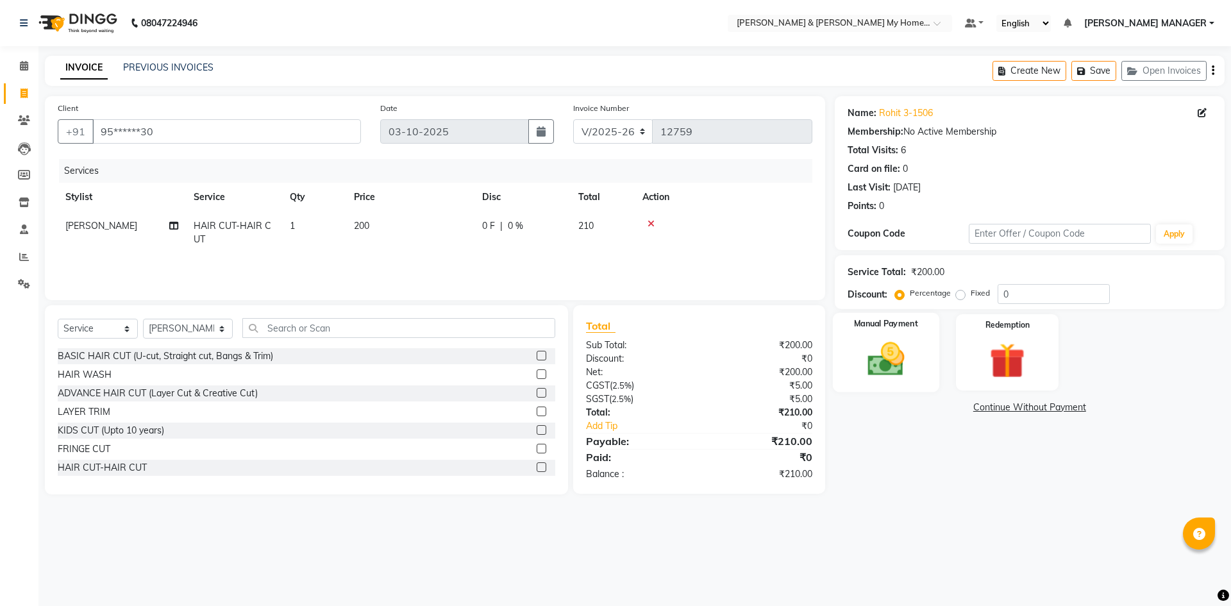
click at [881, 363] on img at bounding box center [886, 359] width 60 height 42
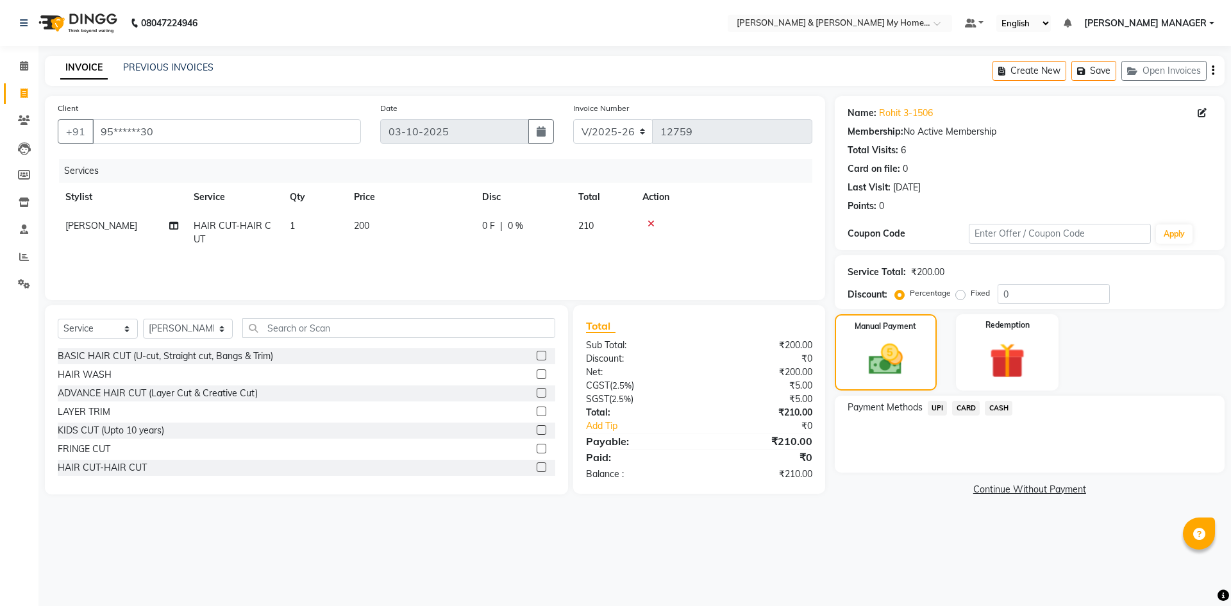
click at [938, 406] on span "UPI" at bounding box center [938, 408] width 20 height 15
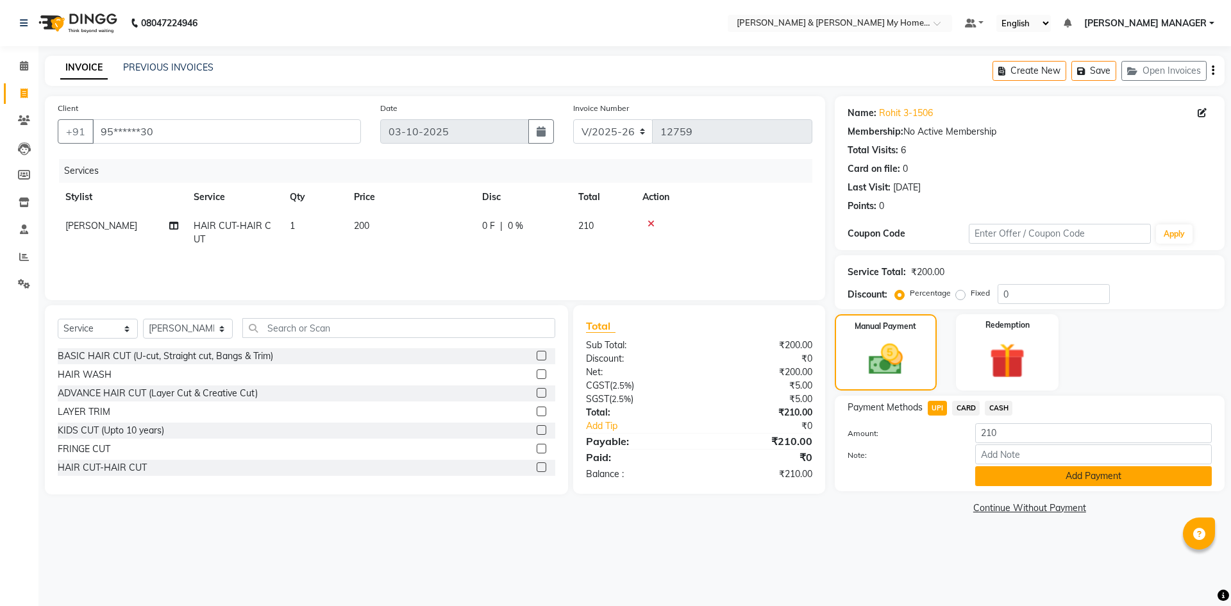
click at [1001, 476] on button "Add Payment" at bounding box center [1093, 476] width 237 height 20
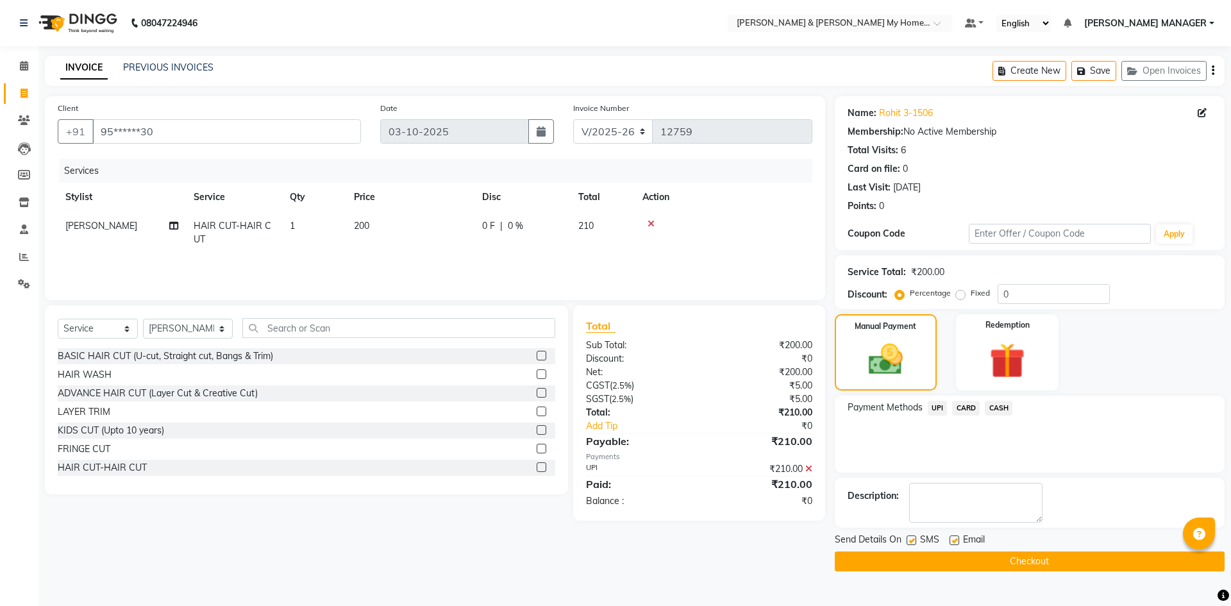
click at [1005, 556] on button "Checkout" at bounding box center [1030, 561] width 390 height 20
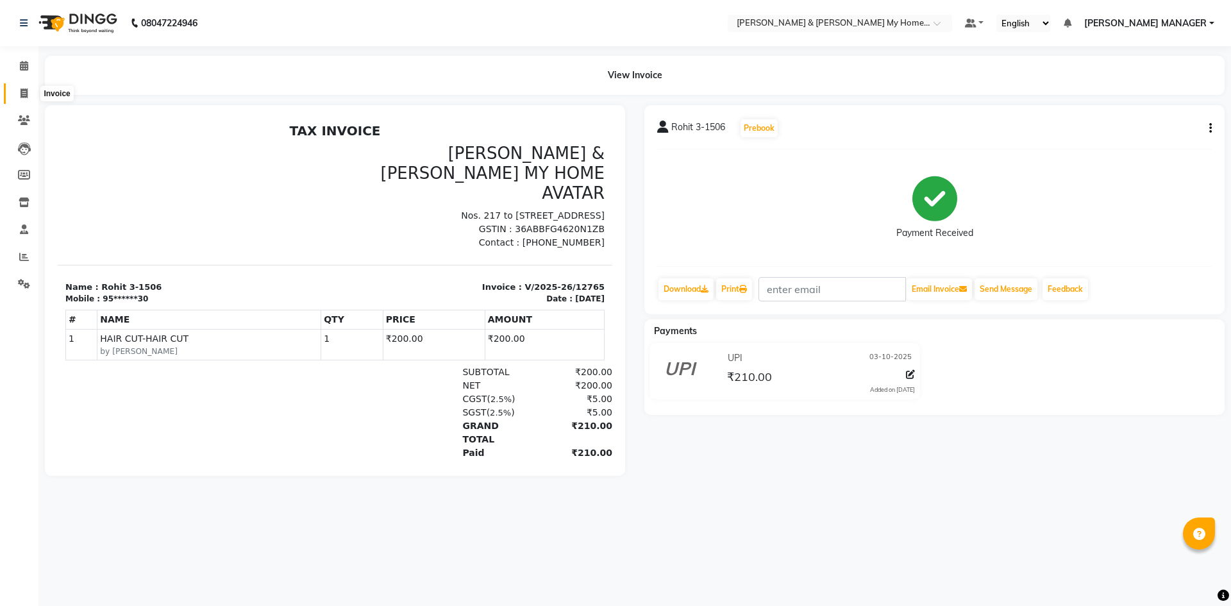
click at [16, 88] on span at bounding box center [24, 94] width 22 height 15
select select "8193"
select select "service"
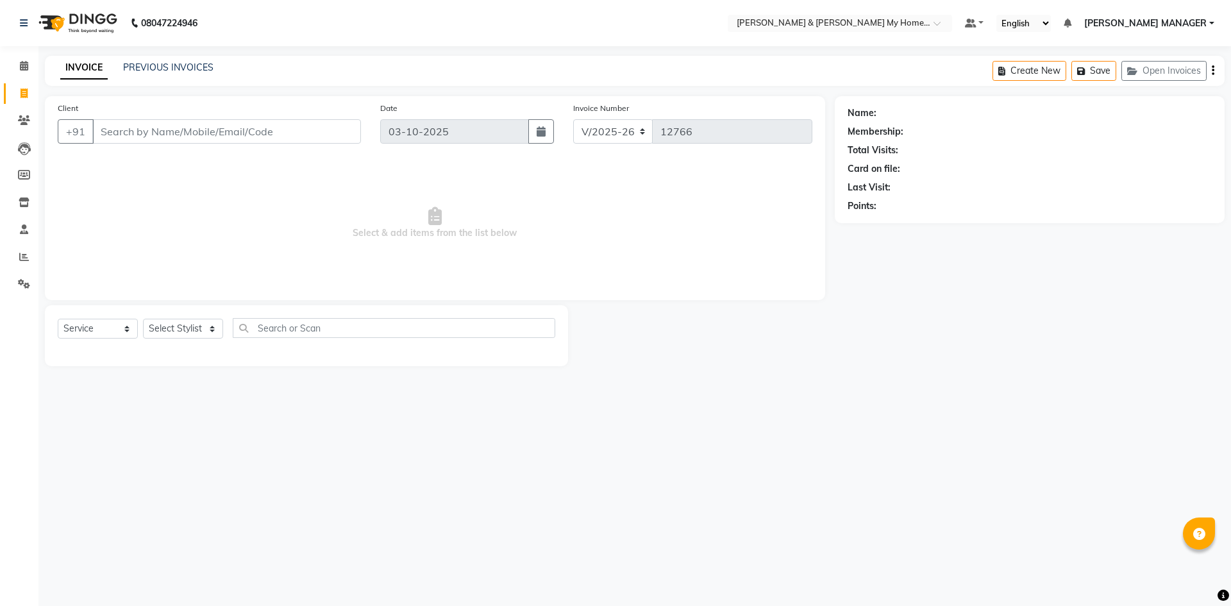
click at [188, 320] on div "Select Service Product Membership Package Voucher Prepaid Gift Card Select Styl…" at bounding box center [306, 335] width 523 height 61
click at [180, 329] on select "Select Stylist" at bounding box center [183, 329] width 80 height 20
click at [188, 324] on select "Select Stylist Aarti Aarti [PERSON_NAME] Beauty [PERSON_NAME] Nail [PERSON_NAME…" at bounding box center [188, 329] width 90 height 20
select select "85861"
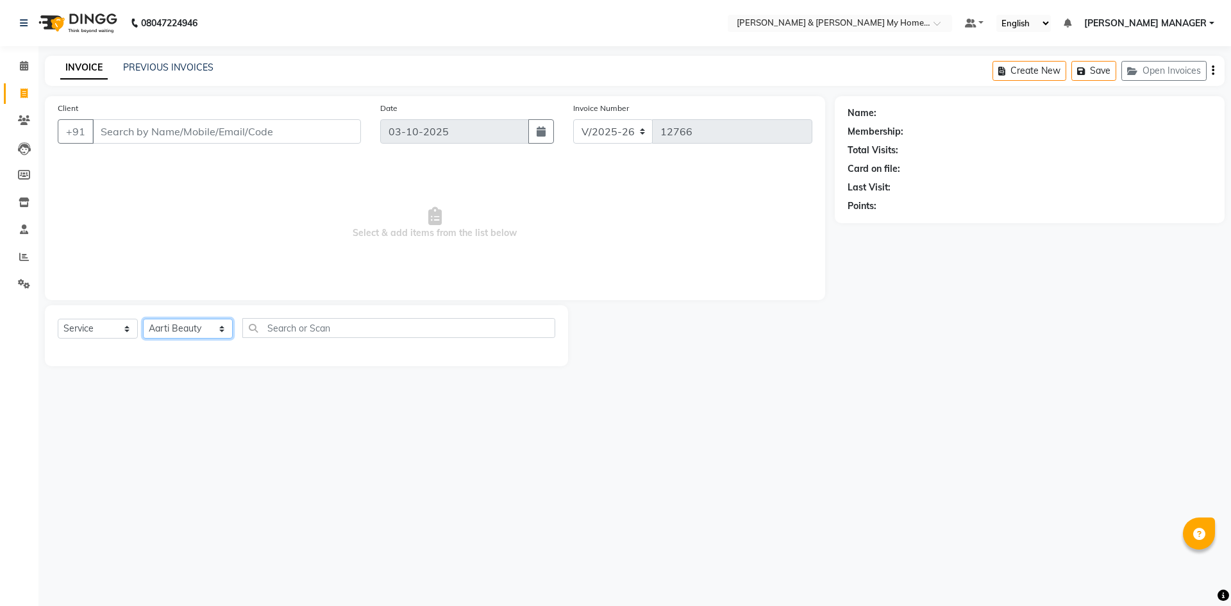
click at [143, 319] on select "Select Stylist Aarti Aarti [PERSON_NAME] Beauty [PERSON_NAME] Nail [PERSON_NAME…" at bounding box center [188, 329] width 90 height 20
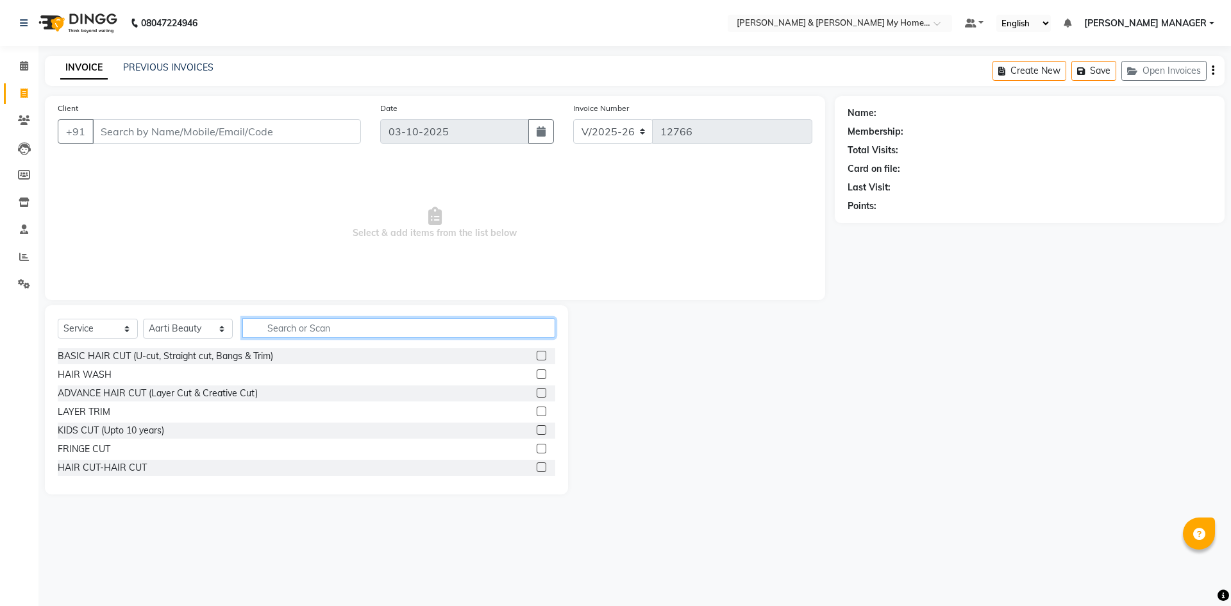
click at [295, 331] on input "text" at bounding box center [398, 328] width 313 height 20
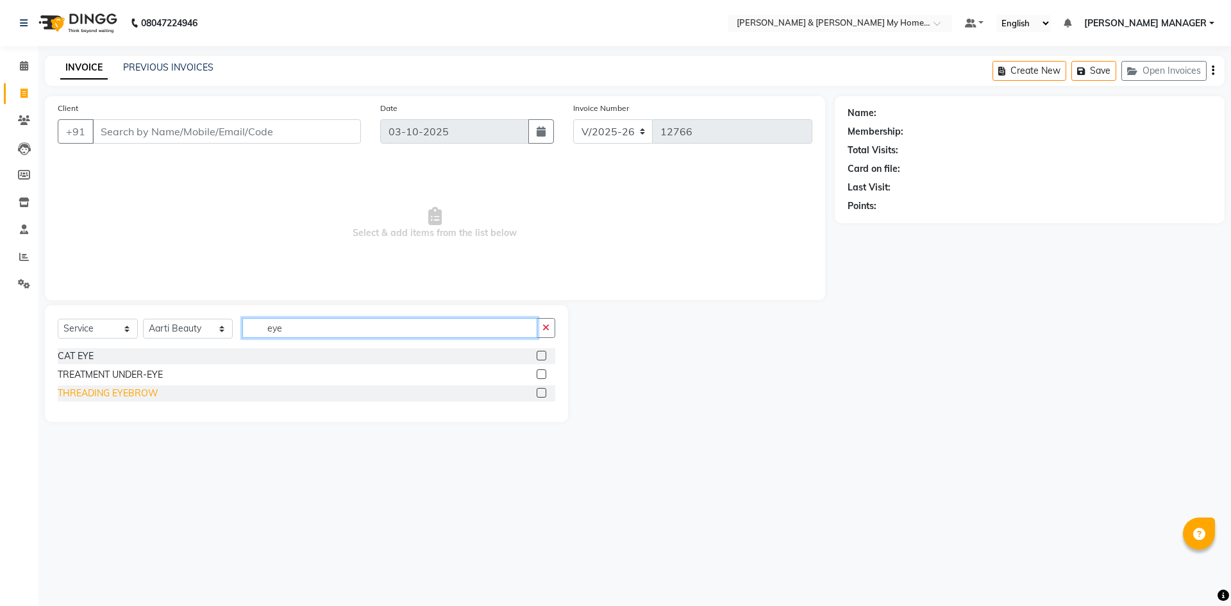
type input "eye"
click at [135, 390] on div "THREADING EYEBROW" at bounding box center [108, 393] width 101 height 13
checkbox input "false"
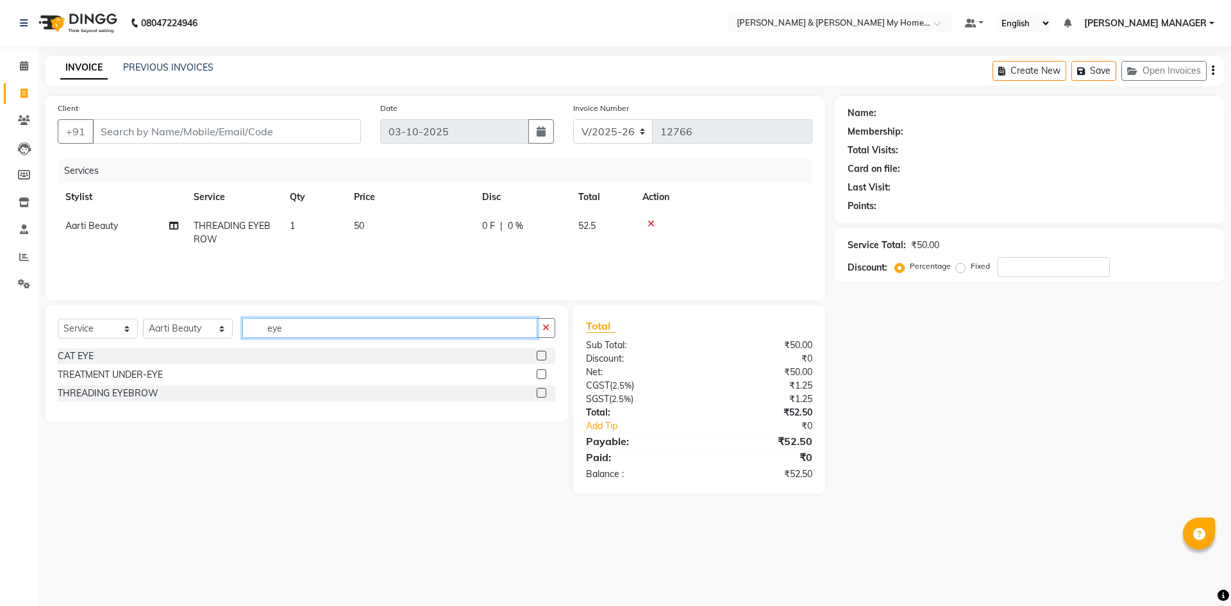
drag, startPoint x: 285, startPoint y: 331, endPoint x: 137, endPoint y: 329, distance: 147.4
click at [147, 331] on div "Select Service Product Membership Package Voucher Prepaid Gift Card Select Styl…" at bounding box center [306, 333] width 497 height 30
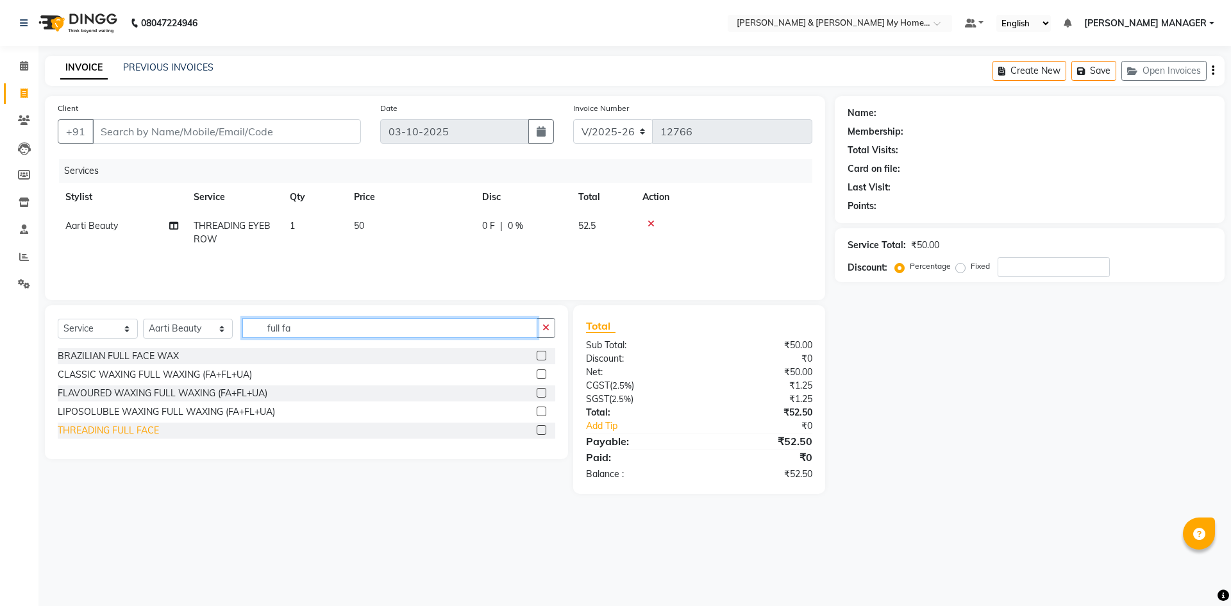
type input "full fa"
click at [139, 429] on div "THREADING FULL FACE" at bounding box center [108, 430] width 101 height 13
checkbox input "false"
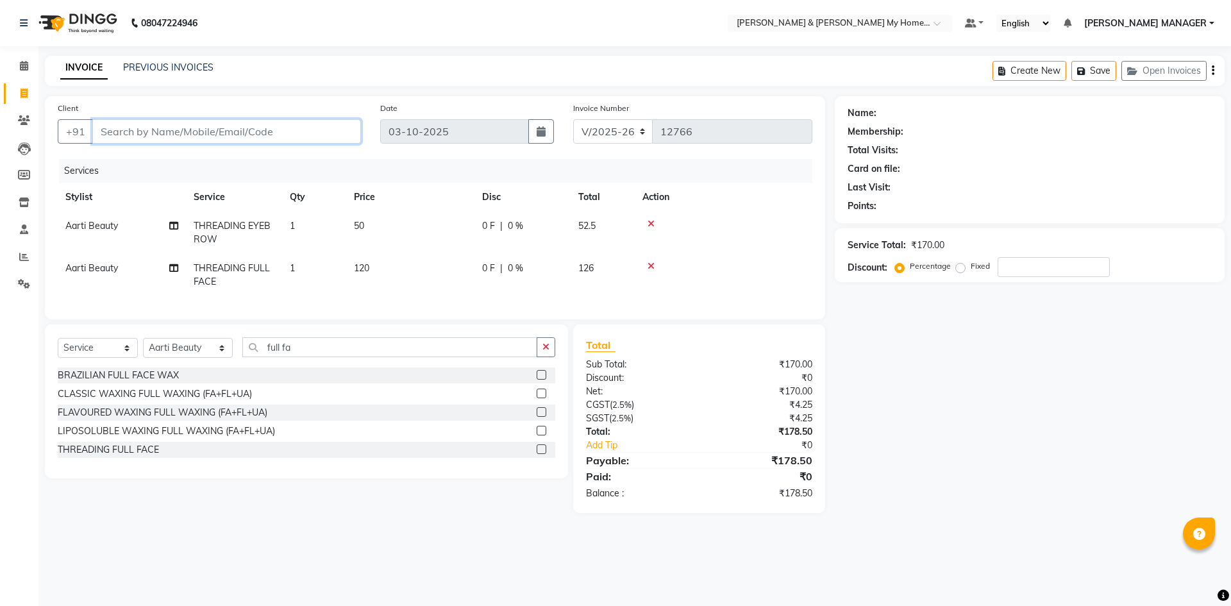
click at [154, 130] on input "Client" at bounding box center [226, 131] width 269 height 24
type input "9"
type input "0"
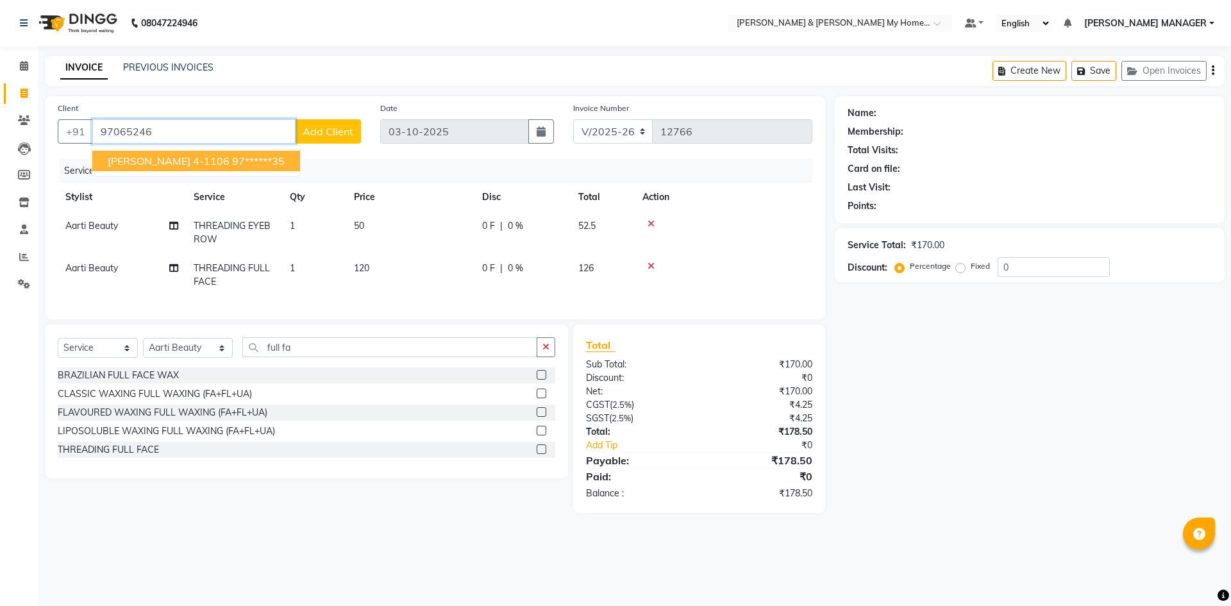
click at [153, 161] on span "kritika 4-1106" at bounding box center [169, 160] width 122 height 13
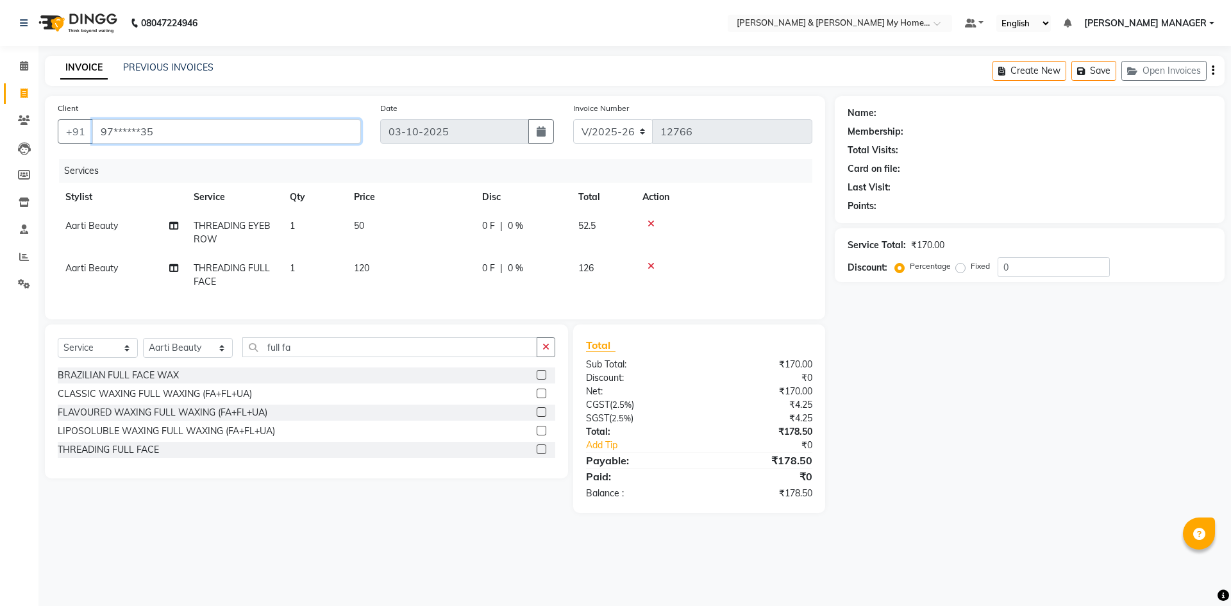
type input "97******35"
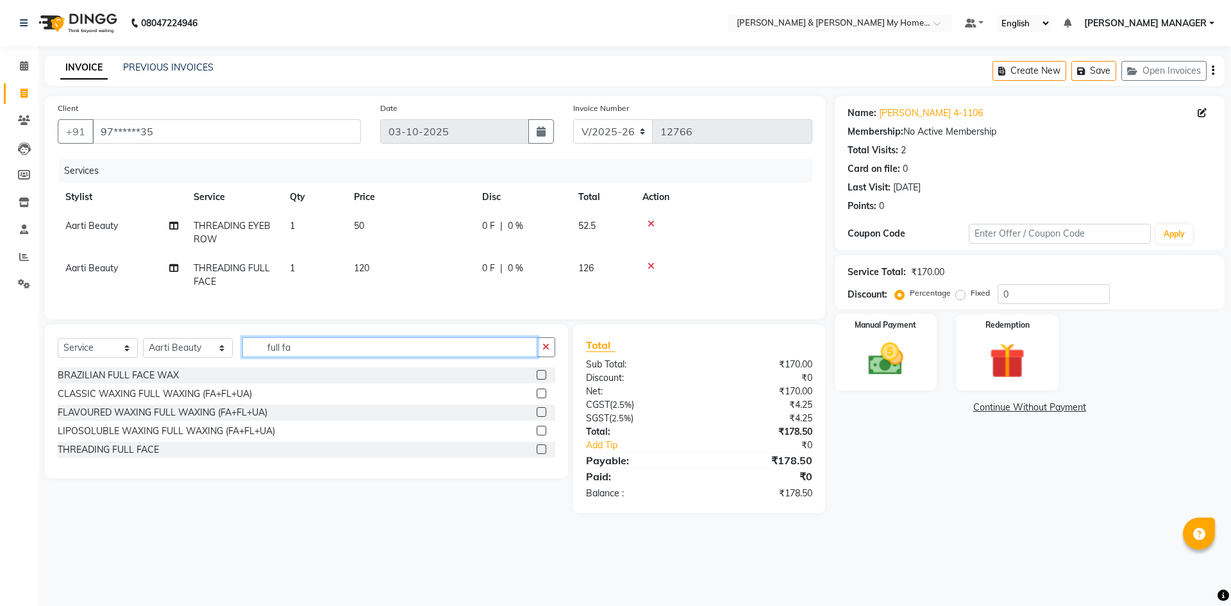
drag, startPoint x: 302, startPoint y: 359, endPoint x: 217, endPoint y: 359, distance: 85.3
click at [217, 359] on div "Select Service Product Membership Package Voucher Prepaid Gift Card Select Styl…" at bounding box center [306, 352] width 497 height 30
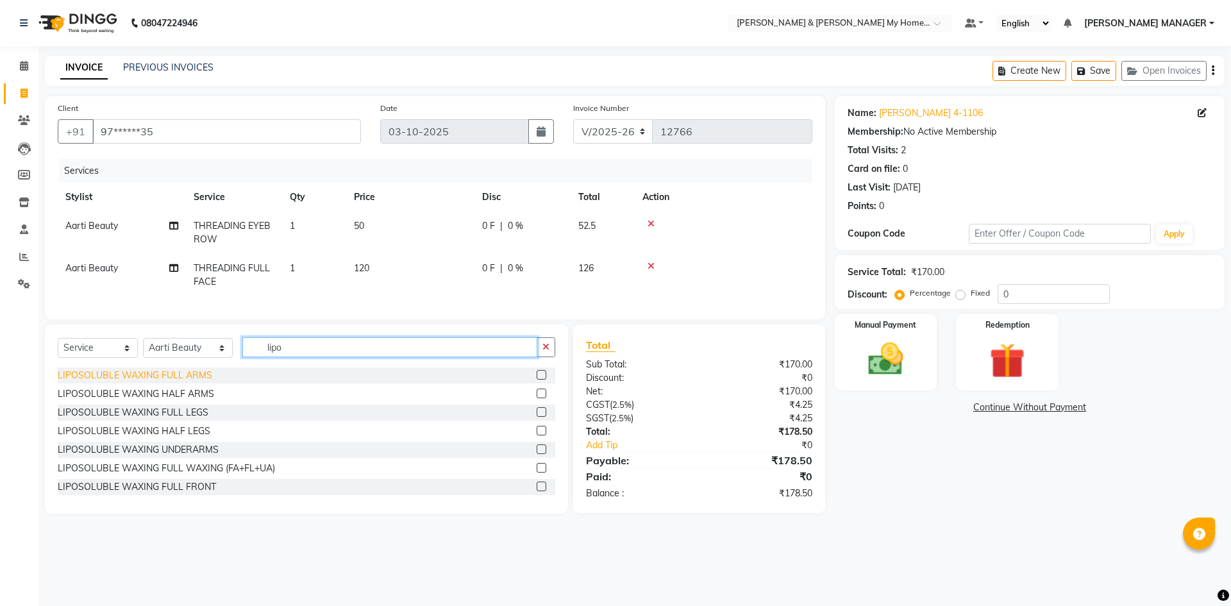
type input "lipo"
click at [187, 382] on div "LIPOSOLUBLE WAXING FULL ARMS" at bounding box center [135, 375] width 154 height 13
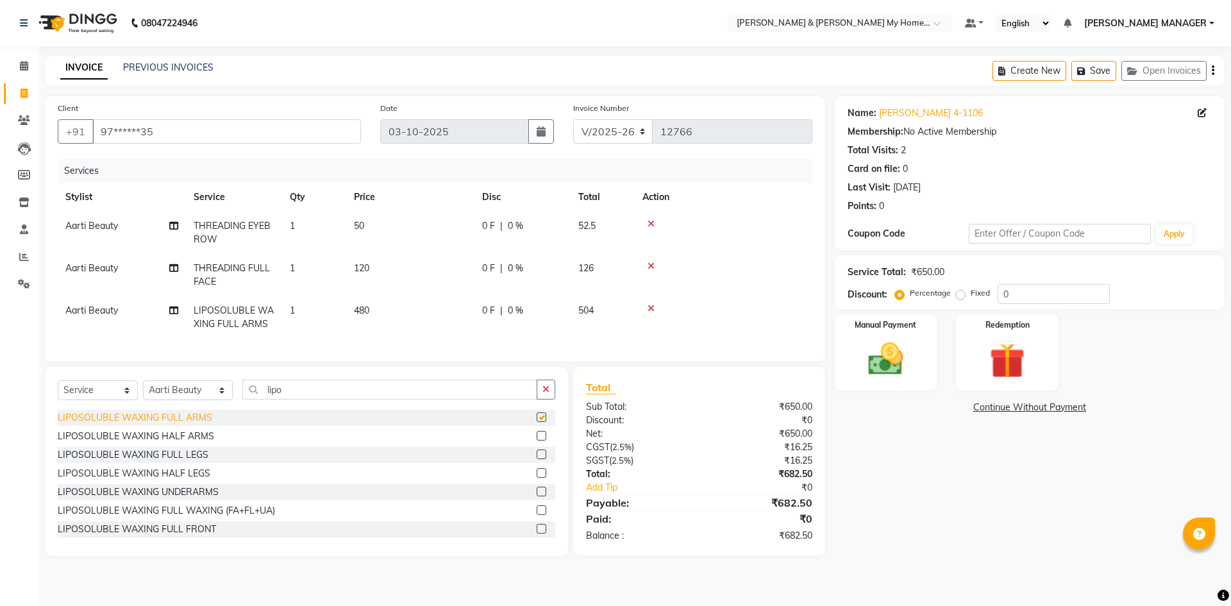
checkbox input "false"
click at [648, 307] on icon at bounding box center [650, 308] width 7 height 9
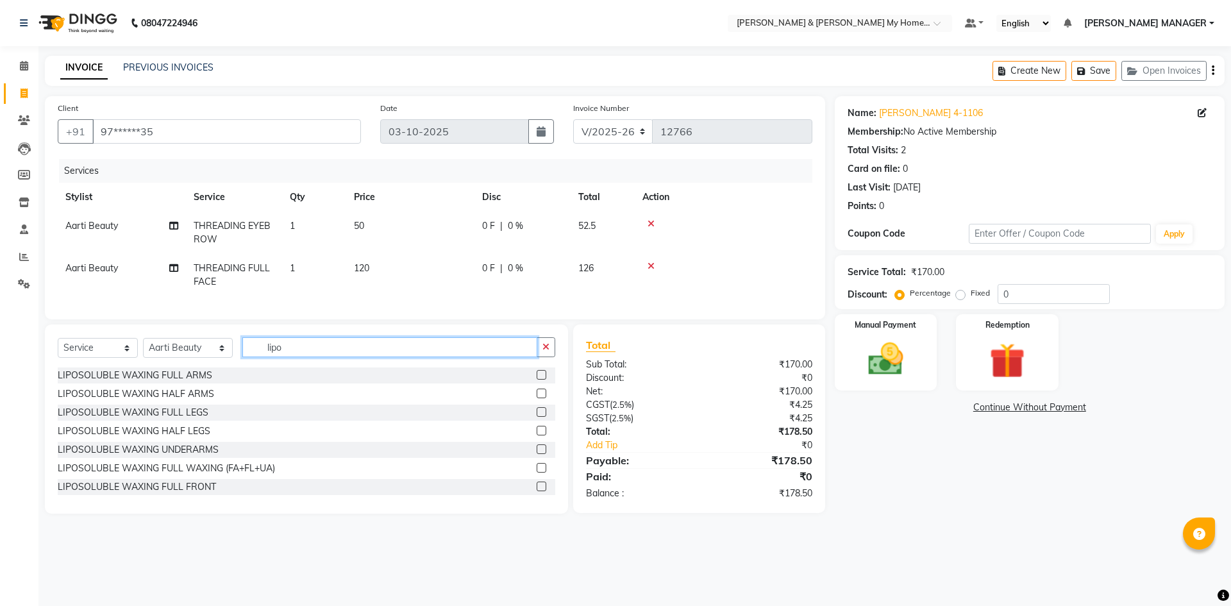
drag, startPoint x: 308, startPoint y: 349, endPoint x: 221, endPoint y: 354, distance: 86.7
click at [221, 354] on div "Select Service Product Membership Package Voucher Prepaid Gift Card Select Styl…" at bounding box center [306, 352] width 497 height 30
type input "c"
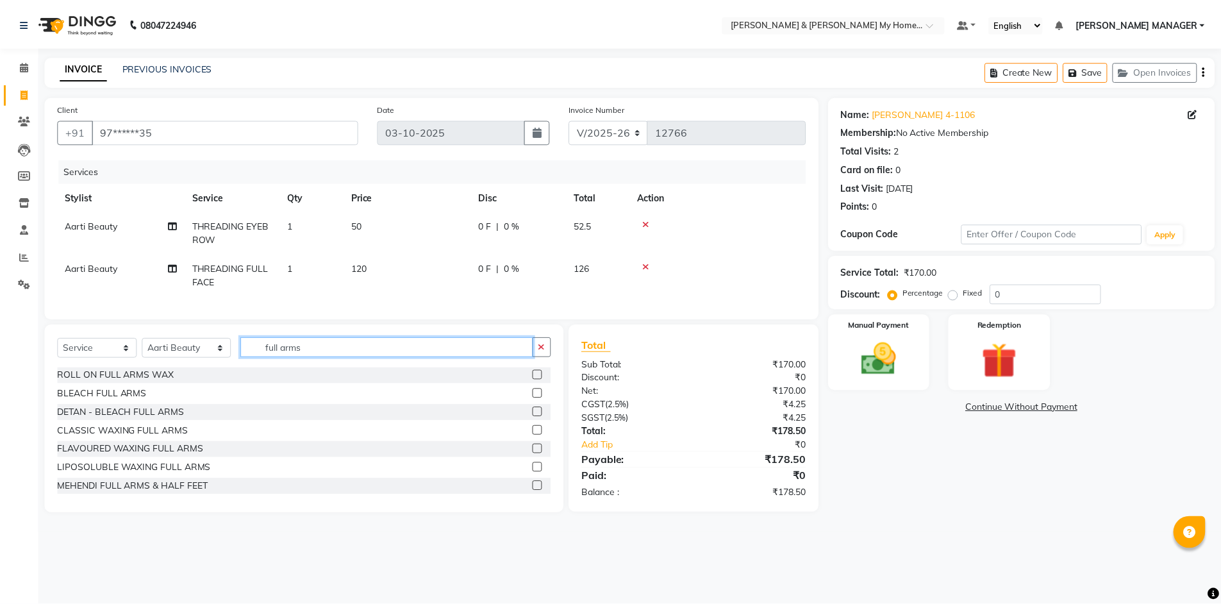
scroll to position [21, 0]
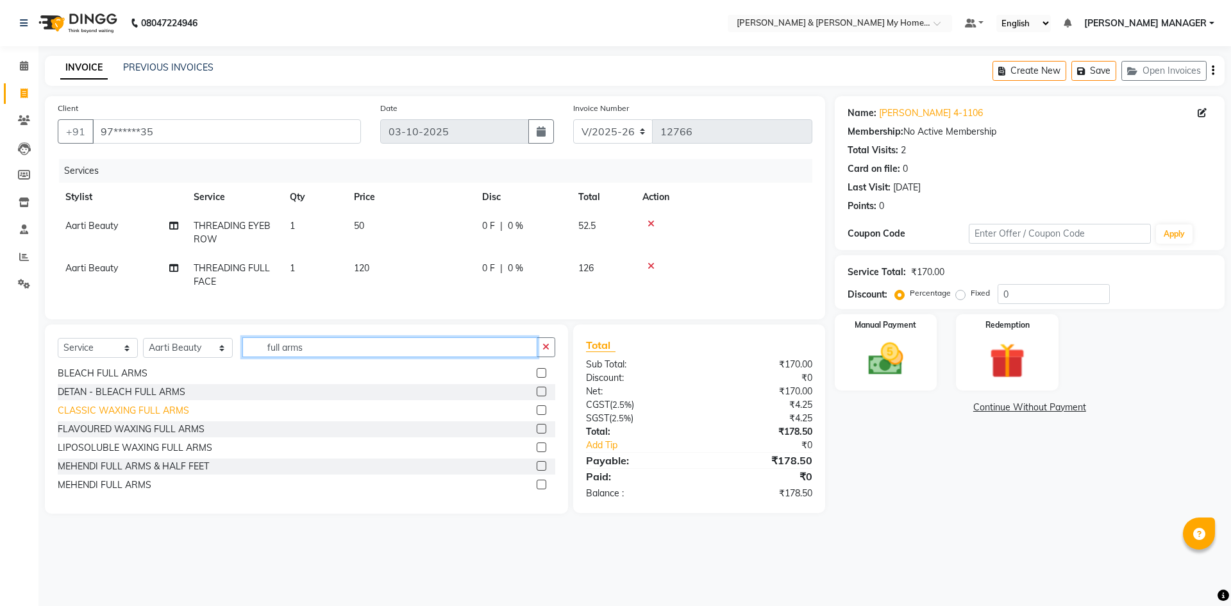
type input "full arms"
click at [110, 416] on div "CLASSIC WAXING FULL ARMS" at bounding box center [123, 410] width 131 height 13
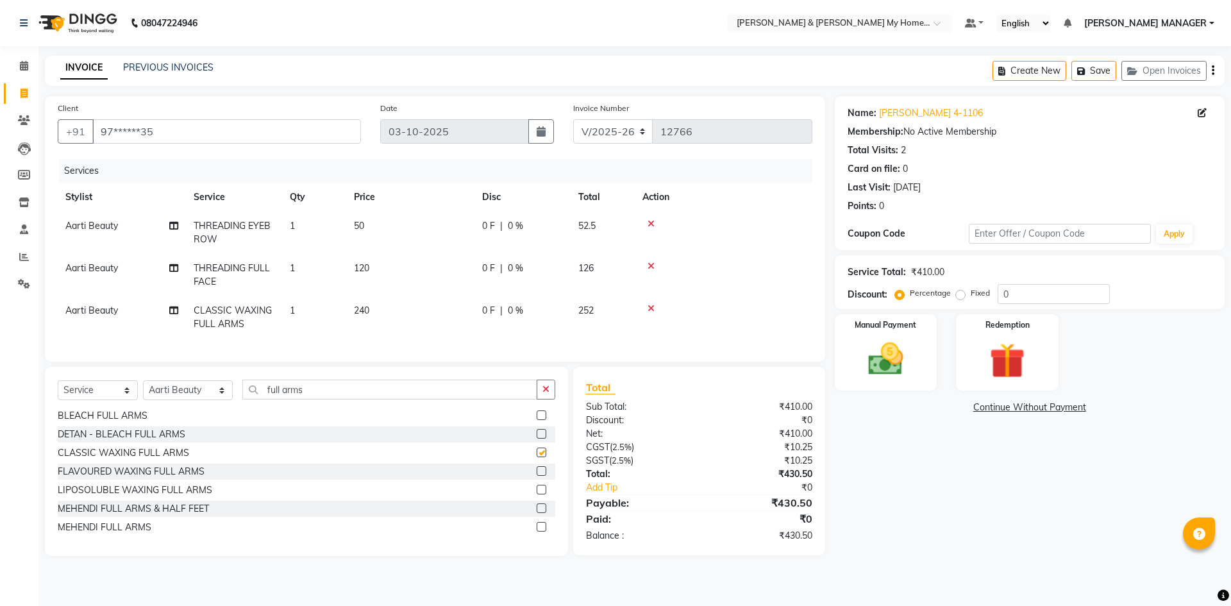
checkbox input "false"
drag, startPoint x: 319, startPoint y: 392, endPoint x: 146, endPoint y: 383, distance: 173.9
click at [154, 392] on div "Select Service Product Membership Package Voucher Prepaid Gift Card Select Styl…" at bounding box center [306, 394] width 497 height 30
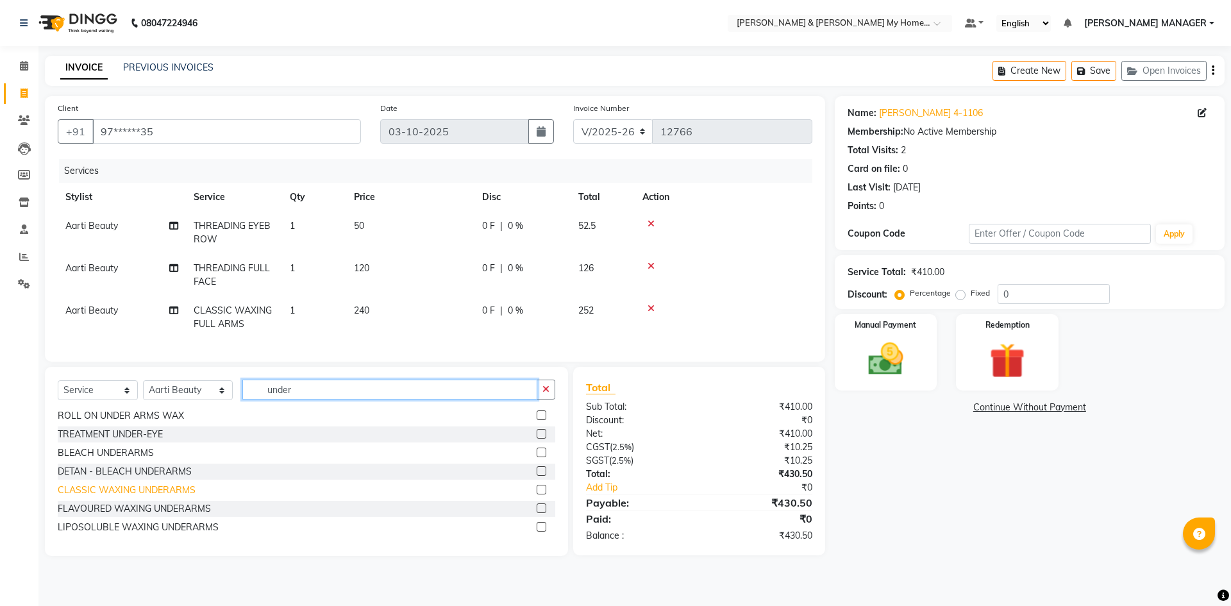
type input "under"
click at [131, 497] on div "CLASSIC WAXING UNDERARMS" at bounding box center [127, 489] width 138 height 13
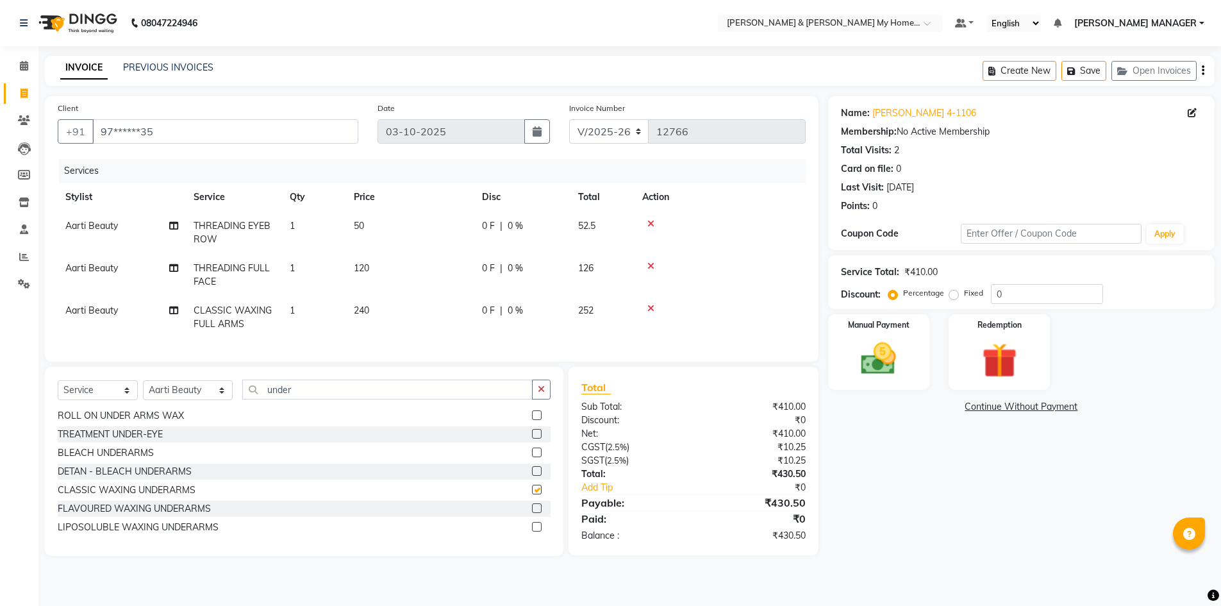
checkbox input "false"
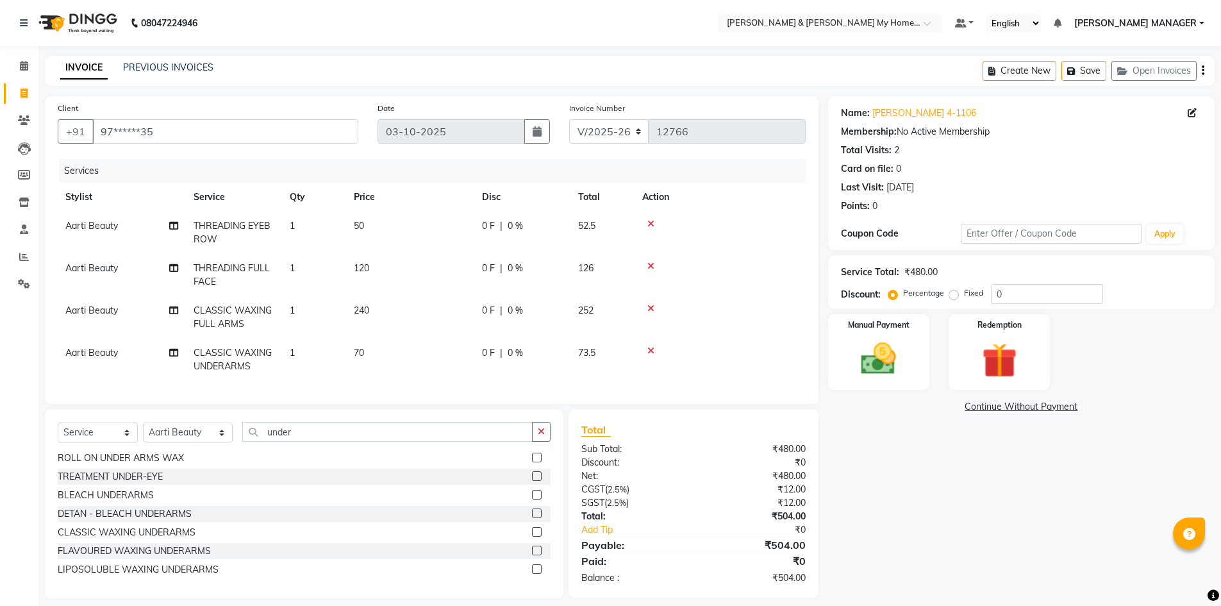
scroll to position [21, 0]
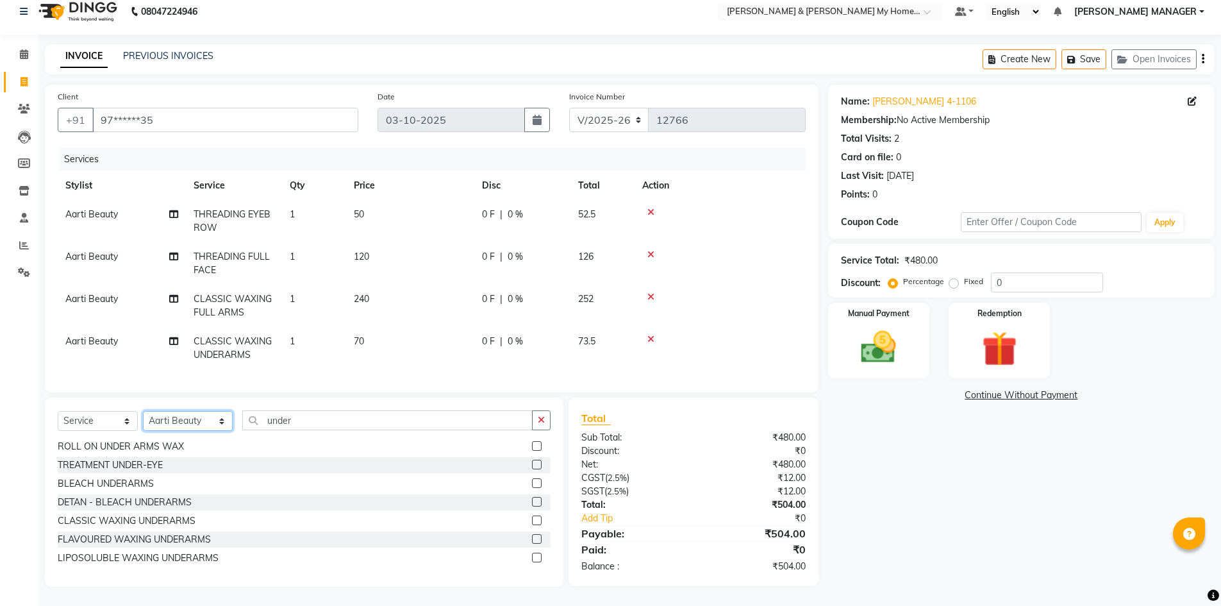
click at [173, 422] on select "Select Stylist Aarti Aarti [PERSON_NAME] Beauty [PERSON_NAME] Nail [PERSON_NAME…" at bounding box center [188, 421] width 90 height 20
select select "77259"
click at [143, 411] on select "Select Stylist Aarti Aarti [PERSON_NAME] Beauty [PERSON_NAME] Nail [PERSON_NAME…" at bounding box center [188, 421] width 90 height 20
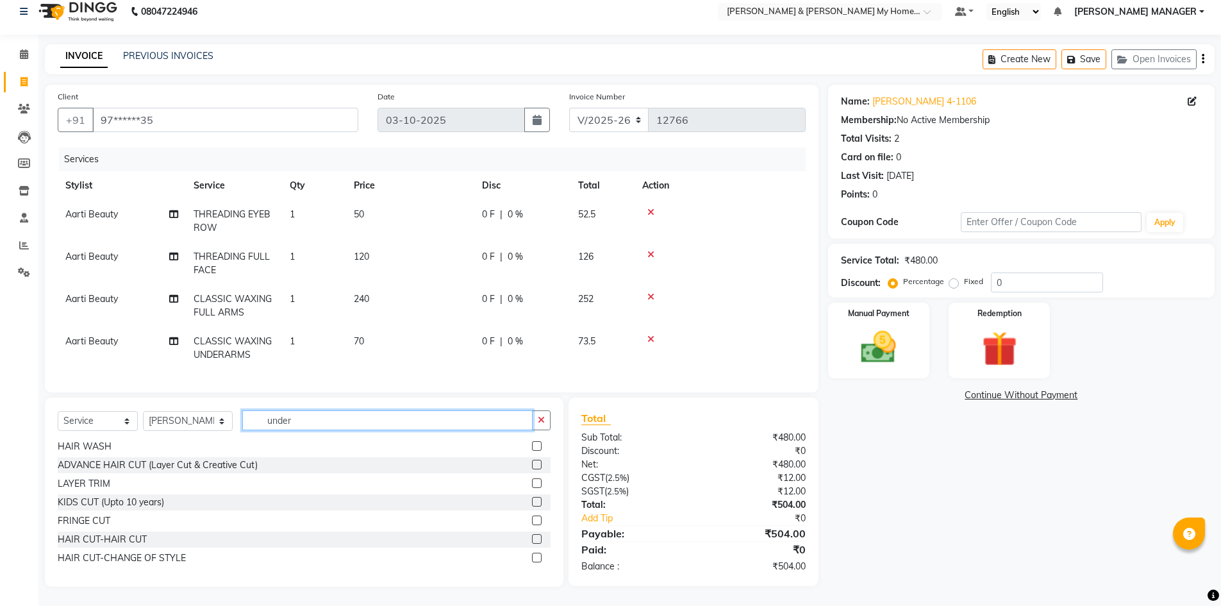
drag, startPoint x: 297, startPoint y: 420, endPoint x: 229, endPoint y: 423, distance: 68.0
click at [229, 423] on div "Select Service Product Membership Package Voucher Prepaid Gift Card Select Styl…" at bounding box center [304, 425] width 493 height 30
type input "deta"
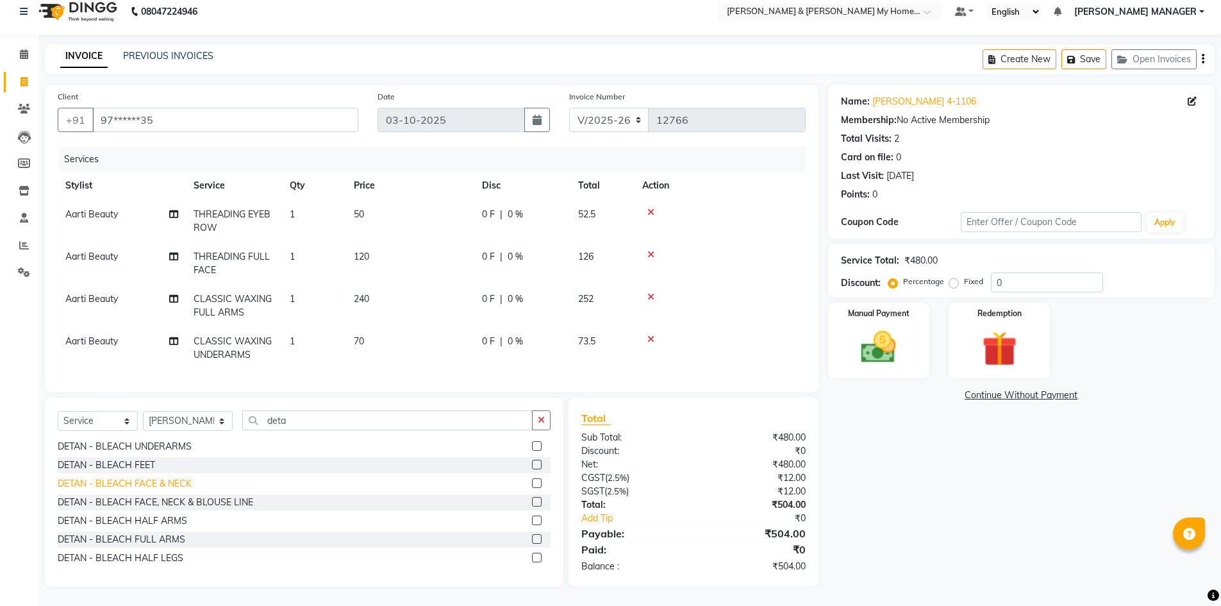
click at [176, 479] on div "DETAN - BLEACH FACE & NECK" at bounding box center [125, 483] width 134 height 13
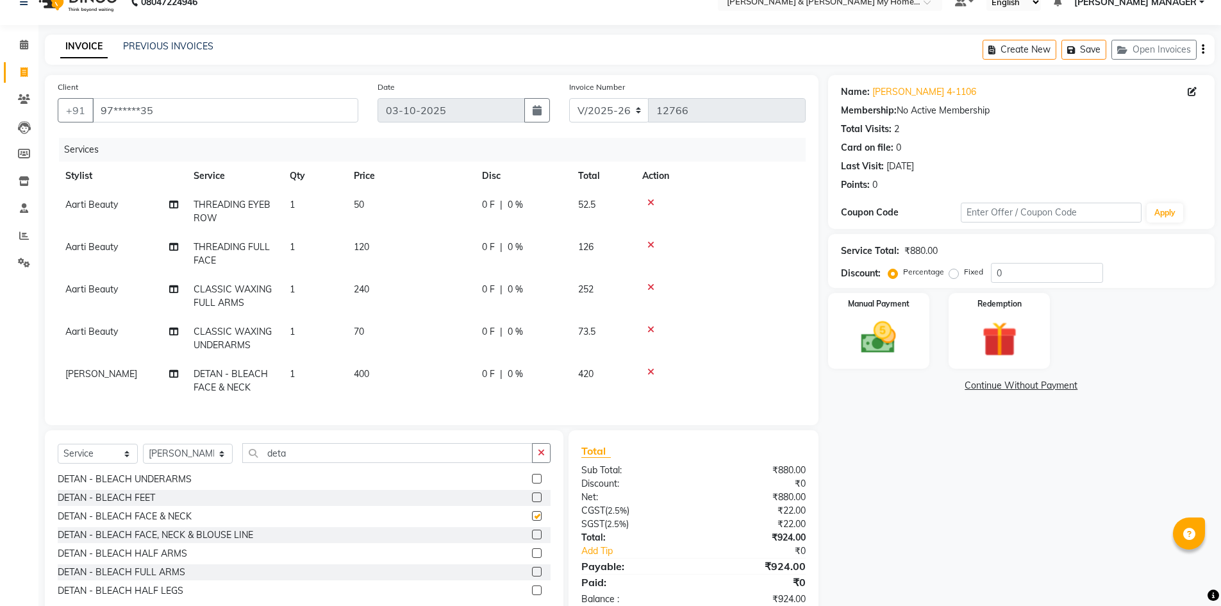
checkbox input "false"
drag, startPoint x: 312, startPoint y: 468, endPoint x: 159, endPoint y: 467, distance: 153.2
click at [159, 467] on div "Select Service Product Membership Package Voucher Prepaid Gift Card Select Styl…" at bounding box center [304, 458] width 493 height 30
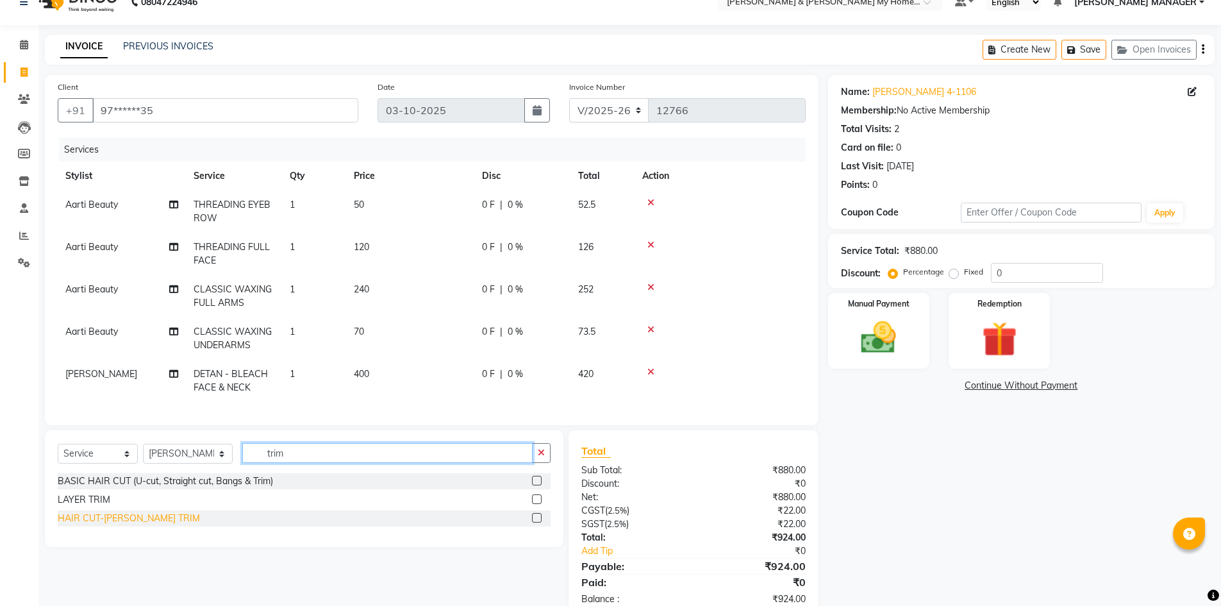
type input "trim"
click at [148, 525] on div "HAIR CUT-[PERSON_NAME] TRIM" at bounding box center [129, 518] width 142 height 13
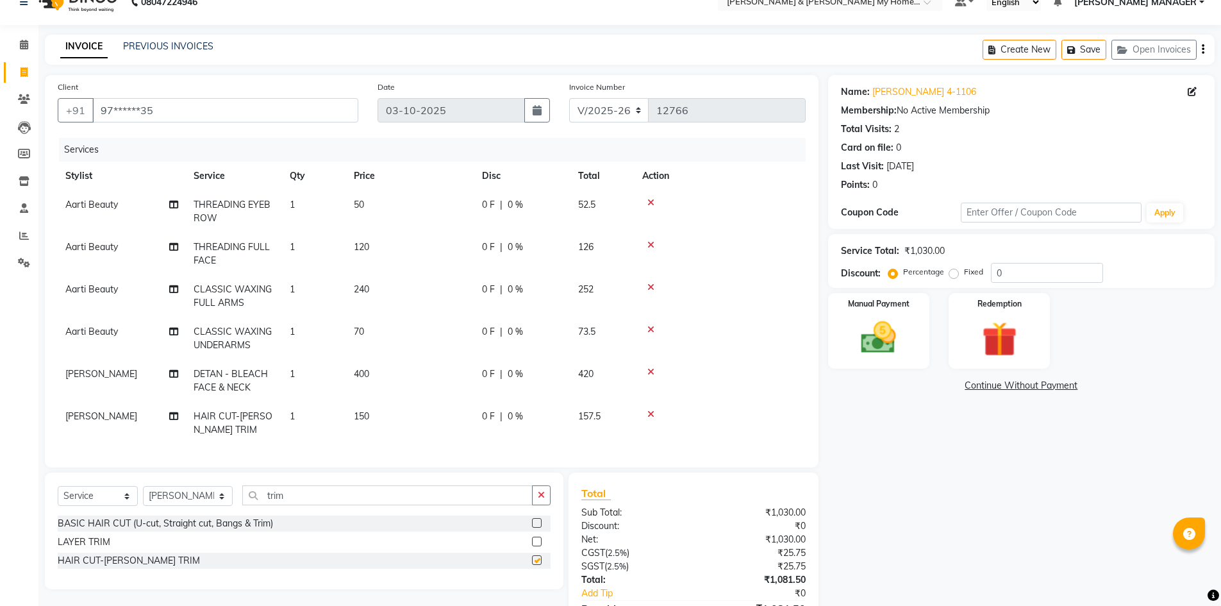
checkbox input "false"
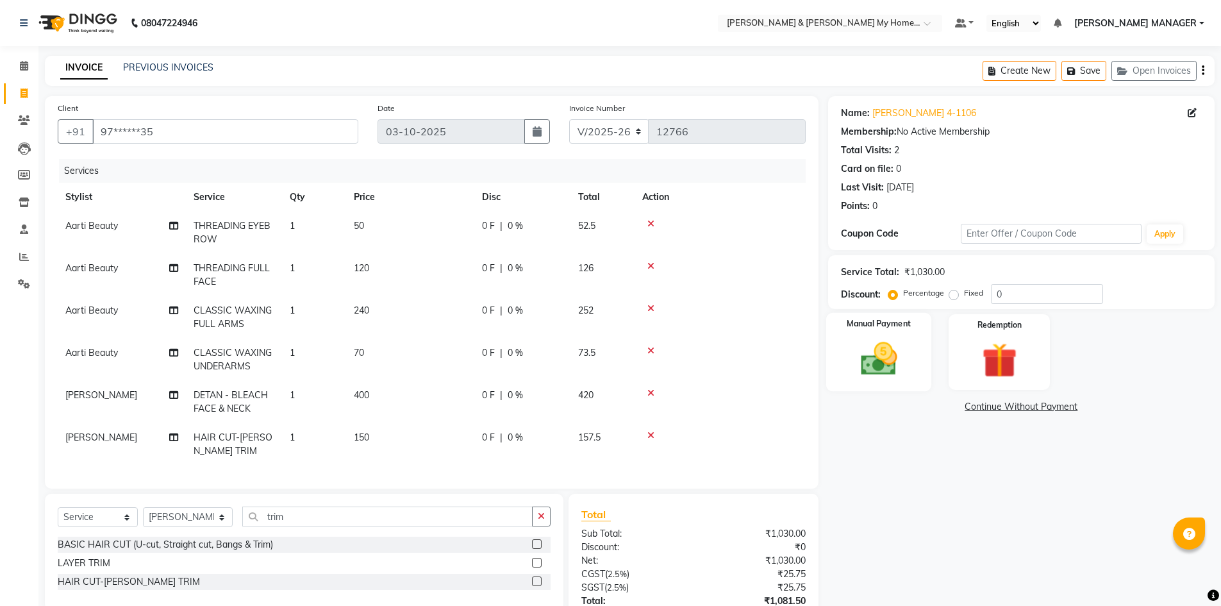
click at [880, 358] on img at bounding box center [878, 359] width 59 height 42
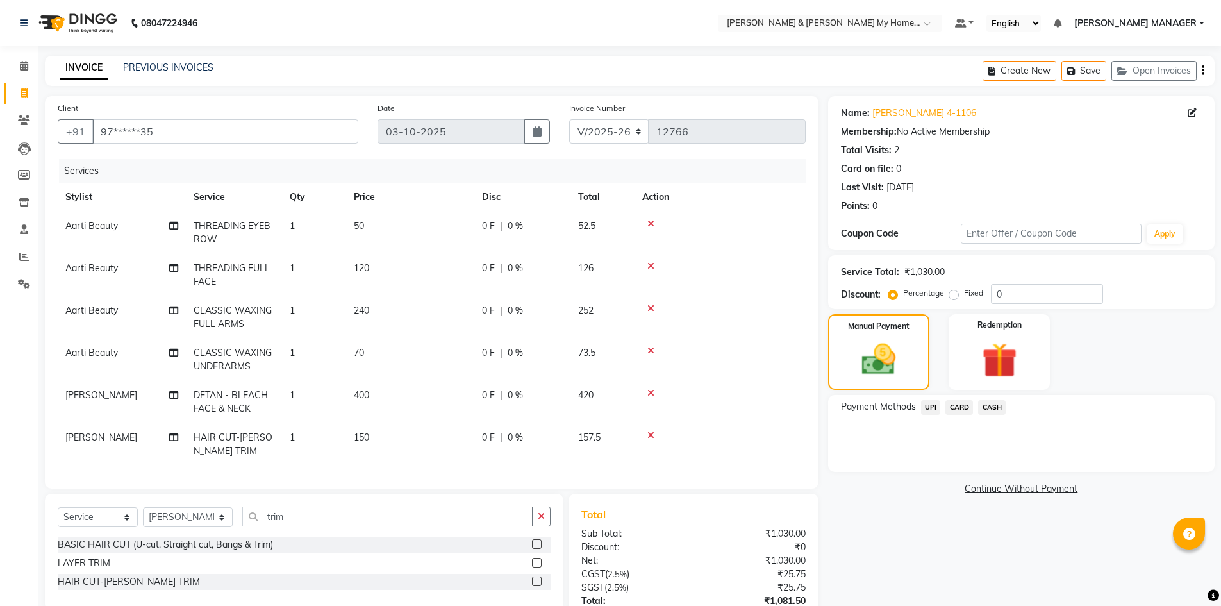
click at [929, 406] on span "UPI" at bounding box center [931, 407] width 20 height 15
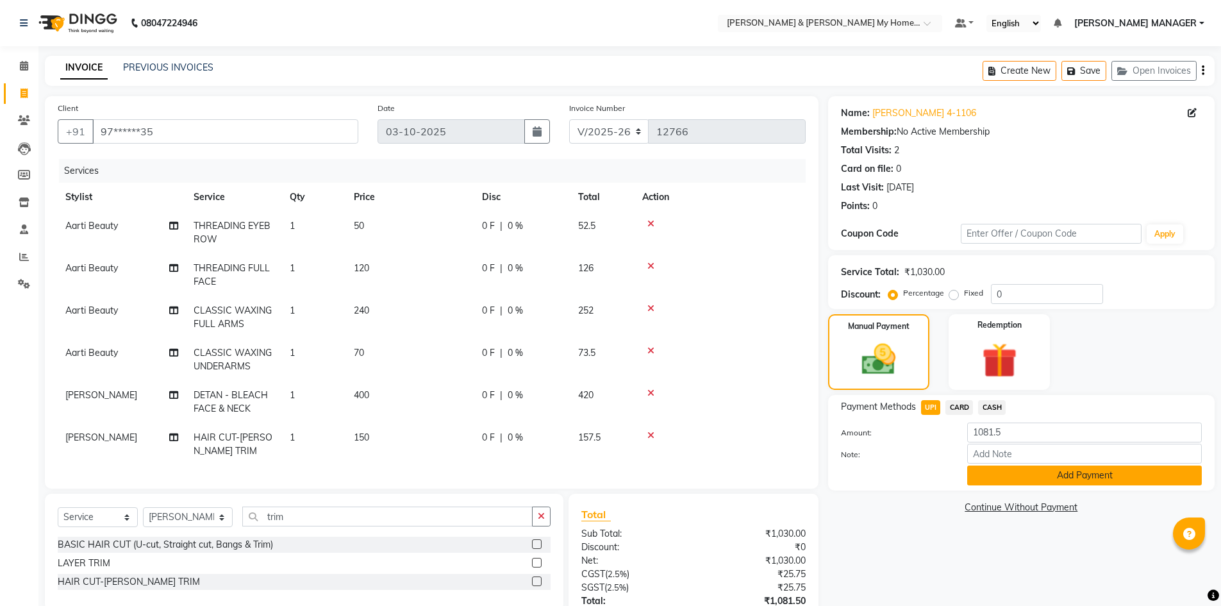
click at [1023, 478] on button "Add Payment" at bounding box center [1084, 475] width 235 height 20
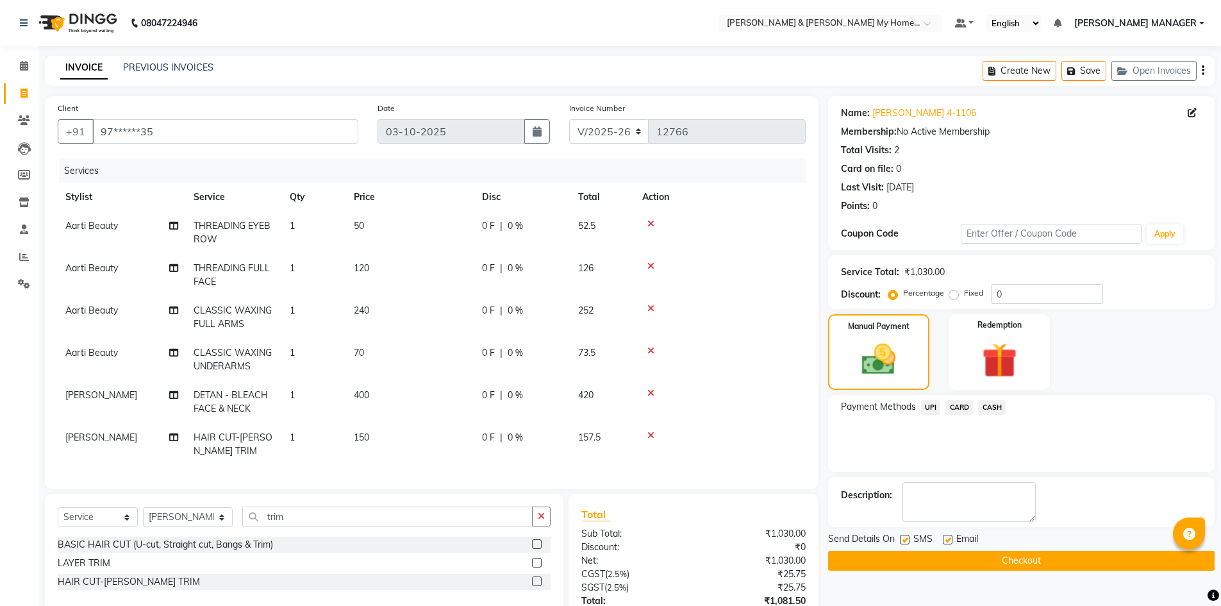
click at [1030, 559] on button "Checkout" at bounding box center [1021, 561] width 387 height 20
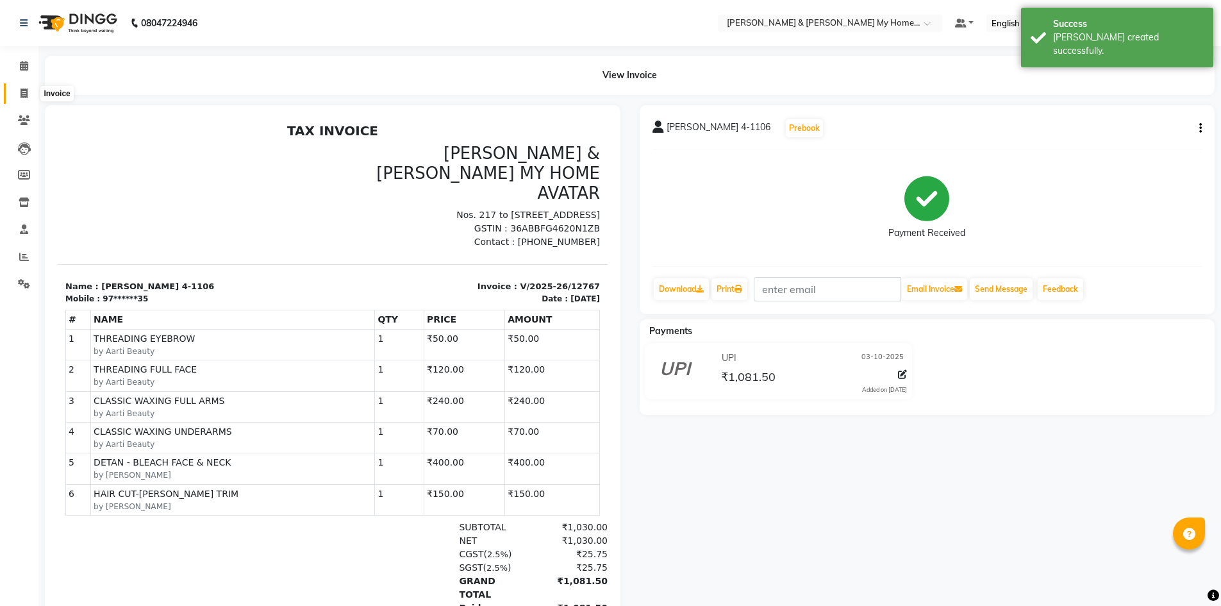
click at [27, 94] on icon at bounding box center [24, 93] width 7 height 10
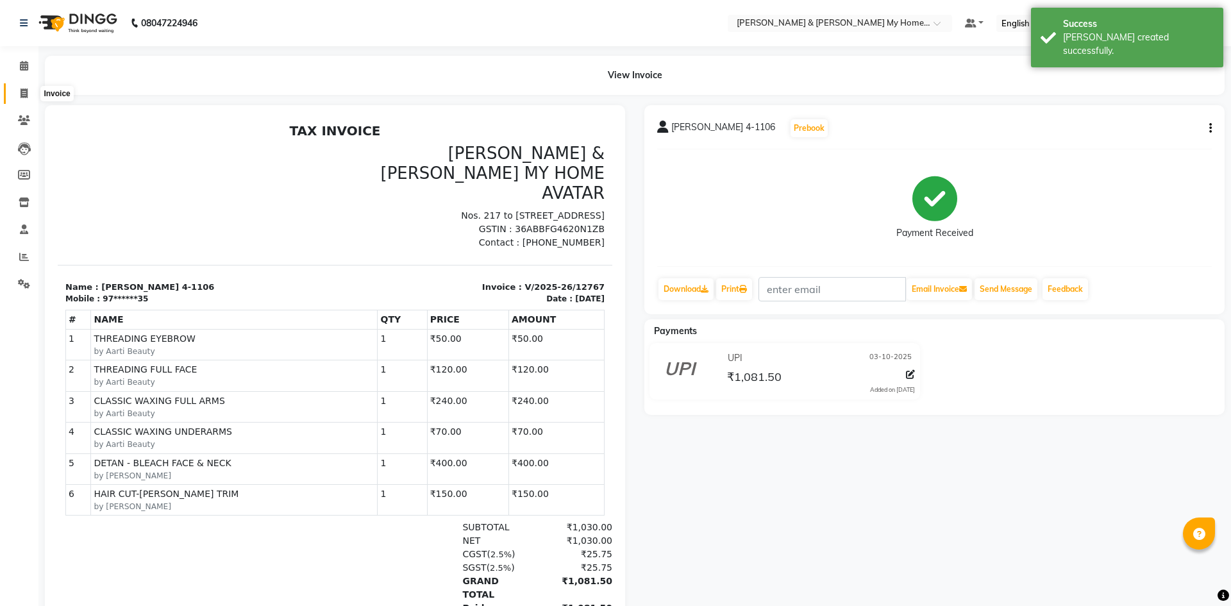
select select "service"
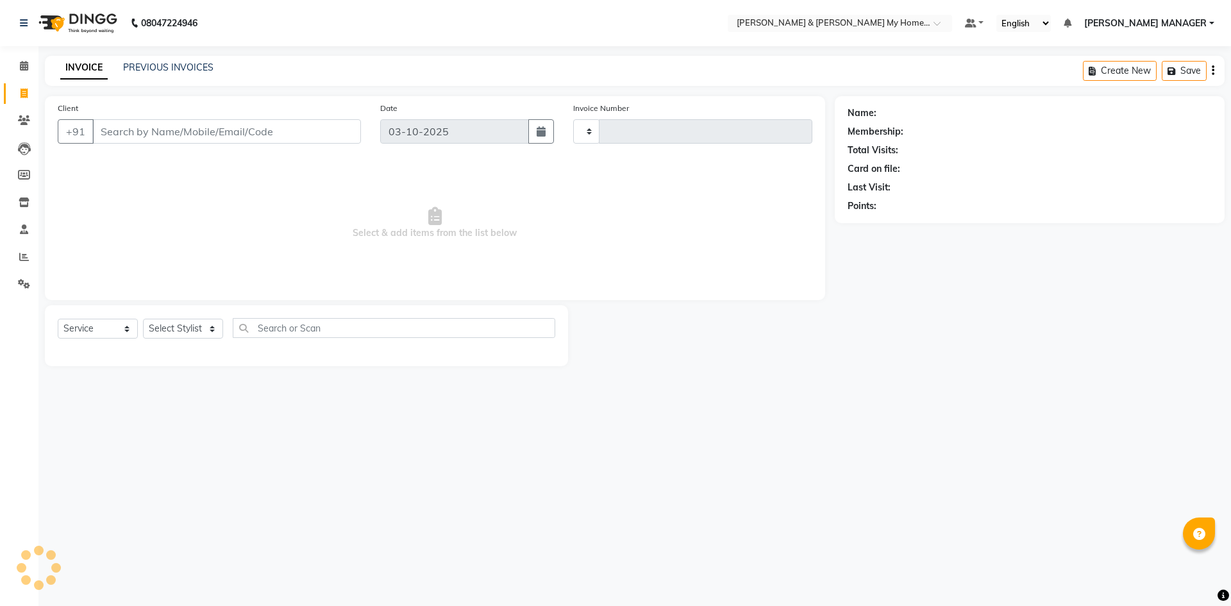
type input "12768"
select select "8193"
click at [166, 62] on link "PREVIOUS INVOICES" at bounding box center [168, 68] width 90 height 12
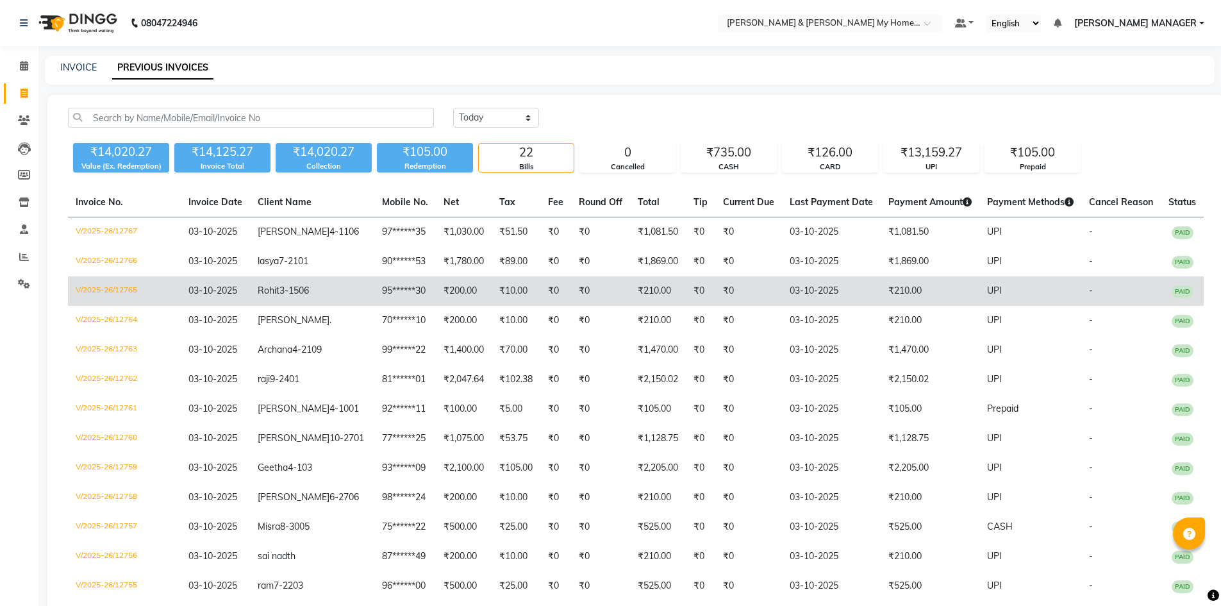
click at [715, 288] on td "₹0" at bounding box center [748, 290] width 67 height 29
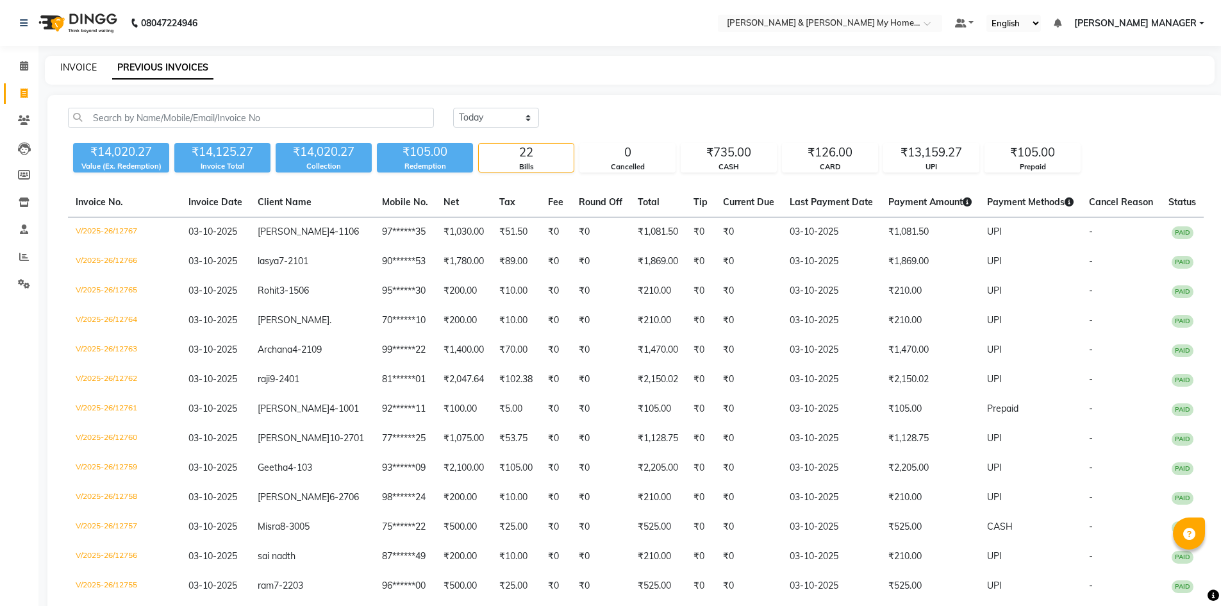
click at [79, 66] on link "INVOICE" at bounding box center [78, 68] width 37 height 12
select select "service"
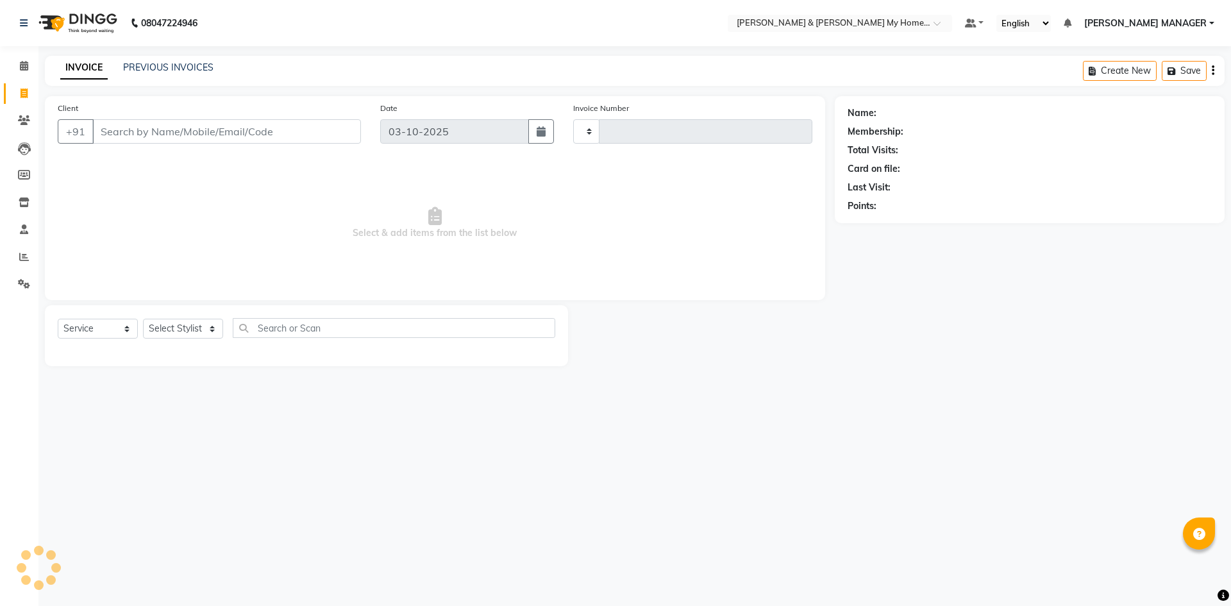
type input "12768"
select select "8193"
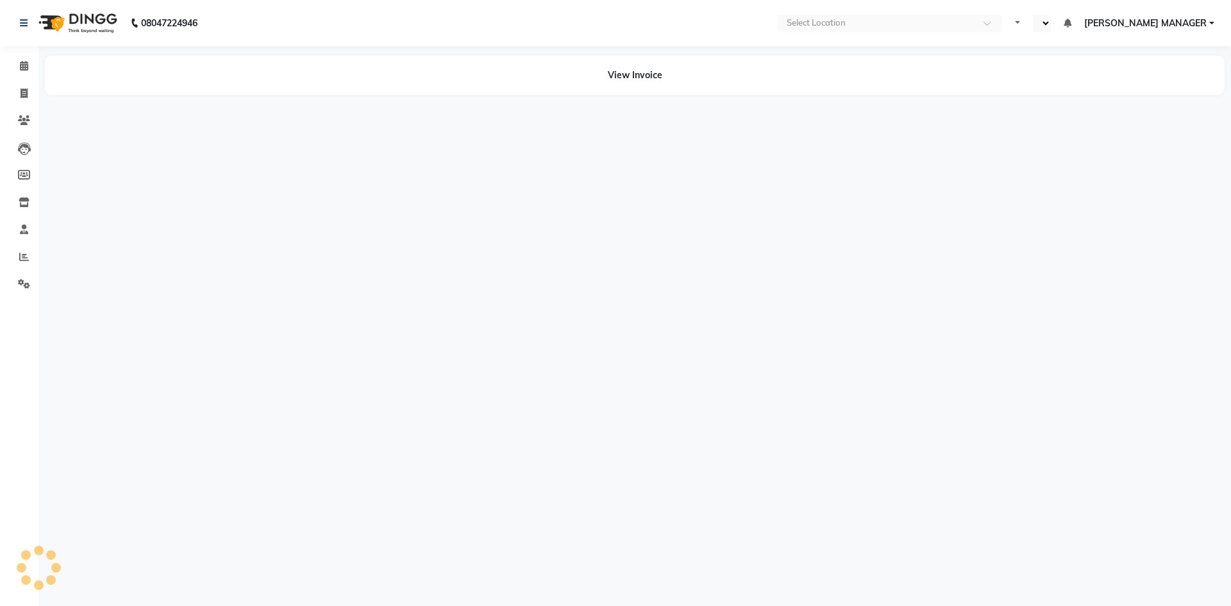
select select "en"
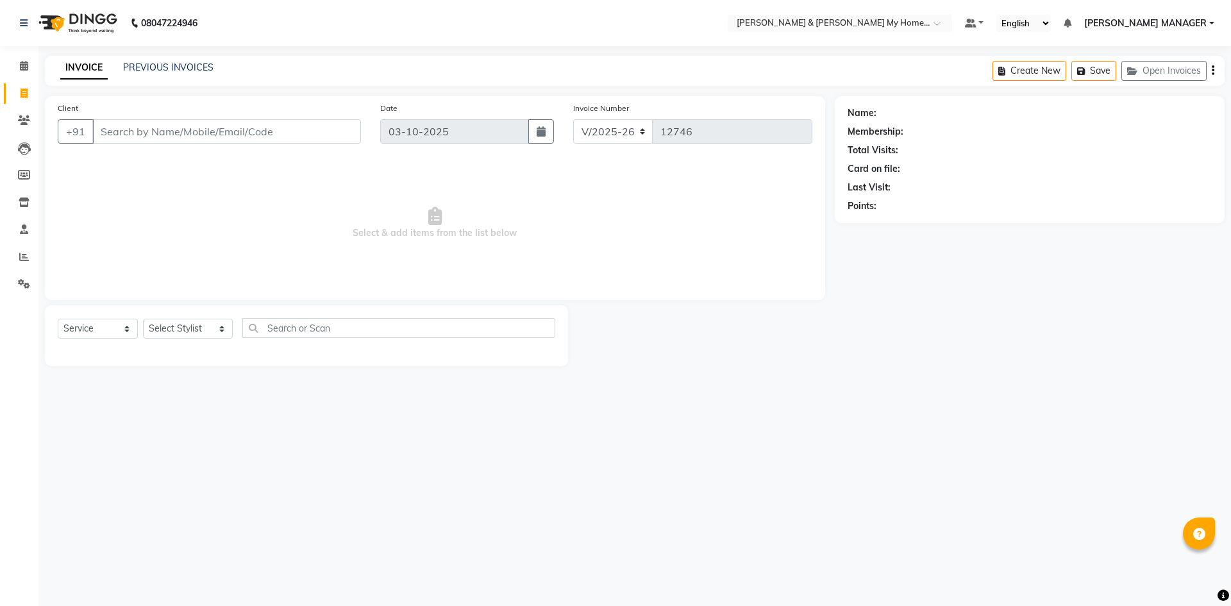
select select "8193"
select select "service"
click at [163, 333] on select "Select Stylist Aarti Aarti [PERSON_NAME] Beauty [PERSON_NAME] Nail [PERSON_NAME…" at bounding box center [188, 329] width 90 height 20
select select "83966"
click at [143, 319] on select "Select Stylist Aarti Aarti [PERSON_NAME] Beauty [PERSON_NAME] Nail [PERSON_NAME…" at bounding box center [188, 329] width 90 height 20
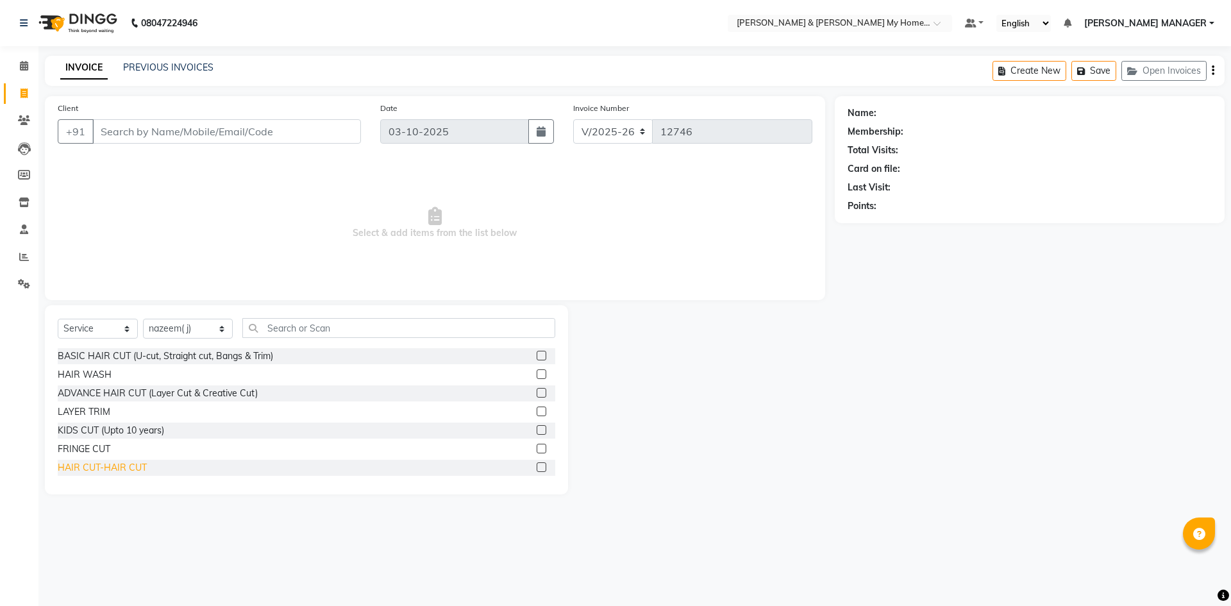
click at [125, 464] on div "HAIR CUT-HAIR CUT" at bounding box center [102, 467] width 89 height 13
checkbox input "false"
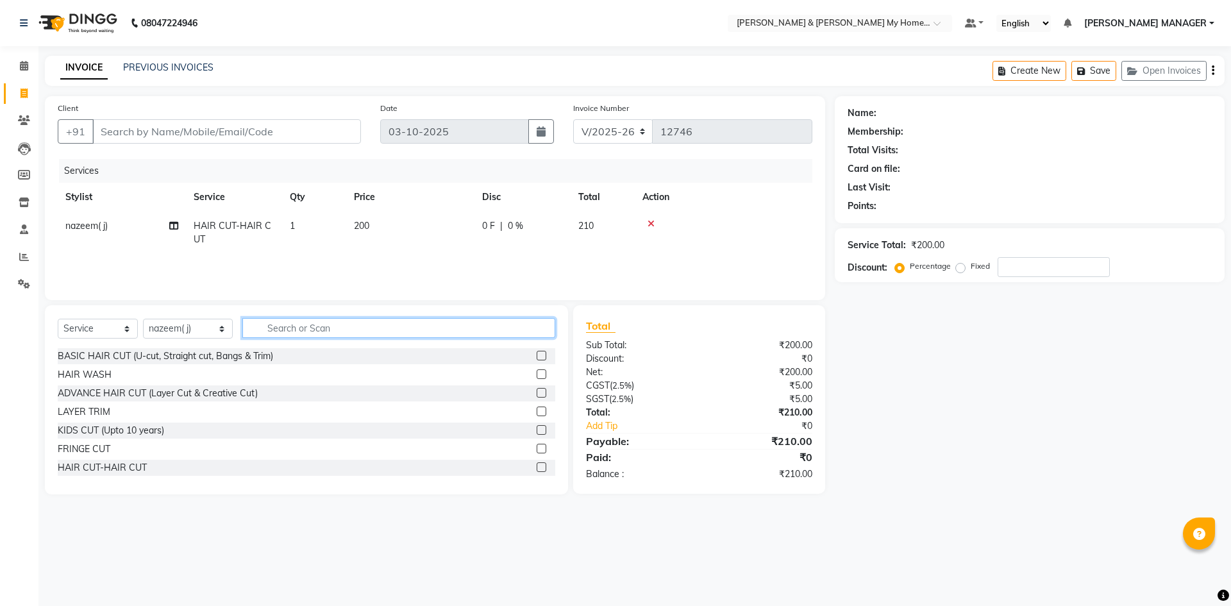
click at [271, 329] on input "text" at bounding box center [398, 328] width 313 height 20
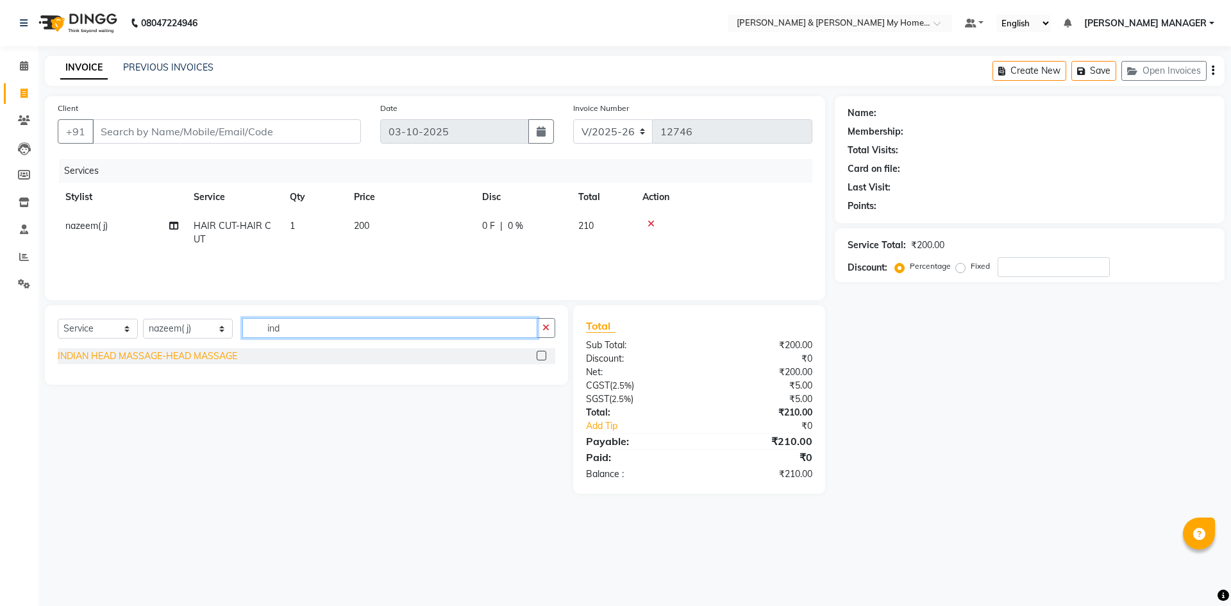
type input "ind"
click at [224, 360] on div "INDIAN HEAD MASSAGE-HEAD MASSAGE" at bounding box center [147, 355] width 179 height 13
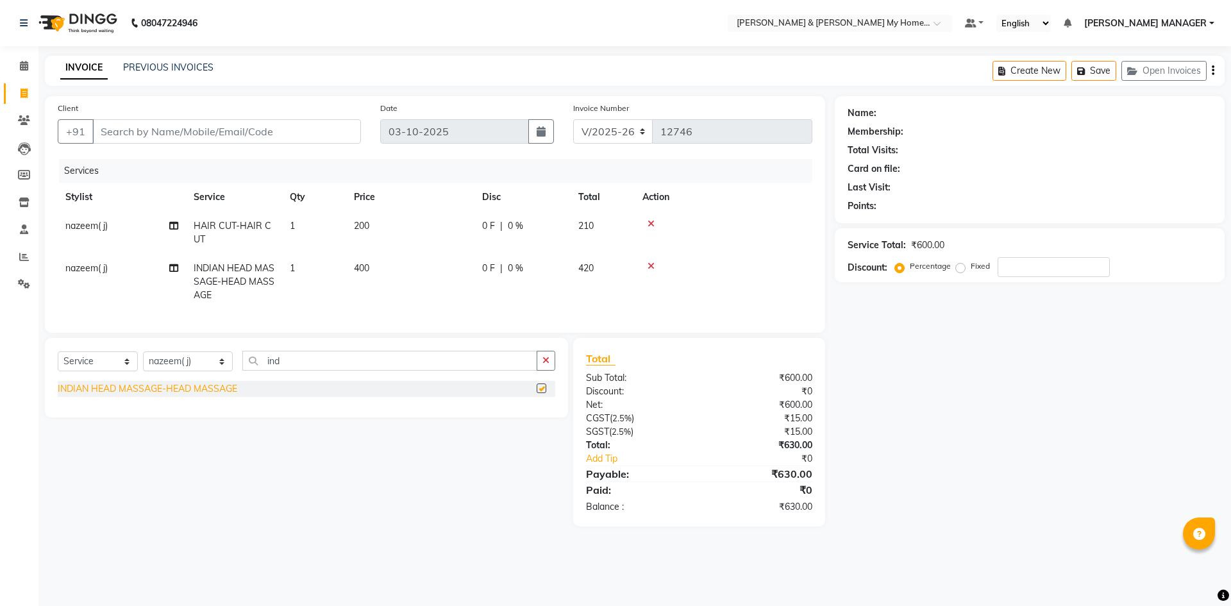
checkbox input "false"
click at [296, 371] on input "ind" at bounding box center [389, 361] width 295 height 20
click at [181, 371] on select "Select Stylist Aarti Aarti [PERSON_NAME] Beauty [PERSON_NAME] Nail [PERSON_NAME…" at bounding box center [188, 361] width 90 height 20
select select "77284"
click at [143, 361] on select "Select Stylist Aarti Aarti [PERSON_NAME] Beauty [PERSON_NAME] Nail [PERSON_NAME…" at bounding box center [188, 361] width 90 height 20
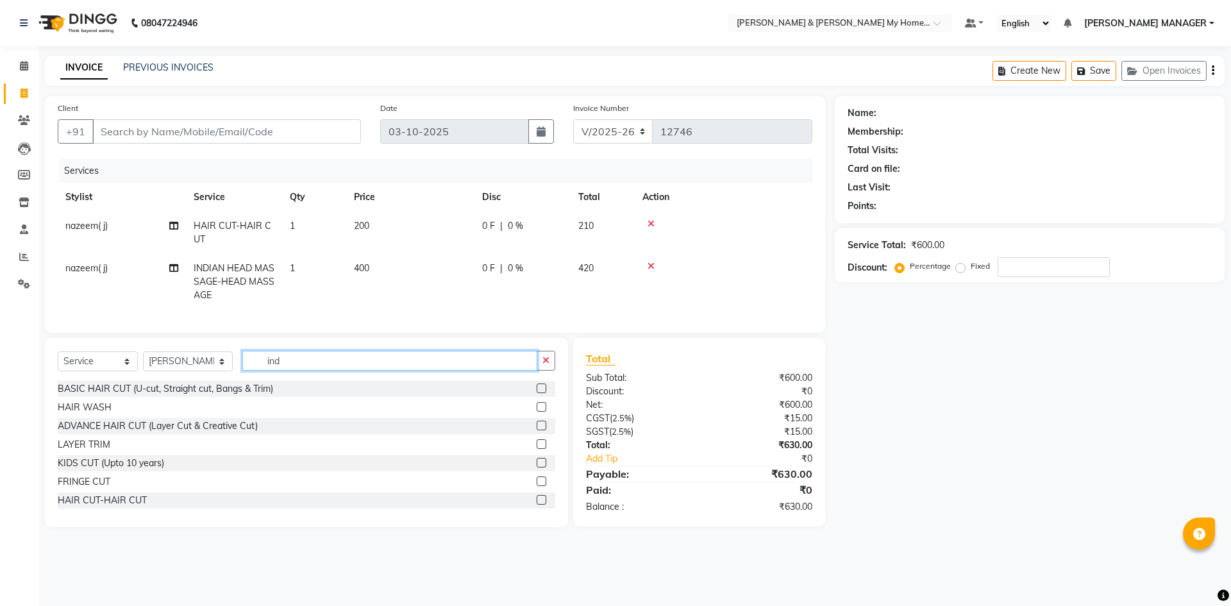
drag, startPoint x: 280, startPoint y: 367, endPoint x: 179, endPoint y: 362, distance: 101.4
click at [189, 370] on div "Select Service Product Membership Package Voucher Prepaid Gift Card Select Styl…" at bounding box center [306, 366] width 497 height 30
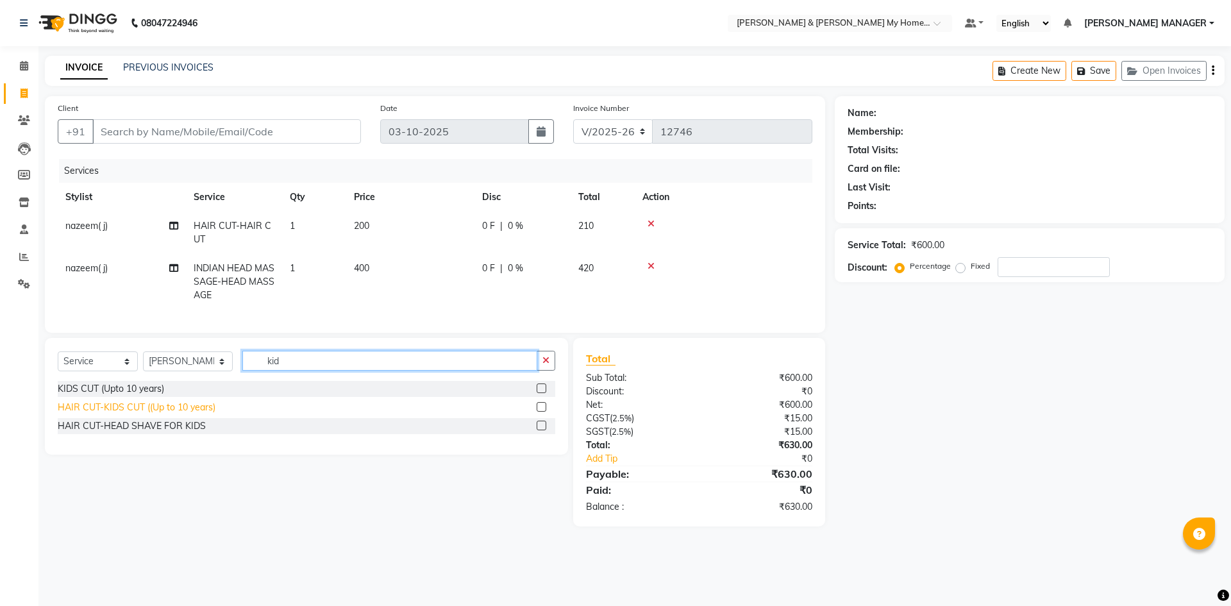
type input "kid"
click at [188, 414] on div "HAIR CUT-KIDS CUT ((Up to 10 years)" at bounding box center [137, 407] width 158 height 13
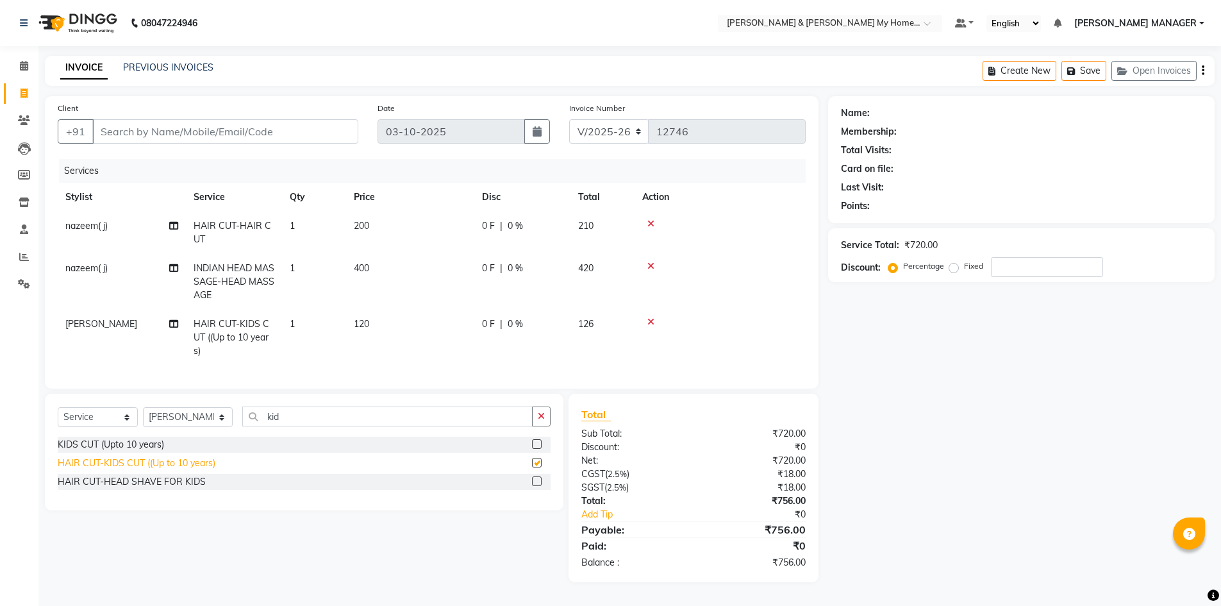
checkbox input "false"
click at [196, 426] on select "Select Stylist Aarti Aarti [PERSON_NAME] Beauty [PERSON_NAME] Nail [PERSON_NAME…" at bounding box center [188, 417] width 90 height 20
select select "77261"
click at [143, 417] on select "Select Stylist Aarti Aarti [PERSON_NAME] Beauty [PERSON_NAME] Nail [PERSON_NAME…" at bounding box center [188, 417] width 90 height 20
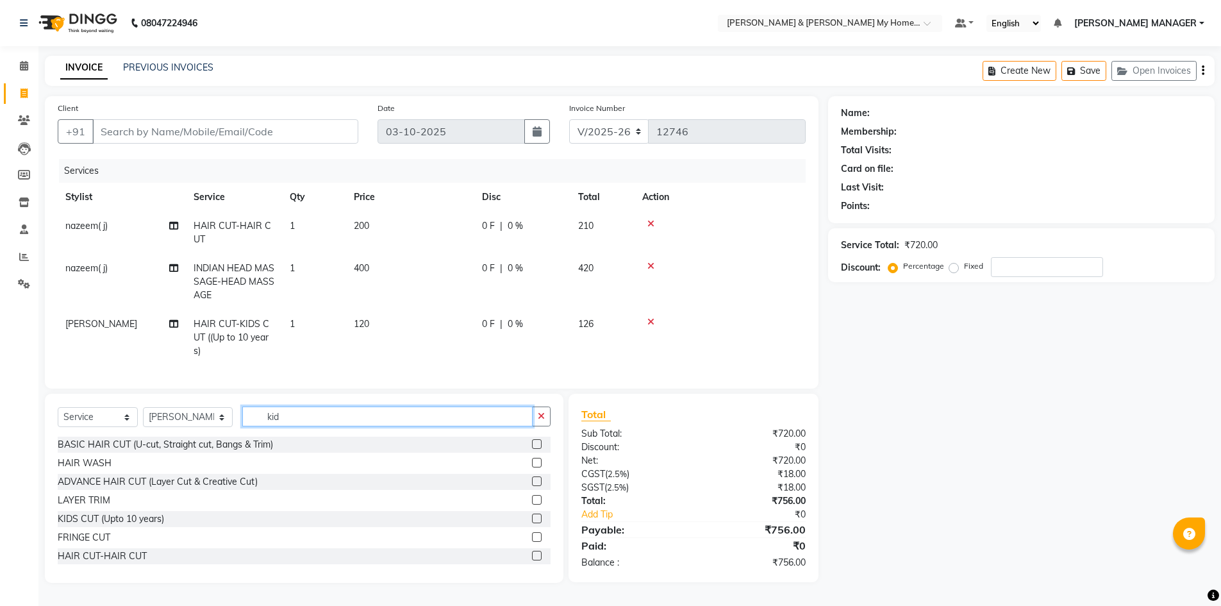
click at [282, 422] on input "kid" at bounding box center [387, 416] width 291 height 20
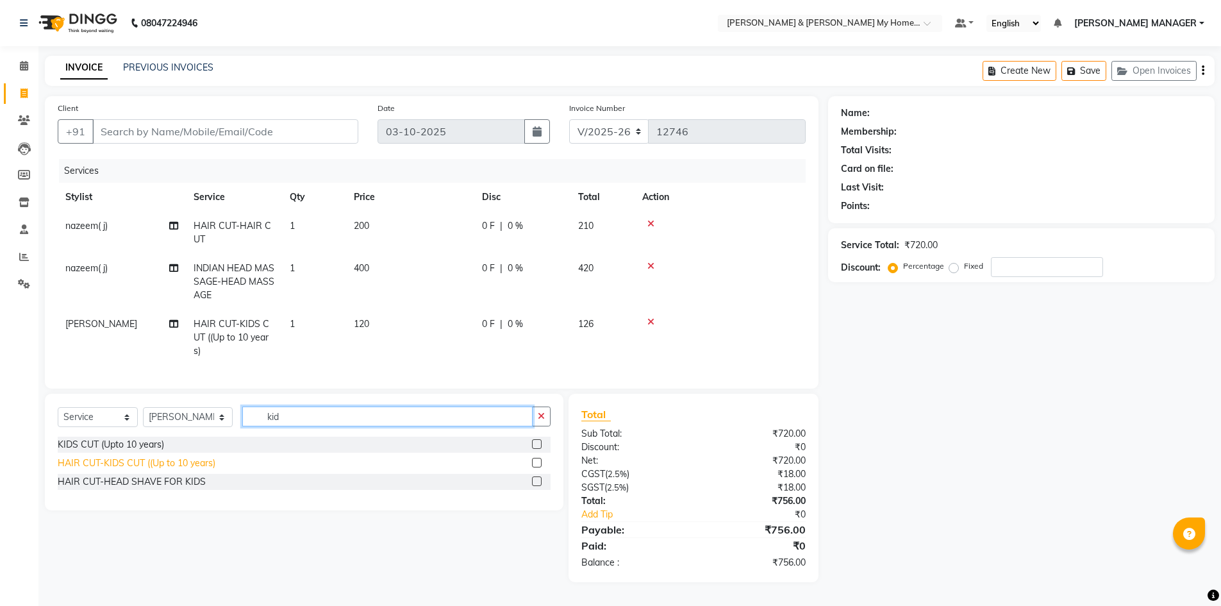
type input "kid"
click at [184, 469] on div "HAIR CUT-KIDS CUT ((Up to 10 years)" at bounding box center [137, 462] width 158 height 13
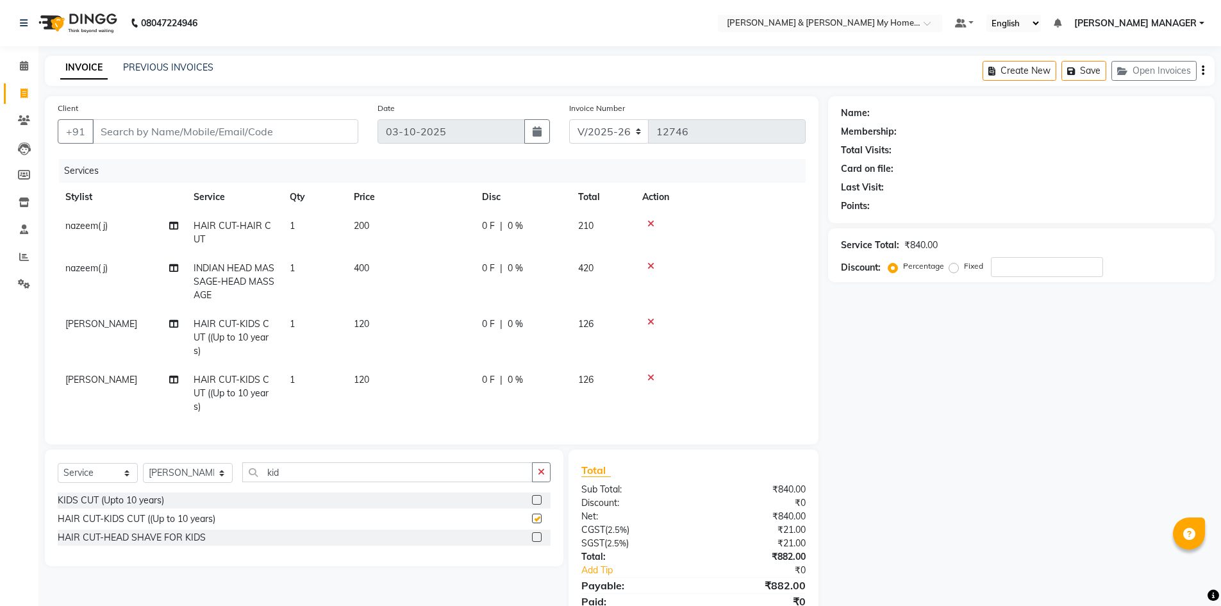
checkbox input "false"
click at [195, 135] on input "Client" at bounding box center [225, 131] width 266 height 24
type input "8"
type input "0"
click at [189, 156] on ngb-highlight "85******66" at bounding box center [172, 160] width 53 height 13
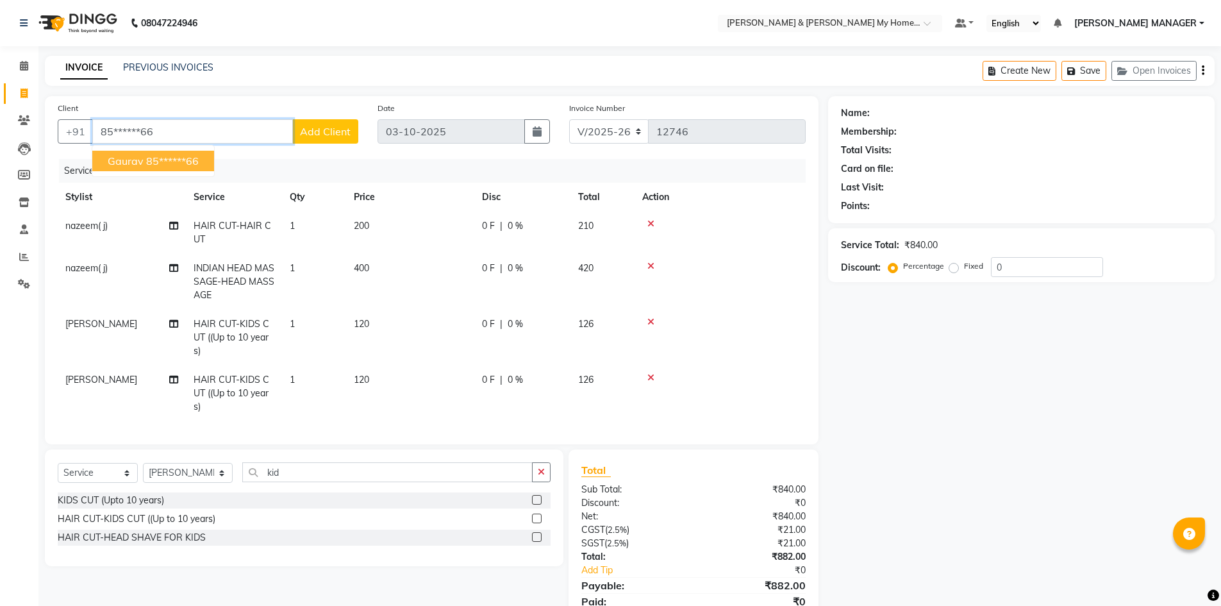
type input "85******66"
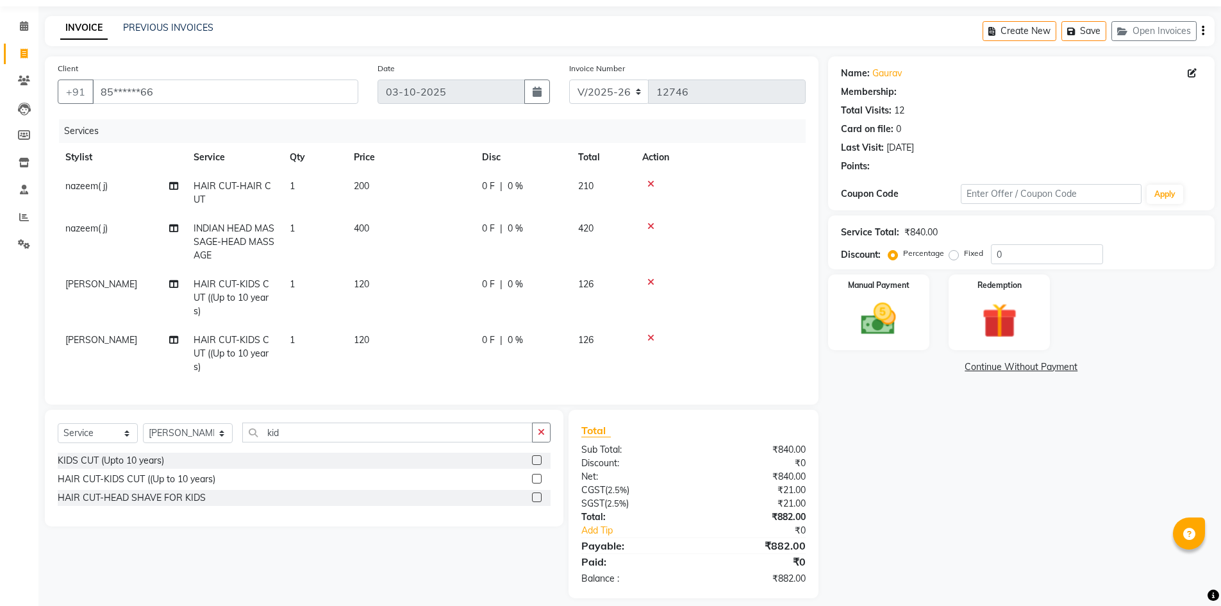
scroll to position [61, 0]
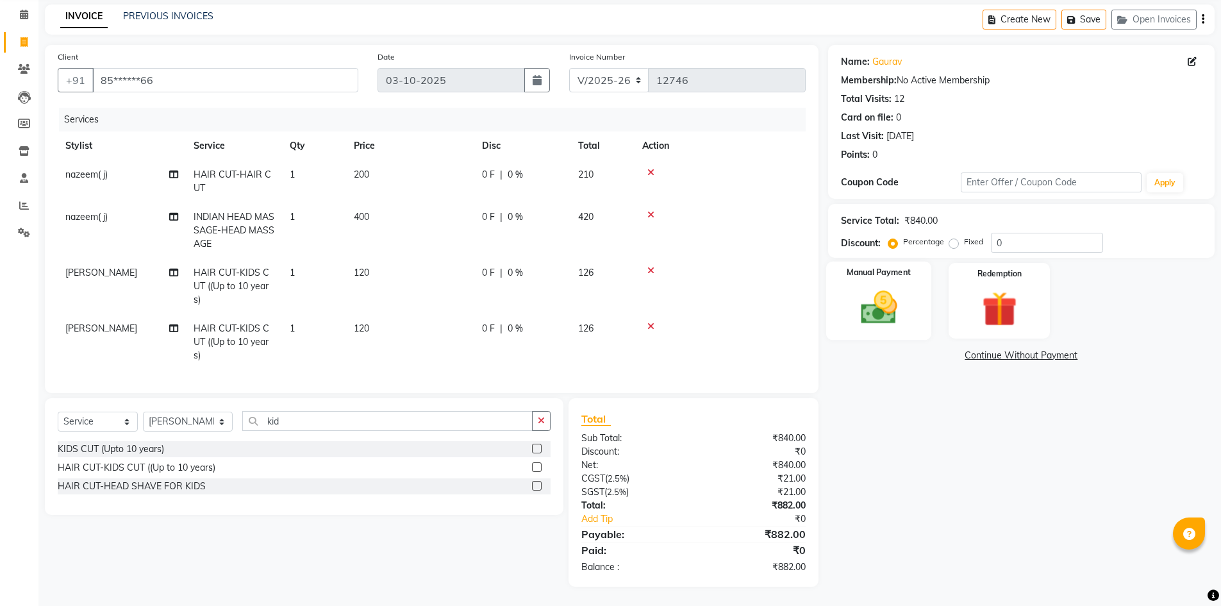
click at [879, 299] on img at bounding box center [878, 308] width 59 height 42
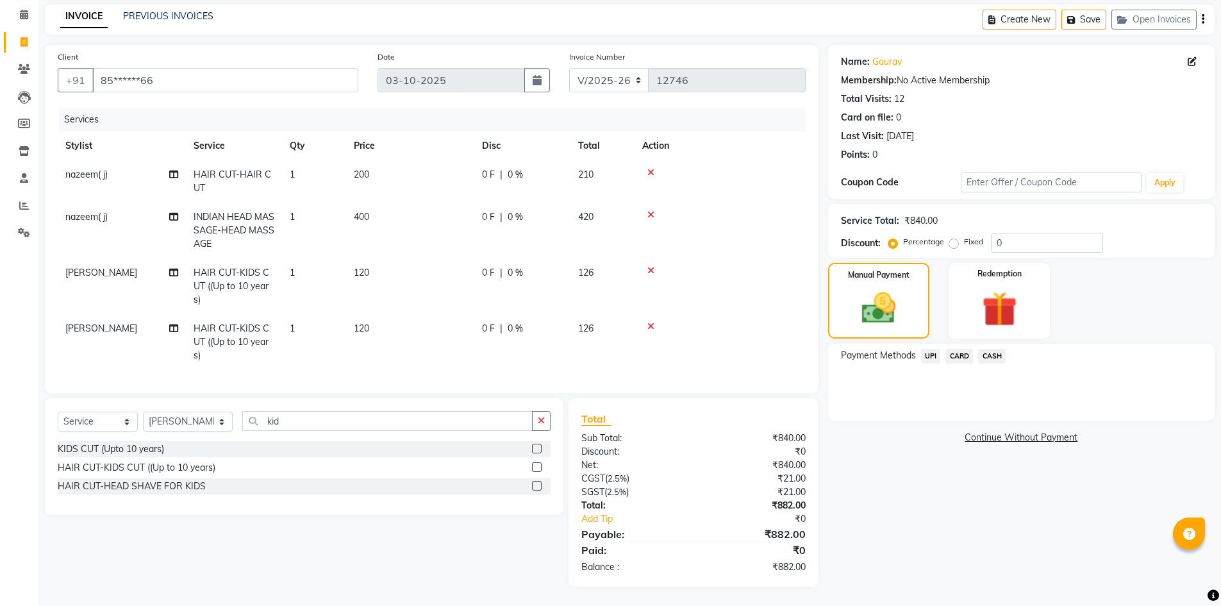
click at [958, 349] on span "CARD" at bounding box center [959, 356] width 28 height 15
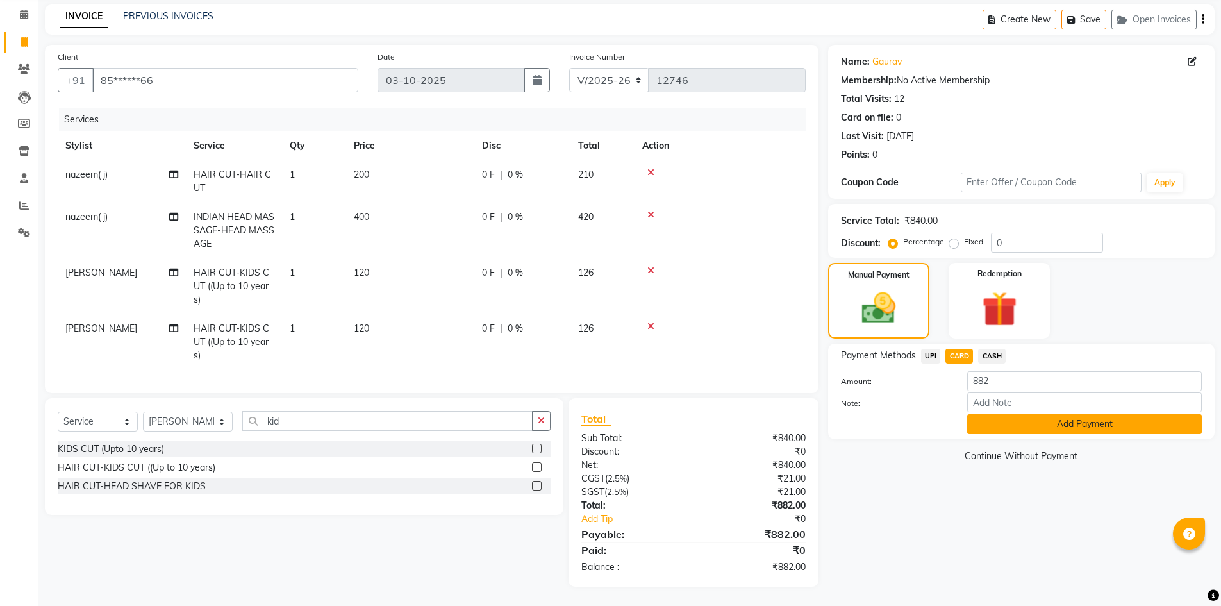
click at [1013, 415] on button "Add Payment" at bounding box center [1084, 424] width 235 height 20
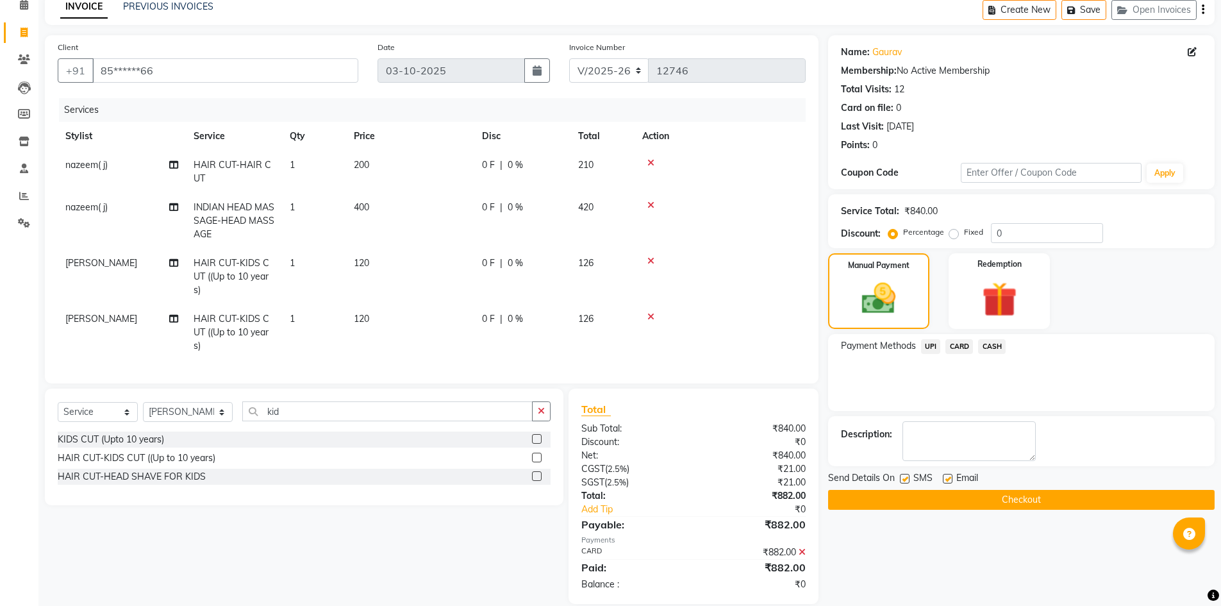
click at [1033, 501] on button "Checkout" at bounding box center [1021, 500] width 387 height 20
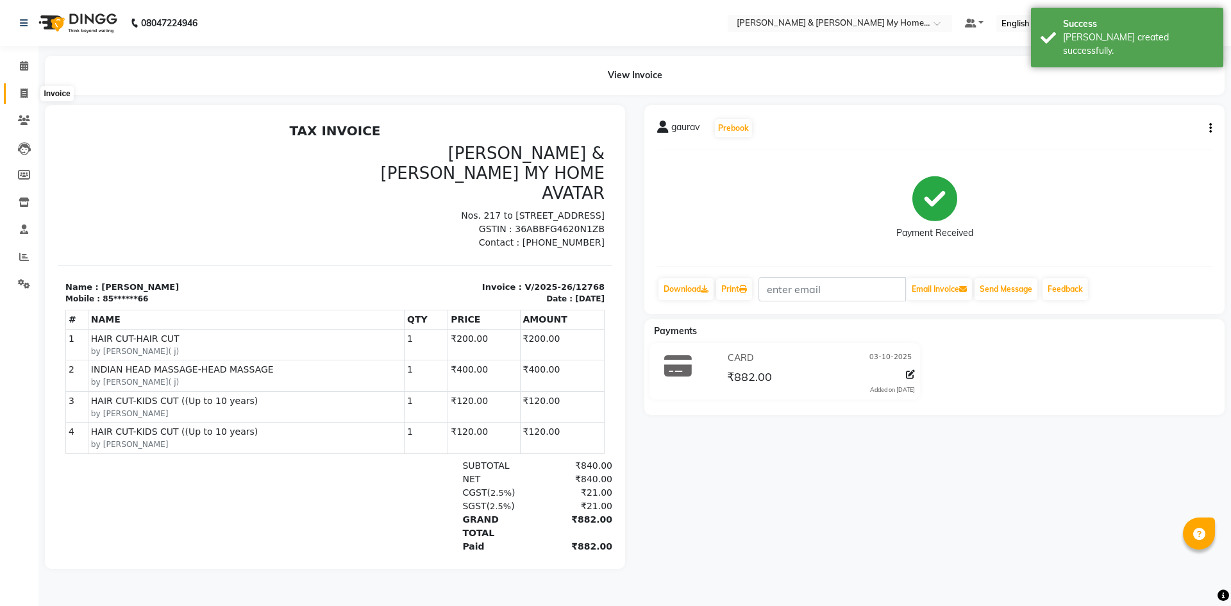
click at [26, 94] on icon at bounding box center [24, 93] width 7 height 10
select select "service"
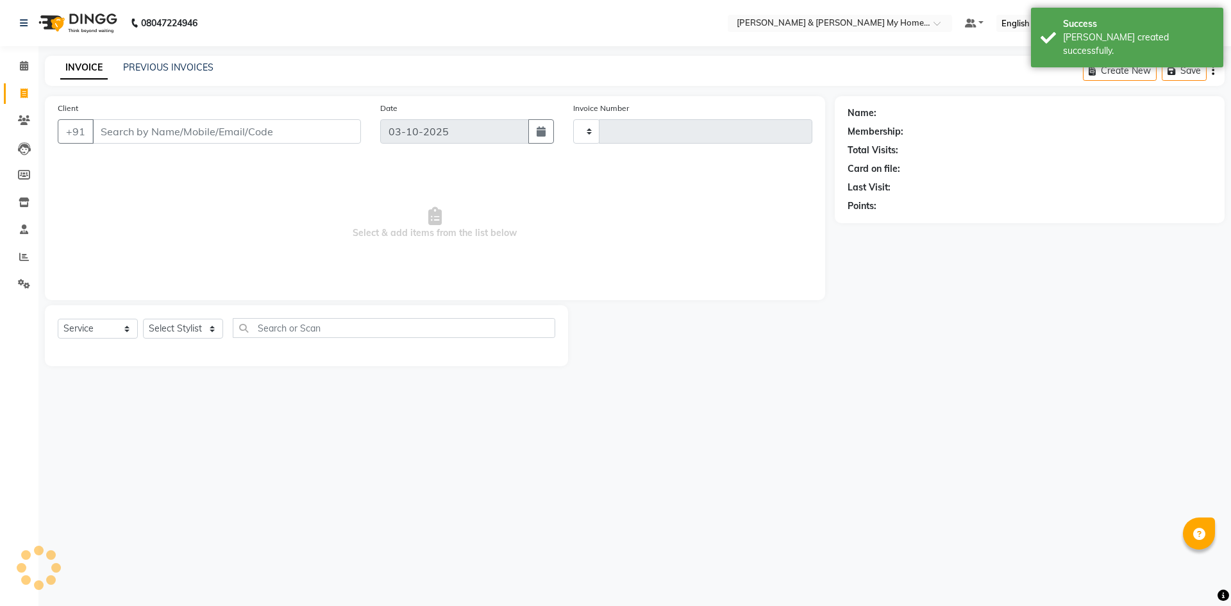
type input "12769"
select select "8193"
